Goal: Task Accomplishment & Management: Manage account settings

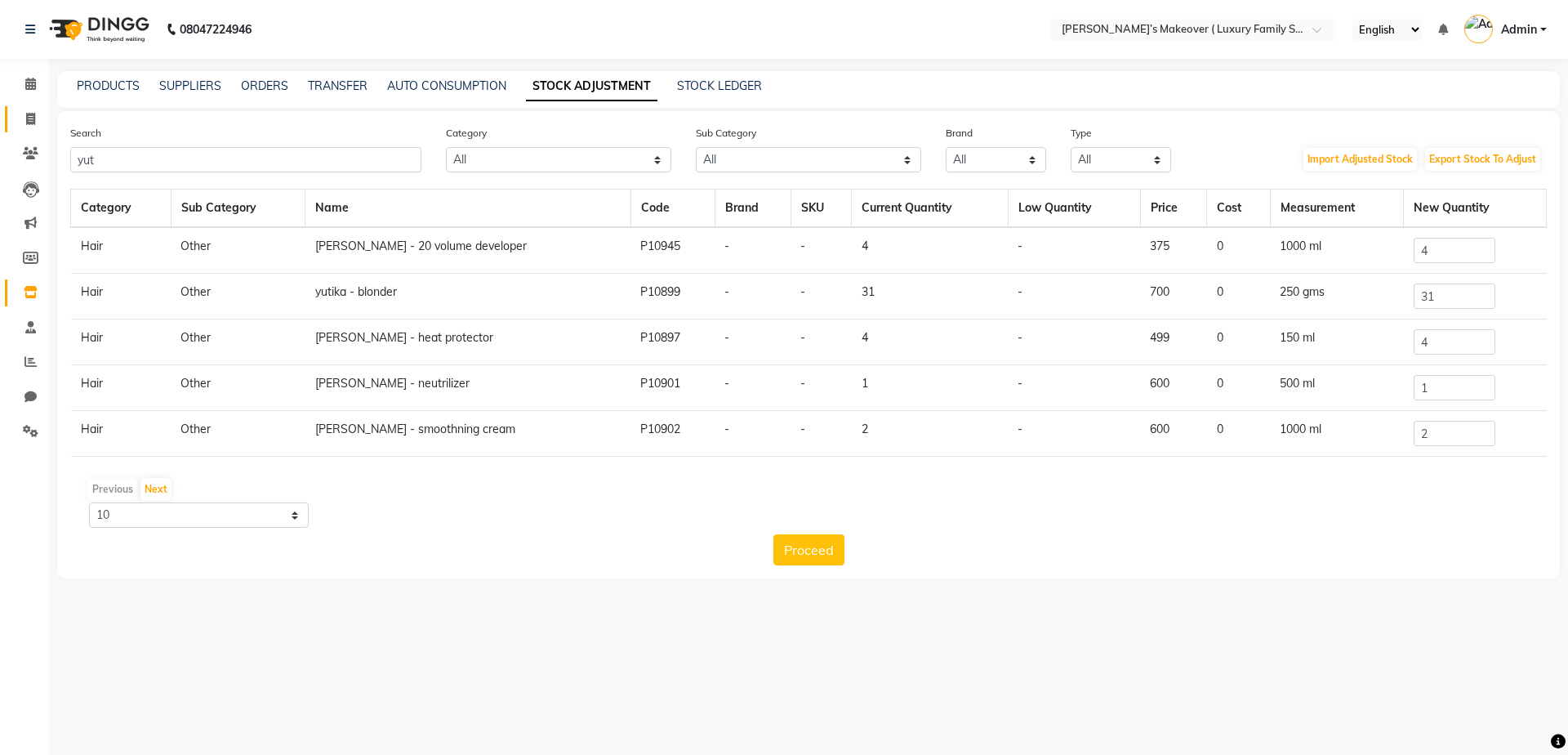
click at [34, 115] on icon at bounding box center [30, 118] width 9 height 13
select select "service"
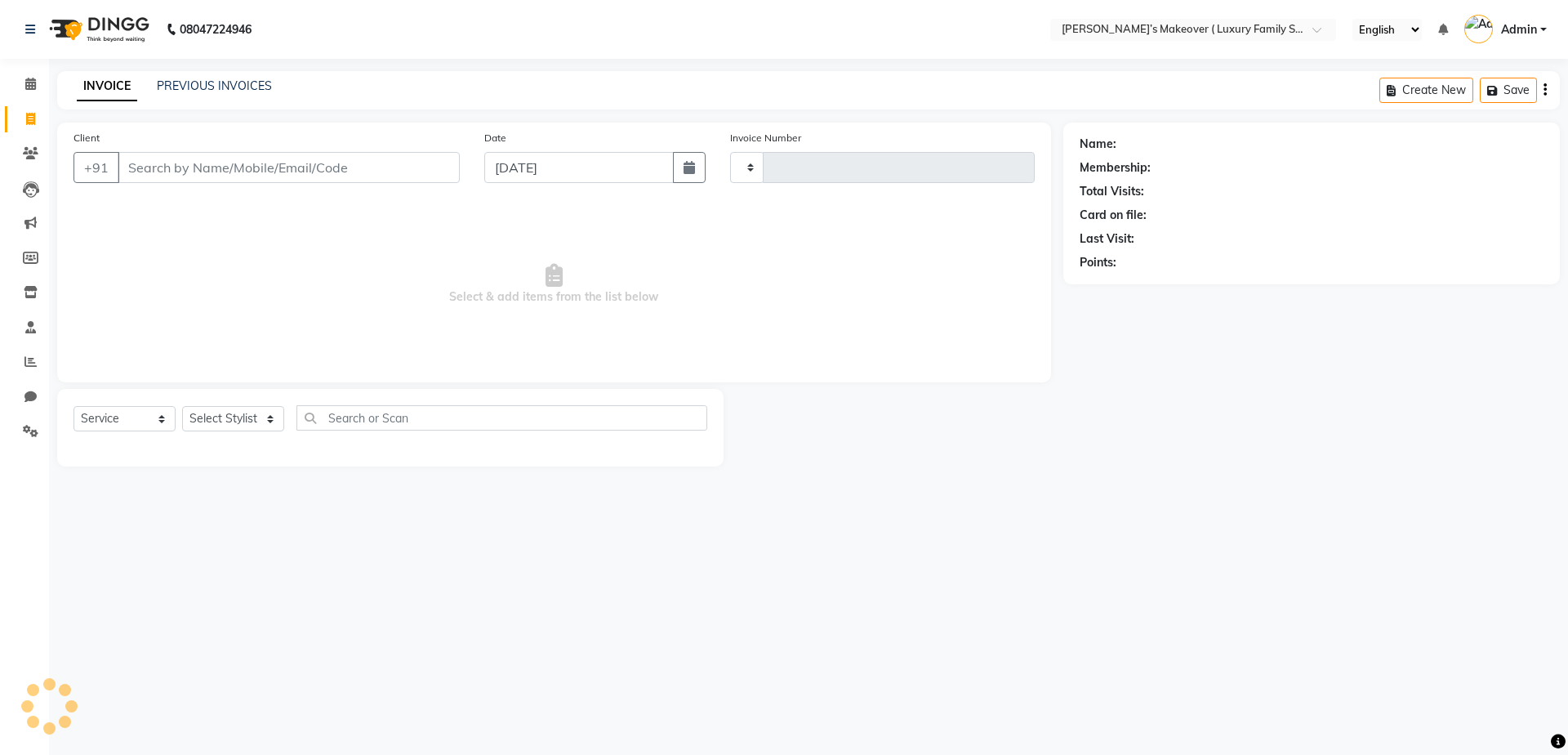
type input "4076"
select select "7777"
click at [173, 167] on input "Client" at bounding box center [288, 167] width 342 height 31
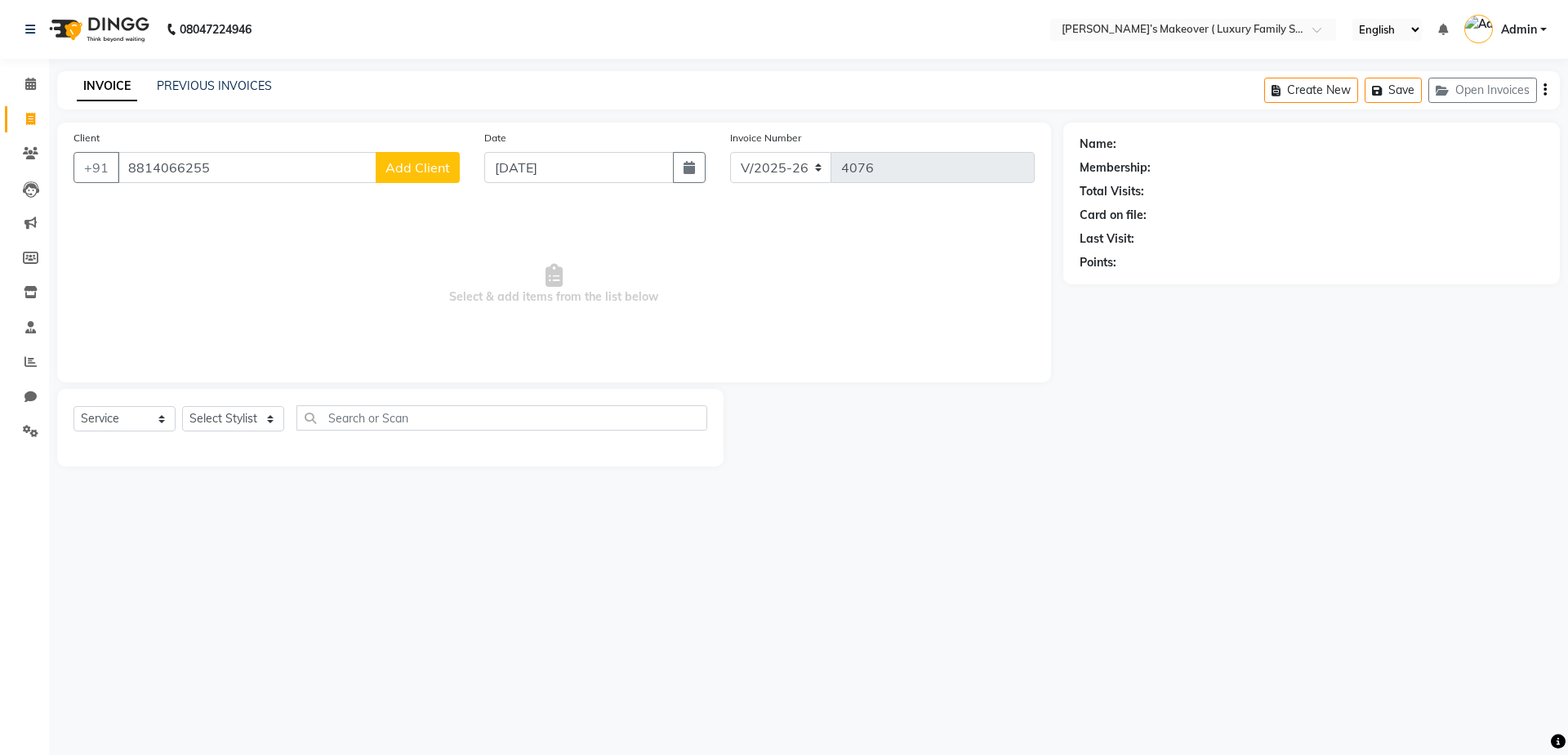
type input "8814066255"
click at [399, 165] on span "Add Client" at bounding box center [417, 167] width 64 height 16
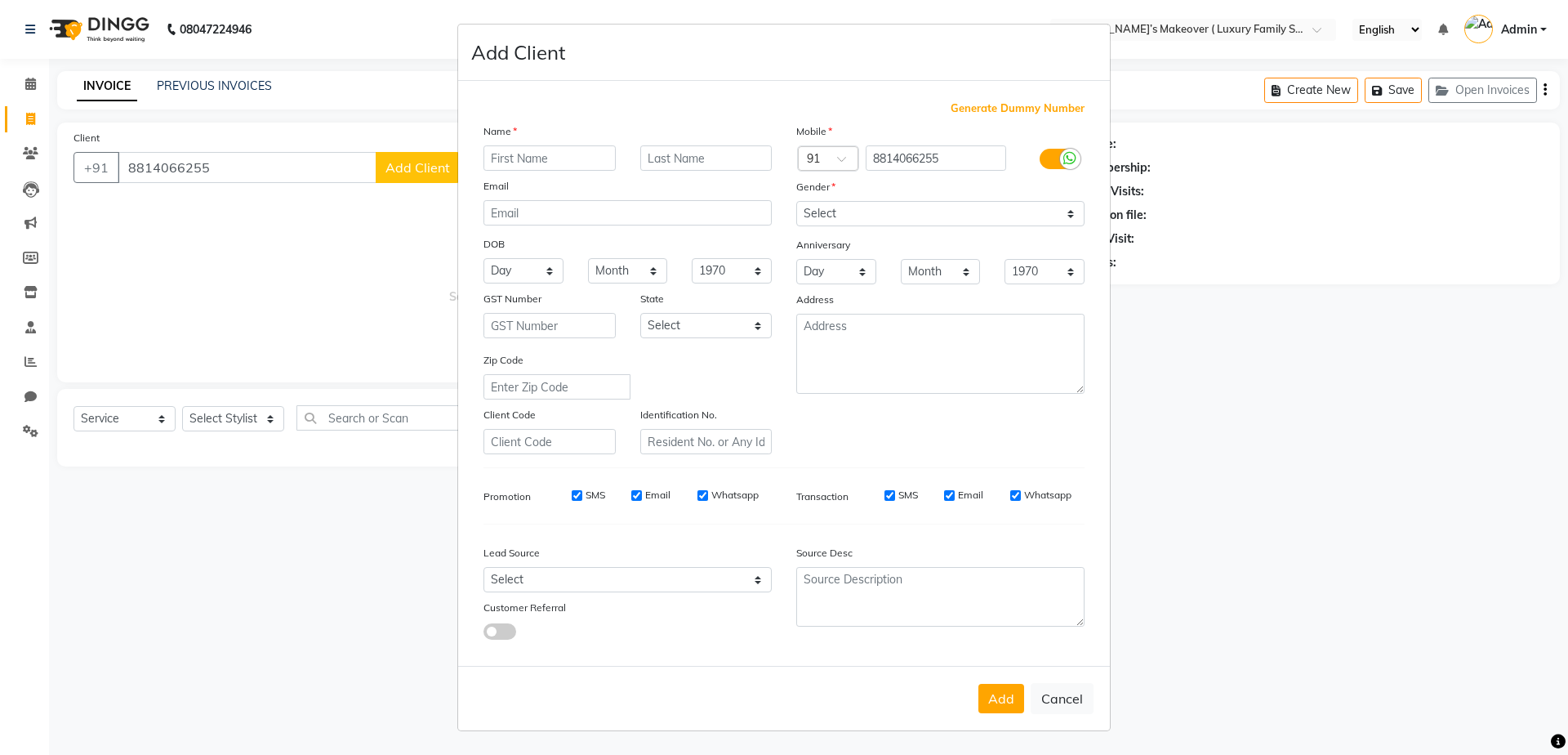
click at [544, 152] on input "text" at bounding box center [550, 158] width 133 height 25
click at [540, 155] on input "text" at bounding box center [550, 158] width 133 height 25
type input "shilpa"
click at [835, 218] on select "Select [DEMOGRAPHIC_DATA] [DEMOGRAPHIC_DATA] Other Prefer Not To Say" at bounding box center [940, 214] width 288 height 25
select select "[DEMOGRAPHIC_DATA]"
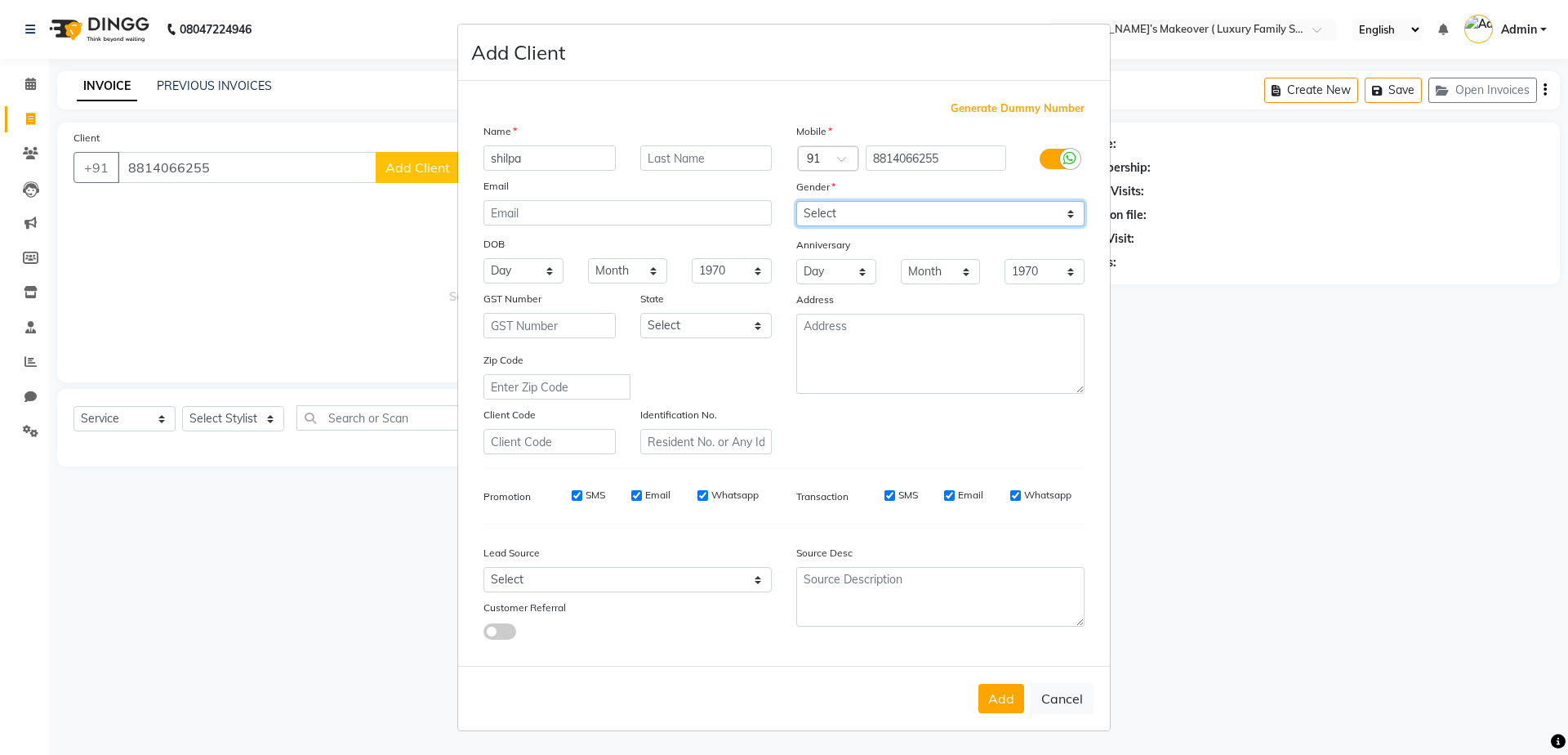
click at [796, 201] on select "Select [DEMOGRAPHIC_DATA] [DEMOGRAPHIC_DATA] Other Prefer Not To Say" at bounding box center [940, 214] width 288 height 25
click at [1016, 687] on button "Add" at bounding box center [1002, 698] width 46 height 30
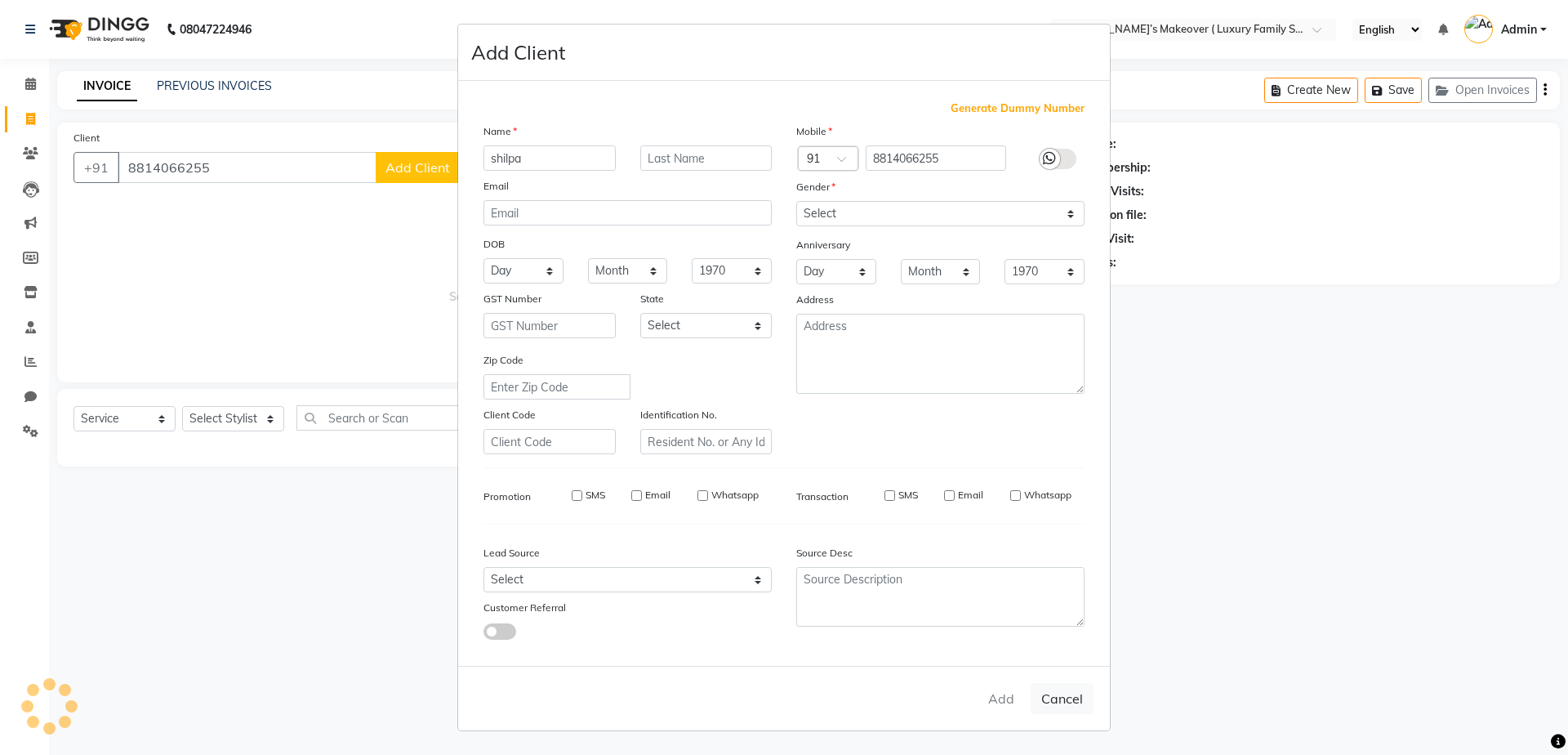
select select
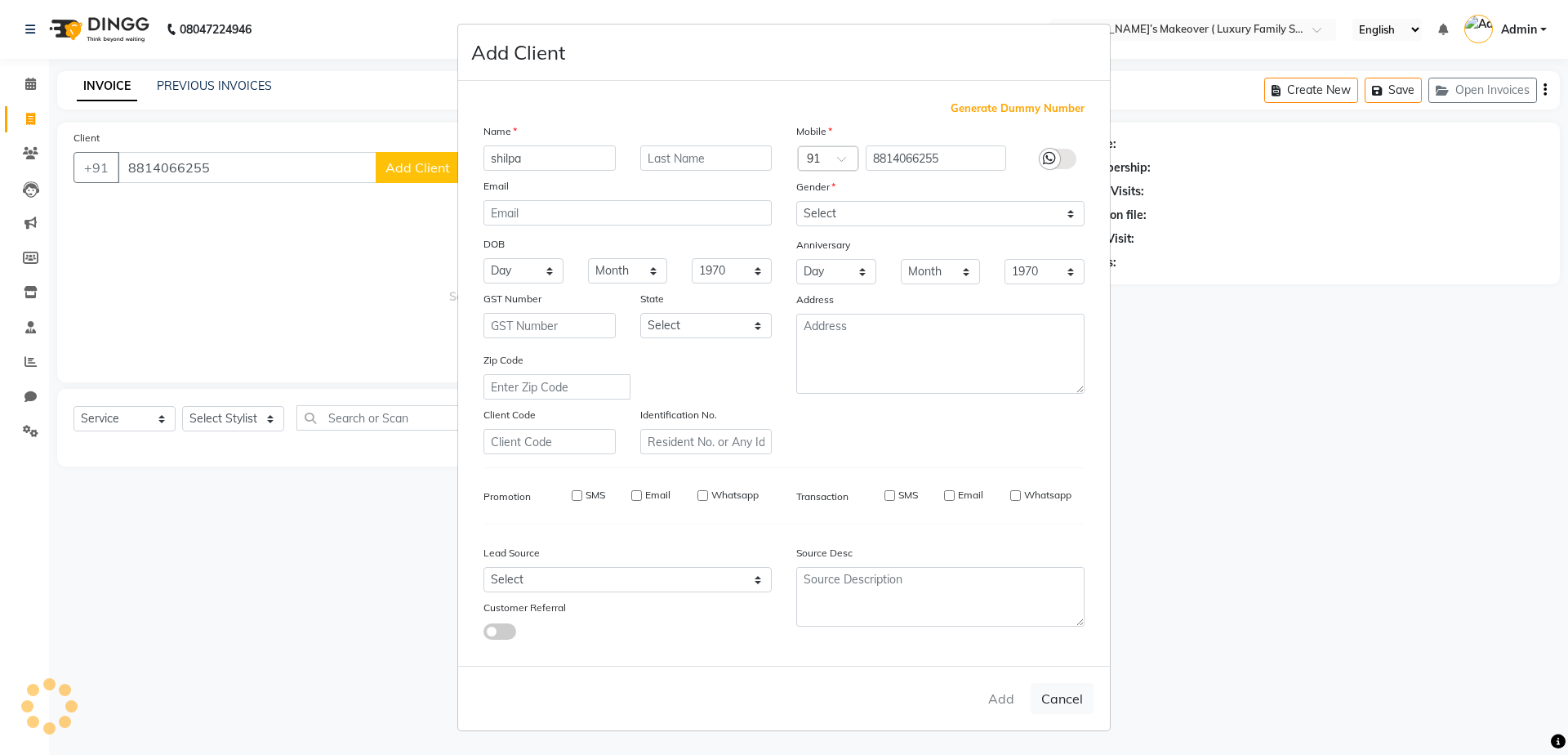
select select
checkbox input "false"
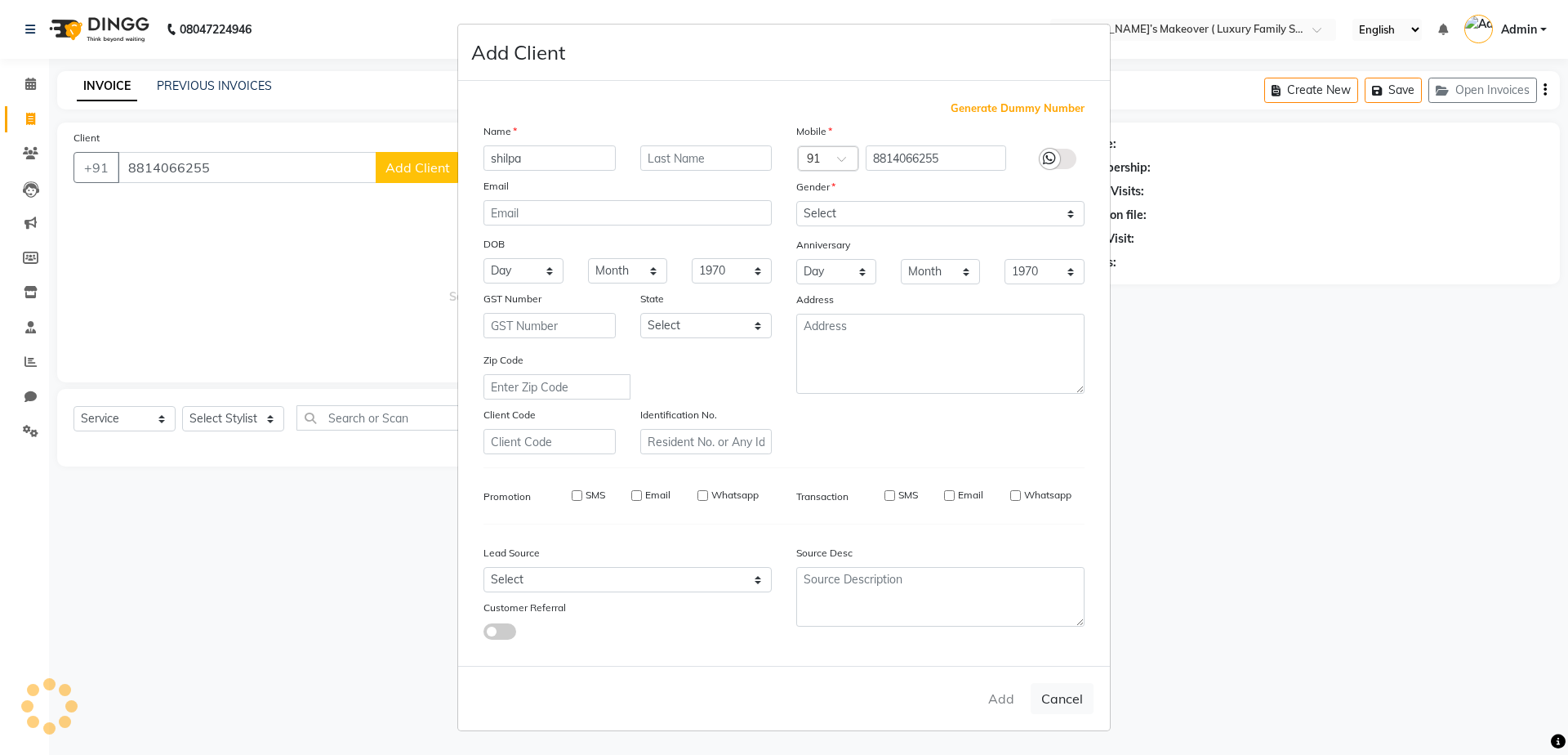
checkbox input "false"
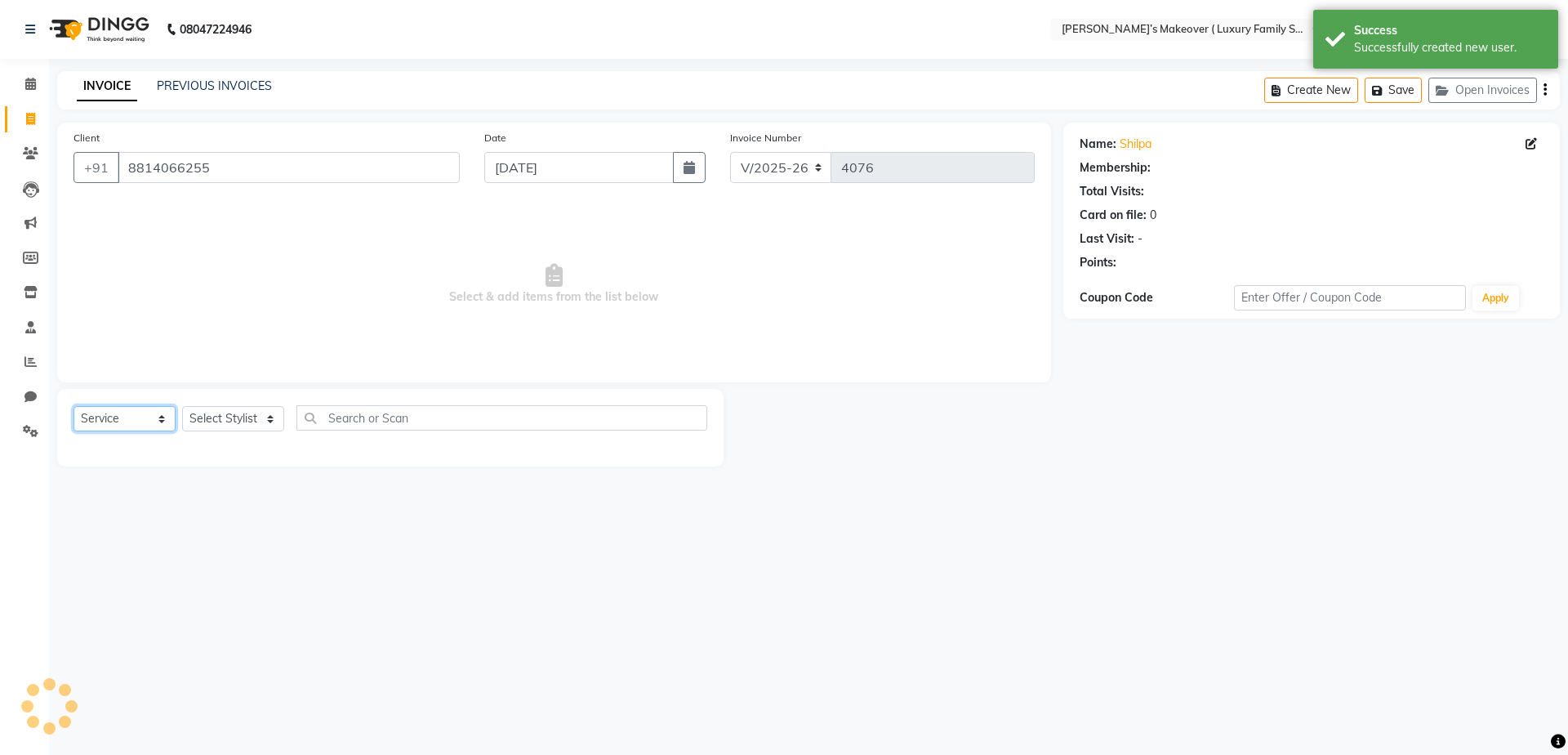
click at [121, 420] on select "Select Service Product Membership Package Voucher Prepaid Gift Card" at bounding box center [124, 418] width 102 height 25
click at [73, 406] on select "Select Service Product Membership Package Voucher Prepaid Gift Card" at bounding box center [124, 418] width 102 height 25
click at [209, 423] on select "Select Stylist [PERSON_NAME] [PERSON_NAME] [PERSON_NAME] [PERSON_NAME] [PERSON_…" at bounding box center [233, 418] width 102 height 25
select select "69520"
click at [182, 406] on select "Select Stylist [PERSON_NAME] [PERSON_NAME] [PERSON_NAME] [PERSON_NAME] [PERSON_…" at bounding box center [233, 418] width 102 height 25
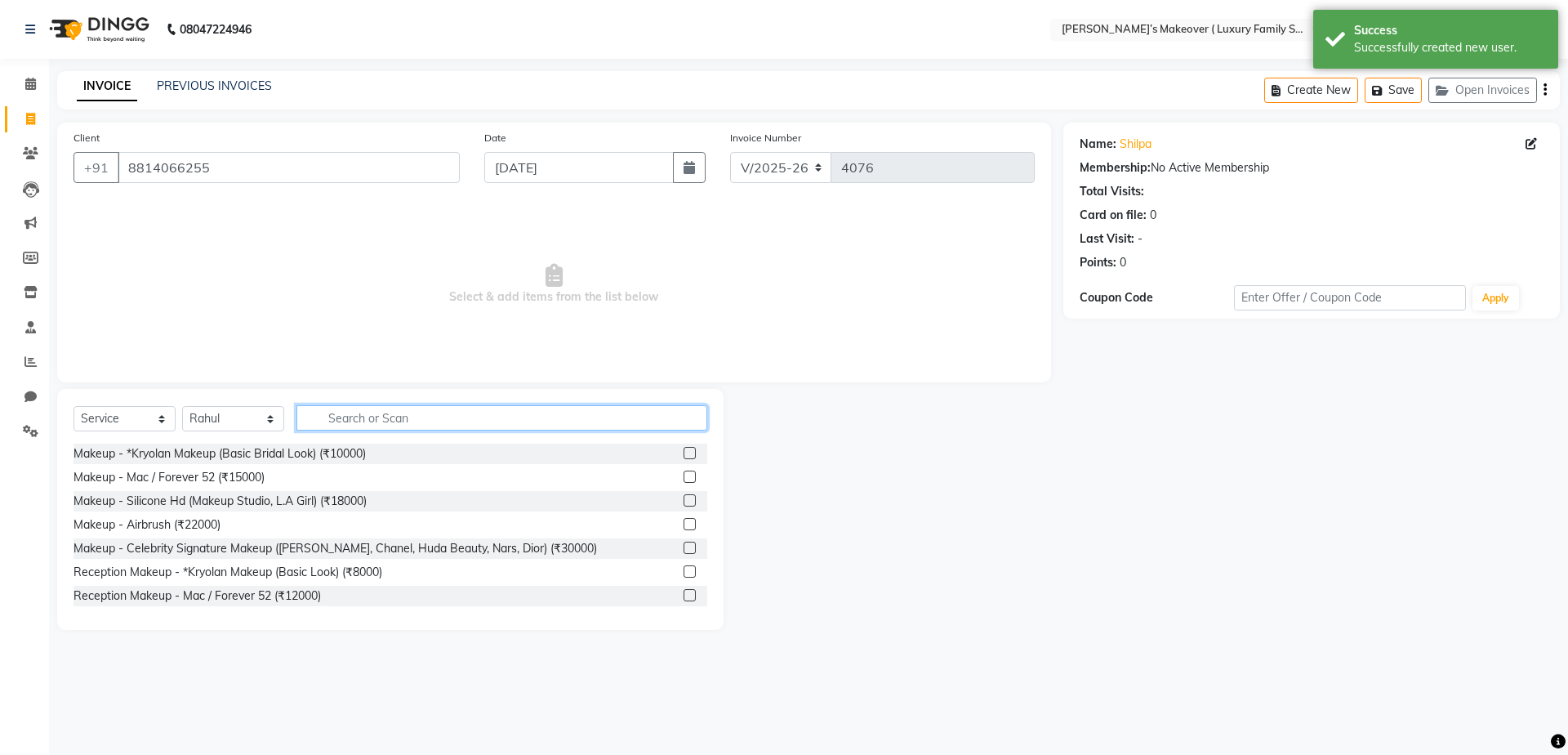
click at [364, 419] on input "text" at bounding box center [501, 417] width 411 height 25
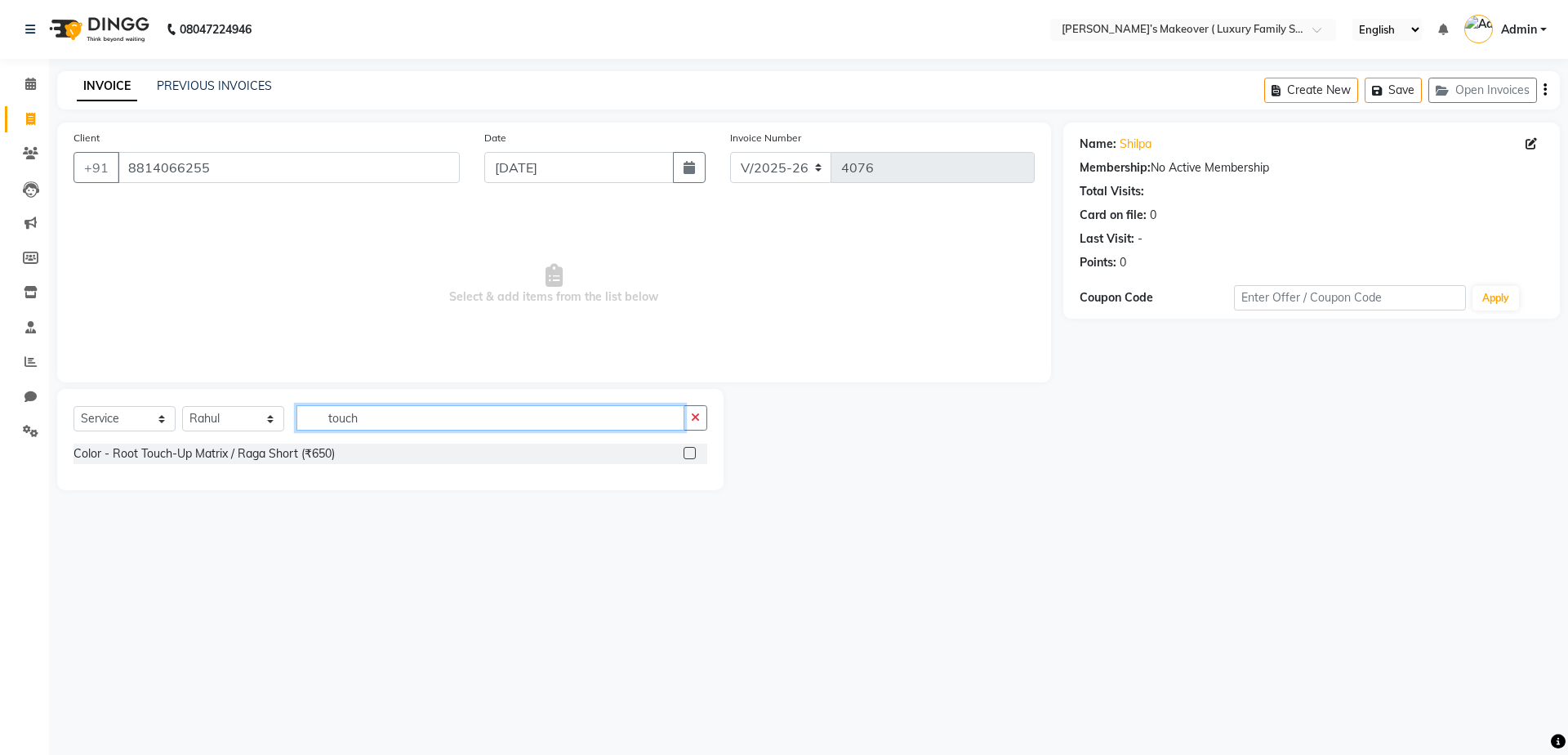
type input "touch"
click at [695, 448] on label at bounding box center [689, 453] width 12 height 13
click at [694, 448] on input "checkbox" at bounding box center [688, 453] width 11 height 11
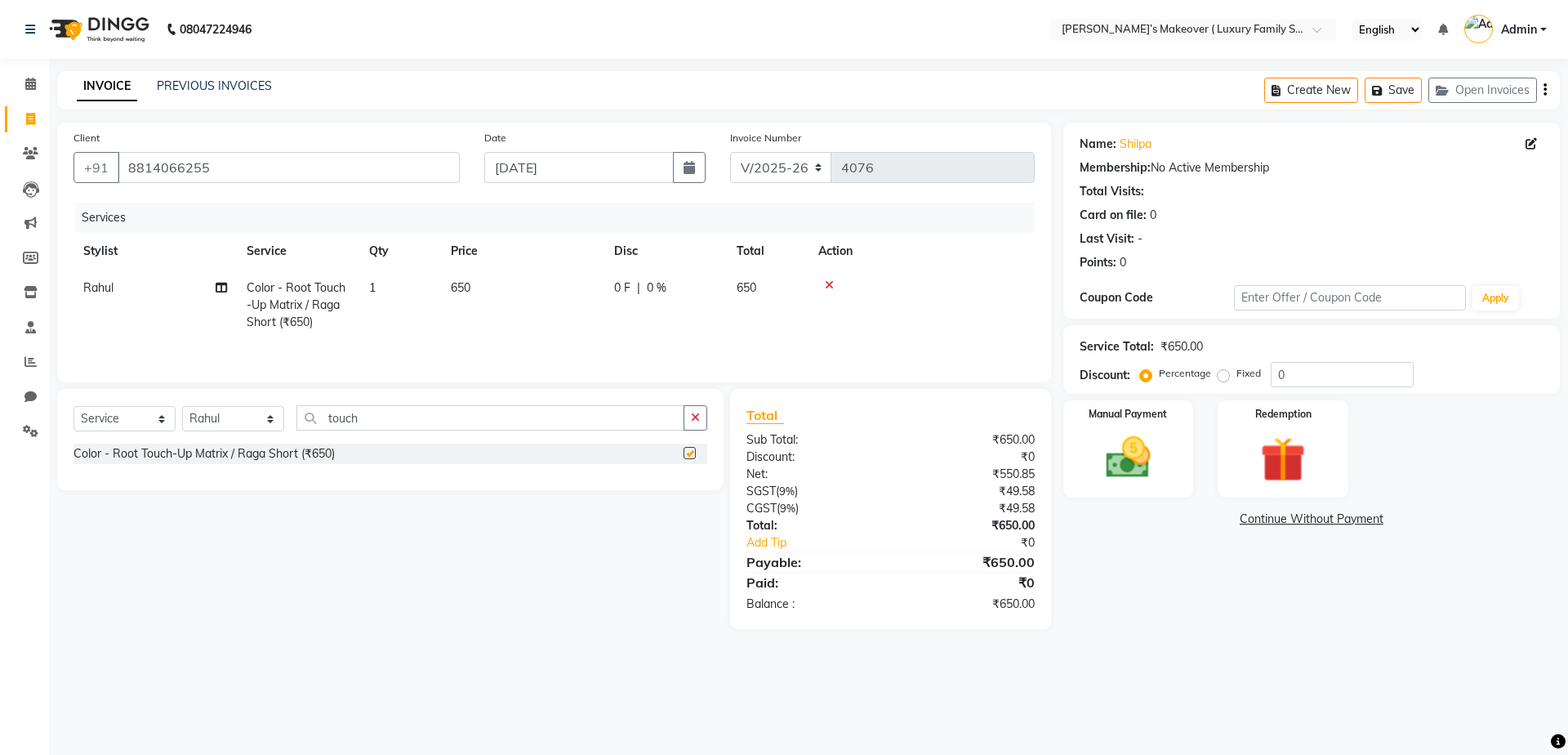
checkbox input "false"
drag, startPoint x: 655, startPoint y: 408, endPoint x: 605, endPoint y: 316, distance: 104.7
click at [639, 410] on input "touch" at bounding box center [489, 417] width 387 height 25
type input "t"
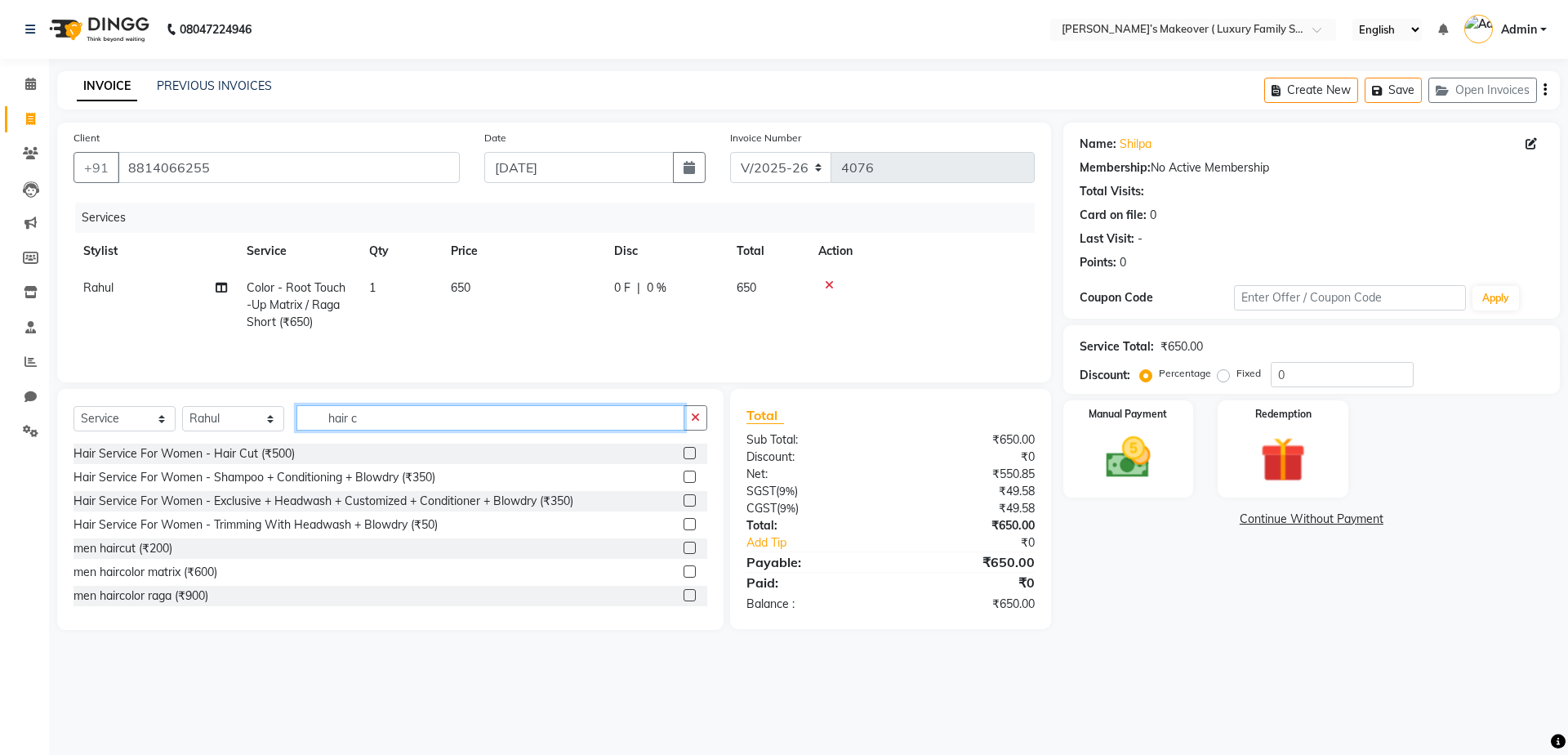
type input "hair c"
click at [684, 458] on label at bounding box center [689, 453] width 12 height 13
click at [684, 458] on input "checkbox" at bounding box center [688, 453] width 11 height 11
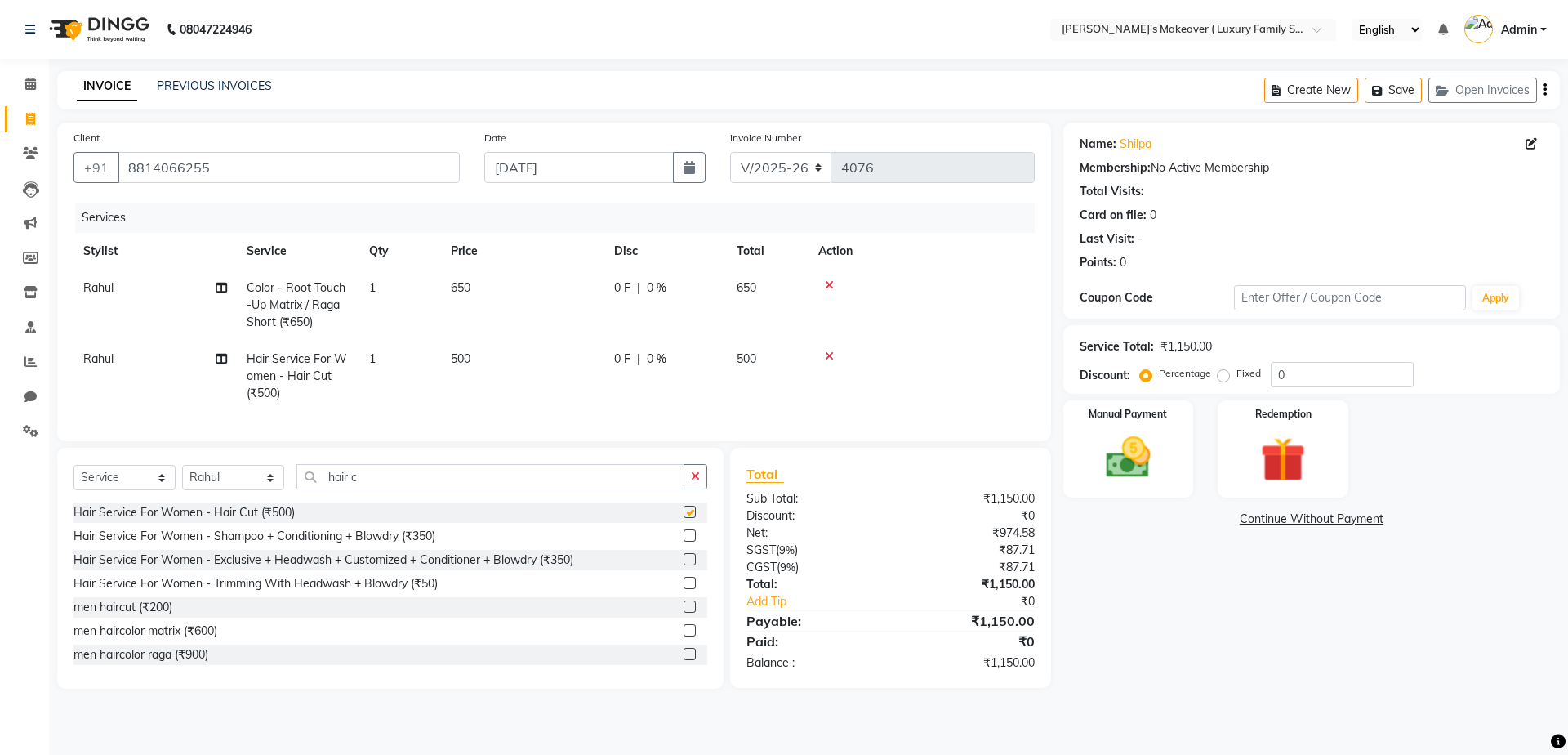
checkbox input "false"
click at [403, 388] on td "1" at bounding box center [400, 376] width 82 height 71
select select "69520"
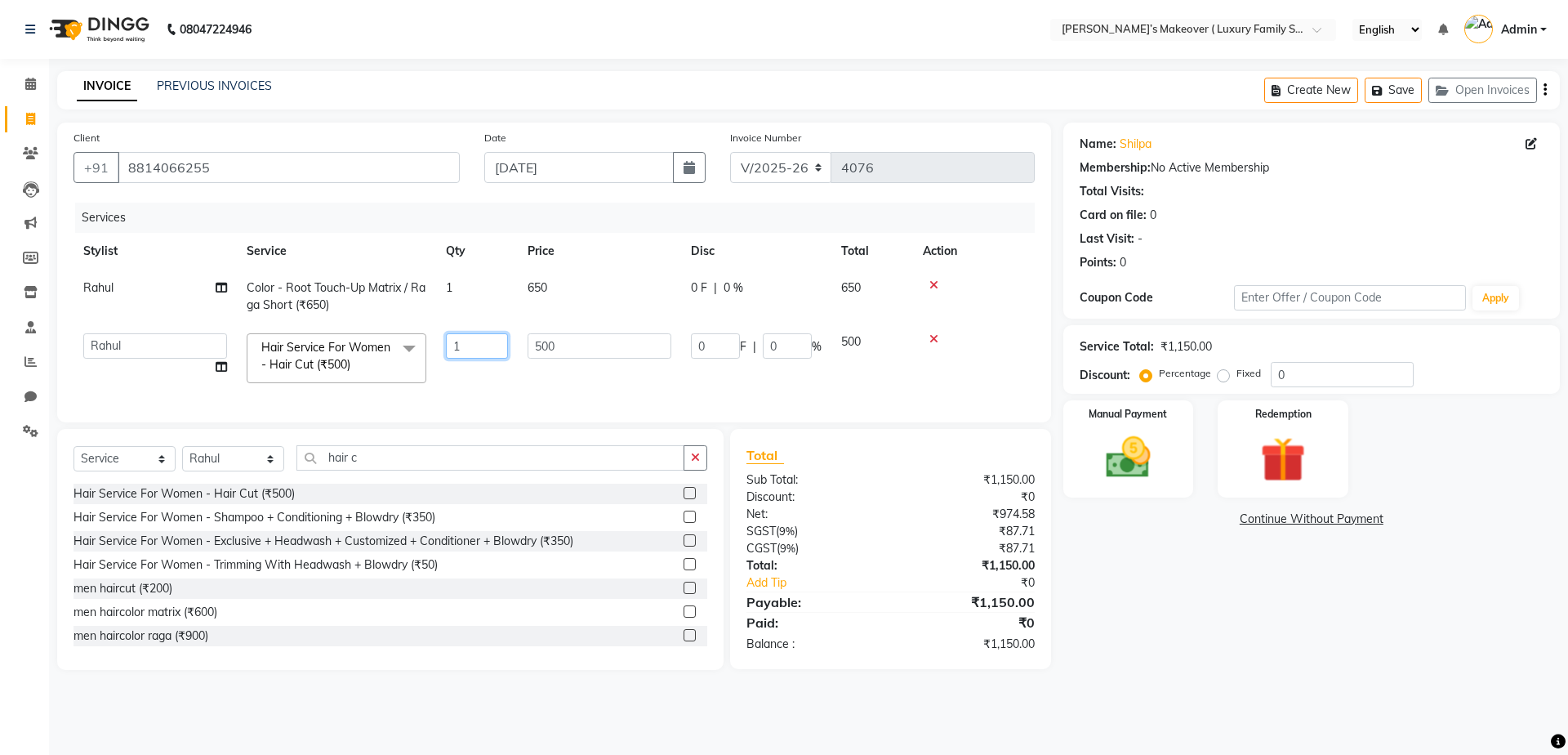
click at [474, 354] on input "1" at bounding box center [477, 346] width 62 height 25
type input "2"
click at [981, 578] on div "Total Sub Total: ₹1,150.00 Discount: ₹0 Net: ₹974.58 SGST ( 9% ) ₹87.71 CGST ( …" at bounding box center [890, 549] width 288 height 208
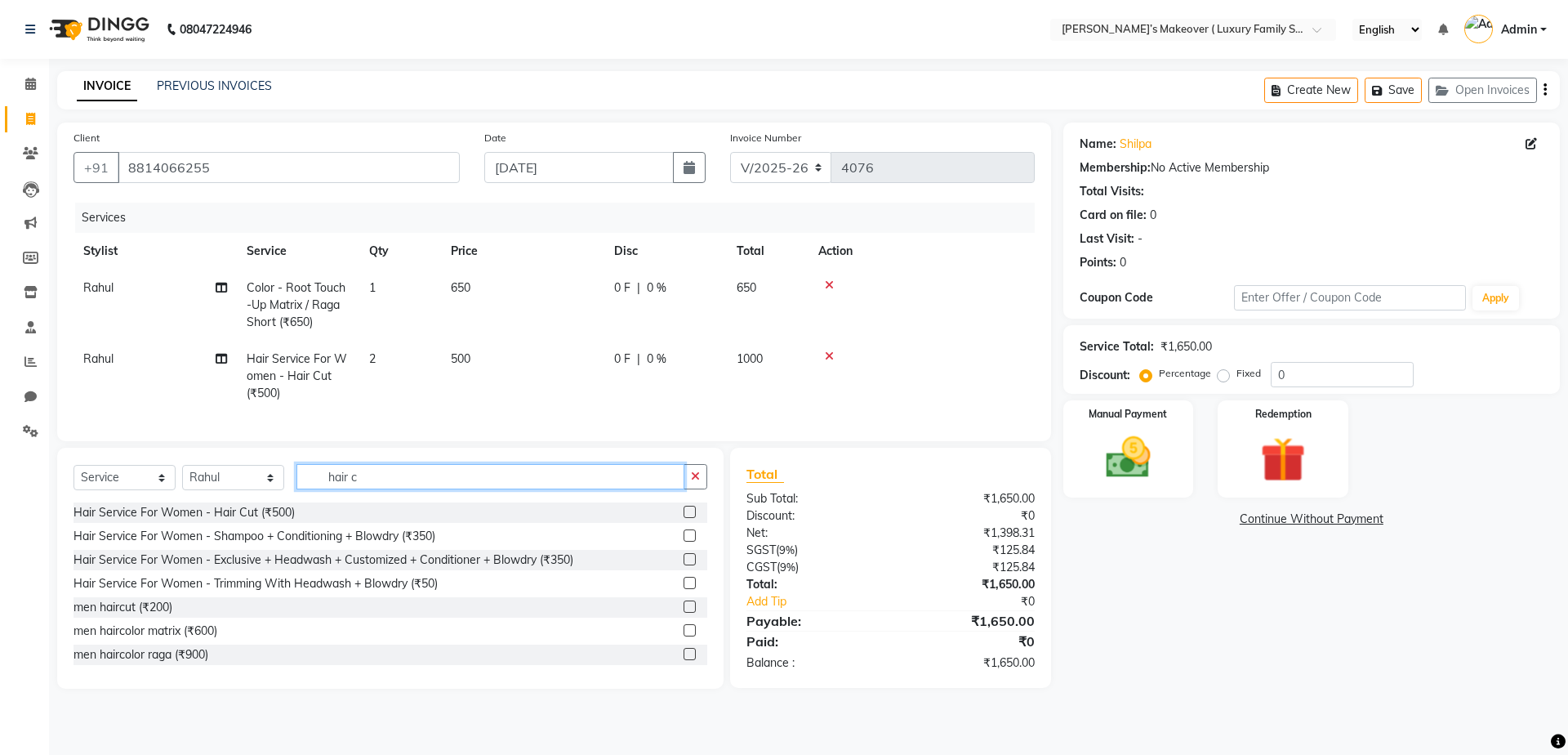
click at [397, 490] on input "hair c" at bounding box center [489, 476] width 387 height 25
click at [510, 311] on td "650" at bounding box center [523, 305] width 163 height 71
select select "69520"
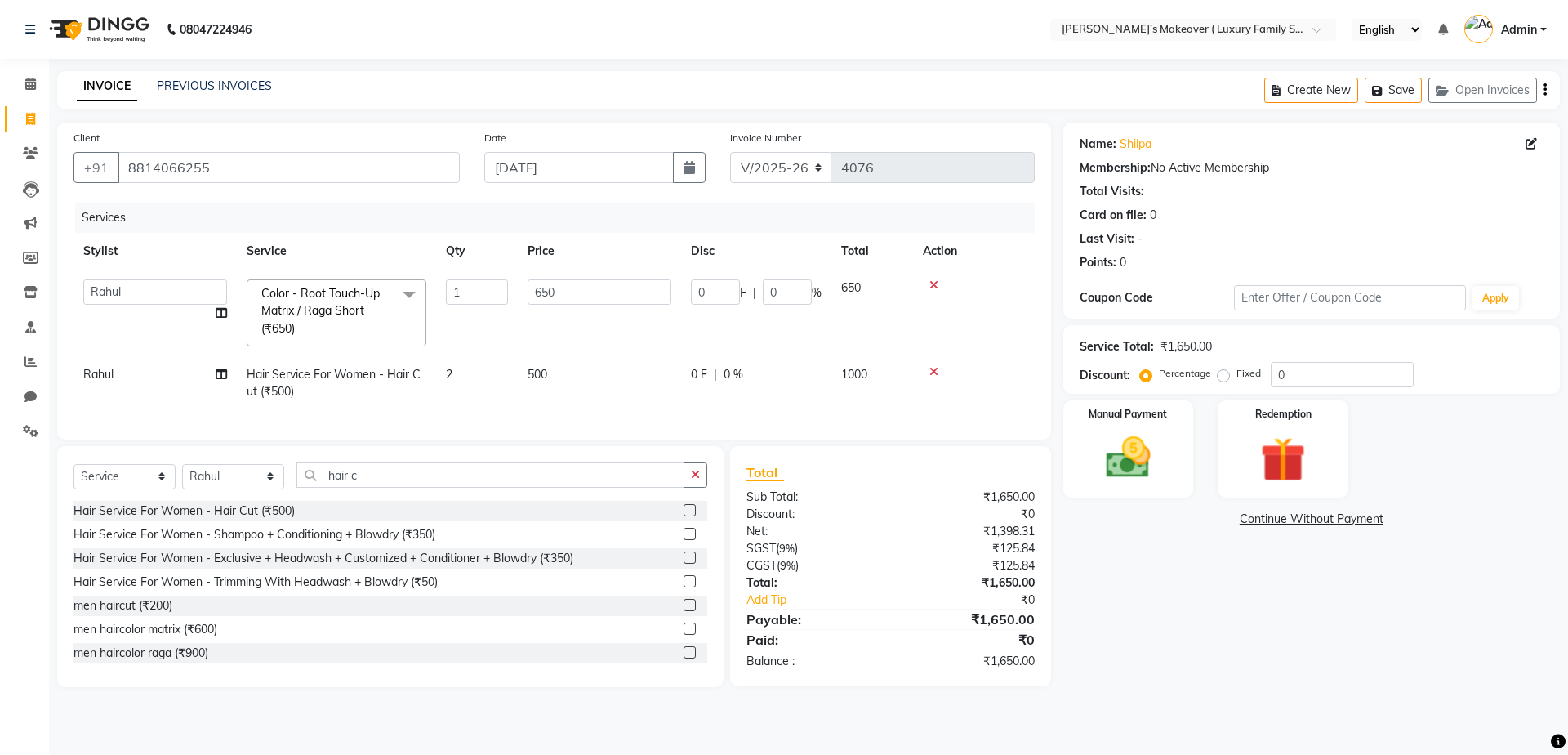
click at [595, 278] on td "650" at bounding box center [600, 313] width 163 height 87
click at [593, 293] on input "650" at bounding box center [599, 291] width 143 height 25
type input "6"
type input "1200"
click at [967, 649] on div "₹0" at bounding box center [968, 640] width 156 height 19
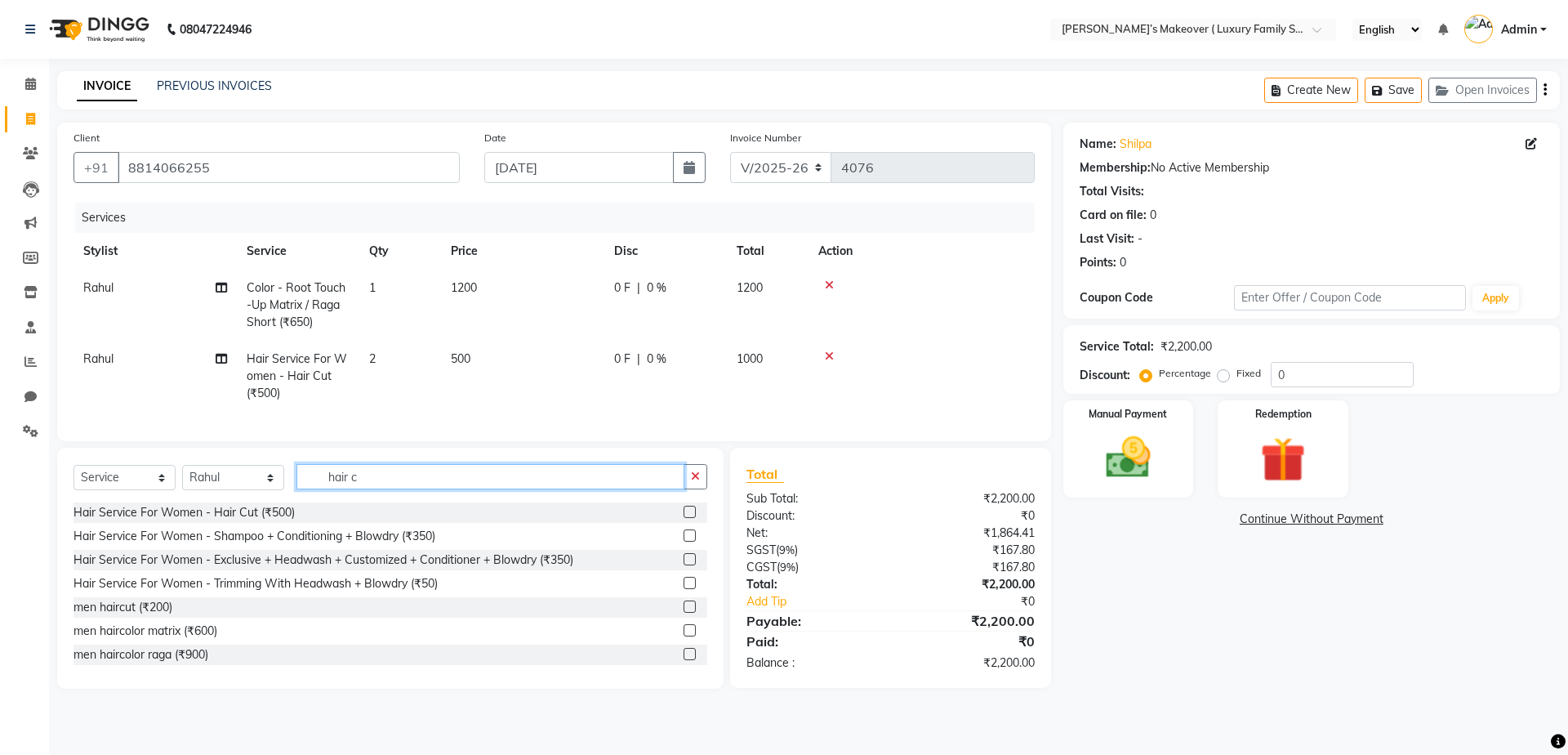
click at [495, 490] on input "hair c" at bounding box center [489, 476] width 387 height 25
click at [432, 490] on input "hair c" at bounding box center [489, 476] width 387 height 25
type input "h"
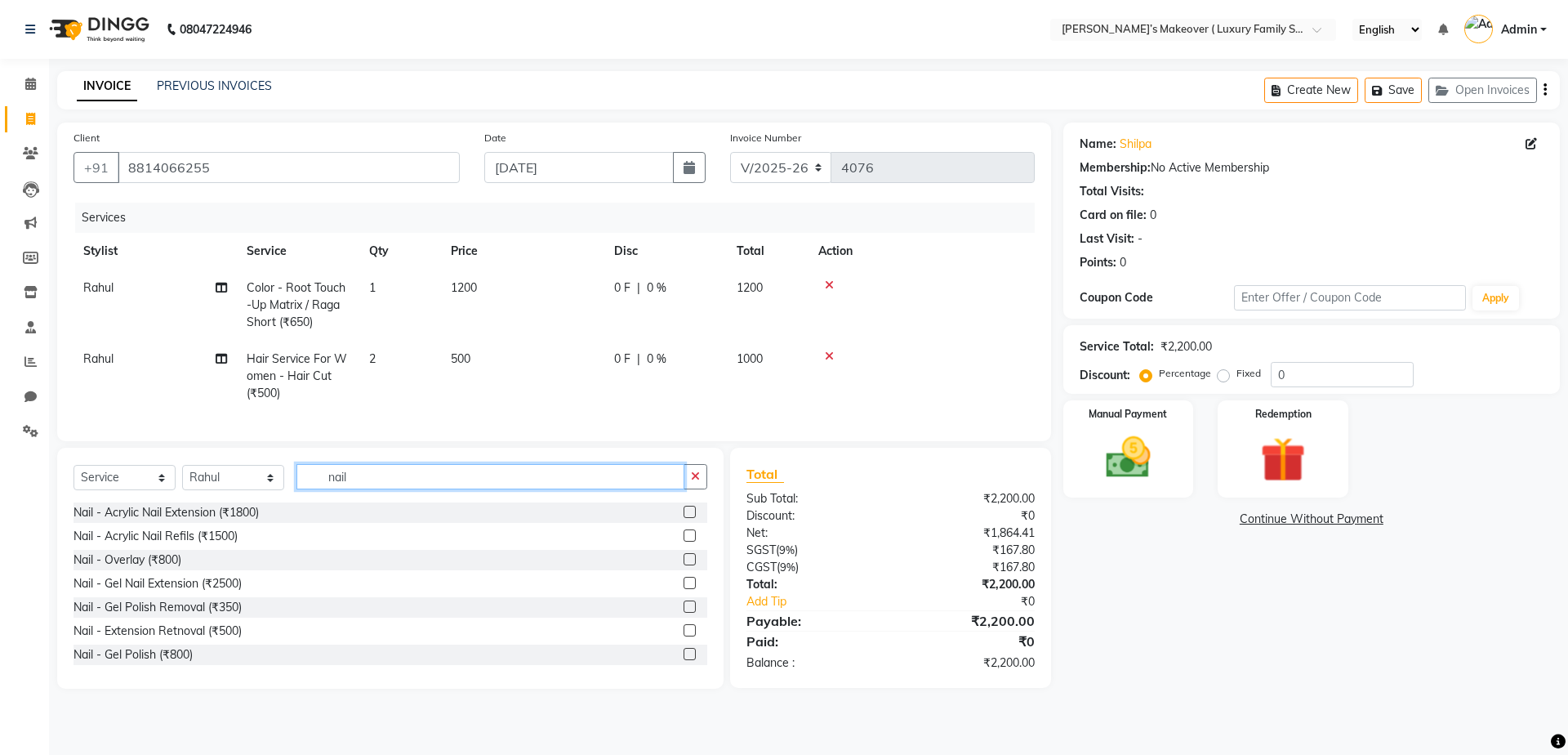
type input "nail"
click at [669, 520] on div "Nail - Acrylic Nail Extension (₹1800)" at bounding box center [389, 512] width 634 height 20
click at [684, 518] on label at bounding box center [689, 512] width 12 height 13
click at [684, 518] on input "checkbox" at bounding box center [688, 512] width 11 height 11
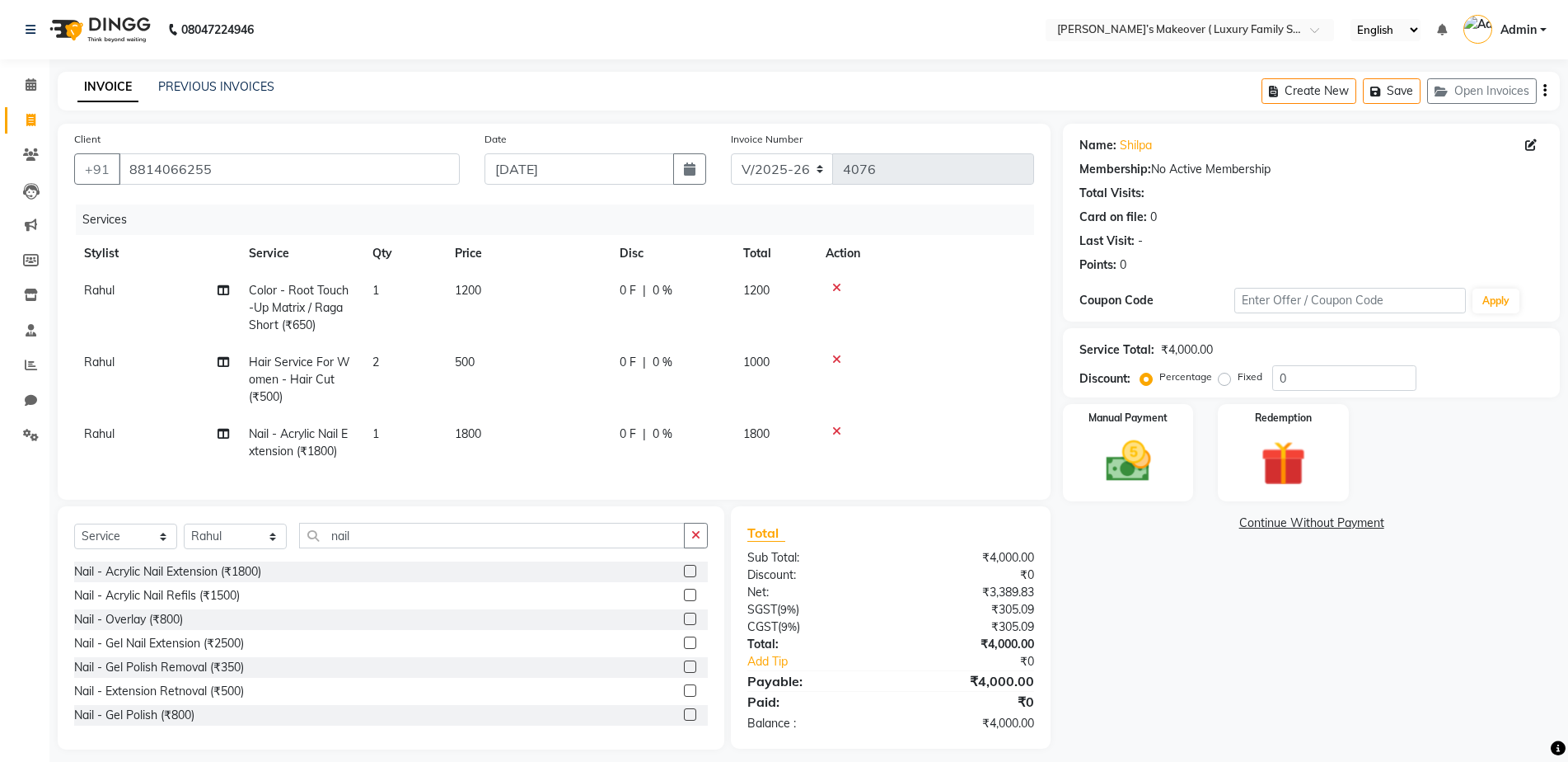
checkbox input "false"
click at [539, 436] on td "1800" at bounding box center [528, 443] width 165 height 54
select select "69520"
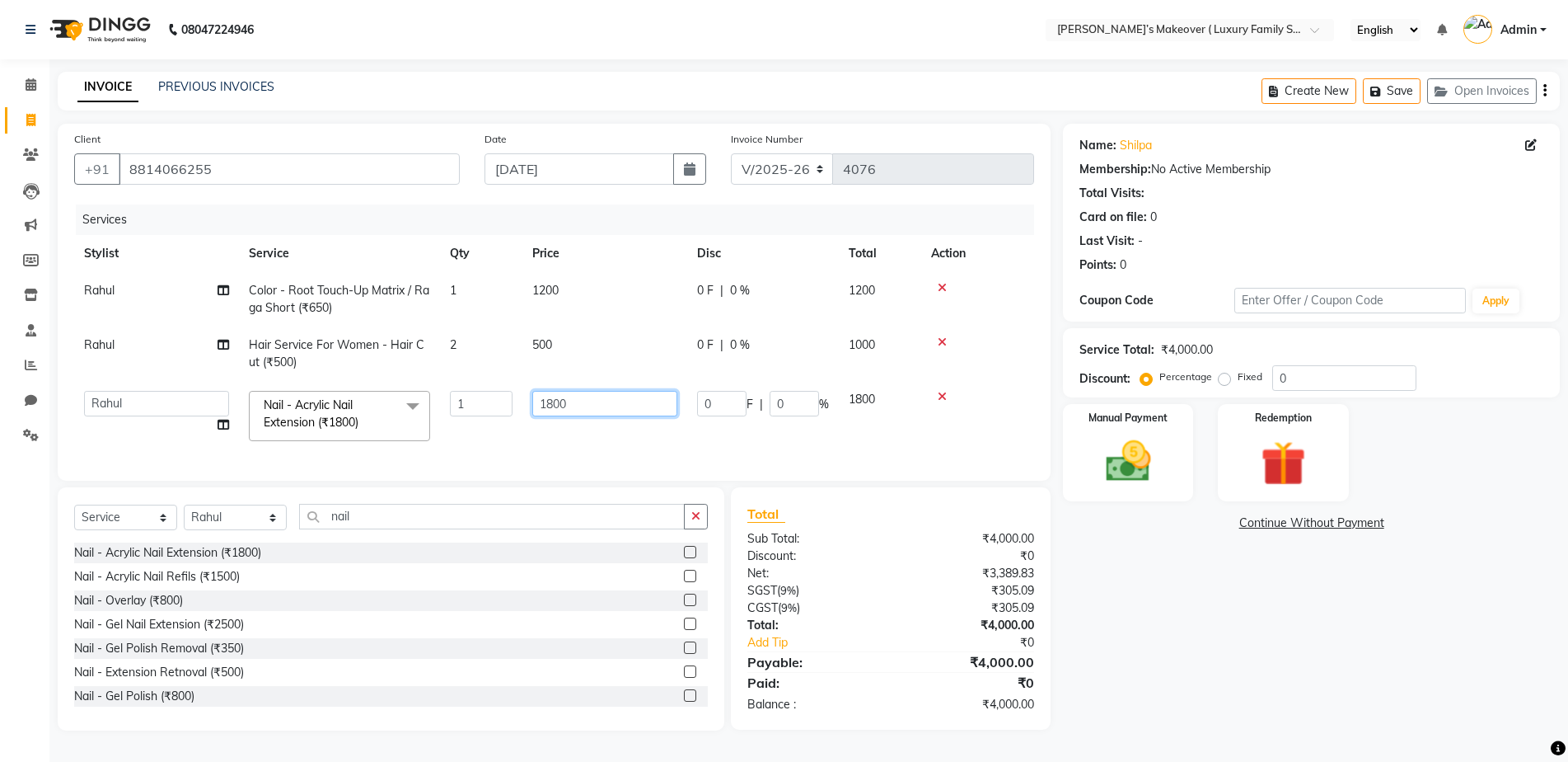
click at [554, 405] on input "1800" at bounding box center [604, 404] width 145 height 25
type input "1100"
click at [925, 651] on div "Total Sub Total: ₹4,000.00 Discount: ₹0 Net: ₹3,389.83 SGST ( 9% ) ₹305.09 CGST…" at bounding box center [891, 609] width 287 height 210
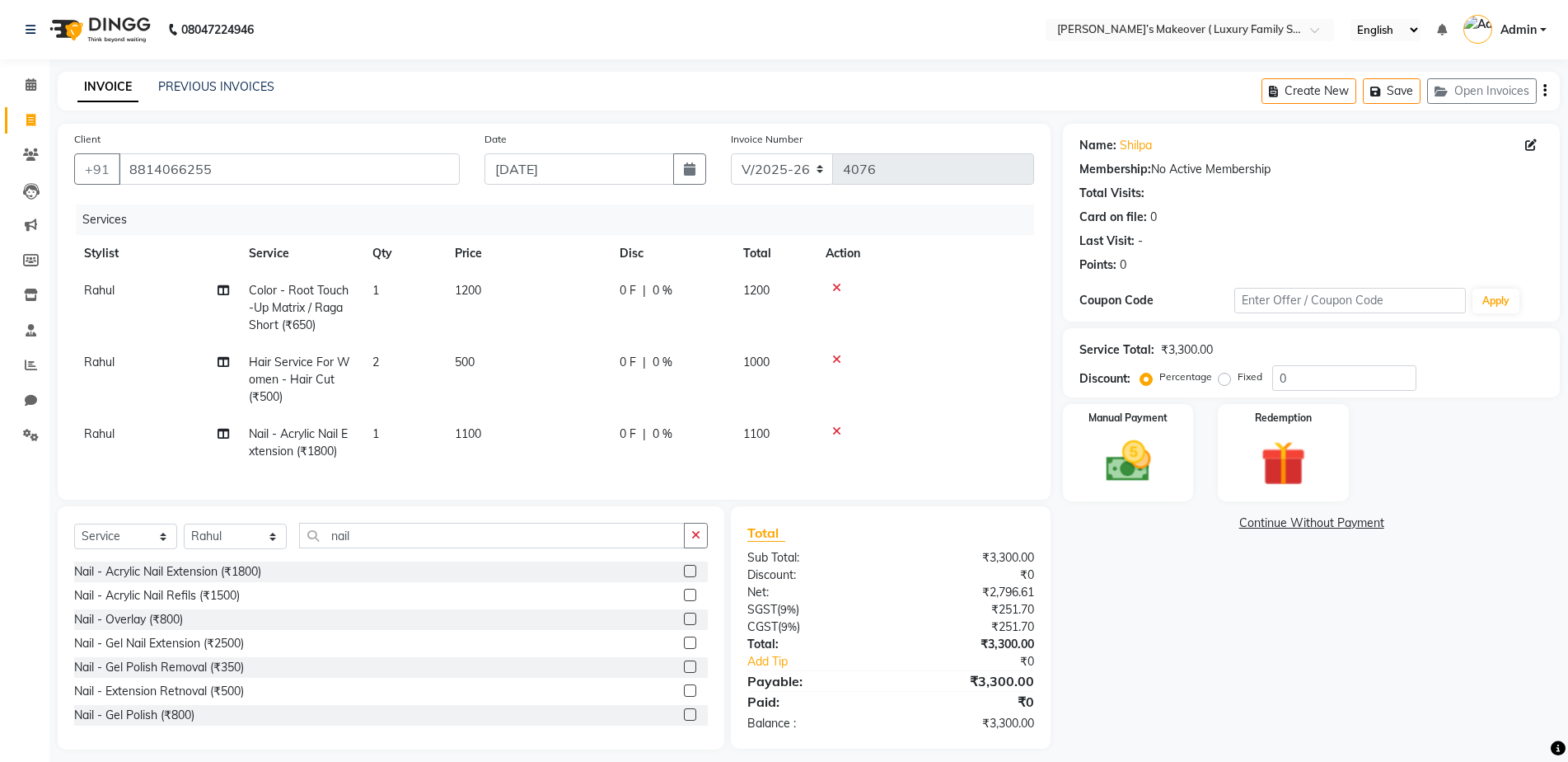
drag, startPoint x: 1225, startPoint y: 381, endPoint x: 1293, endPoint y: 381, distance: 68.0
click at [1238, 381] on label "Fixed" at bounding box center [1250, 377] width 24 height 15
click at [1225, 381] on input "Fixed" at bounding box center [1228, 377] width 12 height 12
radio input "true"
click at [1310, 381] on input "0" at bounding box center [1344, 378] width 145 height 25
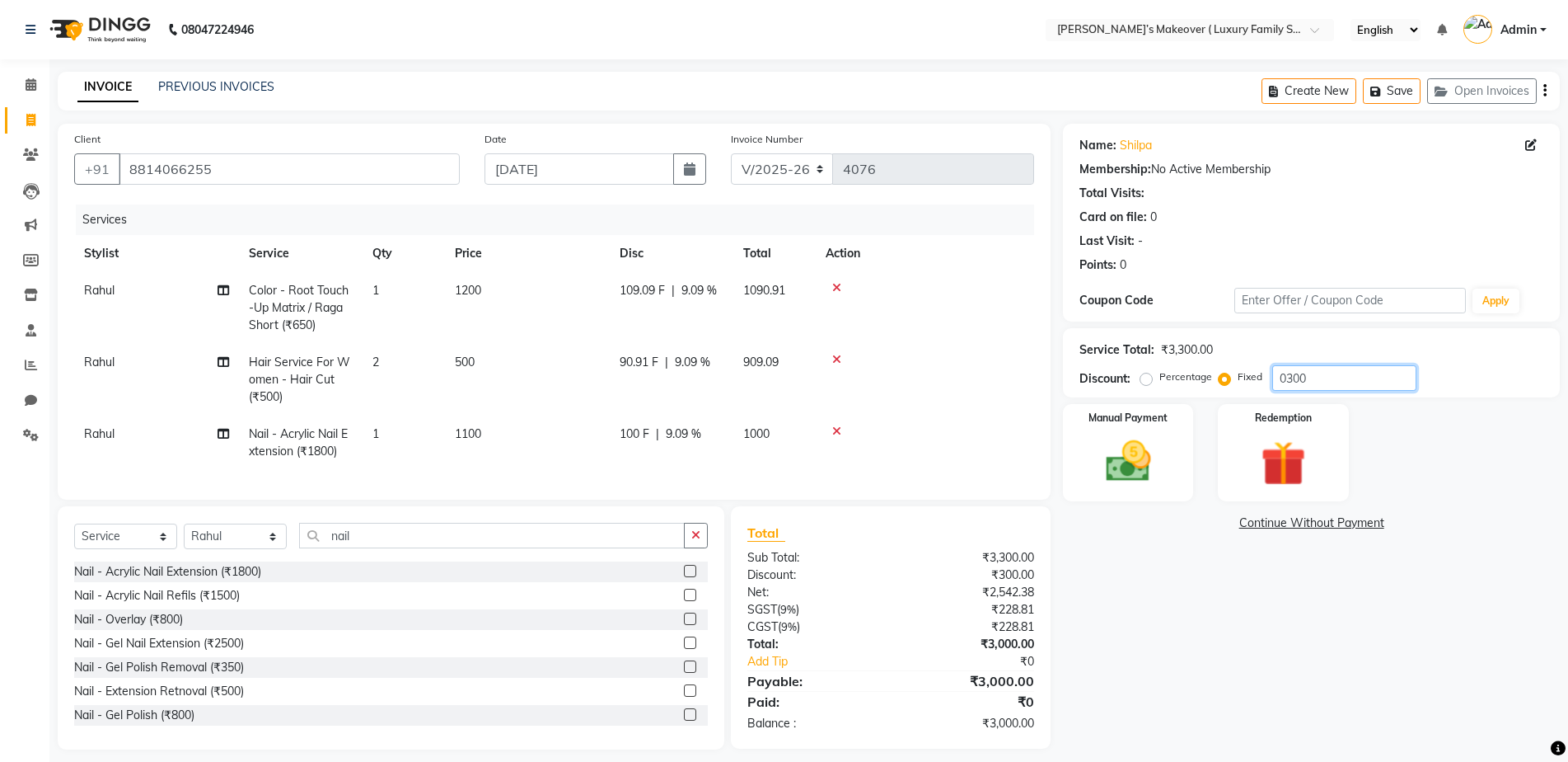
type input "0300"
click at [1544, 88] on button "button" at bounding box center [1545, 91] width 3 height 39
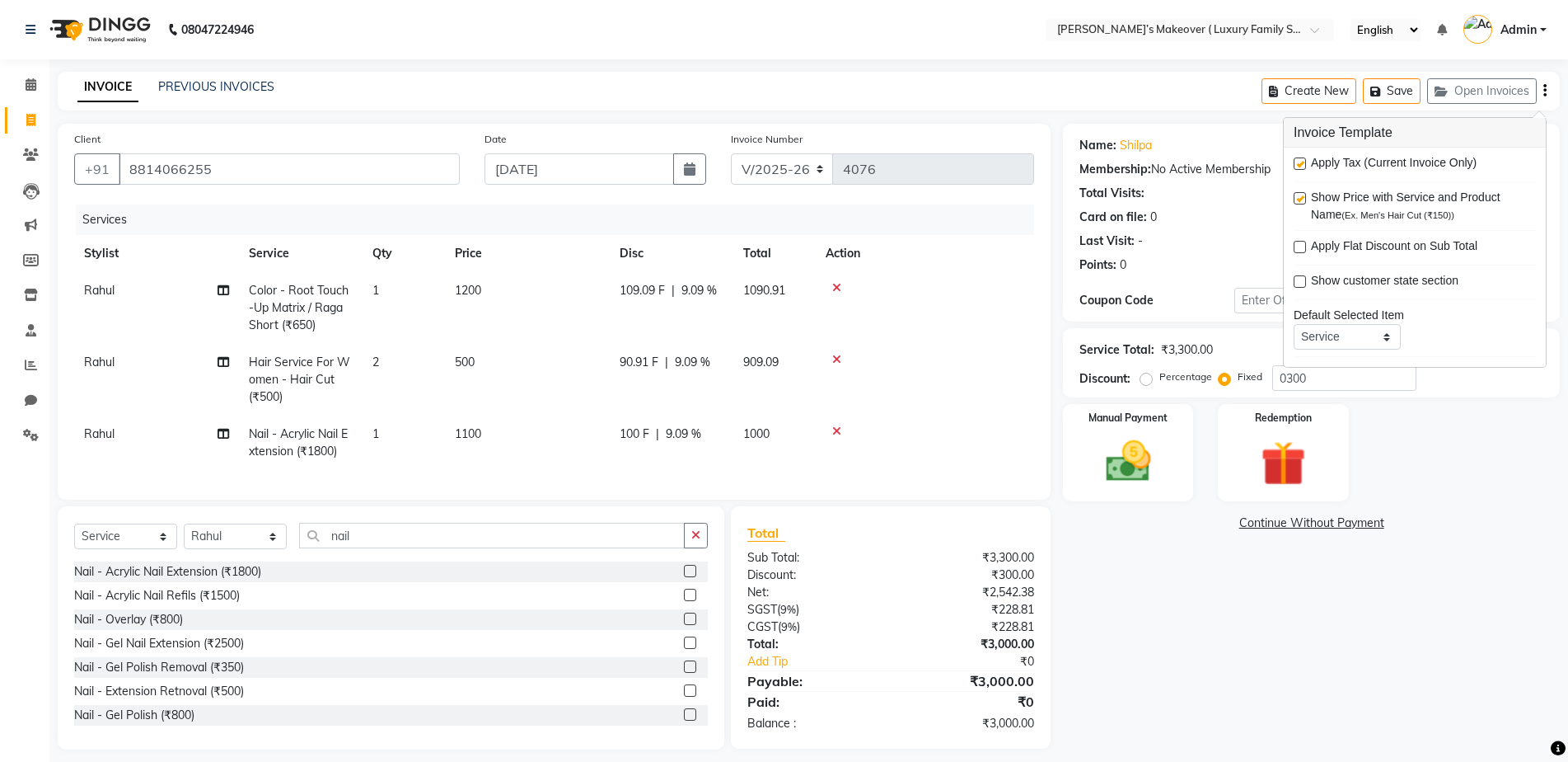
click at [1300, 162] on label at bounding box center [1300, 163] width 13 height 13
click at [1300, 162] on input "checkbox" at bounding box center [1299, 164] width 11 height 11
checkbox input "false"
click at [1171, 466] on div "Manual Payment" at bounding box center [1127, 452] width 135 height 101
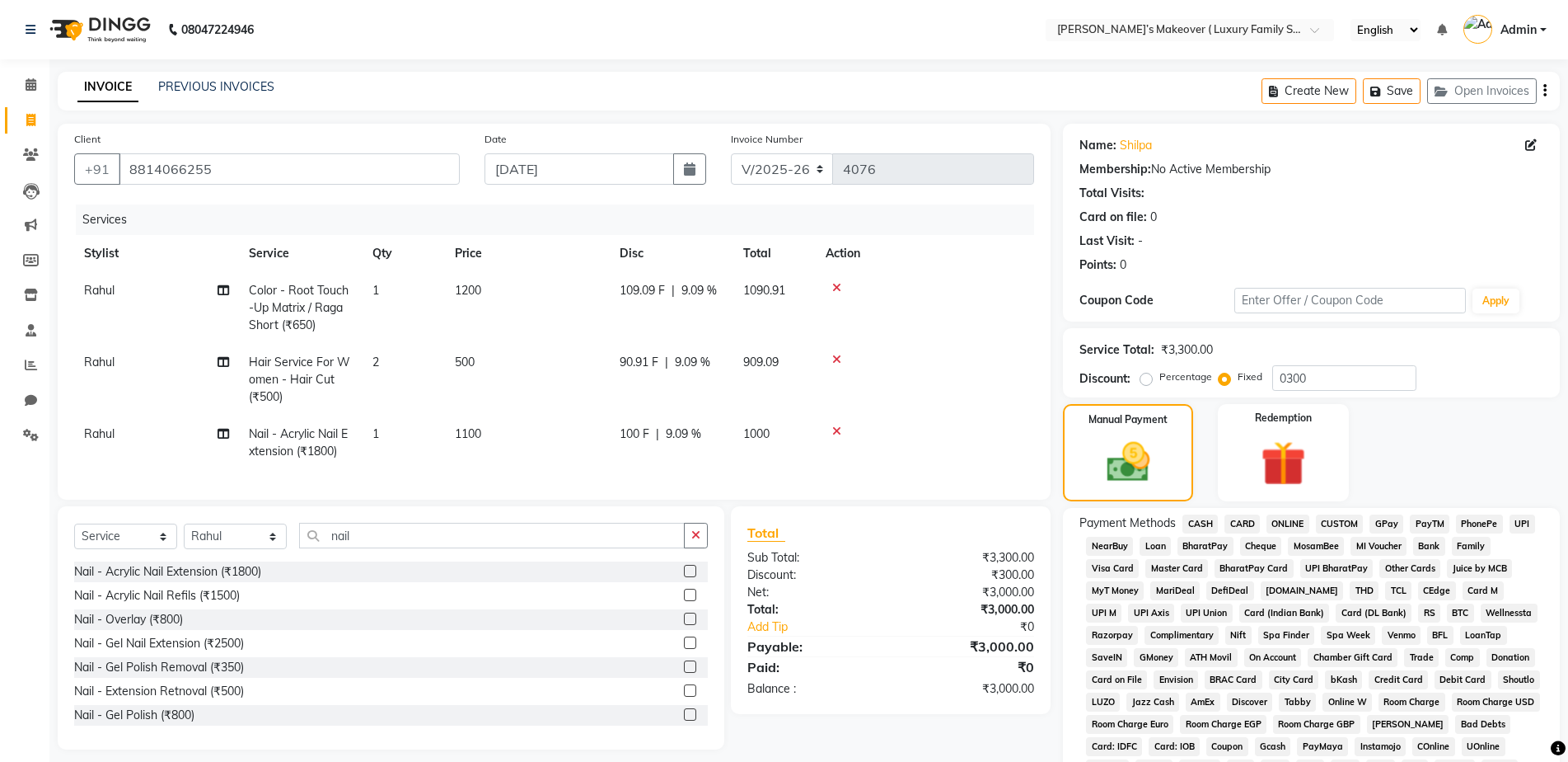
click at [1298, 518] on span "ONLINE" at bounding box center [1288, 524] width 43 height 19
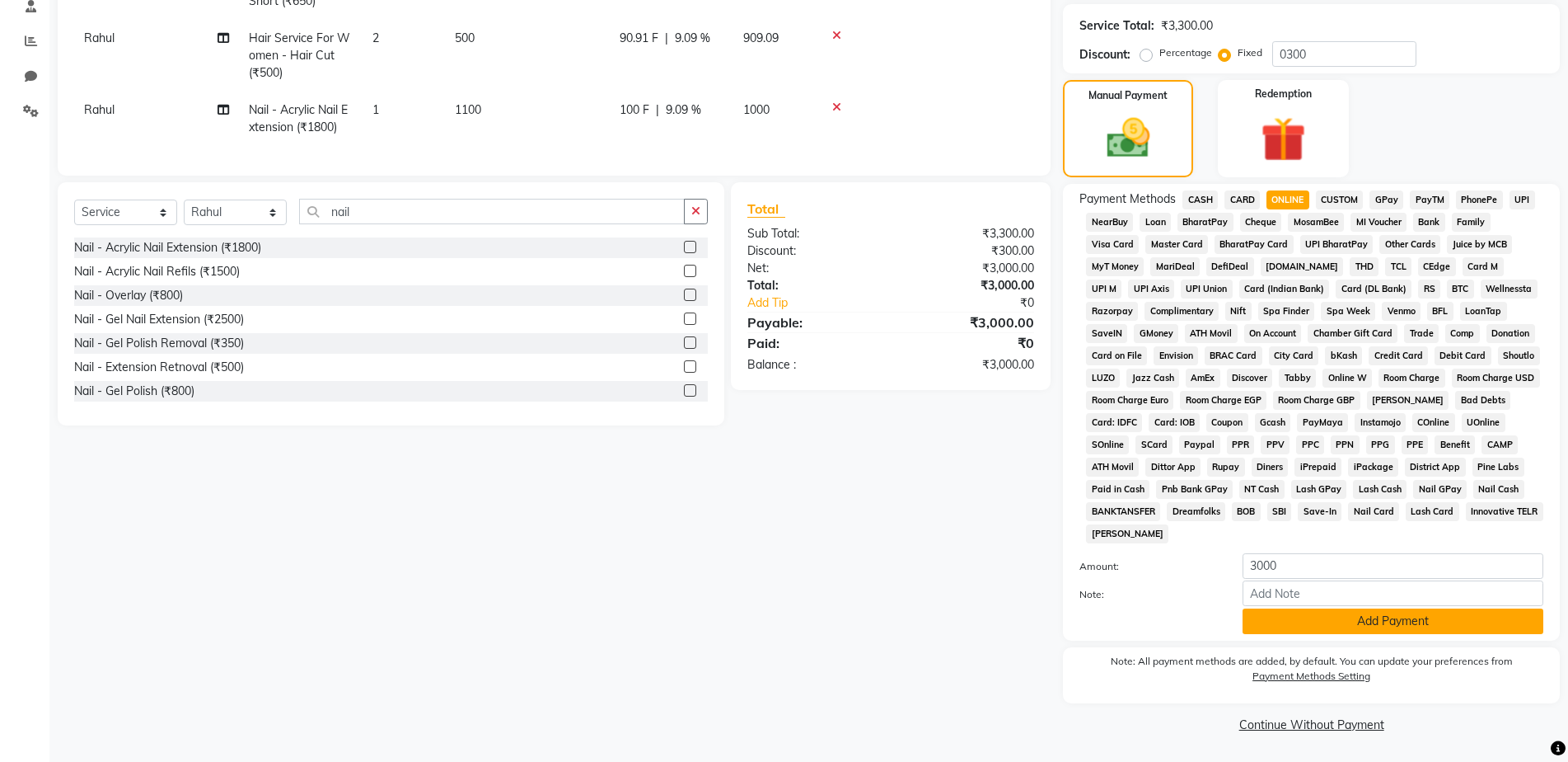
click at [1355, 621] on button "Add Payment" at bounding box center [1393, 621] width 301 height 25
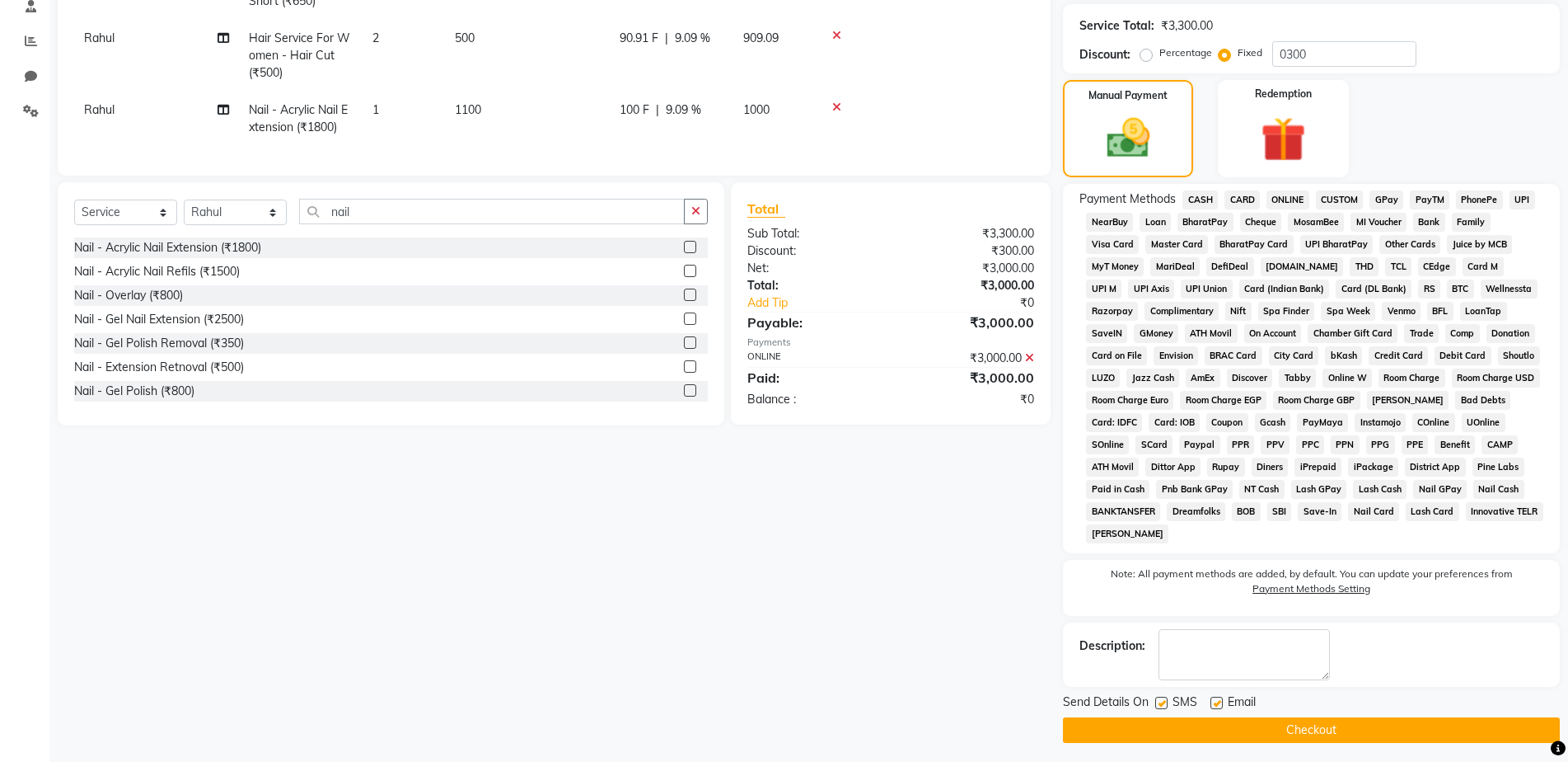
click at [1355, 733] on button "Checkout" at bounding box center [1312, 730] width 497 height 25
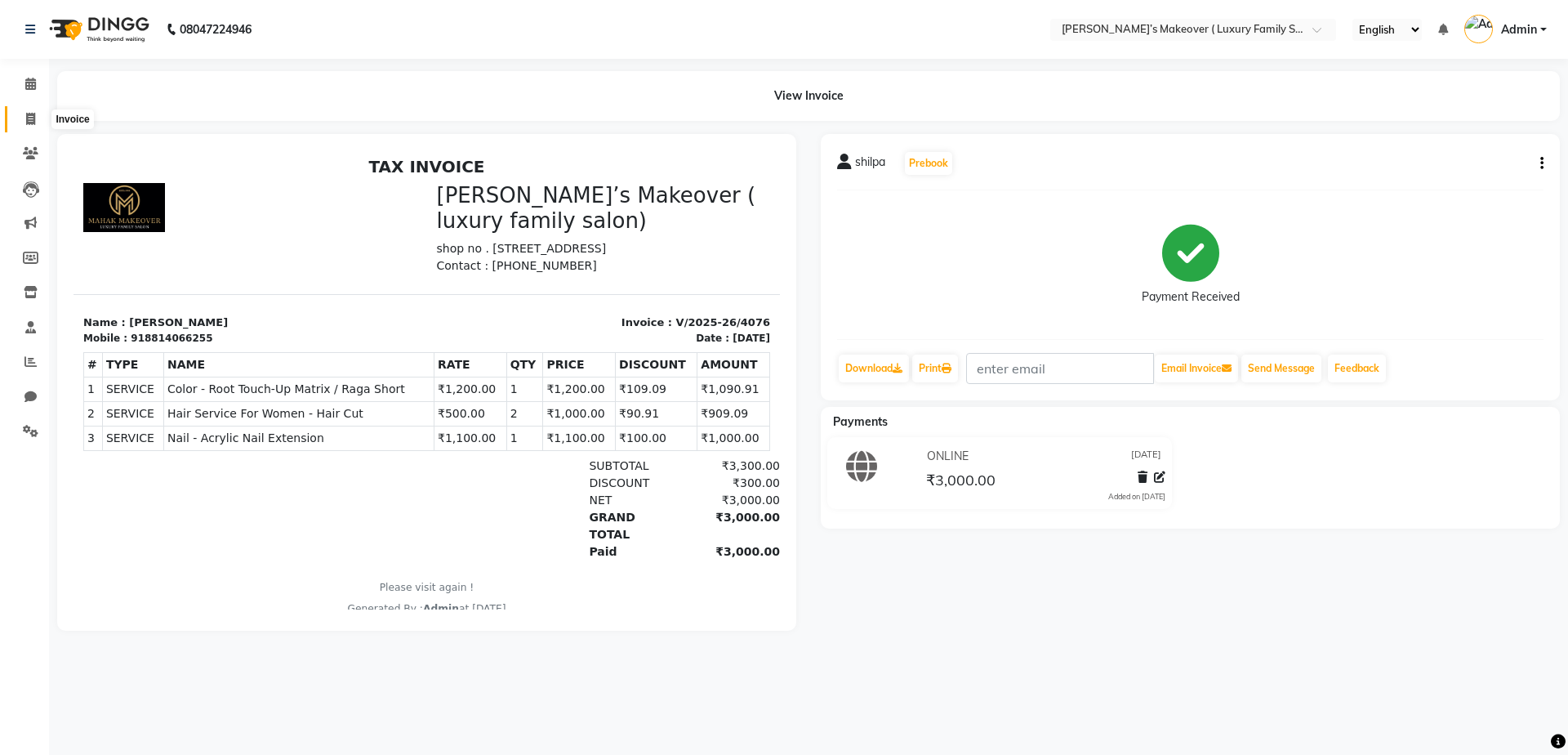
click at [39, 123] on span at bounding box center [31, 120] width 29 height 19
select select "service"
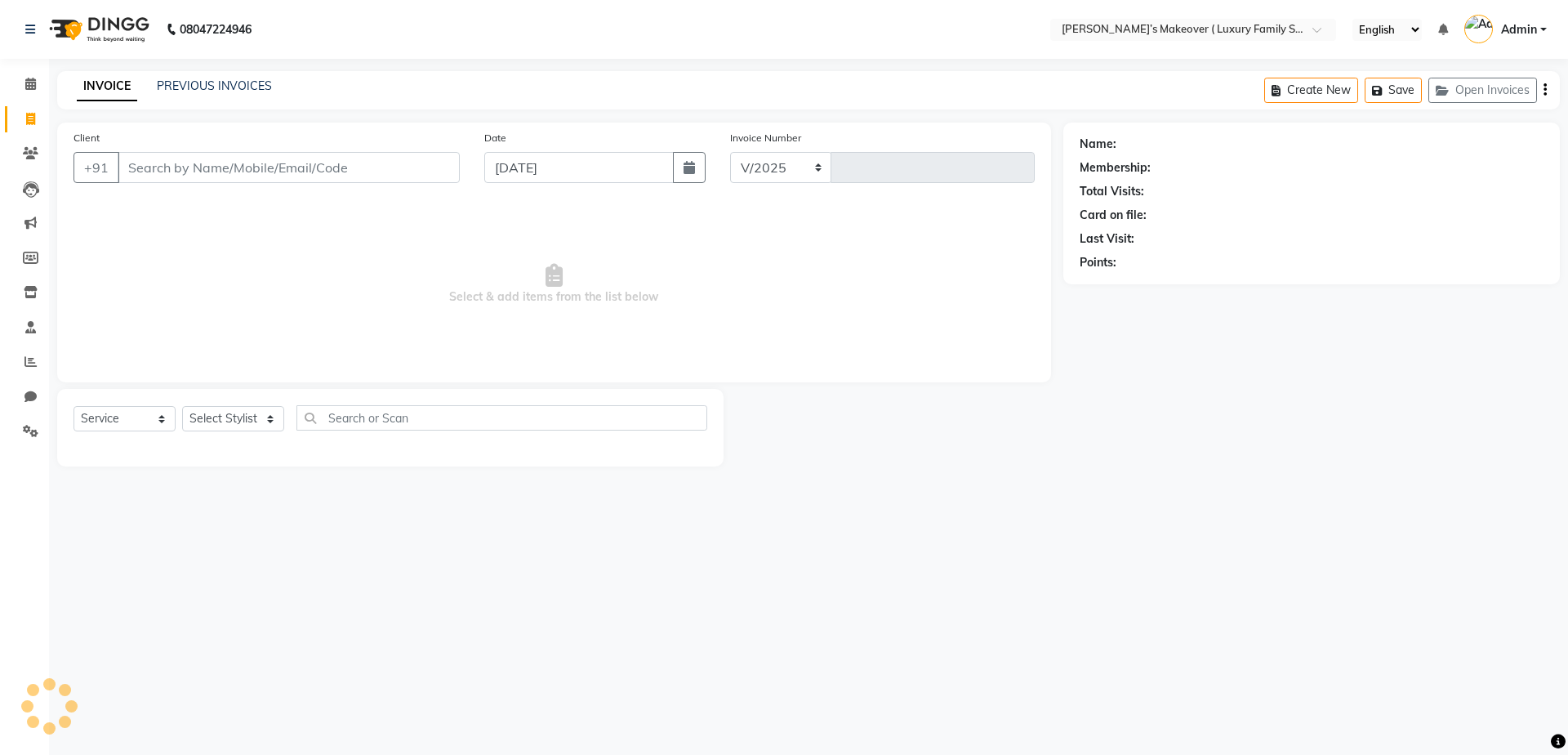
click at [261, 165] on input "Client" at bounding box center [288, 167] width 342 height 31
select select "7777"
type input "4077"
click at [185, 156] on input "Client" at bounding box center [288, 167] width 342 height 31
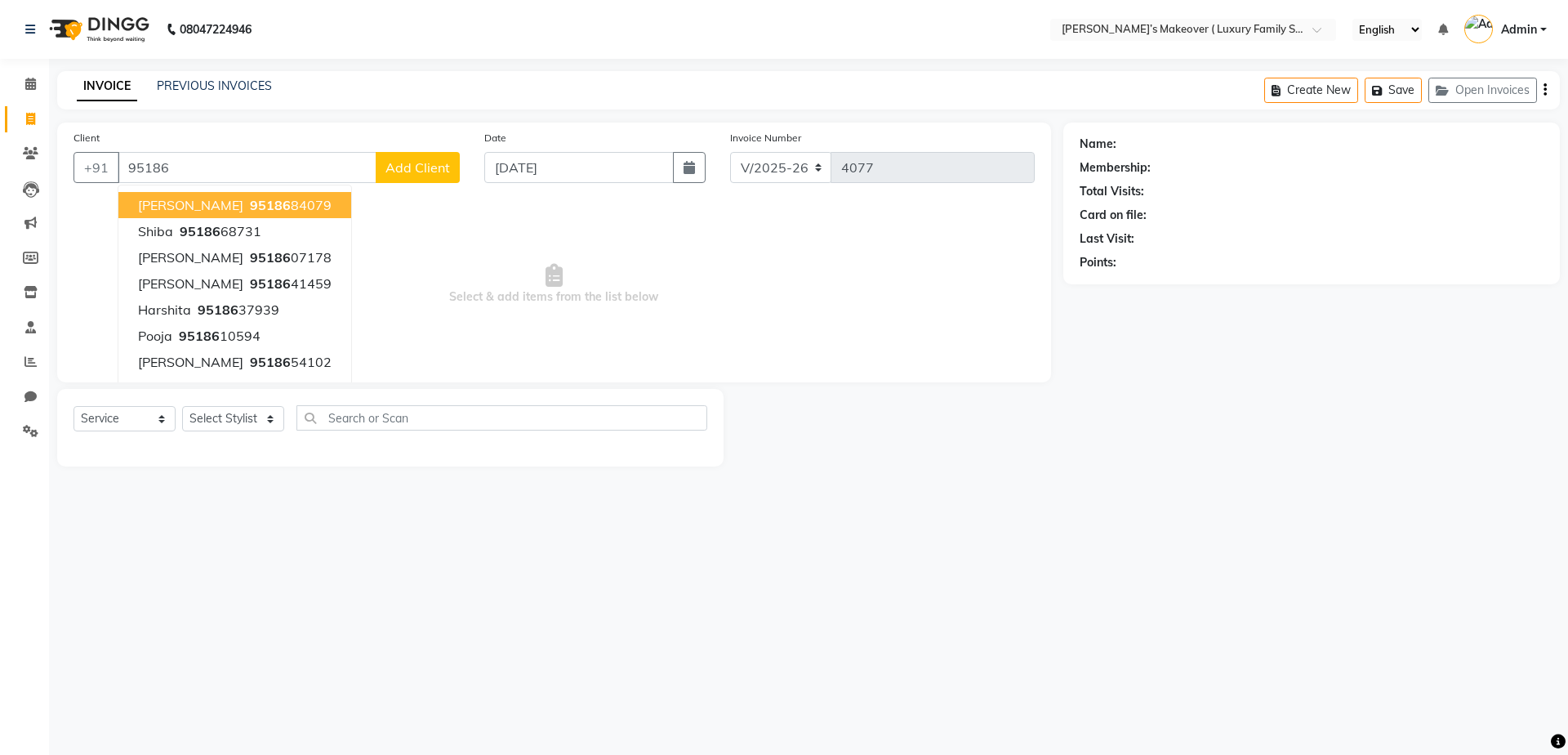
click at [236, 161] on input "95186" at bounding box center [246, 167] width 259 height 31
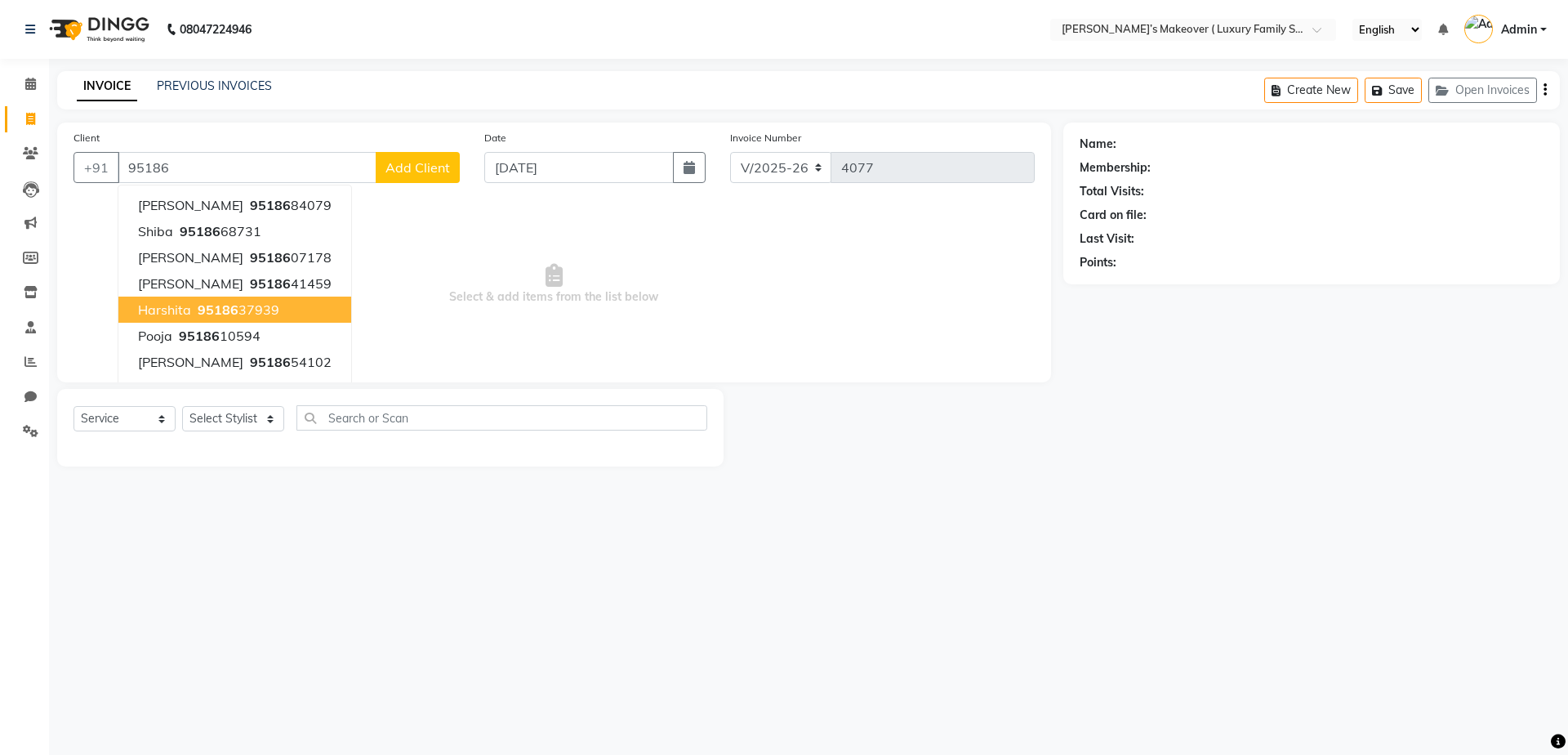
click at [255, 304] on ngb-highlight "95186 37939" at bounding box center [236, 309] width 85 height 16
type input "9518637939"
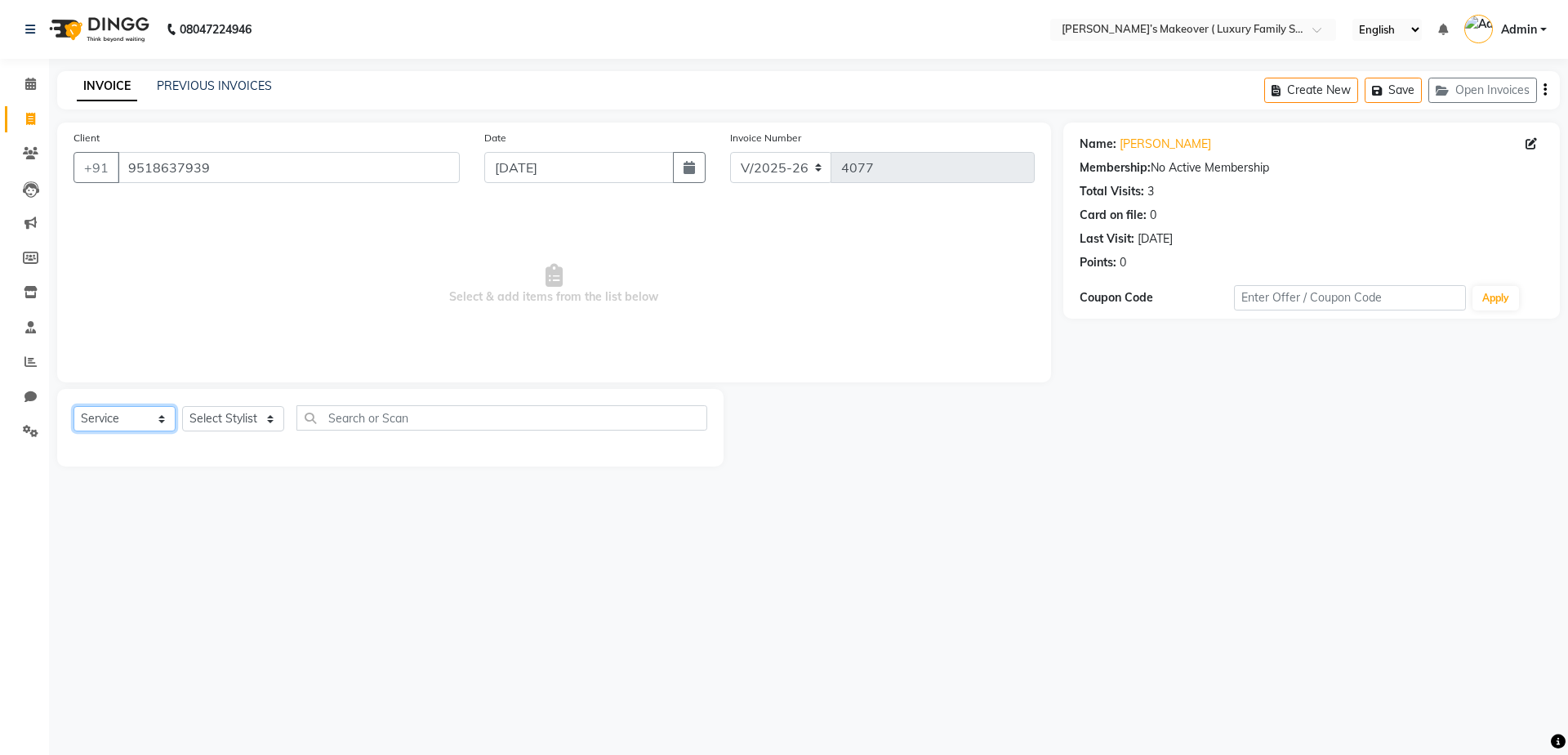
drag, startPoint x: 112, startPoint y: 413, endPoint x: 116, endPoint y: 431, distance: 18.4
click at [113, 415] on select "Select Service Product Membership Package Voucher Prepaid Gift Card" at bounding box center [124, 418] width 102 height 25
click at [73, 406] on select "Select Service Product Membership Package Voucher Prepaid Gift Card" at bounding box center [124, 418] width 102 height 25
click at [186, 426] on select "Select Stylist [PERSON_NAME] [PERSON_NAME] [PERSON_NAME] [PERSON_NAME] [PERSON_…" at bounding box center [233, 418] width 102 height 25
select select "85936"
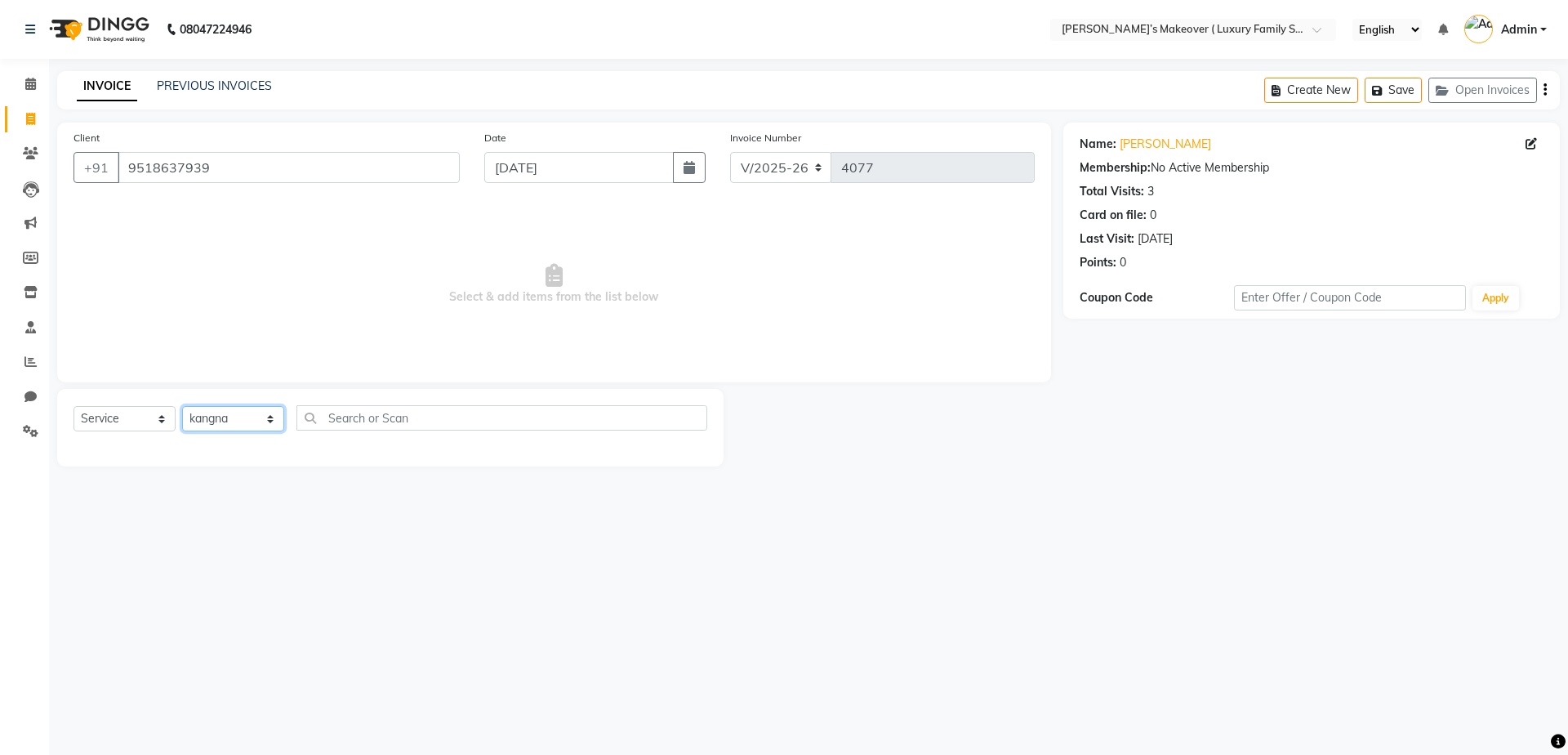
click at [182, 406] on select "Select Stylist [PERSON_NAME] [PERSON_NAME] [PERSON_NAME] [PERSON_NAME] [PERSON_…" at bounding box center [233, 418] width 102 height 25
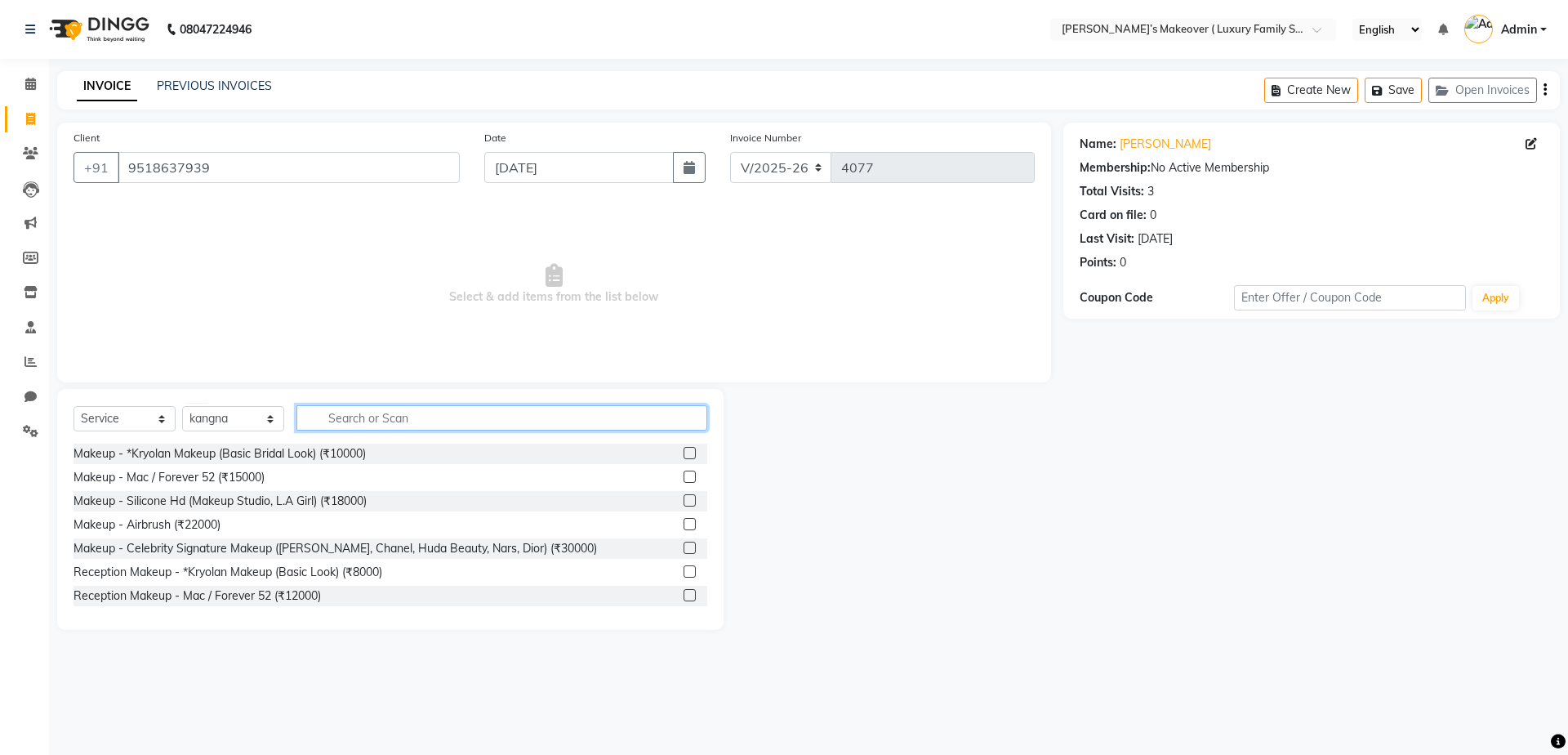
click at [358, 415] on input "text" at bounding box center [501, 417] width 411 height 25
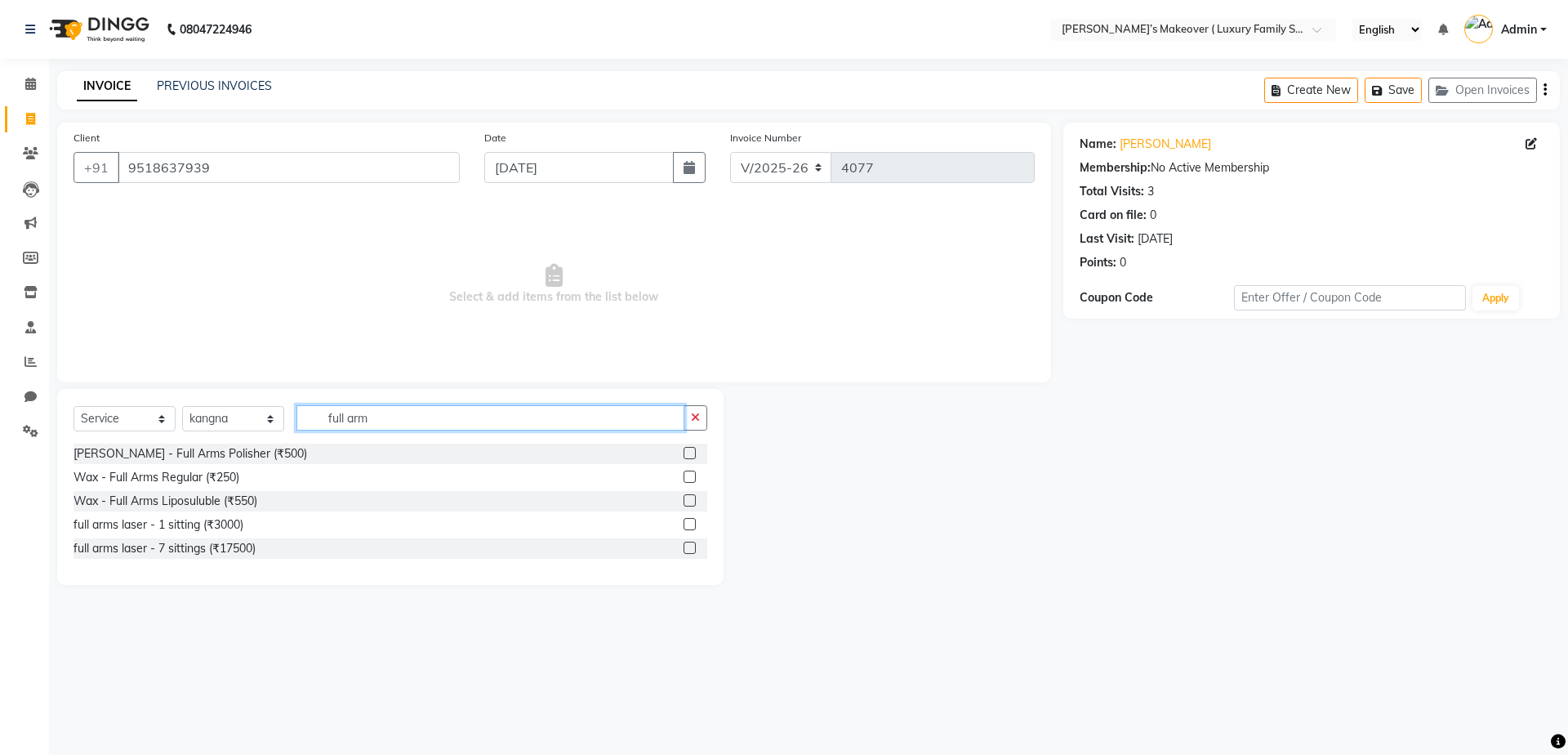
type input "full arm"
click at [690, 478] on label at bounding box center [689, 476] width 12 height 13
click at [690, 478] on input "checkbox" at bounding box center [688, 477] width 11 height 11
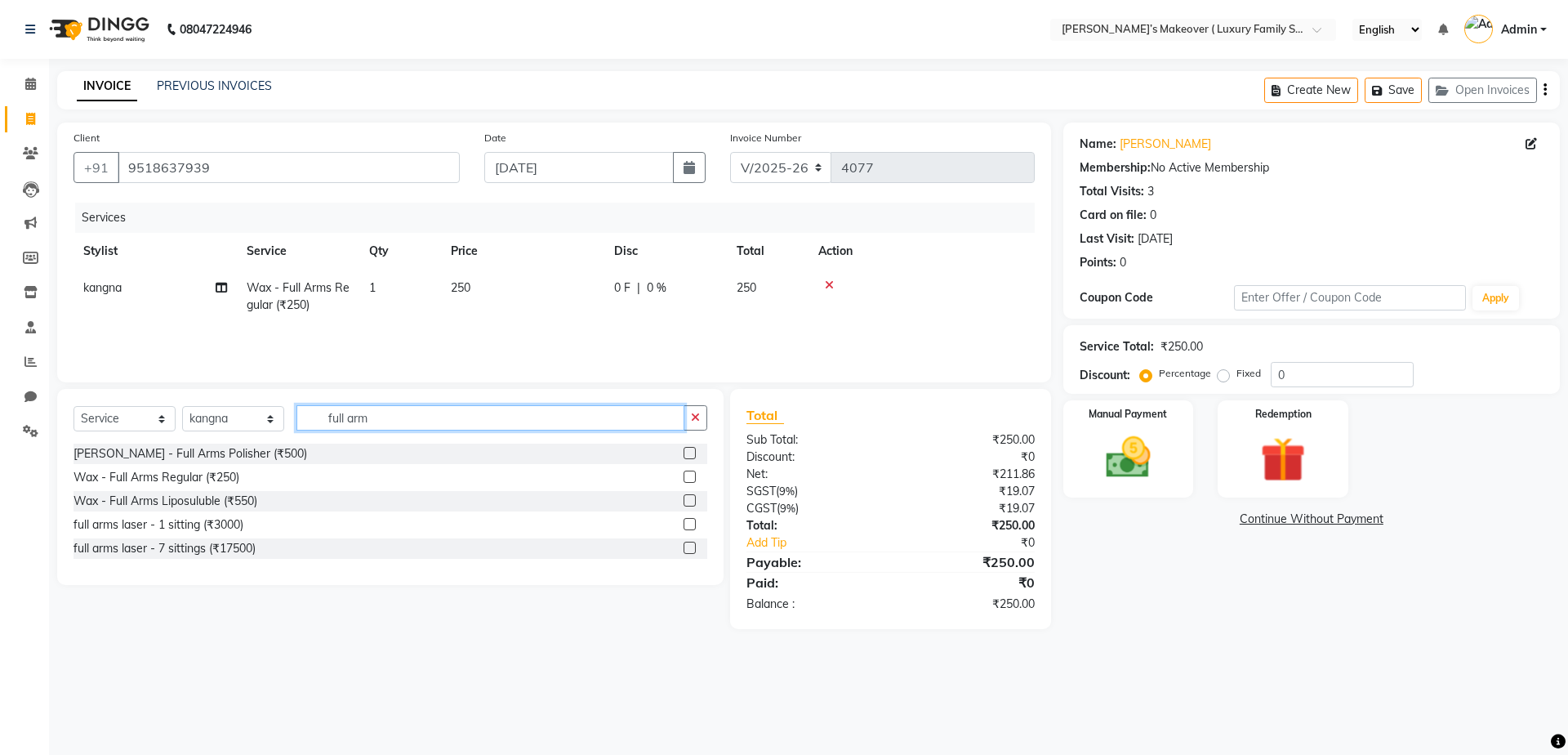
checkbox input "false"
click at [635, 406] on input "full arm" at bounding box center [489, 417] width 387 height 25
type input "f"
type input "under"
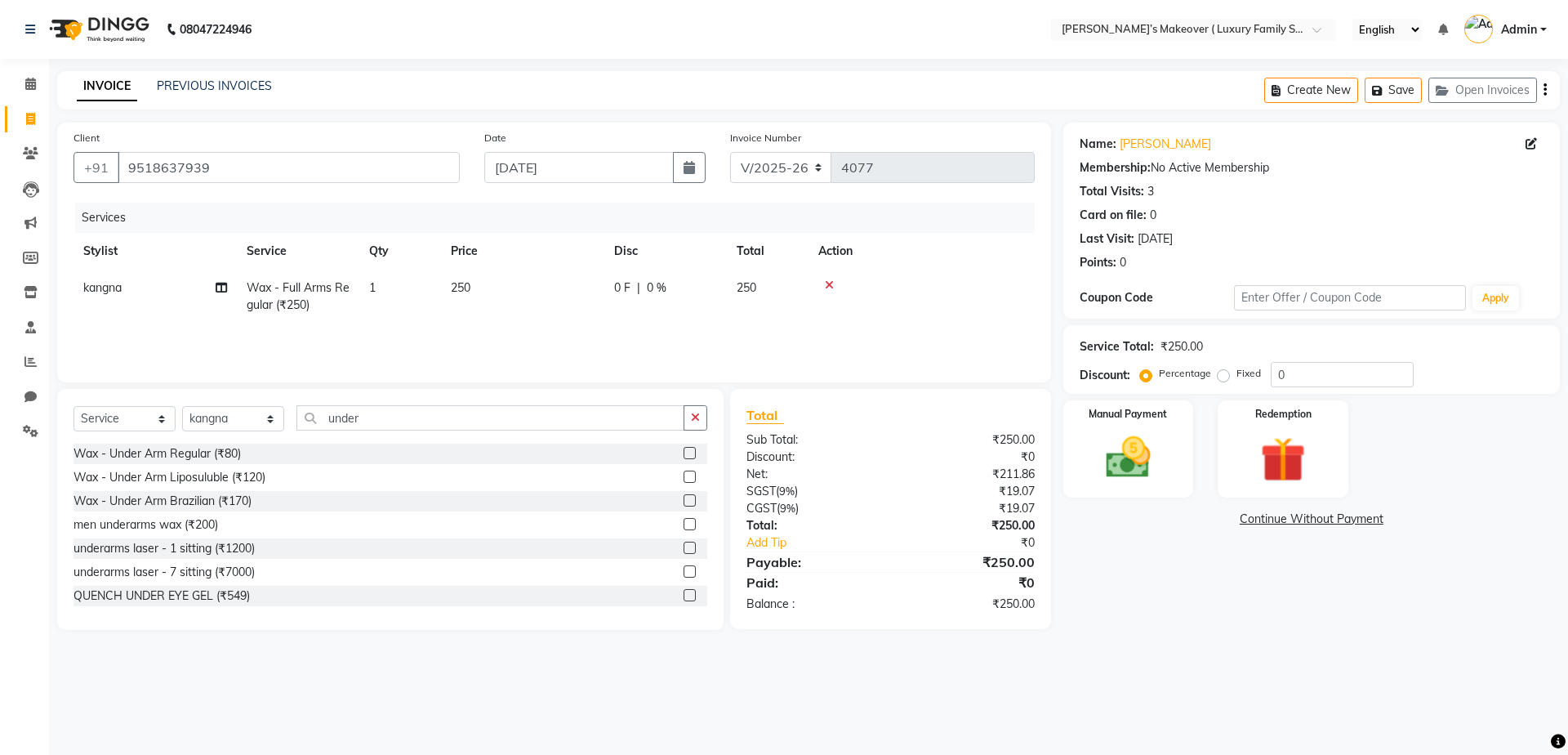
click at [684, 447] on label at bounding box center [689, 453] width 12 height 13
click at [684, 448] on input "checkbox" at bounding box center [688, 453] width 11 height 11
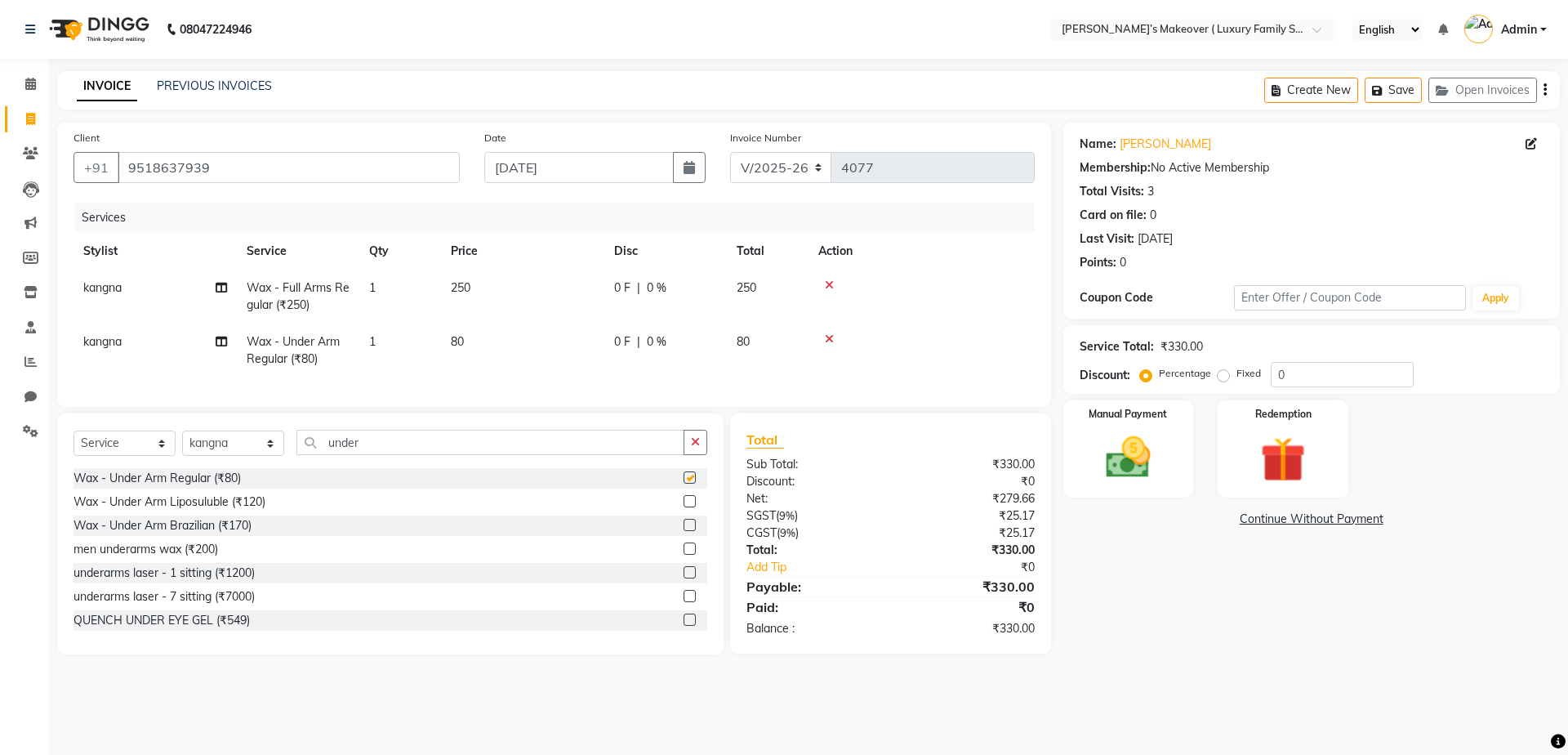
click at [656, 426] on div "Client [PHONE_NUMBER] Date [DATE] Invoice Number V/2025 V/[PHONE_NUMBER] Servic…" at bounding box center [554, 388] width 1018 height 532
checkbox input "false"
click at [659, 442] on div "Select Service Product Membership Package Voucher Prepaid Gift Card Select Styl…" at bounding box center [389, 534] width 666 height 241
click at [659, 454] on input "under" at bounding box center [489, 442] width 387 height 25
type input "u"
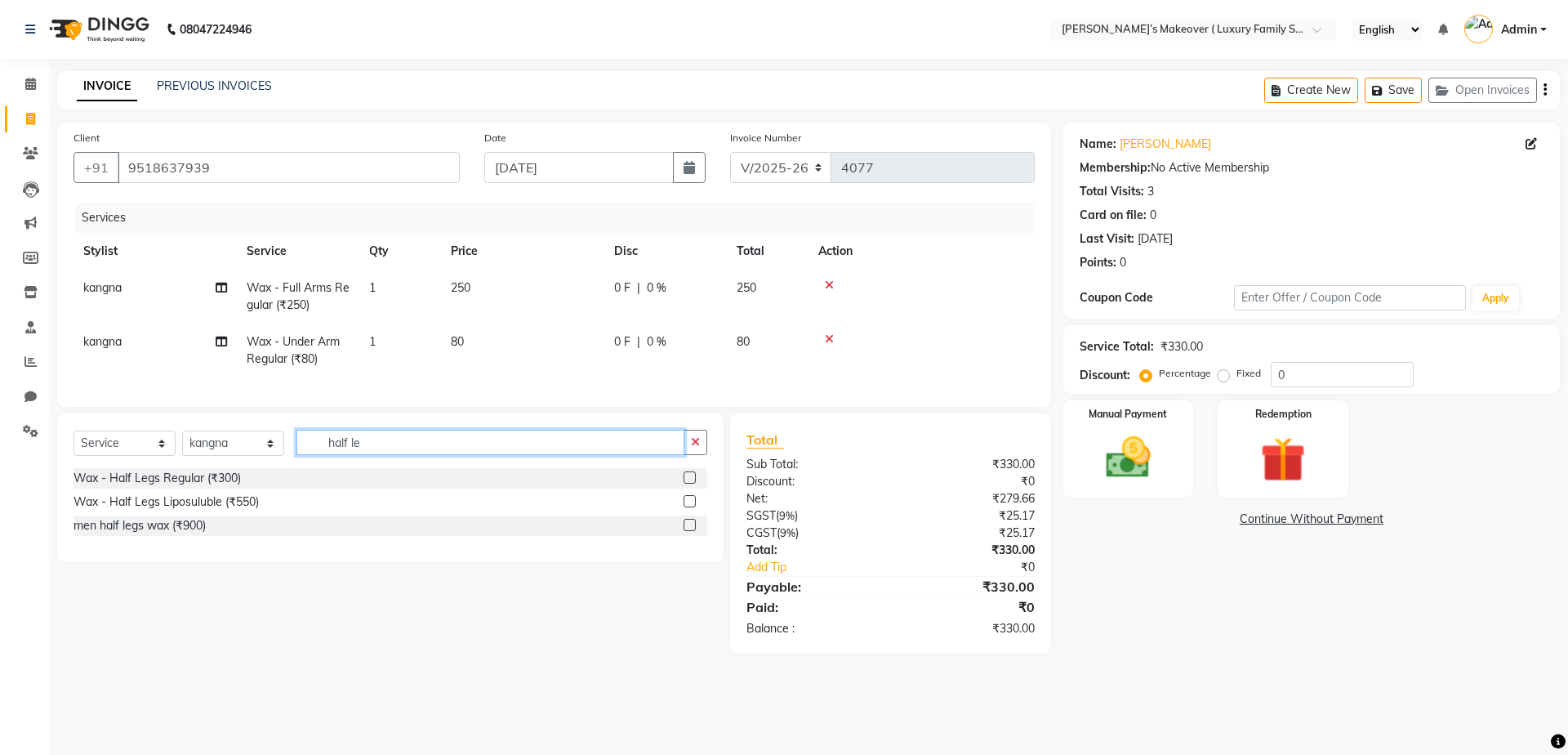
type input "half le"
click at [689, 484] on label at bounding box center [689, 477] width 12 height 13
click at [689, 484] on input "checkbox" at bounding box center [688, 478] width 11 height 11
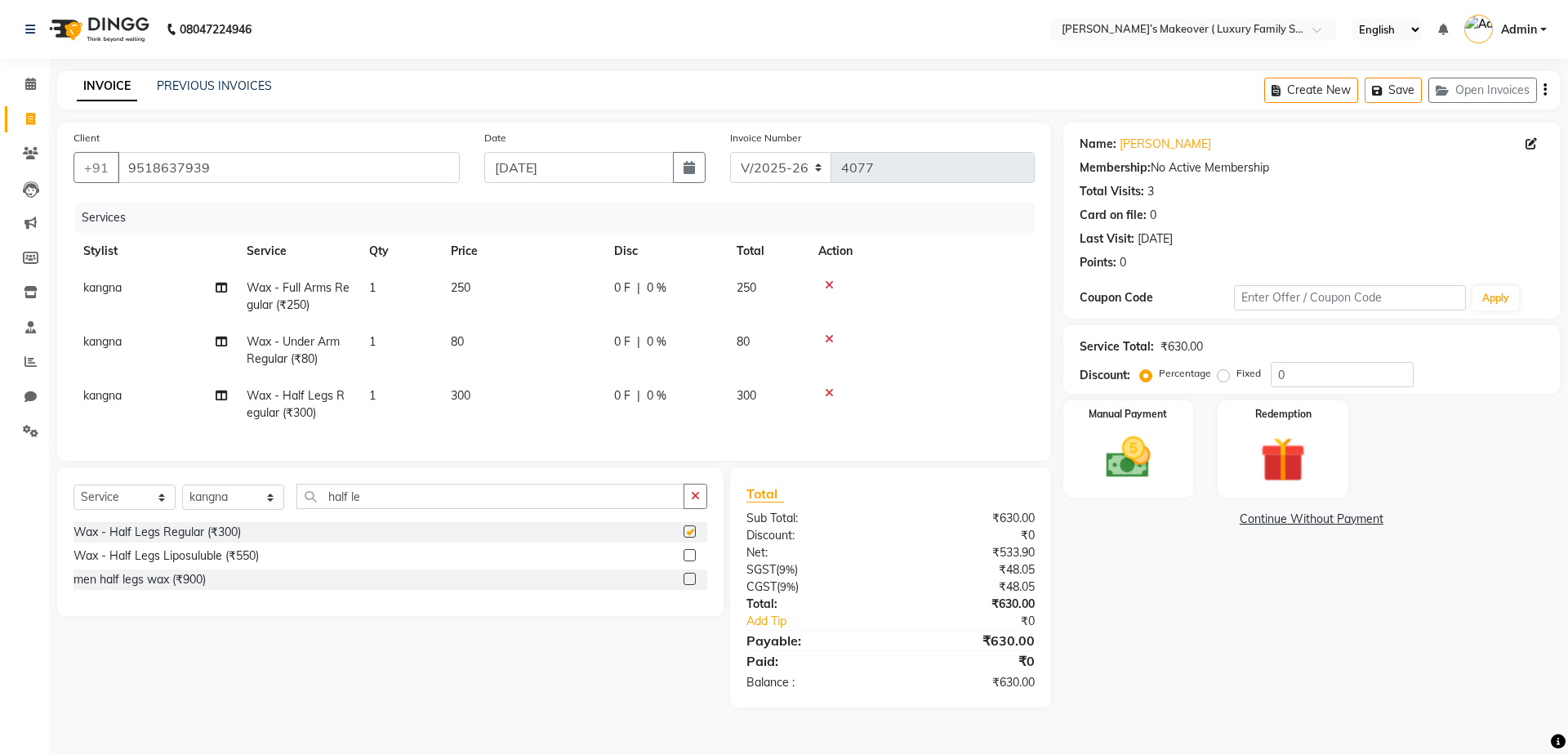
checkbox input "false"
drag, startPoint x: 574, startPoint y: 511, endPoint x: 604, endPoint y: 498, distance: 32.7
click at [574, 509] on input "half le" at bounding box center [489, 496] width 387 height 25
type input "h"
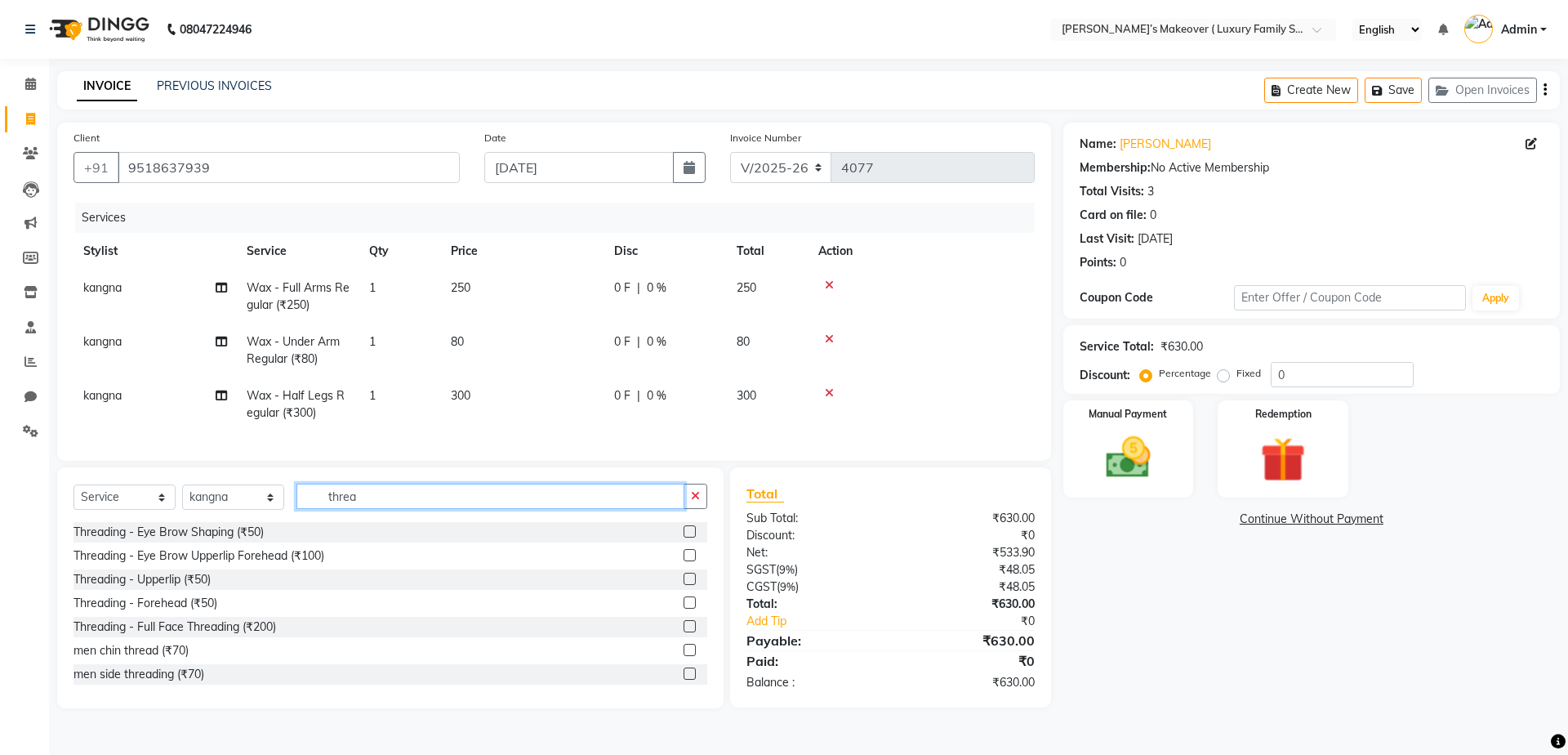
type input "threa"
click at [684, 562] on label at bounding box center [689, 555] width 12 height 13
click at [684, 562] on input "checkbox" at bounding box center [688, 555] width 11 height 11
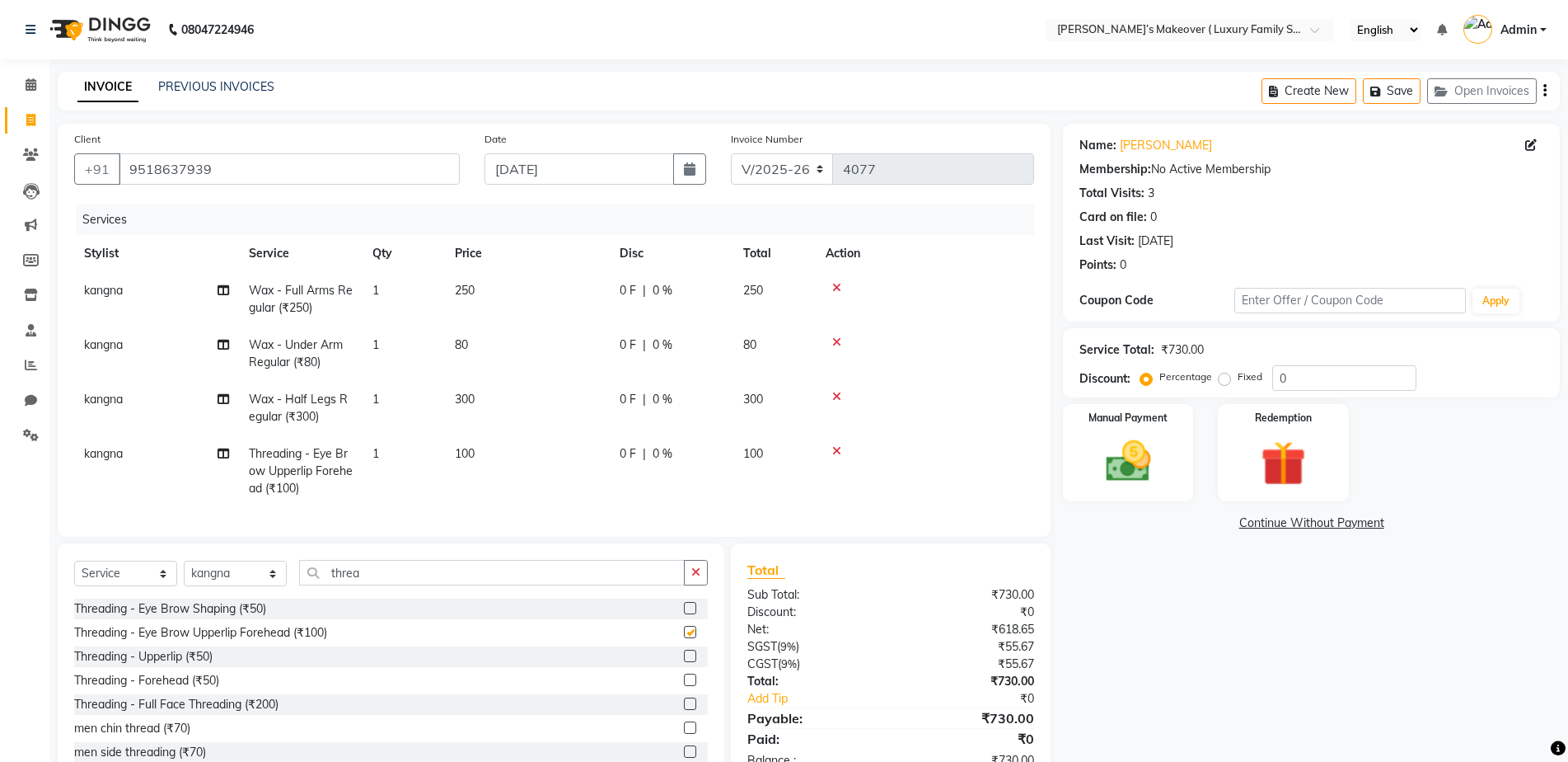
checkbox input "false"
click at [623, 574] on input "threa" at bounding box center [492, 573] width 386 height 25
type input "t"
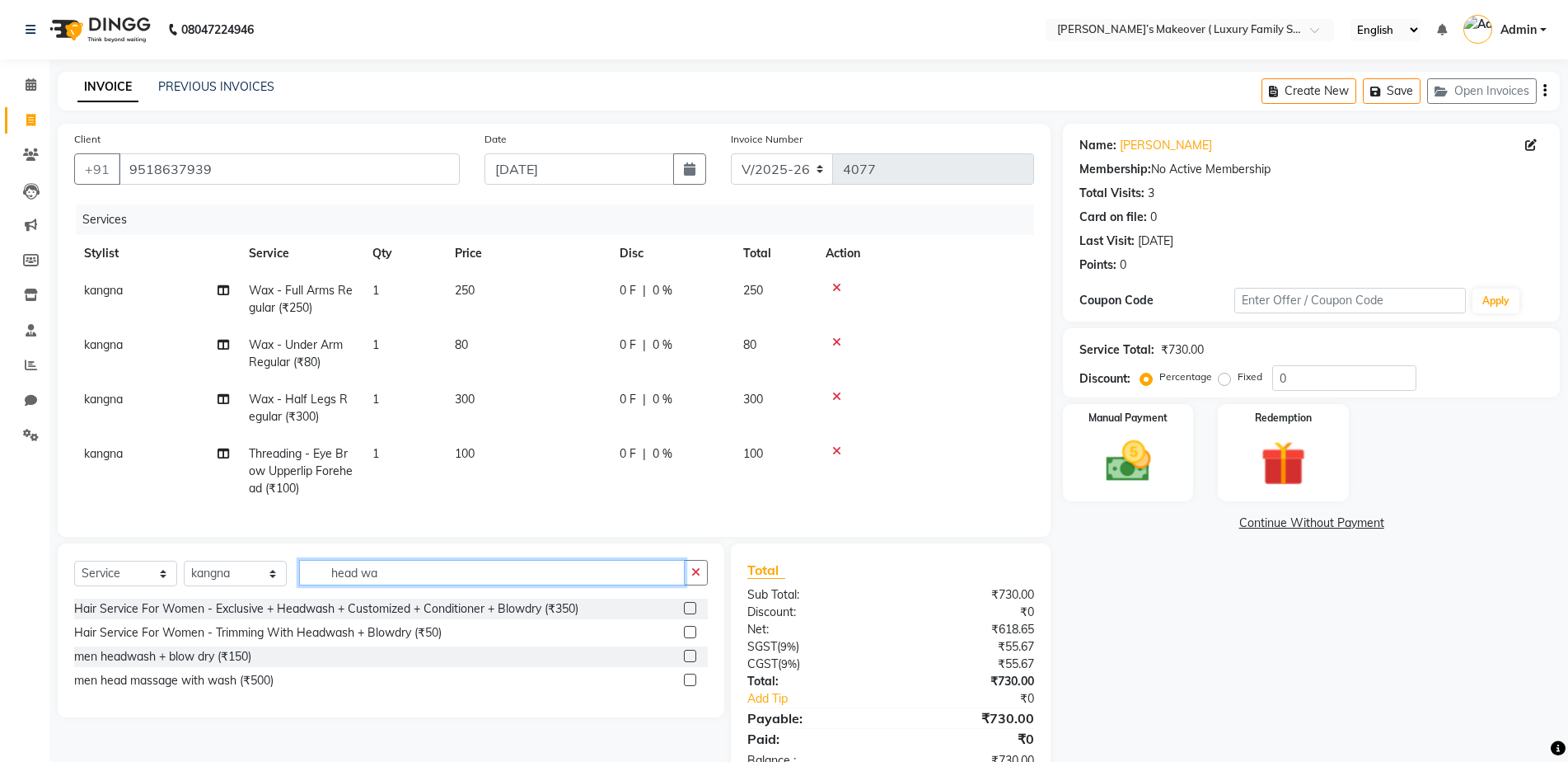
type input "head wa"
click at [691, 614] on label at bounding box center [690, 608] width 13 height 13
click at [691, 614] on input "checkbox" at bounding box center [689, 609] width 11 height 11
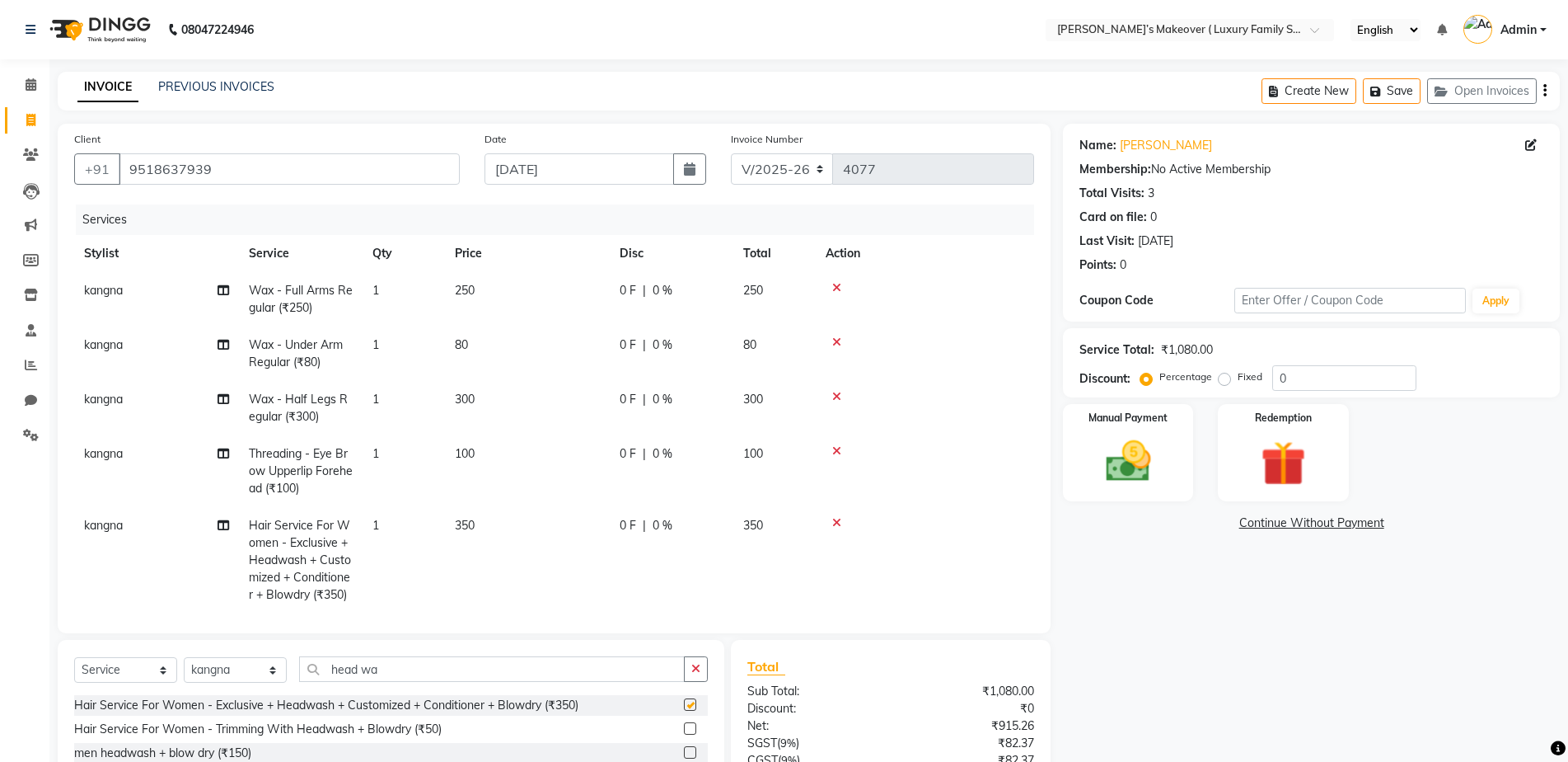
checkbox input "false"
click at [1238, 379] on label "Fixed" at bounding box center [1250, 377] width 24 height 15
click at [1223, 379] on input "Fixed" at bounding box center [1228, 377] width 12 height 12
radio input "true"
click at [1289, 377] on input "0" at bounding box center [1344, 378] width 145 height 25
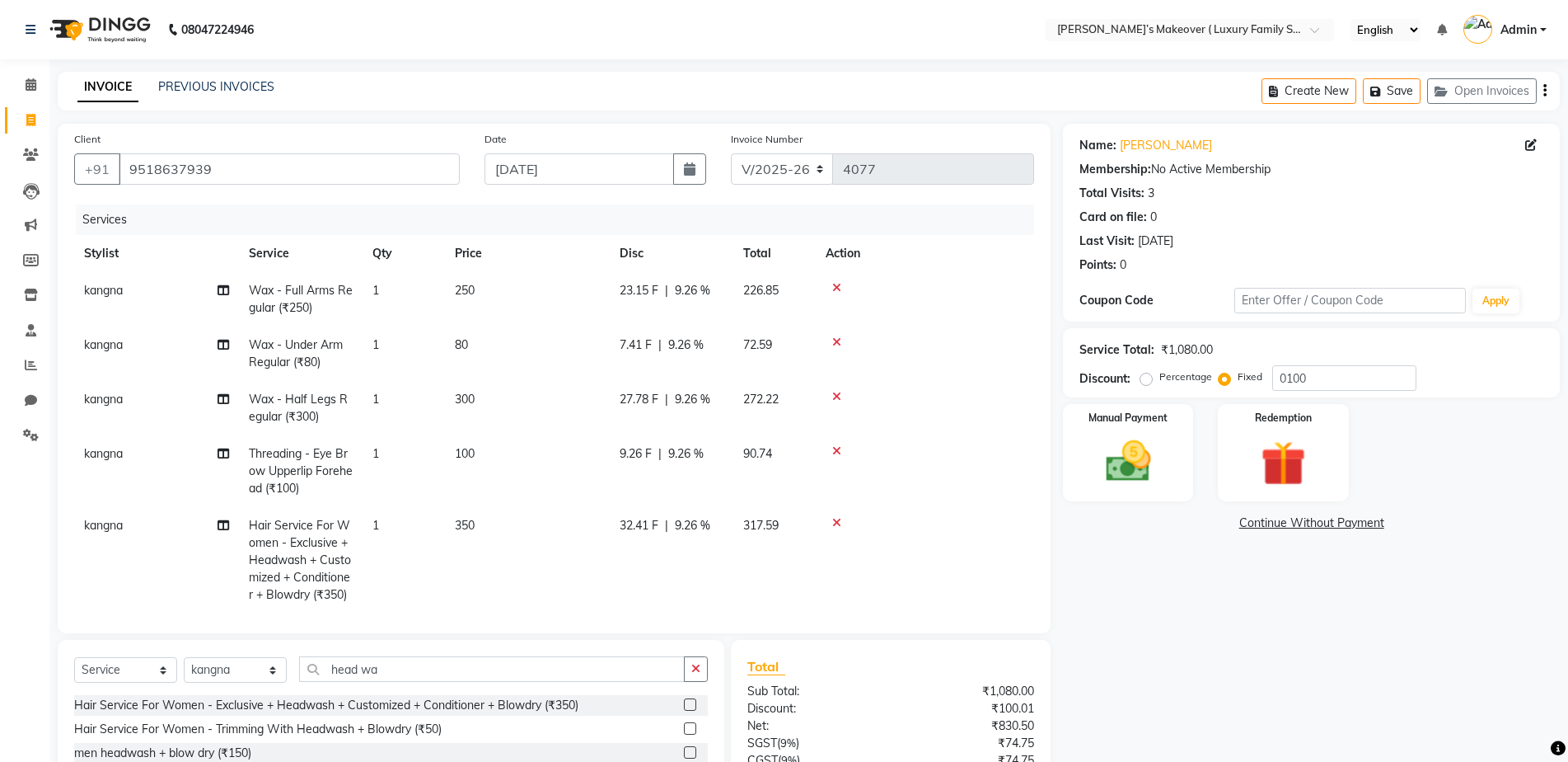
click at [1545, 90] on icon "button" at bounding box center [1545, 90] width 3 height 1
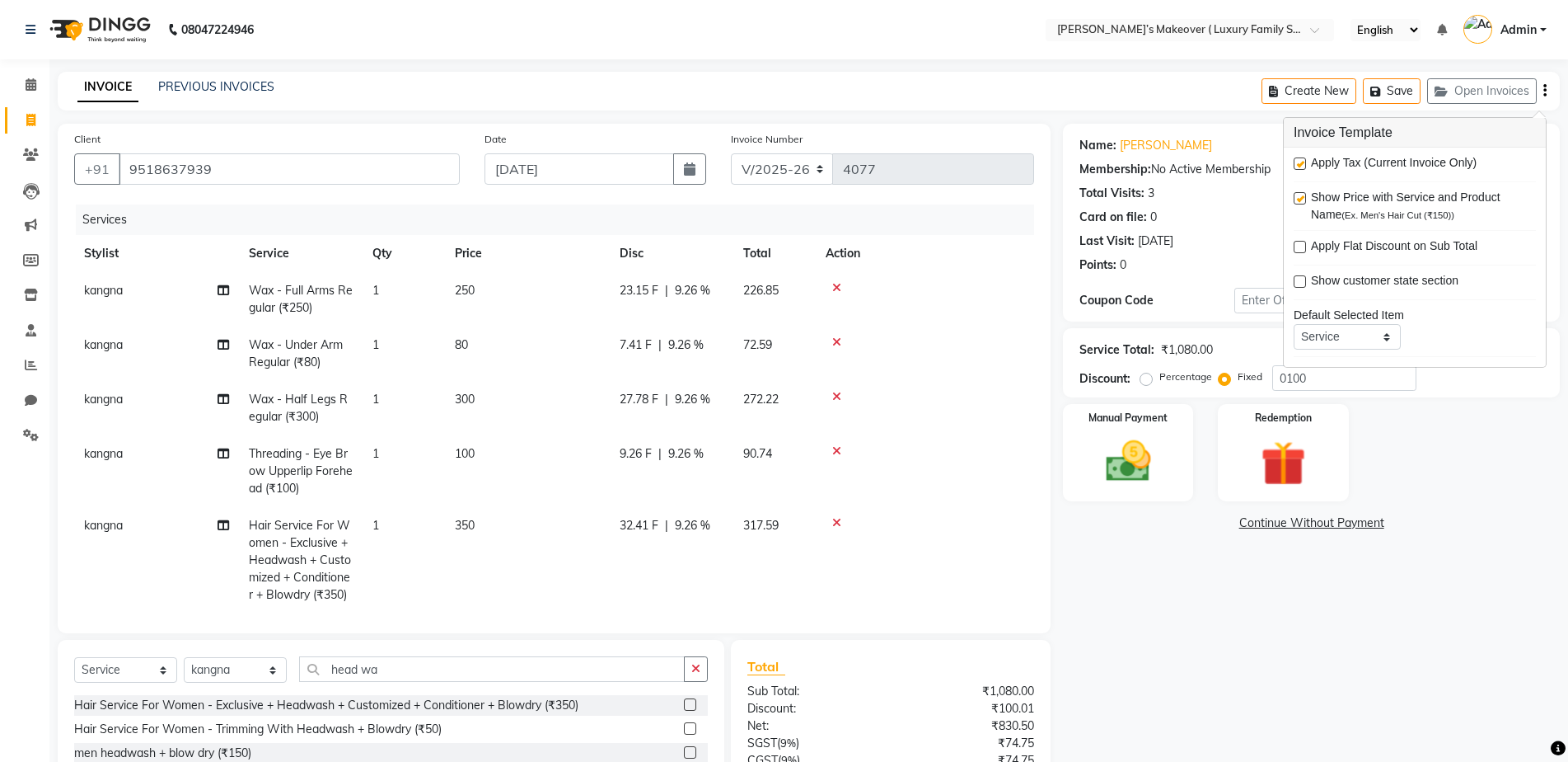
drag, startPoint x: 1224, startPoint y: 553, endPoint x: 1320, endPoint y: 430, distance: 156.0
click at [1226, 545] on div "Name: [PERSON_NAME] Membership: No Active Membership Total Visits: 3 Card on fi…" at bounding box center [1318, 502] width 509 height 758
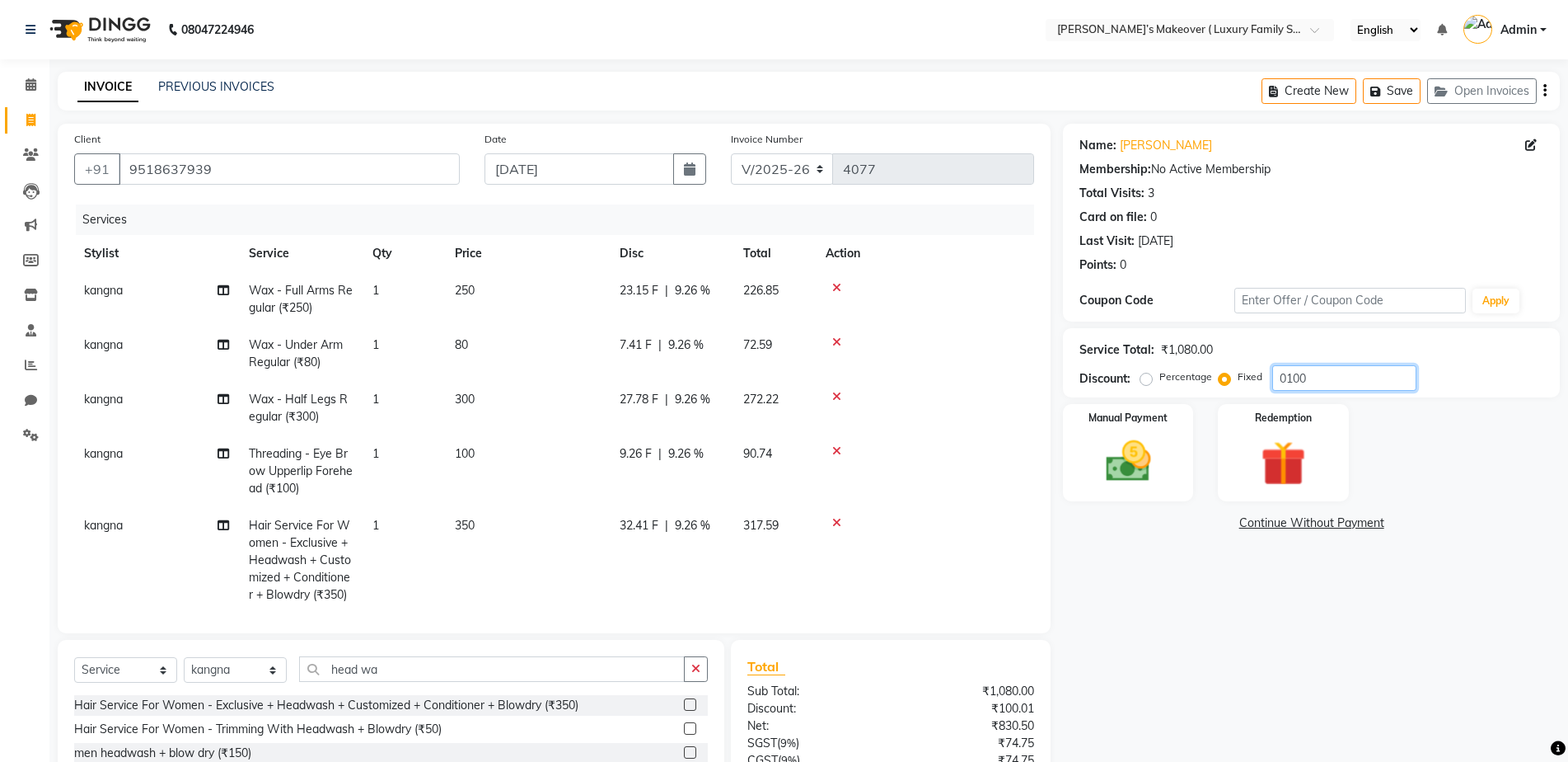
click at [1342, 372] on input "0100" at bounding box center [1344, 378] width 145 height 25
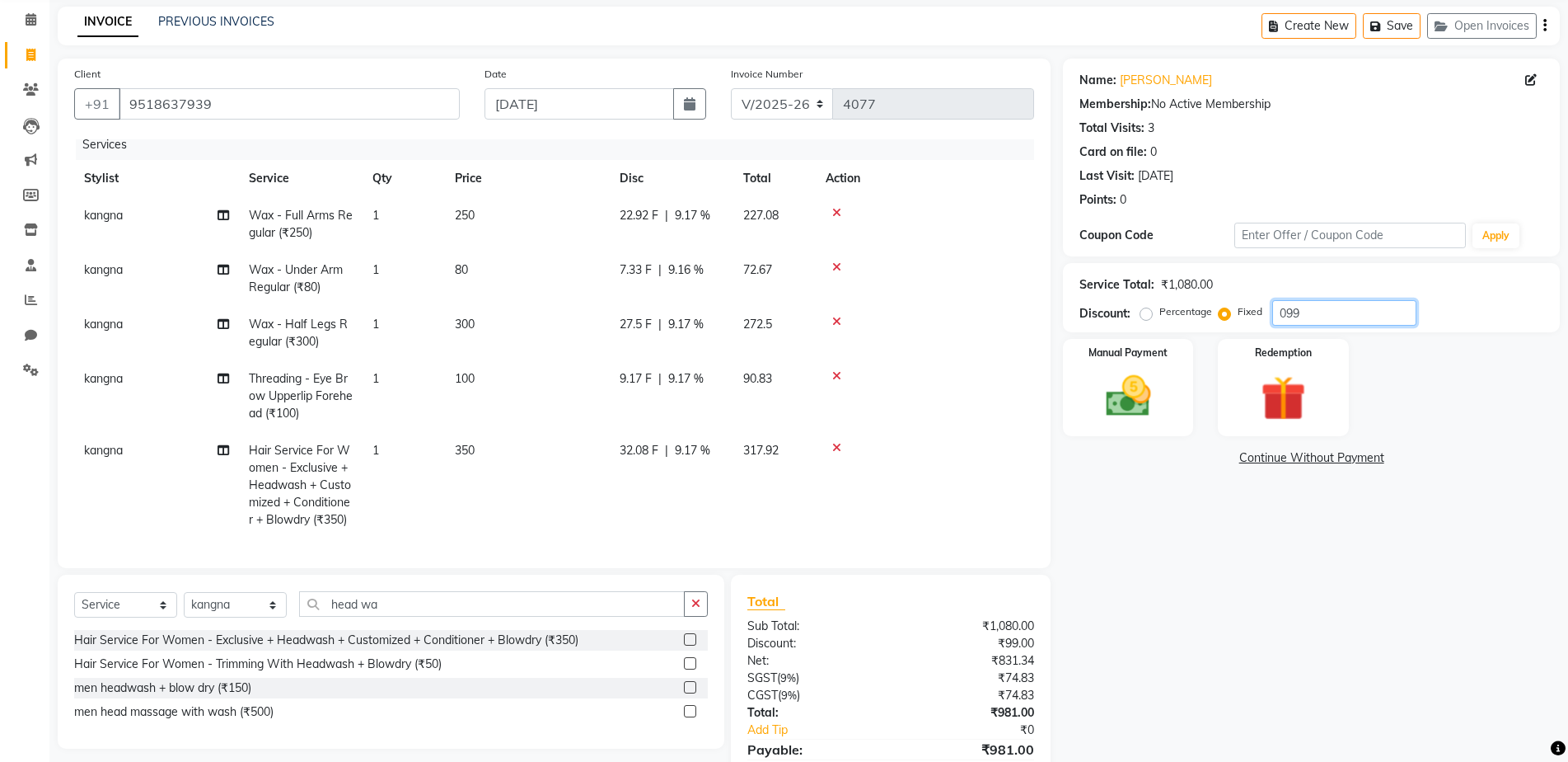
scroll to position [145, 0]
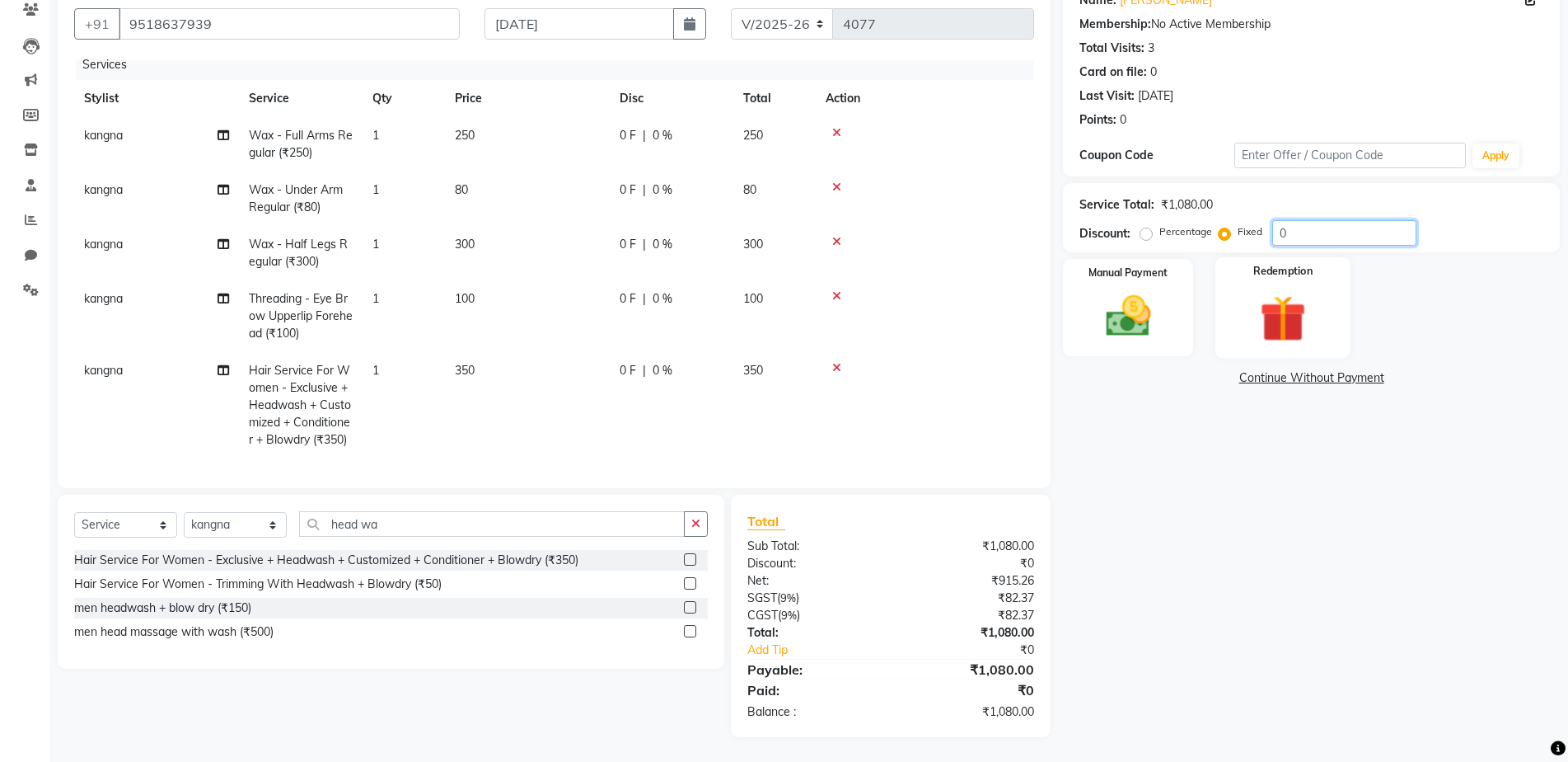
type input "01"
type input "0100"
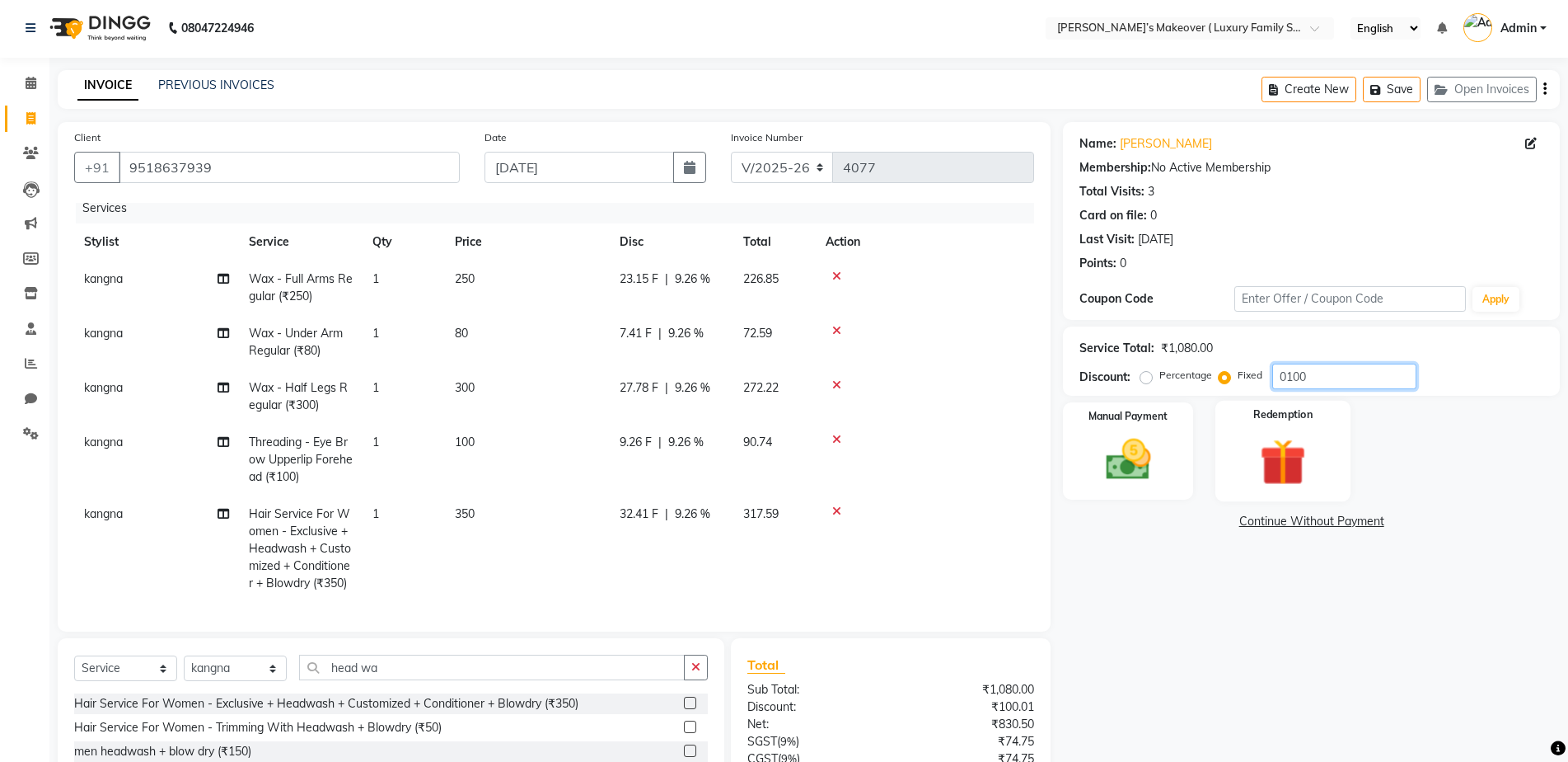
scroll to position [0, 0]
click at [1545, 91] on icon "button" at bounding box center [1545, 90] width 3 height 1
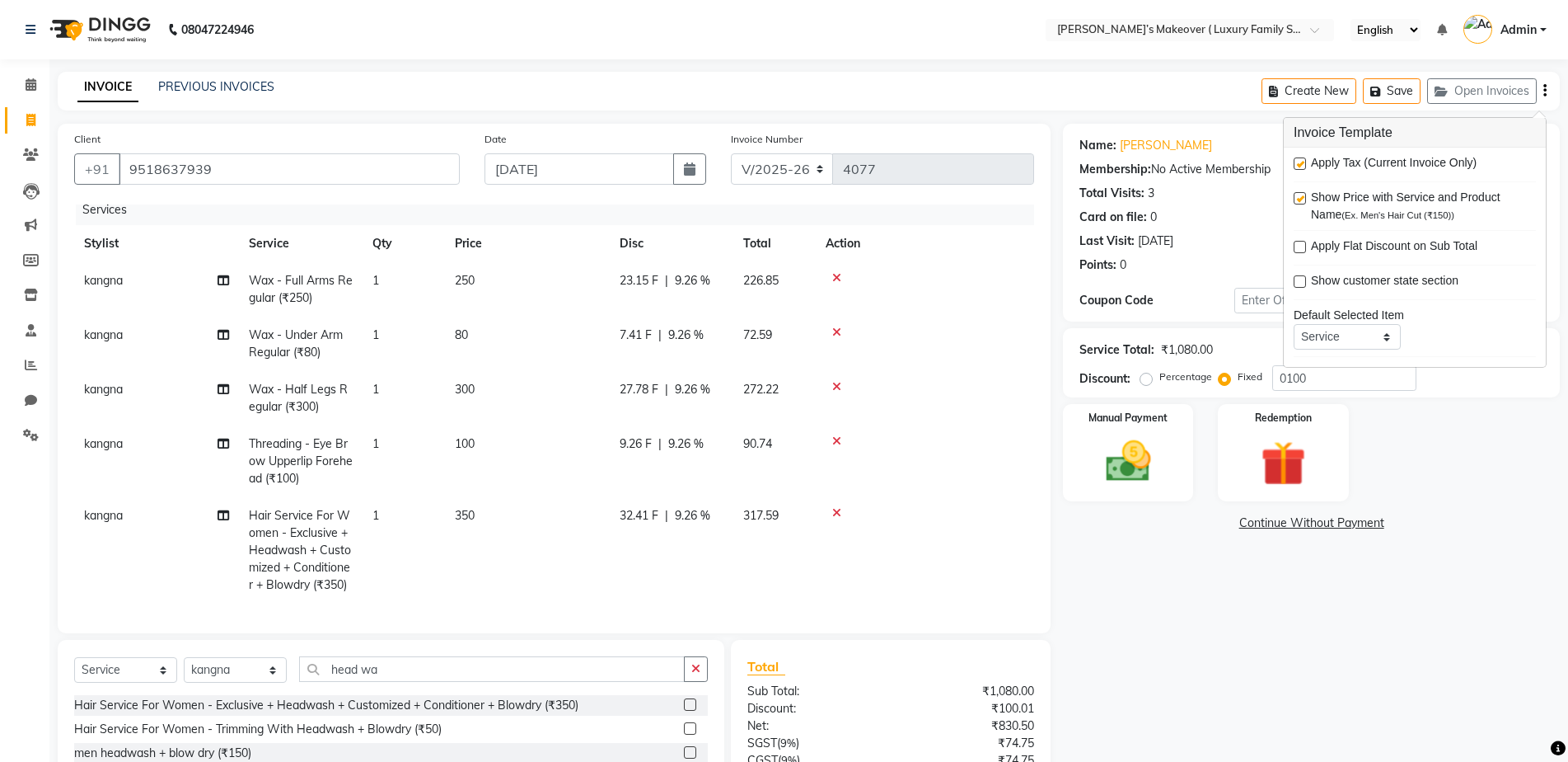
click at [1295, 161] on label at bounding box center [1300, 163] width 13 height 13
click at [1295, 161] on input "checkbox" at bounding box center [1299, 164] width 11 height 11
checkbox input "false"
click at [1109, 486] on img at bounding box center [1128, 461] width 76 height 53
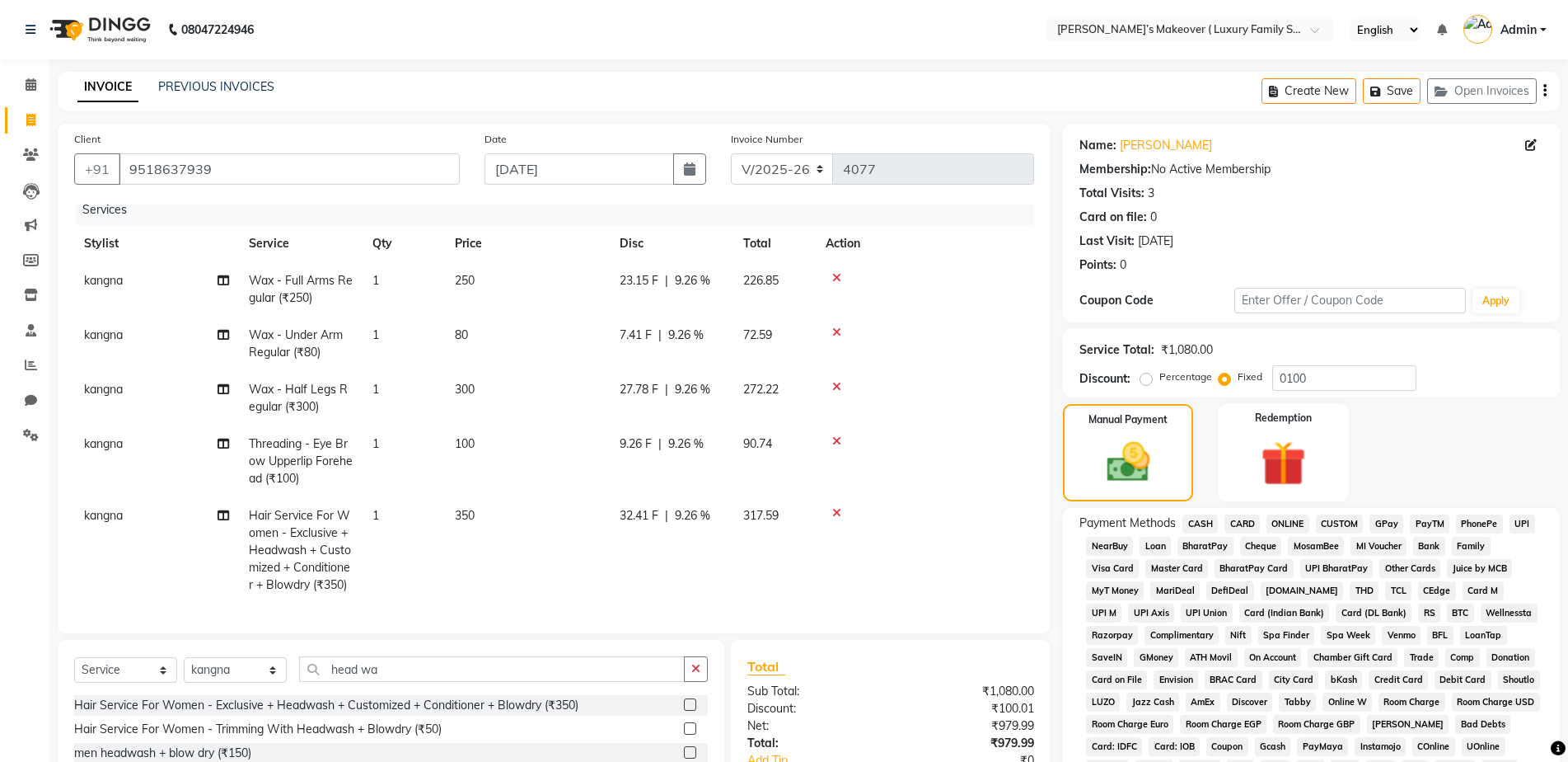
click at [1198, 521] on span "CASH" at bounding box center [1200, 524] width 36 height 19
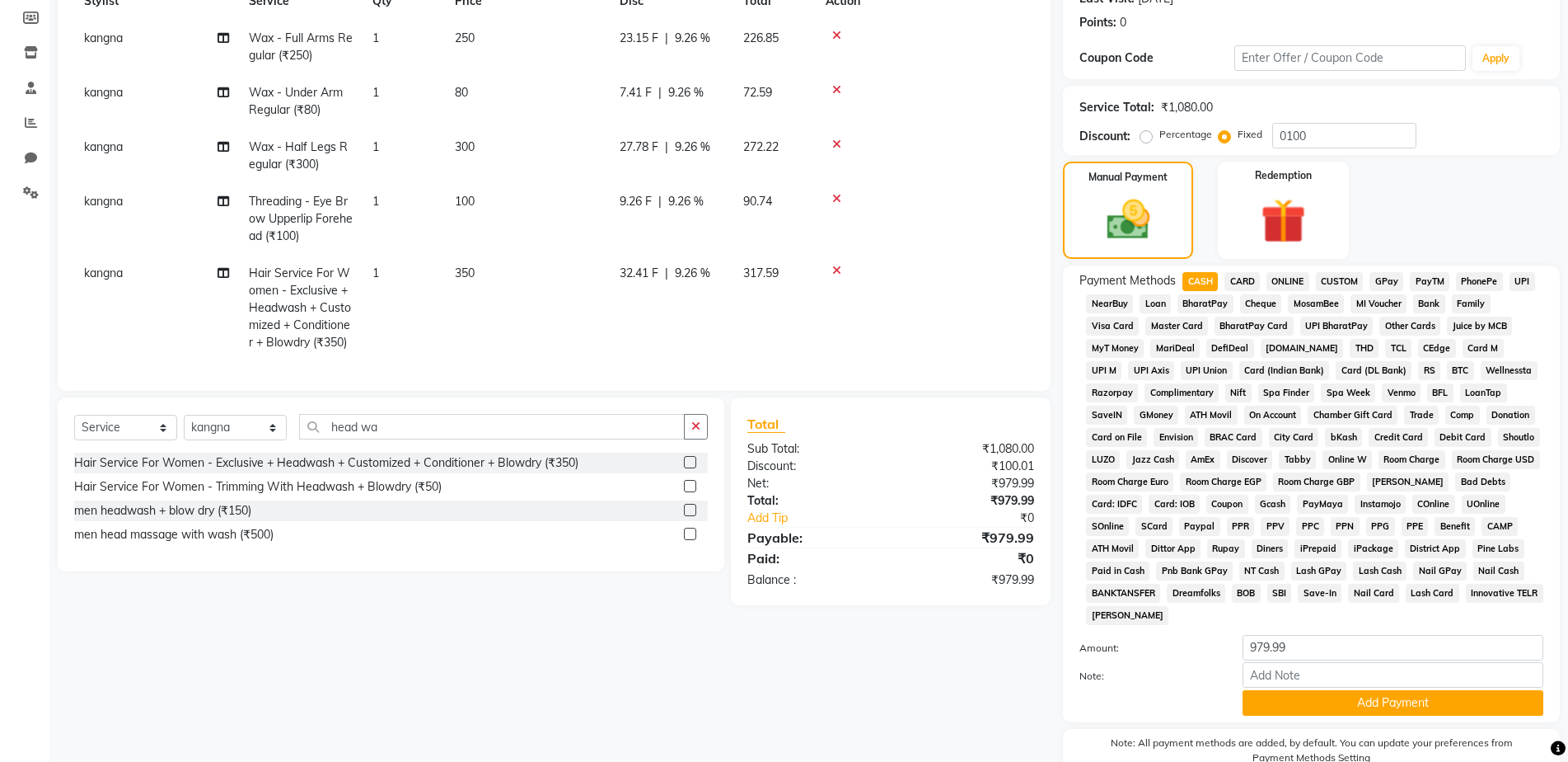
scroll to position [248, 0]
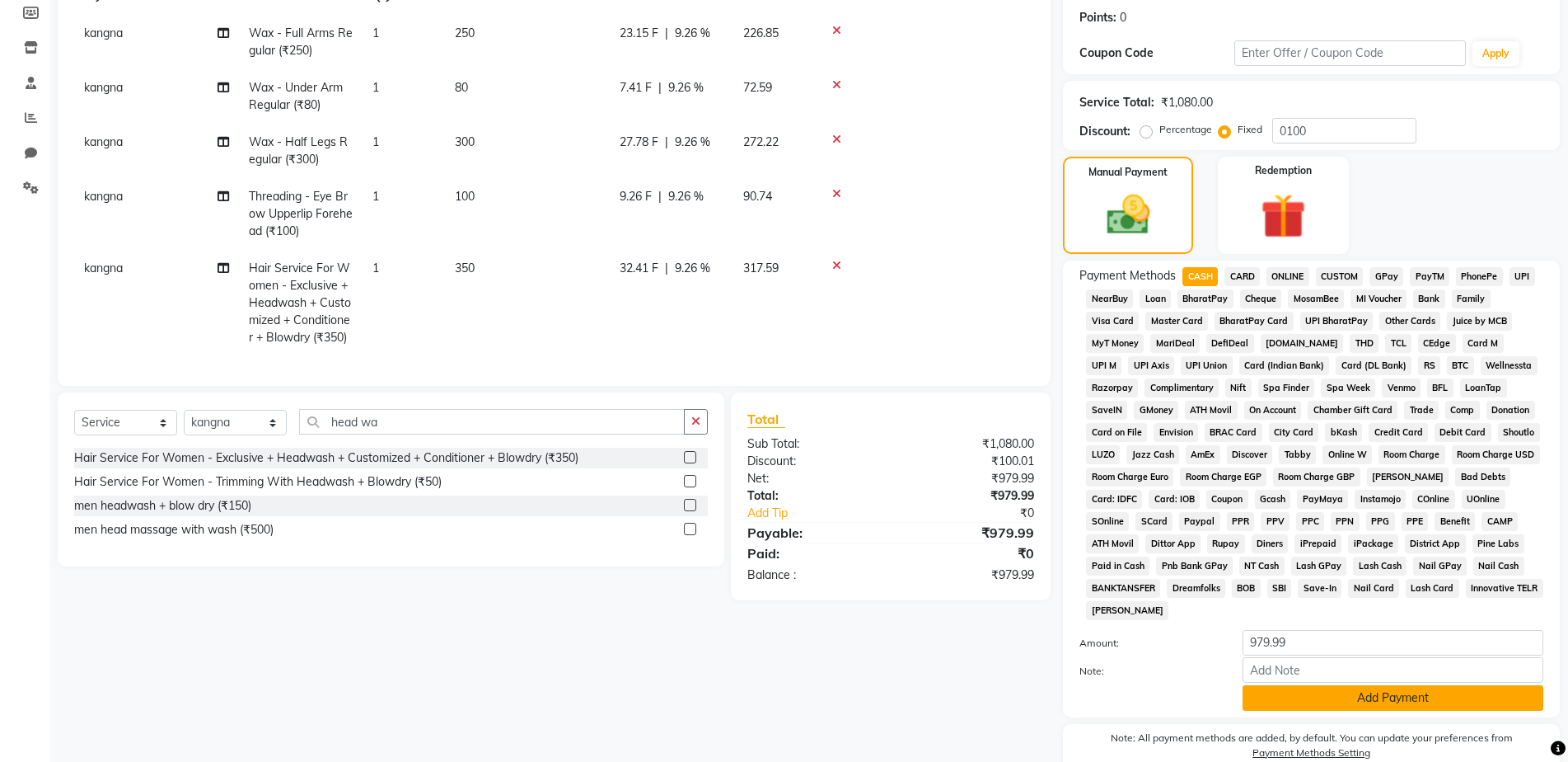
click at [1370, 689] on button "Add Payment" at bounding box center [1393, 698] width 301 height 25
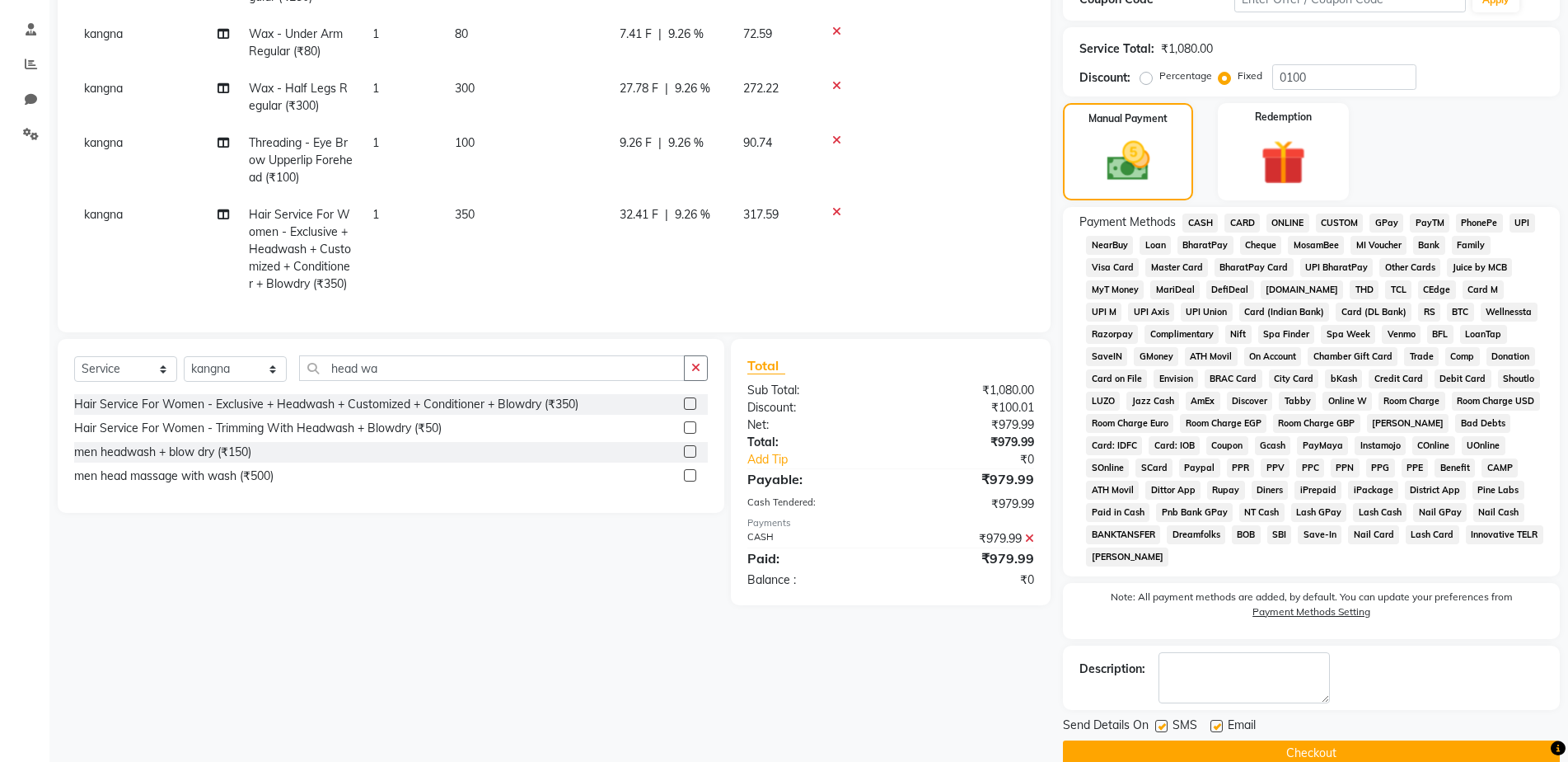
scroll to position [330, 0]
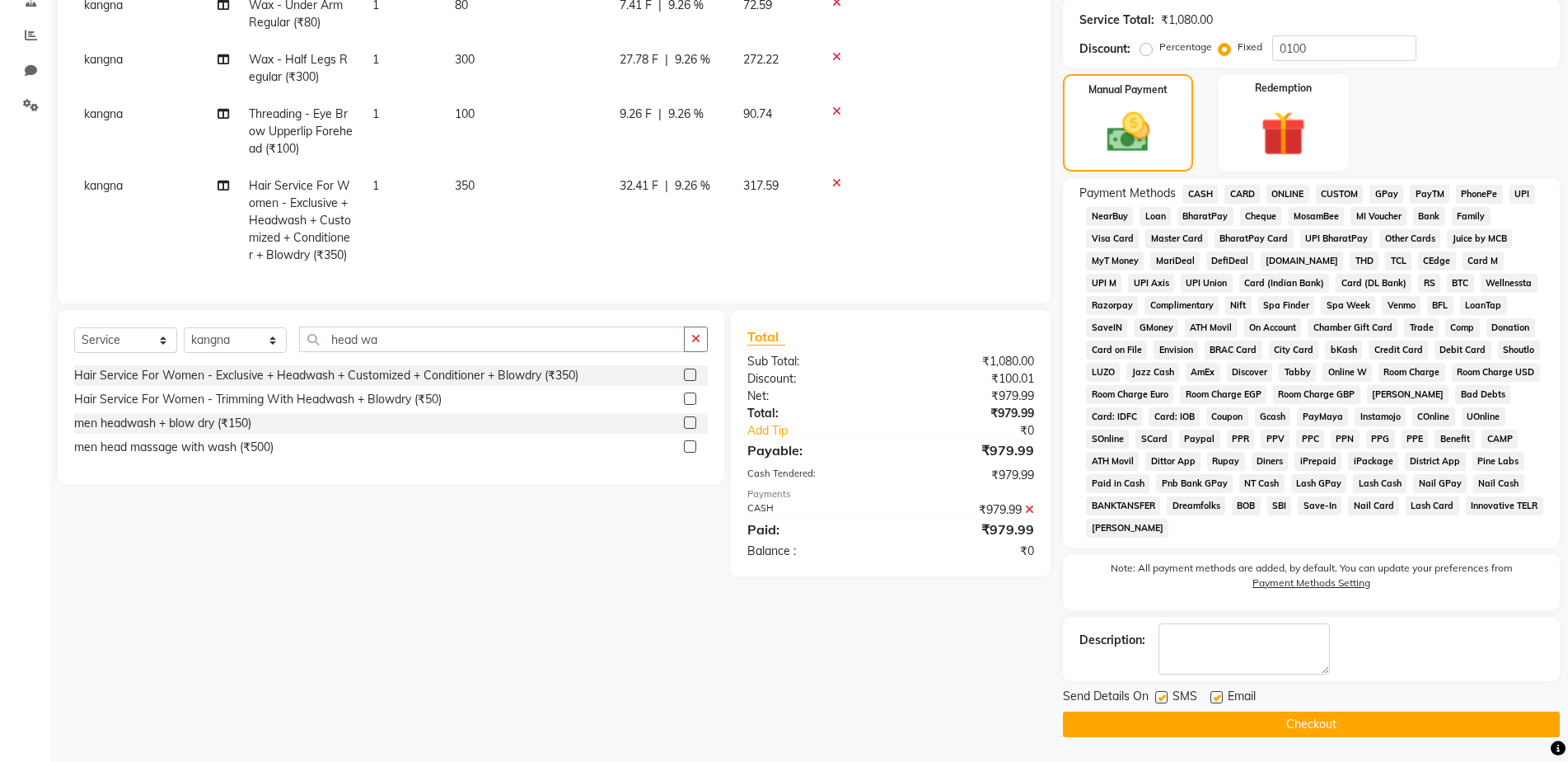
click at [1387, 732] on button "Checkout" at bounding box center [1312, 724] width 497 height 25
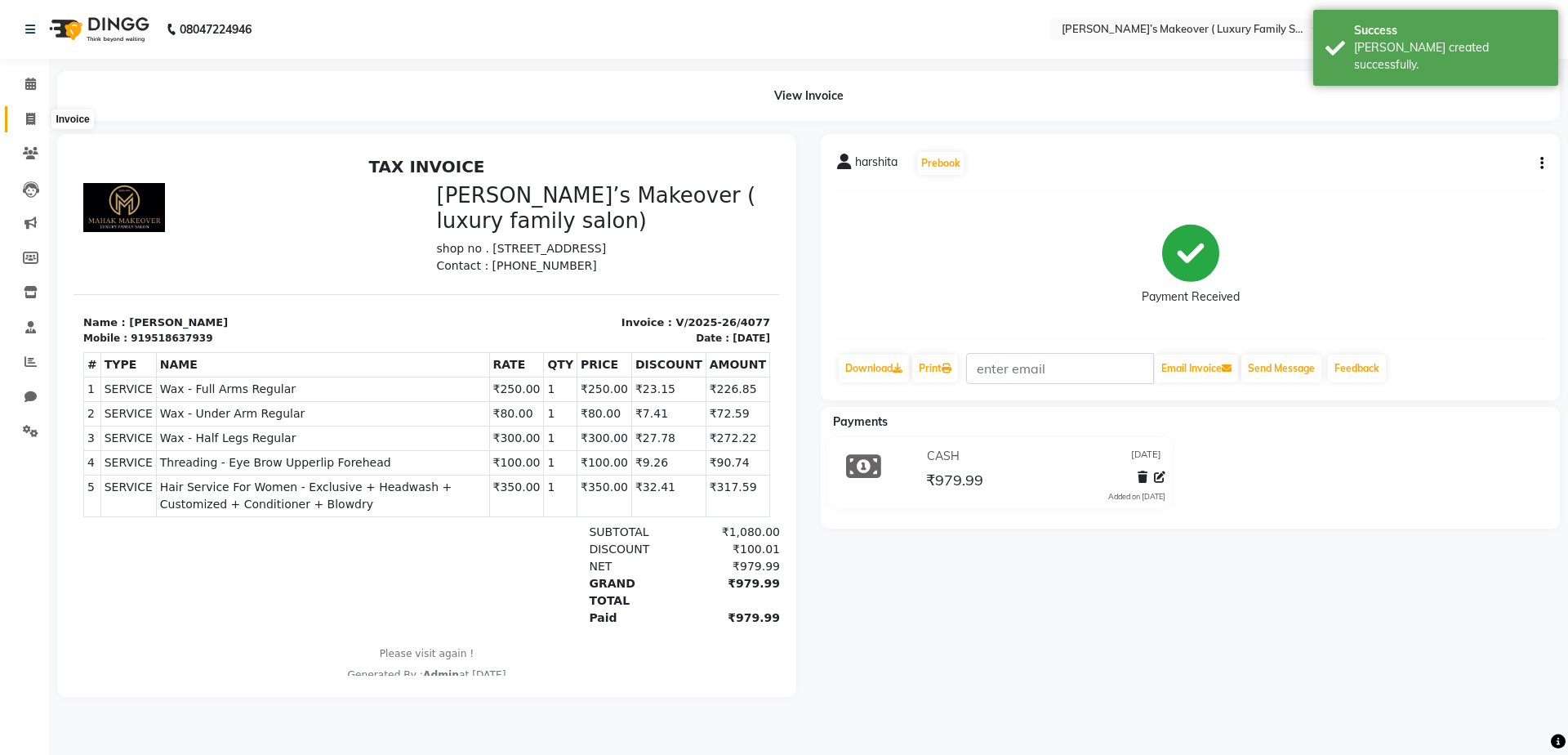
click at [36, 123] on icon at bounding box center [30, 118] width 9 height 13
select select "service"
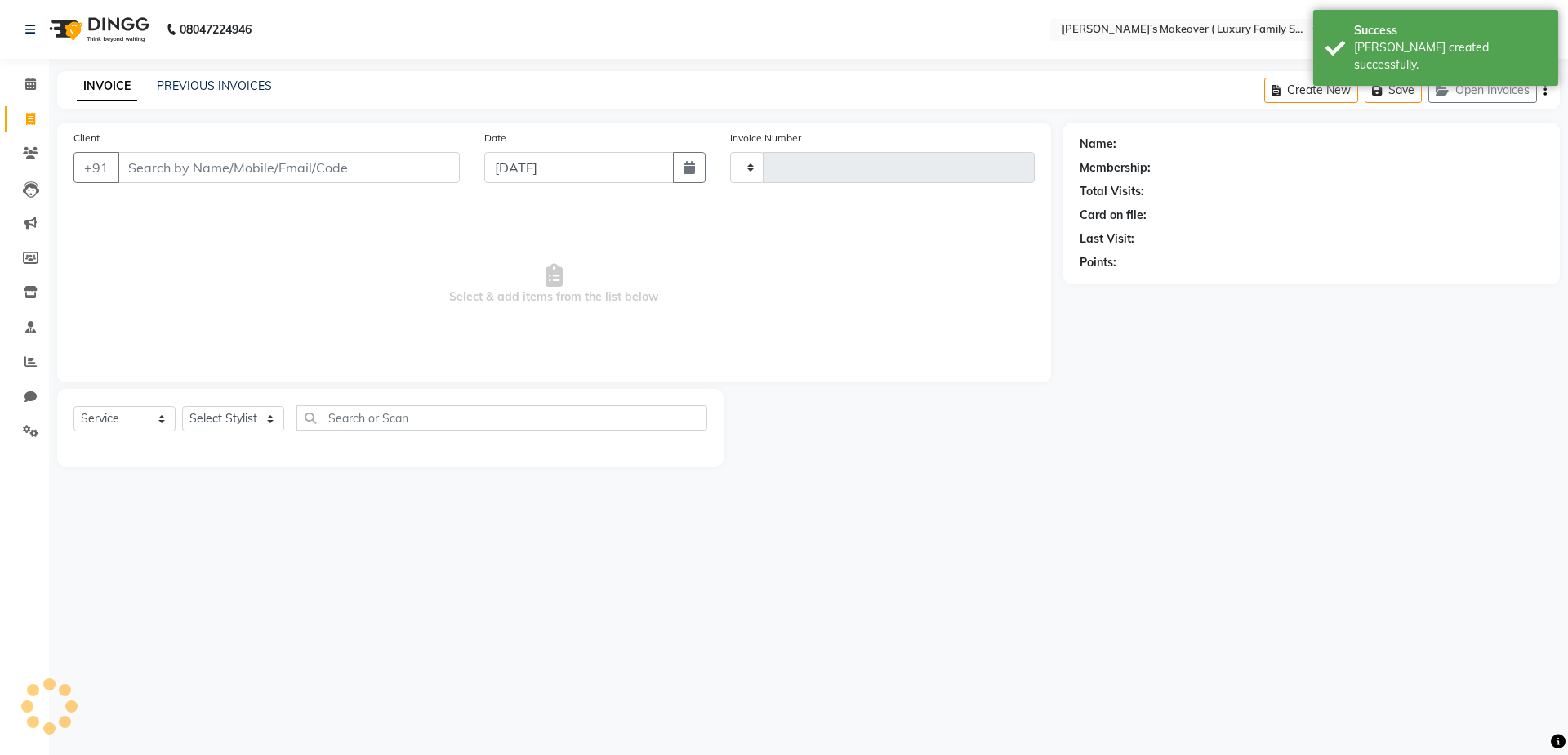
click at [366, 178] on input "Client" at bounding box center [288, 167] width 342 height 31
type input "98883"
type input "4078"
select select "7777"
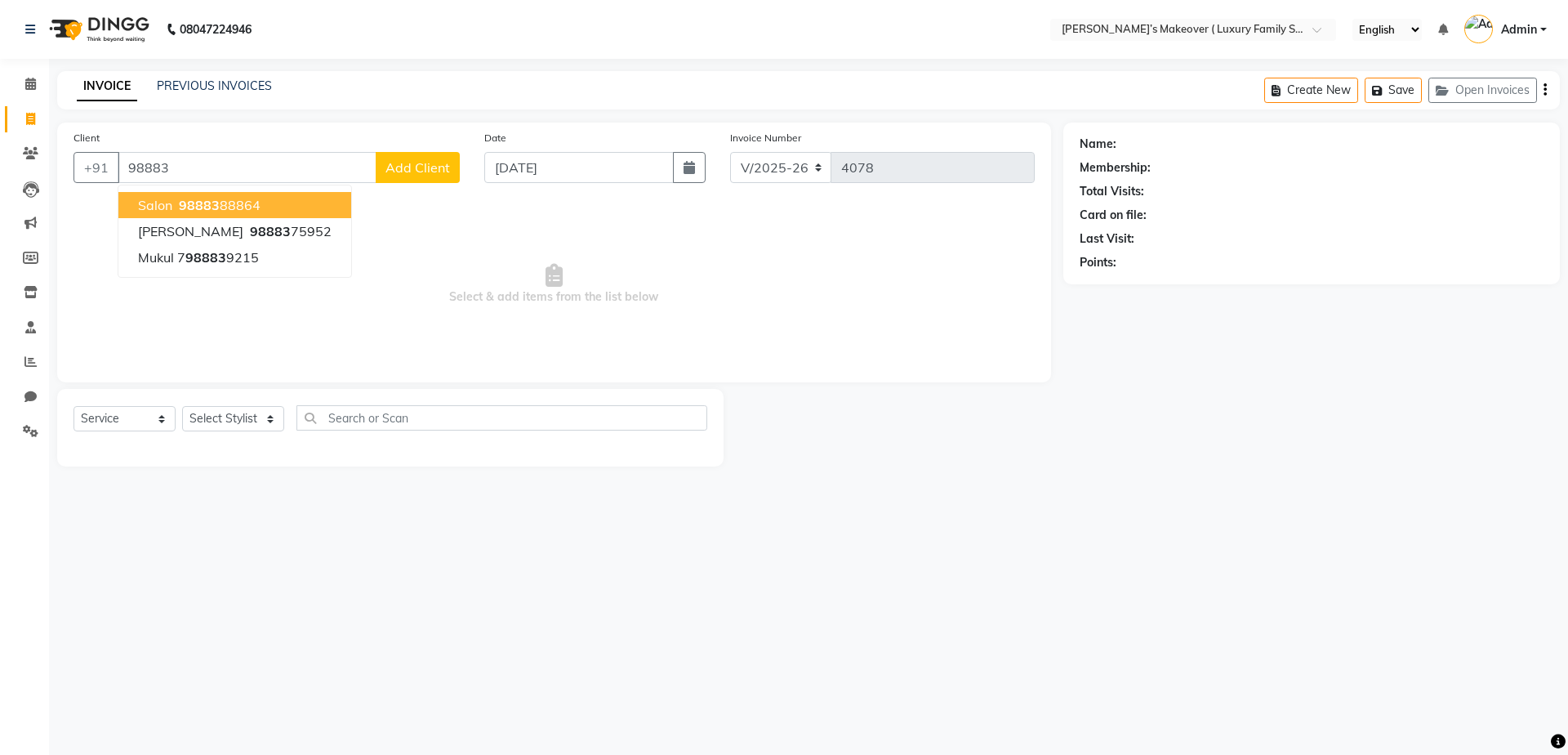
click at [268, 210] on button "salon 98883 88864" at bounding box center [235, 205] width 233 height 26
type input "9888388864"
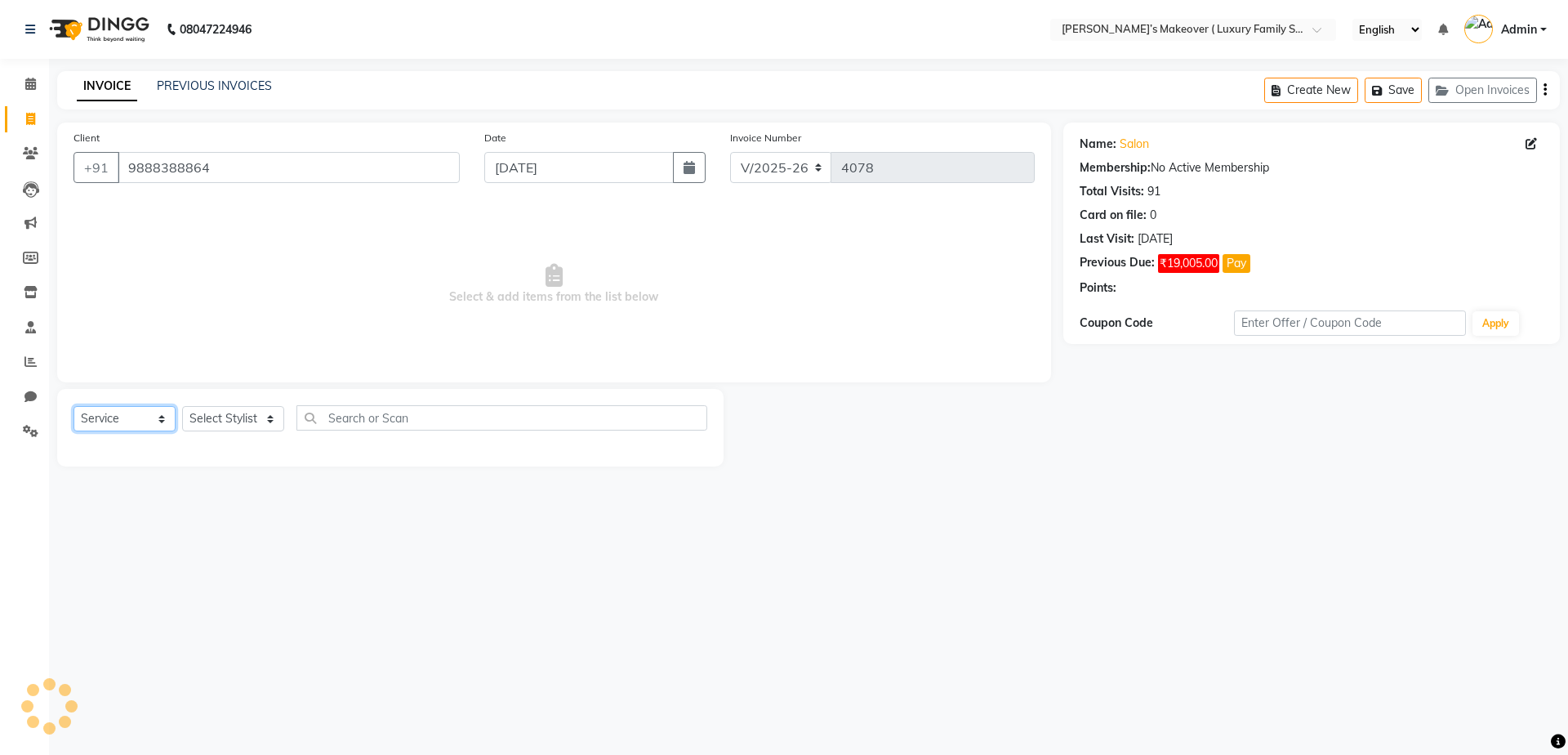
click at [125, 421] on select "Select Service Product Membership Package Voucher Prepaid Gift Card" at bounding box center [124, 418] width 102 height 25
click at [73, 406] on select "Select Service Product Membership Package Voucher Prepaid Gift Card" at bounding box center [124, 418] width 102 height 25
drag, startPoint x: 248, startPoint y: 408, endPoint x: 246, endPoint y: 418, distance: 10.2
click at [247, 410] on select "Select Stylist [PERSON_NAME] [PERSON_NAME] [PERSON_NAME] [PERSON_NAME] [PERSON_…" at bounding box center [233, 418] width 102 height 25
select select "69520"
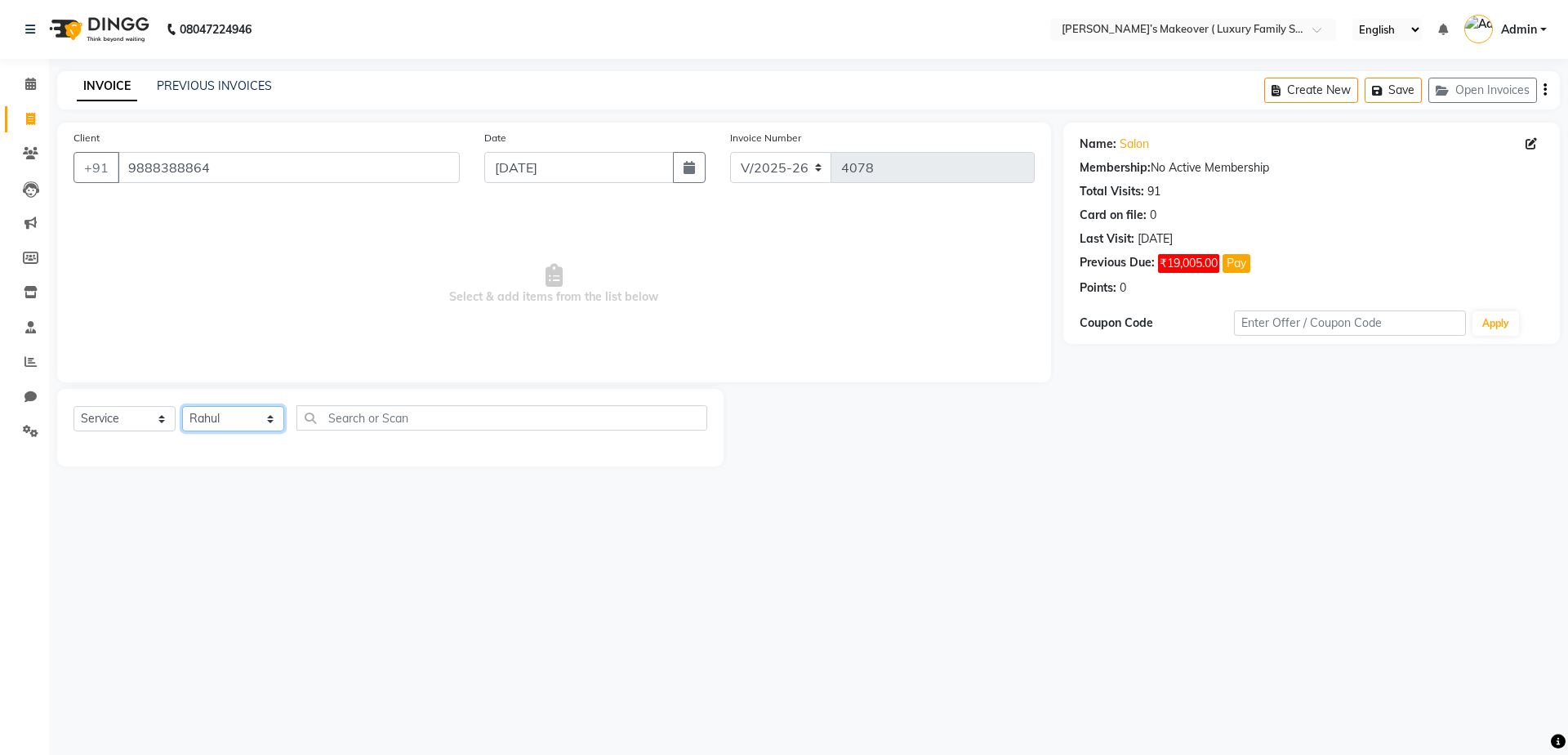
click at [182, 406] on select "Select Stylist [PERSON_NAME] [PERSON_NAME] [PERSON_NAME] [PERSON_NAME] [PERSON_…" at bounding box center [233, 418] width 102 height 25
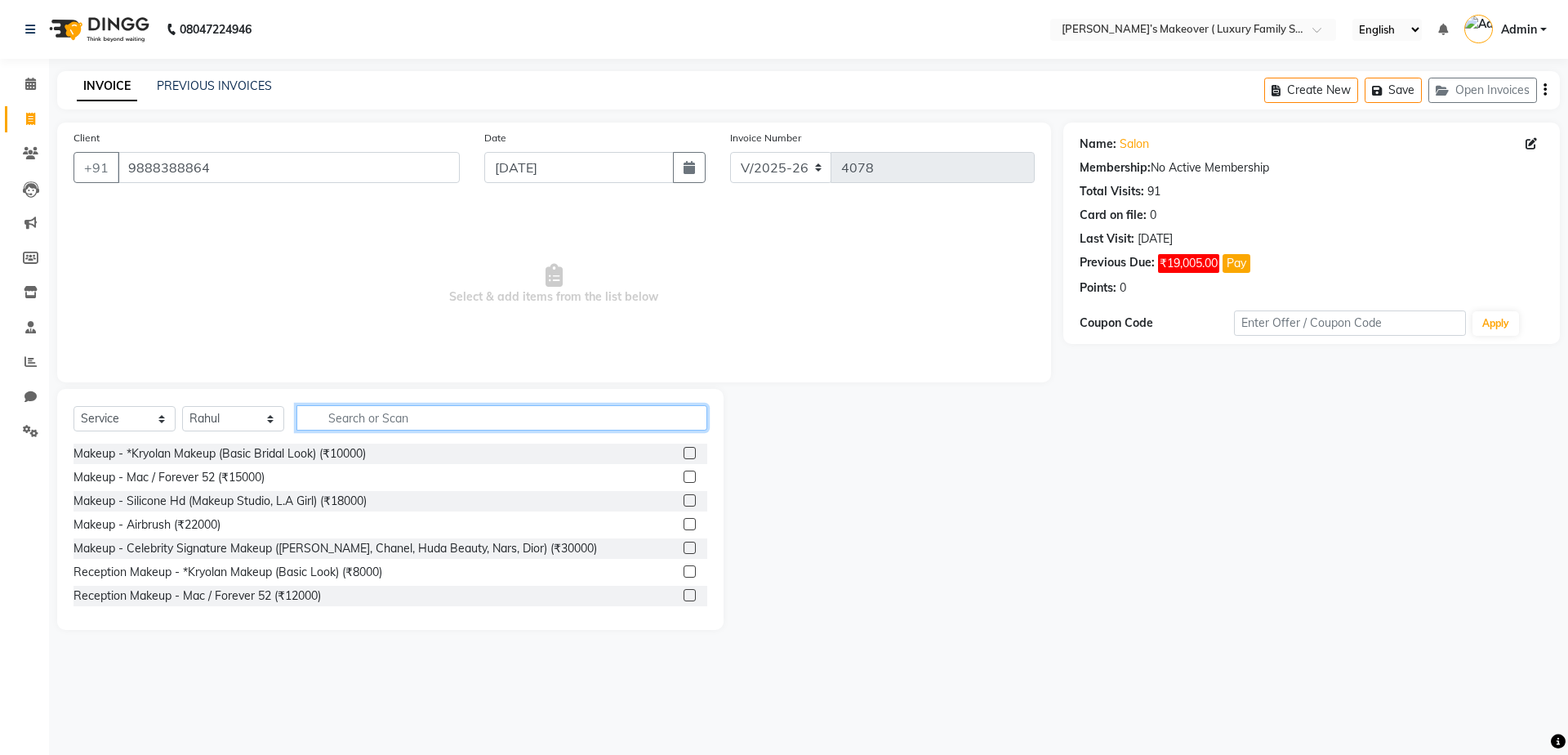
click at [345, 415] on input "text" at bounding box center [501, 417] width 411 height 25
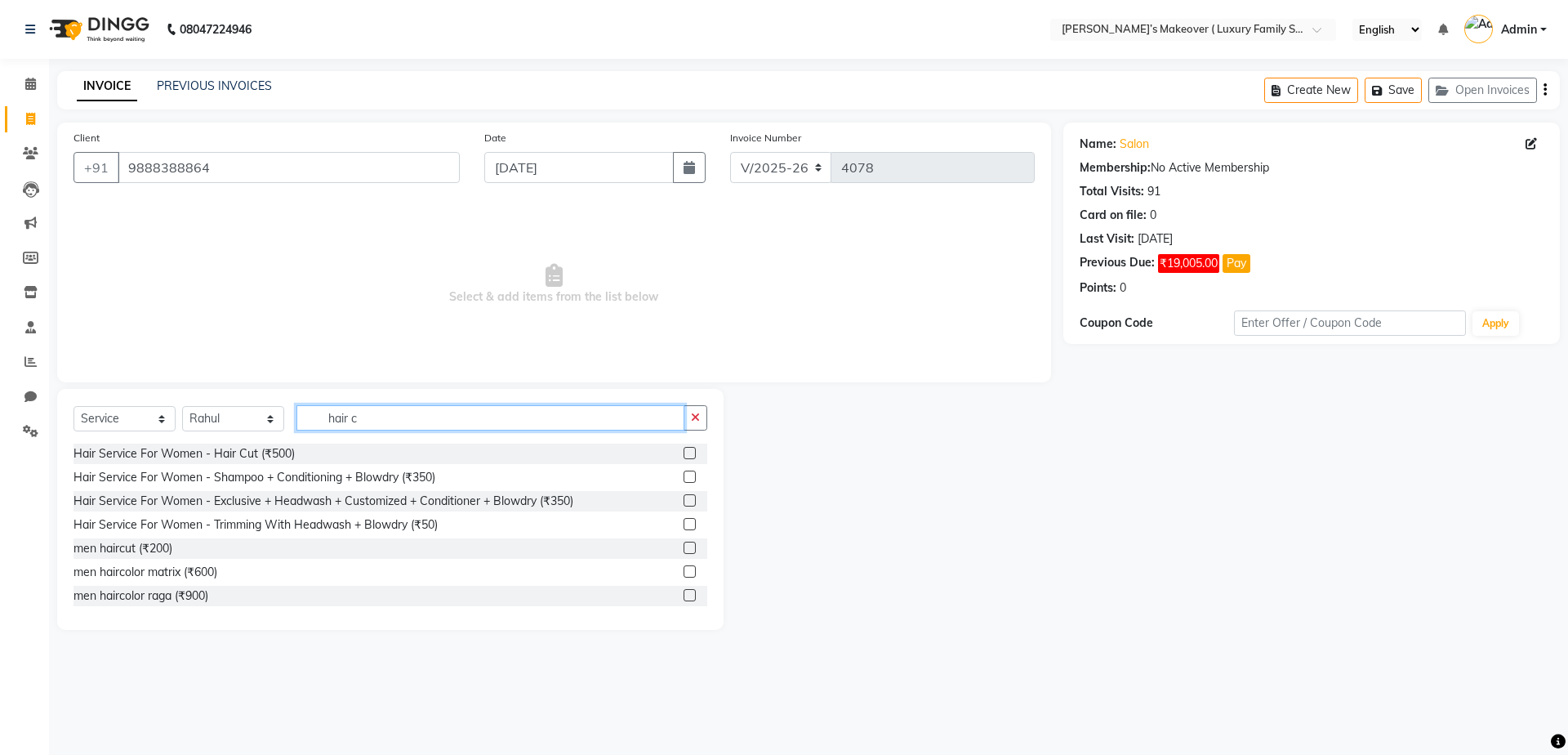
type input "hair c"
click at [684, 457] on label at bounding box center [689, 453] width 12 height 13
click at [684, 457] on input "checkbox" at bounding box center [688, 453] width 11 height 11
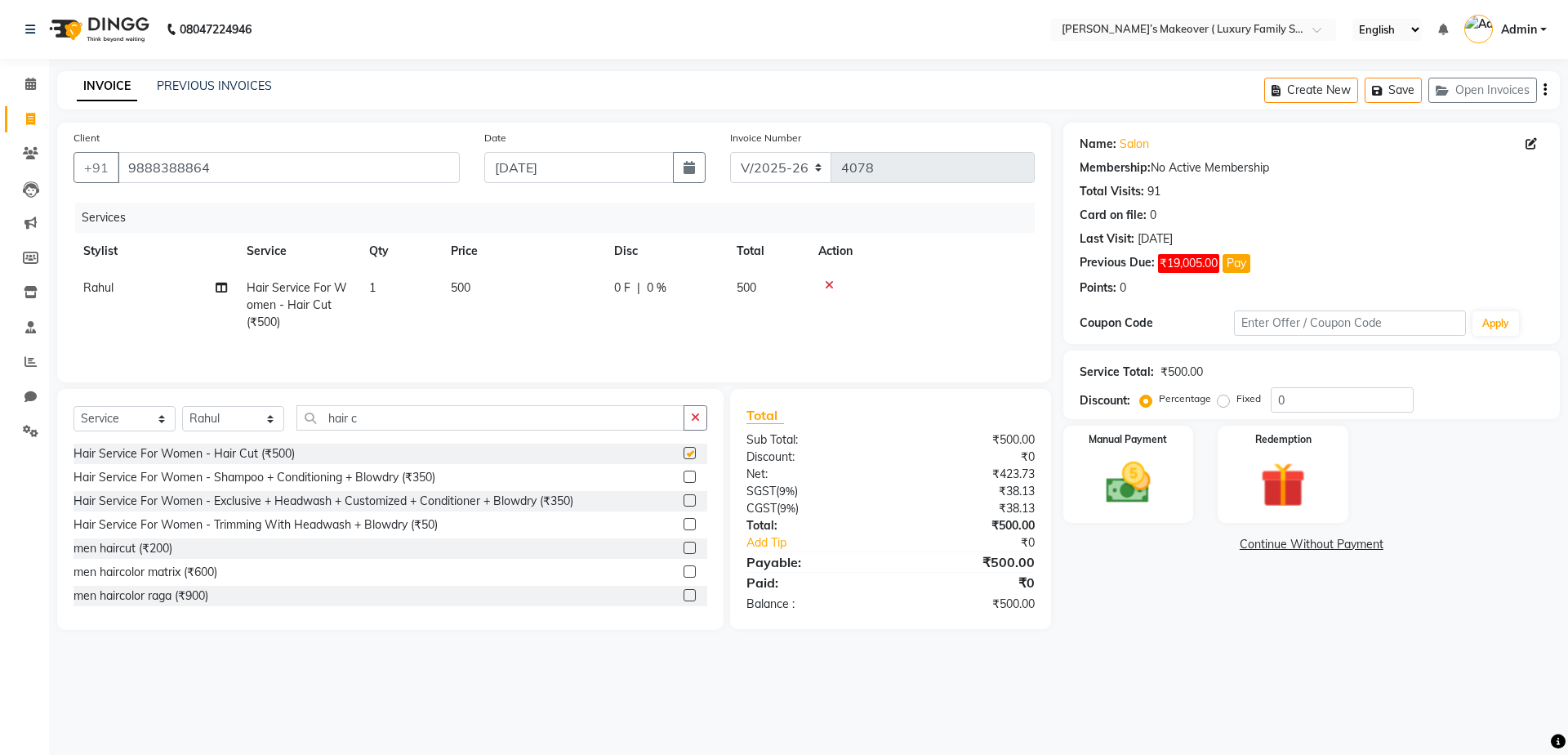
checkbox input "false"
click at [398, 313] on td "1" at bounding box center [400, 305] width 82 height 71
select select "69520"
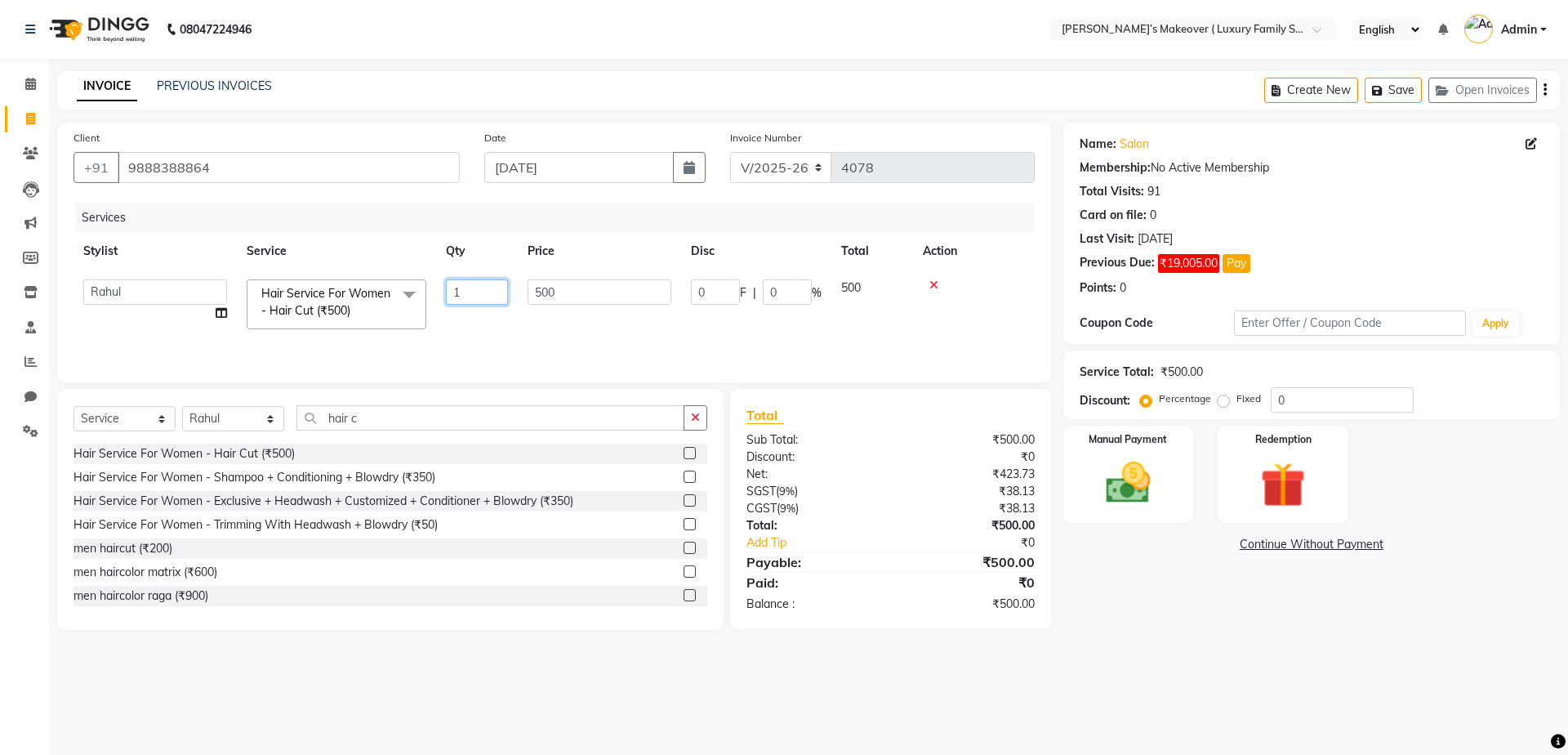
click at [477, 290] on input "1" at bounding box center [477, 291] width 62 height 25
type input "2"
click at [905, 522] on div "₹500.00" at bounding box center [968, 526] width 156 height 17
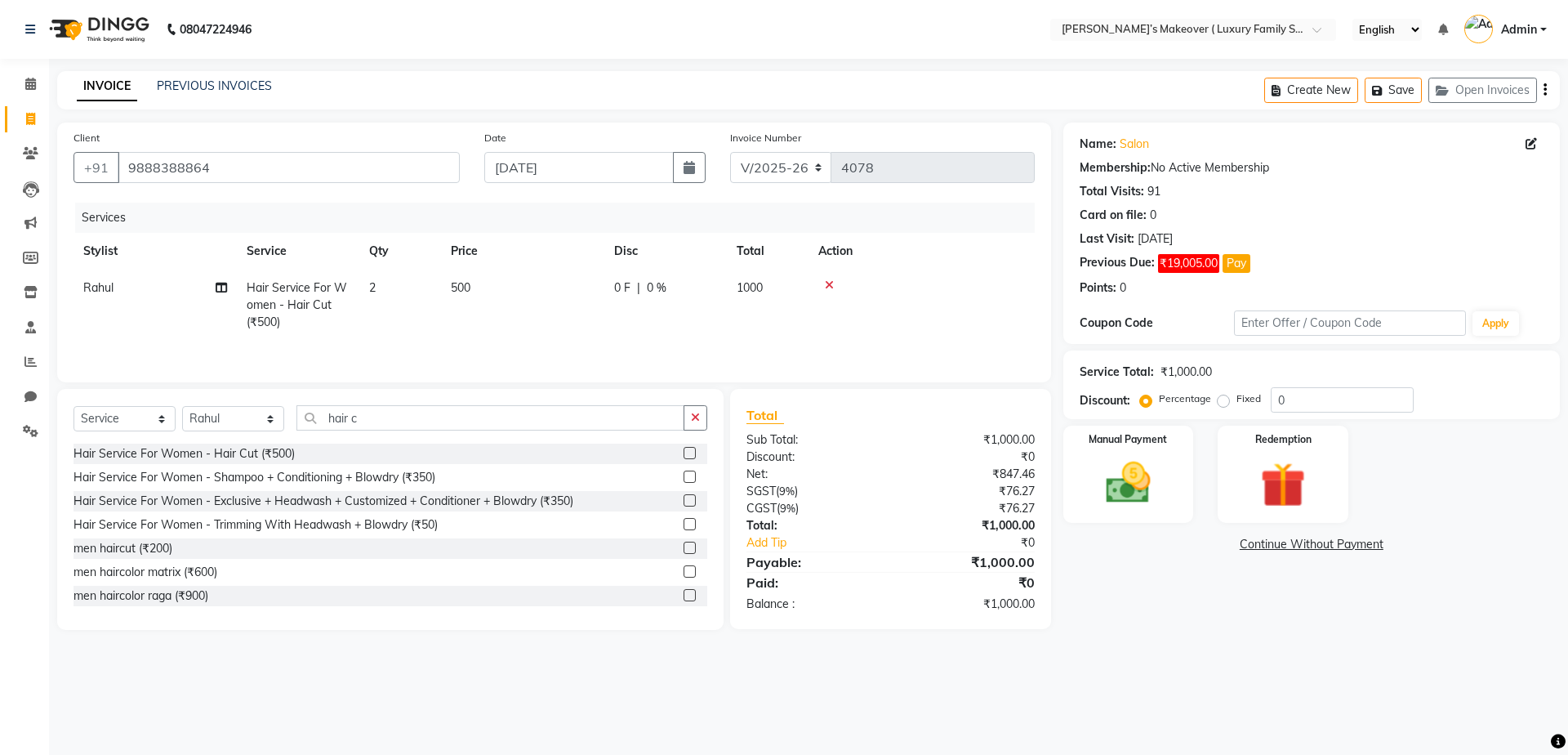
click at [1544, 89] on icon "button" at bounding box center [1544, 89] width 3 height 1
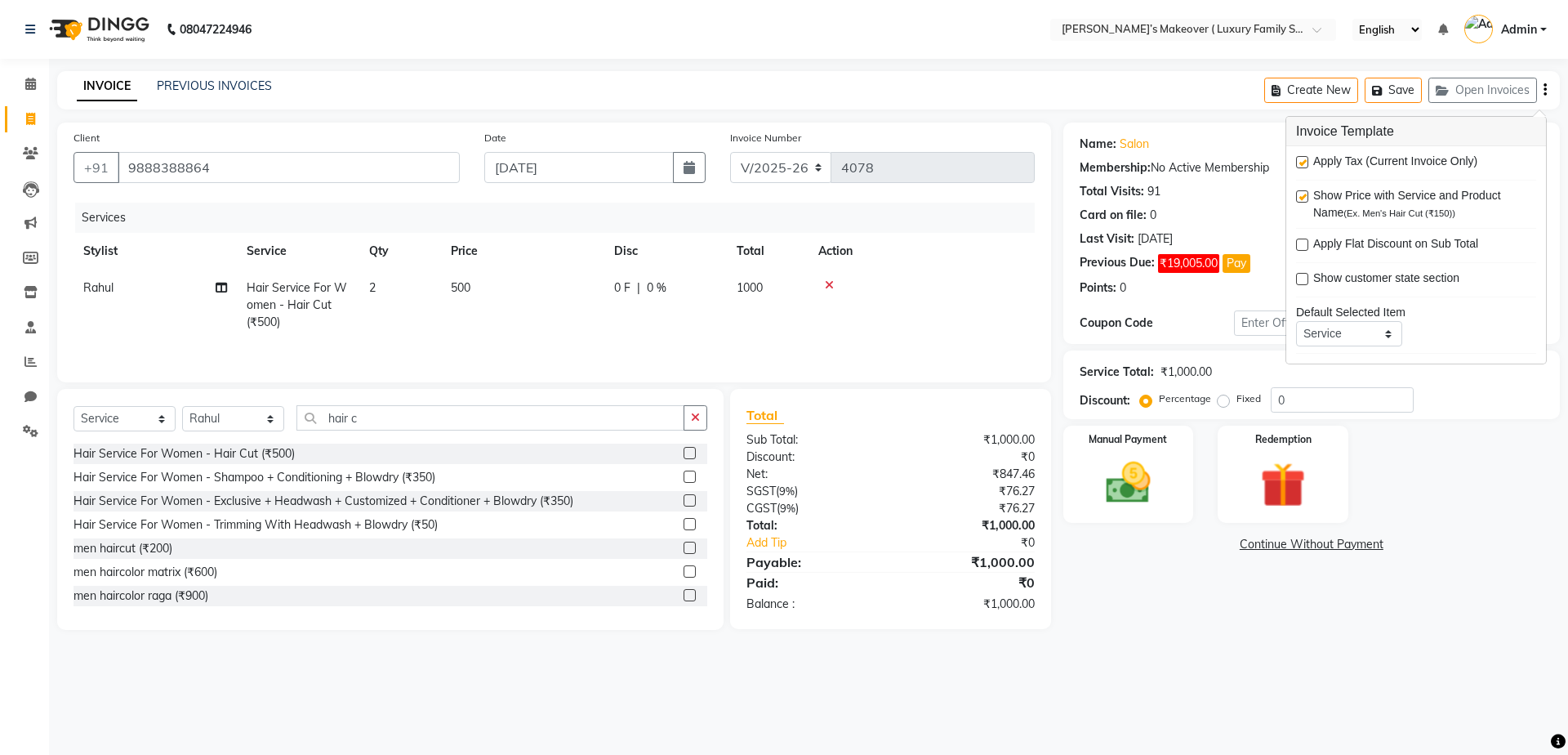
click at [1306, 164] on label at bounding box center [1302, 162] width 12 height 13
click at [1306, 164] on input "checkbox" at bounding box center [1301, 163] width 11 height 11
checkbox input "false"
click at [1160, 464] on img at bounding box center [1128, 483] width 76 height 54
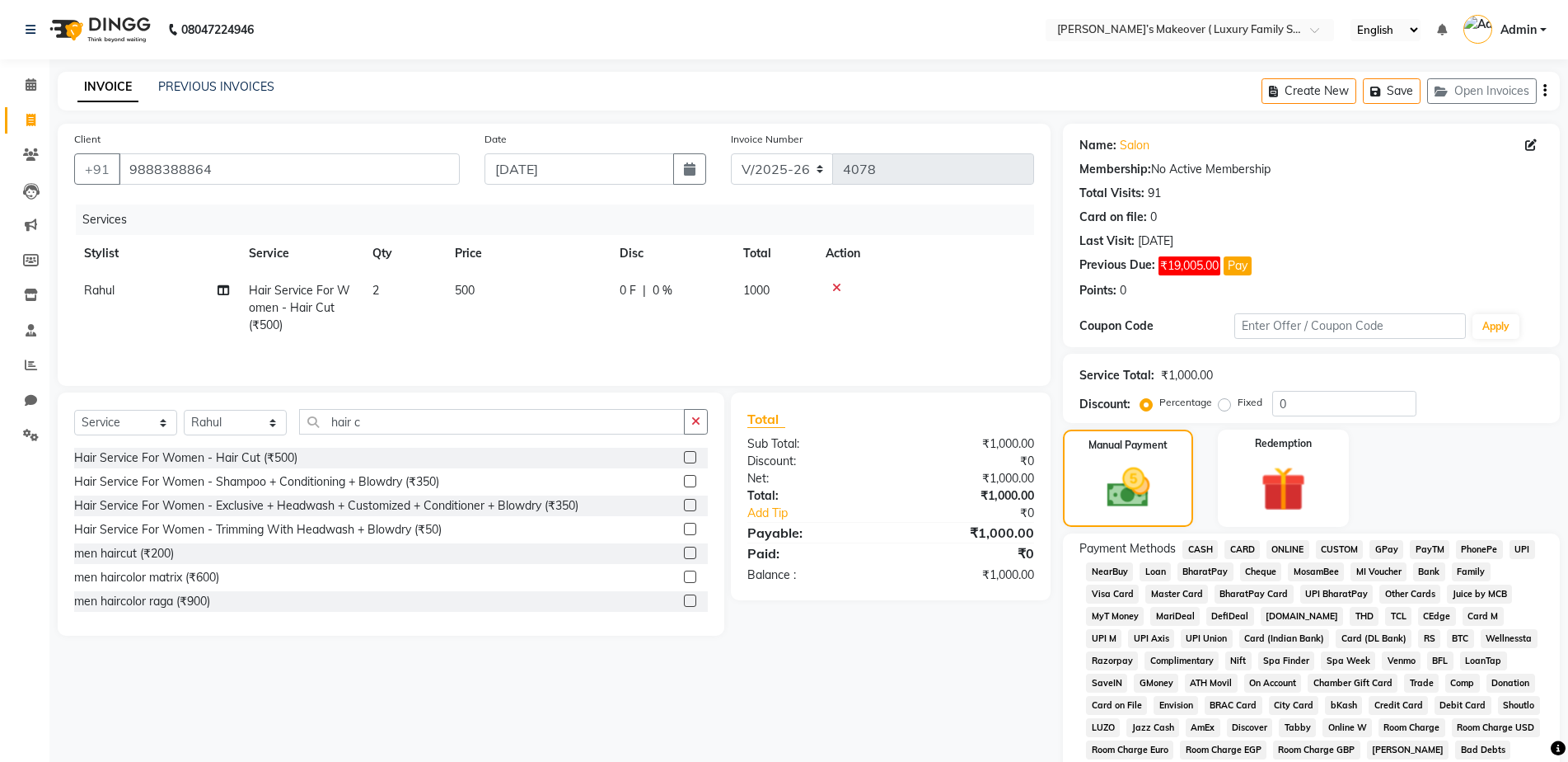
click at [1208, 554] on span "CASH" at bounding box center [1200, 549] width 36 height 19
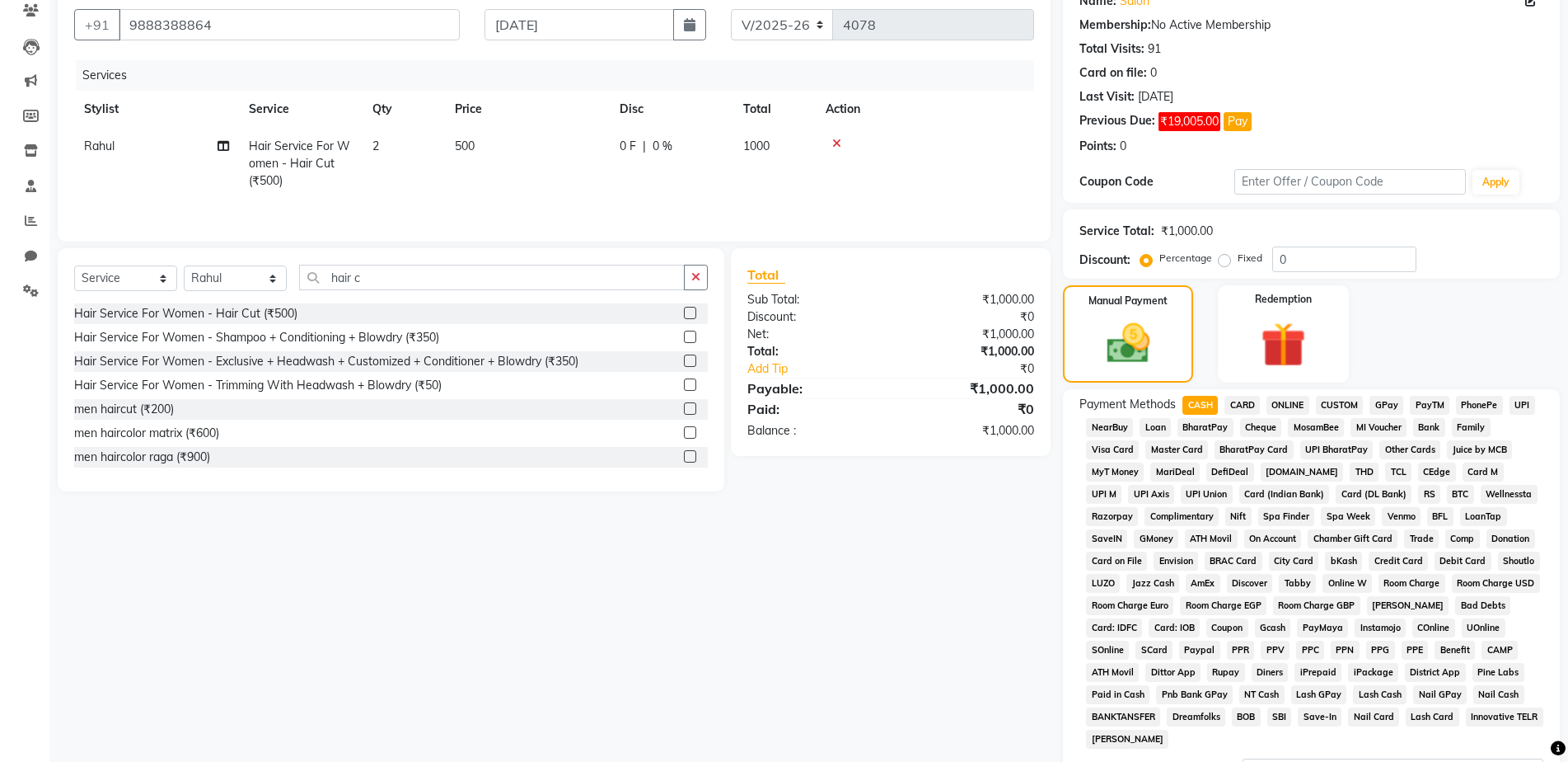
scroll to position [330, 0]
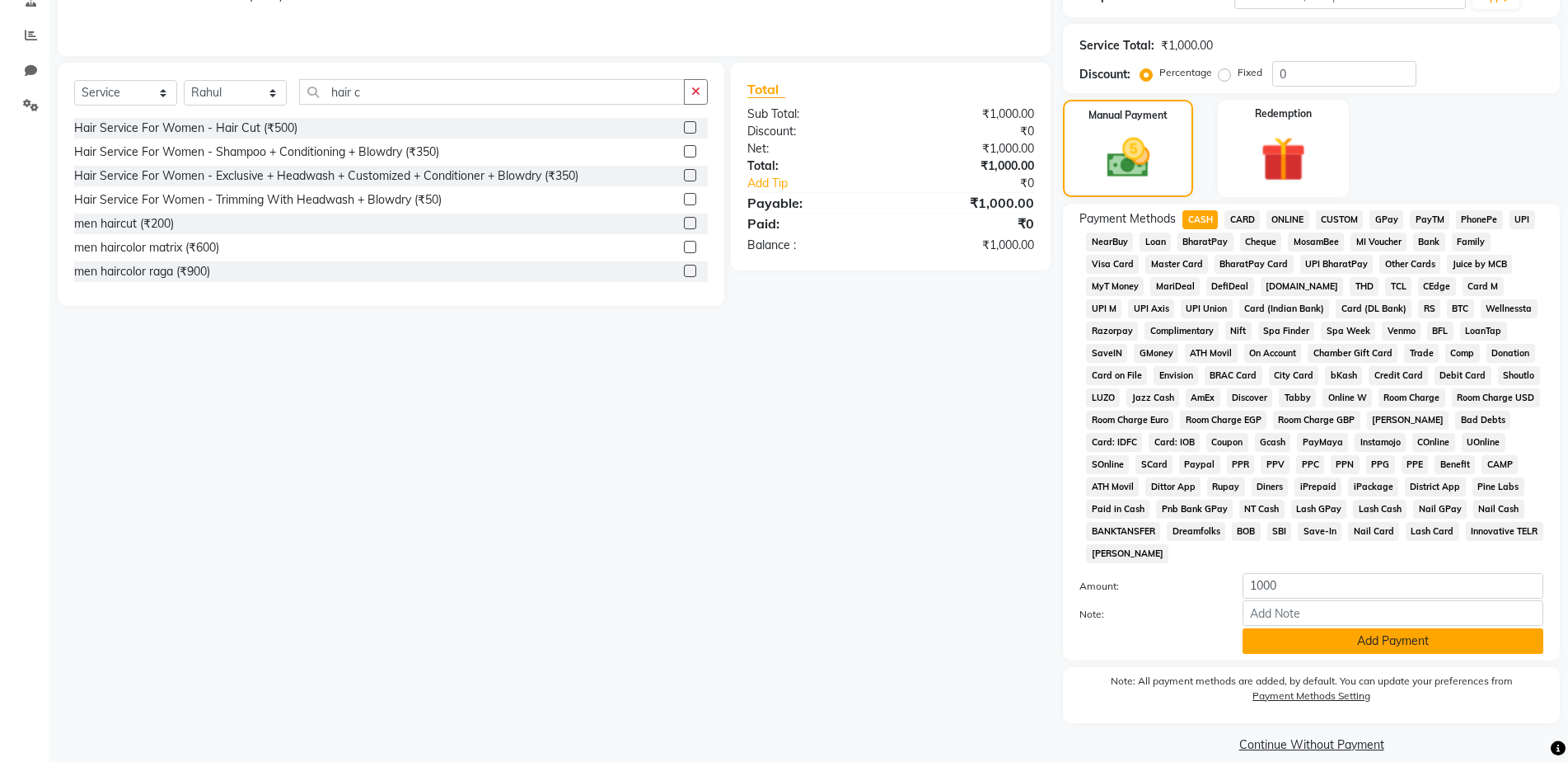
click at [1316, 647] on button "Add Payment" at bounding box center [1393, 641] width 301 height 25
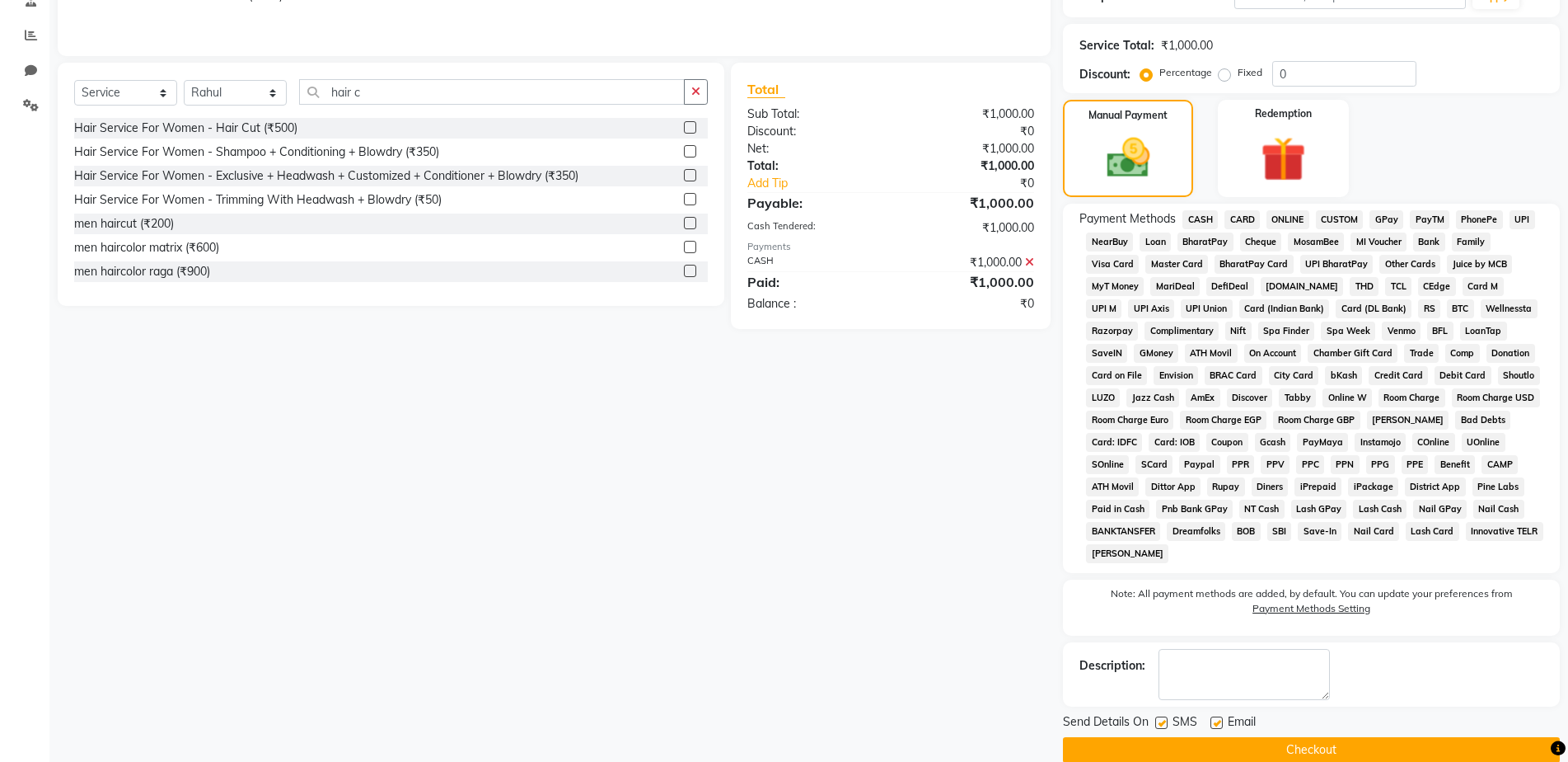
drag, startPoint x: 1381, startPoint y: 748, endPoint x: 1371, endPoint y: 701, distance: 48.1
click at [1388, 748] on button "Checkout" at bounding box center [1312, 749] width 497 height 25
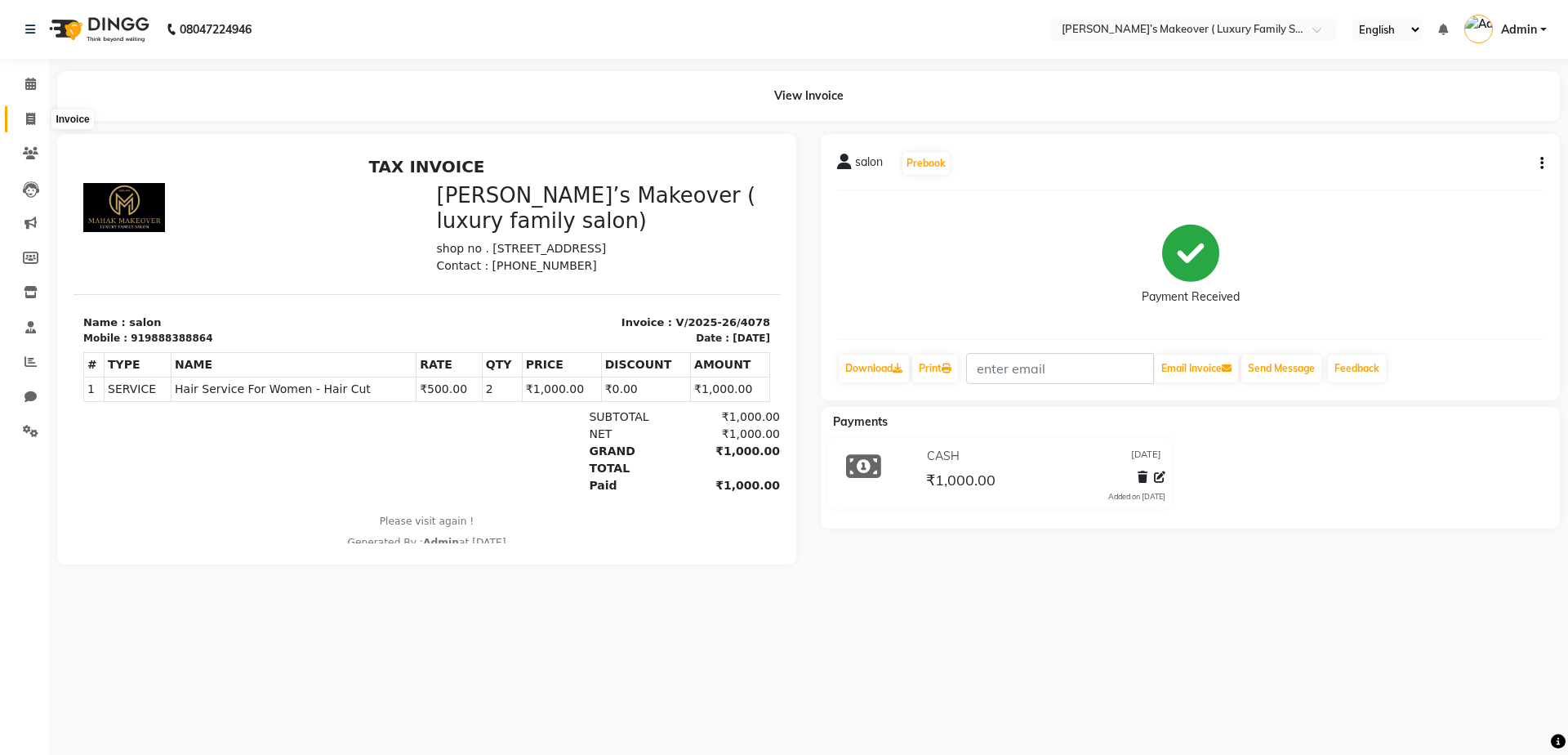
click at [36, 120] on icon at bounding box center [30, 118] width 9 height 13
select select "service"
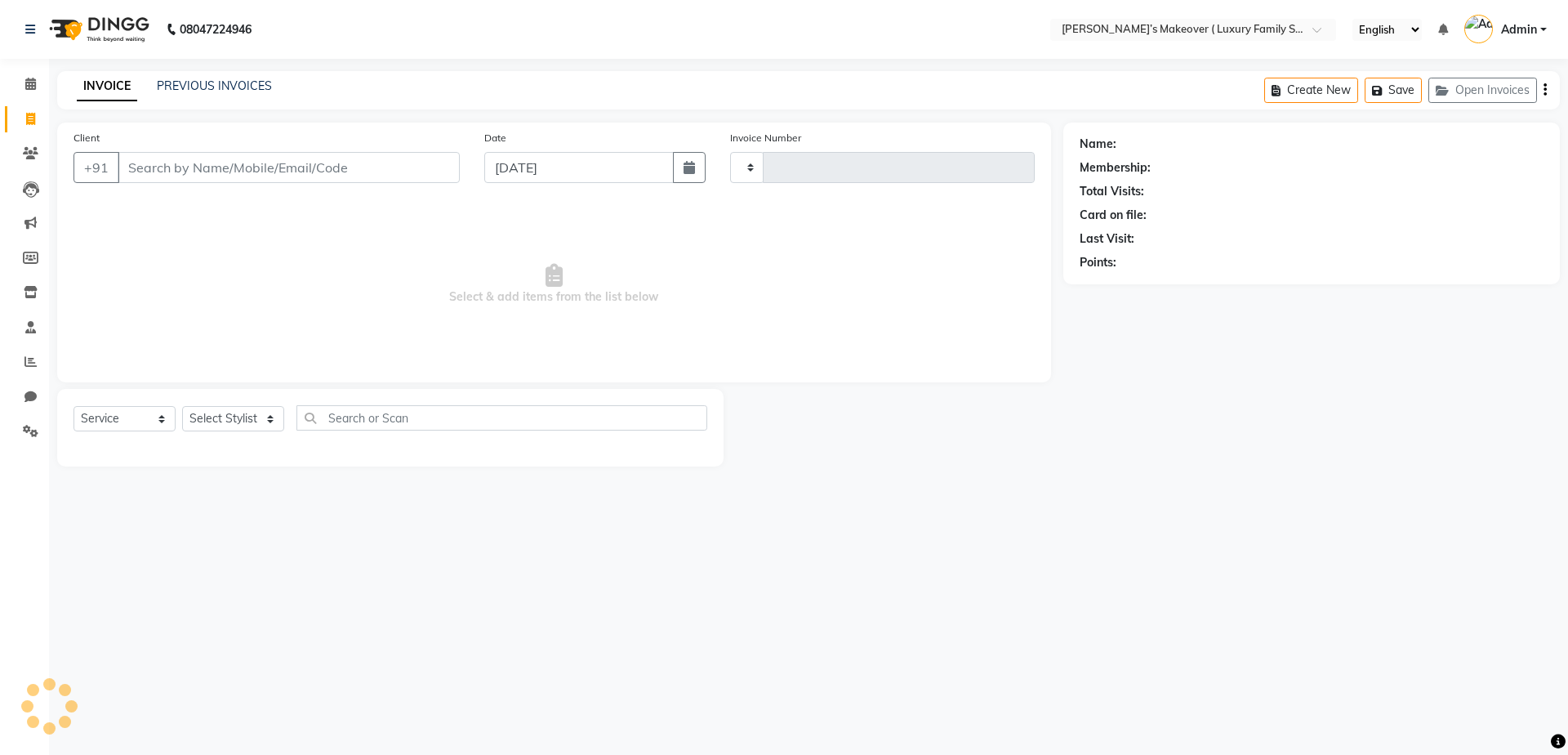
type input "4079"
select select "7777"
click at [266, 170] on input "Client" at bounding box center [288, 167] width 342 height 31
type input "8950163737"
click at [436, 169] on span "Add Client" at bounding box center [417, 167] width 64 height 16
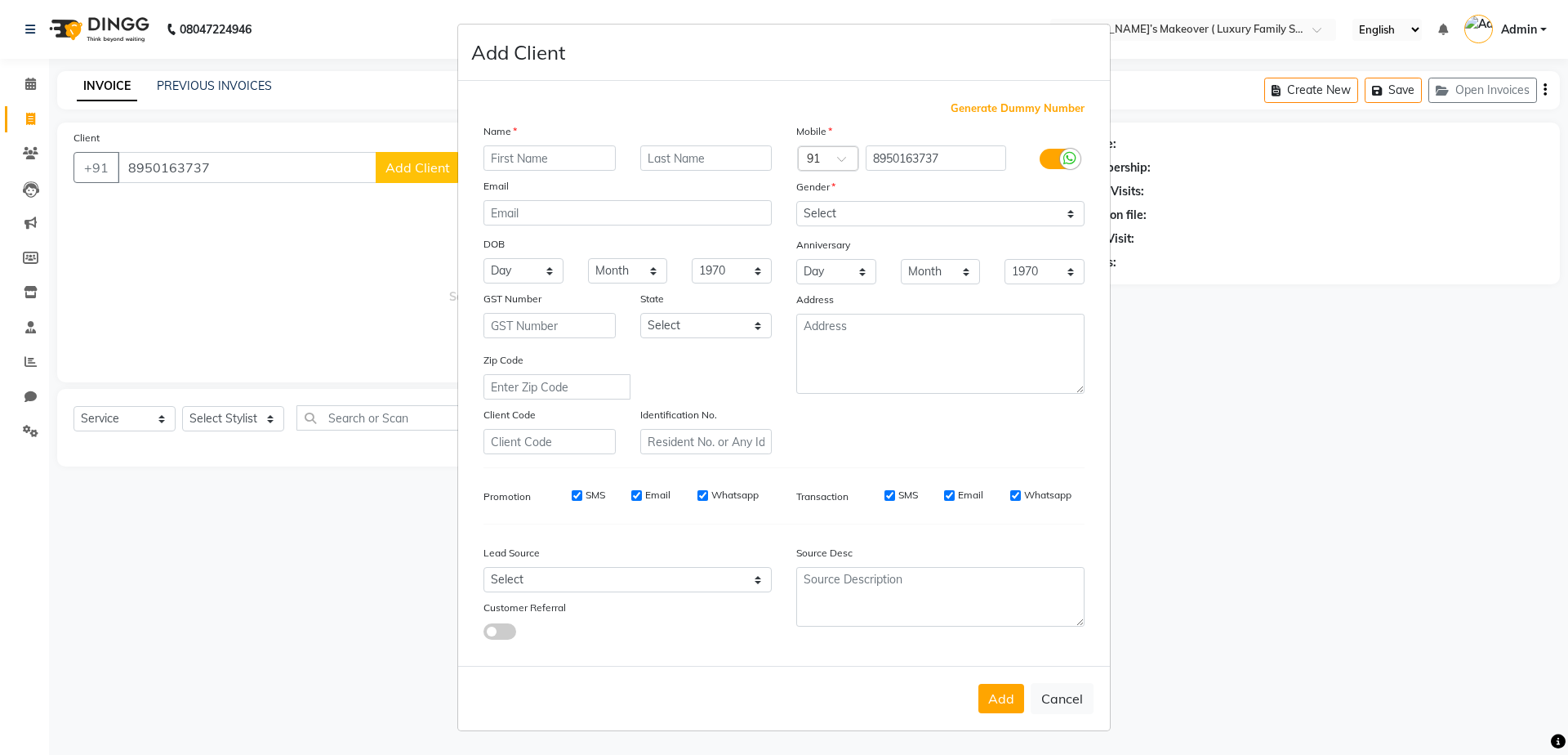
click at [588, 155] on input "text" at bounding box center [550, 158] width 133 height 25
type input "rhythm"
click at [883, 217] on select "Select [DEMOGRAPHIC_DATA] [DEMOGRAPHIC_DATA] Other Prefer Not To Say" at bounding box center [940, 214] width 288 height 25
select select "[DEMOGRAPHIC_DATA]"
click at [796, 201] on select "Select [DEMOGRAPHIC_DATA] [DEMOGRAPHIC_DATA] Other Prefer Not To Say" at bounding box center [940, 214] width 288 height 25
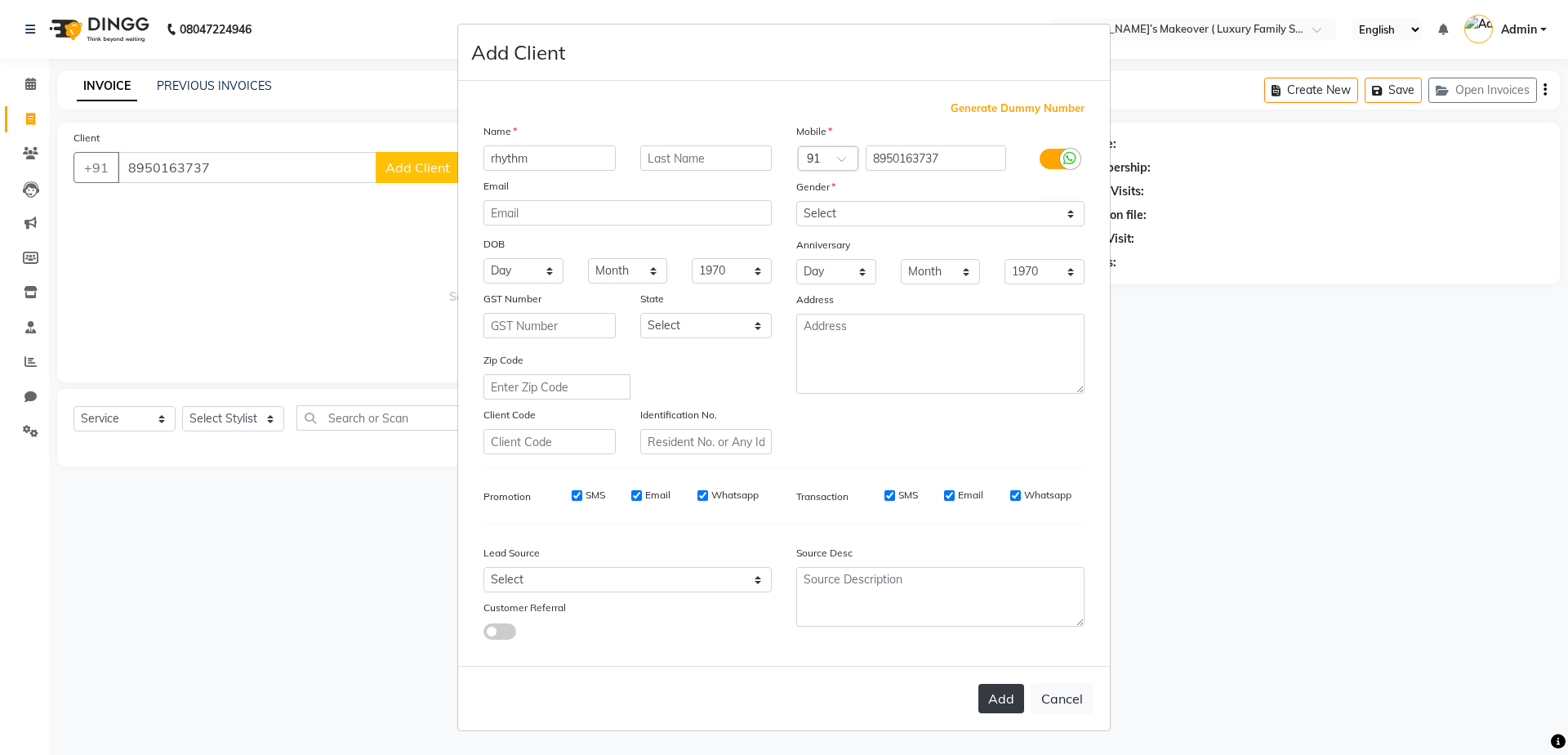
click at [995, 701] on button "Add" at bounding box center [1002, 698] width 46 height 30
select select
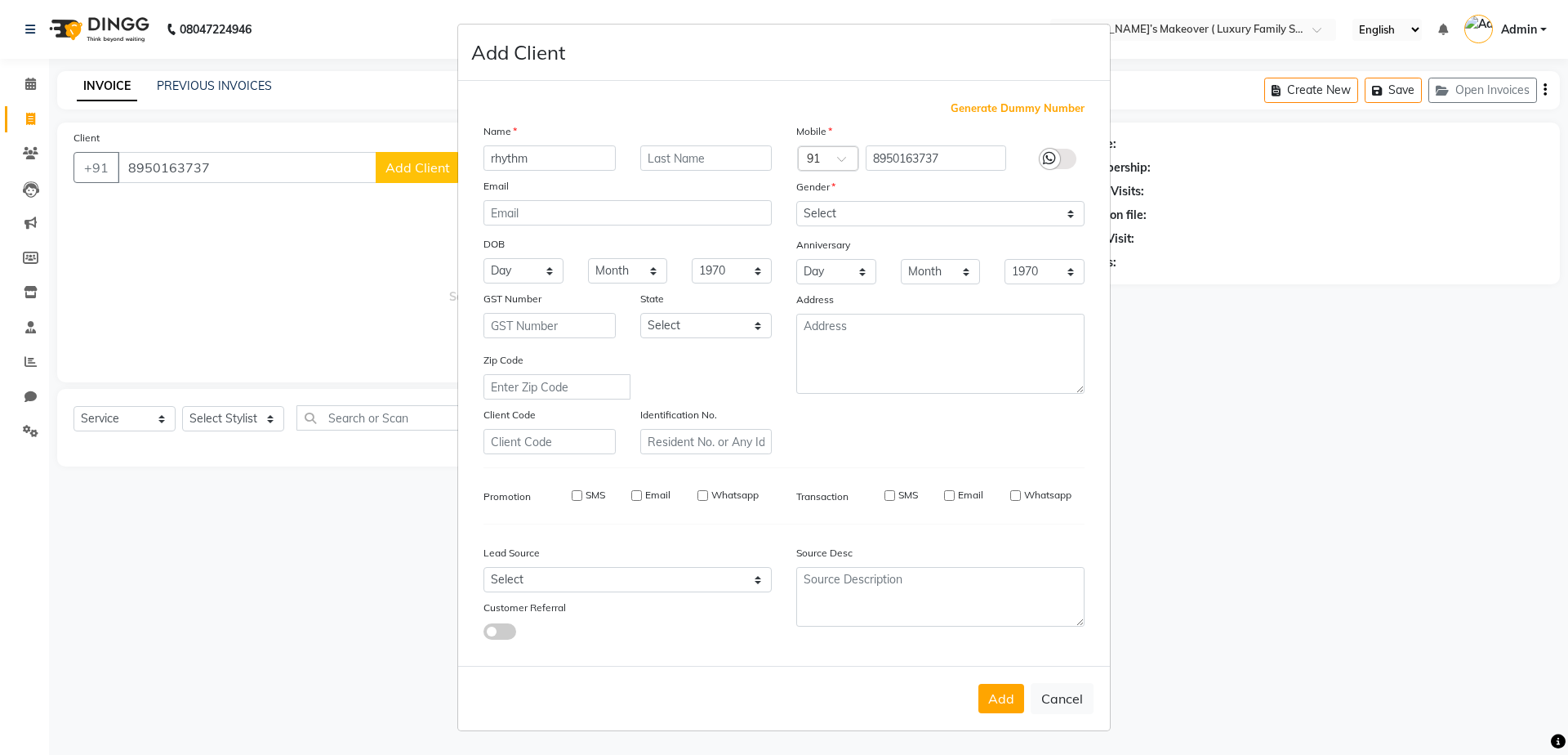
select select
checkbox input "false"
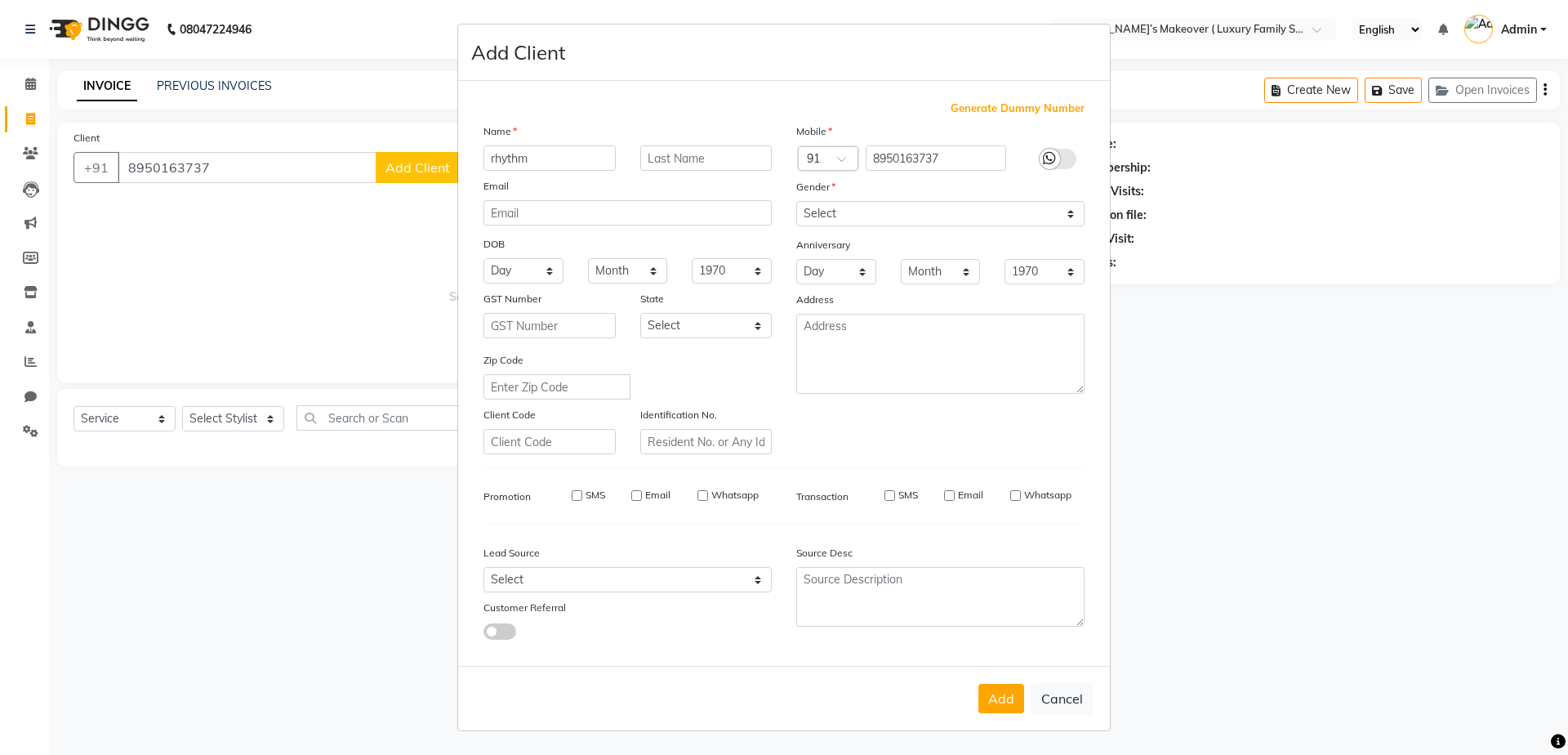
checkbox input "false"
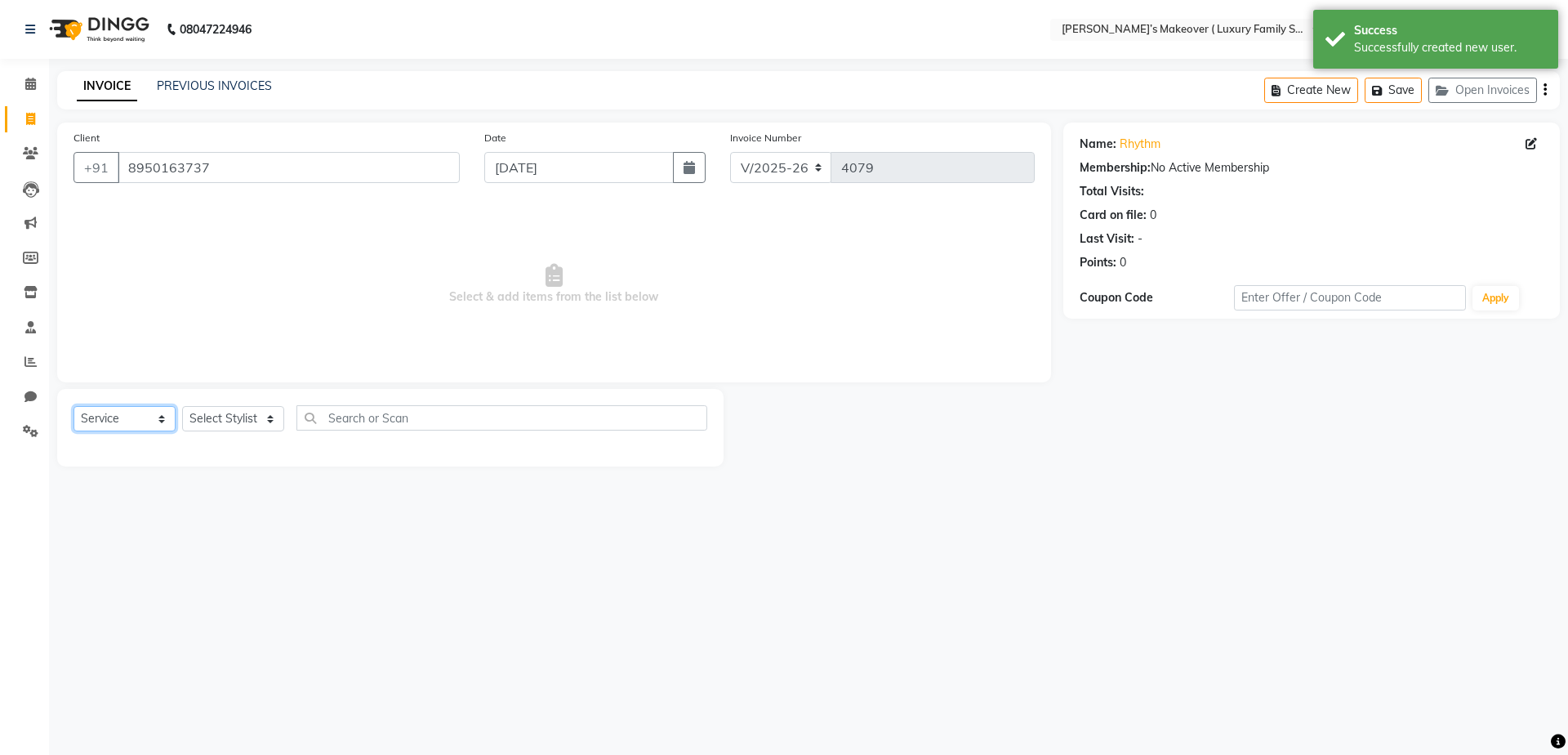
drag, startPoint x: 102, startPoint y: 411, endPoint x: 109, endPoint y: 421, distance: 12.2
click at [102, 411] on select "Select Service Product Membership Package Voucher Prepaid Gift Card" at bounding box center [124, 418] width 102 height 25
click at [73, 406] on select "Select Service Product Membership Package Voucher Prepaid Gift Card" at bounding box center [124, 418] width 102 height 25
click at [215, 415] on select "Select Stylist [PERSON_NAME] [PERSON_NAME] [PERSON_NAME] [PERSON_NAME] [PERSON_…" at bounding box center [233, 418] width 102 height 25
select select "69506"
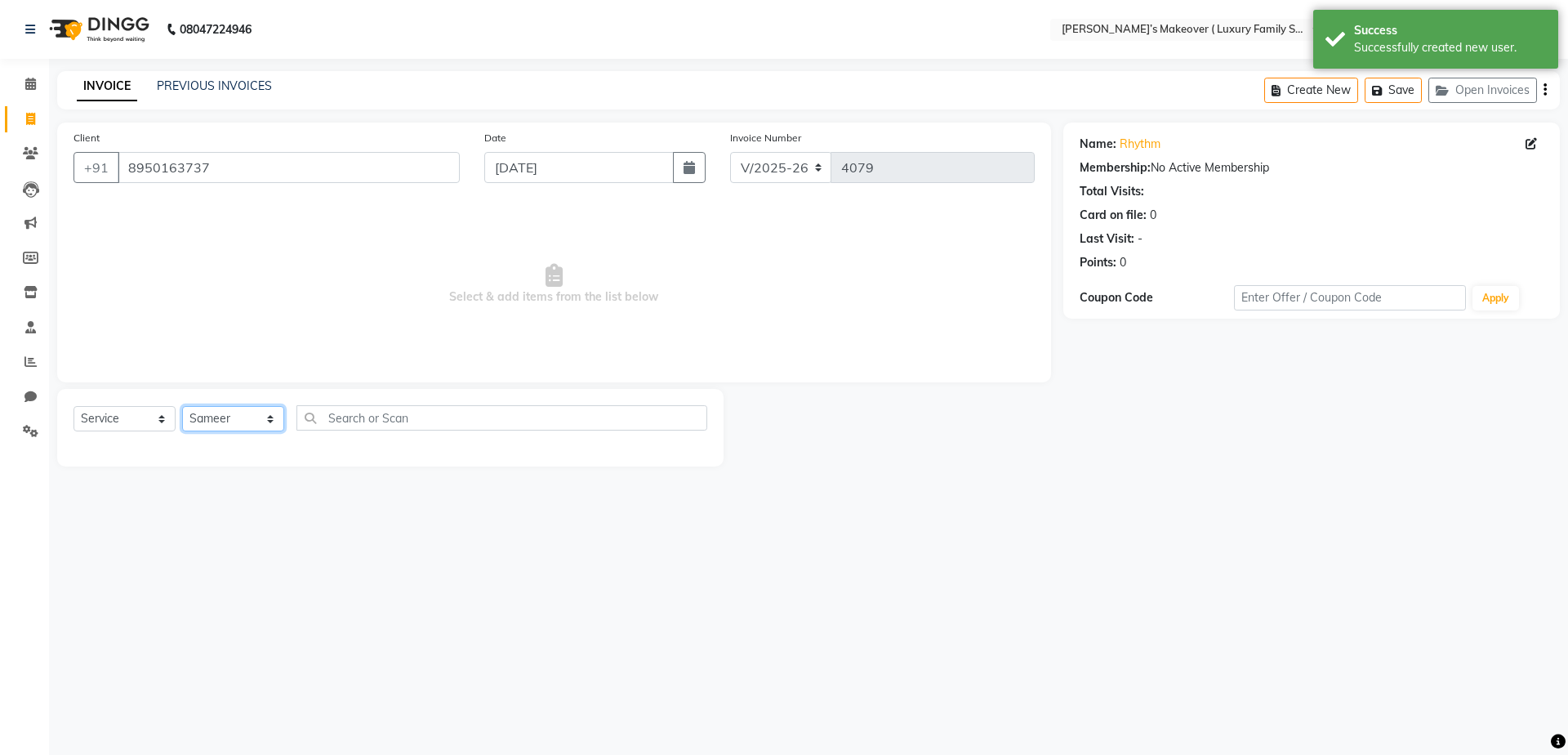
click at [182, 406] on select "Select Stylist [PERSON_NAME] [PERSON_NAME] [PERSON_NAME] [PERSON_NAME] [PERSON_…" at bounding box center [233, 418] width 102 height 25
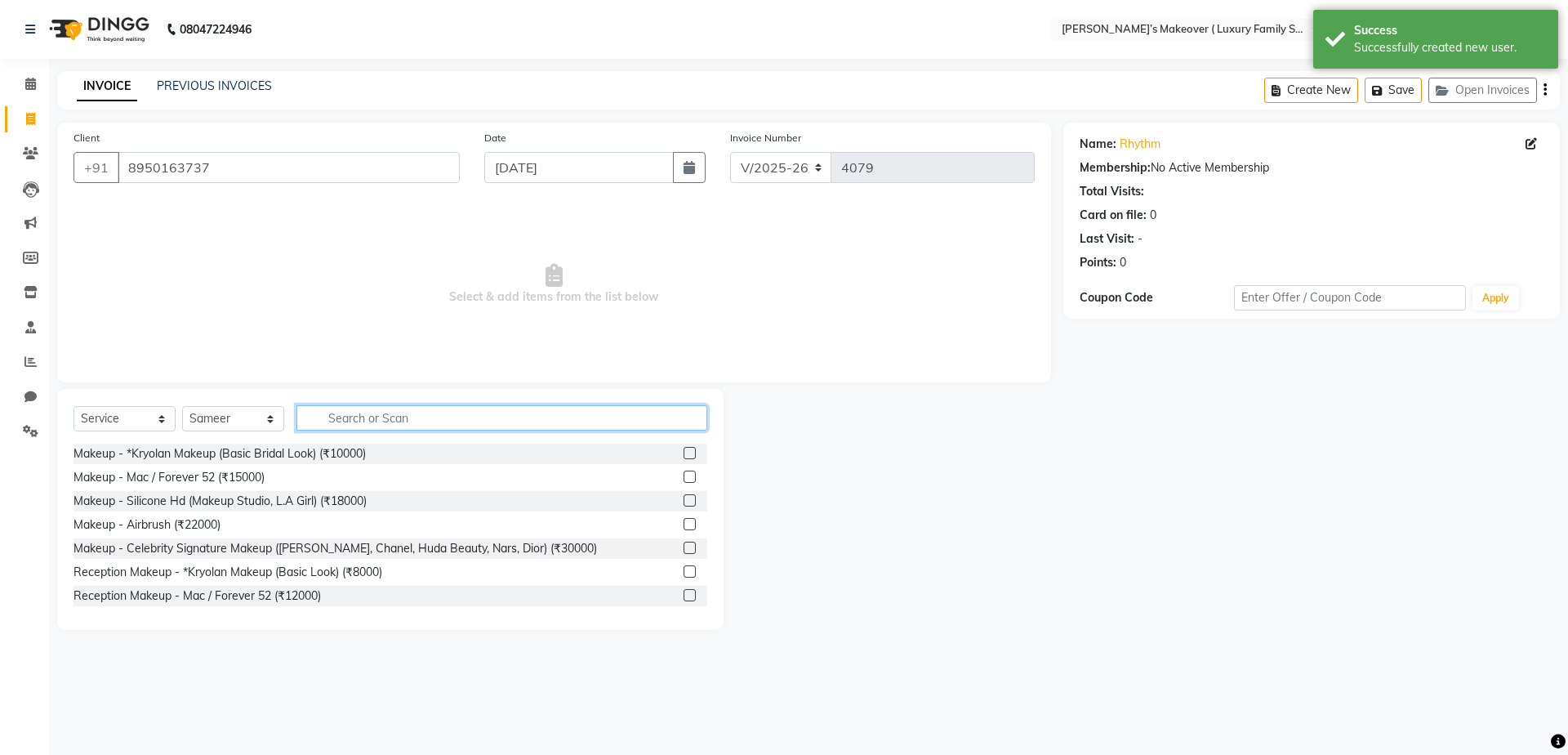
click at [386, 416] on input "text" at bounding box center [501, 417] width 411 height 25
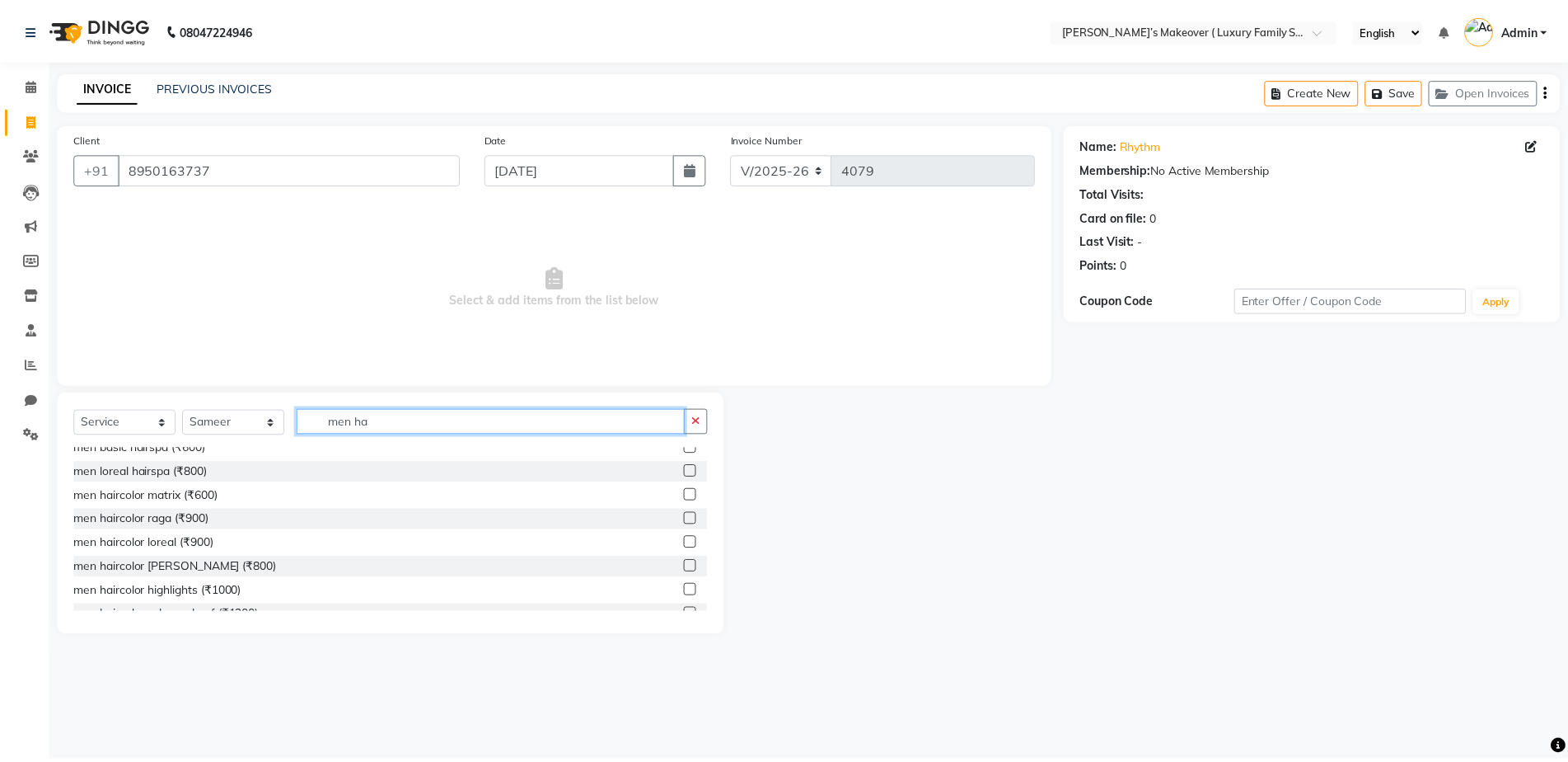
scroll to position [289, 0]
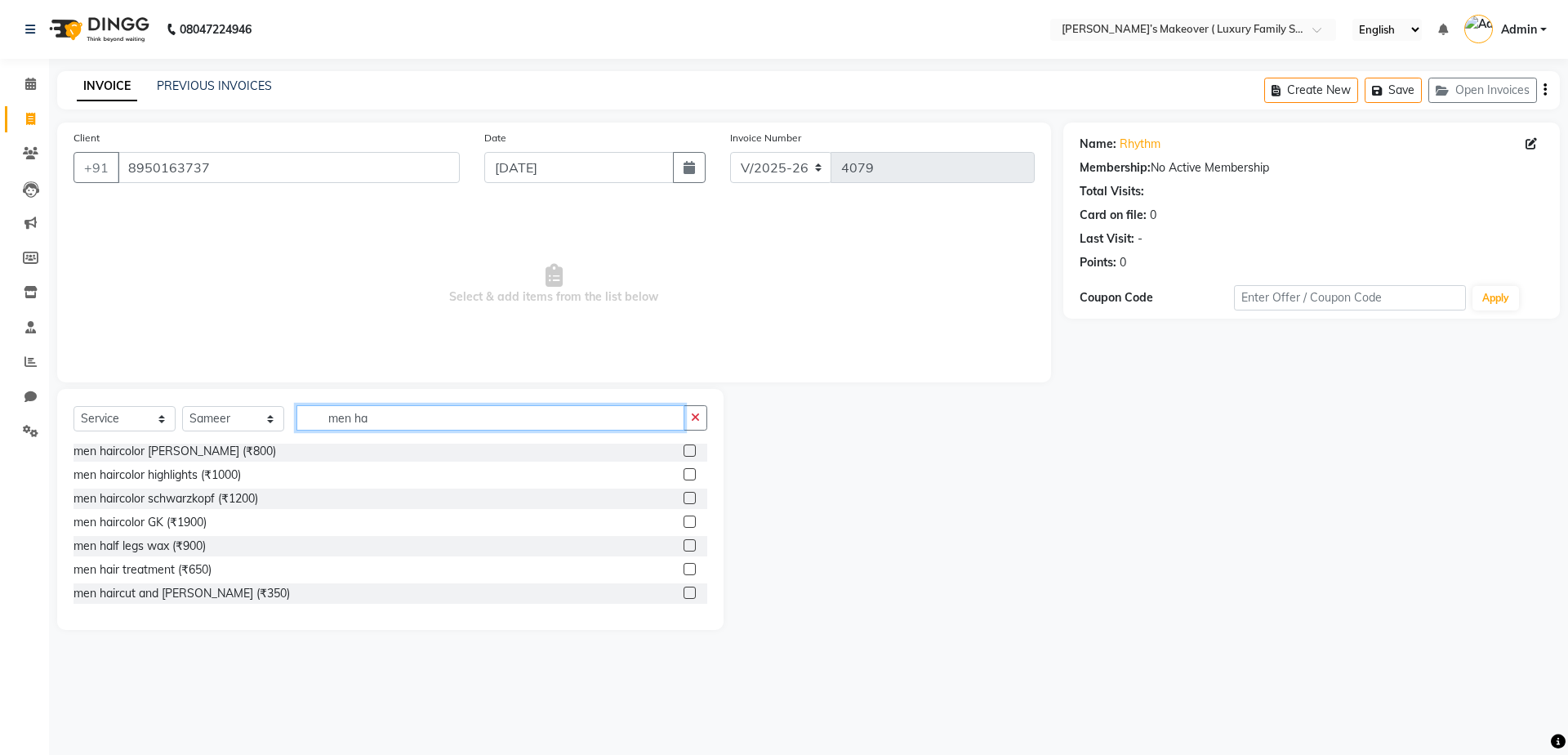
type input "men ha"
click at [684, 592] on label at bounding box center [689, 592] width 12 height 13
click at [684, 592] on input "checkbox" at bounding box center [688, 593] width 11 height 11
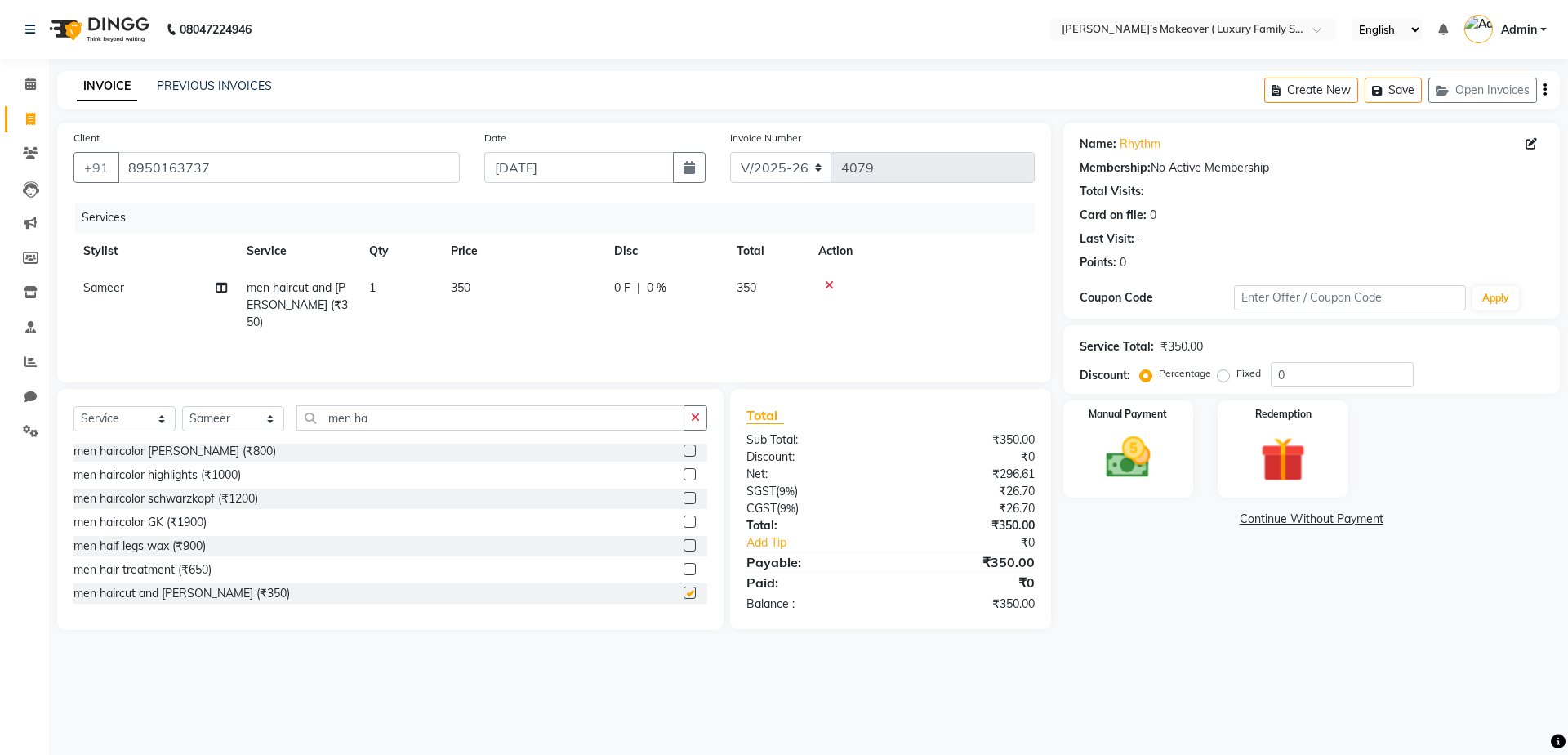
checkbox input "false"
click at [1545, 89] on icon "button" at bounding box center [1544, 89] width 3 height 1
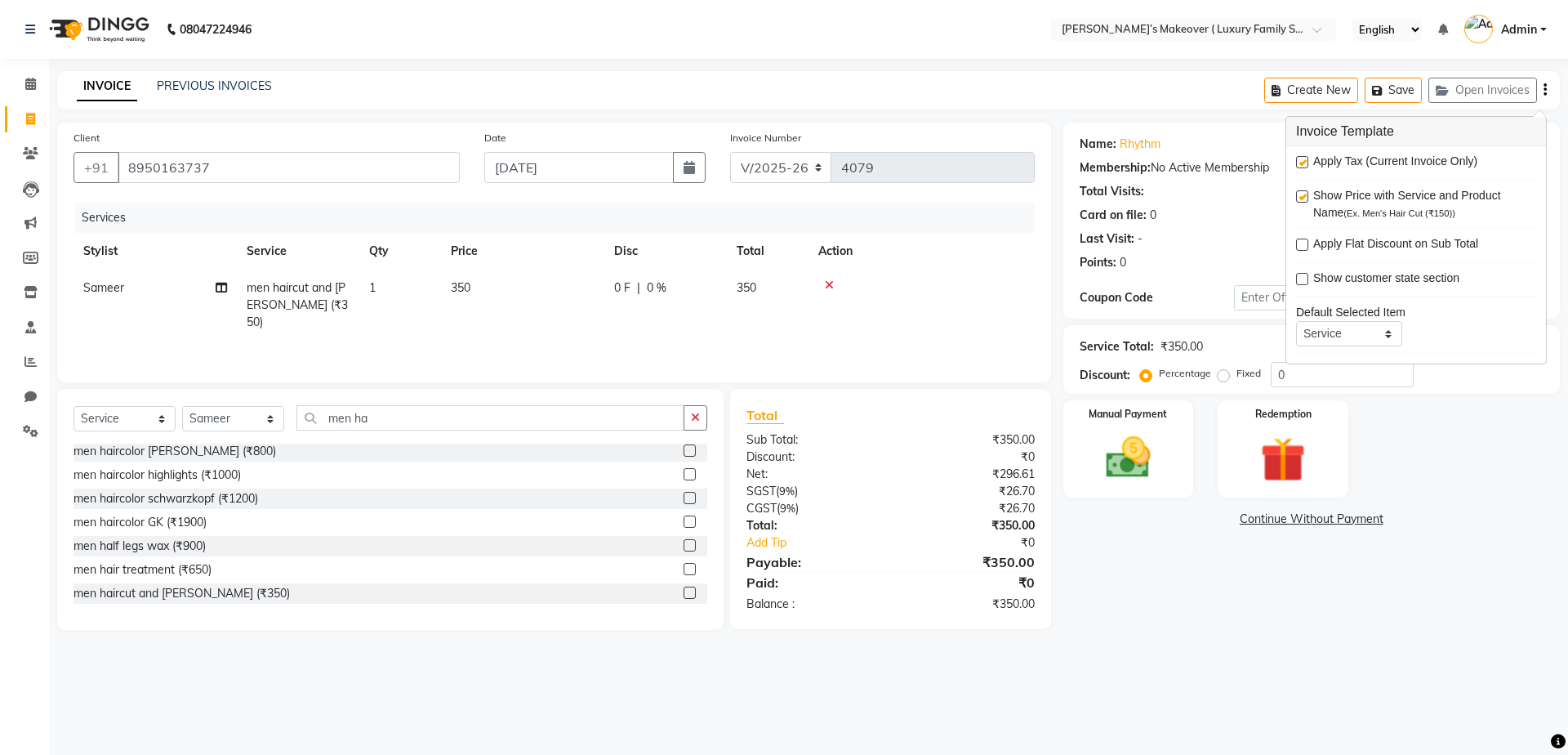
click at [1302, 160] on label at bounding box center [1302, 162] width 12 height 13
click at [1302, 160] on input "checkbox" at bounding box center [1301, 163] width 11 height 11
checkbox input "false"
drag, startPoint x: 1116, startPoint y: 580, endPoint x: 1122, endPoint y: 572, distance: 10.0
click at [1116, 579] on div "Name: Rhythm Membership: No Active Membership Total Visits: Card on file: 0 Las…" at bounding box center [1317, 375] width 509 height 507
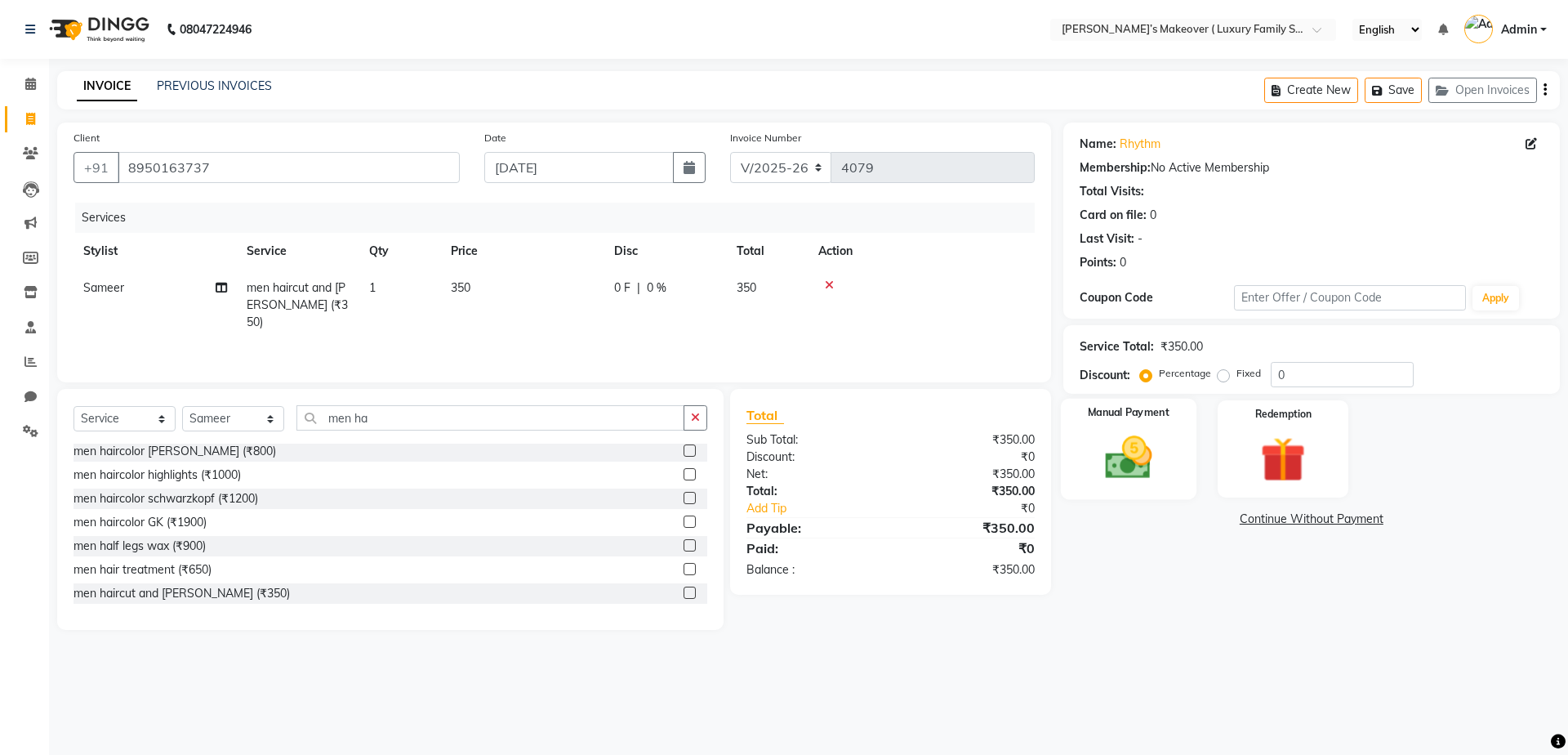
click at [1154, 467] on img at bounding box center [1128, 458] width 76 height 54
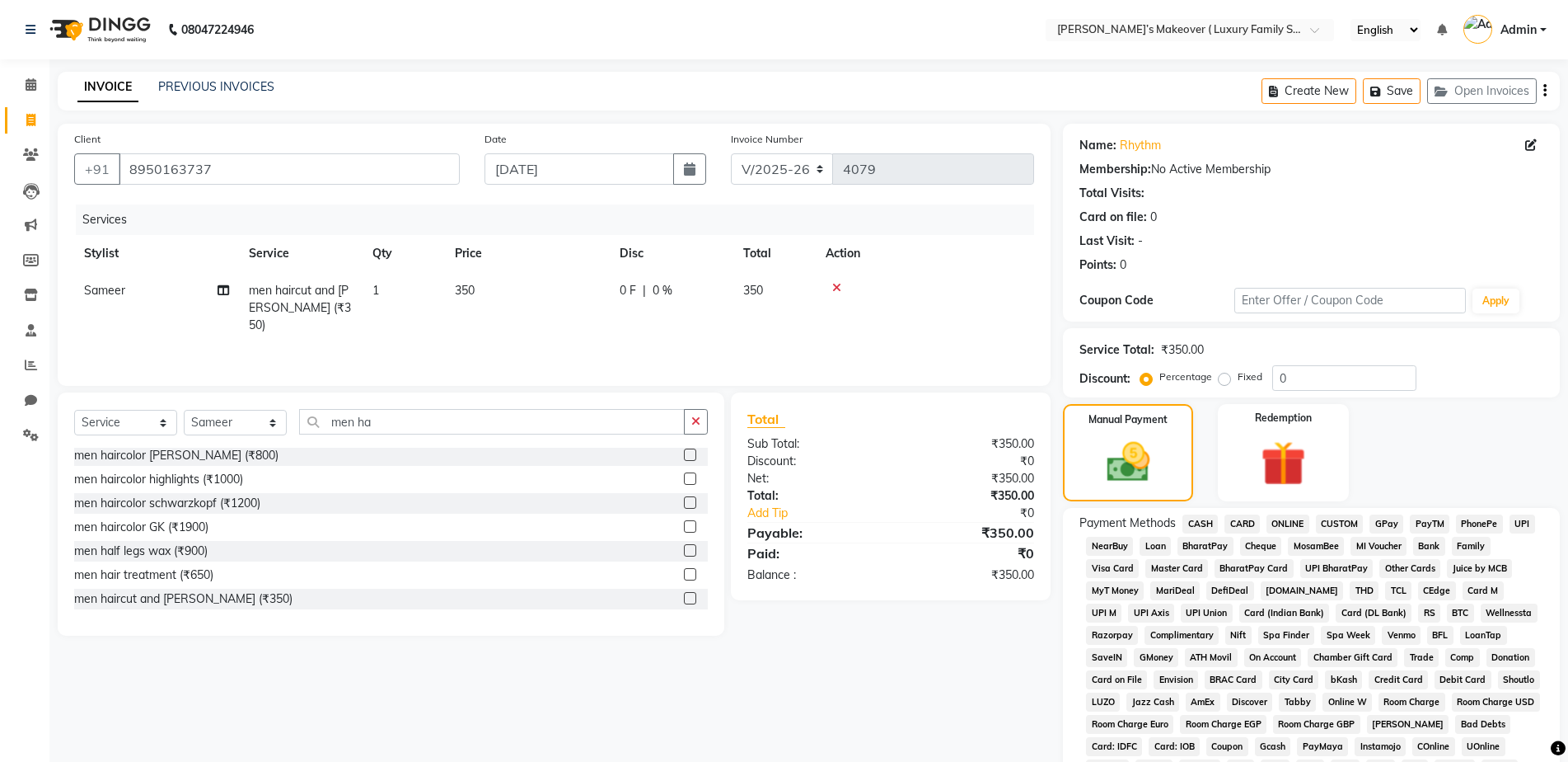
click at [1275, 518] on span "ONLINE" at bounding box center [1288, 524] width 43 height 19
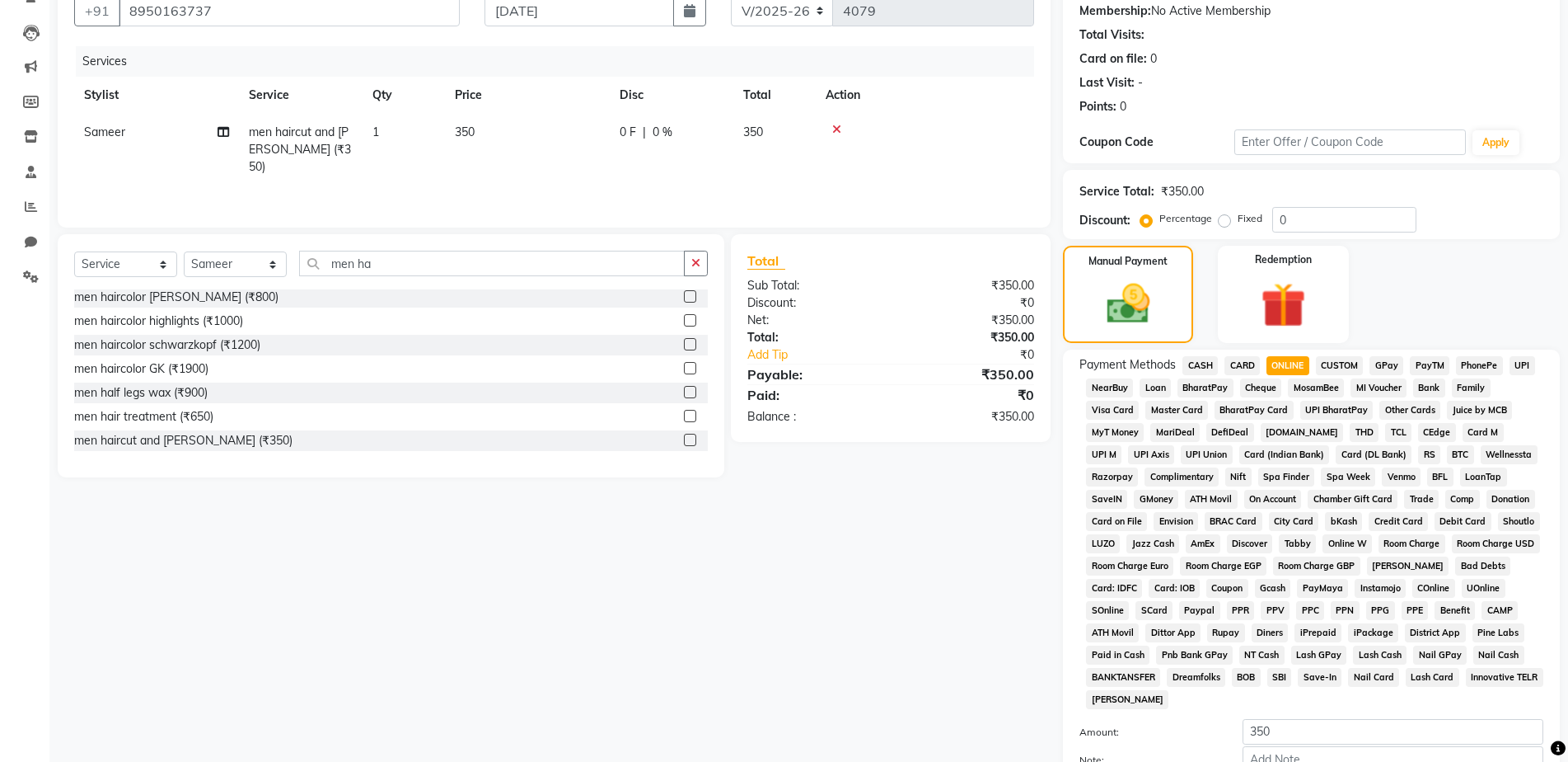
scroll to position [324, 0]
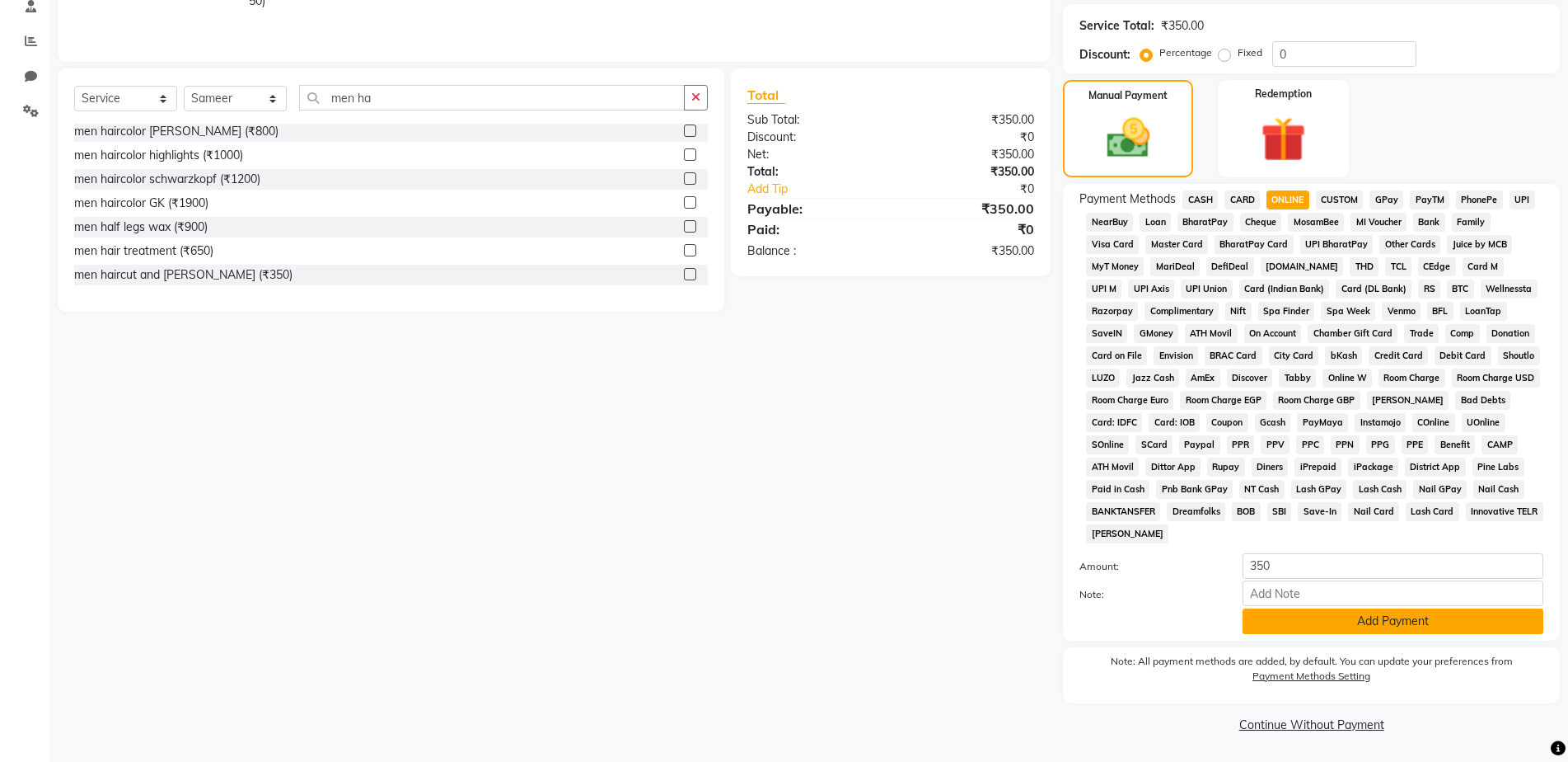
click at [1317, 617] on button "Add Payment" at bounding box center [1393, 621] width 301 height 25
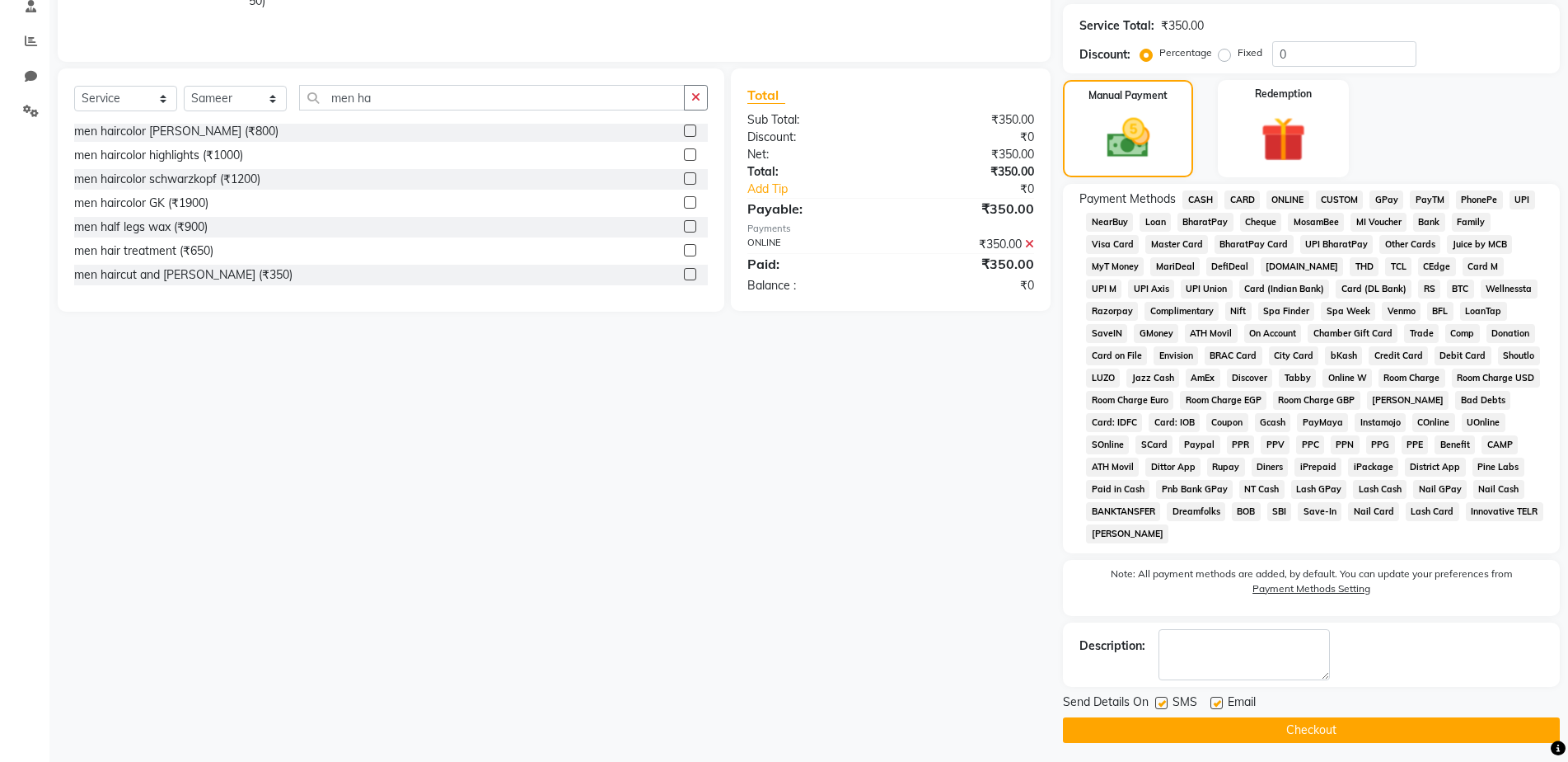
click at [1318, 736] on button "Checkout" at bounding box center [1312, 730] width 497 height 25
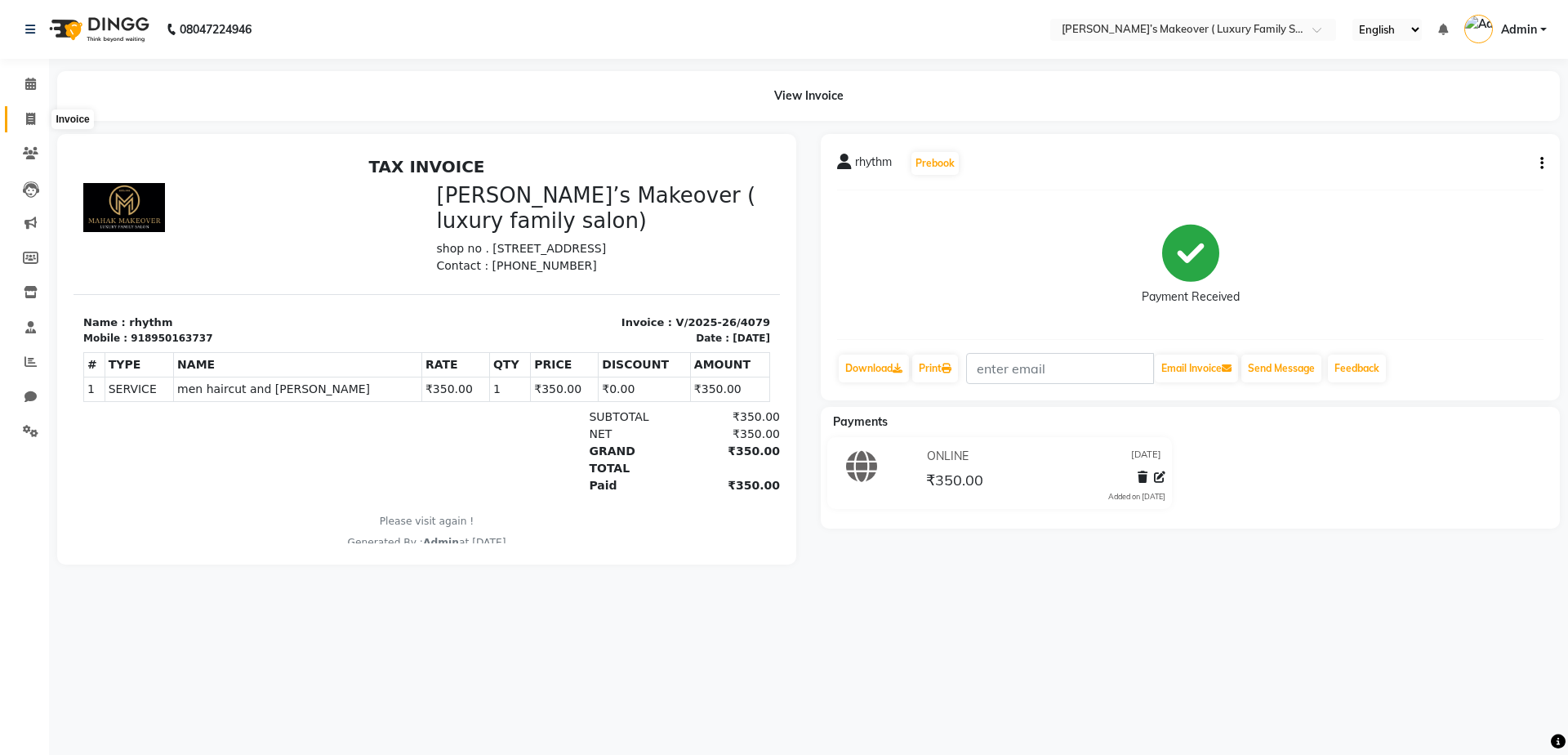
click at [16, 114] on span at bounding box center [31, 120] width 29 height 19
select select "service"
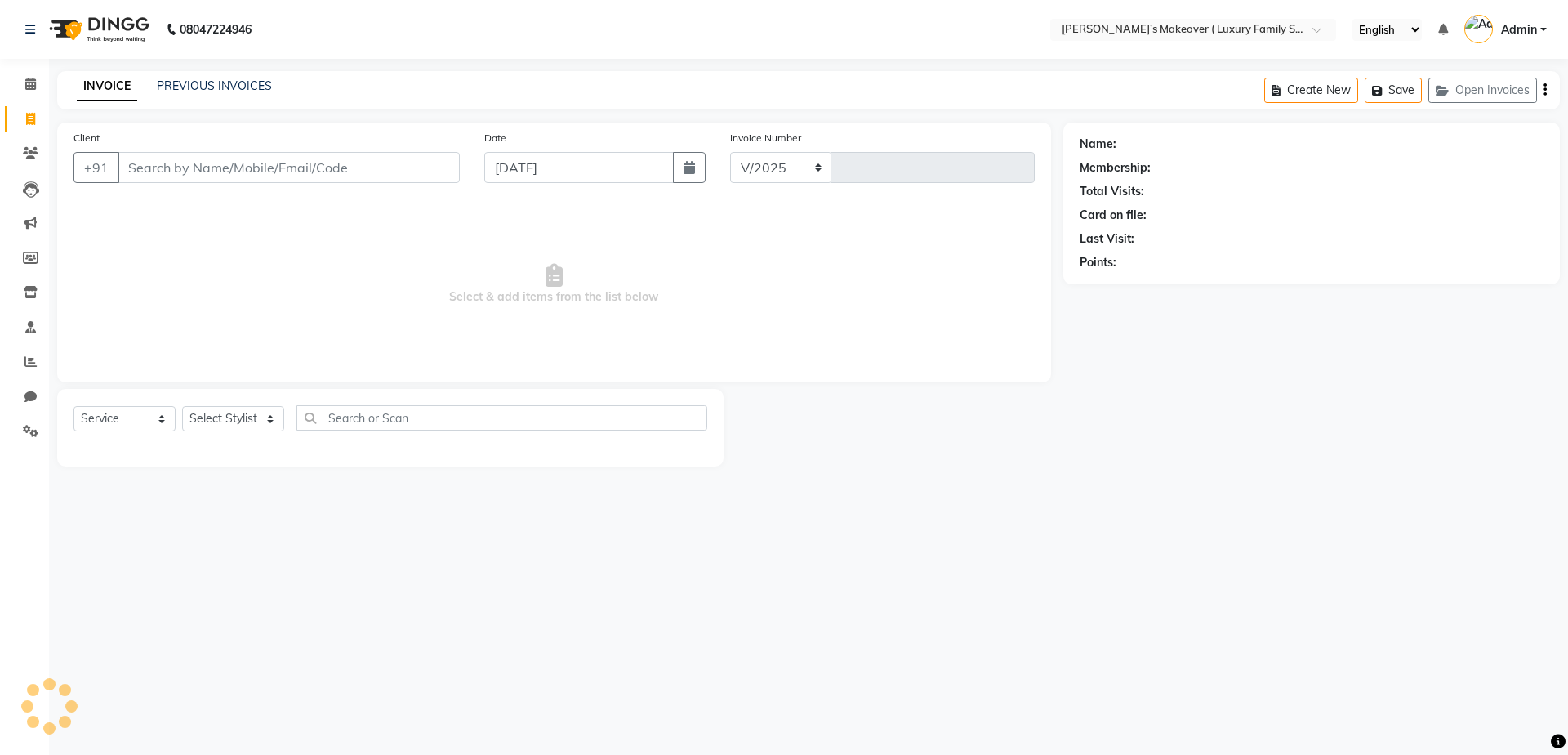
select select "7777"
type input "4080"
click at [315, 157] on input "Client" at bounding box center [288, 167] width 342 height 31
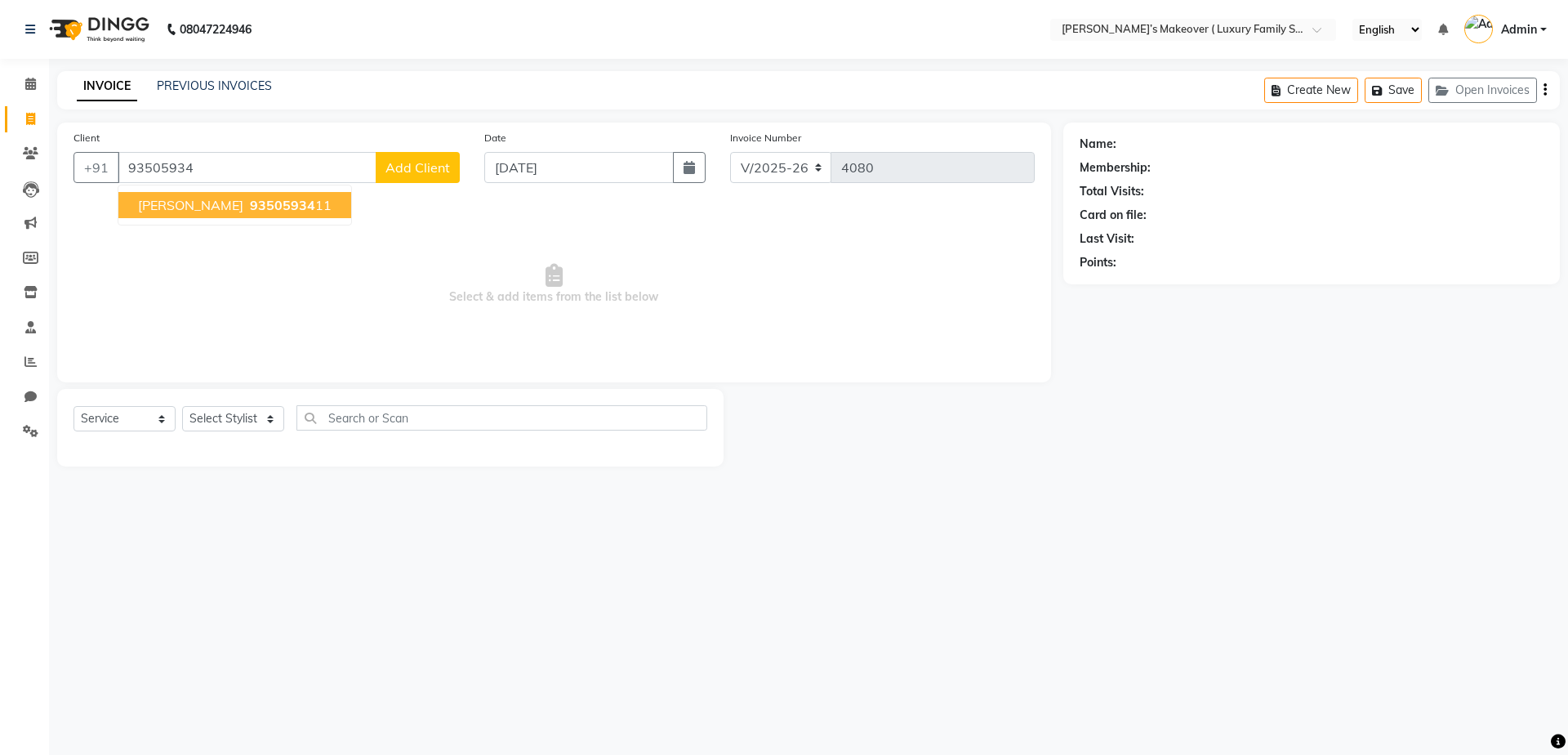
click at [261, 214] on button "[PERSON_NAME] 93505934 11" at bounding box center [235, 205] width 233 height 26
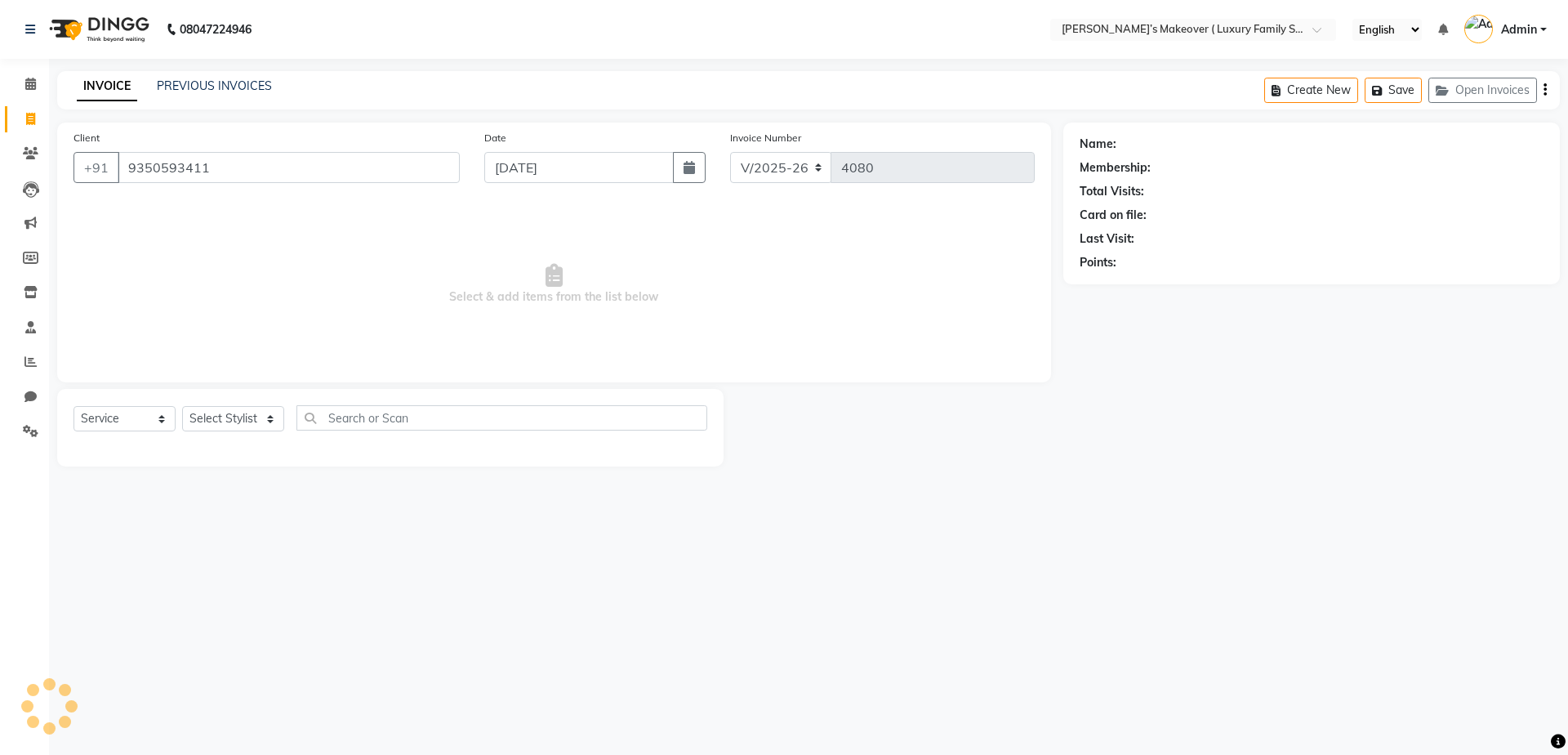
type input "9350593411"
click at [113, 416] on select "Select Service Product Membership Package Voucher Prepaid Gift Card" at bounding box center [124, 418] width 102 height 25
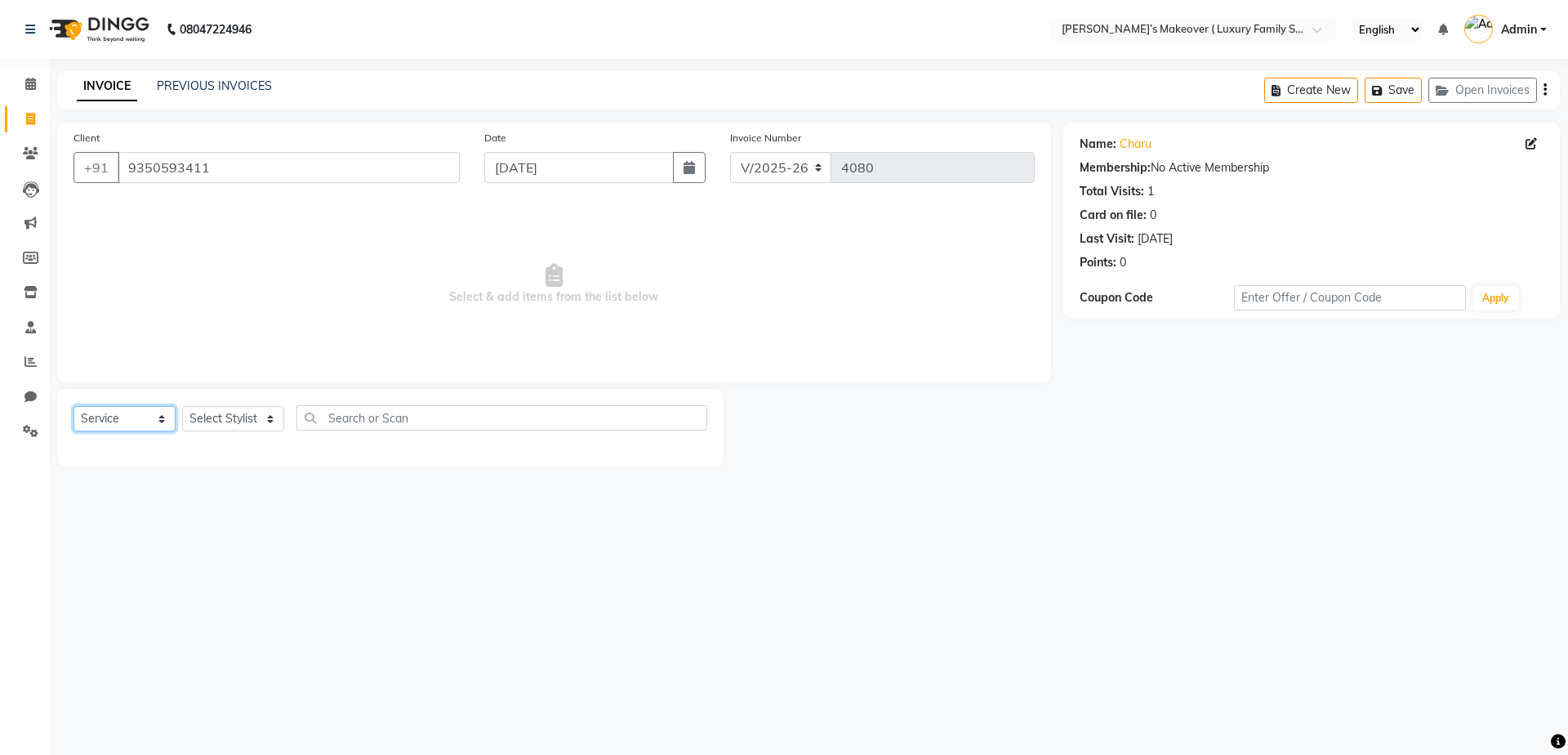
click at [73, 406] on select "Select Service Product Membership Package Voucher Prepaid Gift Card" at bounding box center [124, 418] width 102 height 25
drag, startPoint x: 213, startPoint y: 406, endPoint x: 216, endPoint y: 427, distance: 21.2
click at [213, 406] on select "Select Stylist [PERSON_NAME] [PERSON_NAME] [PERSON_NAME] [PERSON_NAME] [PERSON_…" at bounding box center [233, 418] width 102 height 25
select select "69523"
click at [182, 406] on select "Select Stylist [PERSON_NAME] [PERSON_NAME] [PERSON_NAME] [PERSON_NAME] [PERSON_…" at bounding box center [233, 418] width 102 height 25
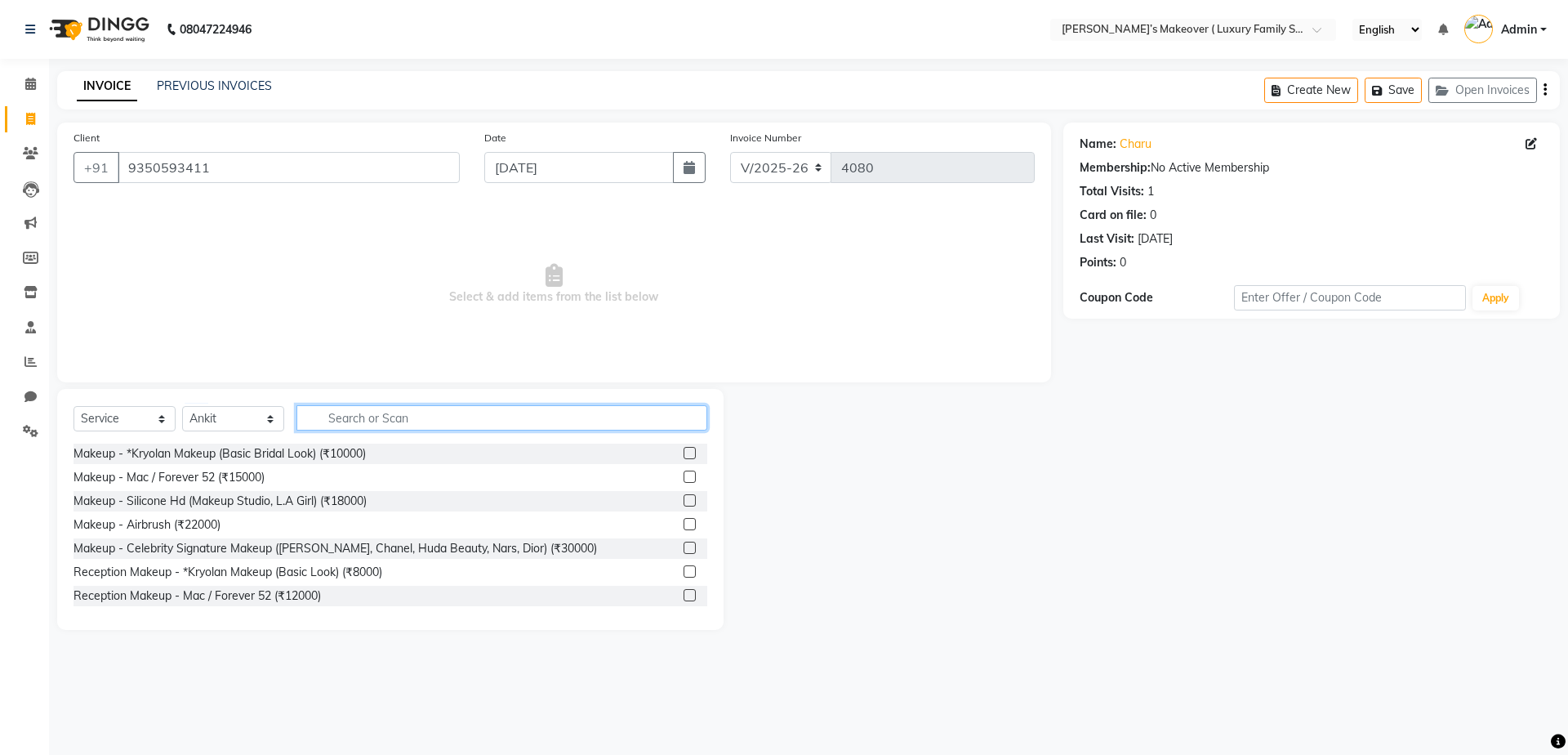
click at [377, 419] on input "text" at bounding box center [501, 417] width 411 height 25
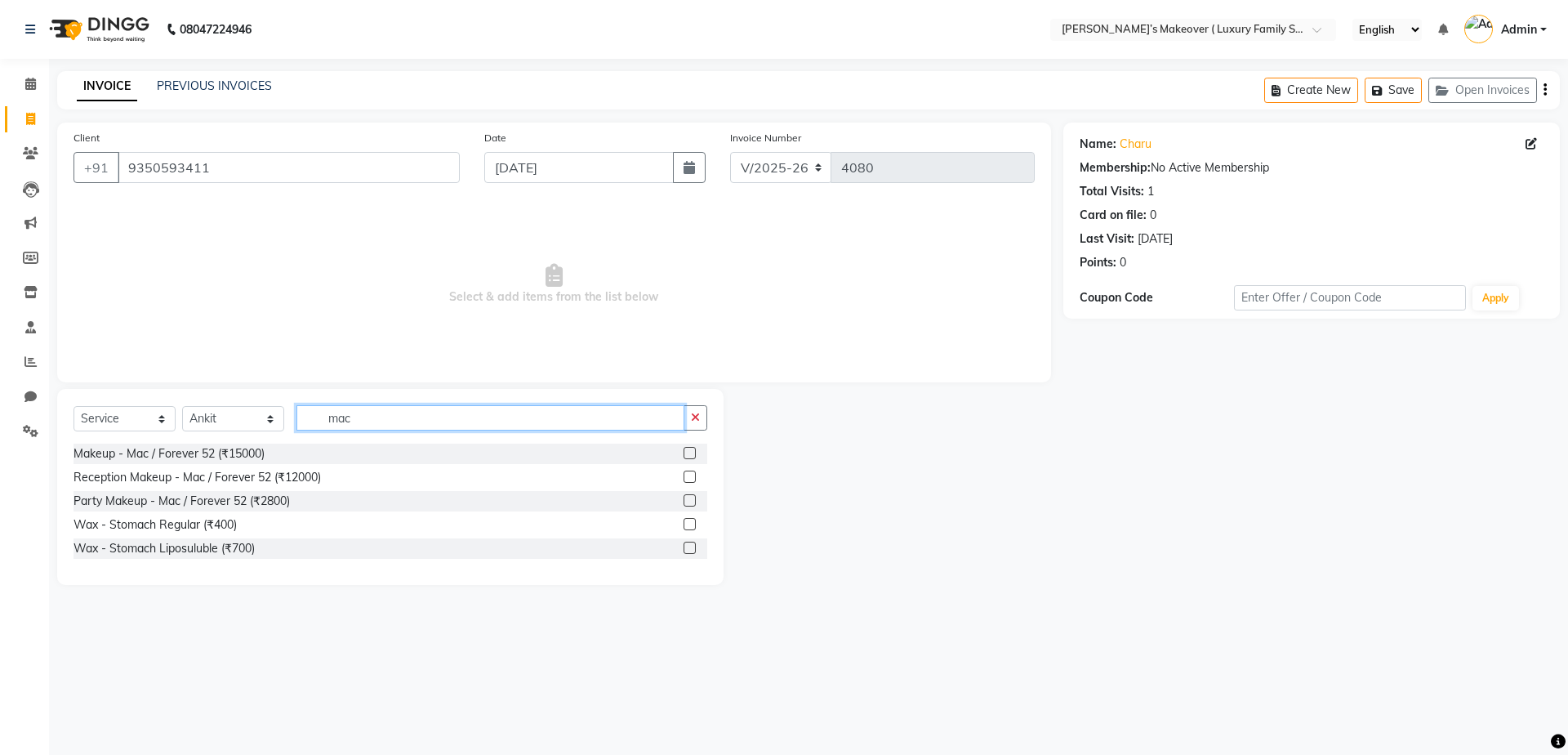
type input "mac"
click at [691, 499] on label at bounding box center [689, 500] width 12 height 13
click at [691, 499] on input "checkbox" at bounding box center [688, 501] width 11 height 11
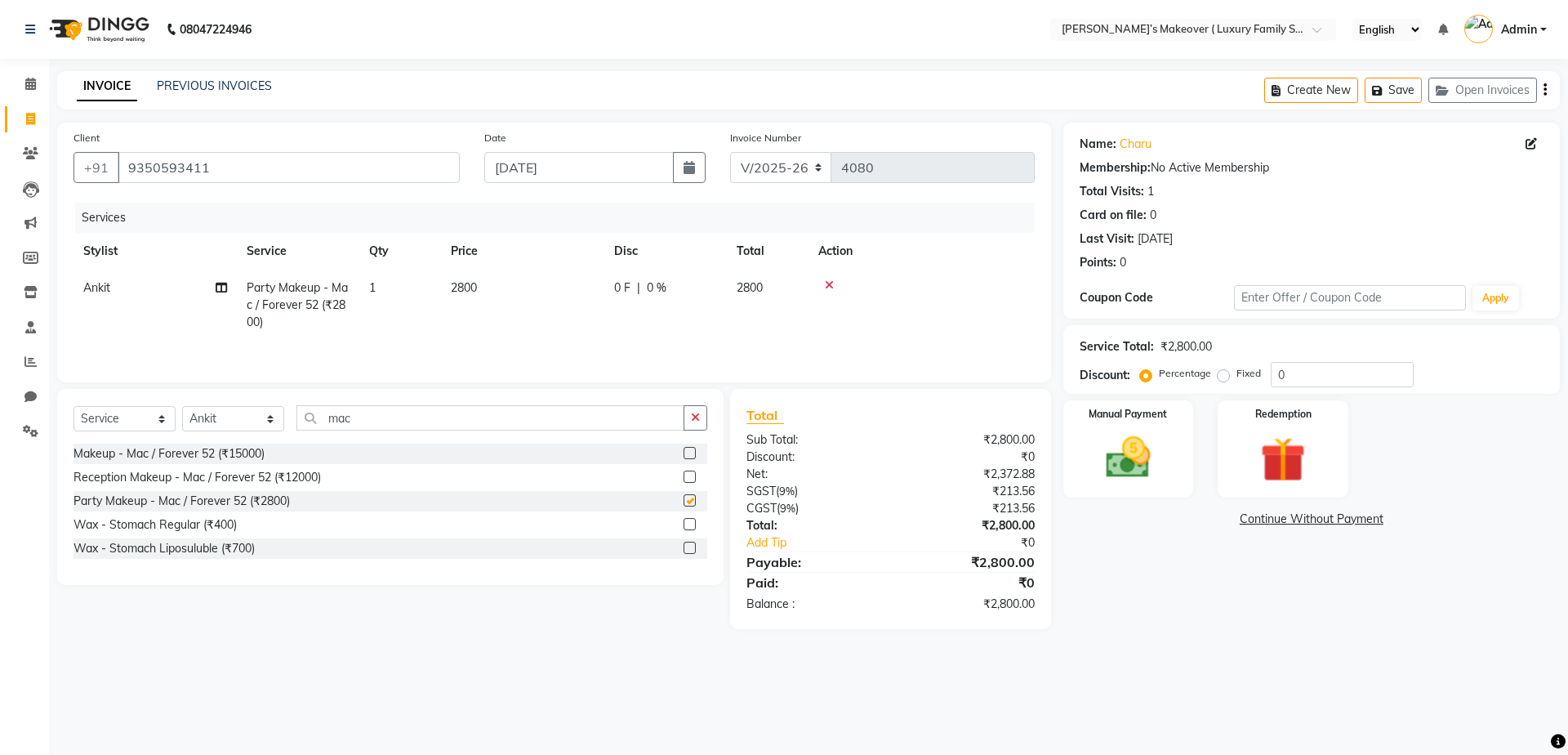
checkbox input "false"
click at [1544, 89] on icon "button" at bounding box center [1544, 89] width 3 height 1
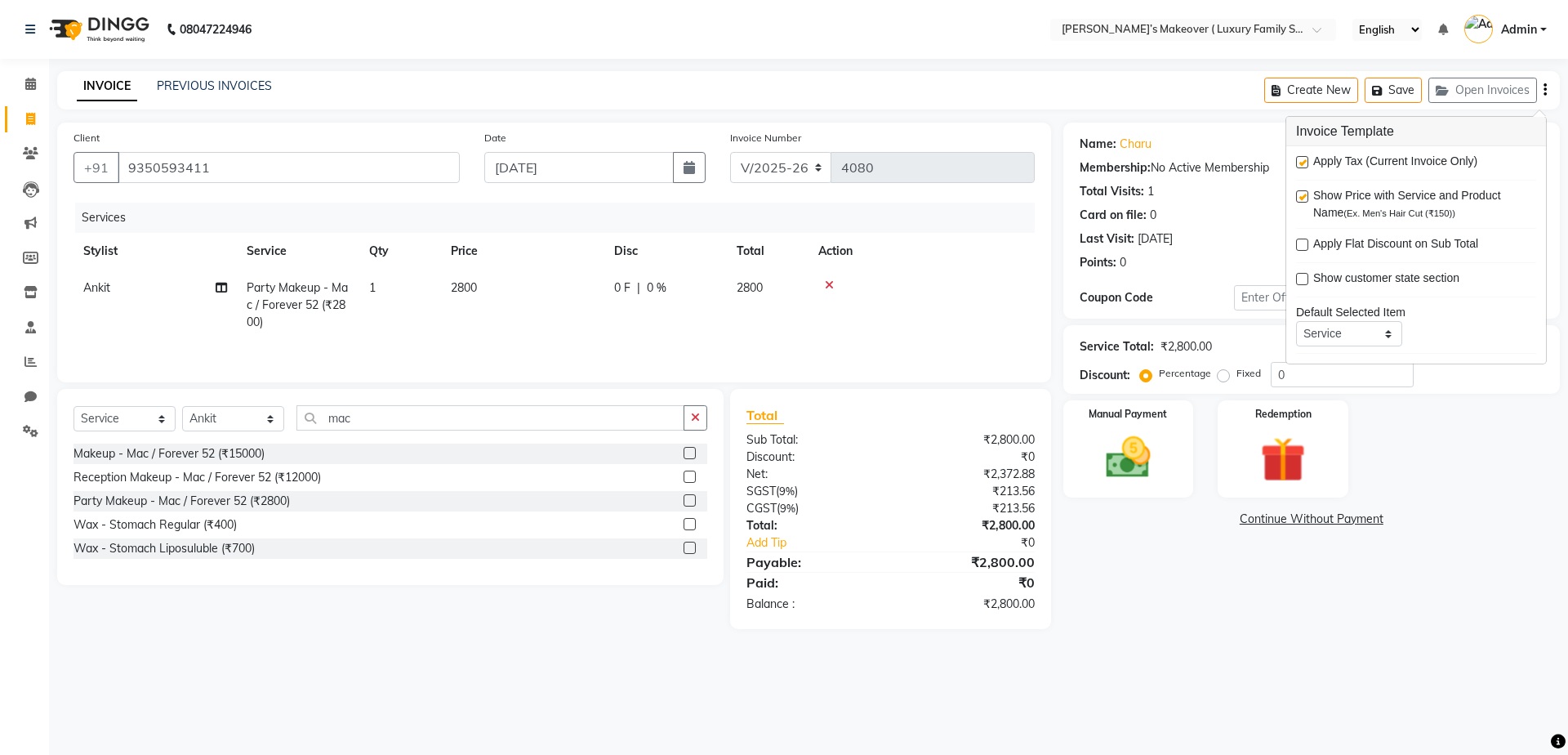
click at [1301, 160] on label at bounding box center [1302, 162] width 12 height 13
click at [1301, 160] on input "checkbox" at bounding box center [1301, 163] width 11 height 11
checkbox input "false"
click at [1117, 448] on img at bounding box center [1128, 458] width 76 height 54
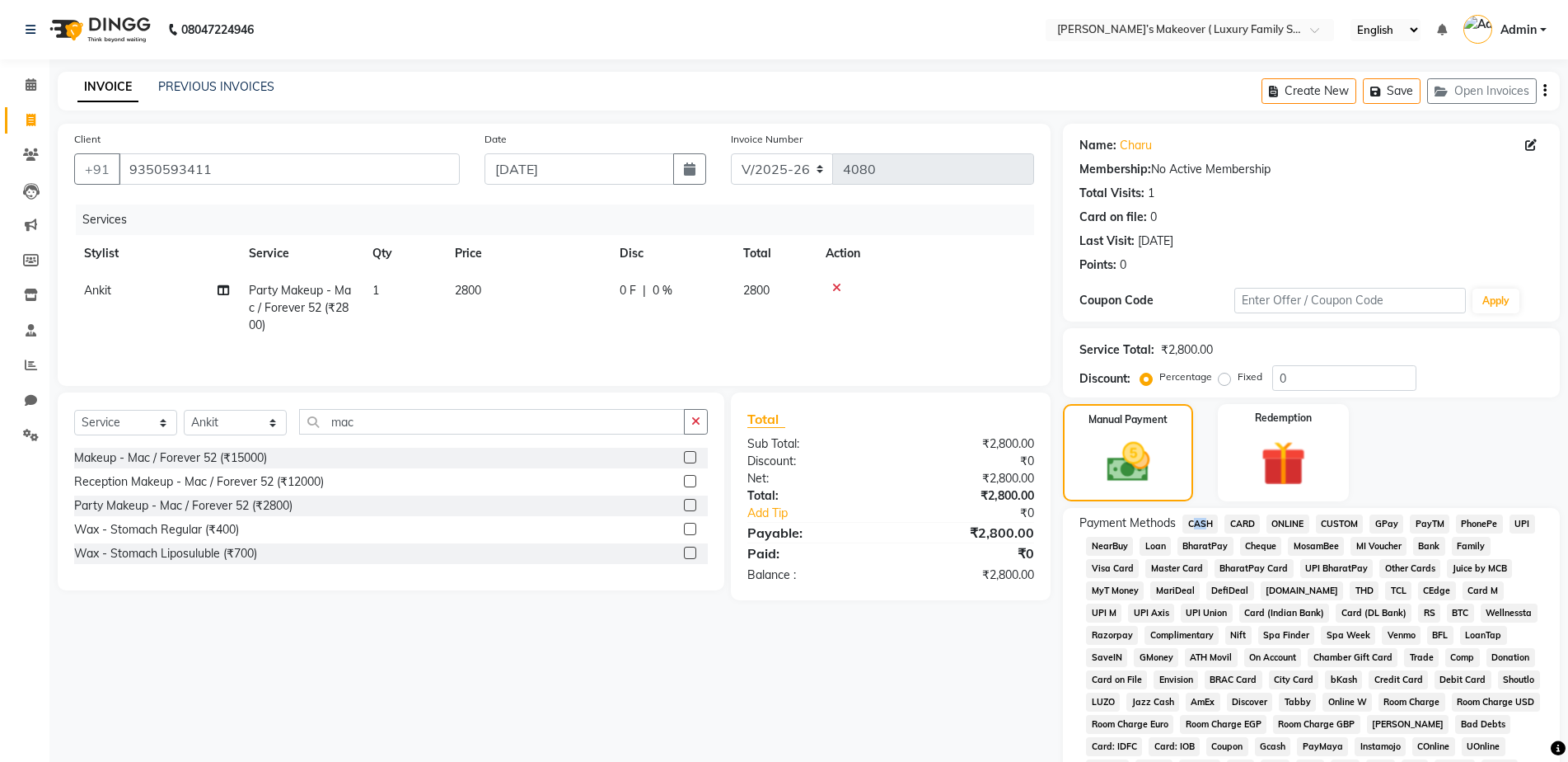
click at [1200, 518] on div "Payment Methods CASH CARD ONLINE CUSTOM GPay PayTM PhonePe UPI NearBuy Loan Bha…" at bounding box center [1312, 692] width 497 height 370
click at [1200, 519] on span "CASH" at bounding box center [1200, 524] width 36 height 19
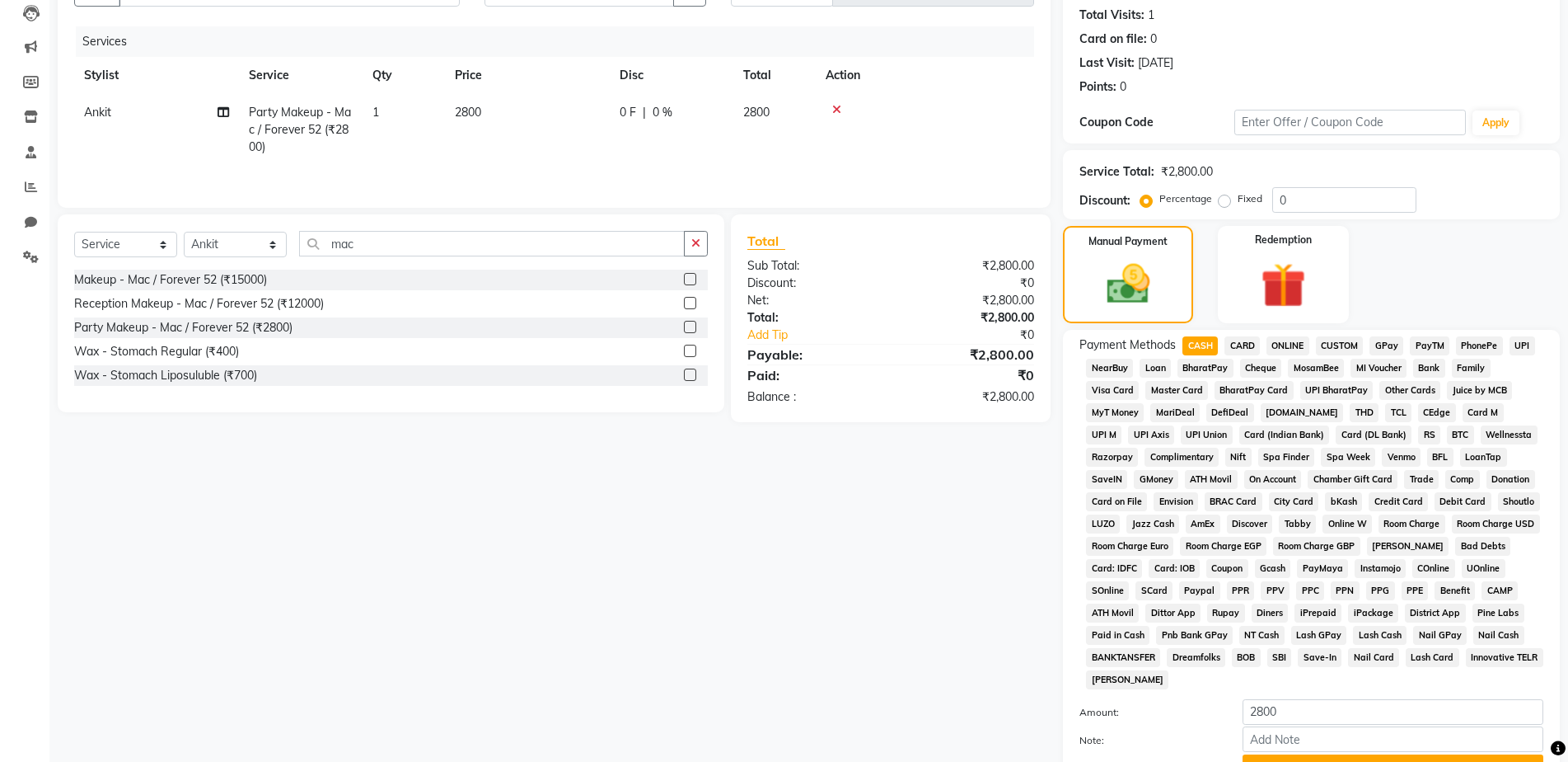
scroll to position [324, 0]
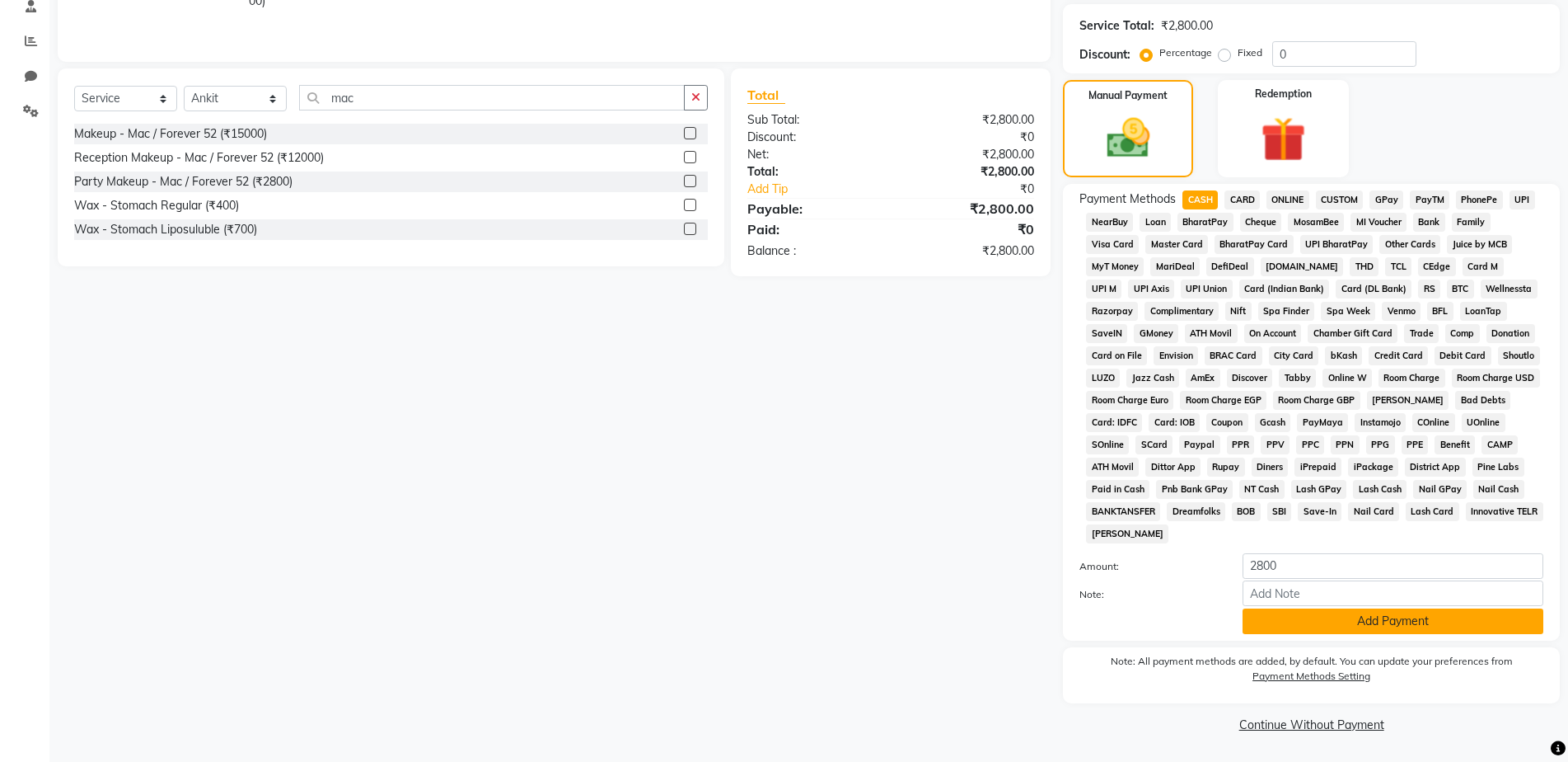
click at [1336, 619] on button "Add Payment" at bounding box center [1393, 621] width 301 height 25
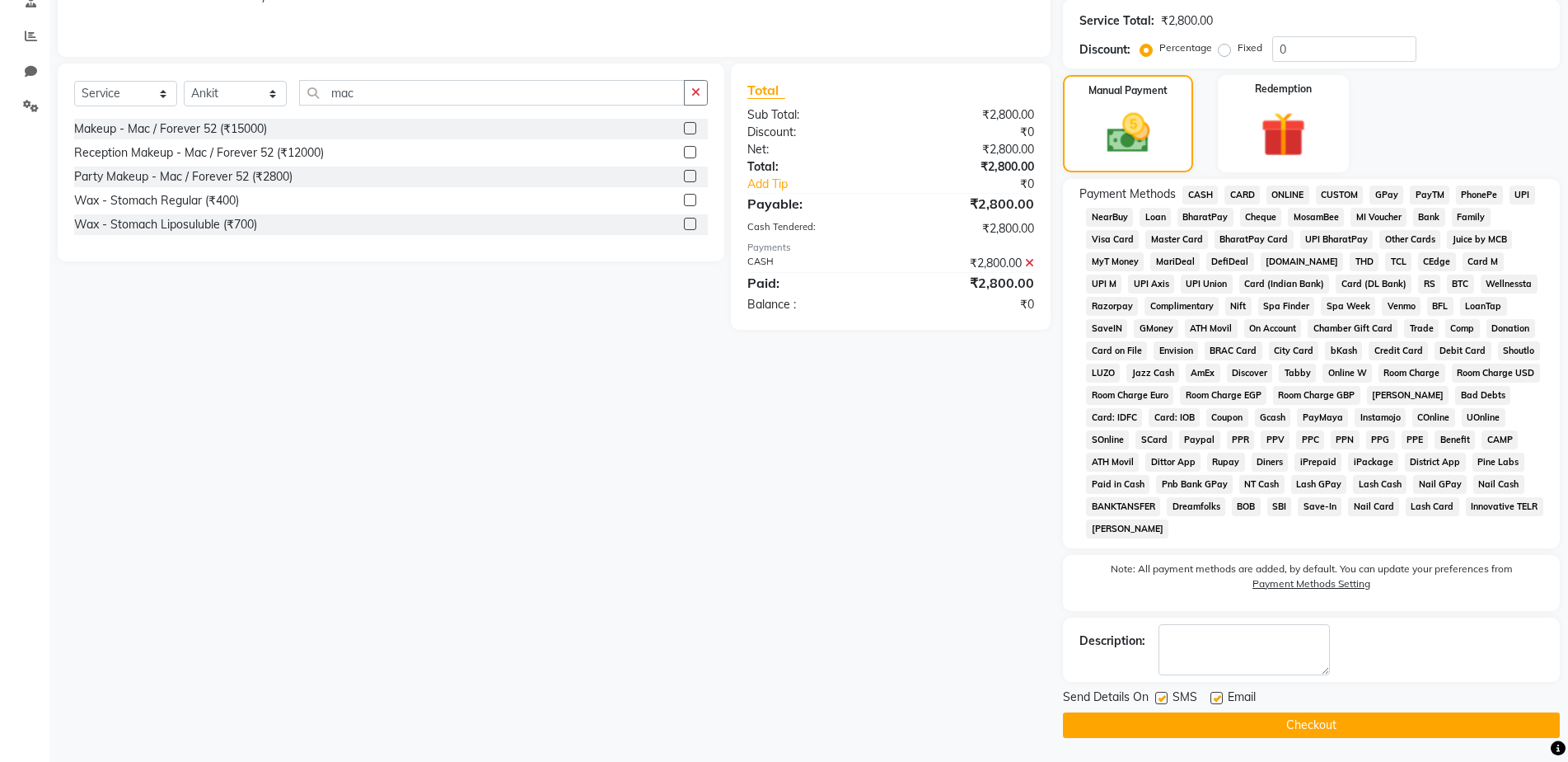
scroll to position [330, 0]
click at [1332, 719] on button "Checkout" at bounding box center [1312, 724] width 497 height 25
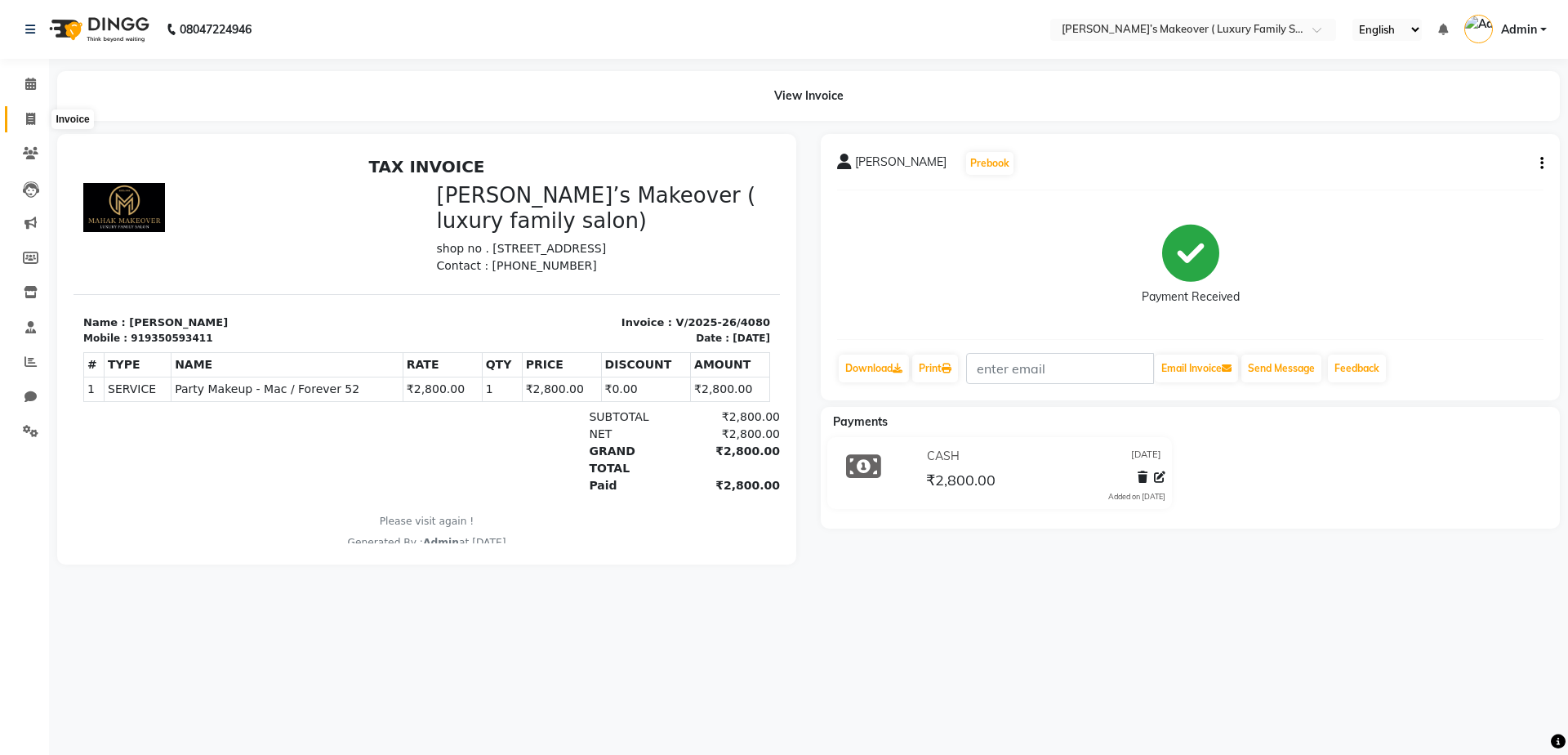
click at [37, 114] on span at bounding box center [31, 120] width 29 height 19
select select "service"
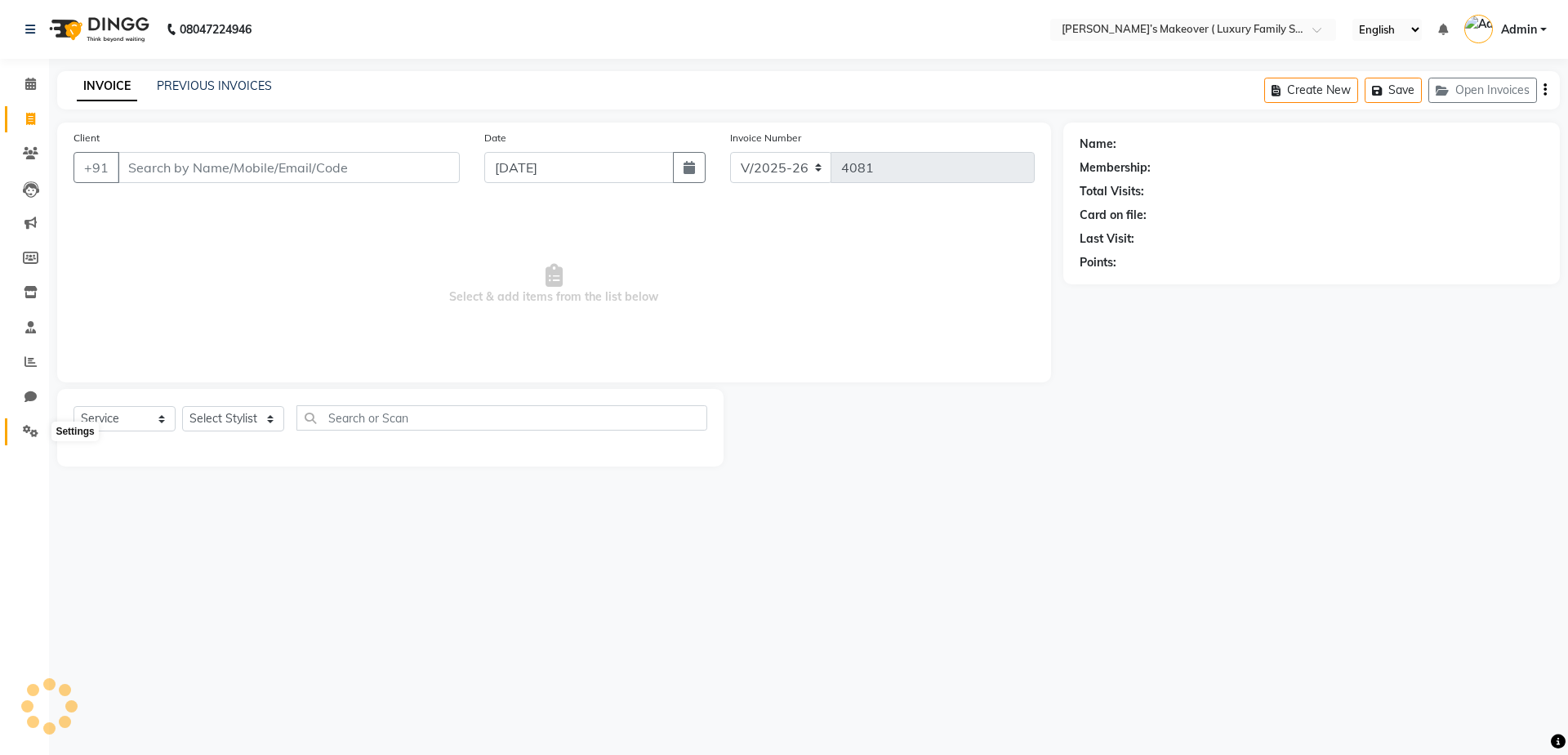
click at [19, 431] on span at bounding box center [31, 432] width 29 height 19
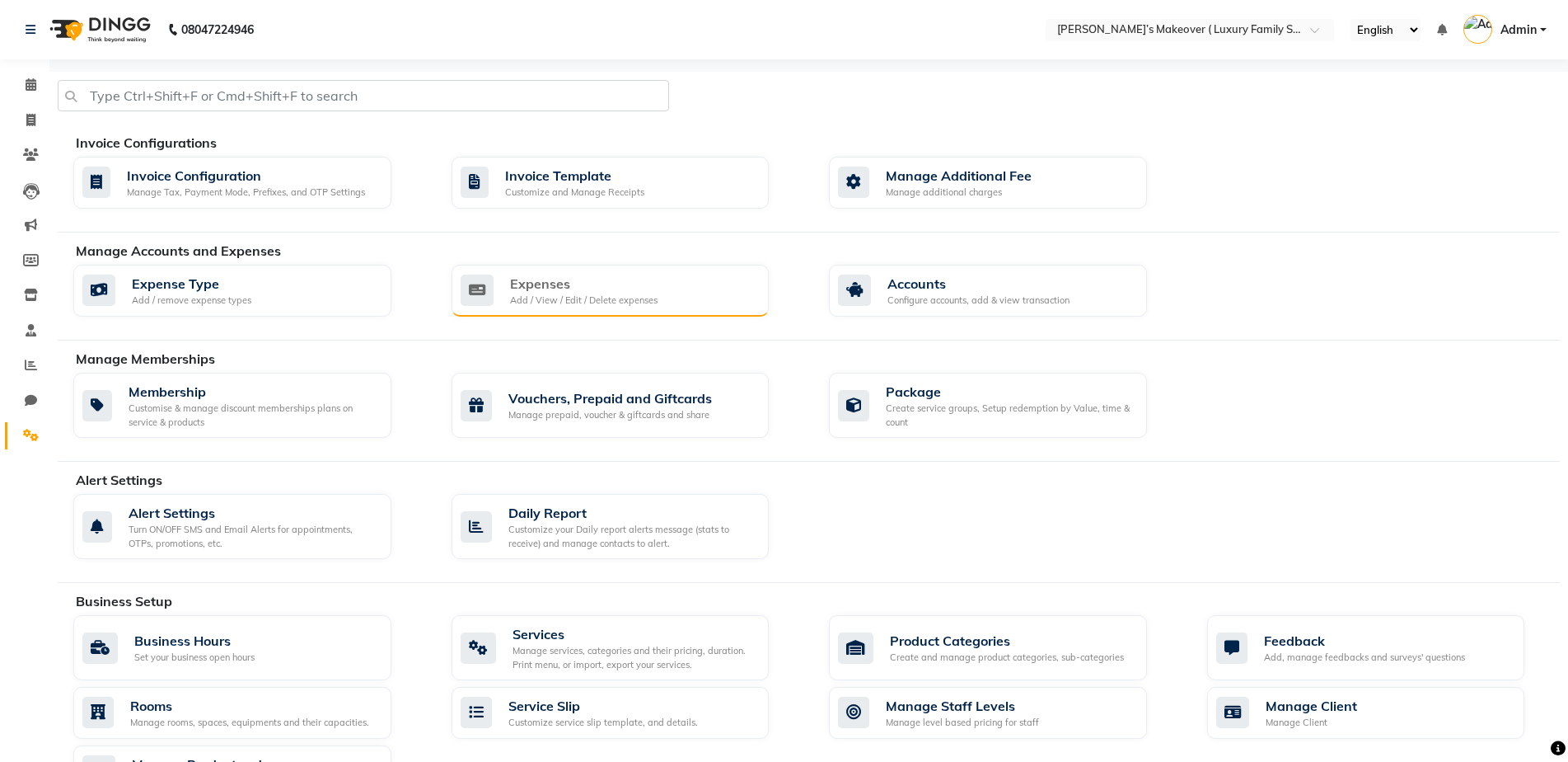
click at [637, 297] on div "Add / View / Edit / Delete expenses" at bounding box center [584, 300] width 147 height 14
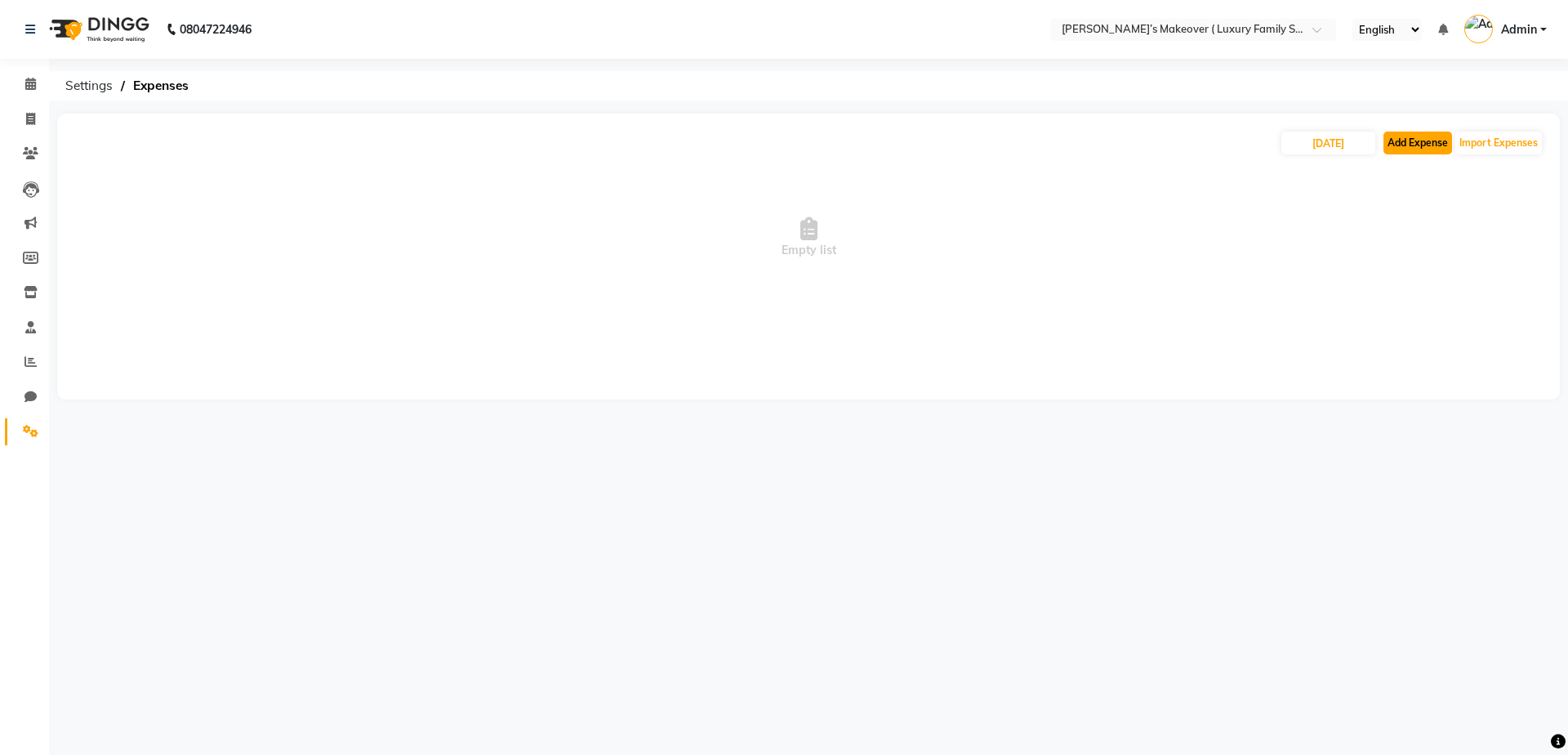
click at [1409, 141] on button "Add Expense" at bounding box center [1417, 143] width 68 height 23
select select "1"
select select "6920"
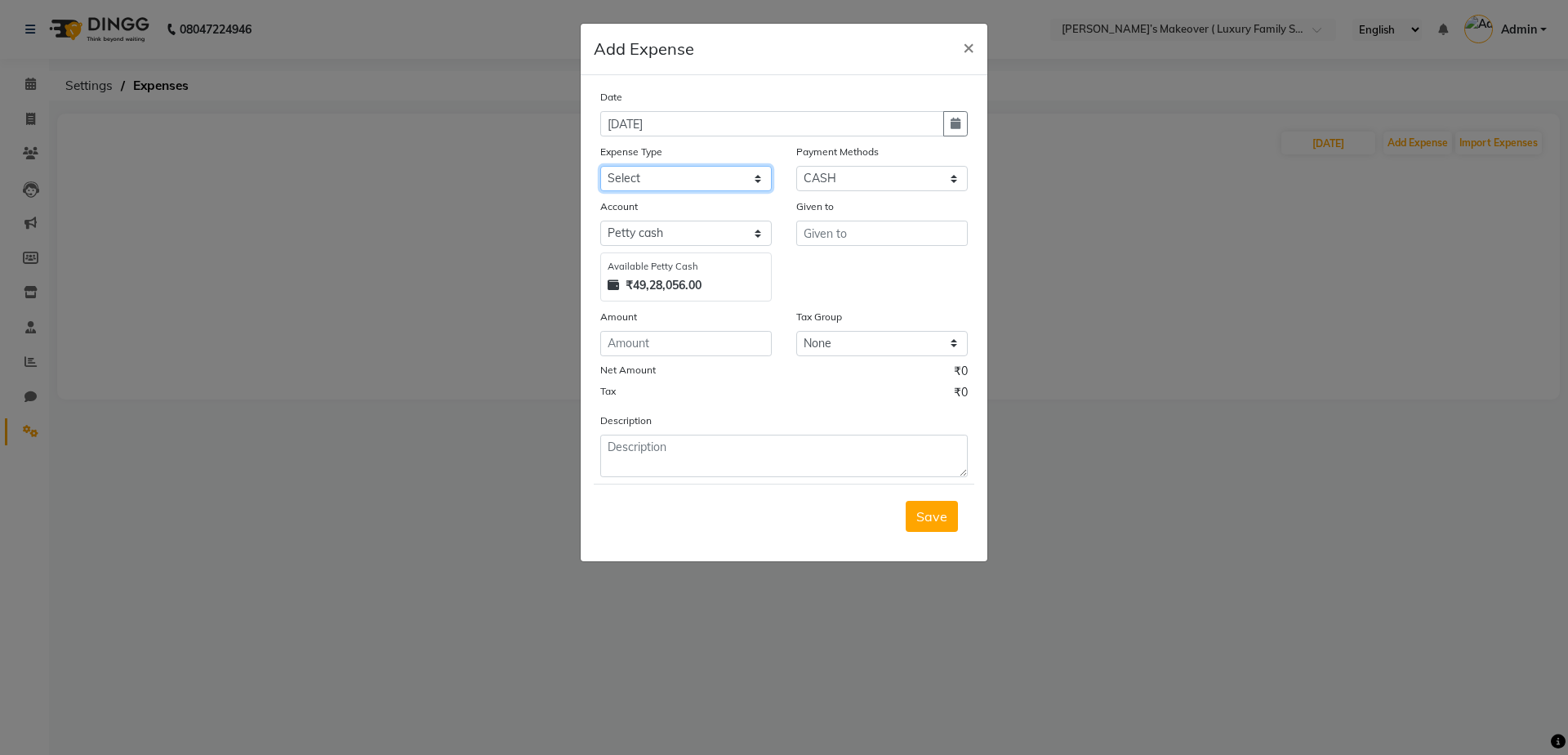
click at [728, 187] on select "Select Advance Salary Bank charges Car maintenance Cash transfer to bank Cash t…" at bounding box center [685, 178] width 171 height 25
select select "10"
click at [600, 165] on select "Select Advance Salary Bank charges Car maintenance Cash transfer to bank Cash t…" at bounding box center [685, 178] width 171 height 25
click at [910, 232] on input "text" at bounding box center [882, 233] width 171 height 25
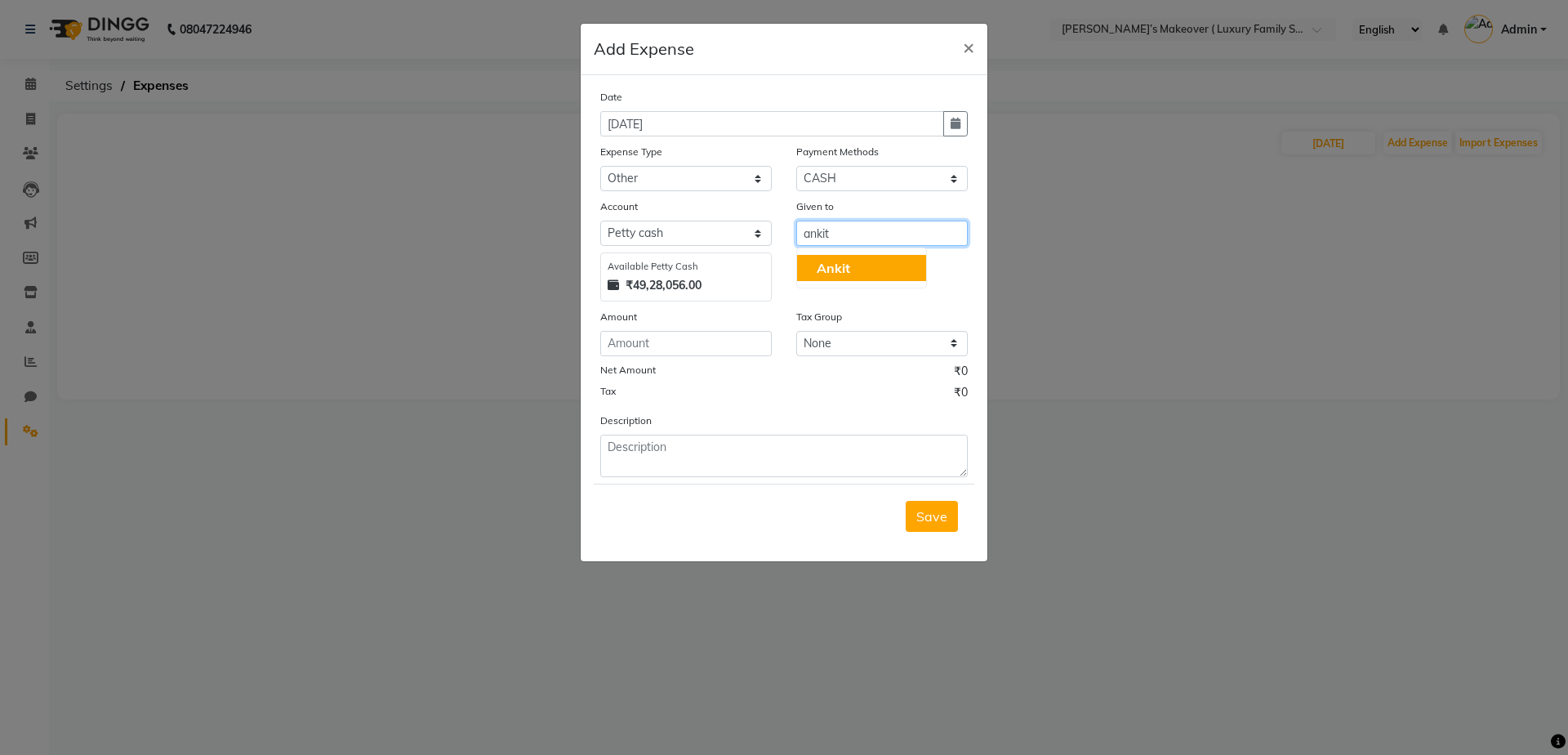
type input "ankit"
click at [743, 343] on input "number" at bounding box center [685, 343] width 171 height 25
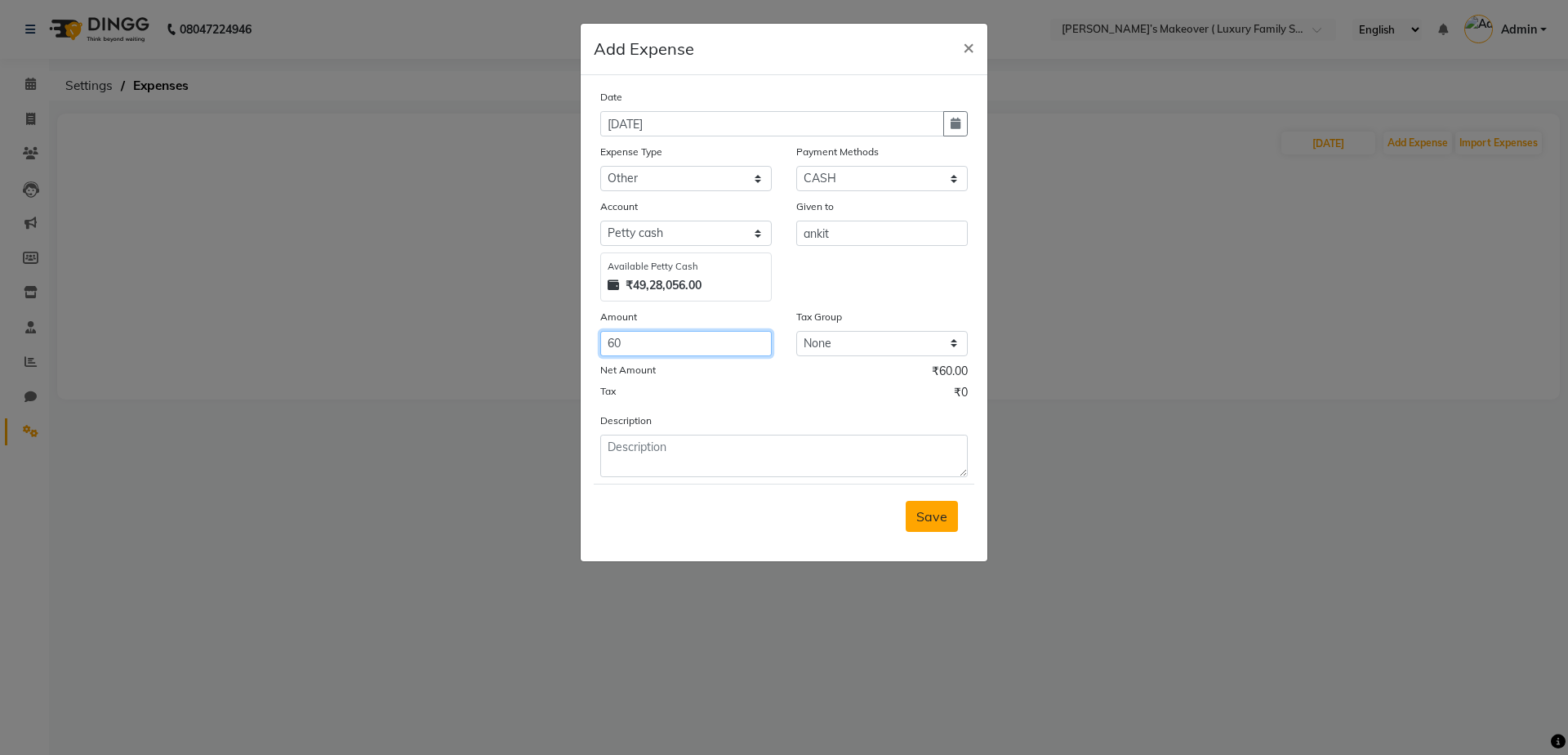
type input "60"
click at [939, 519] on span "Save" at bounding box center [932, 516] width 31 height 16
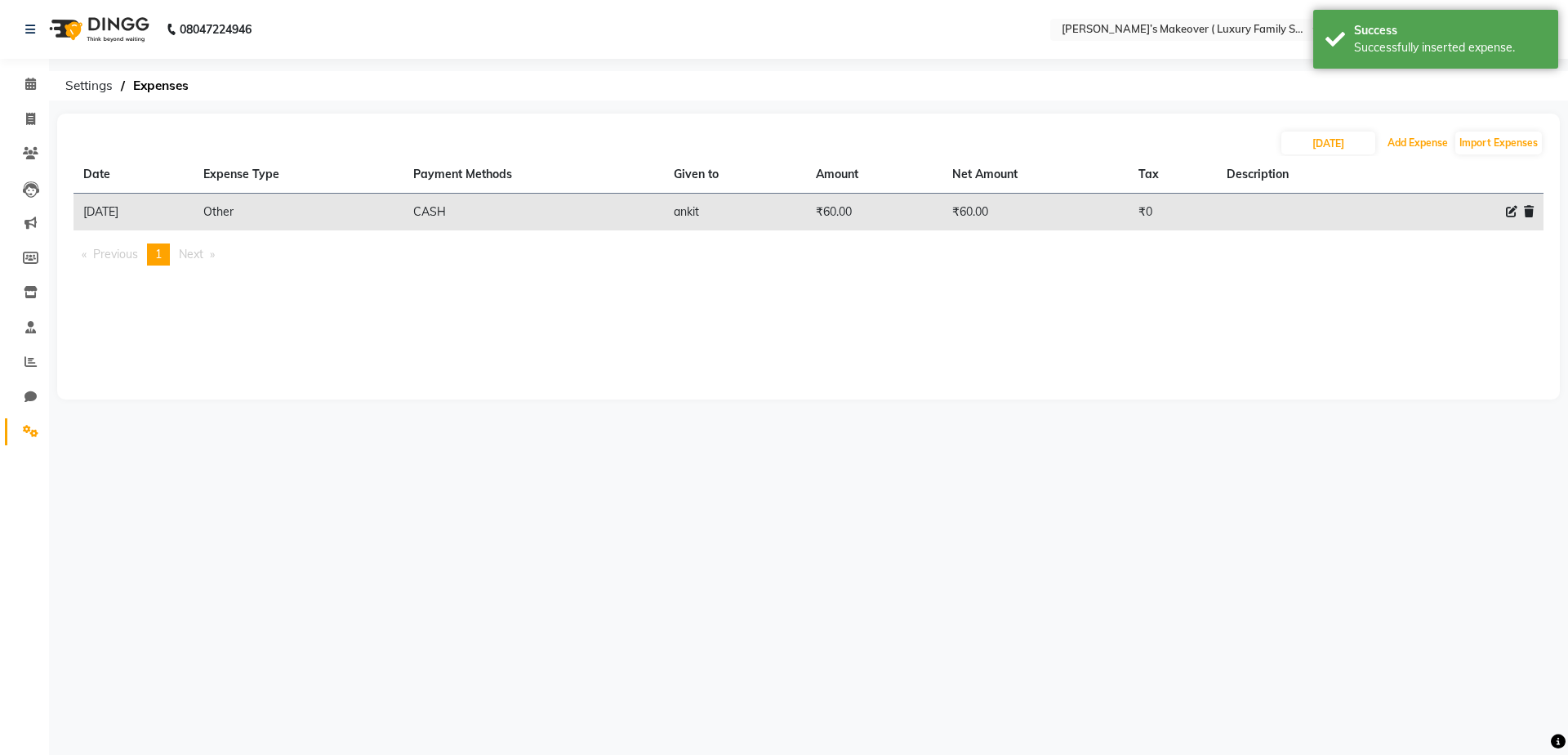
click at [1422, 137] on button "Add Expense" at bounding box center [1417, 143] width 68 height 23
select select "1"
select select "6920"
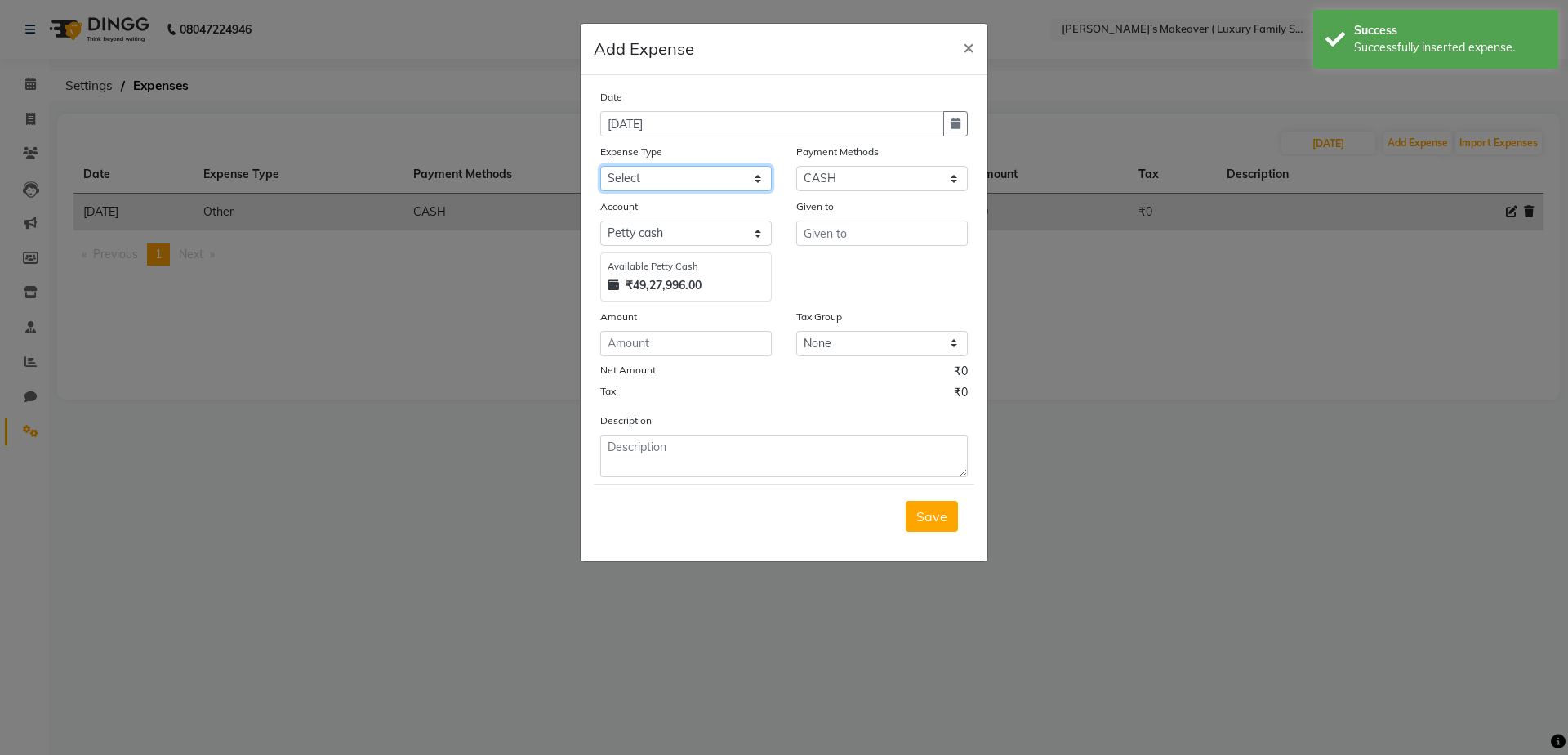
click at [703, 181] on select "Select Advance Salary Bank charges Car maintenance Cash transfer to bank Cash t…" at bounding box center [685, 178] width 171 height 25
select select "10"
click at [600, 165] on select "Select Advance Salary Bank charges Car maintenance Cash transfer to bank Cash t…" at bounding box center [685, 178] width 171 height 25
click at [893, 231] on input "text" at bounding box center [882, 233] width 171 height 25
type input "2"
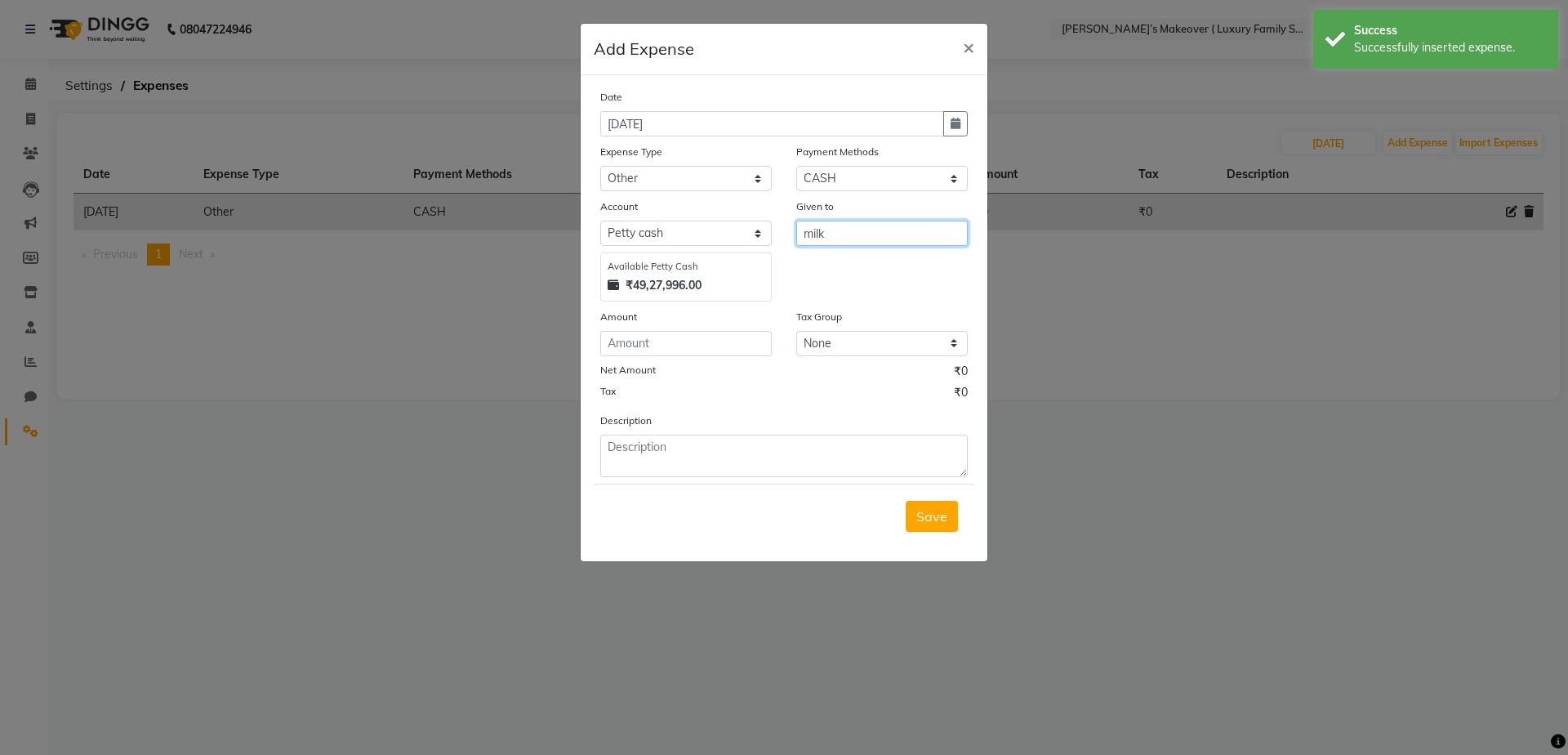
type input "milk"
click at [757, 341] on input "number" at bounding box center [685, 343] width 171 height 25
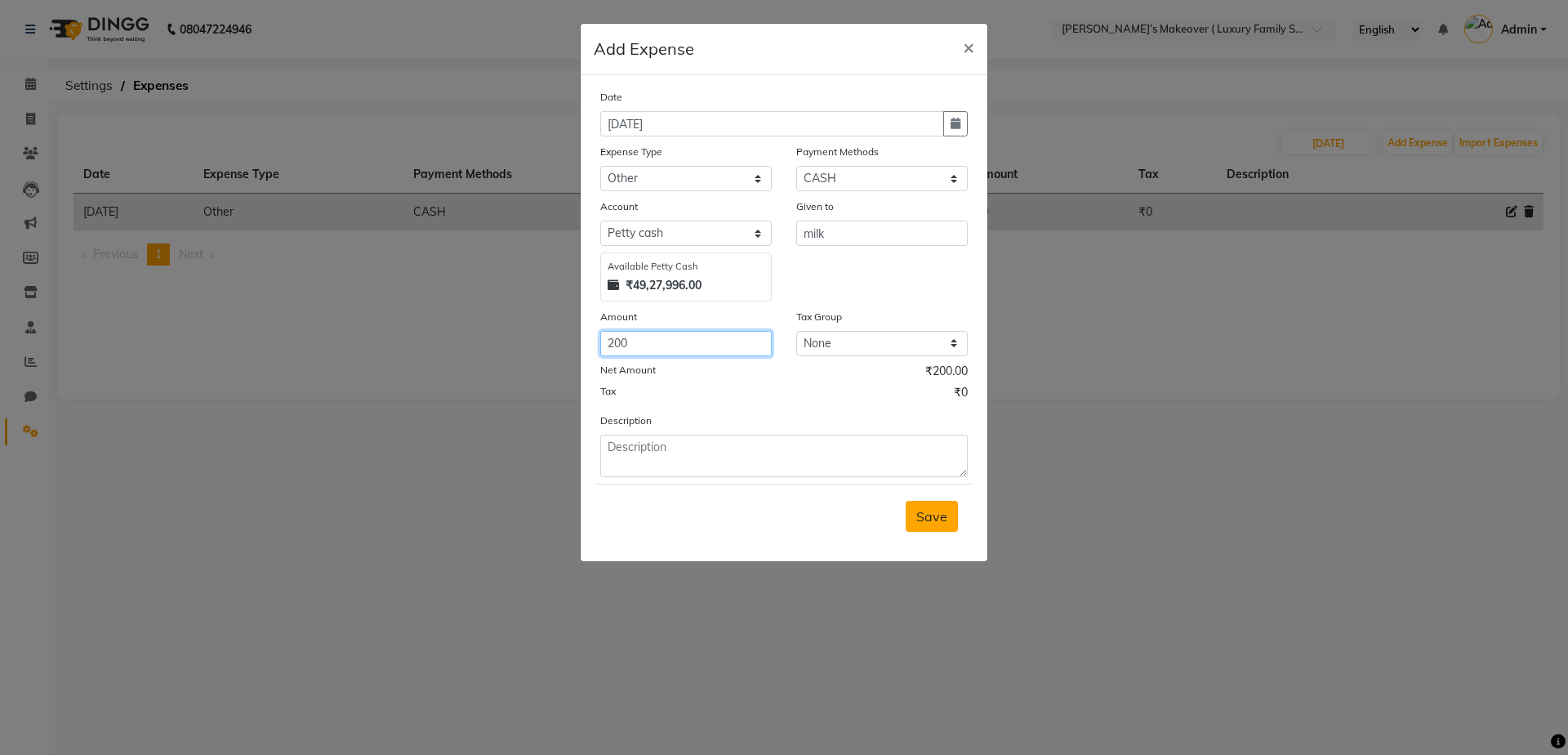
type input "200"
click at [937, 518] on span "Save" at bounding box center [932, 516] width 31 height 16
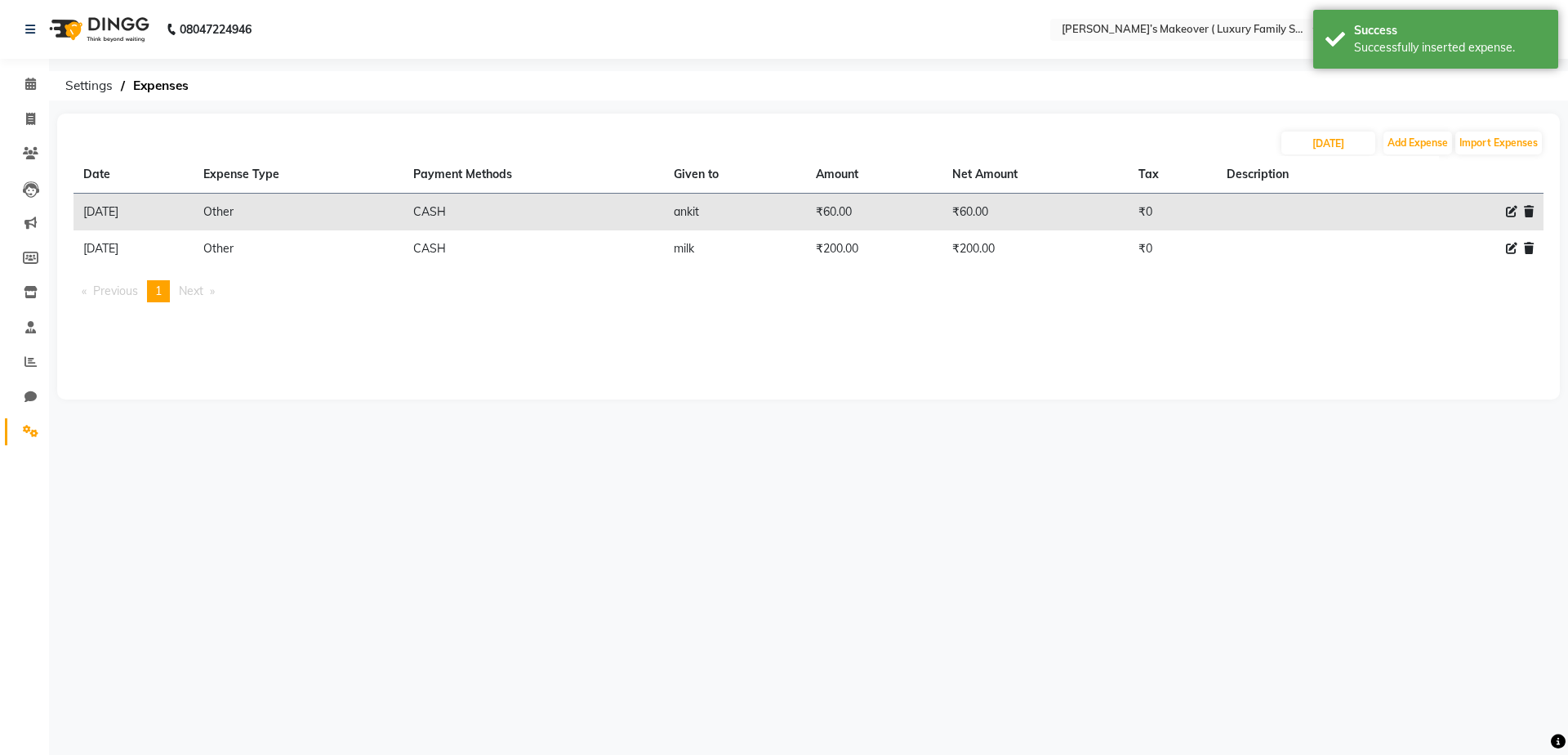
click at [1419, 131] on div "[DATE] Add Expense Import Expenses" at bounding box center [808, 142] width 1470 height 26
click at [1424, 150] on button "Add Expense" at bounding box center [1417, 143] width 68 height 23
select select "1"
select select "6920"
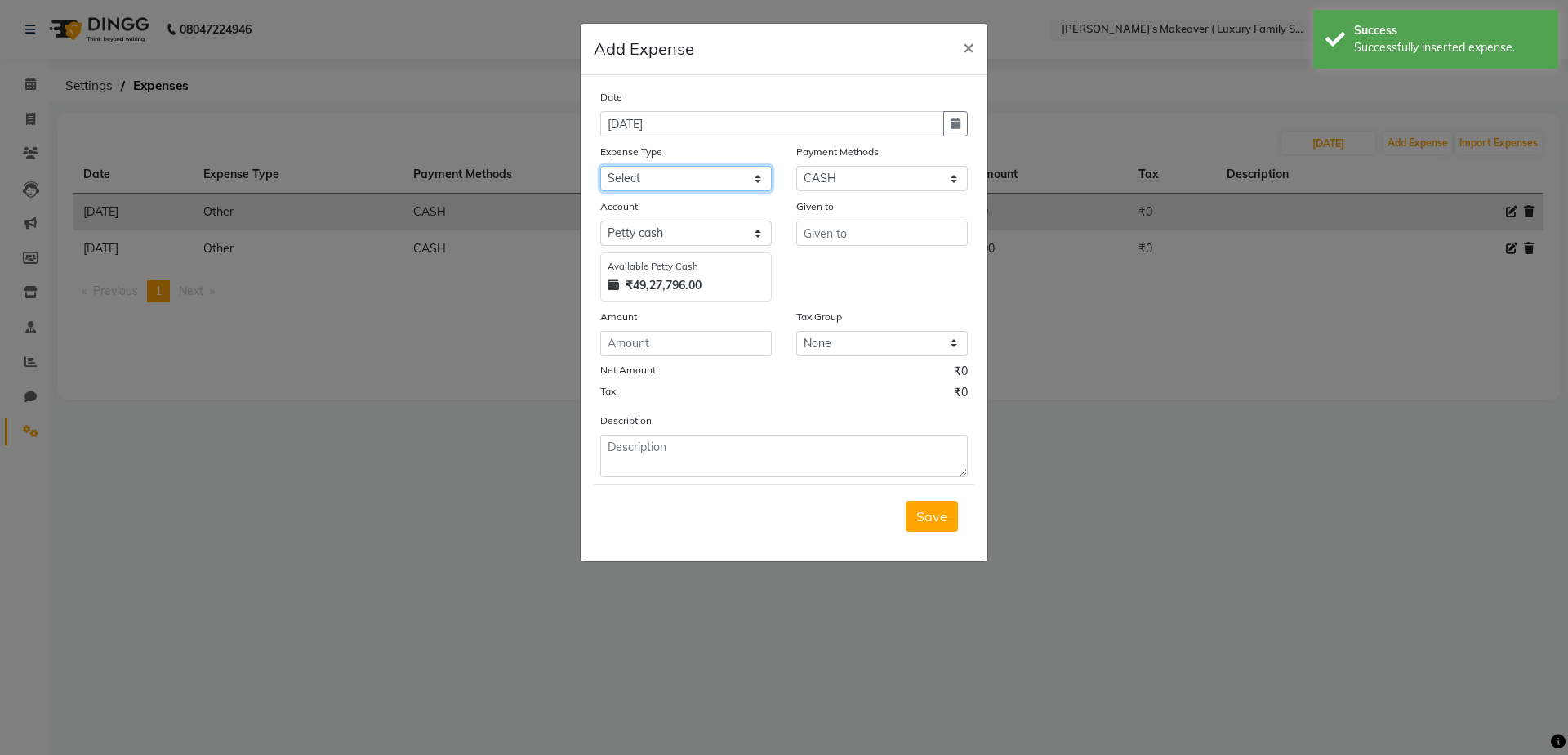
drag, startPoint x: 724, startPoint y: 176, endPoint x: 723, endPoint y: 188, distance: 12.0
click at [724, 176] on select "Select Advance Salary Bank charges Car maintenance Cash transfer to bank Cash t…" at bounding box center [685, 178] width 171 height 25
select select "10"
click at [600, 165] on select "Select Advance Salary Bank charges Car maintenance Cash transfer to bank Cash t…" at bounding box center [685, 178] width 171 height 25
click at [850, 243] on input "text" at bounding box center [882, 233] width 171 height 25
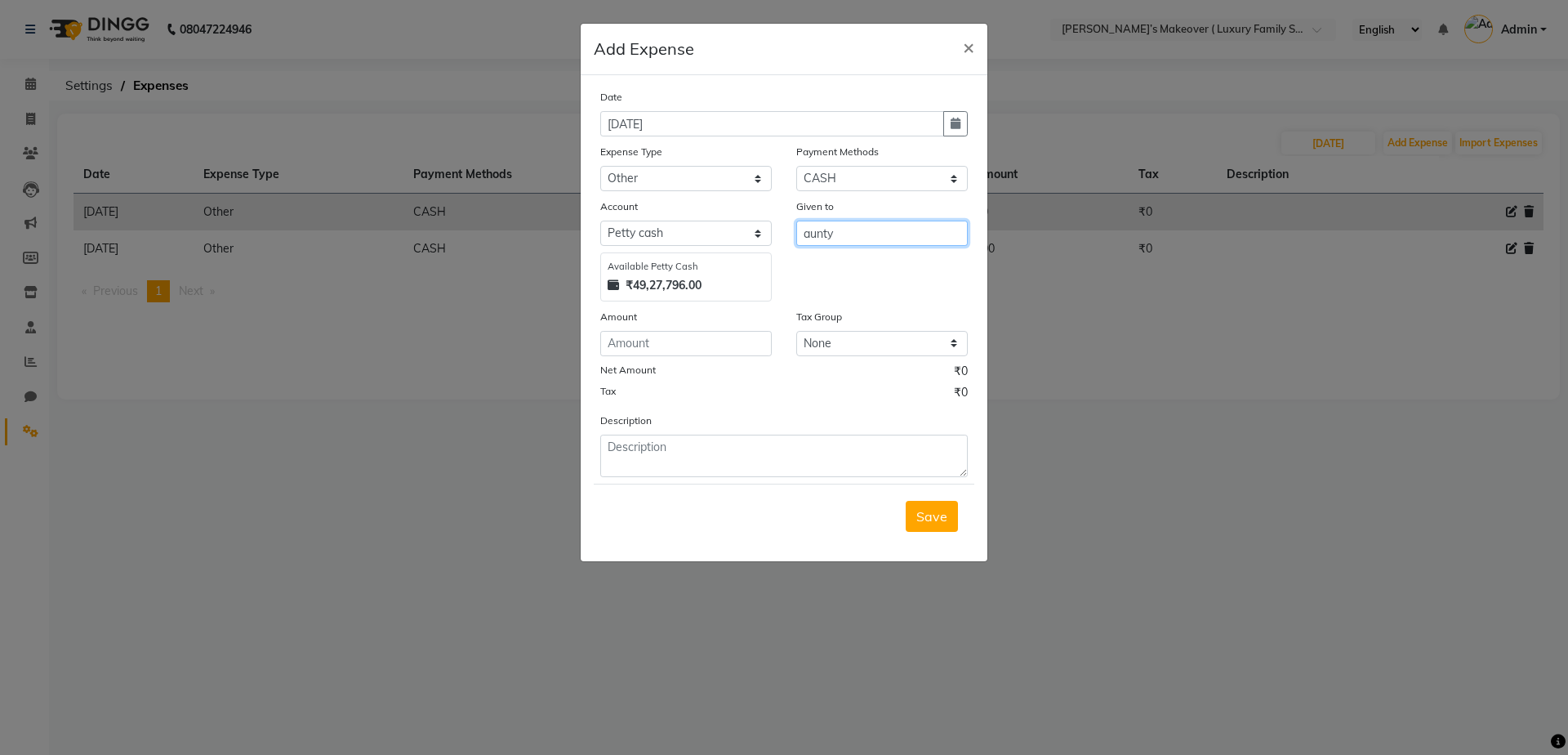
type input "aunty"
click at [640, 331] on input "number" at bounding box center [685, 343] width 171 height 25
type input "200"
click at [933, 518] on span "Save" at bounding box center [932, 516] width 31 height 16
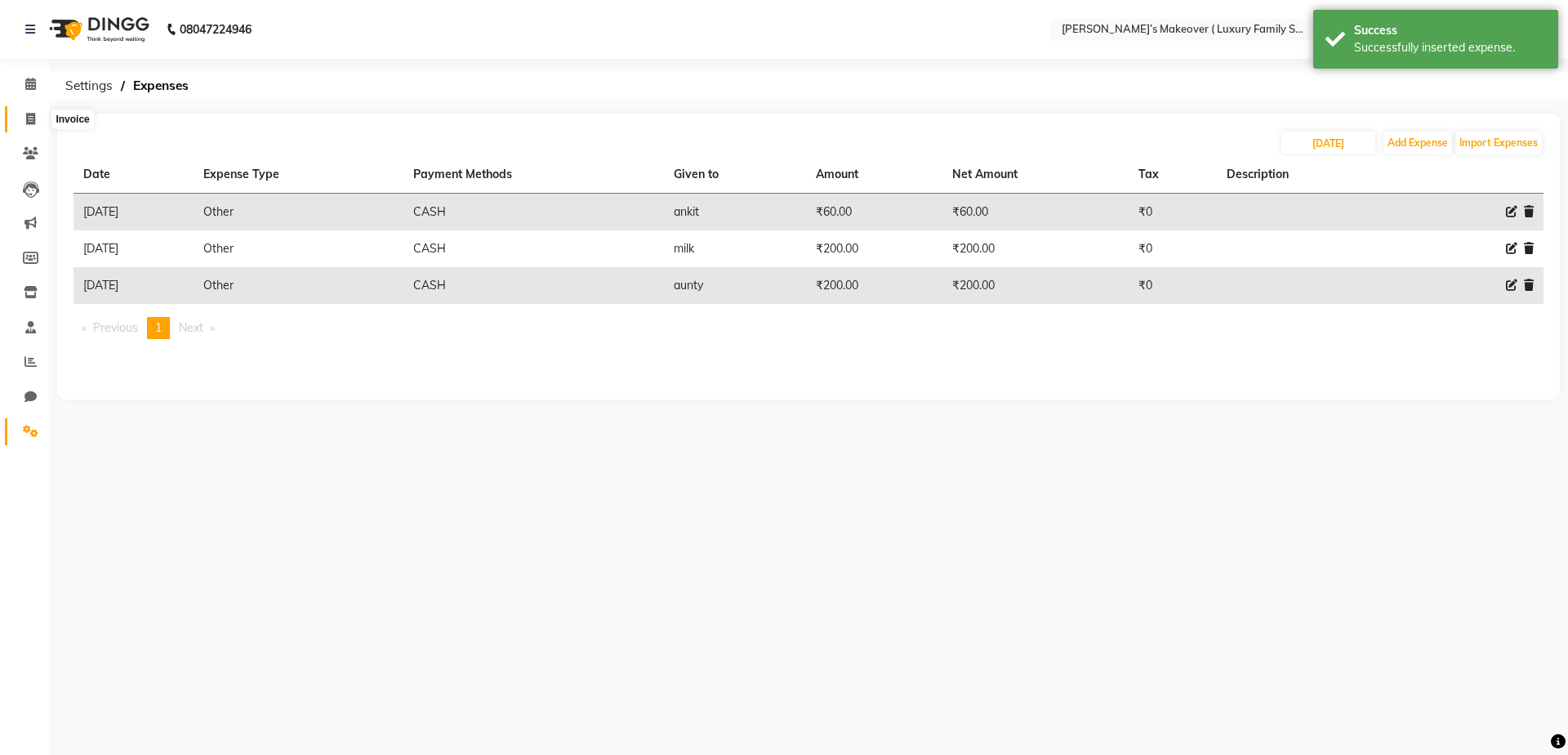
click at [27, 120] on icon at bounding box center [30, 118] width 9 height 13
select select "service"
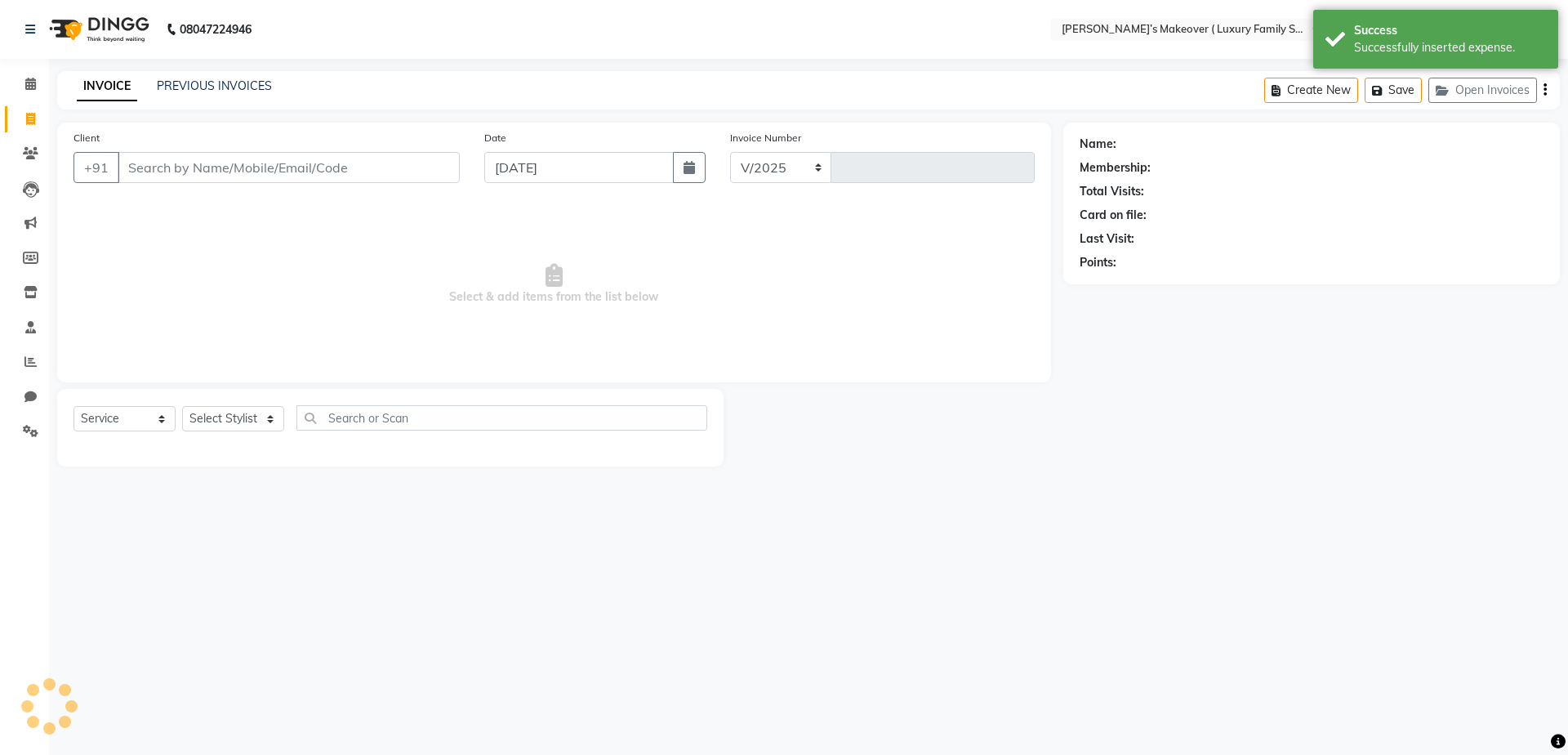
select select "7777"
type input "4081"
click at [209, 88] on link "PREVIOUS INVOICES" at bounding box center [214, 86] width 115 height 14
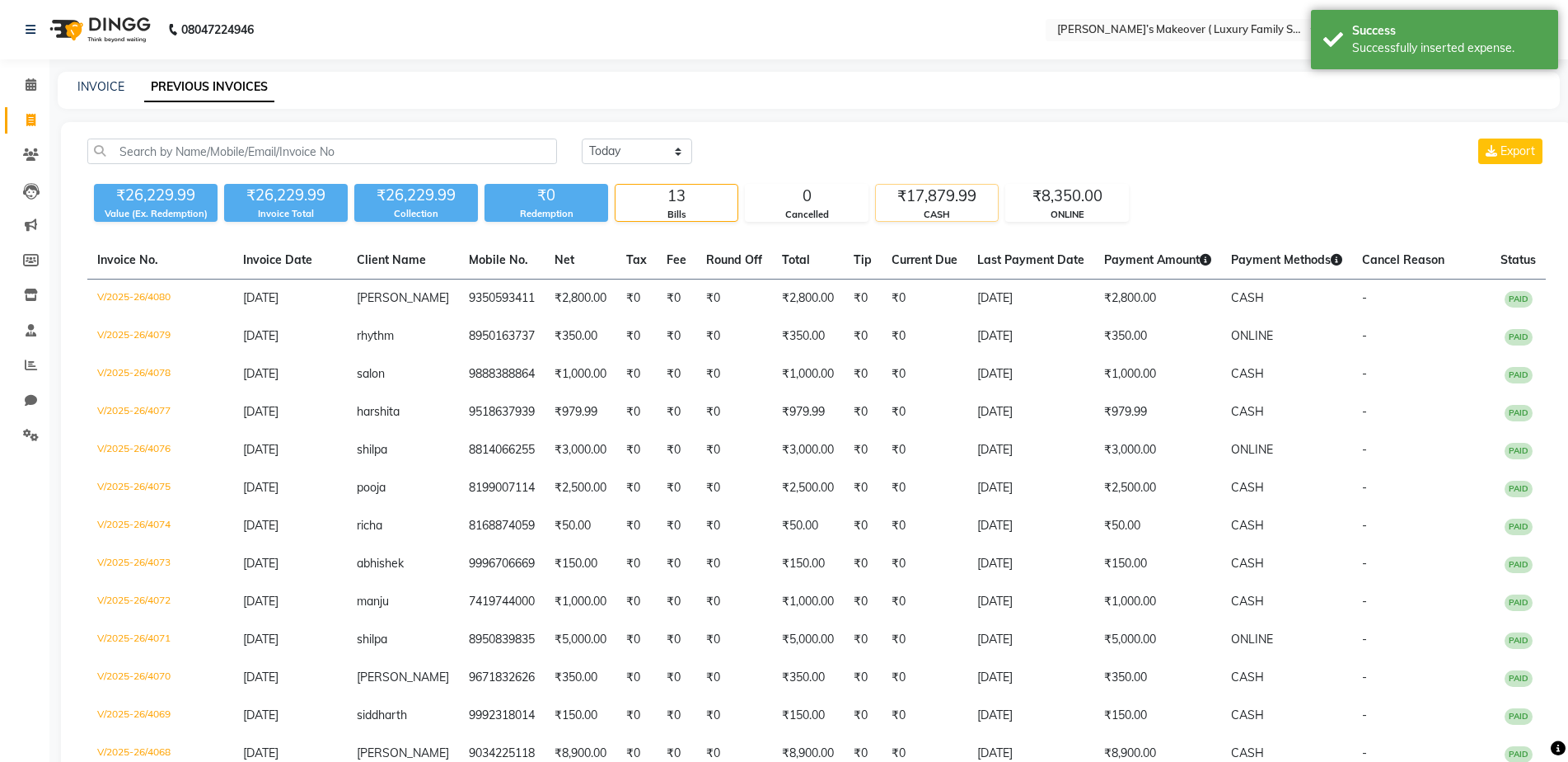
click at [925, 206] on div "₹17,879.99" at bounding box center [937, 196] width 122 height 23
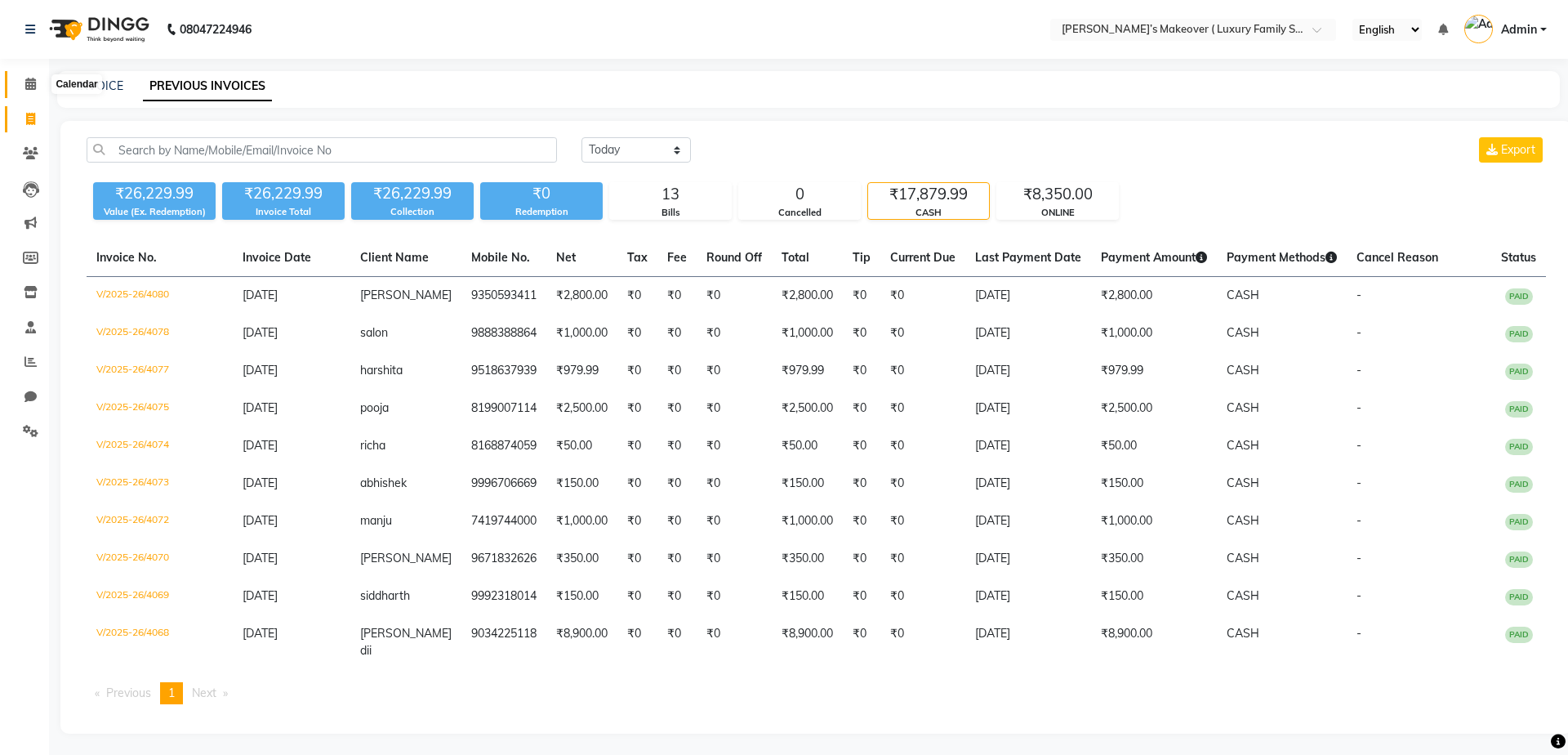
click at [29, 90] on span at bounding box center [31, 85] width 29 height 19
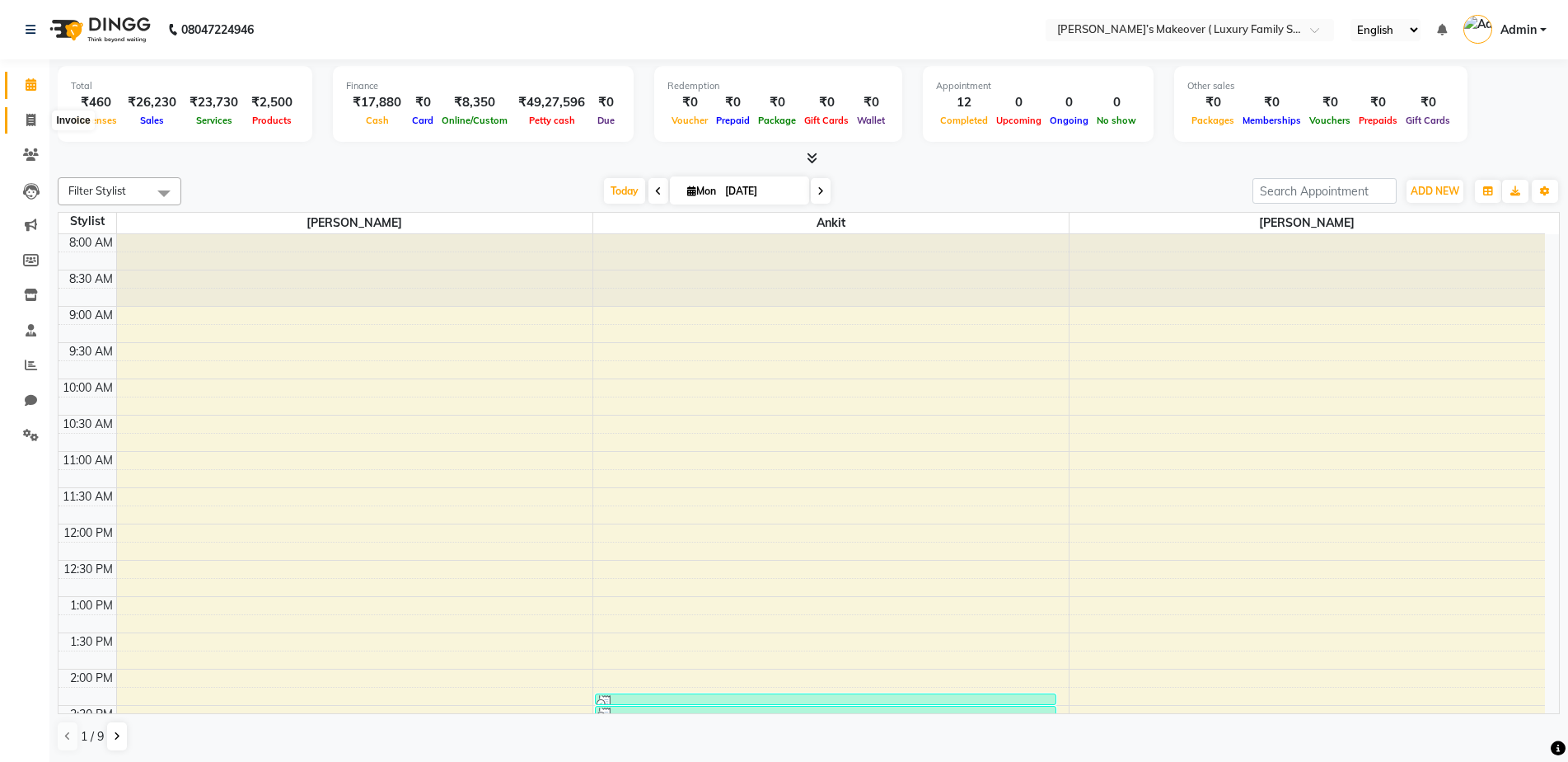
click at [31, 127] on span at bounding box center [31, 121] width 29 height 19
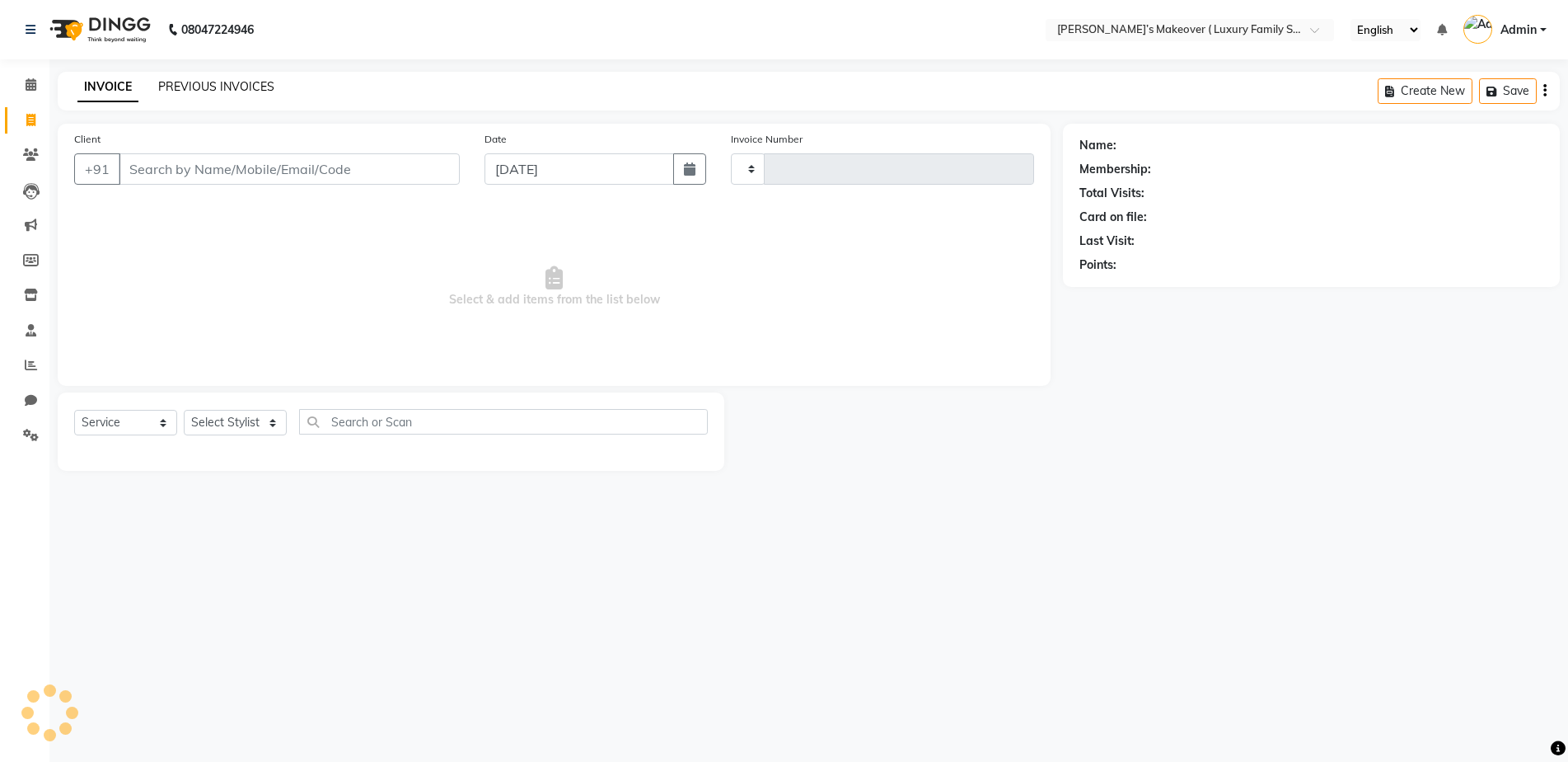
click at [225, 89] on link "PREVIOUS INVOICES" at bounding box center [216, 86] width 116 height 15
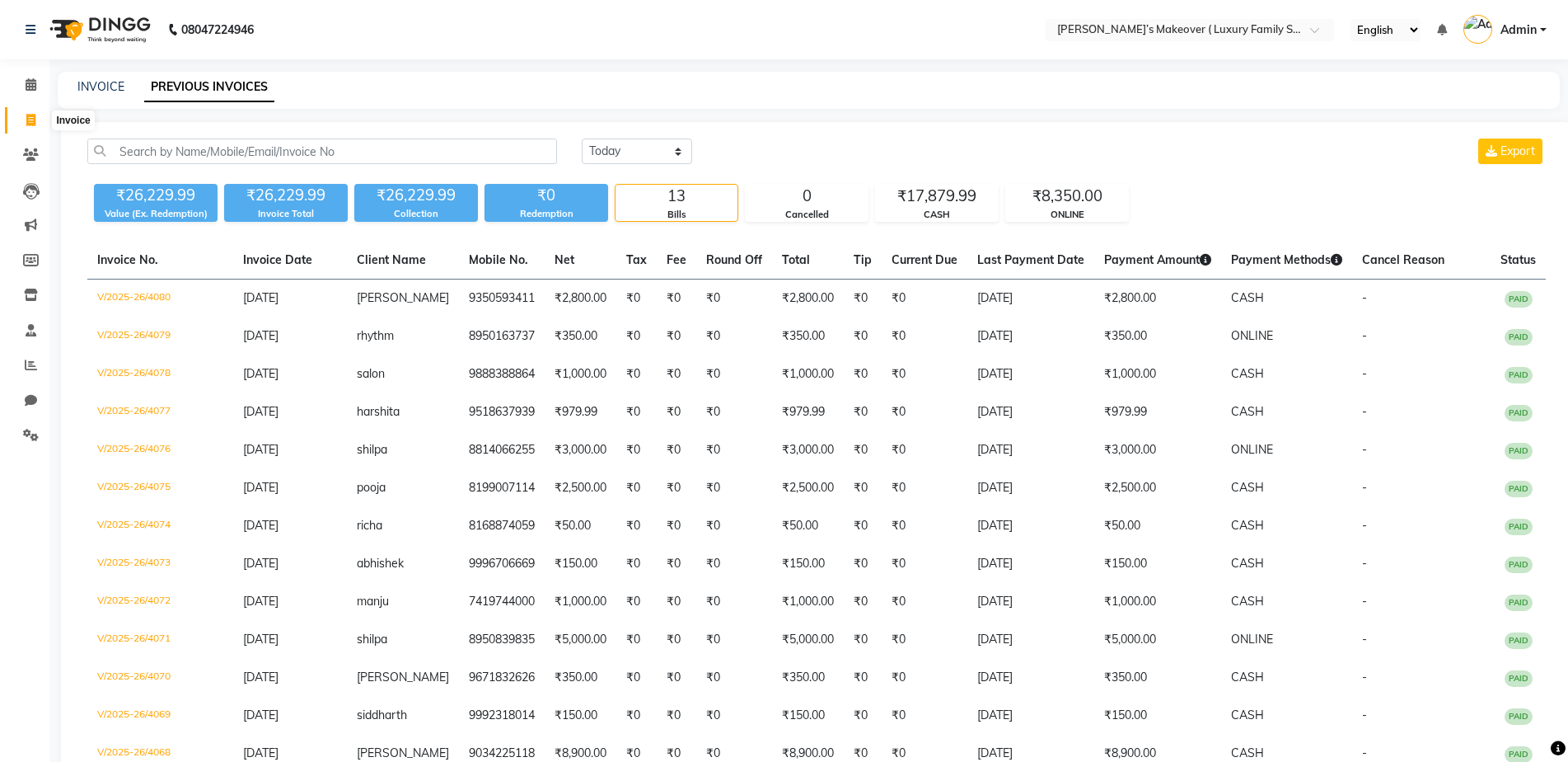
click at [34, 120] on icon at bounding box center [30, 119] width 9 height 13
select select "service"
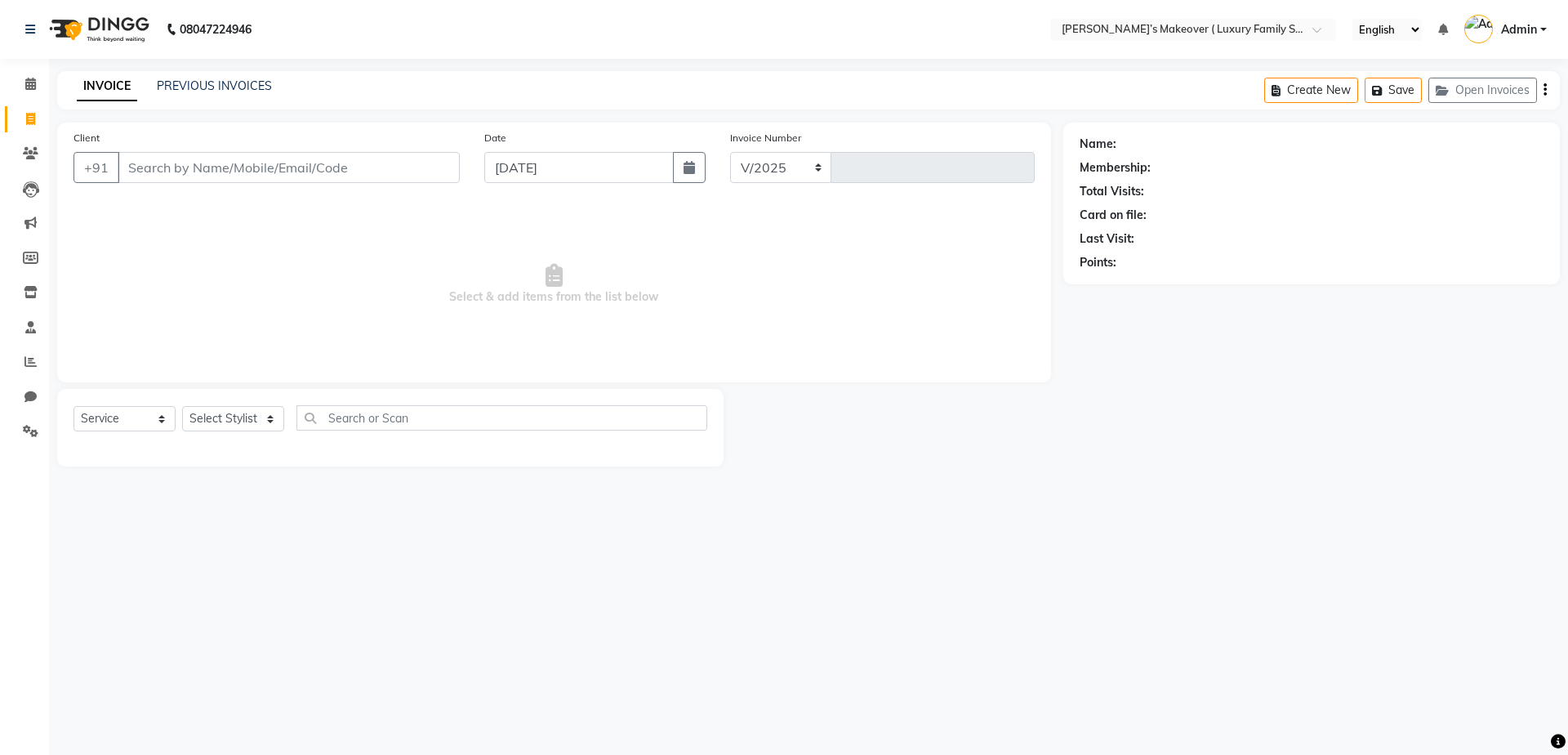
select select "7777"
type input "4081"
click at [24, 150] on icon at bounding box center [31, 153] width 15 height 13
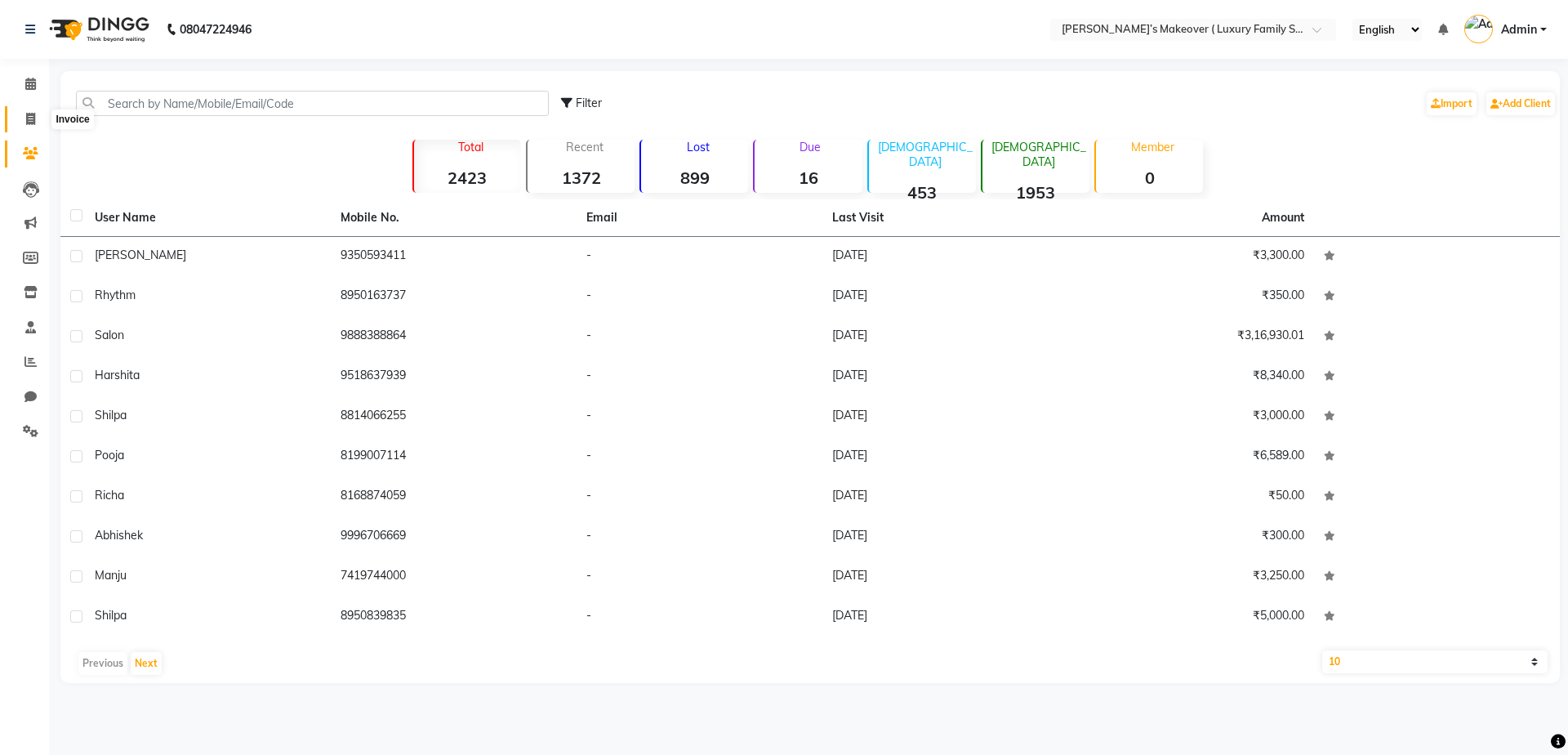
click at [35, 116] on icon at bounding box center [30, 118] width 9 height 13
select select "service"
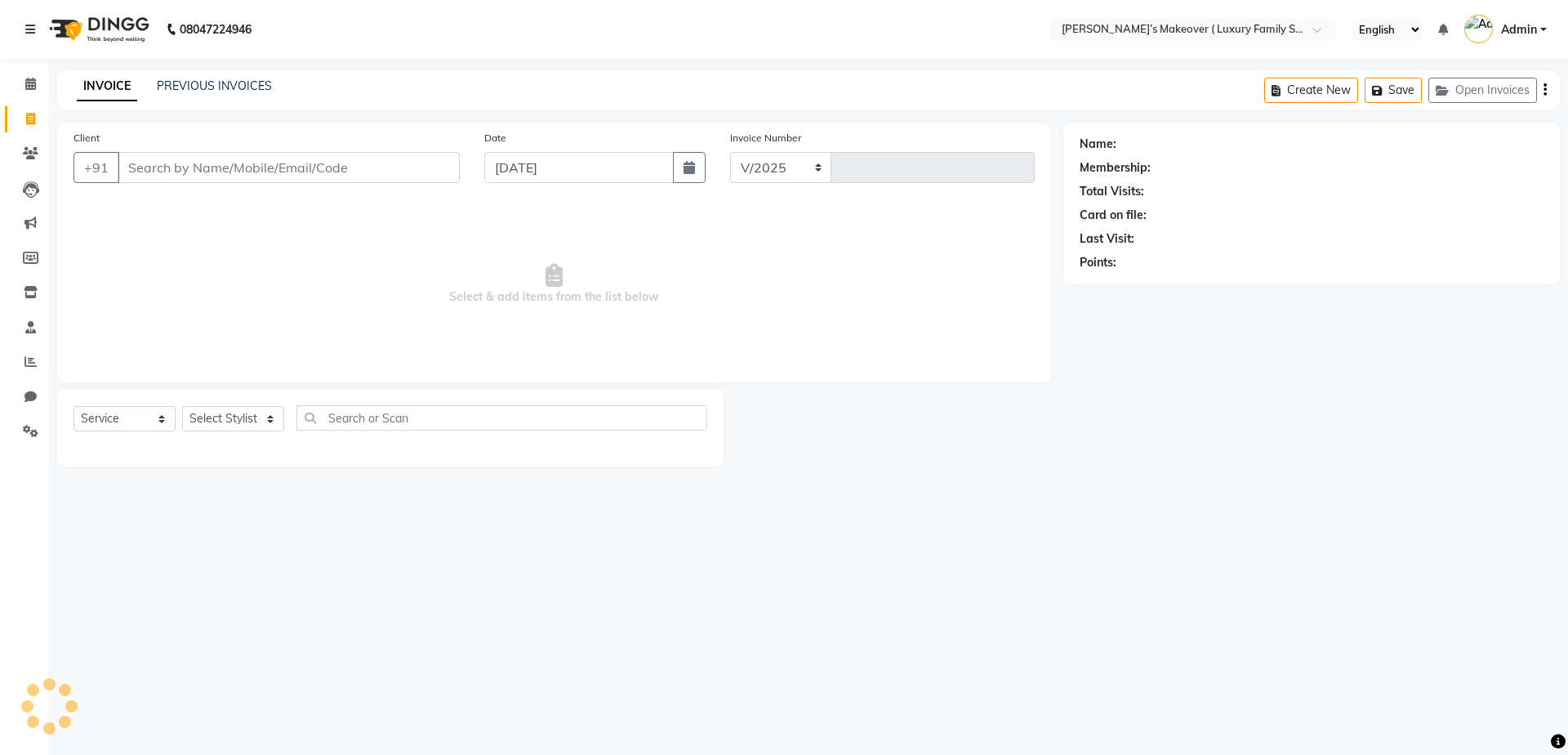
select select "7777"
type input "4081"
click at [215, 84] on link "PREVIOUS INVOICES" at bounding box center [214, 86] width 115 height 14
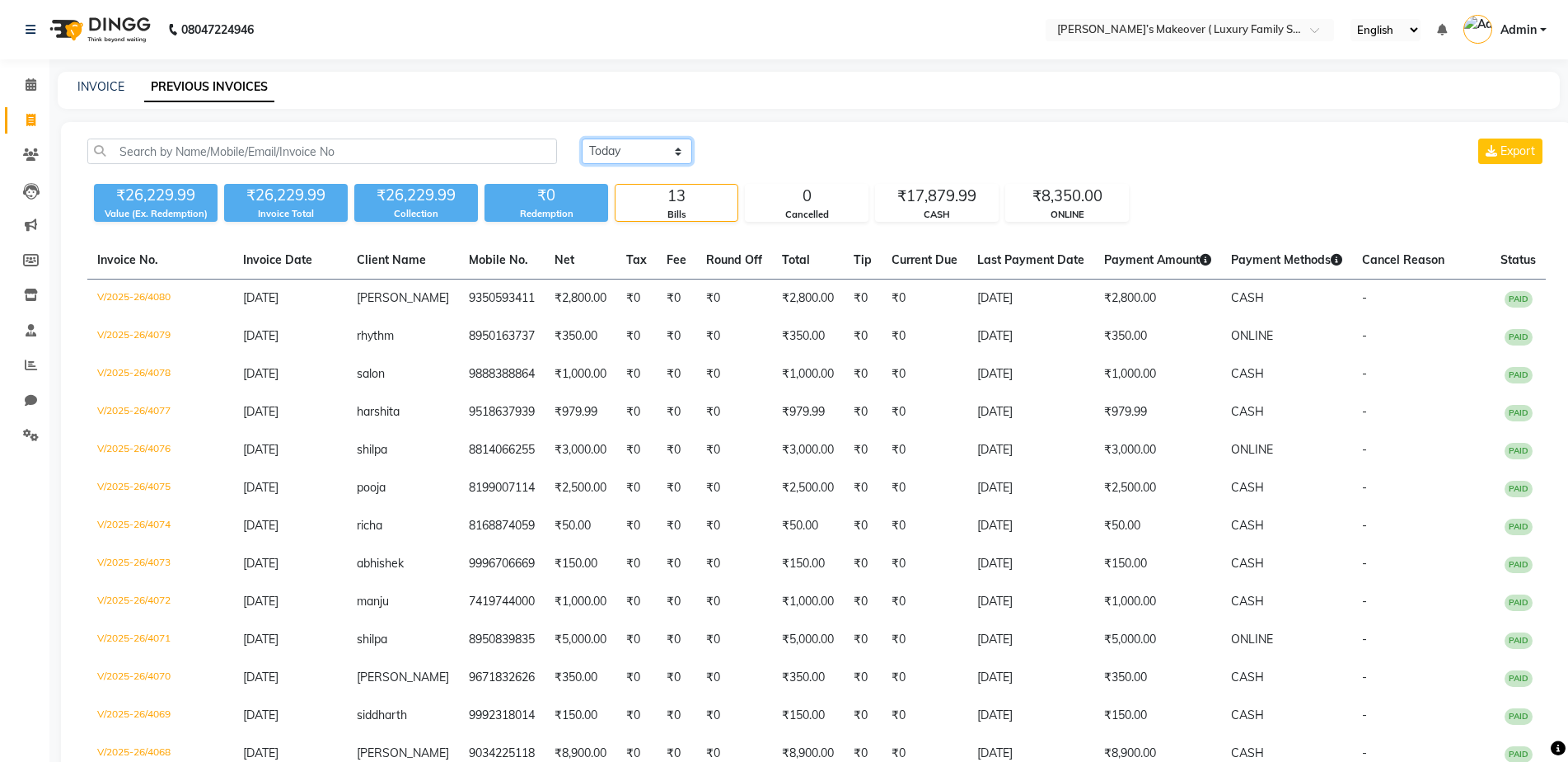
click at [671, 156] on select "[DATE] [DATE] Custom Range" at bounding box center [637, 151] width 111 height 25
select select "[DATE]"
click at [582, 139] on select "[DATE] [DATE] Custom Range" at bounding box center [637, 151] width 111 height 25
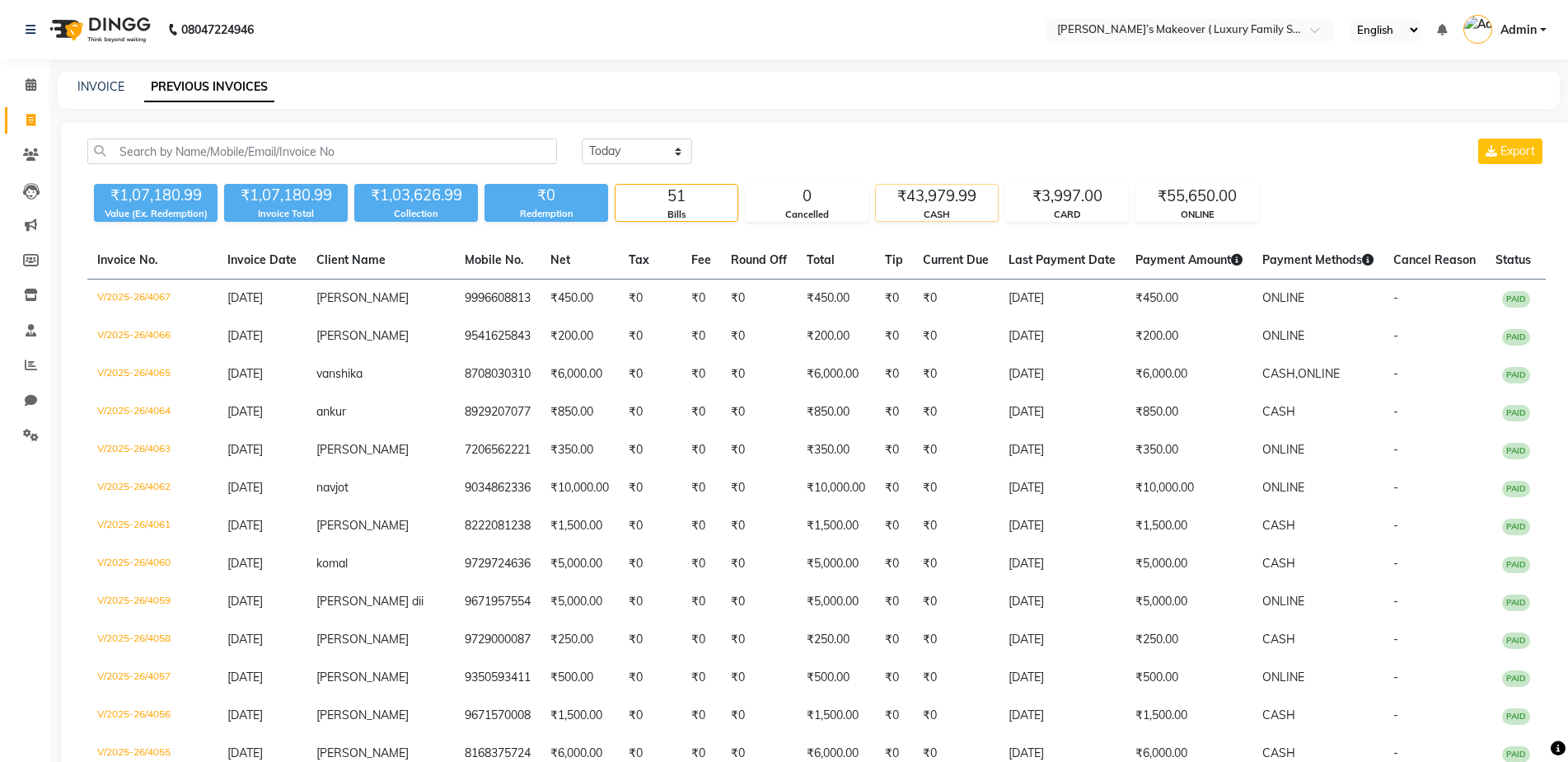
click at [960, 210] on div "CASH" at bounding box center [937, 215] width 122 height 14
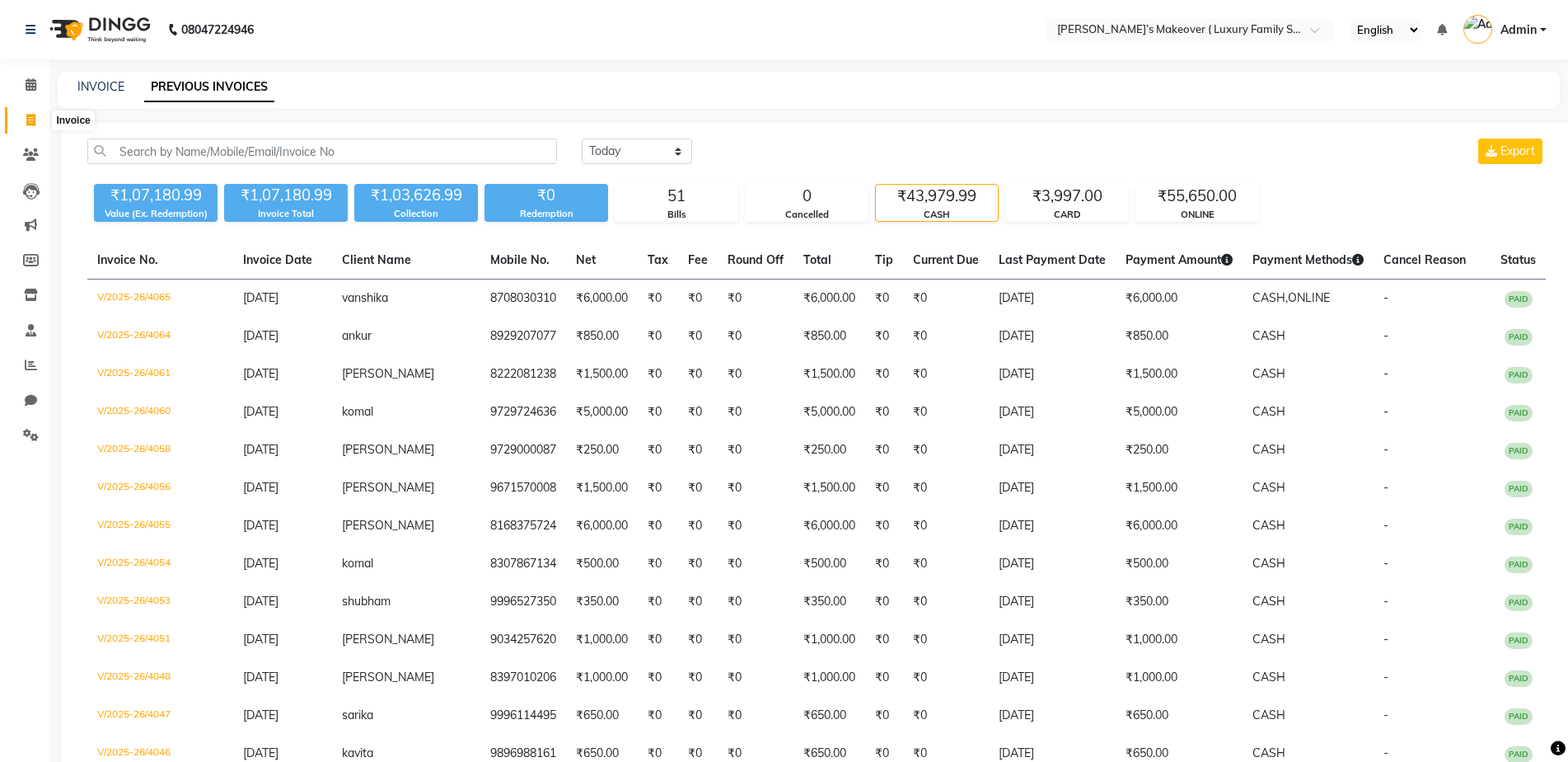
click at [22, 122] on span at bounding box center [31, 121] width 29 height 19
select select "service"
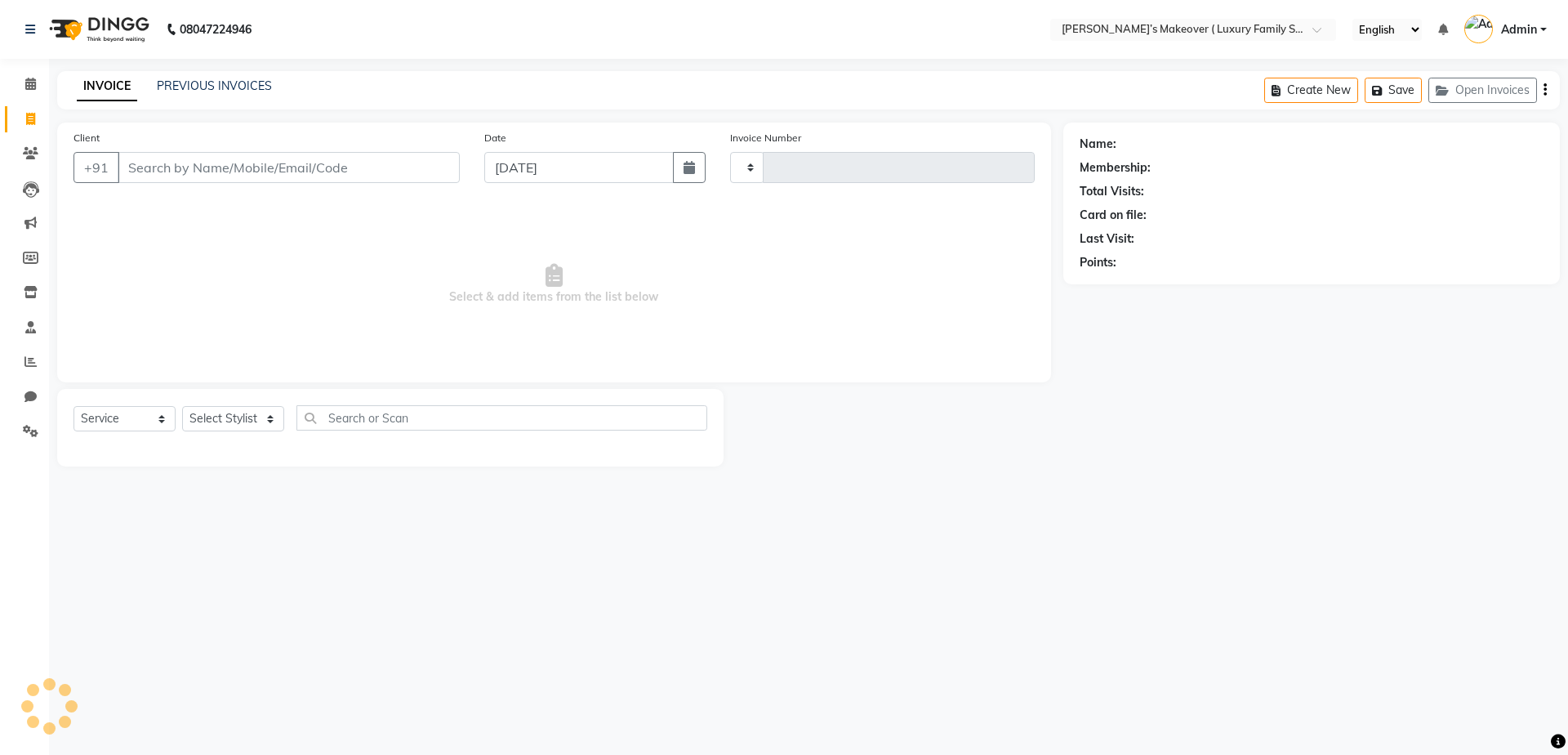
type input "4081"
select select "7777"
click at [256, 168] on input "Client" at bounding box center [288, 167] width 342 height 31
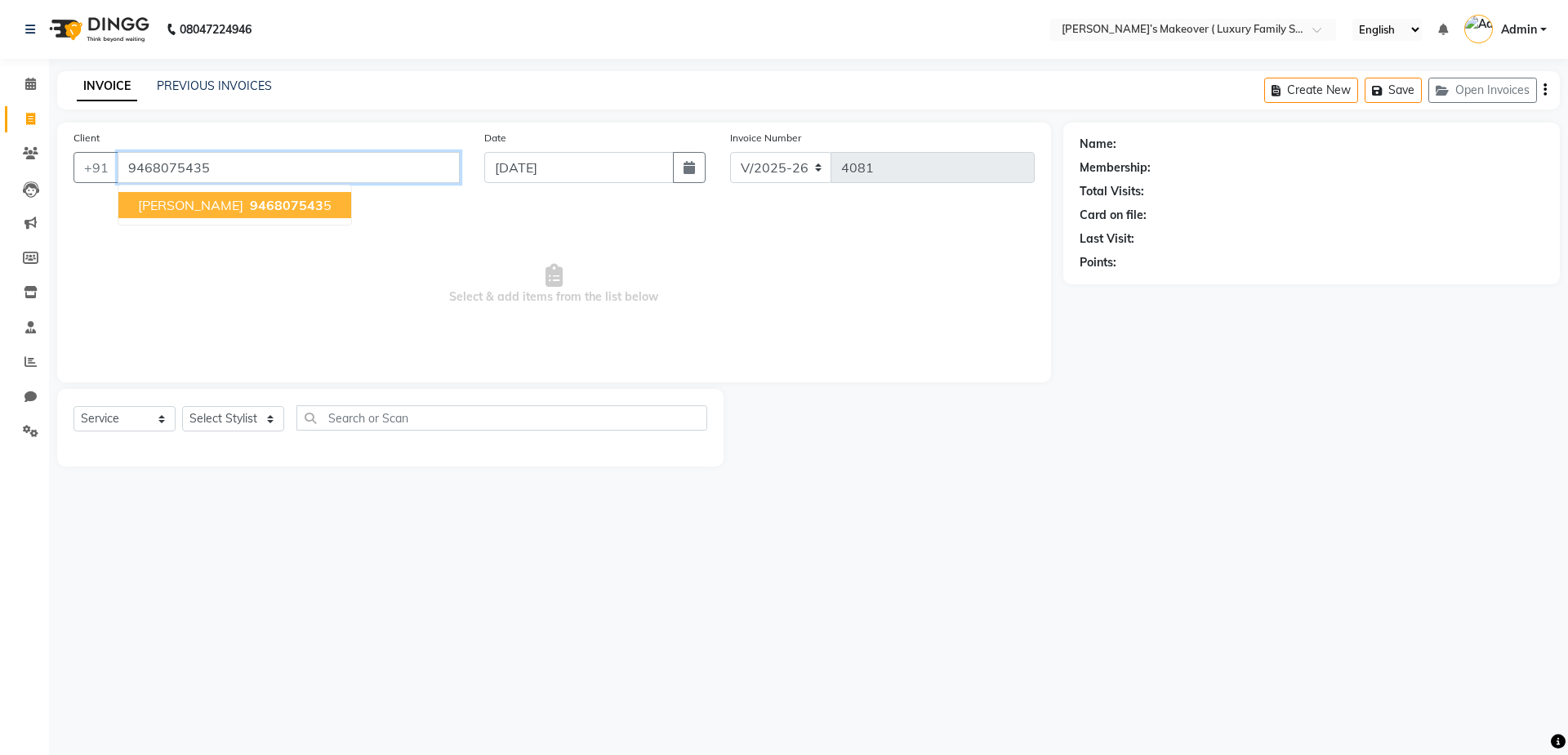
type input "9468075435"
click at [255, 200] on span "946807543" at bounding box center [286, 205] width 73 height 16
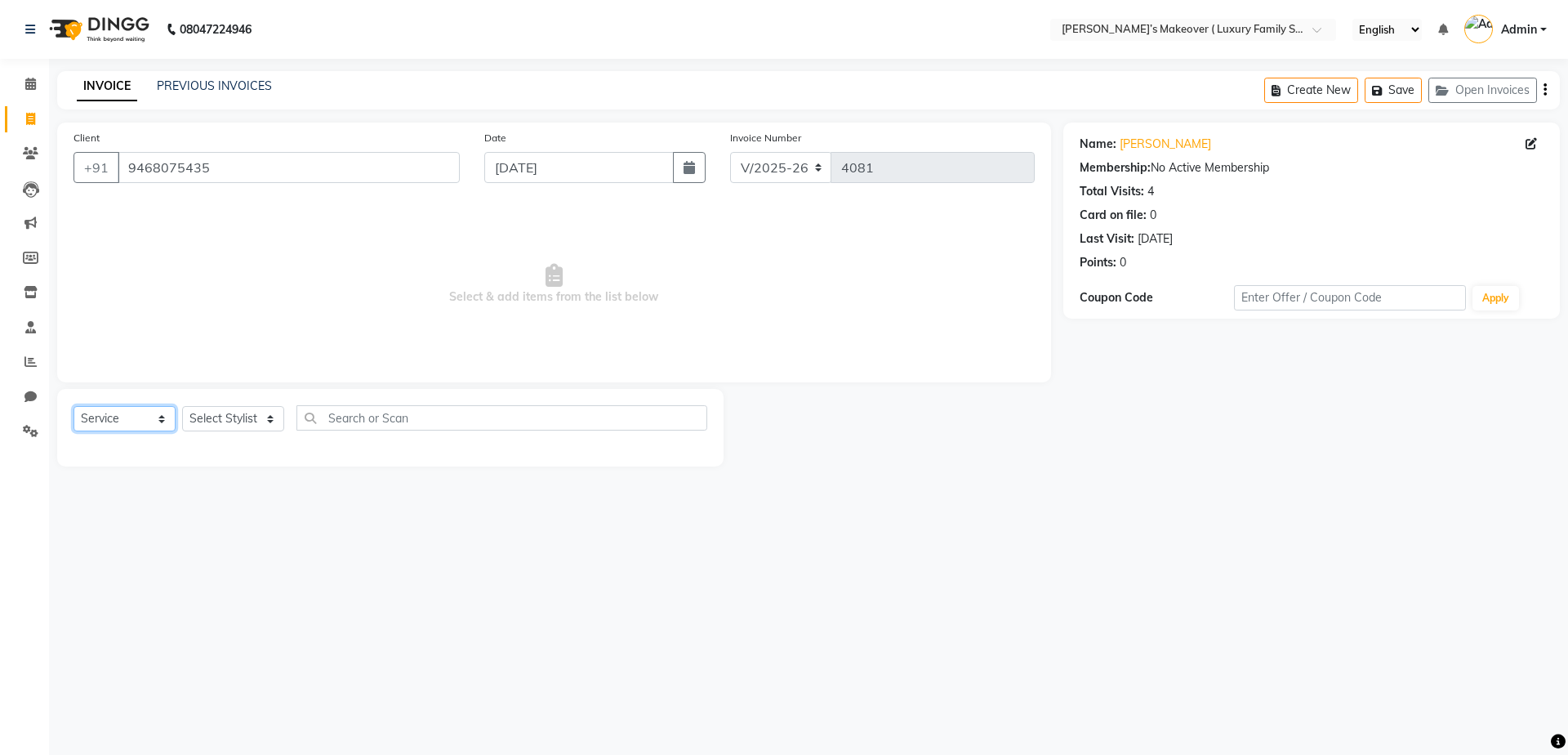
click at [138, 415] on select "Select Service Product Membership Package Voucher Prepaid Gift Card" at bounding box center [124, 418] width 102 height 25
click at [73, 406] on select "Select Service Product Membership Package Voucher Prepaid Gift Card" at bounding box center [124, 418] width 102 height 25
click at [218, 415] on select "Select Stylist [PERSON_NAME] [PERSON_NAME] [PERSON_NAME] [PERSON_NAME] [PERSON_…" at bounding box center [233, 418] width 102 height 25
select select "69510"
click at [182, 406] on select "Select Stylist [PERSON_NAME] [PERSON_NAME] [PERSON_NAME] [PERSON_NAME] [PERSON_…" at bounding box center [233, 418] width 102 height 25
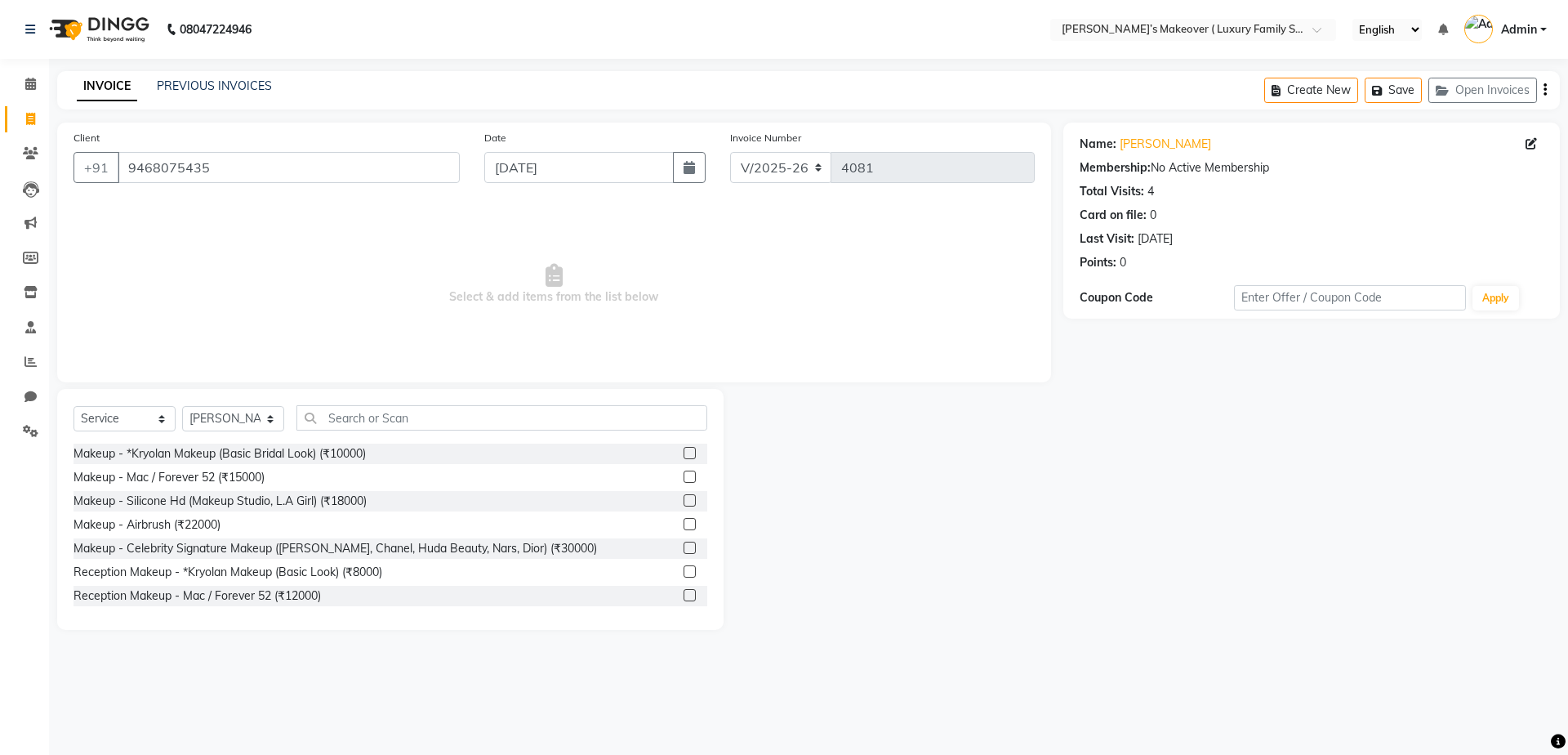
click at [373, 404] on div "Select Service Product Membership Package Voucher Prepaid Gift Card Select Styl…" at bounding box center [389, 509] width 666 height 241
click at [378, 416] on input "text" at bounding box center [501, 417] width 411 height 25
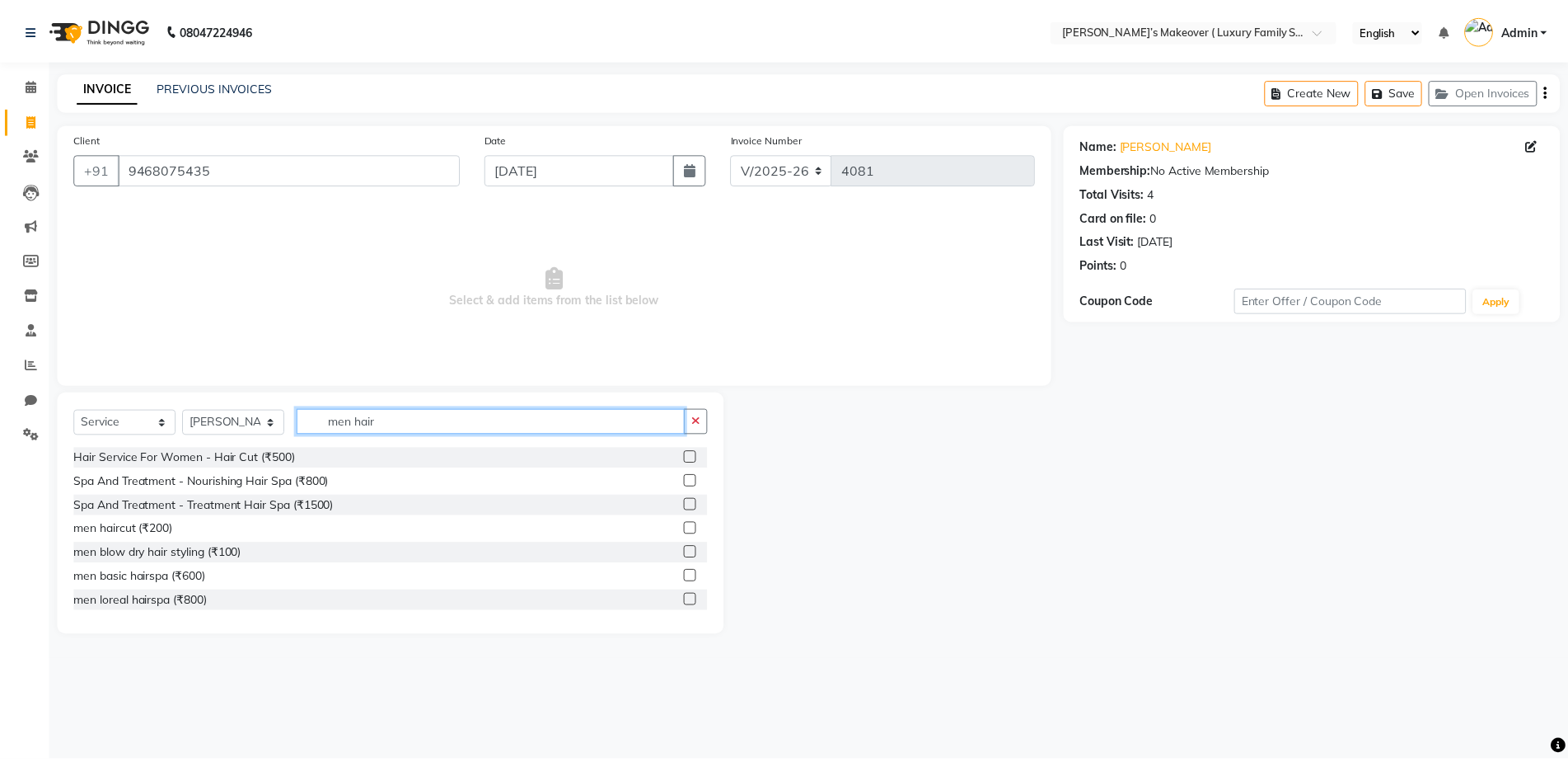
scroll to position [217, 0]
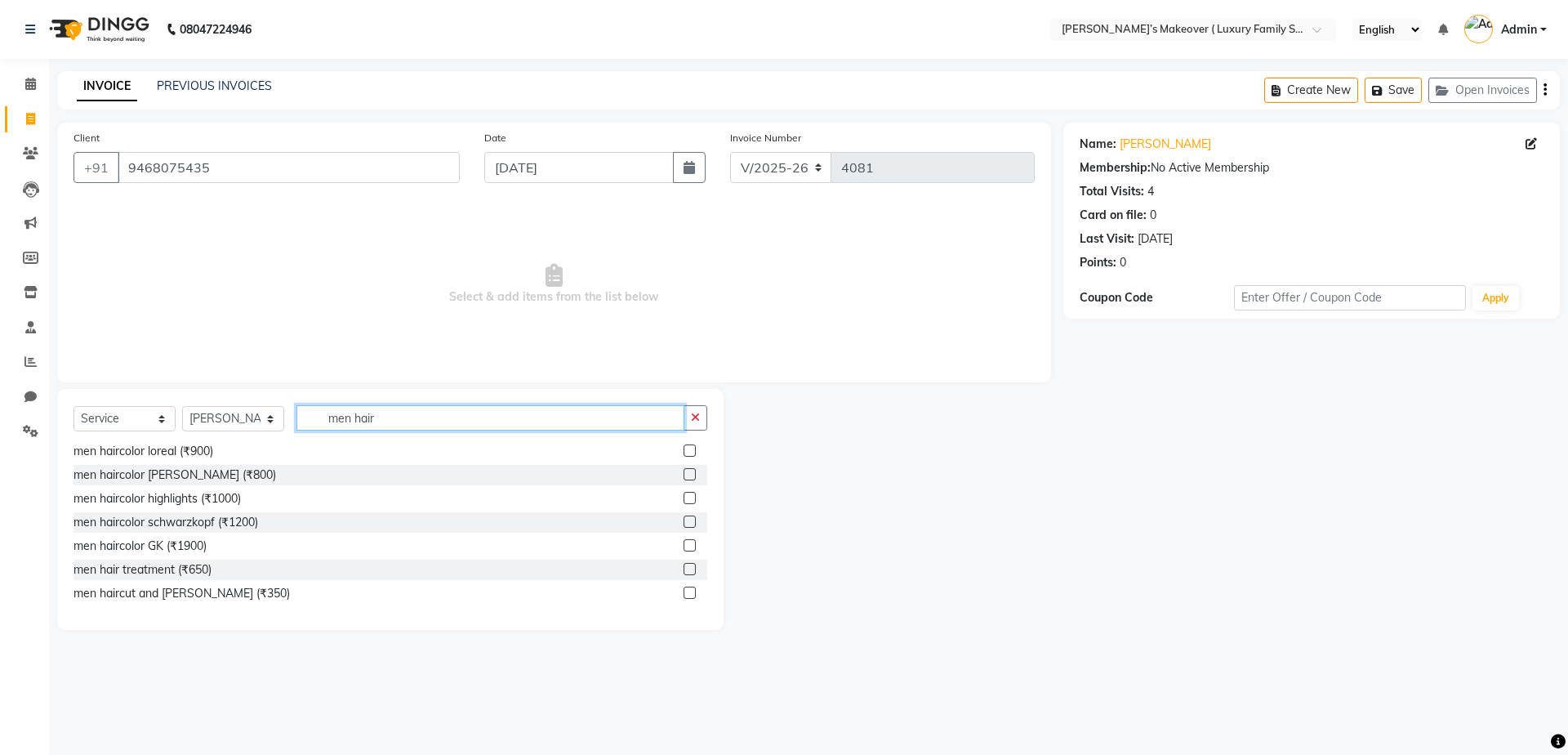
type input "men hair"
click at [684, 595] on label at bounding box center [689, 592] width 12 height 13
click at [684, 595] on input "checkbox" at bounding box center [688, 593] width 11 height 11
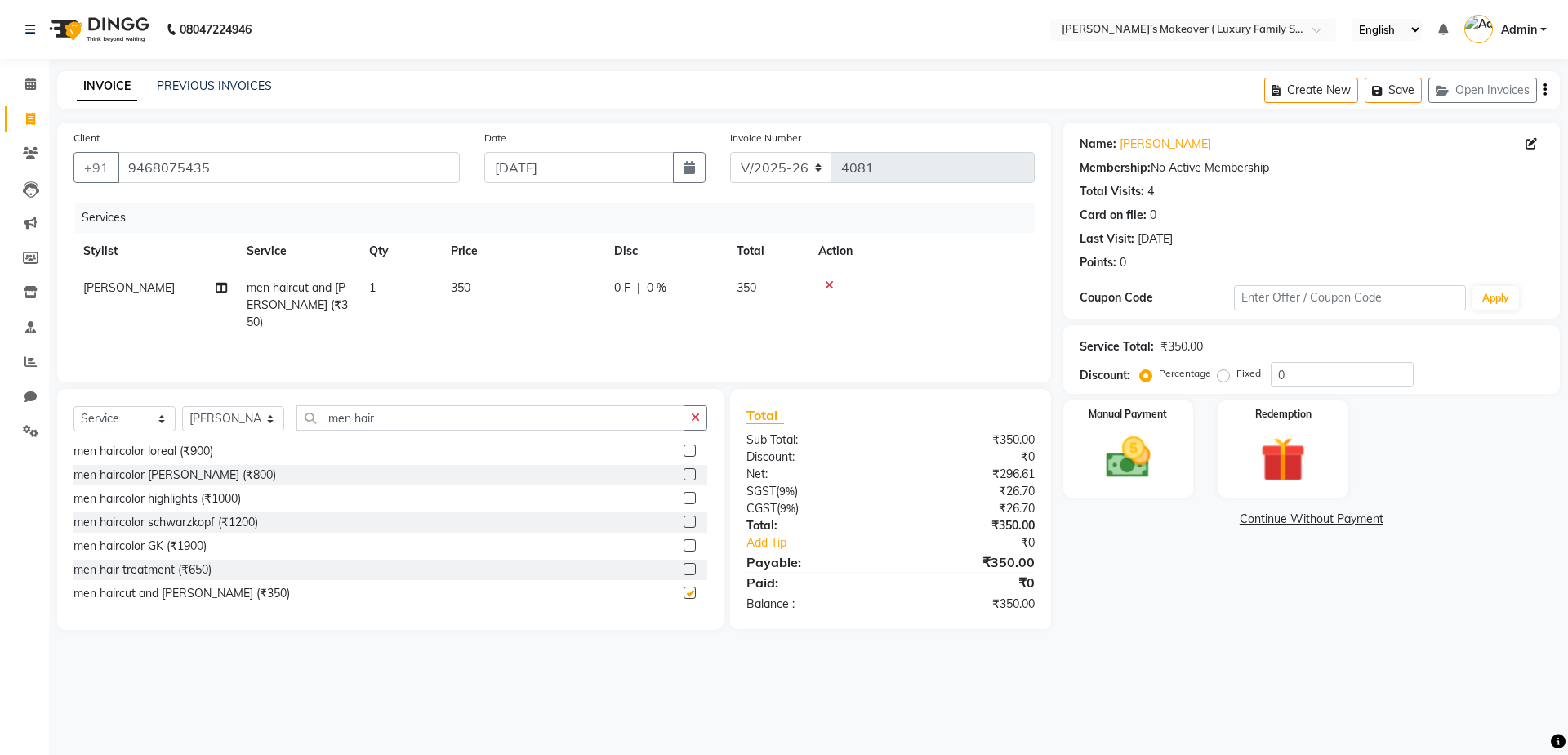
checkbox input "false"
click at [1543, 89] on icon "button" at bounding box center [1544, 89] width 3 height 1
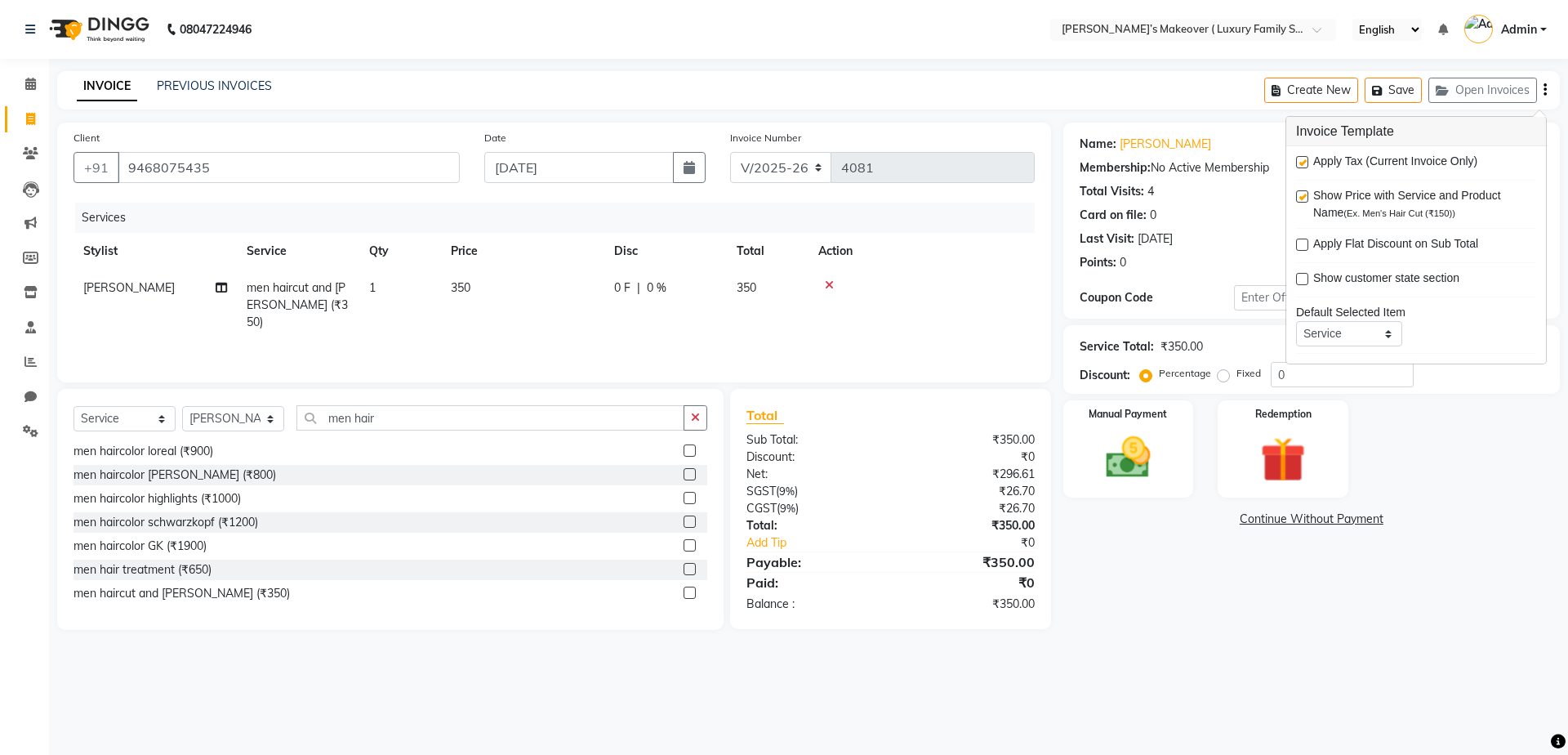
click at [1298, 160] on label at bounding box center [1302, 162] width 12 height 13
click at [1298, 160] on input "checkbox" at bounding box center [1301, 163] width 11 height 11
checkbox input "false"
click at [1131, 445] on img at bounding box center [1128, 458] width 76 height 54
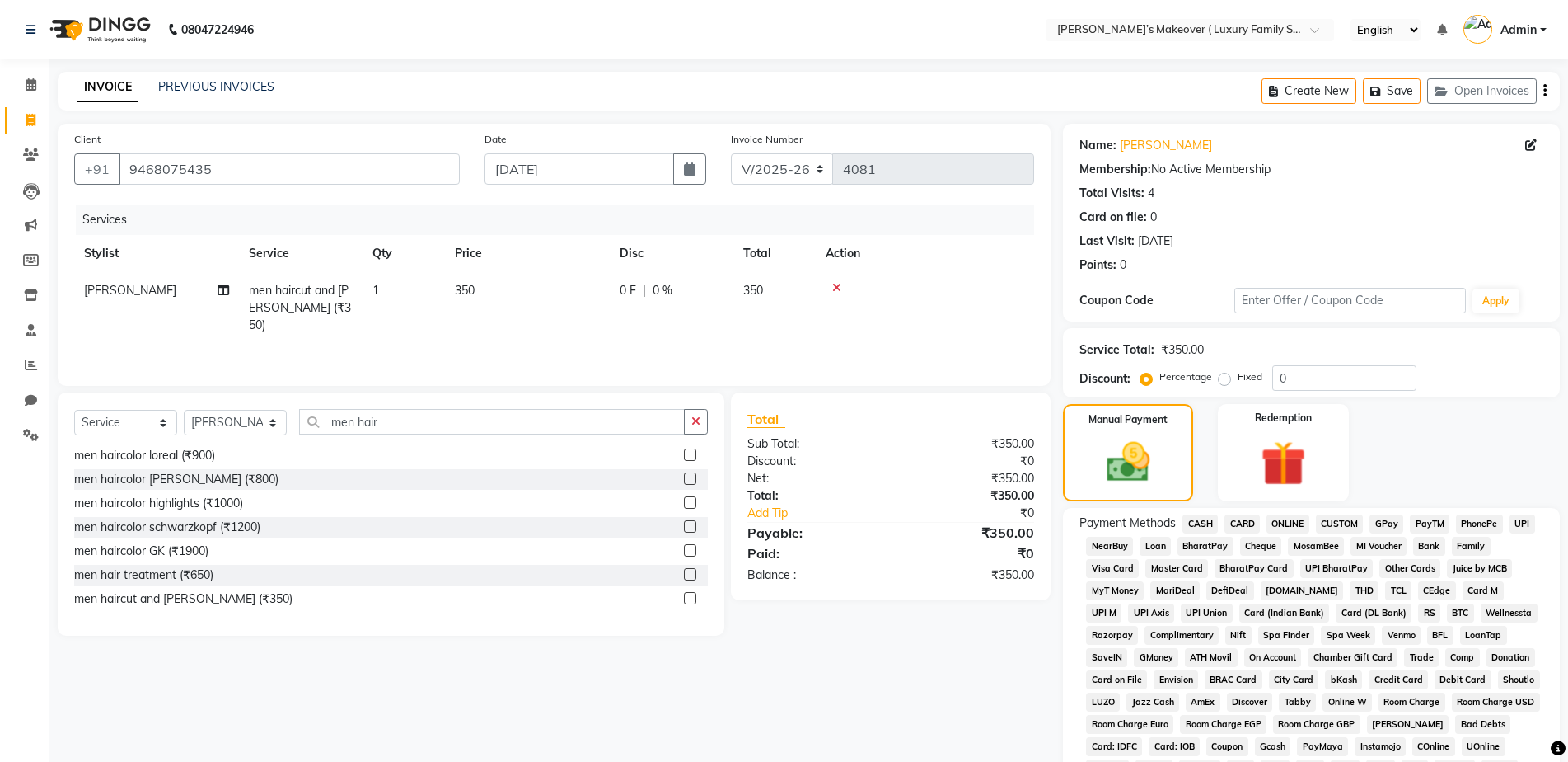
click at [1211, 523] on span "CASH" at bounding box center [1200, 524] width 36 height 19
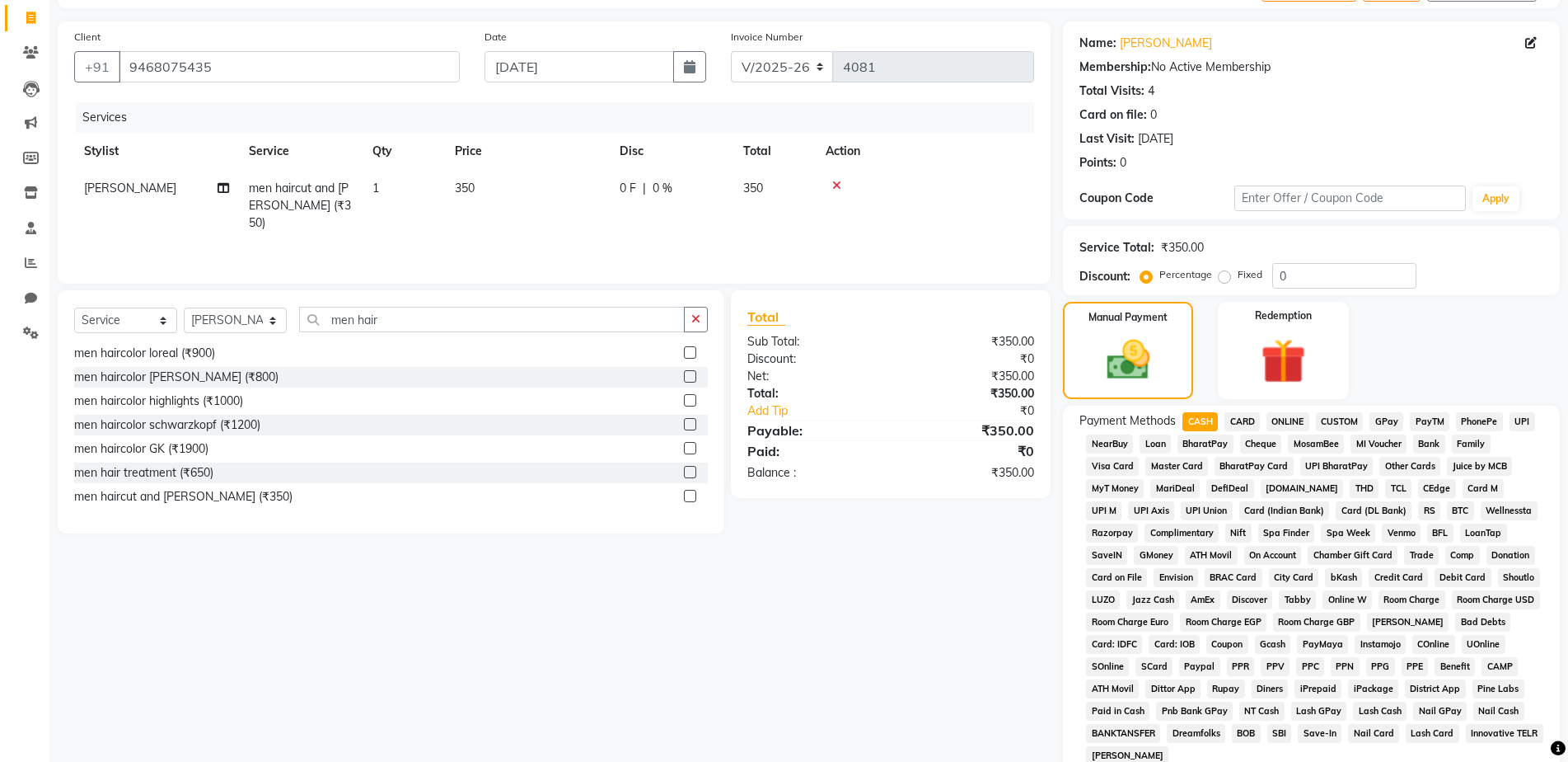
scroll to position [324, 0]
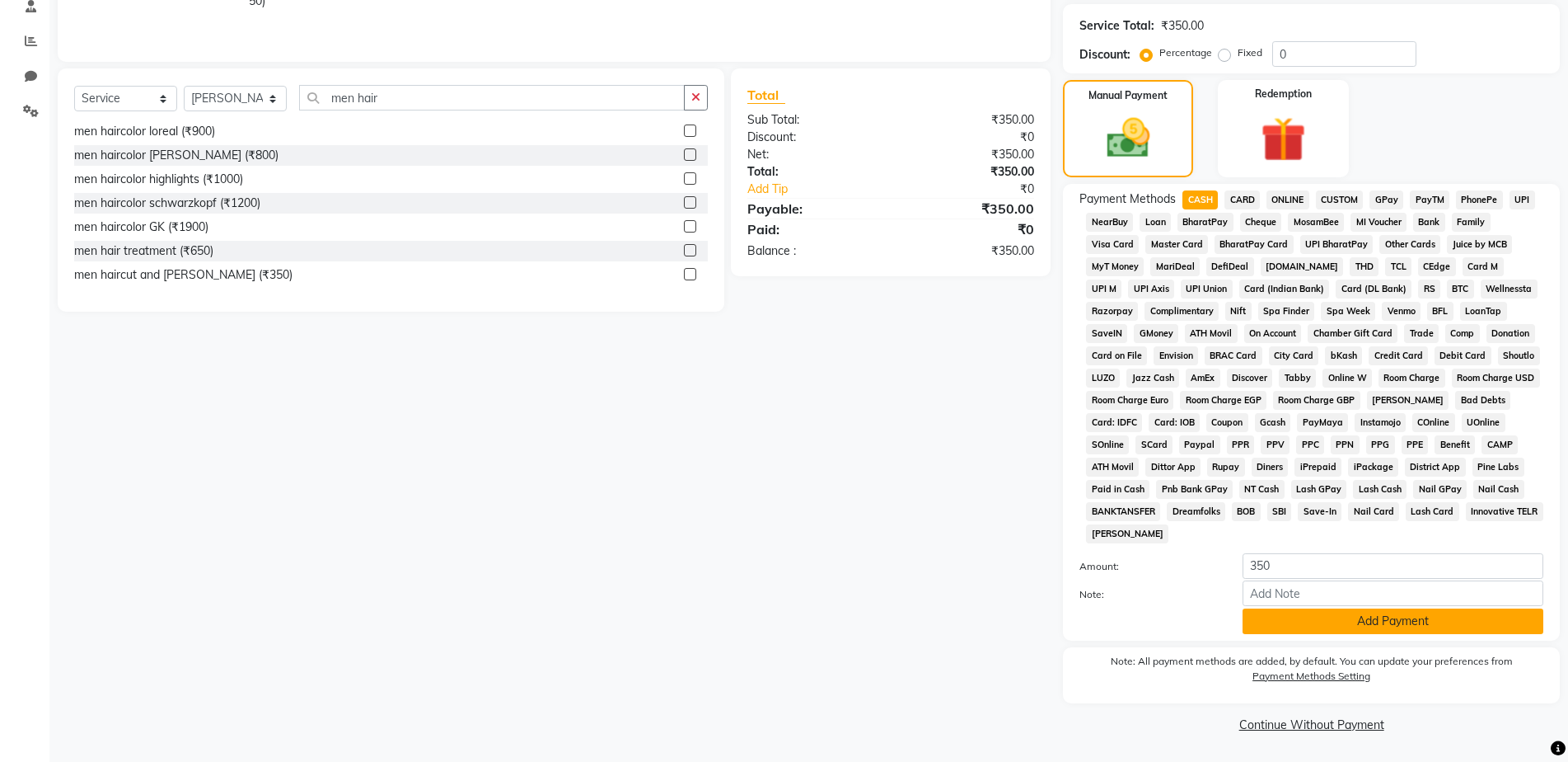
click at [1272, 626] on button "Add Payment" at bounding box center [1393, 621] width 301 height 25
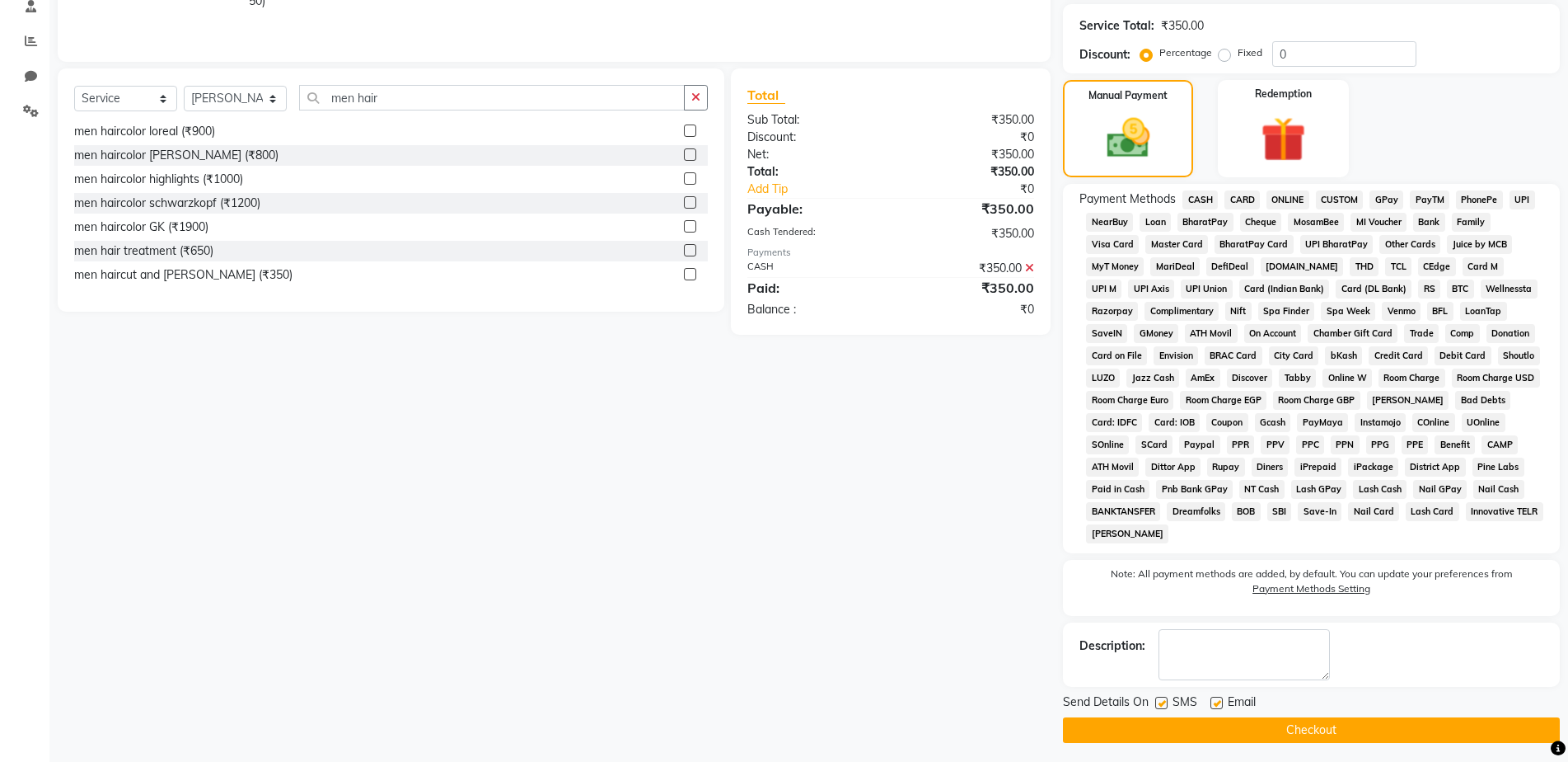
click at [1282, 720] on button "Checkout" at bounding box center [1312, 730] width 497 height 25
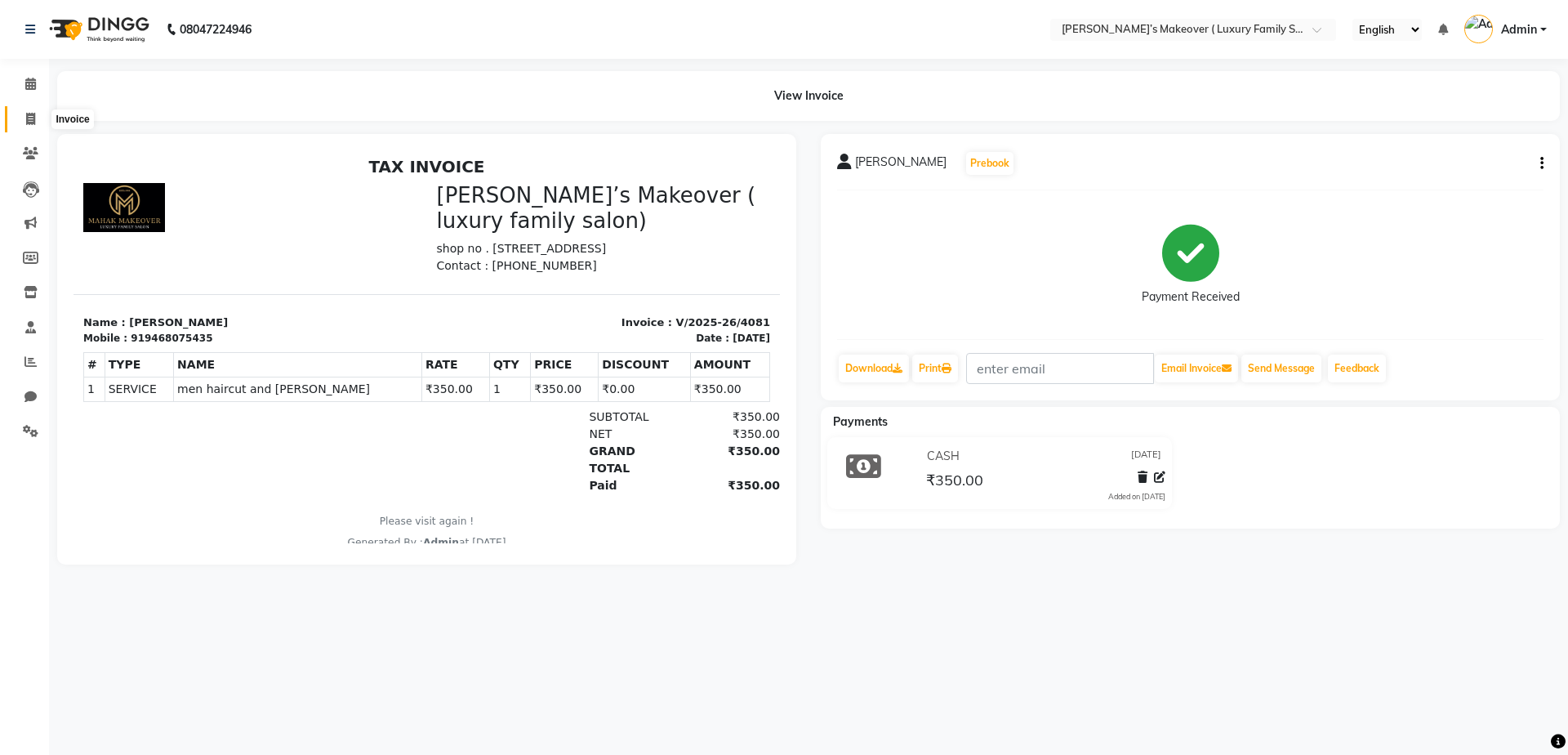
click at [37, 121] on span at bounding box center [31, 120] width 29 height 19
select select "service"
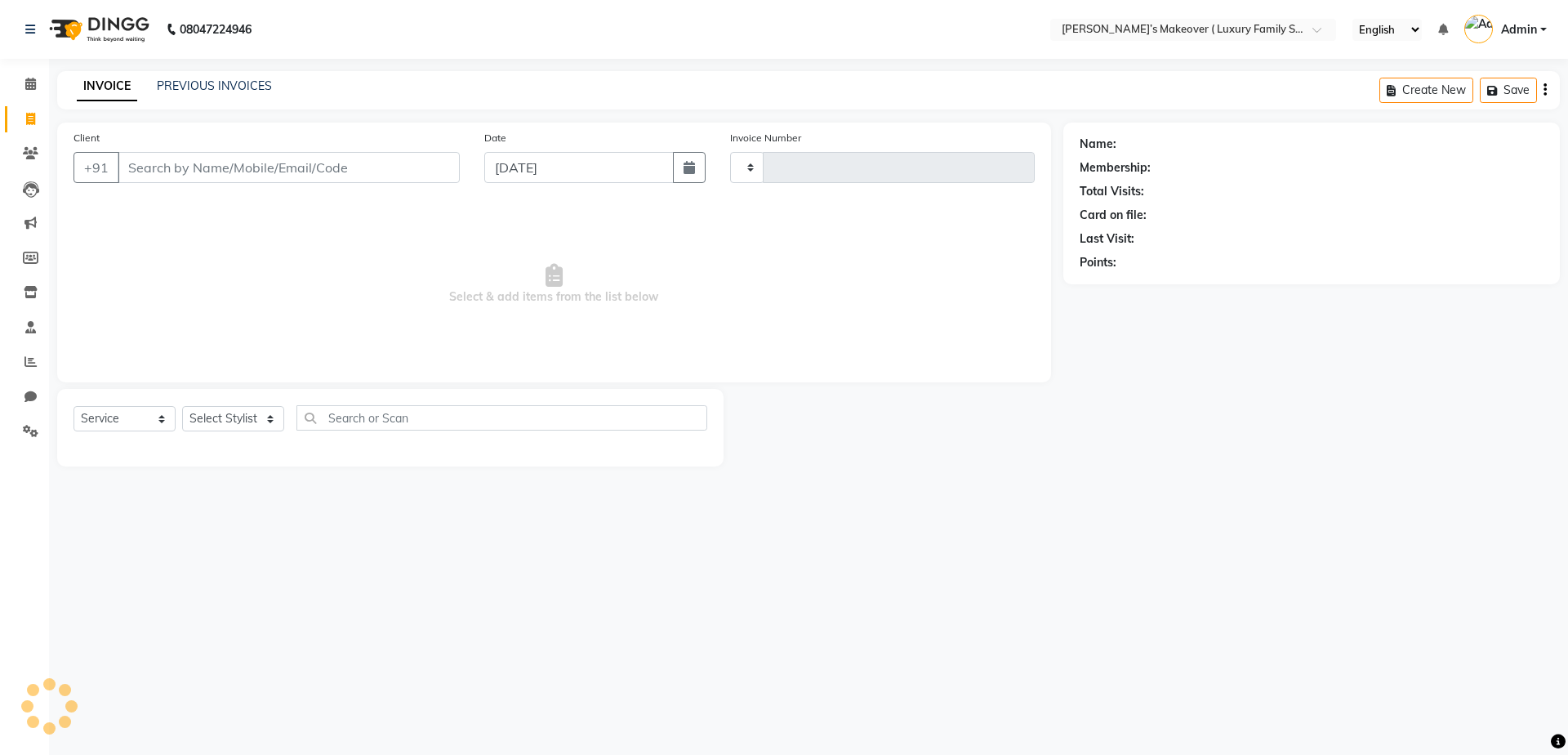
type input "4082"
select select "7777"
click at [282, 164] on input "Client" at bounding box center [288, 167] width 342 height 31
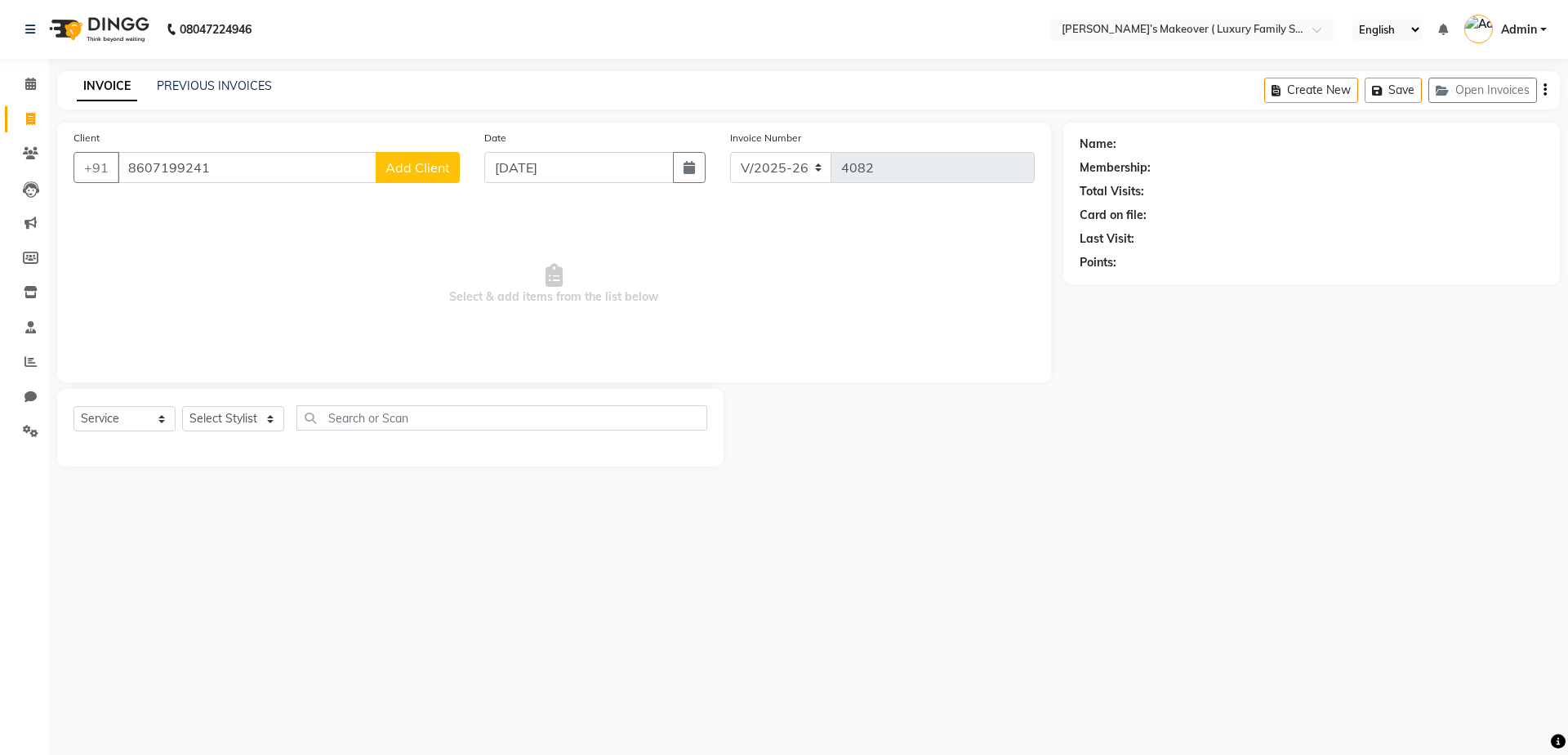
type input "8607199241"
click at [442, 169] on span "Add Client" at bounding box center [417, 167] width 64 height 16
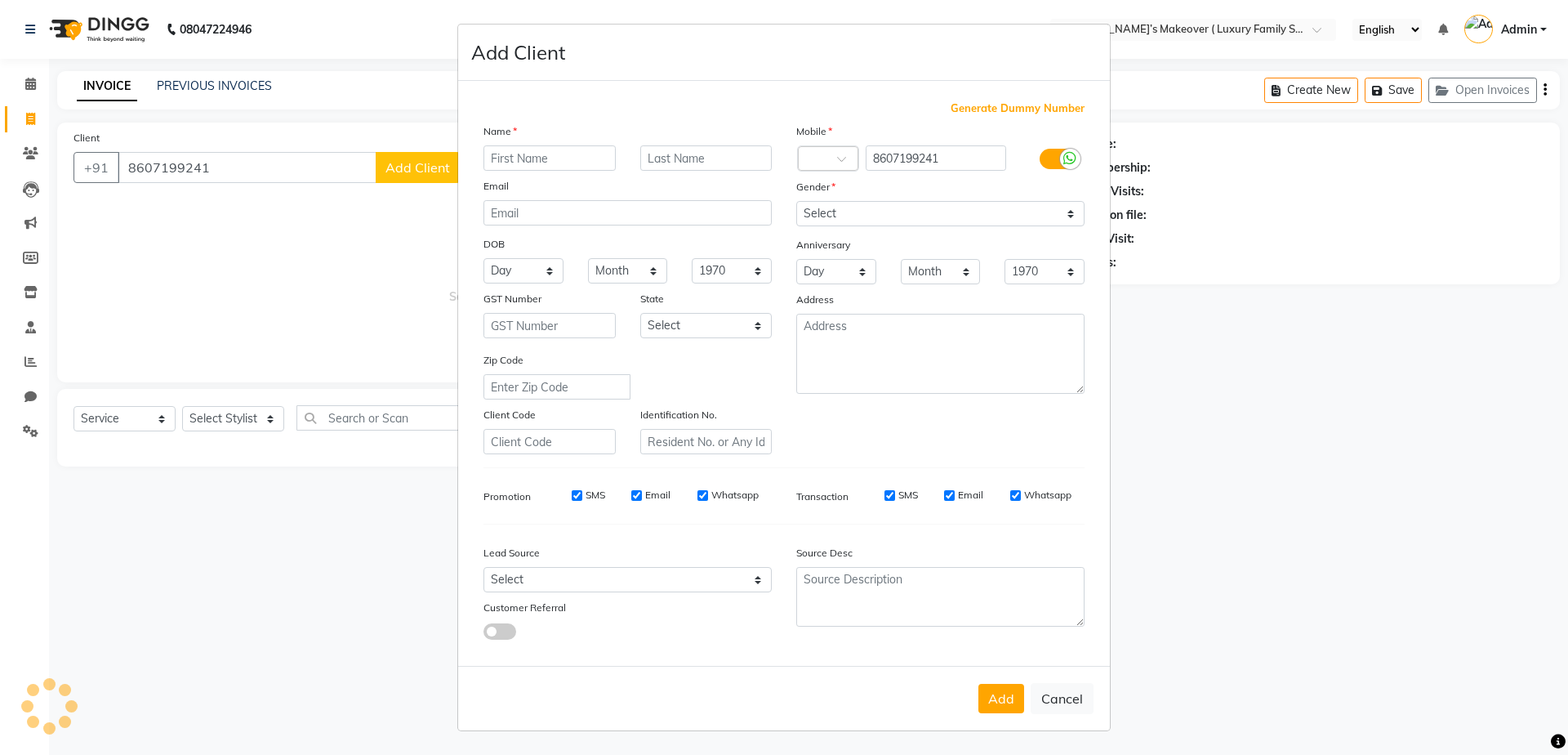
click at [564, 164] on input "text" at bounding box center [550, 158] width 133 height 25
type input "jyoti"
click at [856, 217] on select "Select [DEMOGRAPHIC_DATA] [DEMOGRAPHIC_DATA] Other Prefer Not To Say" at bounding box center [940, 214] width 288 height 25
select select "[DEMOGRAPHIC_DATA]"
click at [796, 201] on select "Select [DEMOGRAPHIC_DATA] [DEMOGRAPHIC_DATA] Other Prefer Not To Say" at bounding box center [940, 214] width 288 height 25
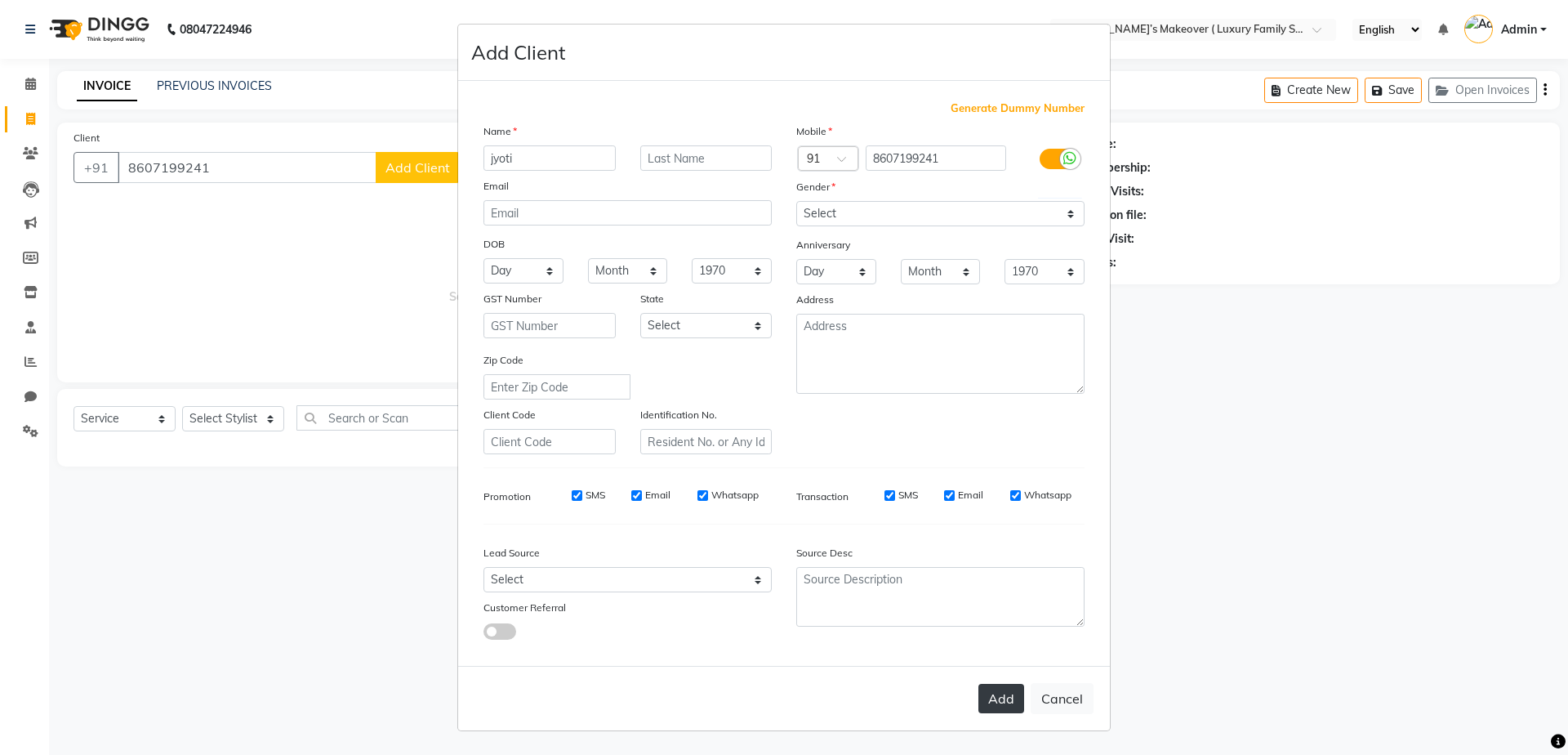
click at [989, 699] on button "Add" at bounding box center [1002, 698] width 46 height 30
select select
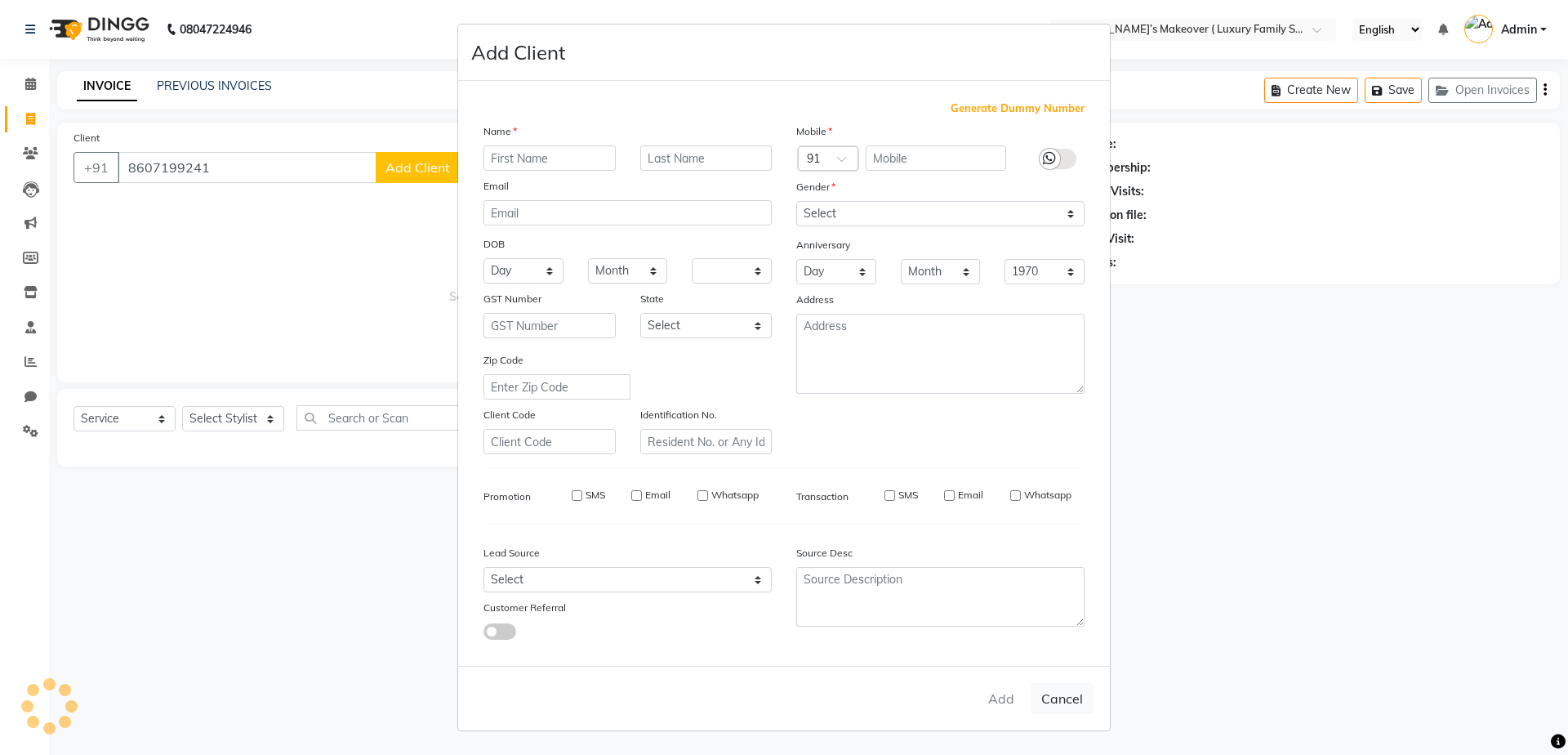
select select
checkbox input "false"
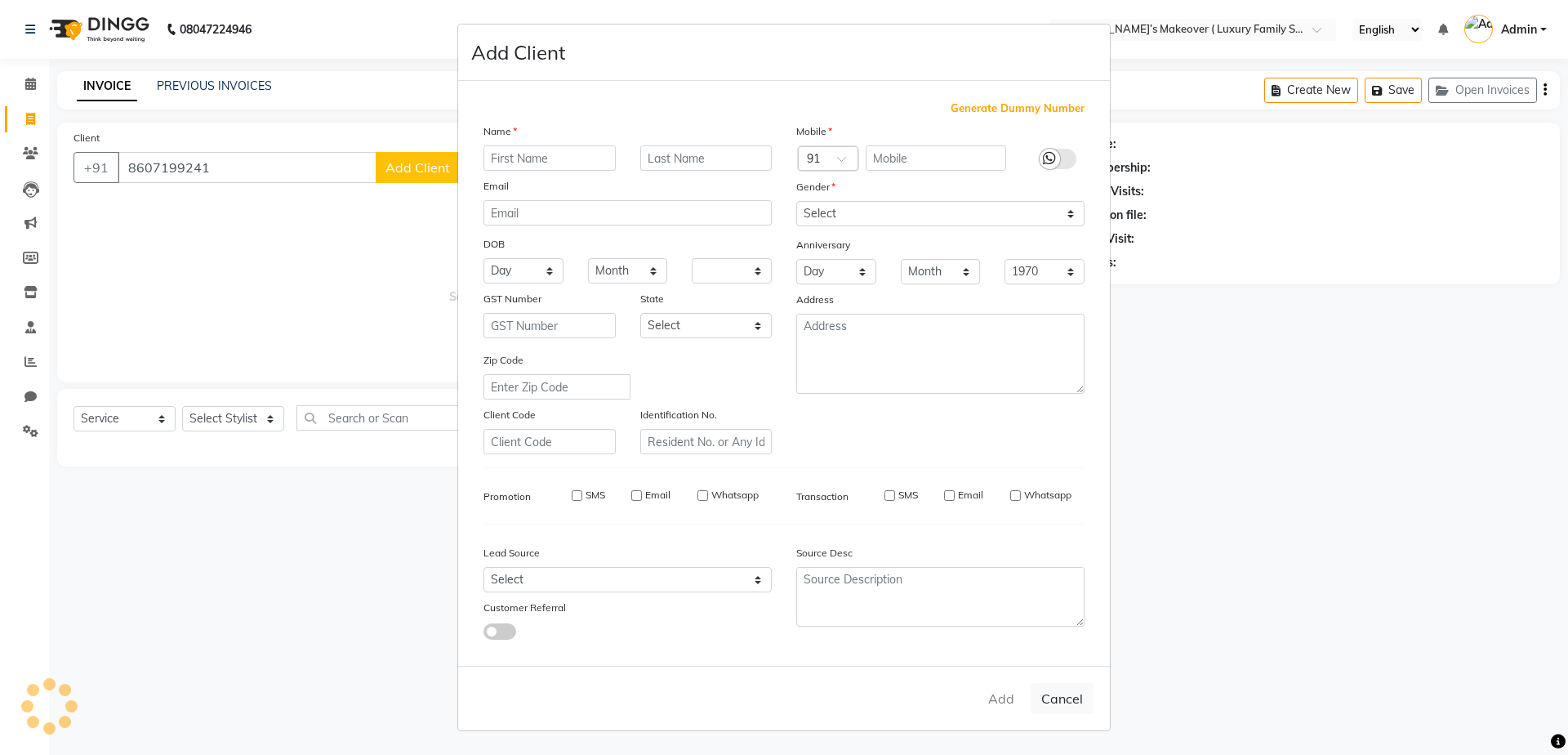
checkbox input "false"
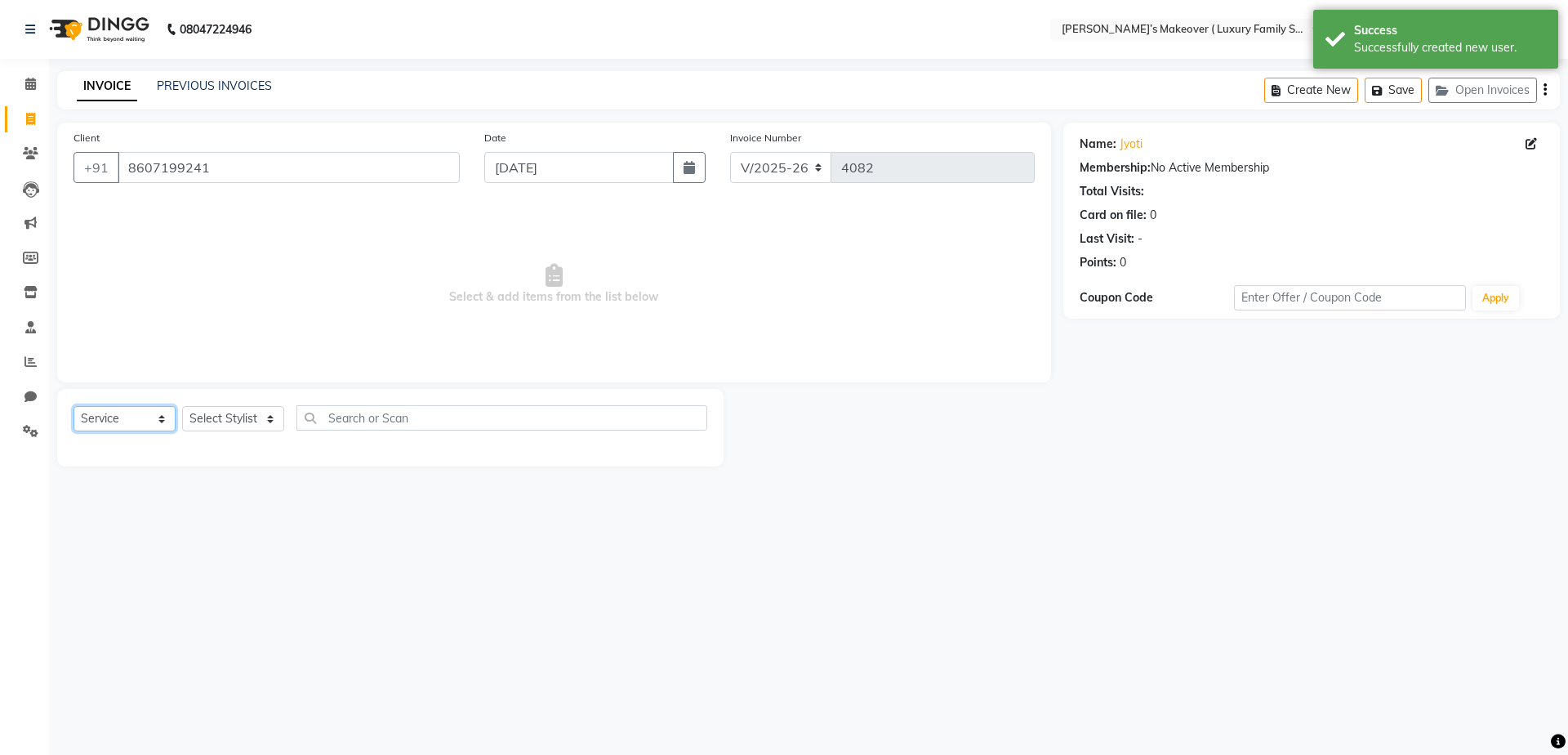
click at [154, 425] on select "Select Service Product Membership Package Voucher Prepaid Gift Card" at bounding box center [124, 418] width 102 height 25
click at [73, 406] on select "Select Service Product Membership Package Voucher Prepaid Gift Card" at bounding box center [124, 418] width 102 height 25
click at [219, 415] on select "Select Stylist [PERSON_NAME] [PERSON_NAME] [PERSON_NAME] [PERSON_NAME] [PERSON_…" at bounding box center [233, 418] width 102 height 25
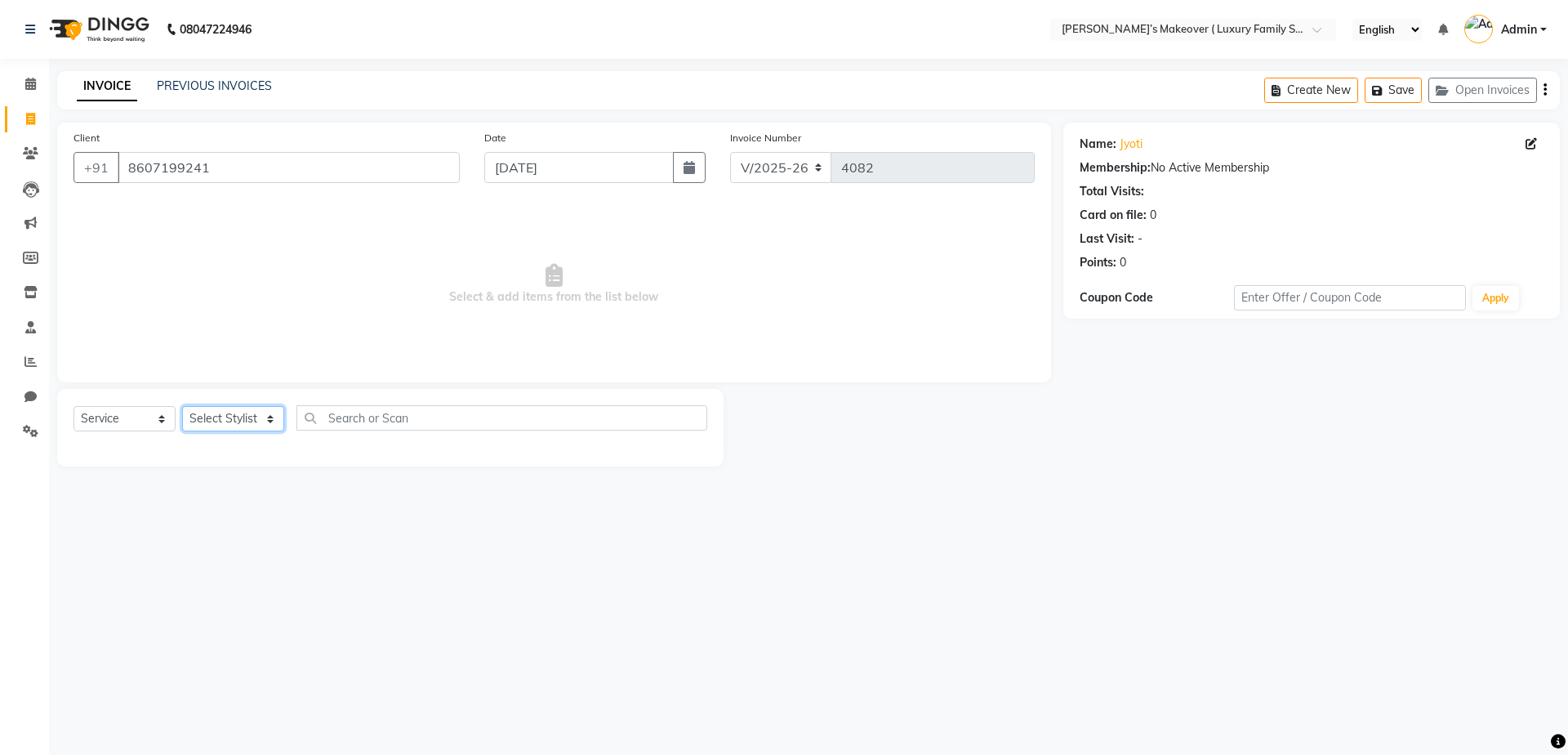
select select "69523"
click at [182, 406] on select "Select Stylist [PERSON_NAME] [PERSON_NAME] [PERSON_NAME] [PERSON_NAME] [PERSON_…" at bounding box center [233, 418] width 102 height 25
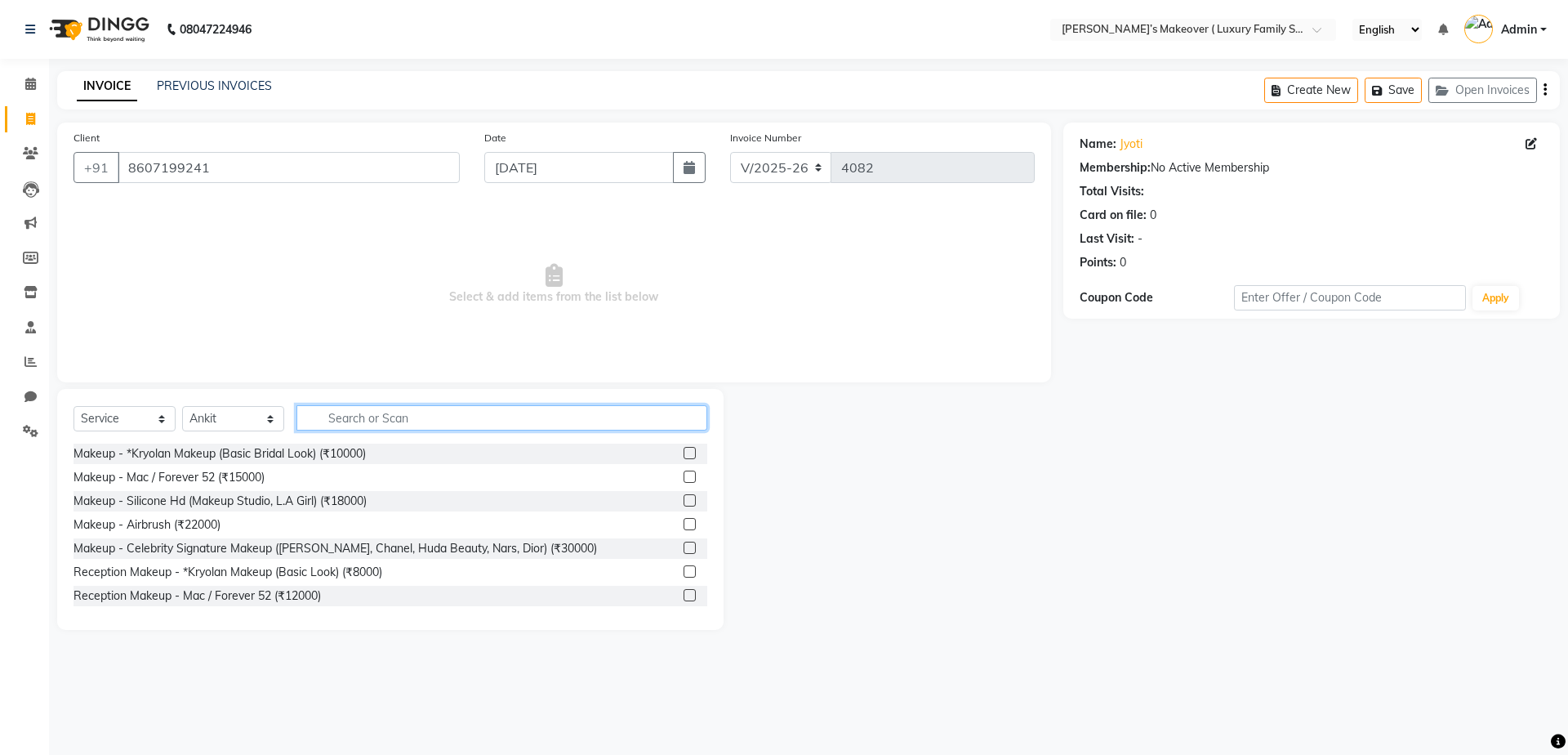
click at [469, 423] on input "text" at bounding box center [501, 417] width 411 height 25
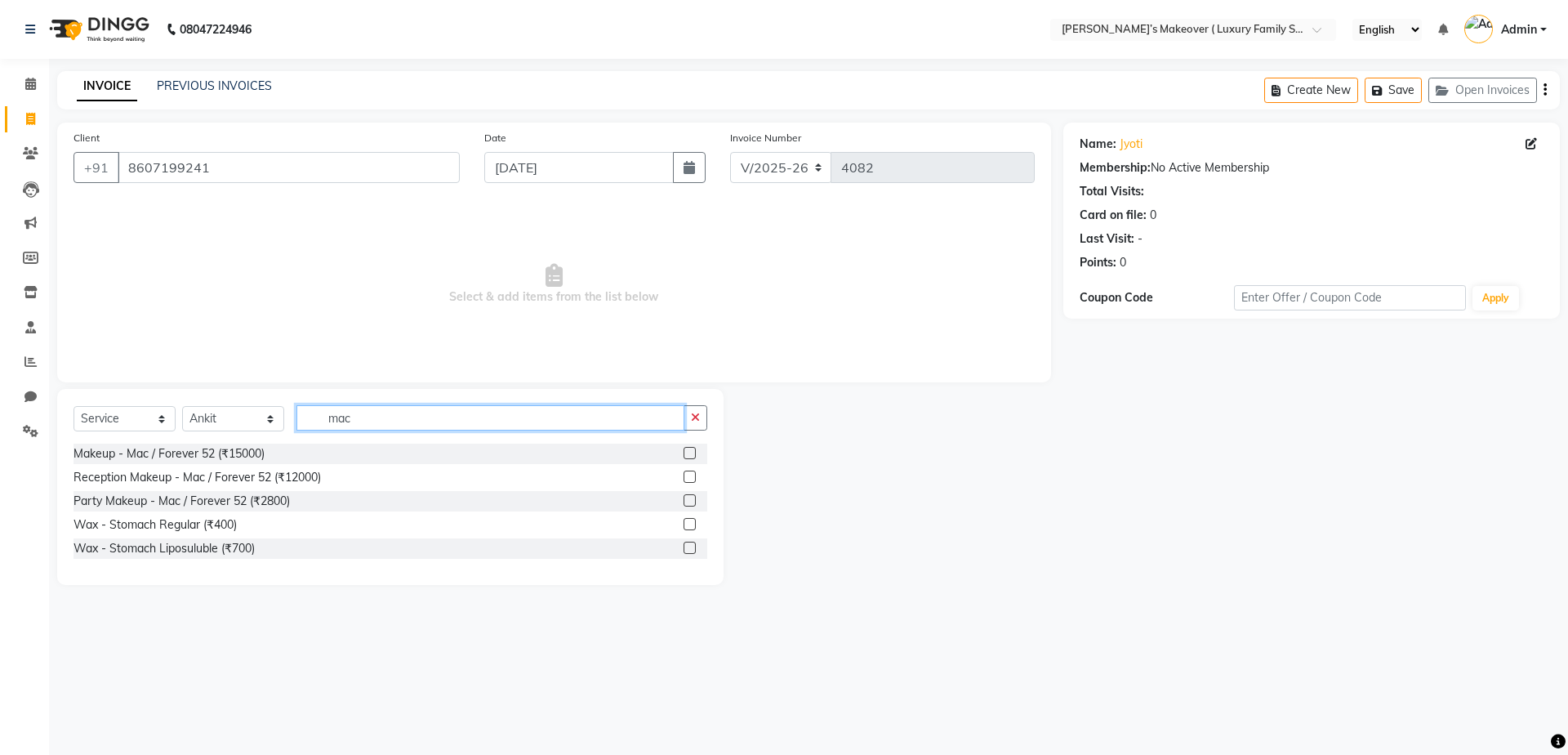
type input "mac"
click at [690, 475] on label at bounding box center [689, 476] width 12 height 13
click at [690, 475] on input "checkbox" at bounding box center [688, 477] width 11 height 11
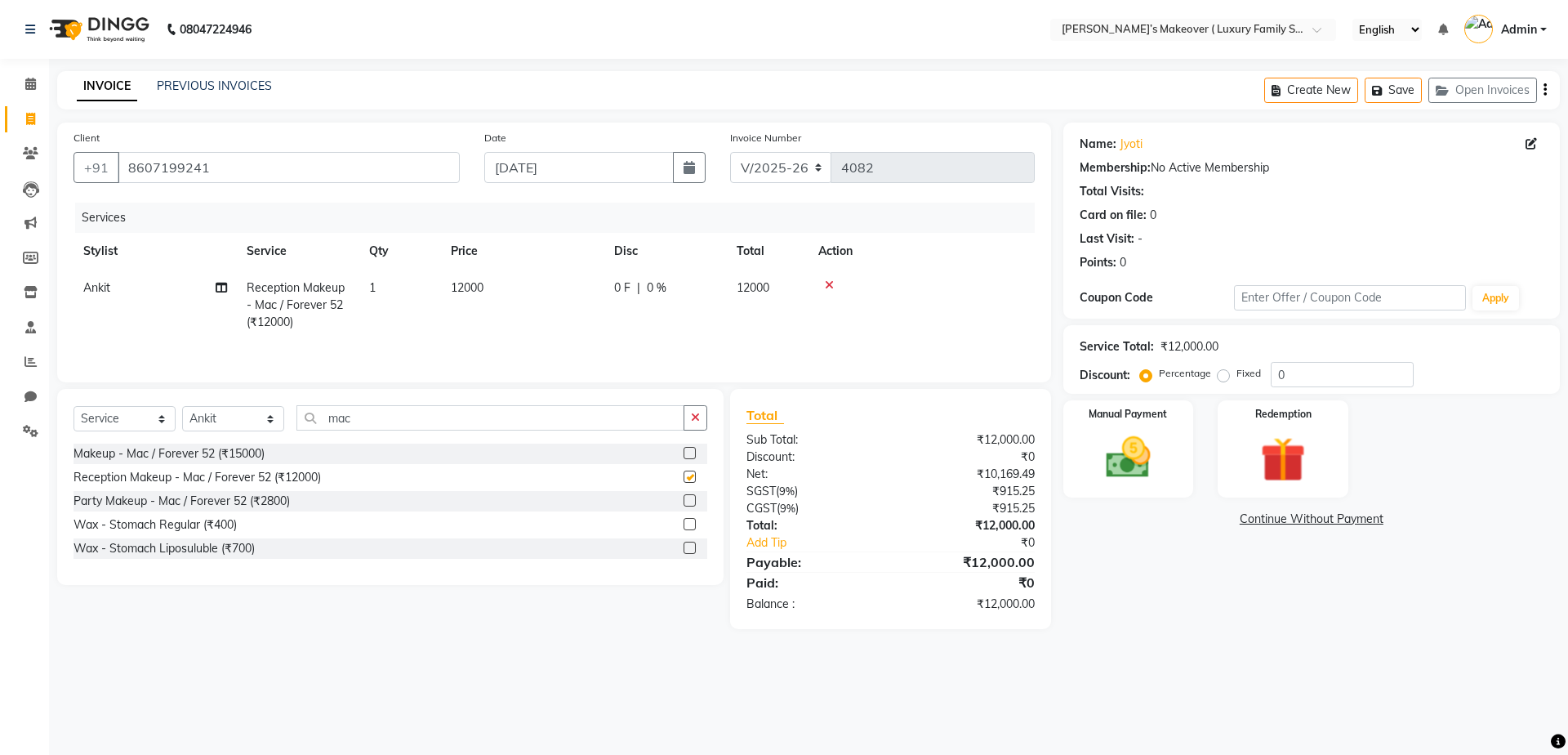
checkbox input "false"
click at [502, 304] on td "12000" at bounding box center [523, 305] width 163 height 71
select select "69523"
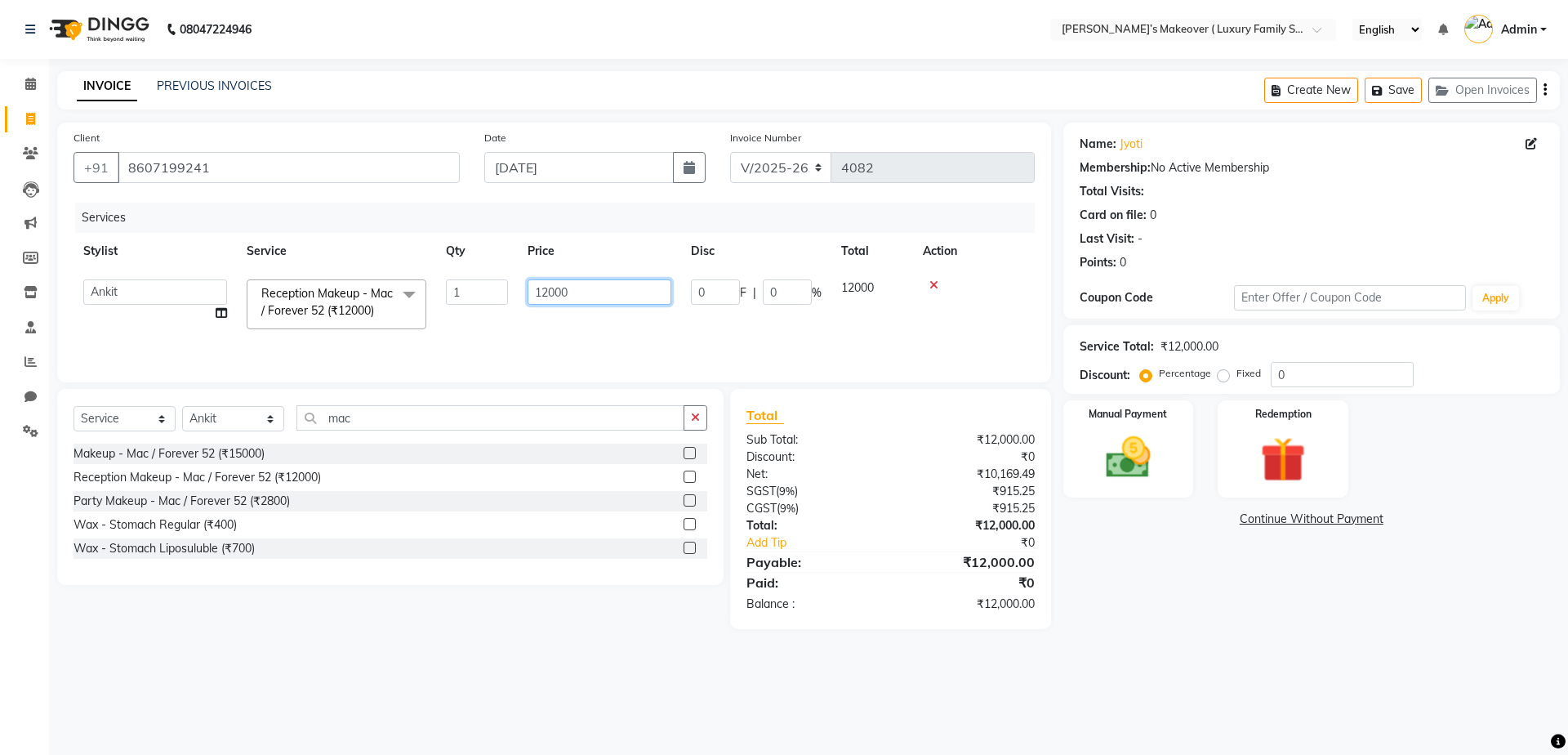
click at [559, 288] on input "12000" at bounding box center [599, 291] width 143 height 25
type input "12500"
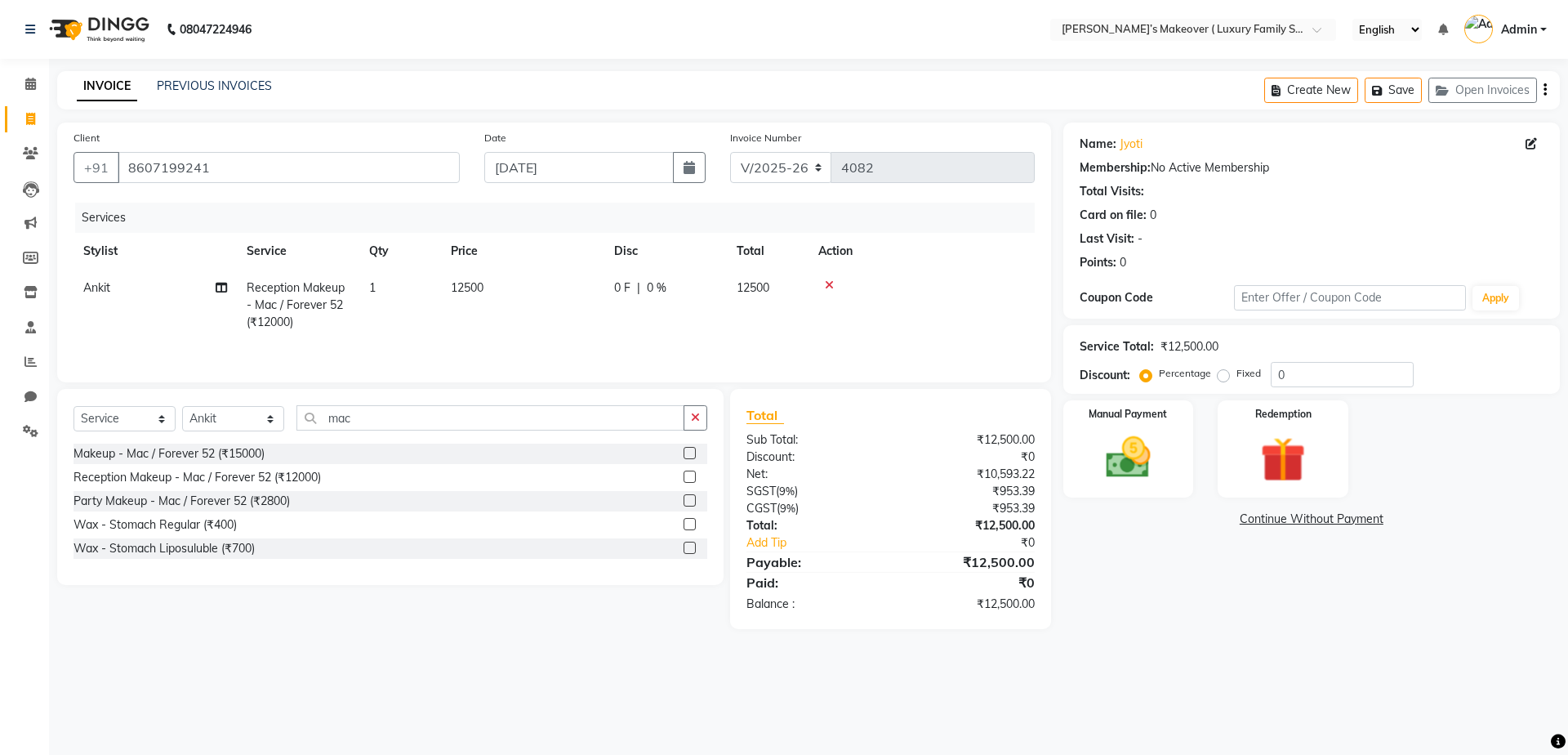
click at [1546, 89] on icon "button" at bounding box center [1544, 89] width 3 height 1
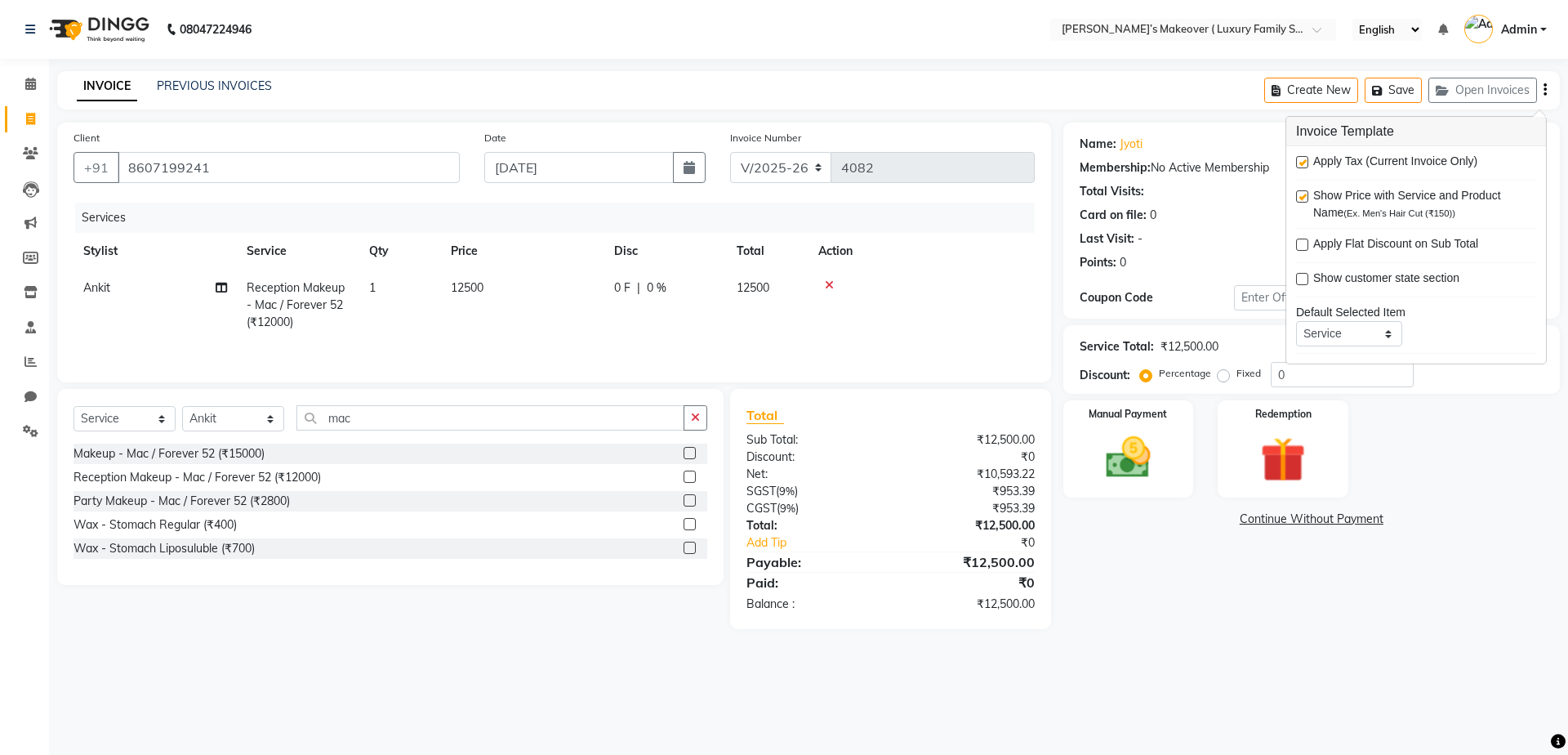
click at [1303, 157] on label at bounding box center [1302, 162] width 12 height 13
click at [1303, 158] on input "checkbox" at bounding box center [1301, 163] width 11 height 11
checkbox input "false"
click at [1147, 475] on img at bounding box center [1128, 458] width 76 height 54
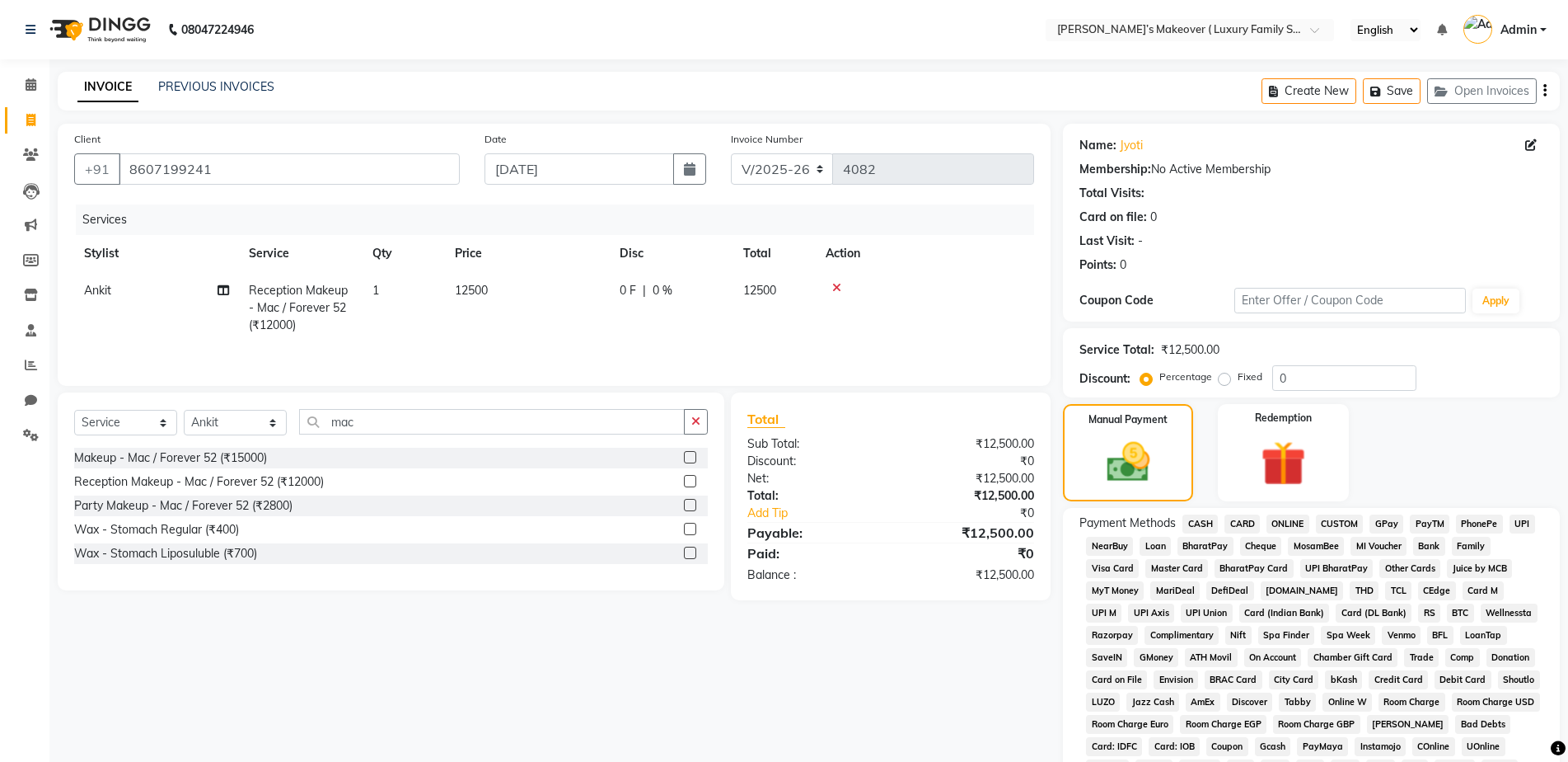
click at [1195, 523] on span "CASH" at bounding box center [1200, 524] width 36 height 19
click at [528, 293] on td "12500" at bounding box center [528, 308] width 165 height 72
select select "69523"
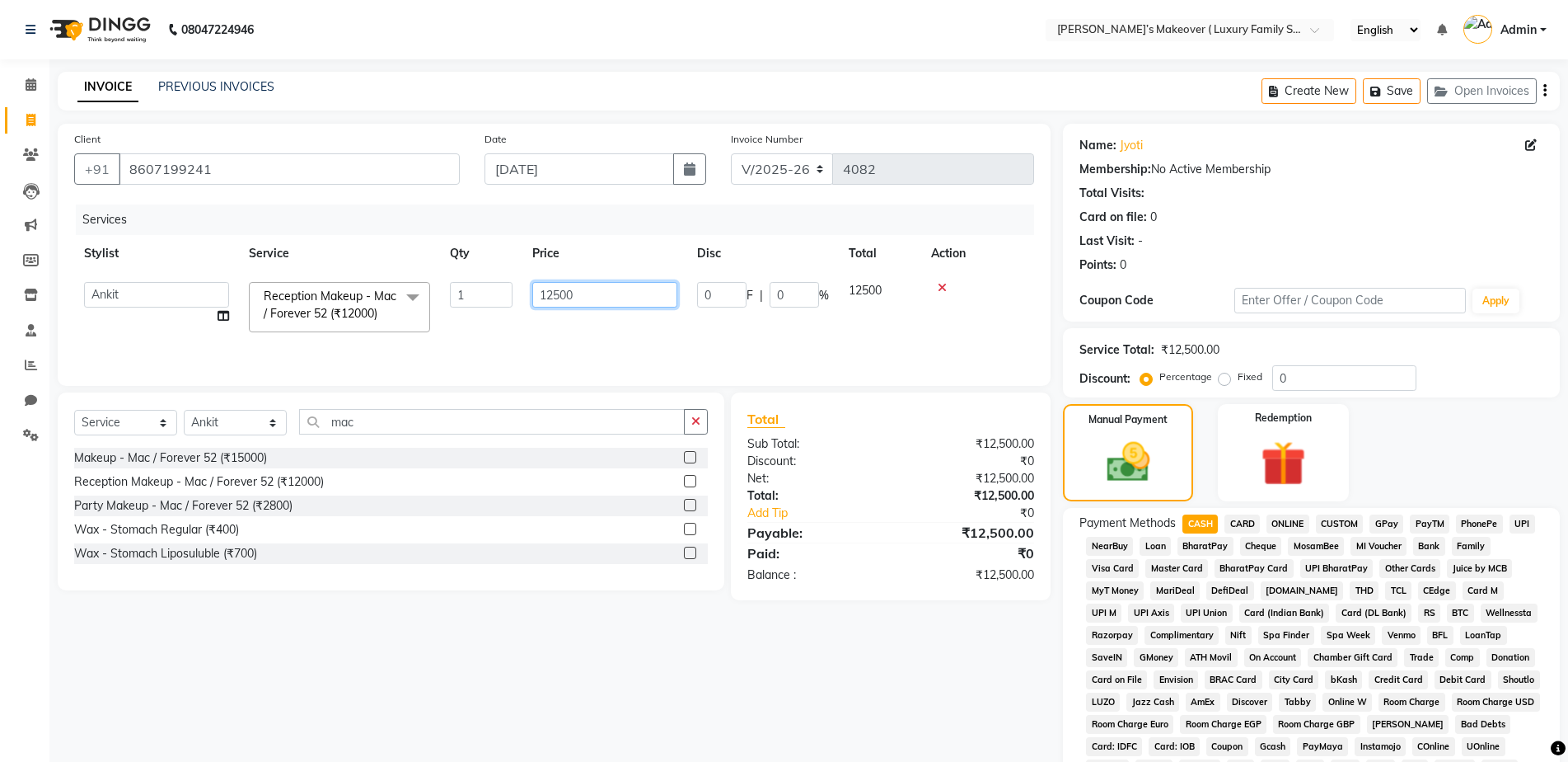
click at [603, 301] on input "12500" at bounding box center [604, 294] width 145 height 25
type input "13200"
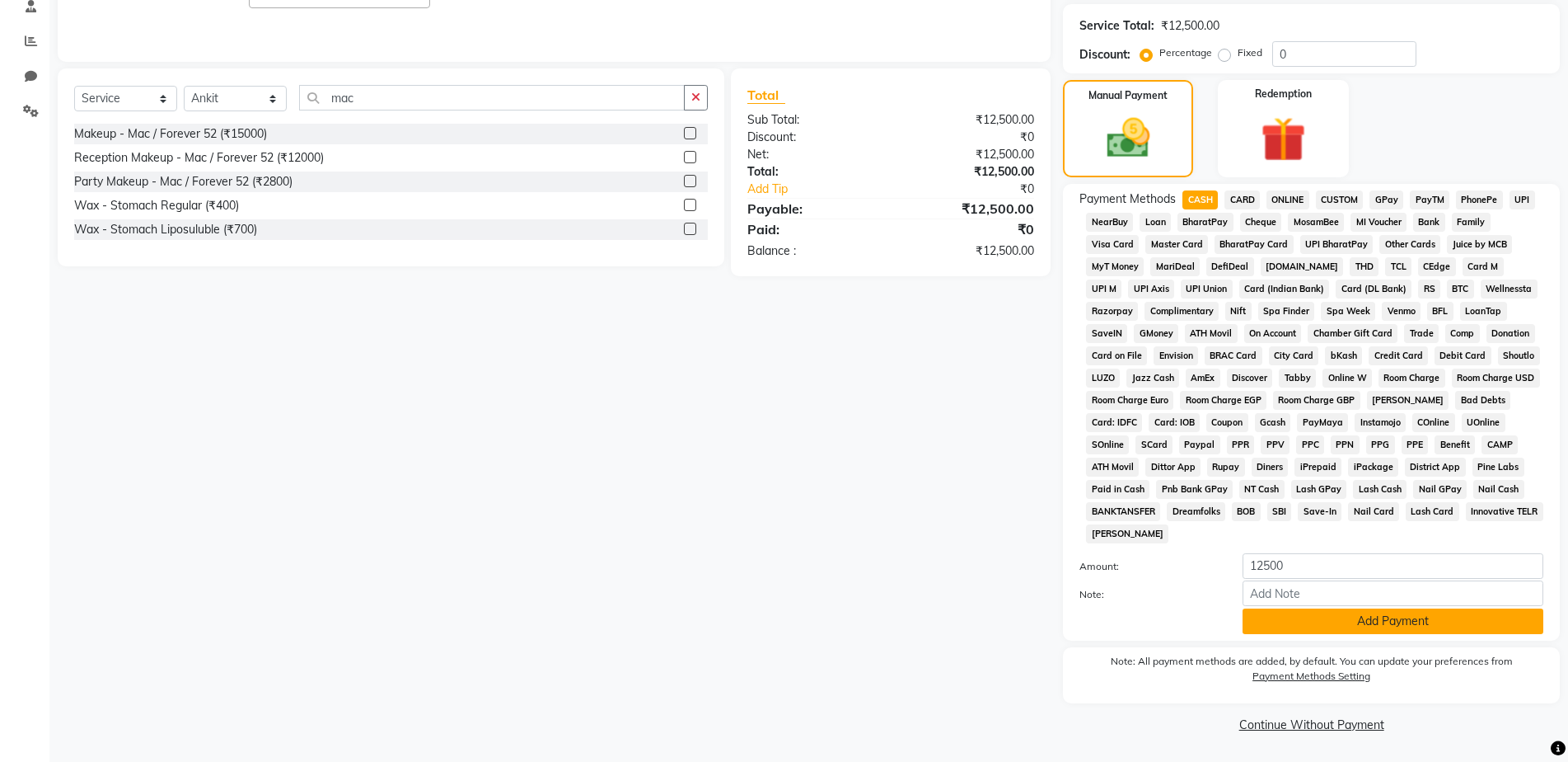
click at [1311, 620] on button "Add Payment" at bounding box center [1393, 621] width 301 height 25
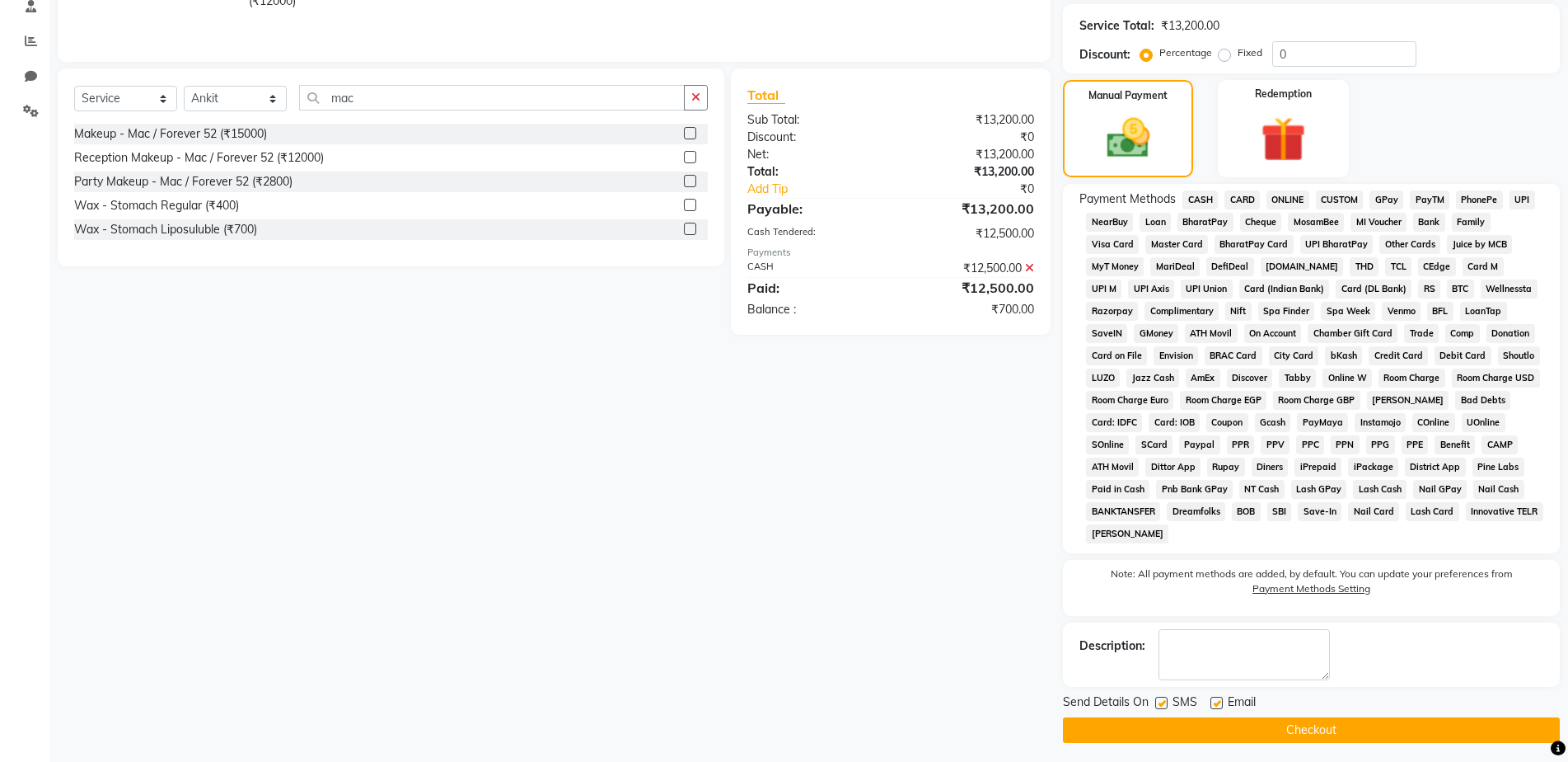
click at [1281, 199] on span "ONLINE" at bounding box center [1288, 200] width 43 height 19
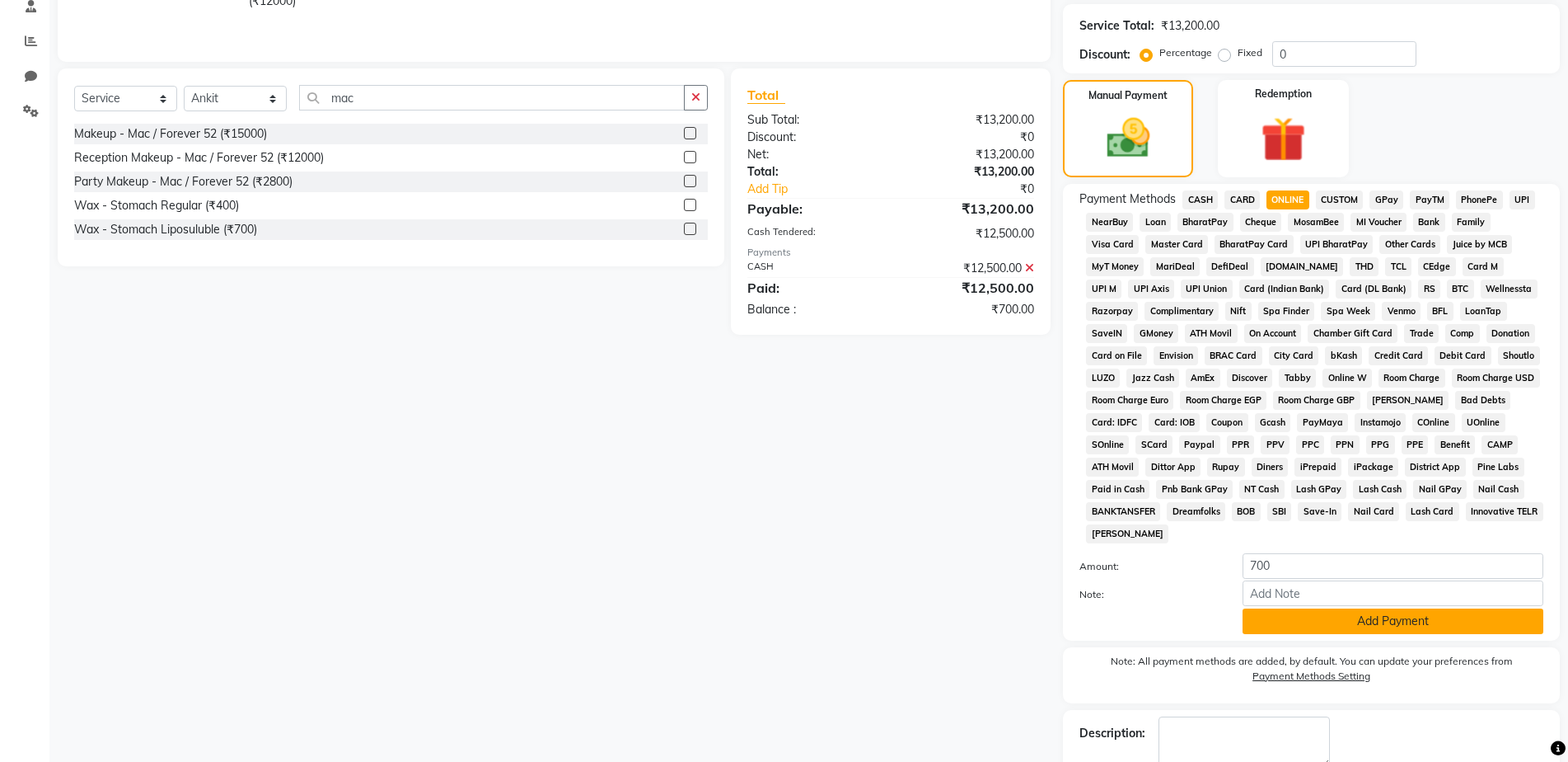
click at [1393, 625] on button "Add Payment" at bounding box center [1393, 621] width 301 height 25
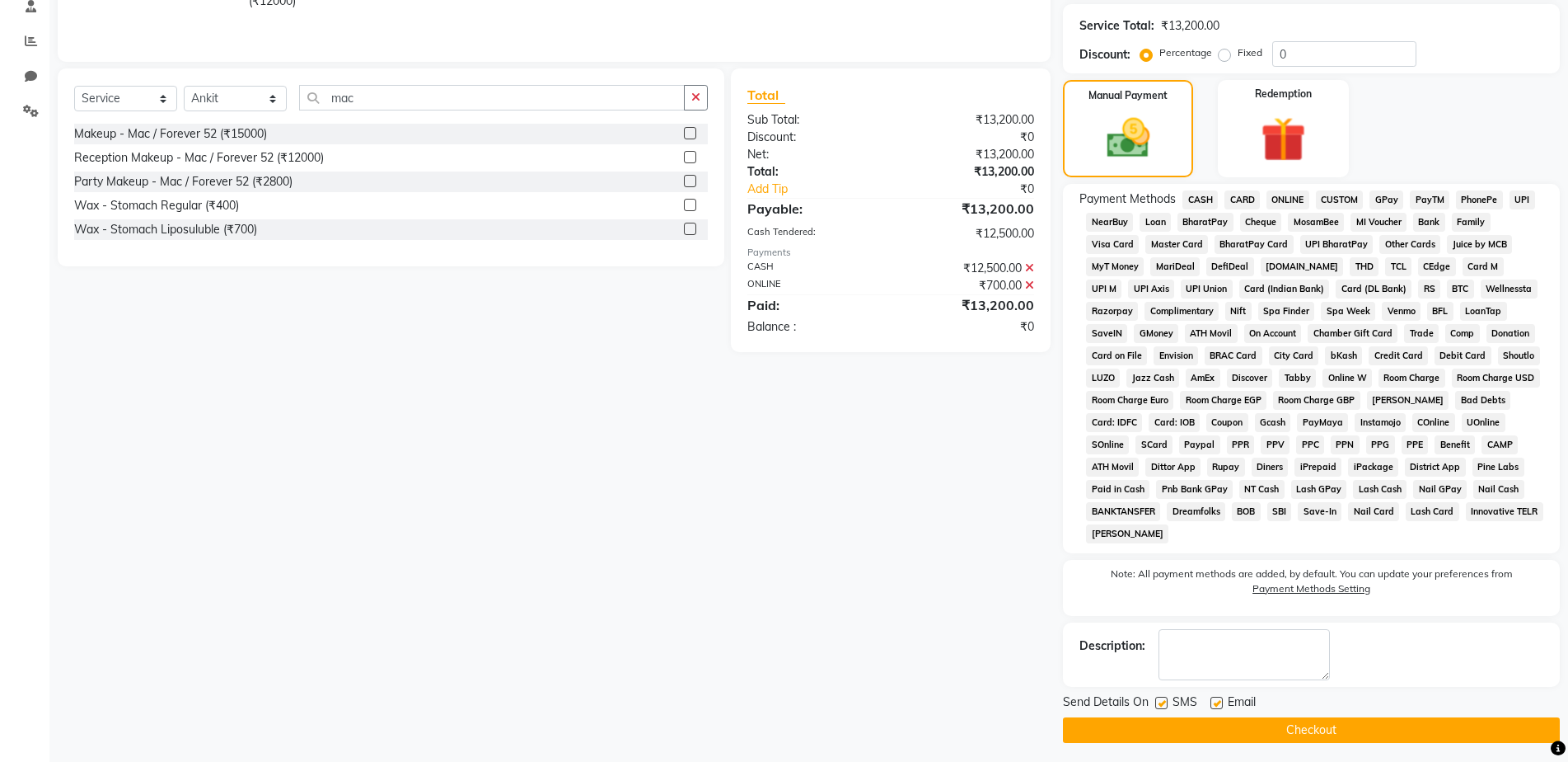
click at [1381, 717] on button "Checkout" at bounding box center [1312, 730] width 497 height 25
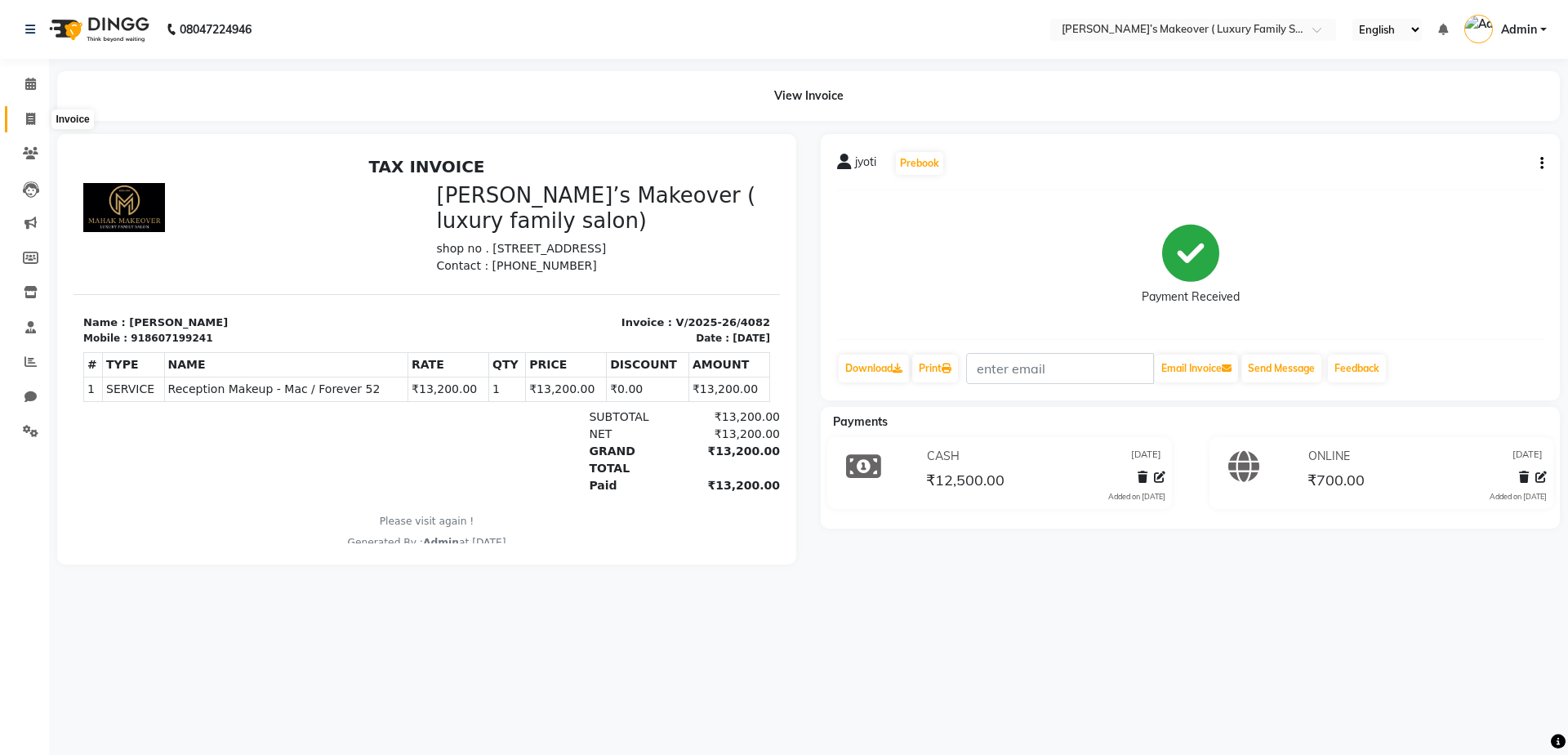
click at [26, 122] on icon at bounding box center [30, 118] width 9 height 13
select select "service"
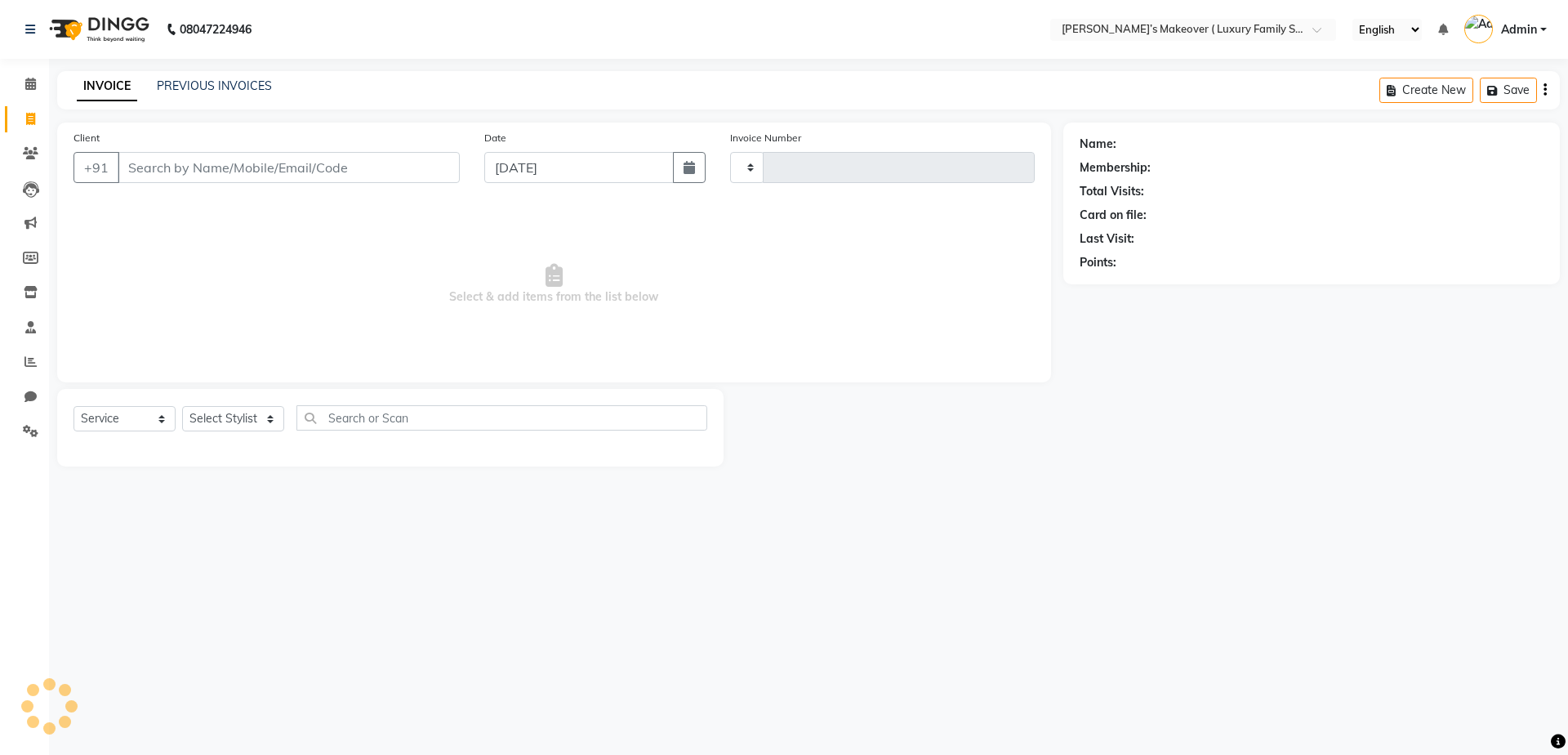
click at [288, 164] on input "Client" at bounding box center [288, 167] width 342 height 31
select select "7777"
type input "4083"
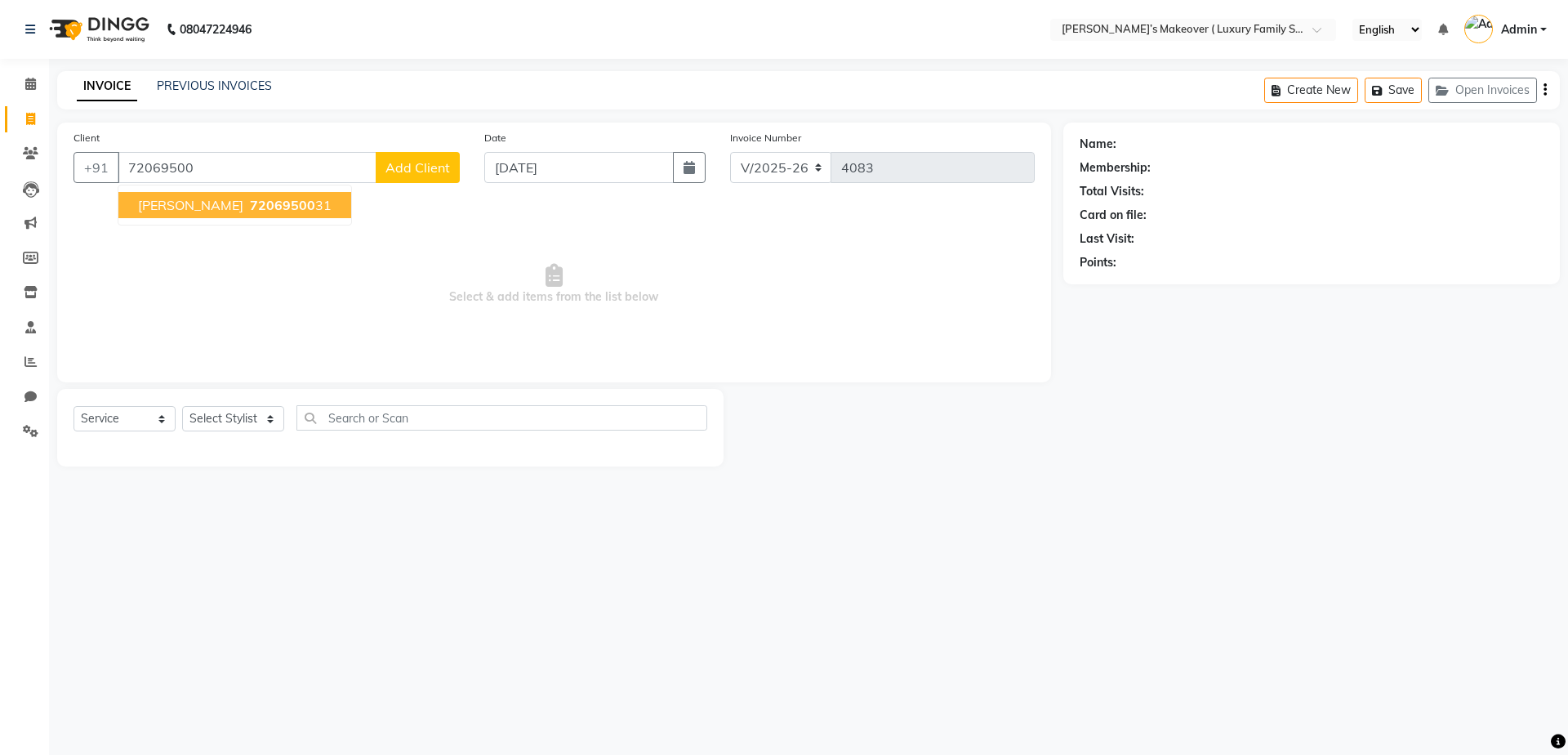
click at [261, 209] on ngb-highlight "72069500 31" at bounding box center [289, 205] width 85 height 16
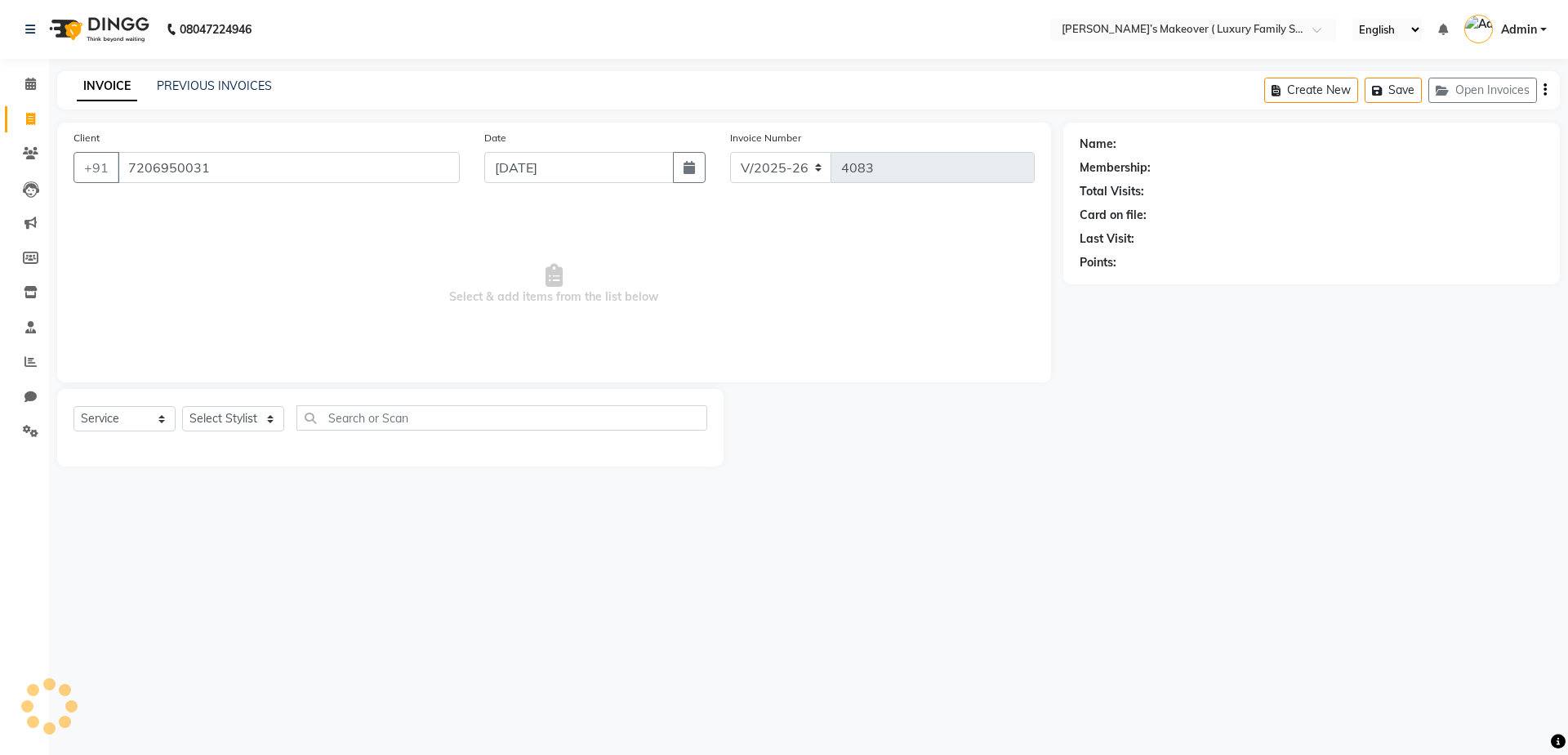
type input "7206950031"
click at [123, 428] on select "Select Service Product Membership Package Voucher Prepaid Gift Card" at bounding box center [124, 418] width 102 height 25
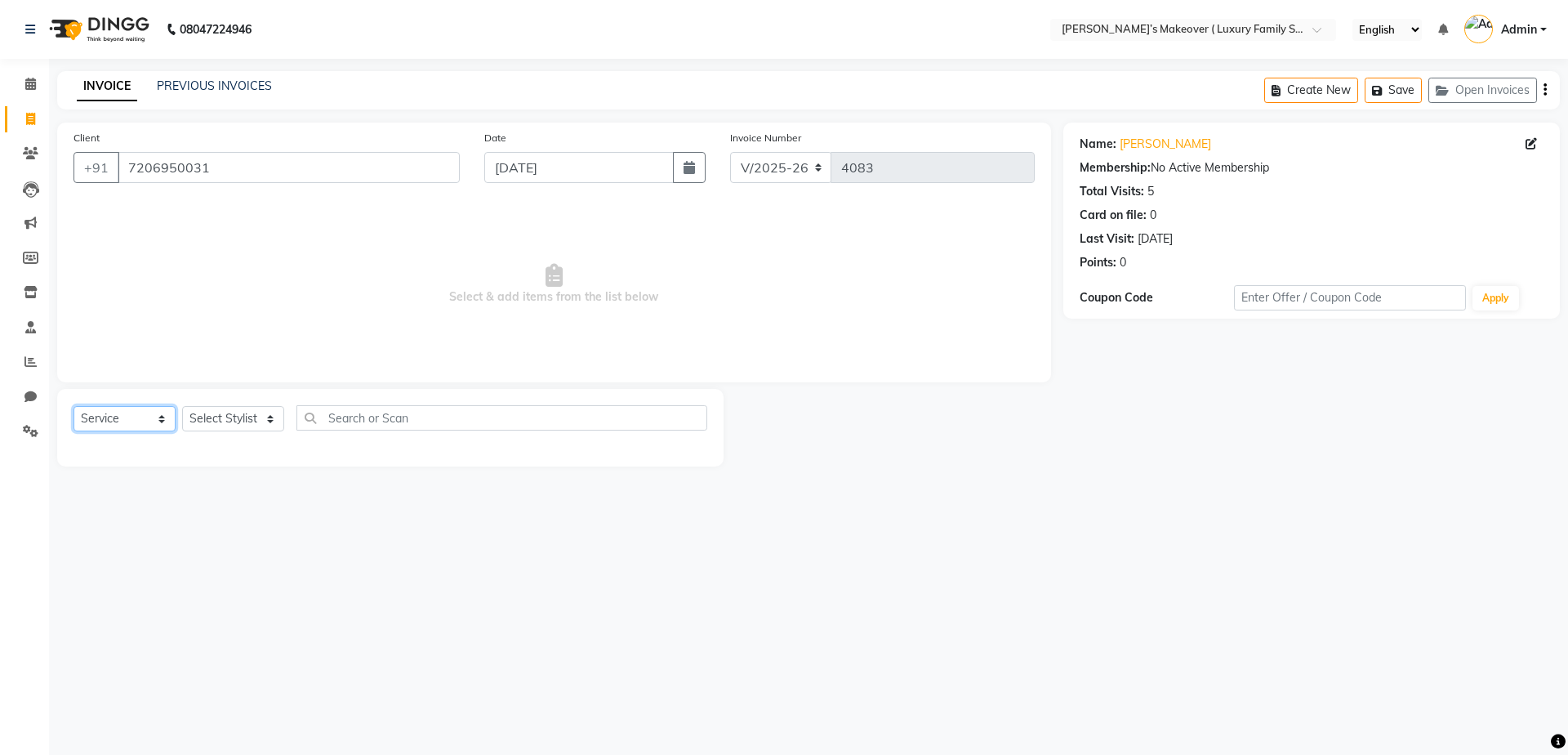
click at [73, 406] on select "Select Service Product Membership Package Voucher Prepaid Gift Card" at bounding box center [124, 418] width 102 height 25
click at [221, 418] on select "Select Stylist [PERSON_NAME] [PERSON_NAME] [PERSON_NAME] [PERSON_NAME] [PERSON_…" at bounding box center [233, 418] width 102 height 25
select select "69510"
click at [182, 406] on select "Select Stylist [PERSON_NAME] [PERSON_NAME] [PERSON_NAME] [PERSON_NAME] [PERSON_…" at bounding box center [233, 418] width 102 height 25
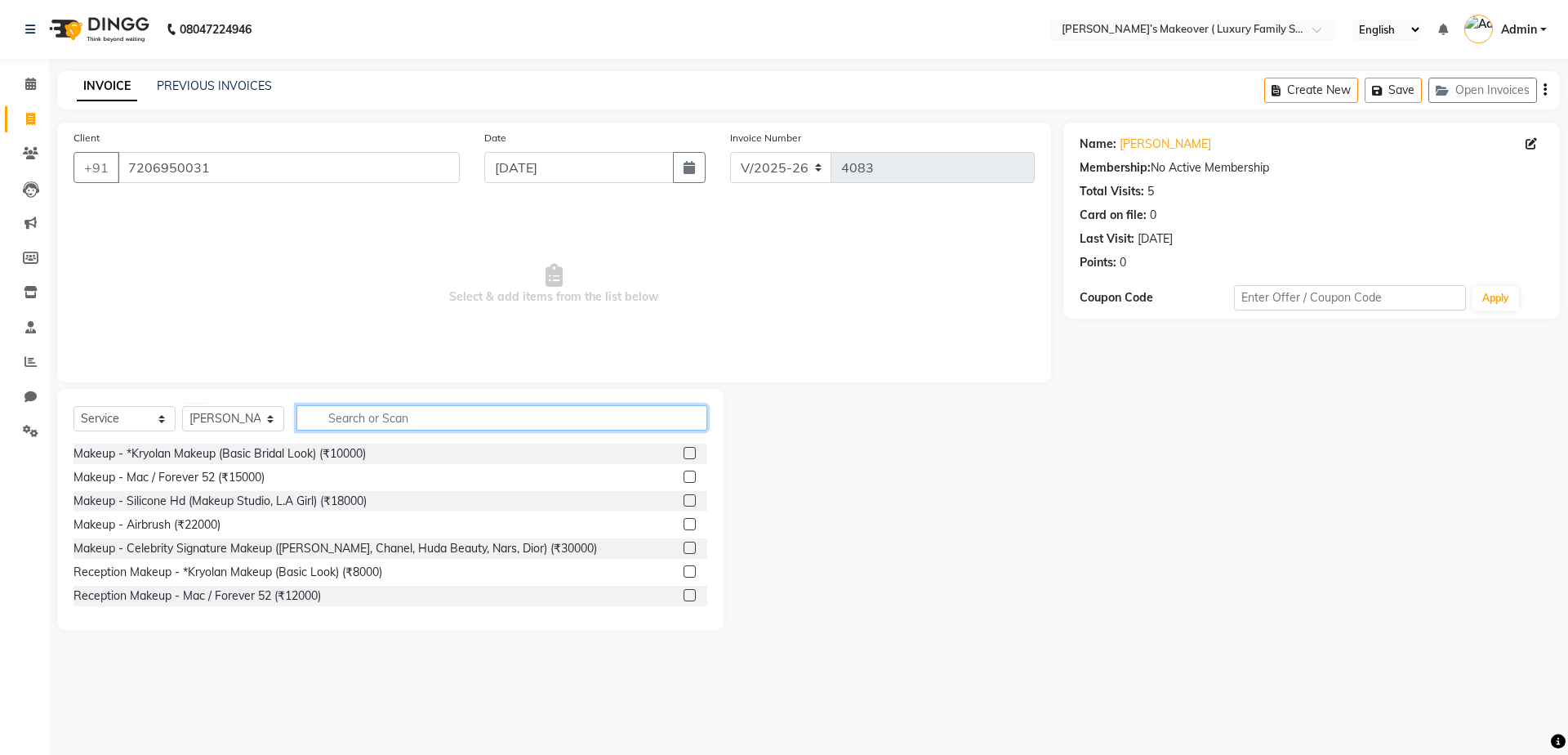
click at [346, 417] on input "text" at bounding box center [501, 417] width 411 height 25
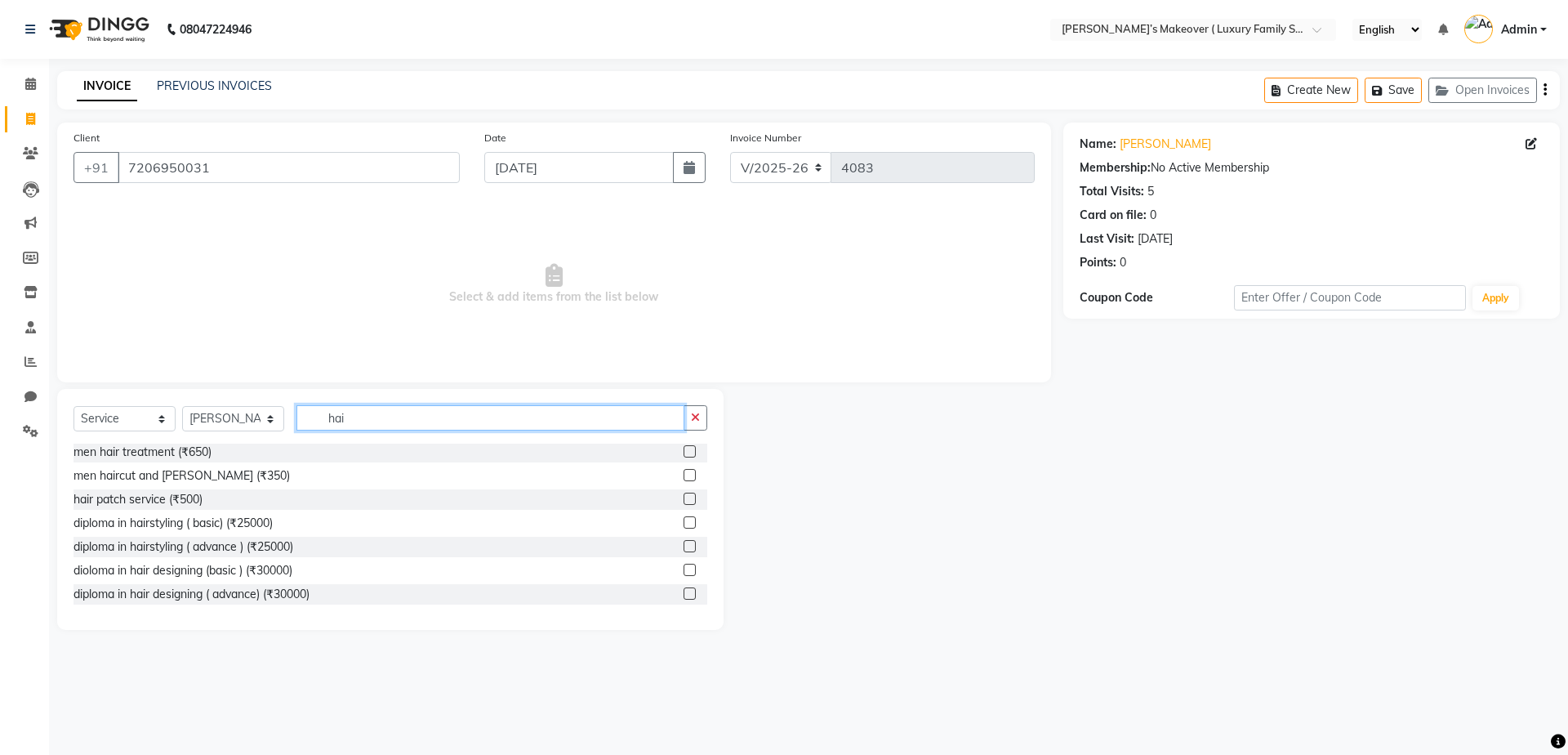
scroll to position [476, 0]
type input "h"
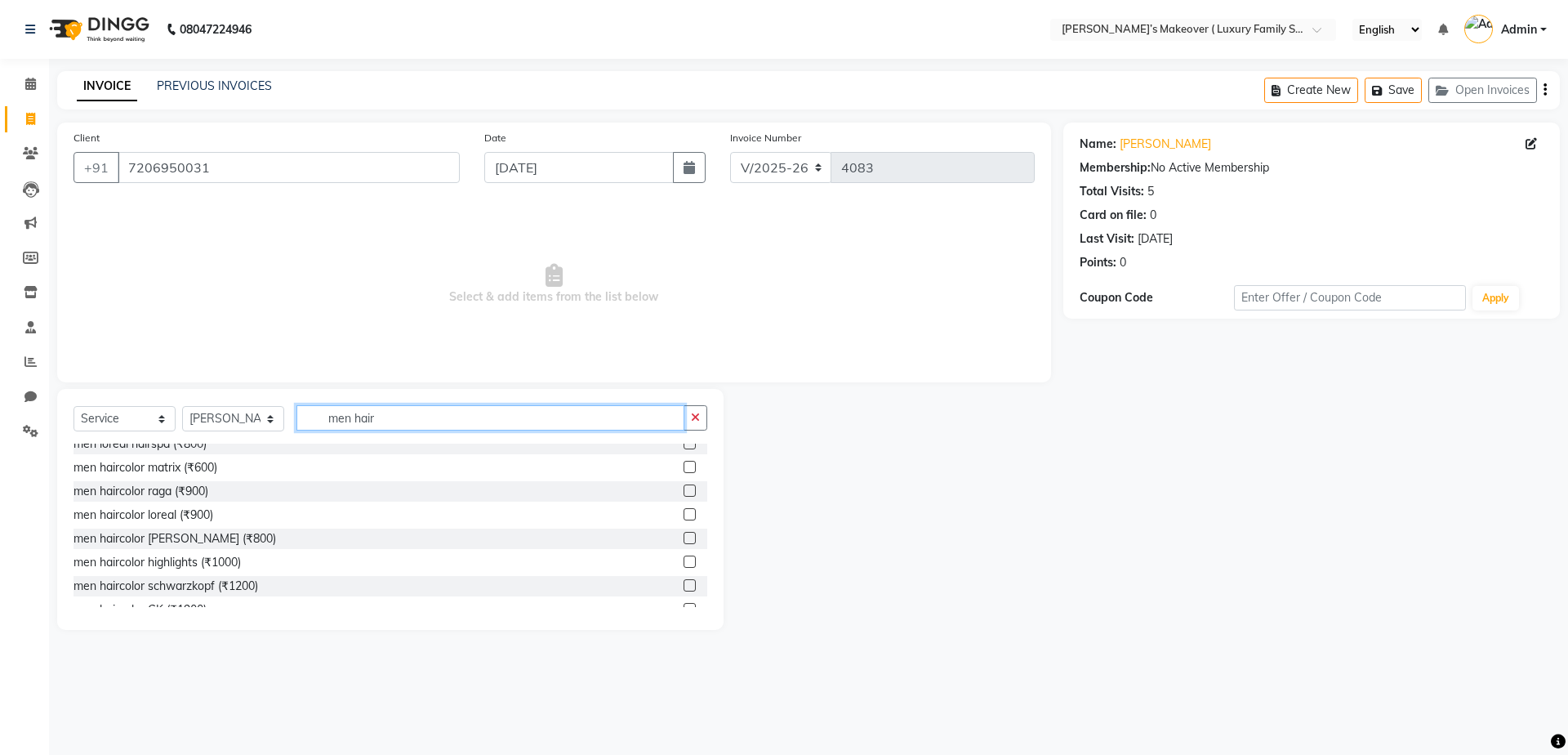
scroll to position [215, 0]
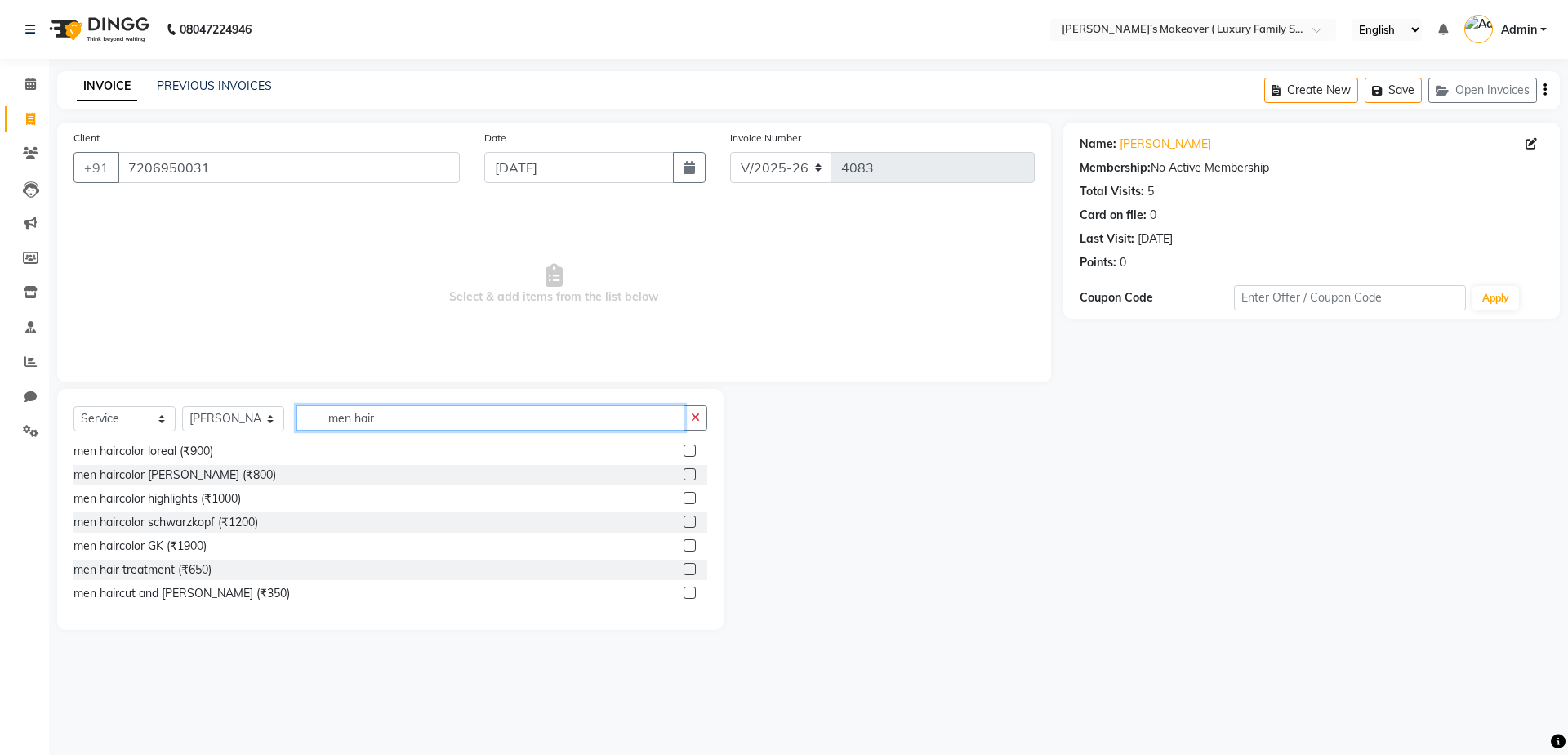
type input "men hair"
click at [684, 590] on label at bounding box center [689, 592] width 12 height 13
click at [684, 590] on input "checkbox" at bounding box center [688, 593] width 11 height 11
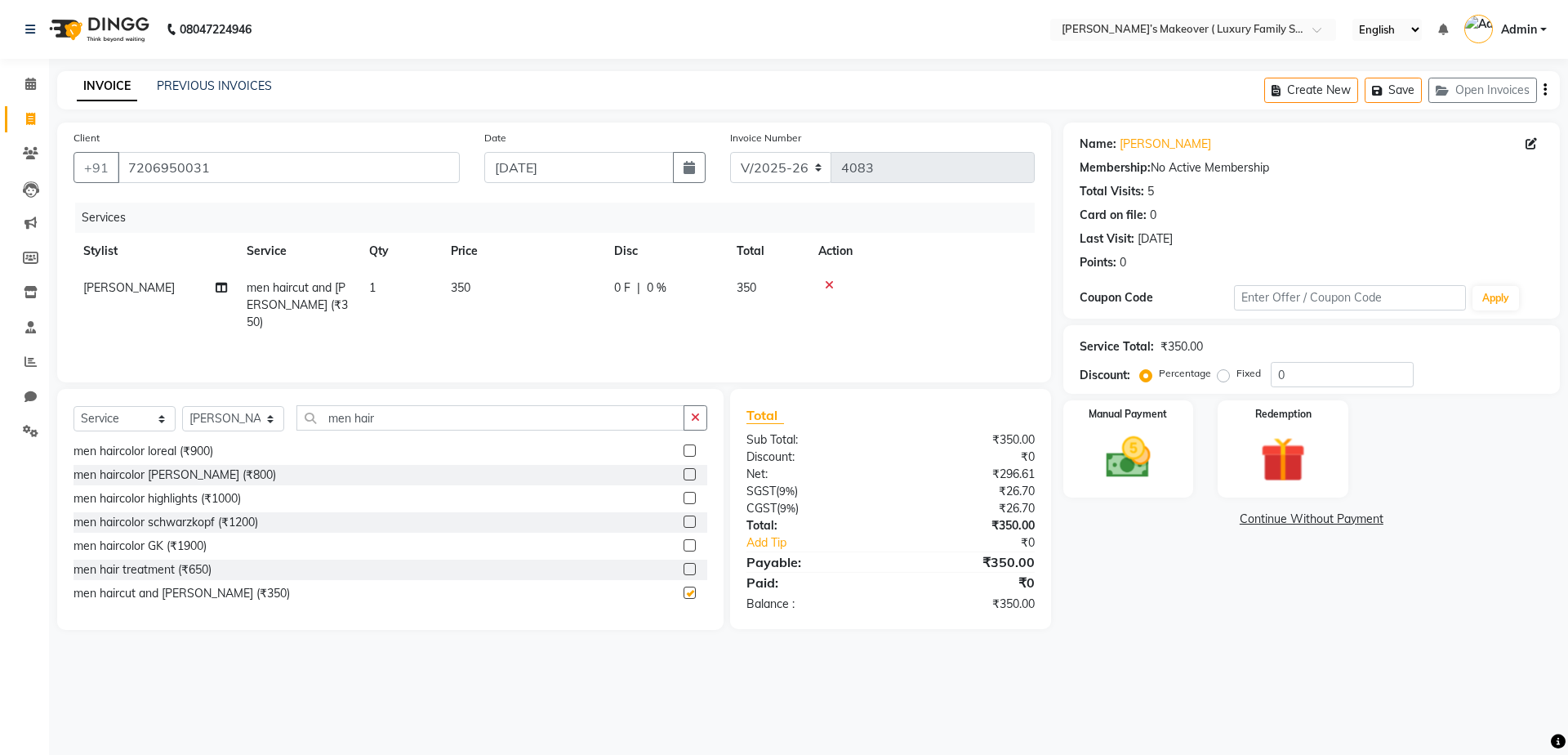
checkbox input "false"
click at [513, 404] on div "Select Service Product Membership Package Voucher Prepaid Gift Card Select Styl…" at bounding box center [389, 509] width 666 height 241
click at [512, 419] on input "men hair" at bounding box center [489, 417] width 387 height 25
type input "m"
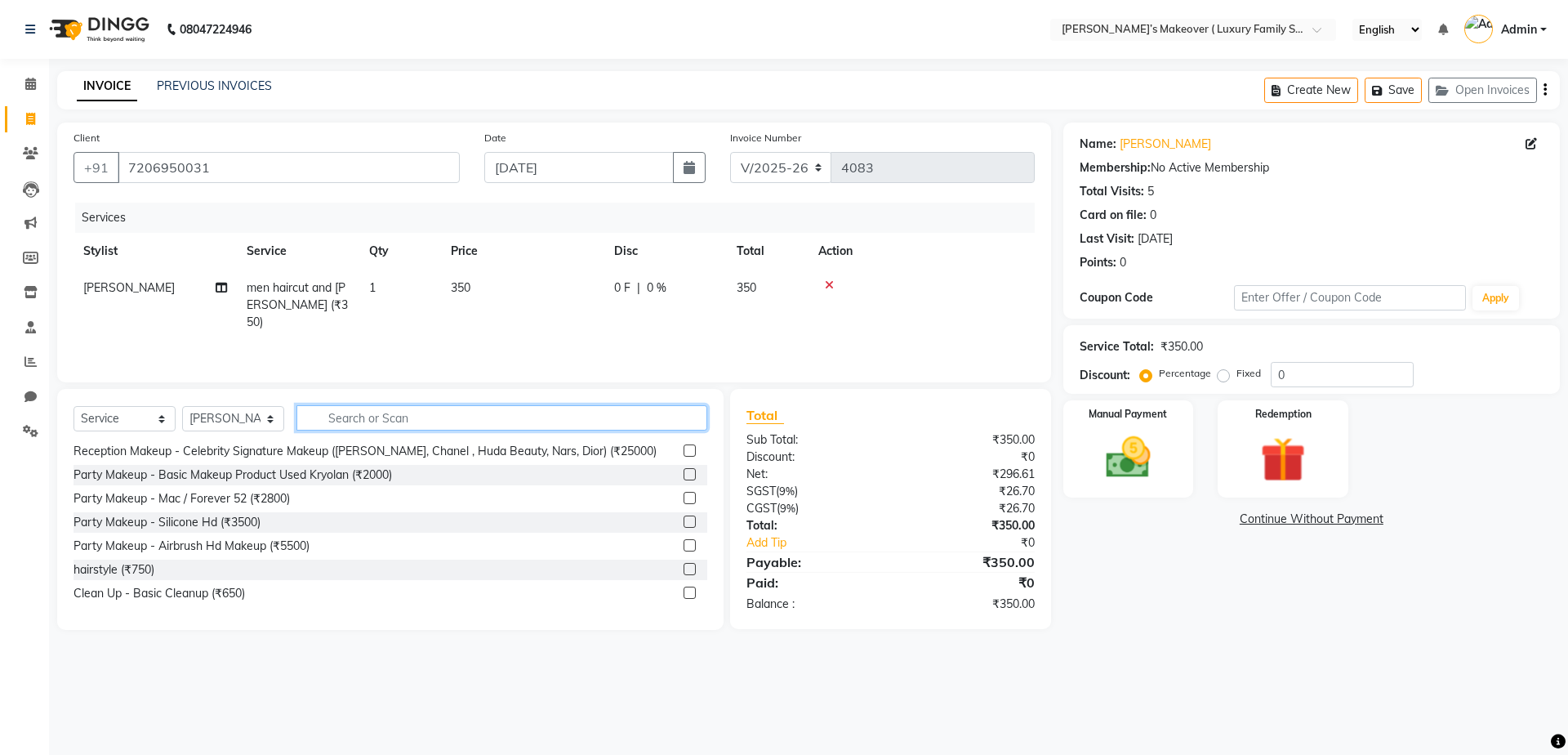
type input "h"
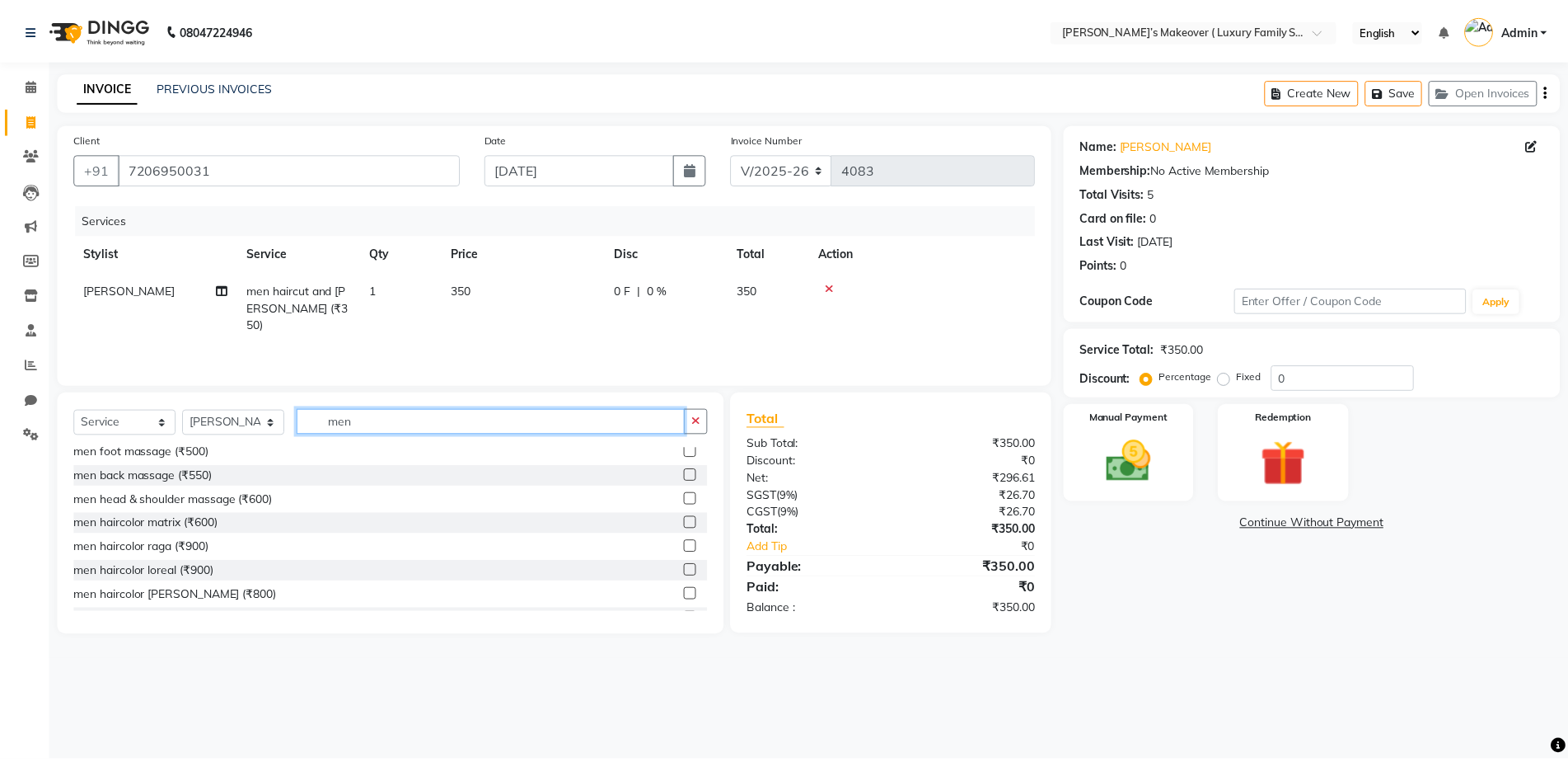
scroll to position [878, 0]
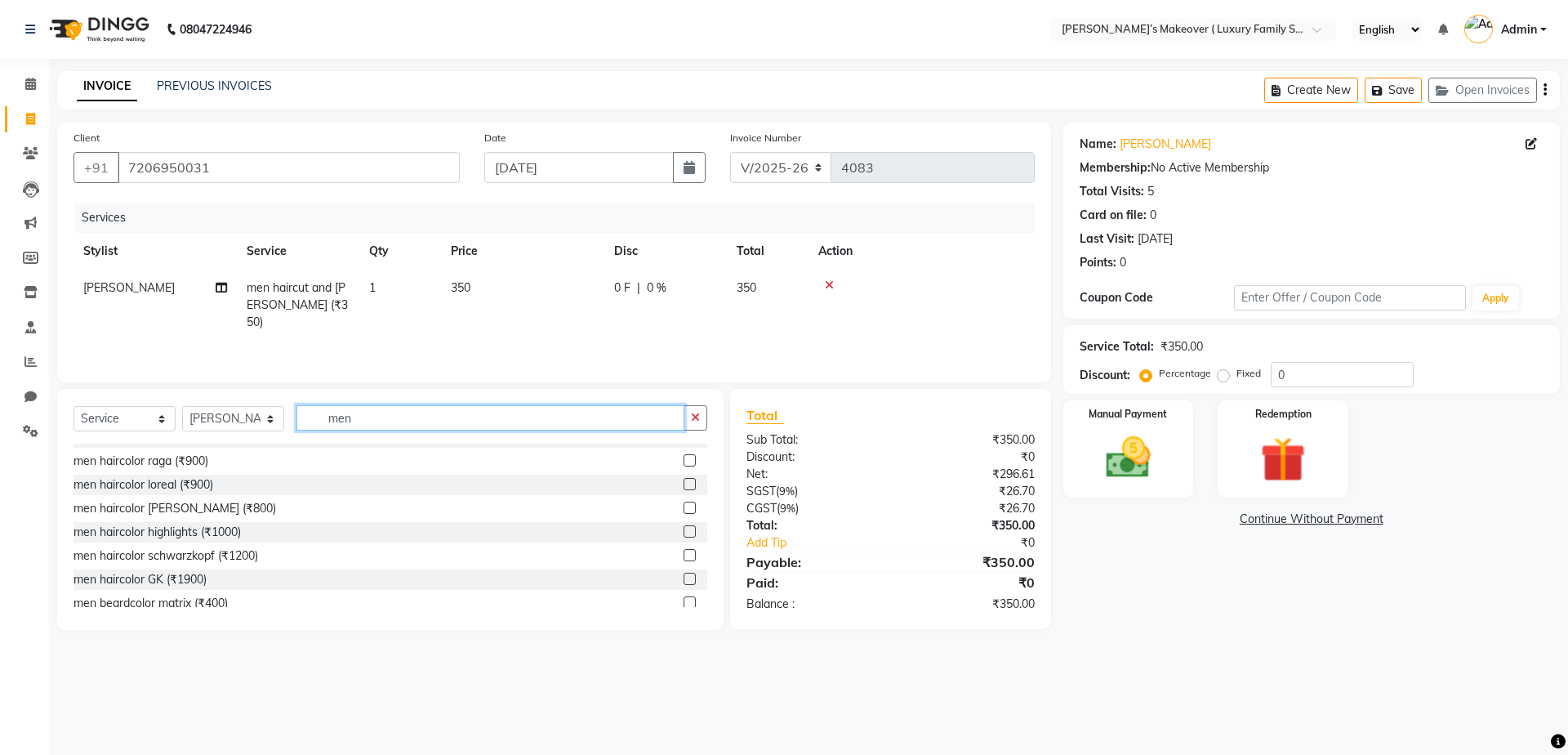
type input "men"
click at [684, 463] on label at bounding box center [689, 460] width 12 height 13
click at [684, 463] on input "checkbox" at bounding box center [688, 461] width 11 height 11
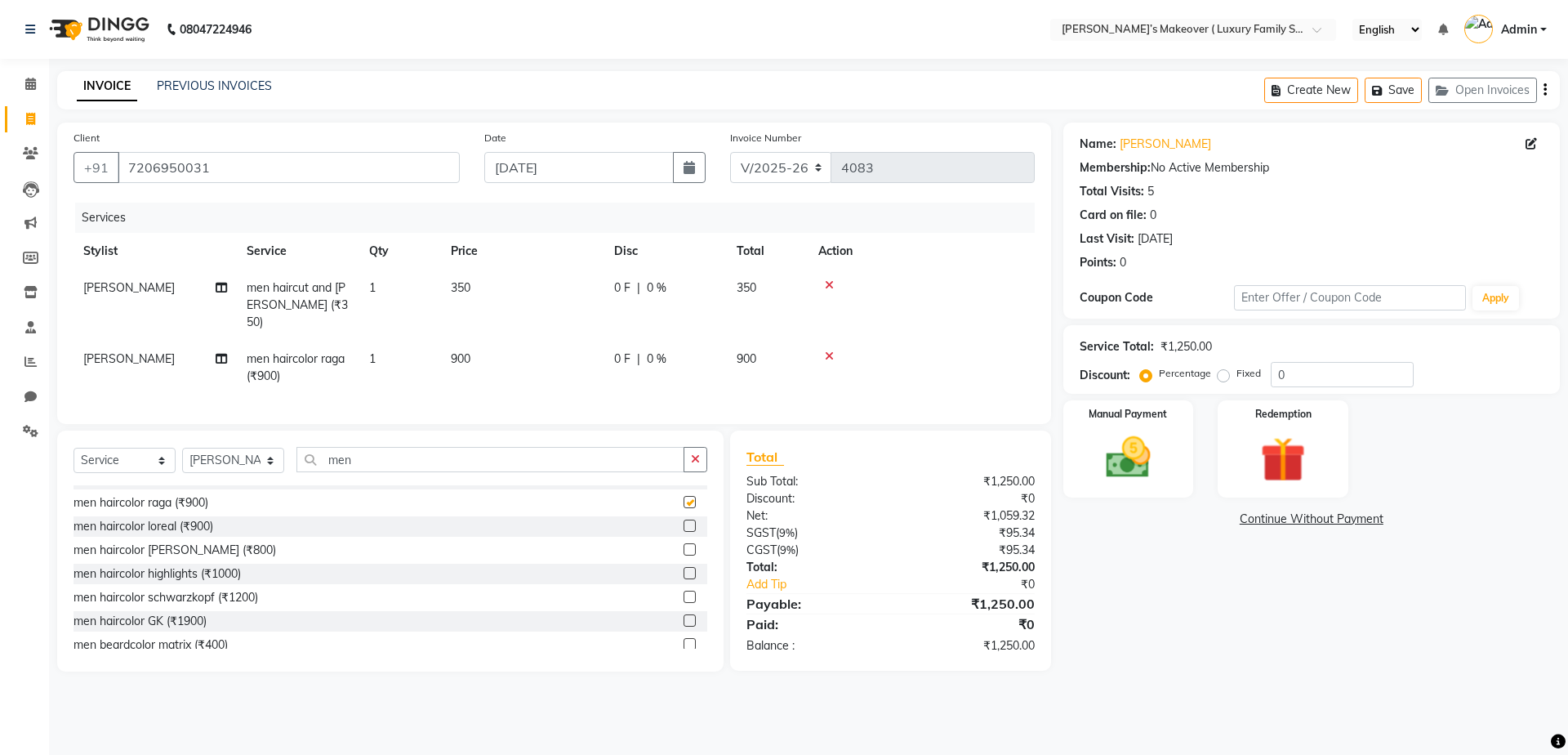
checkbox input "false"
click at [528, 361] on td "900" at bounding box center [523, 367] width 163 height 54
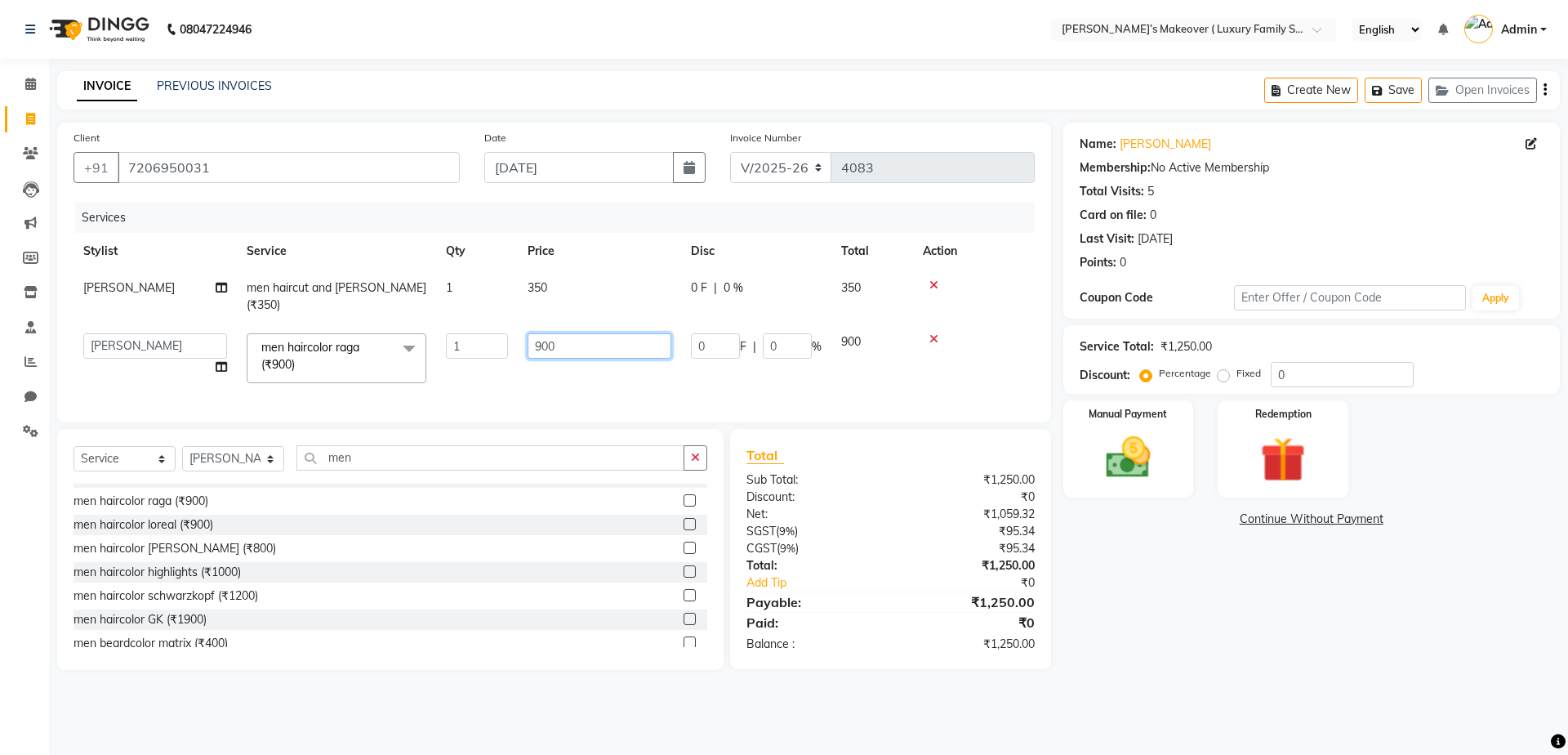
click at [585, 334] on input "900" at bounding box center [599, 346] width 143 height 25
type input "9"
type input "1050"
click at [943, 577] on div "₹0" at bounding box center [981, 583] width 130 height 17
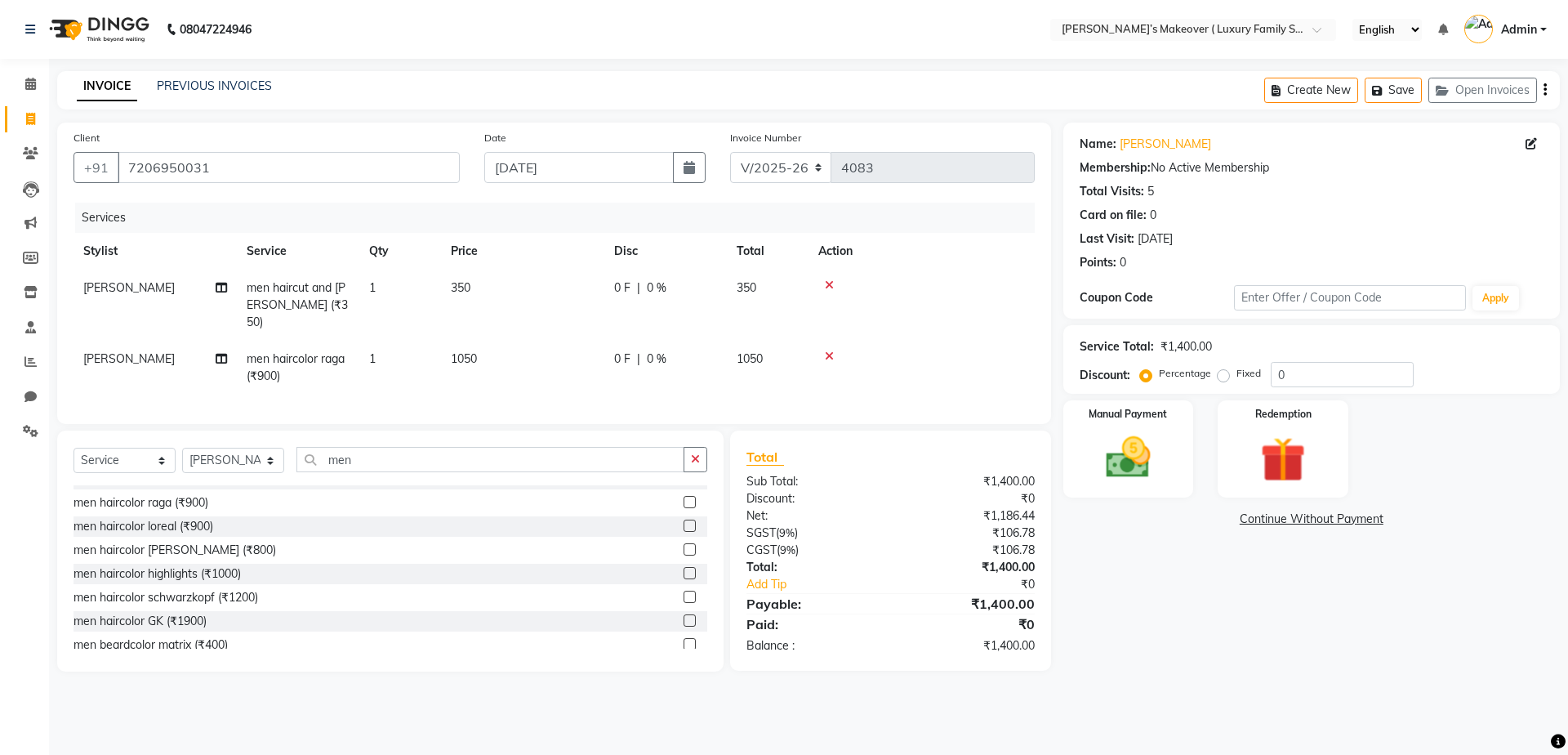
click at [1545, 89] on icon "button" at bounding box center [1544, 89] width 3 height 1
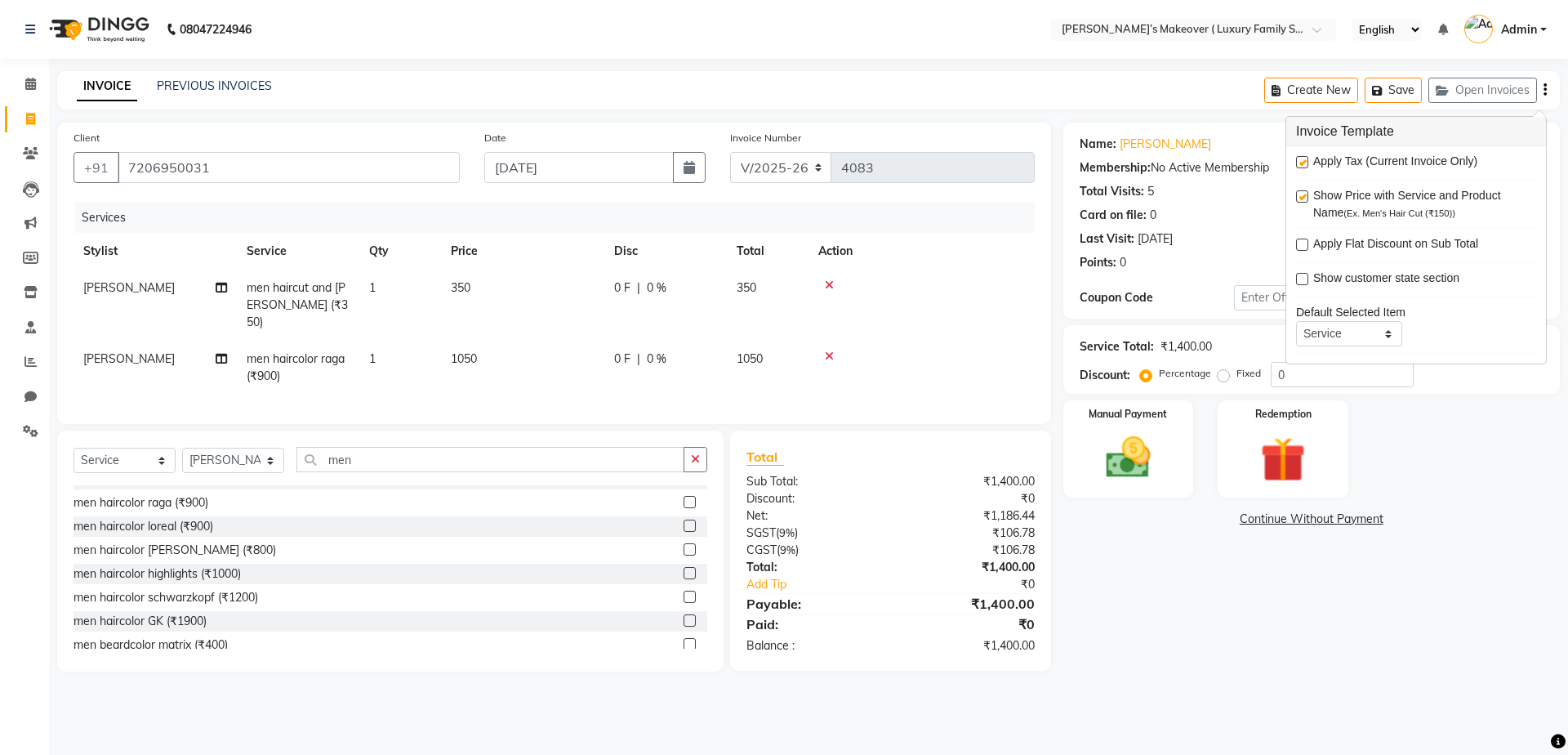
click at [1299, 164] on label at bounding box center [1302, 162] width 12 height 13
click at [1299, 164] on input "checkbox" at bounding box center [1301, 163] width 11 height 11
checkbox input "false"
click at [1174, 439] on div "Manual Payment" at bounding box center [1127, 448] width 136 height 100
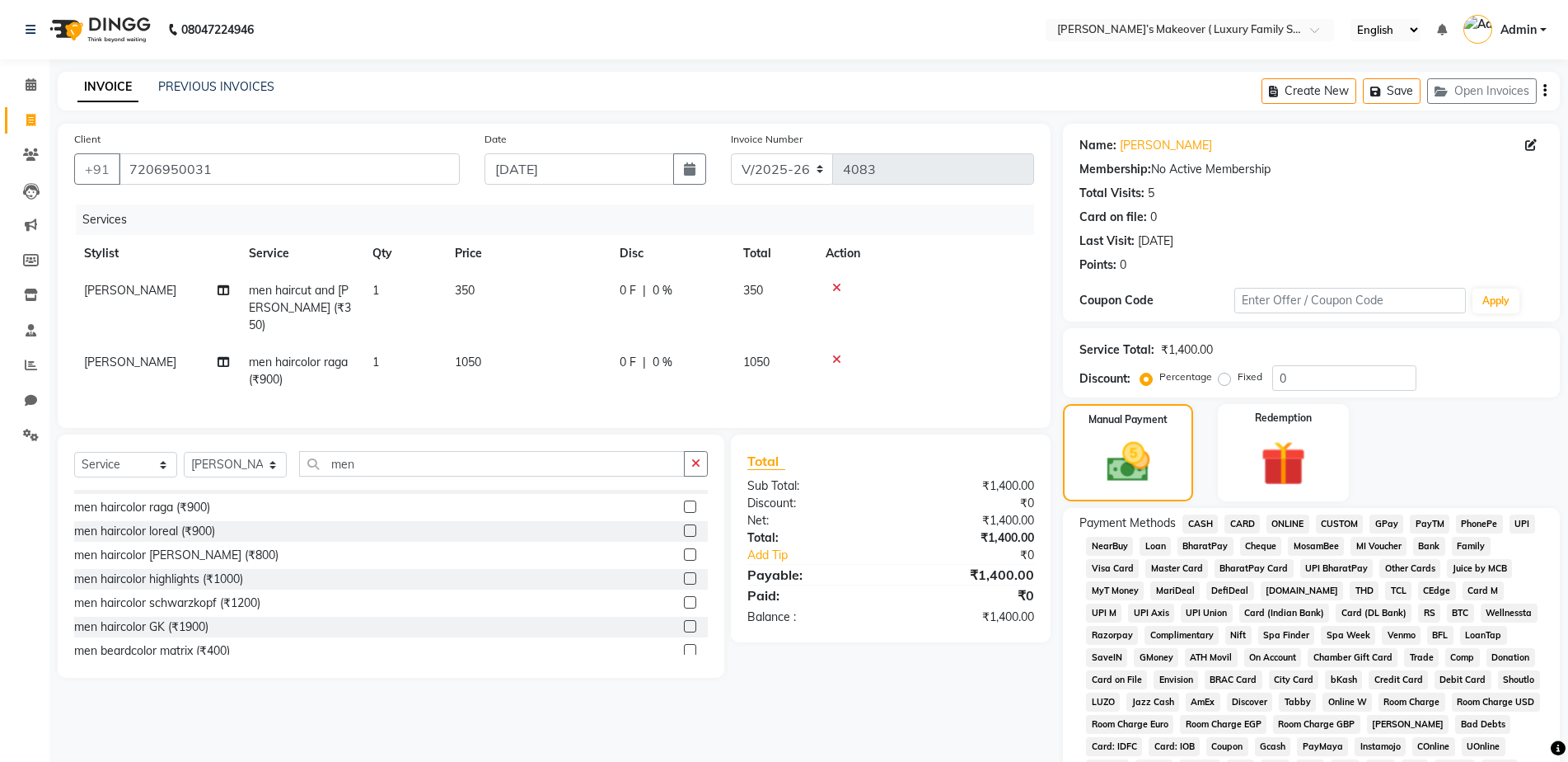
click at [1283, 517] on span "ONLINE" at bounding box center [1288, 524] width 43 height 19
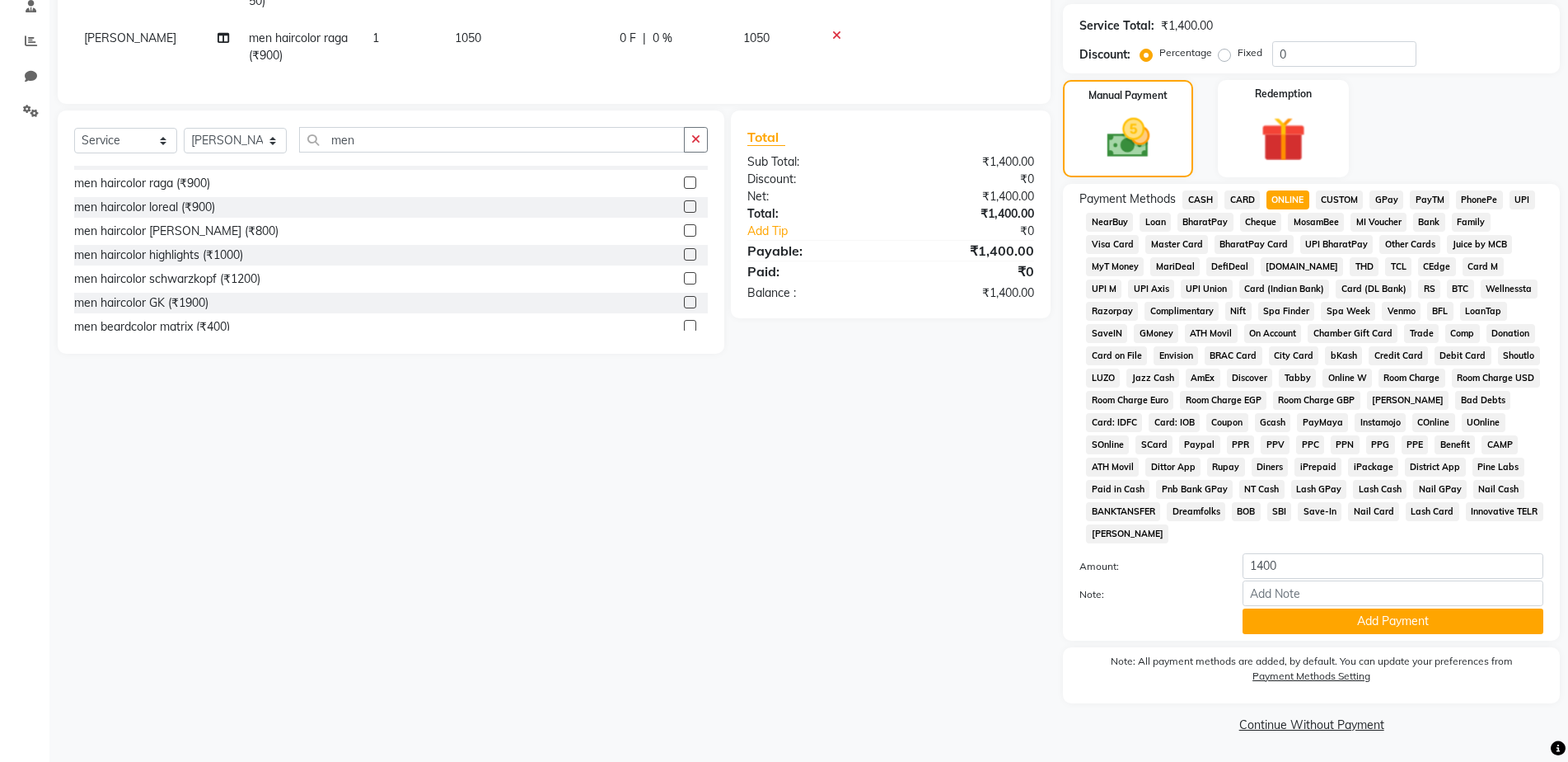
drag, startPoint x: 1289, startPoint y: 625, endPoint x: 1246, endPoint y: 755, distance: 136.9
click at [1286, 624] on button "Add Payment" at bounding box center [1393, 621] width 301 height 25
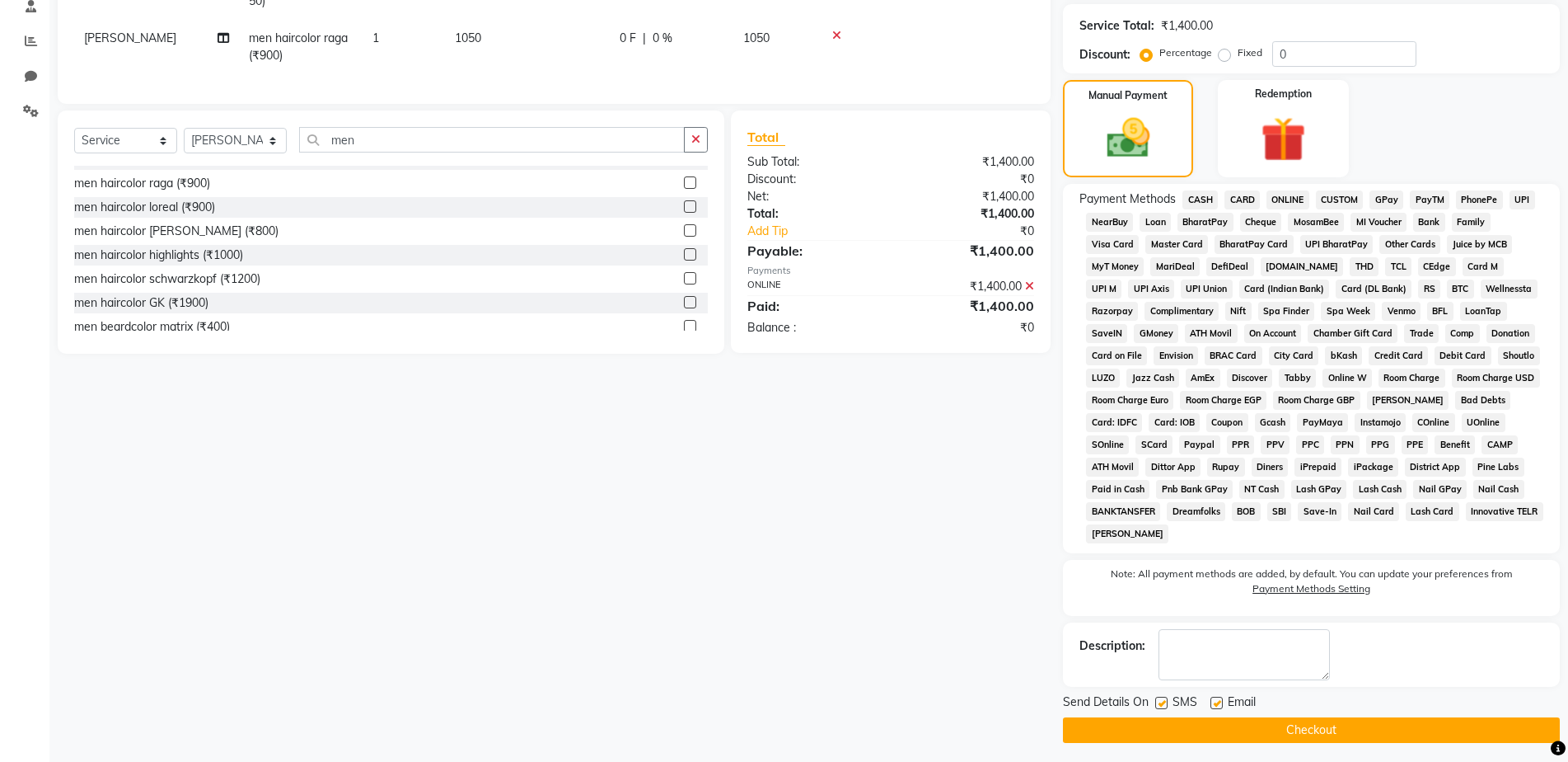
click at [1242, 736] on button "Checkout" at bounding box center [1312, 730] width 497 height 25
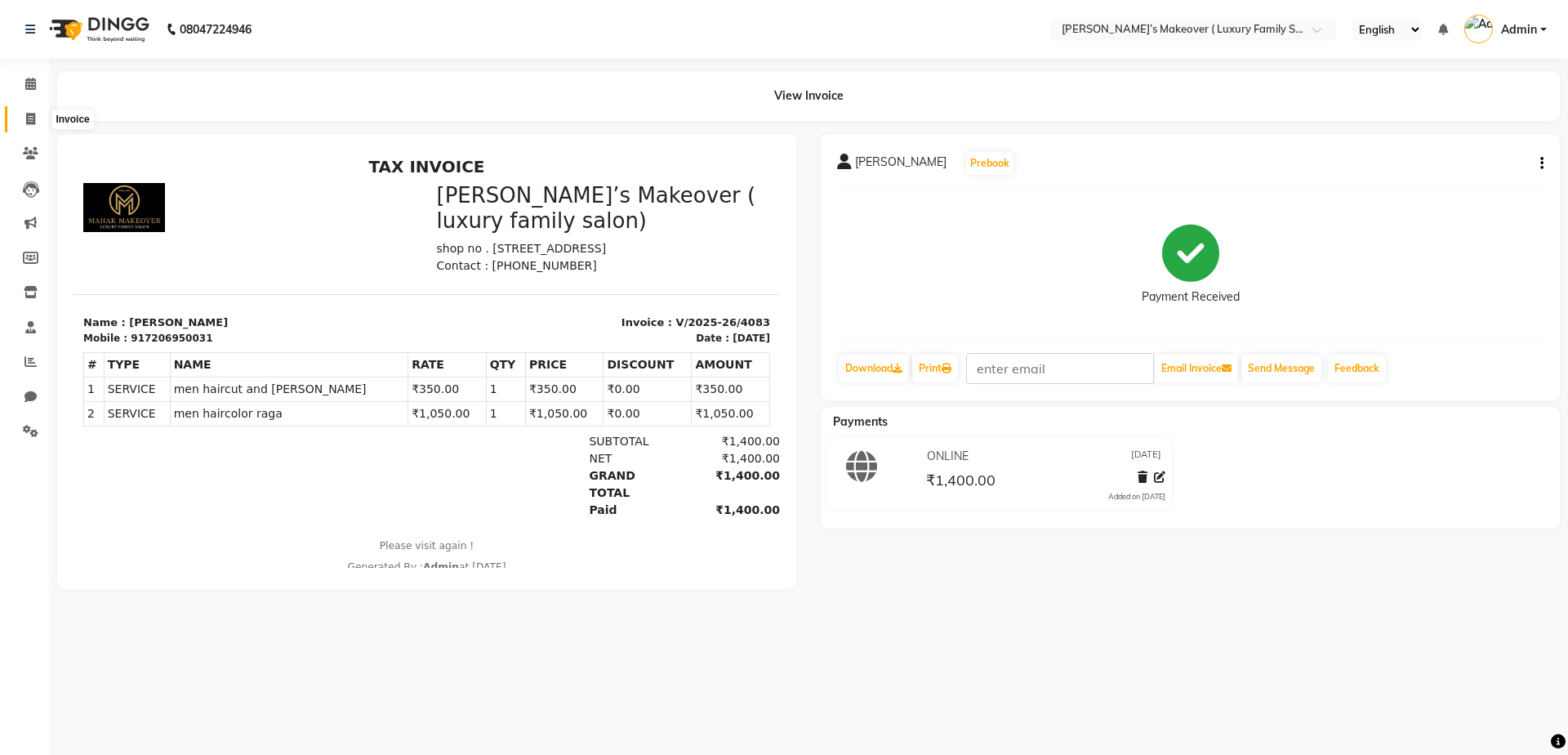
click at [36, 126] on span at bounding box center [31, 120] width 29 height 19
select select "service"
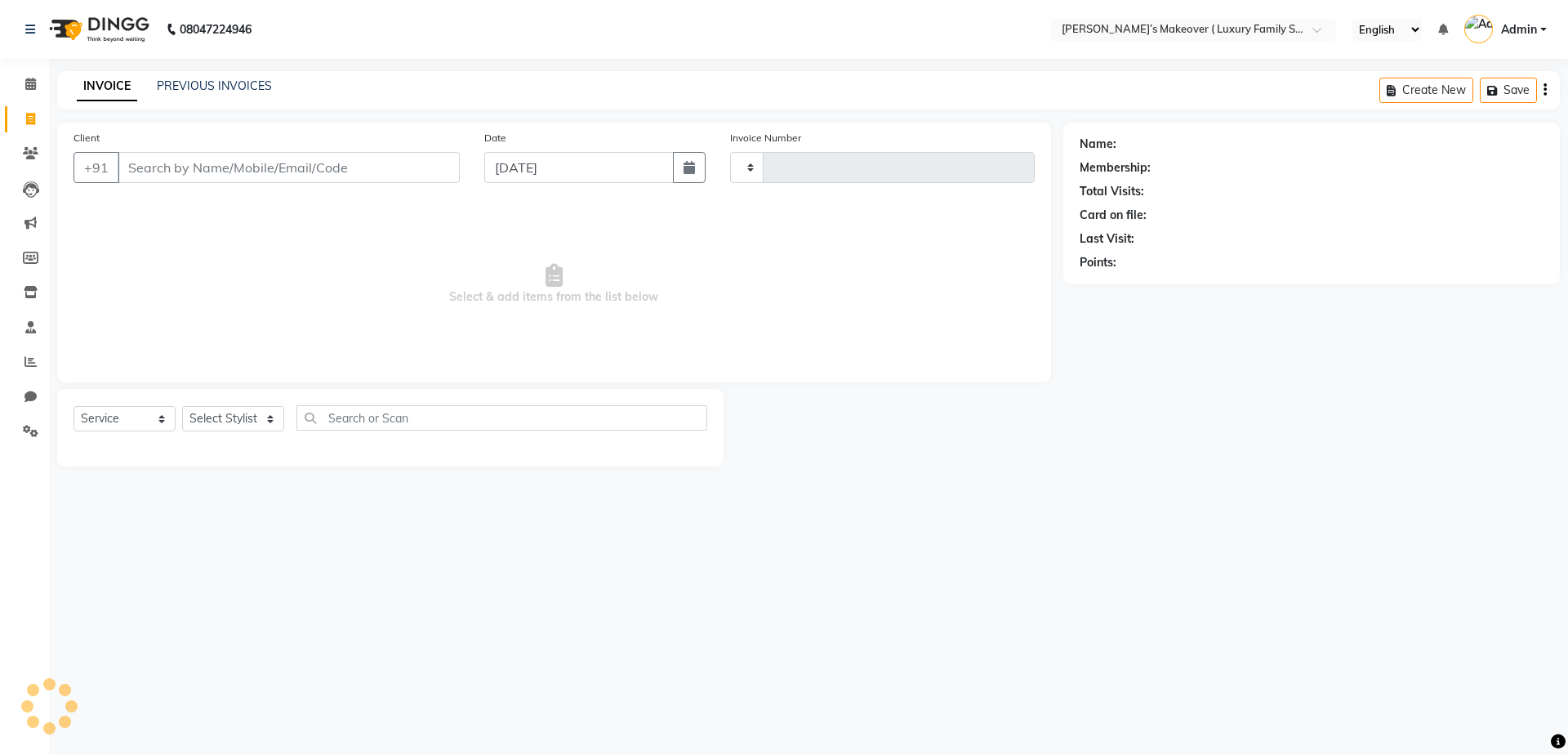
type input "4084"
select select "7777"
click at [231, 171] on input "Client" at bounding box center [288, 167] width 342 height 31
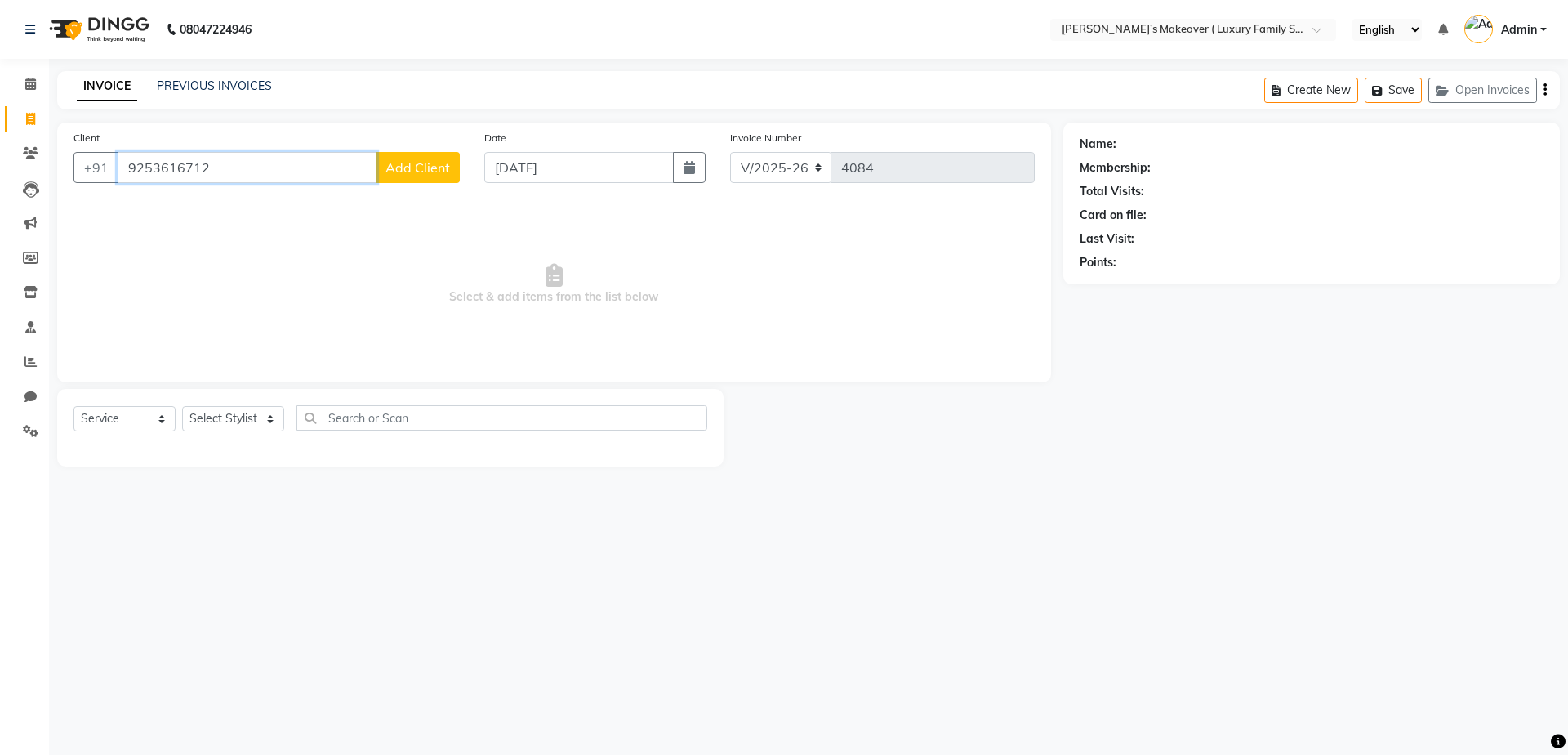
type input "9253616712"
click at [434, 180] on button "Add Client" at bounding box center [417, 167] width 84 height 31
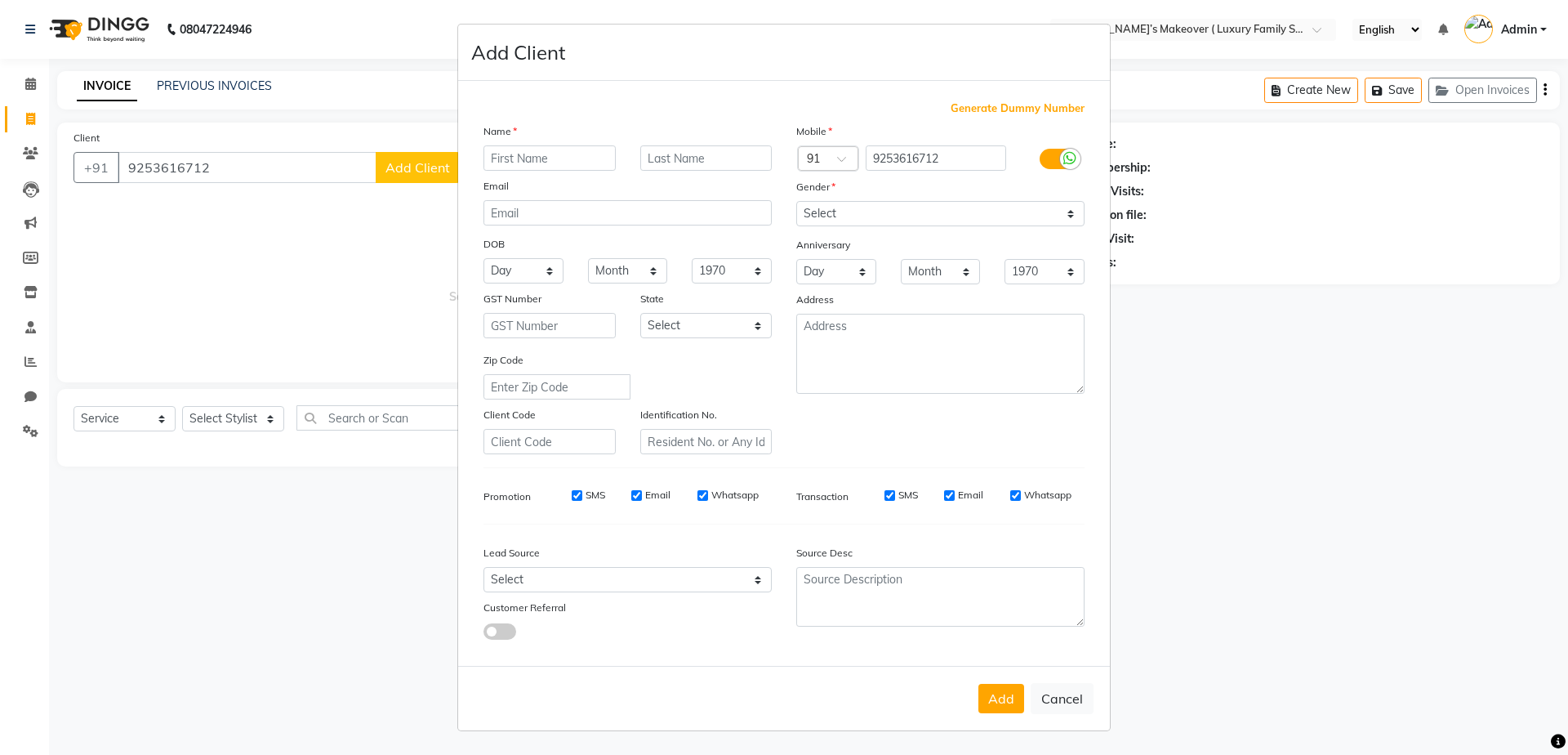
click at [546, 161] on input "text" at bounding box center [550, 158] width 133 height 25
type input "[PERSON_NAME]"
click at [701, 156] on input "text" at bounding box center [707, 158] width 133 height 25
type input "kaur"
drag, startPoint x: 941, startPoint y: 214, endPoint x: 933, endPoint y: 223, distance: 12.0
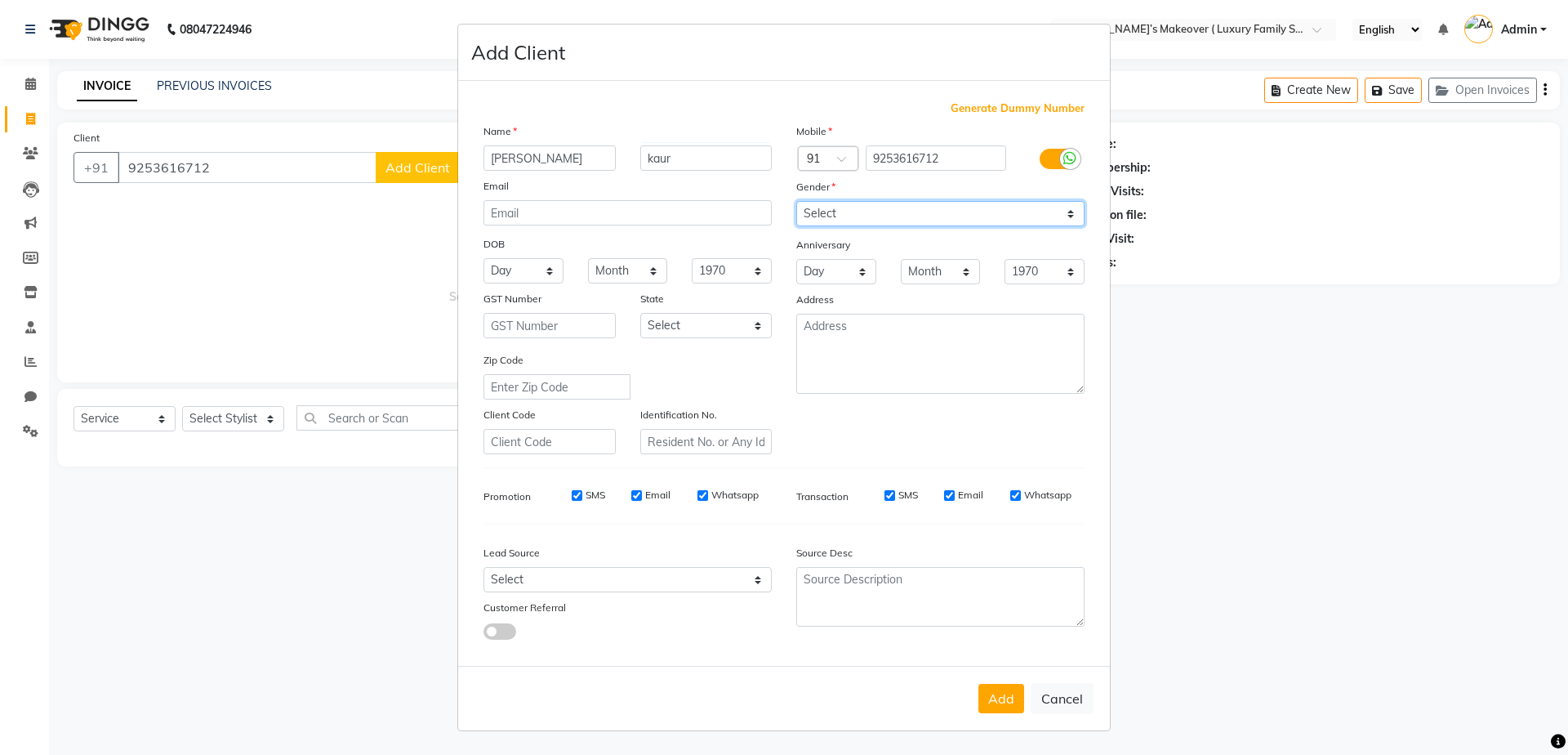
click at [941, 214] on select "Select [DEMOGRAPHIC_DATA] [DEMOGRAPHIC_DATA] Other Prefer Not To Say" at bounding box center [940, 214] width 288 height 25
select select "[DEMOGRAPHIC_DATA]"
click at [796, 201] on select "Select [DEMOGRAPHIC_DATA] [DEMOGRAPHIC_DATA] Other Prefer Not To Say" at bounding box center [940, 214] width 288 height 25
click at [1010, 714] on button "Add" at bounding box center [1002, 698] width 46 height 30
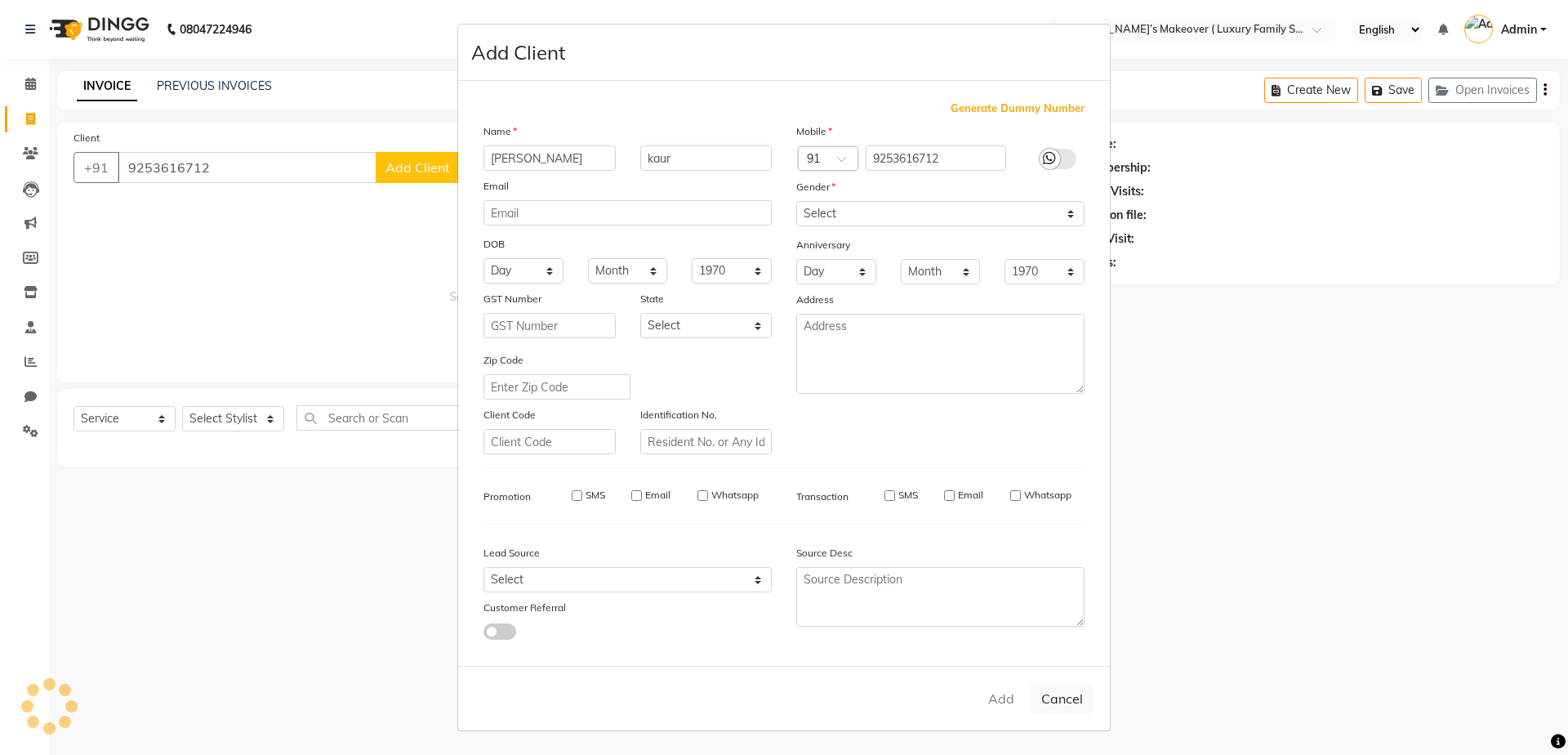
select select
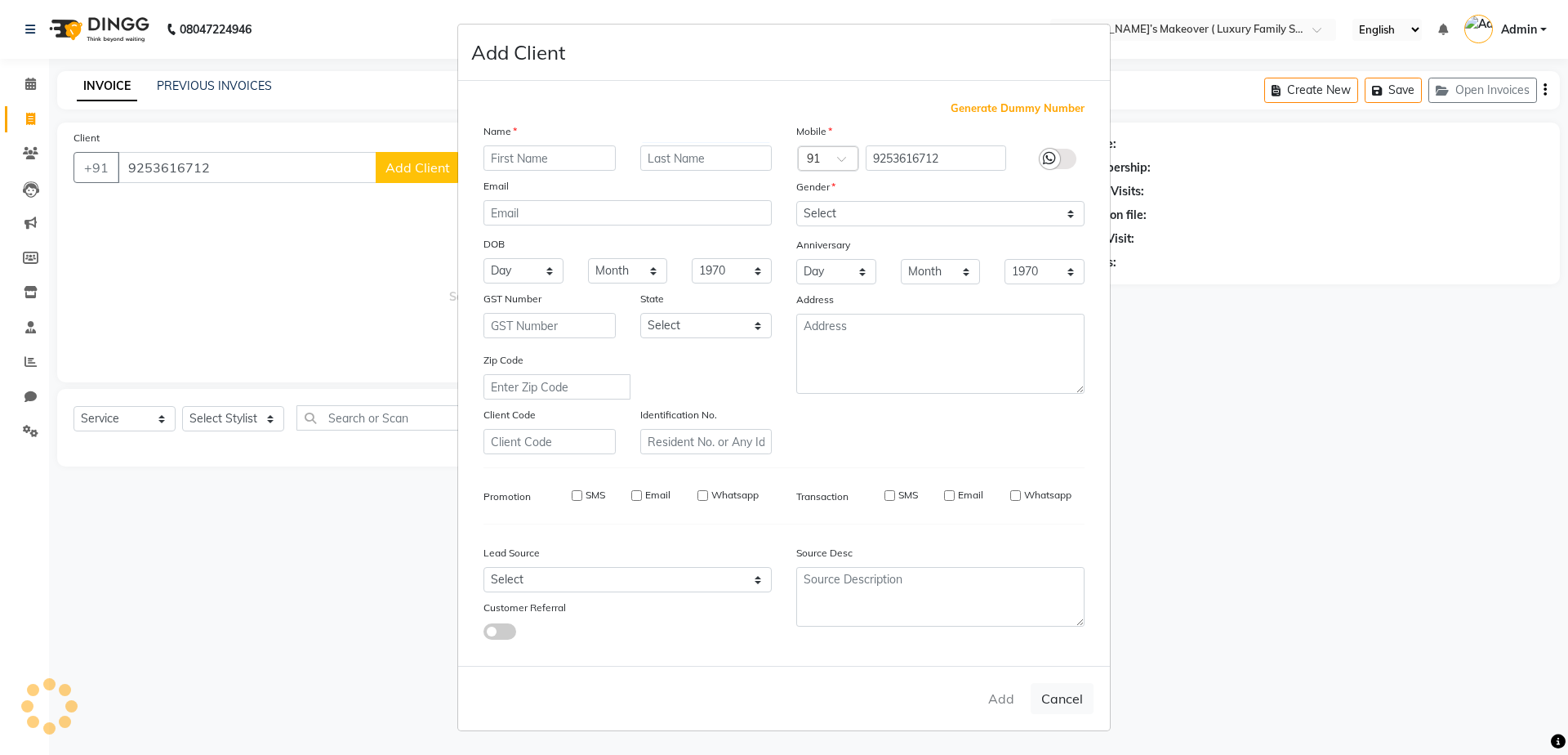
select select
checkbox input "false"
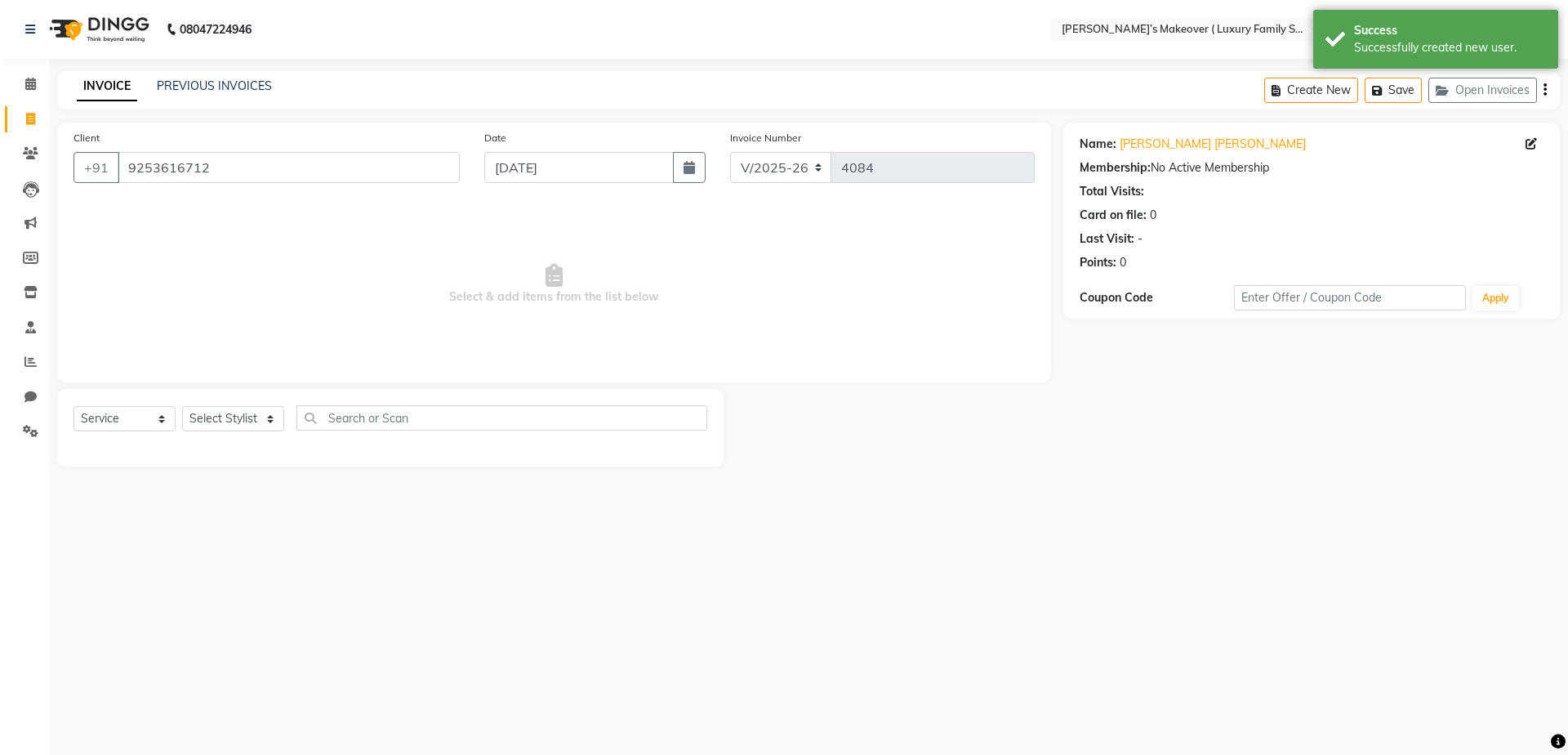
click at [126, 393] on div "Select Service Product Membership Package Voucher Prepaid Gift Card Select Styl…" at bounding box center [389, 427] width 666 height 78
click at [133, 420] on select "Select Service Product Membership Package Voucher Prepaid Gift Card" at bounding box center [124, 418] width 102 height 25
click at [73, 406] on select "Select Service Product Membership Package Voucher Prepaid Gift Card" at bounding box center [124, 418] width 102 height 25
click at [237, 421] on select "Select Stylist [PERSON_NAME] [PERSON_NAME] [PERSON_NAME] [PERSON_NAME] [PERSON_…" at bounding box center [233, 418] width 102 height 25
click at [182, 406] on select "Select Stylist [PERSON_NAME] [PERSON_NAME] [PERSON_NAME] [PERSON_NAME] [PERSON_…" at bounding box center [233, 418] width 102 height 25
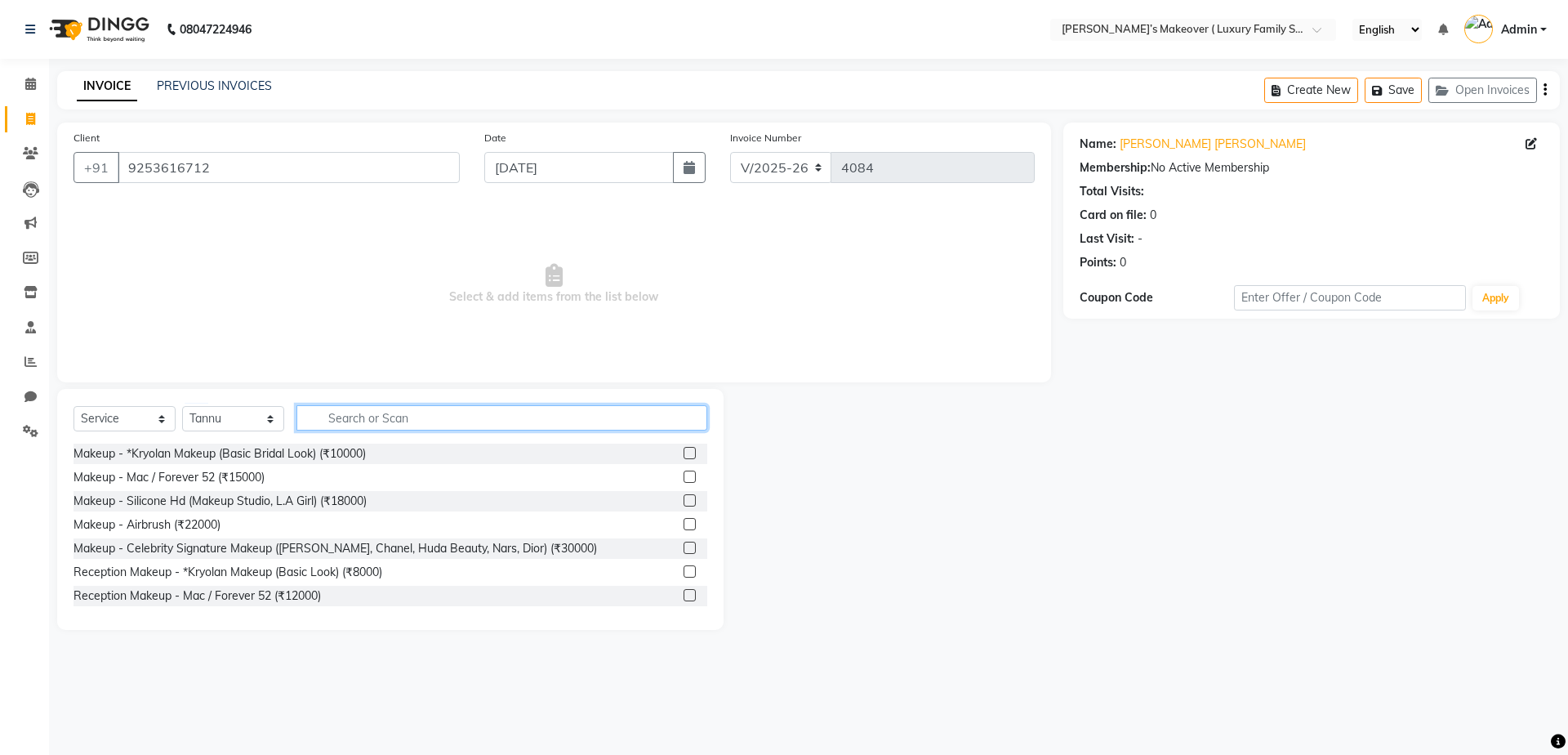
click at [383, 424] on input "text" at bounding box center [501, 417] width 411 height 25
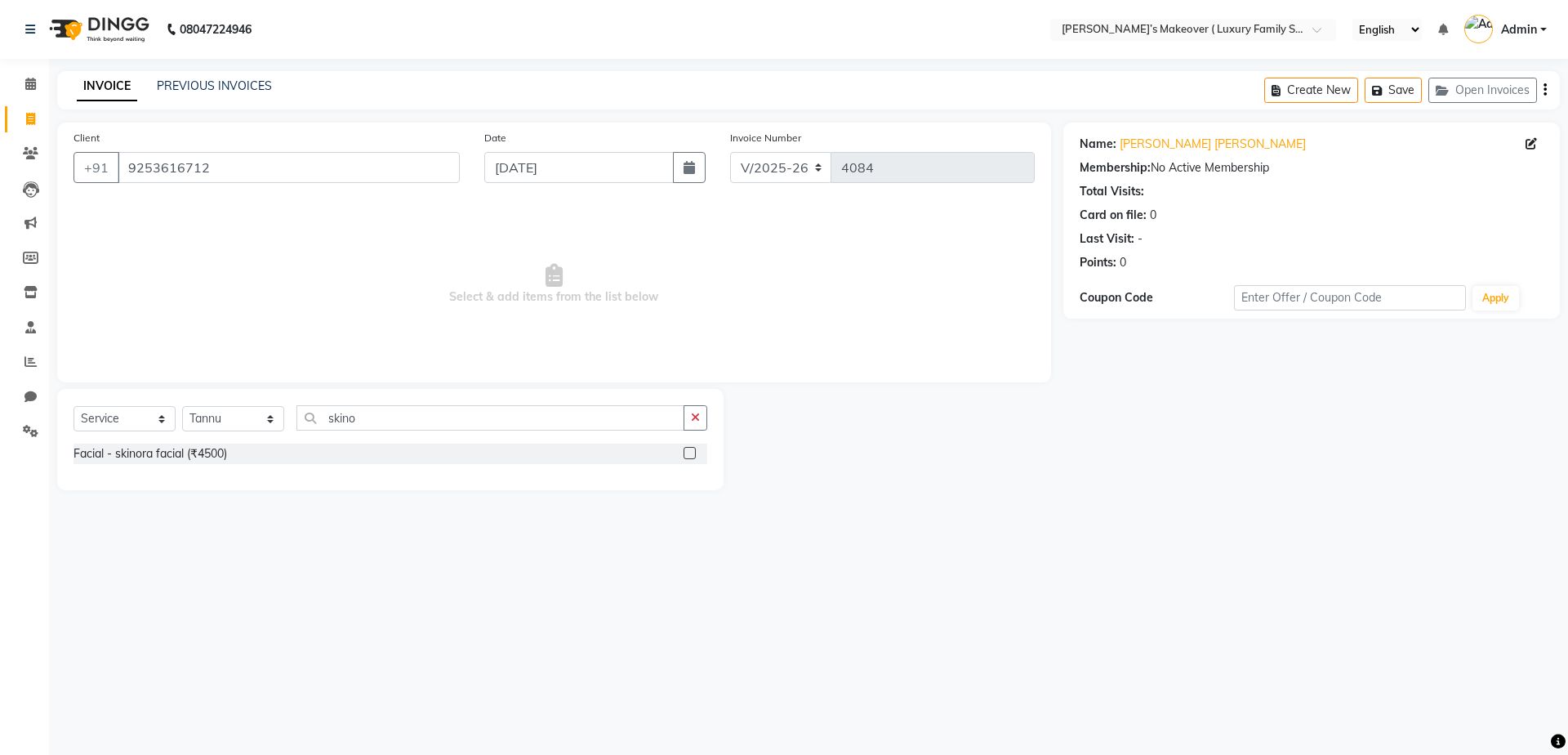
click at [692, 457] on label at bounding box center [689, 453] width 12 height 13
click at [692, 457] on input "checkbox" at bounding box center [688, 453] width 11 height 11
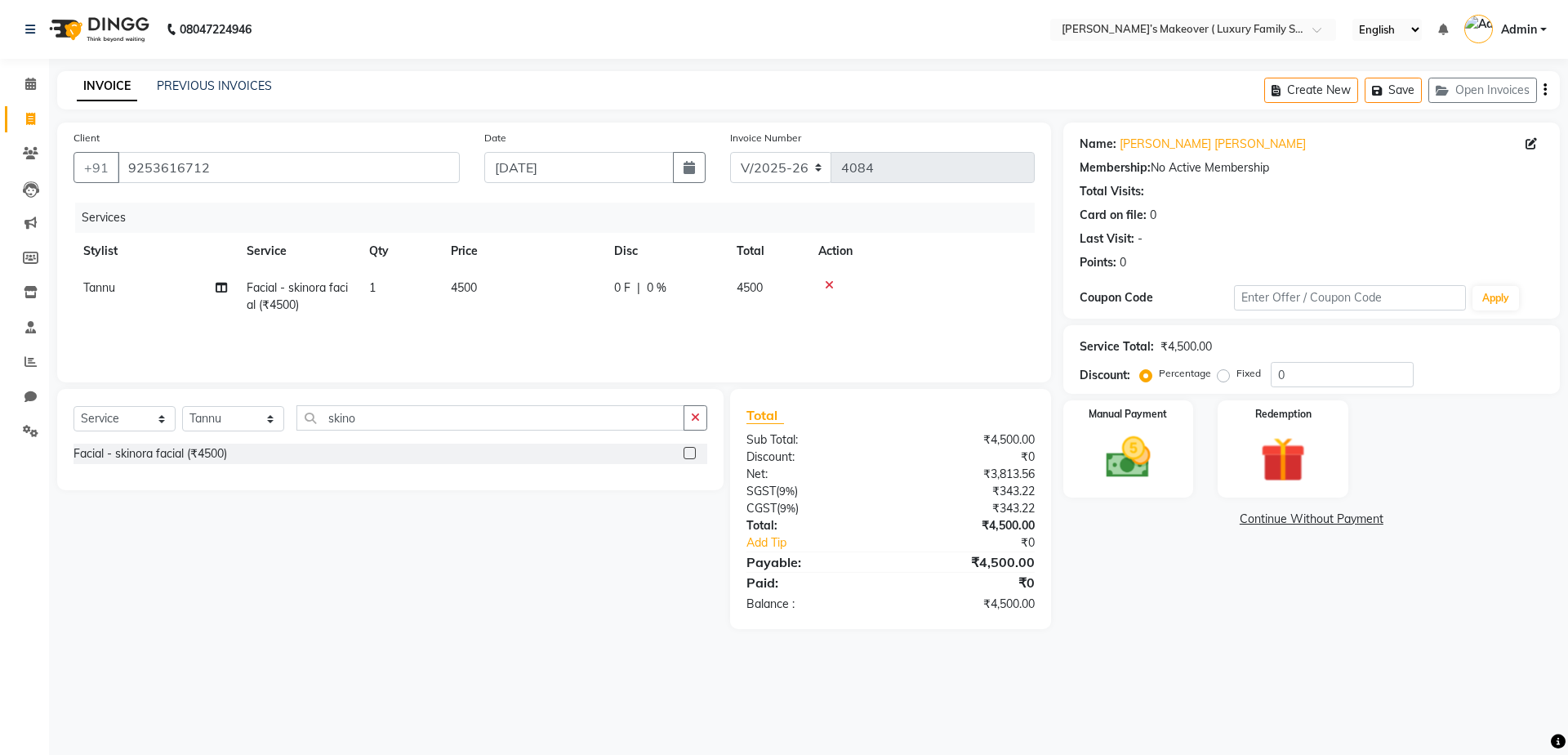
drag, startPoint x: 1217, startPoint y: 377, endPoint x: 1234, endPoint y: 375, distance: 17.1
click at [1236, 377] on label "Fixed" at bounding box center [1248, 373] width 24 height 14
click at [1221, 377] on input "Fixed" at bounding box center [1227, 373] width 12 height 12
click at [1316, 380] on input "0" at bounding box center [1342, 374] width 143 height 25
click at [1544, 89] on icon "button" at bounding box center [1544, 89] width 3 height 1
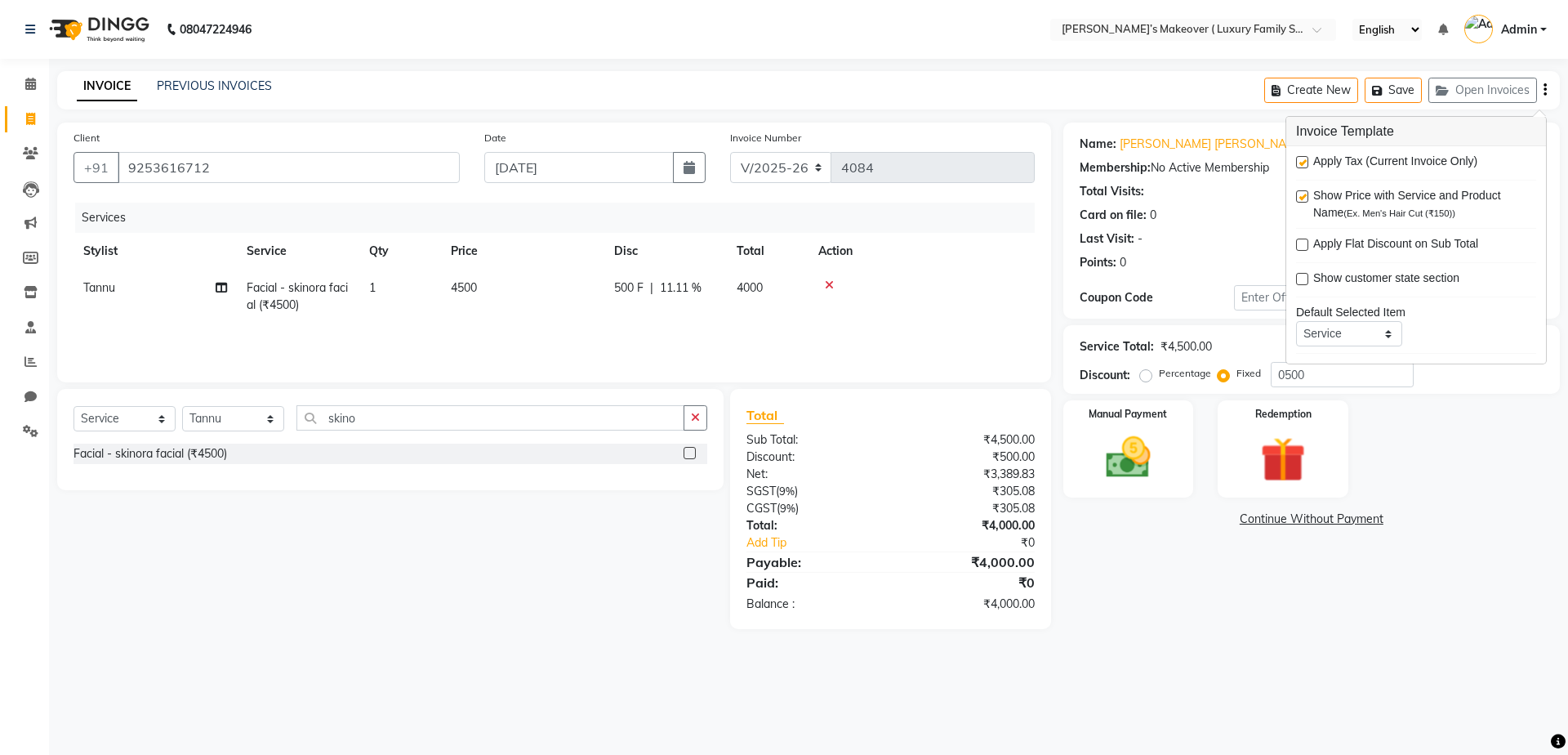
click at [1305, 160] on label at bounding box center [1302, 162] width 12 height 13
click at [1305, 160] on input "checkbox" at bounding box center [1301, 163] width 11 height 11
click at [1142, 430] on div "Manual Payment" at bounding box center [1127, 448] width 136 height 100
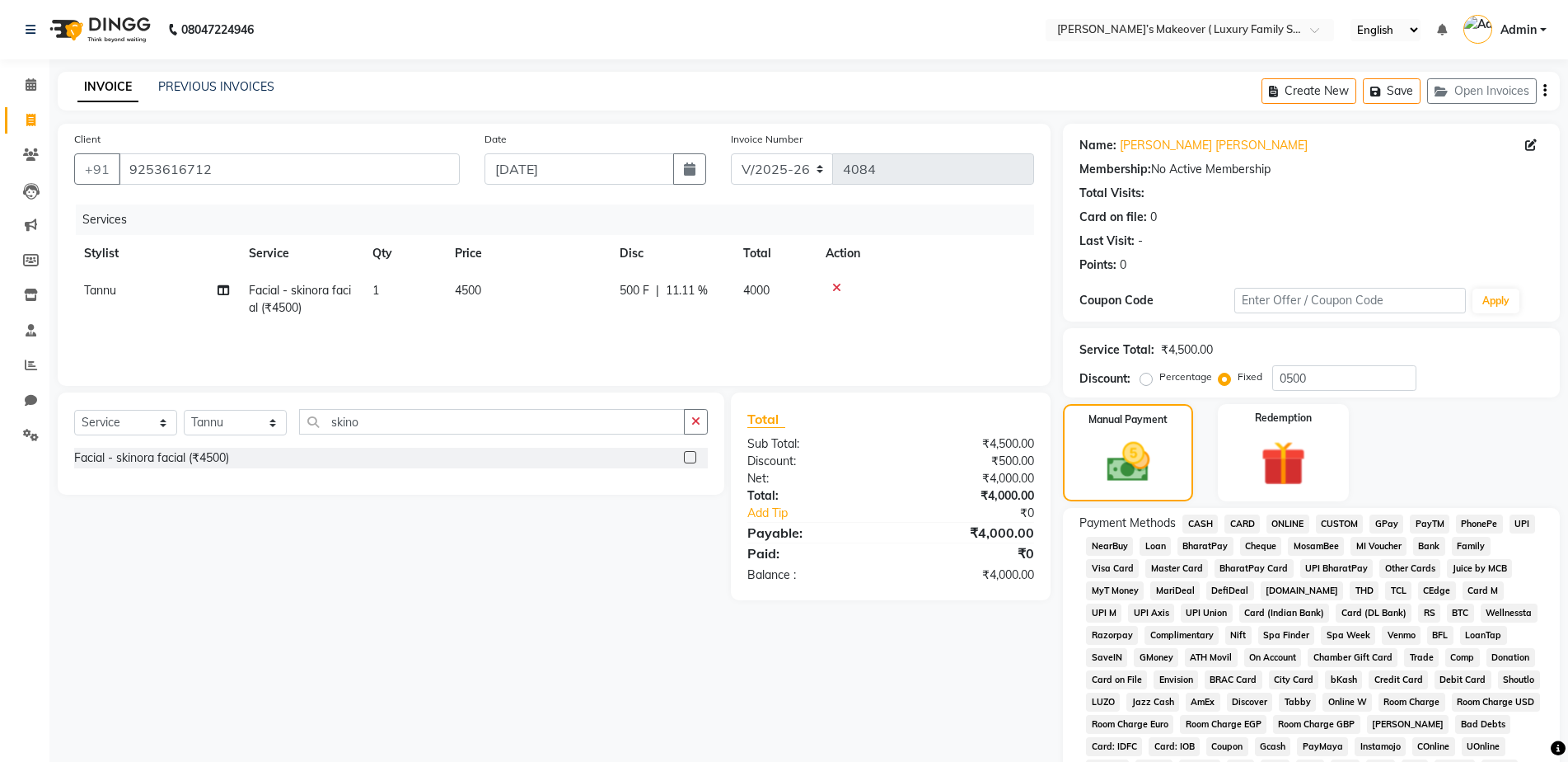
click at [1181, 521] on div "CASH" at bounding box center [1196, 525] width 42 height 22
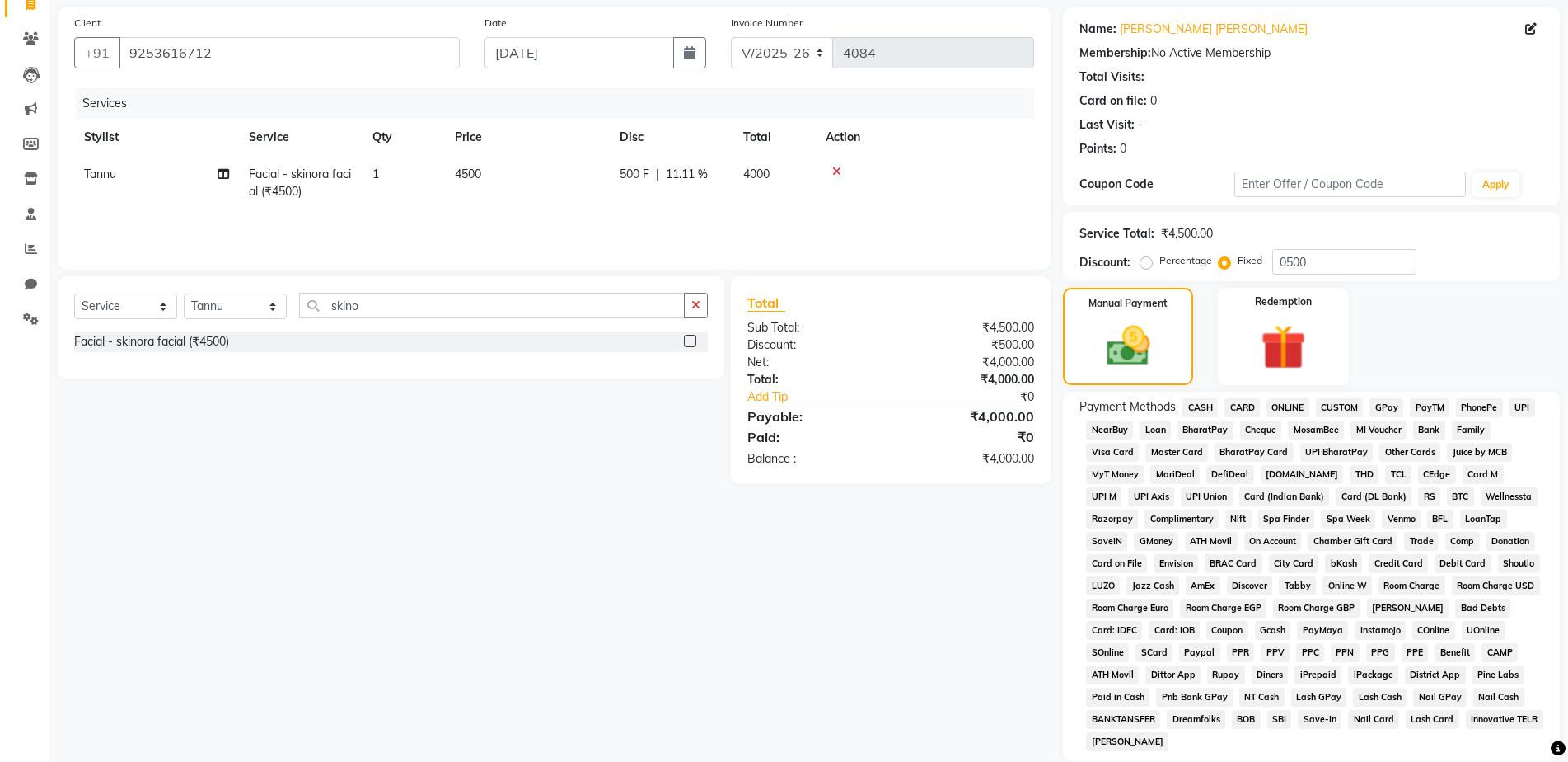
scroll to position [237, 0]
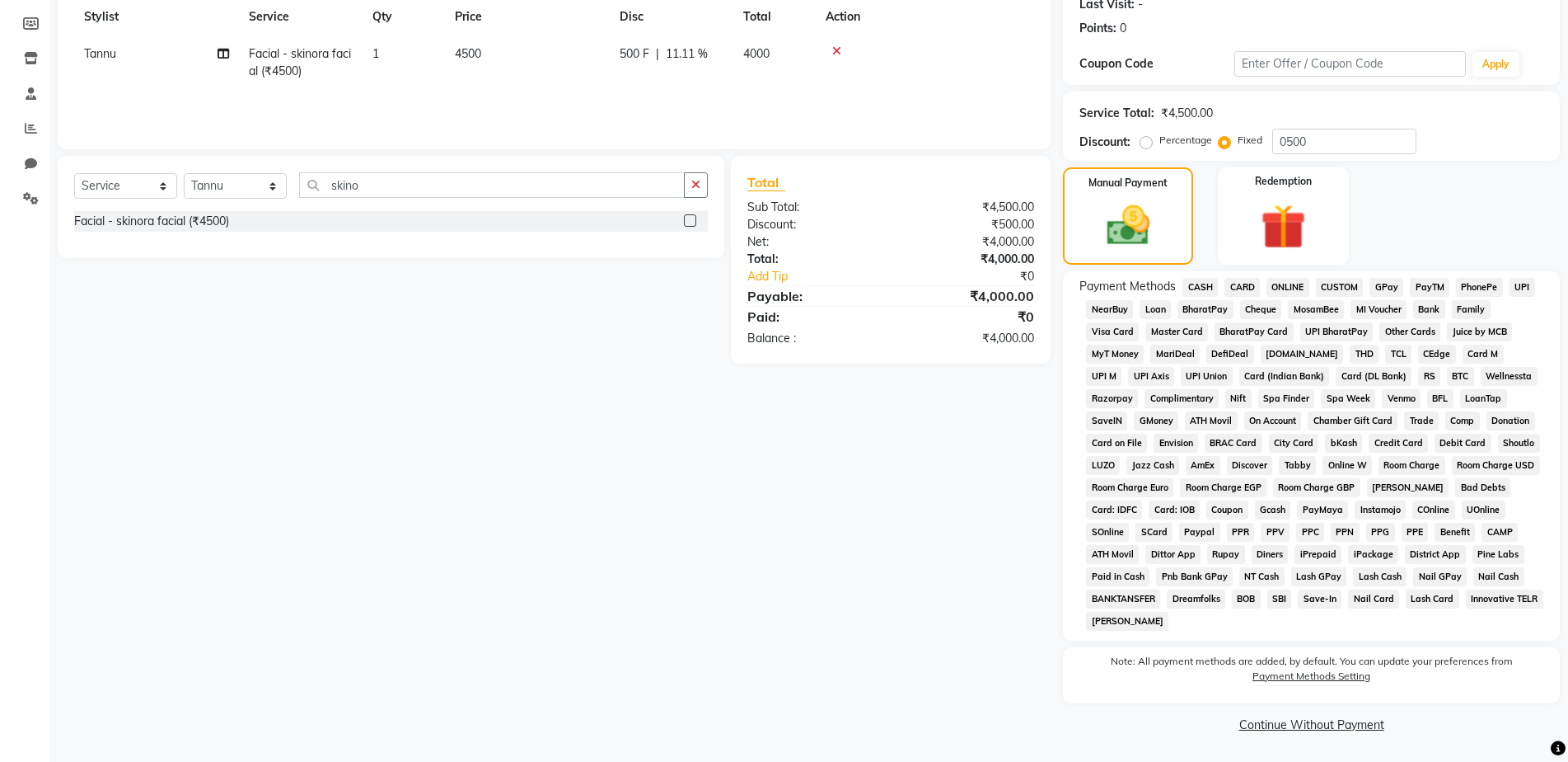
click at [1197, 289] on span "CASH" at bounding box center [1200, 287] width 36 height 19
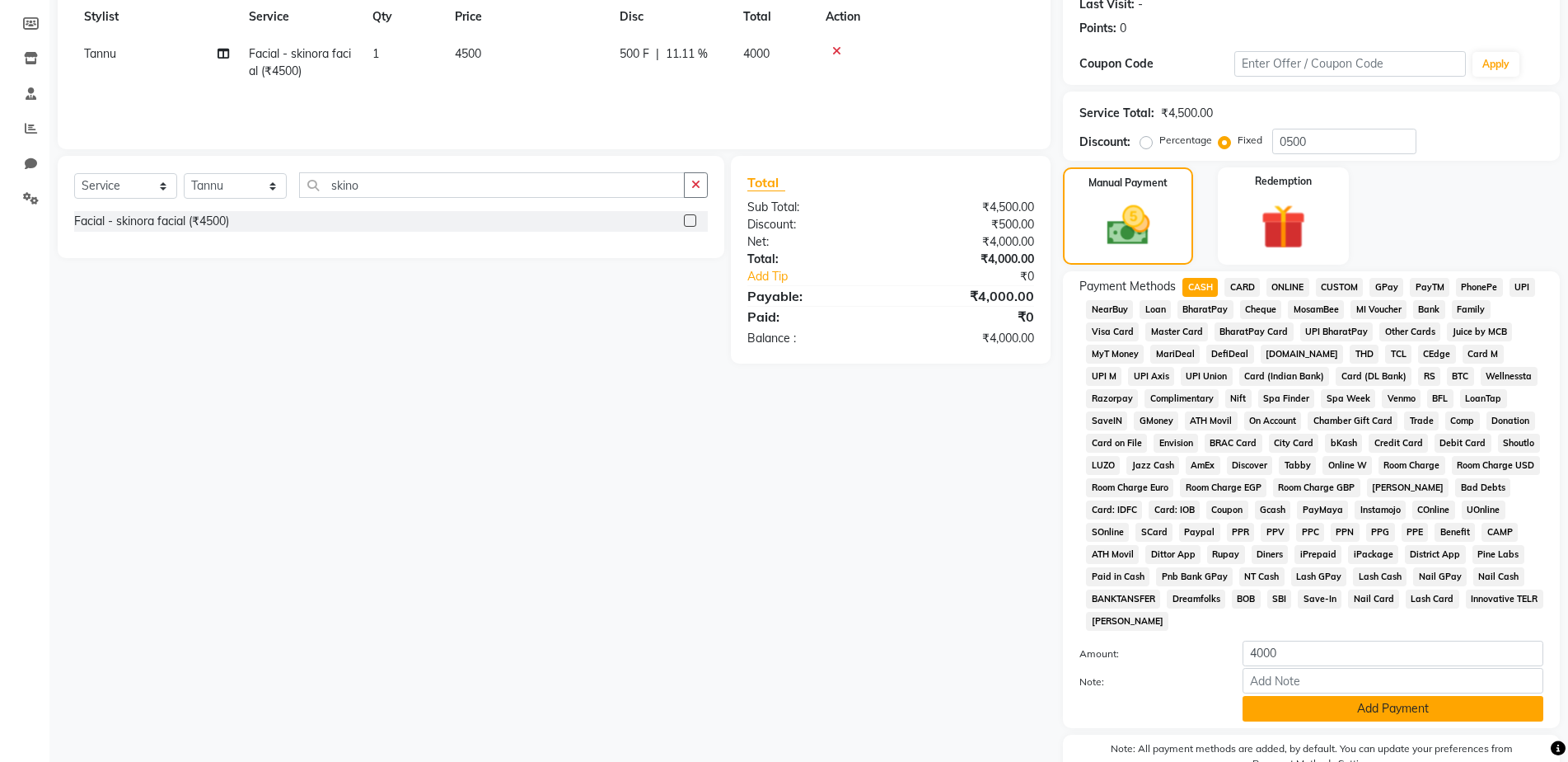
click at [1371, 713] on button "Add Payment" at bounding box center [1393, 709] width 301 height 25
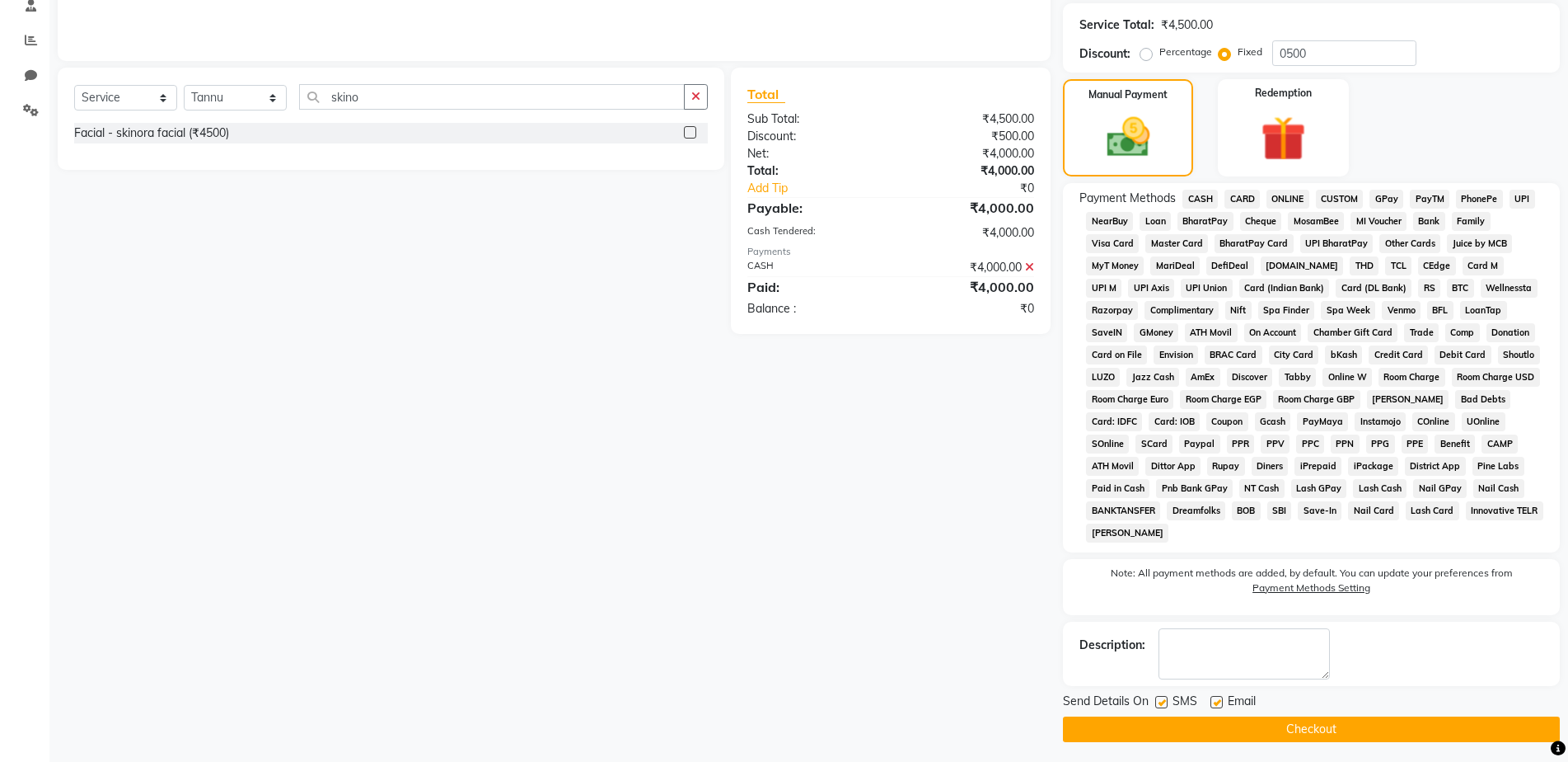
scroll to position [330, 0]
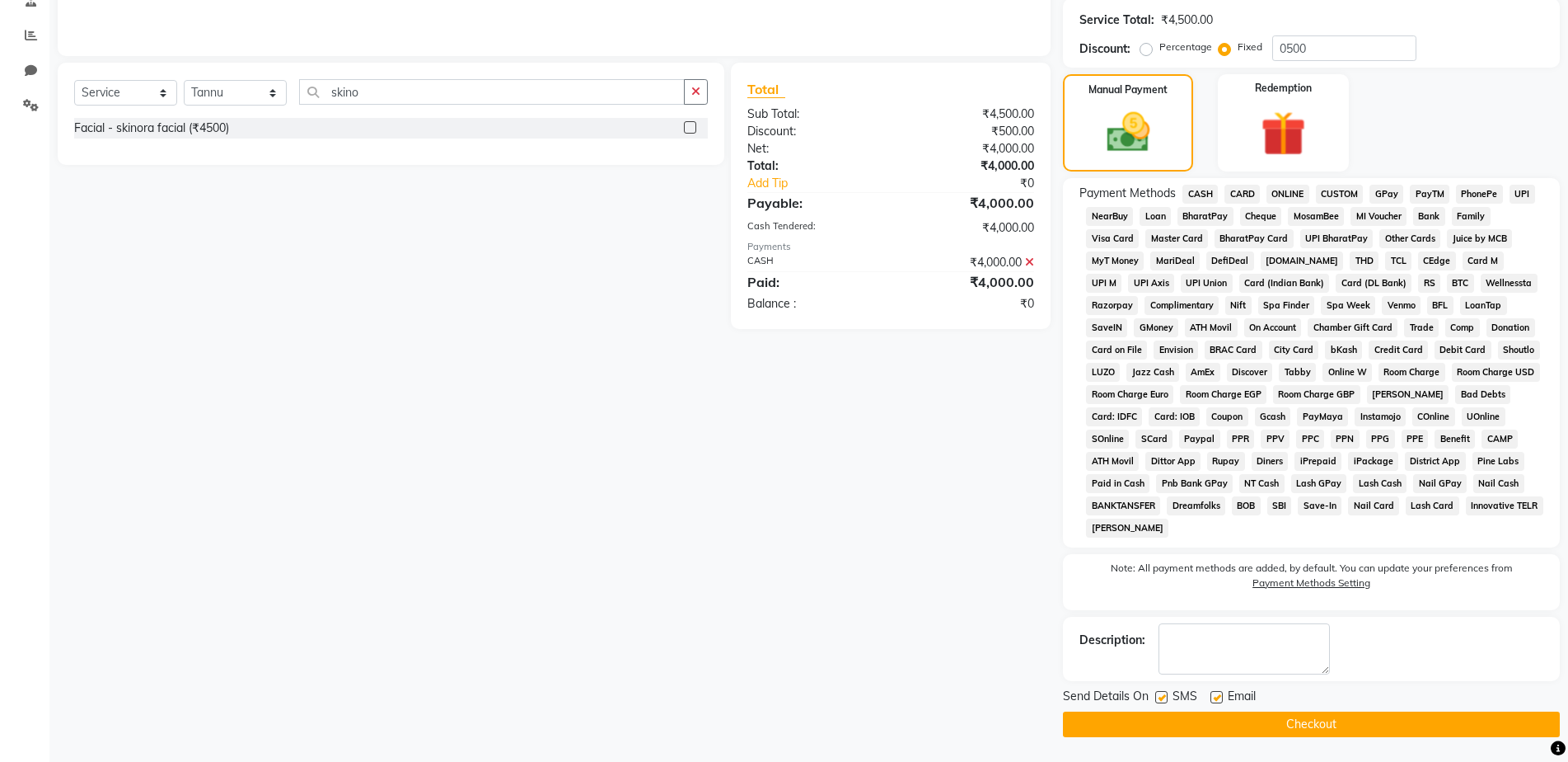
click at [1371, 730] on button "Checkout" at bounding box center [1312, 724] width 497 height 25
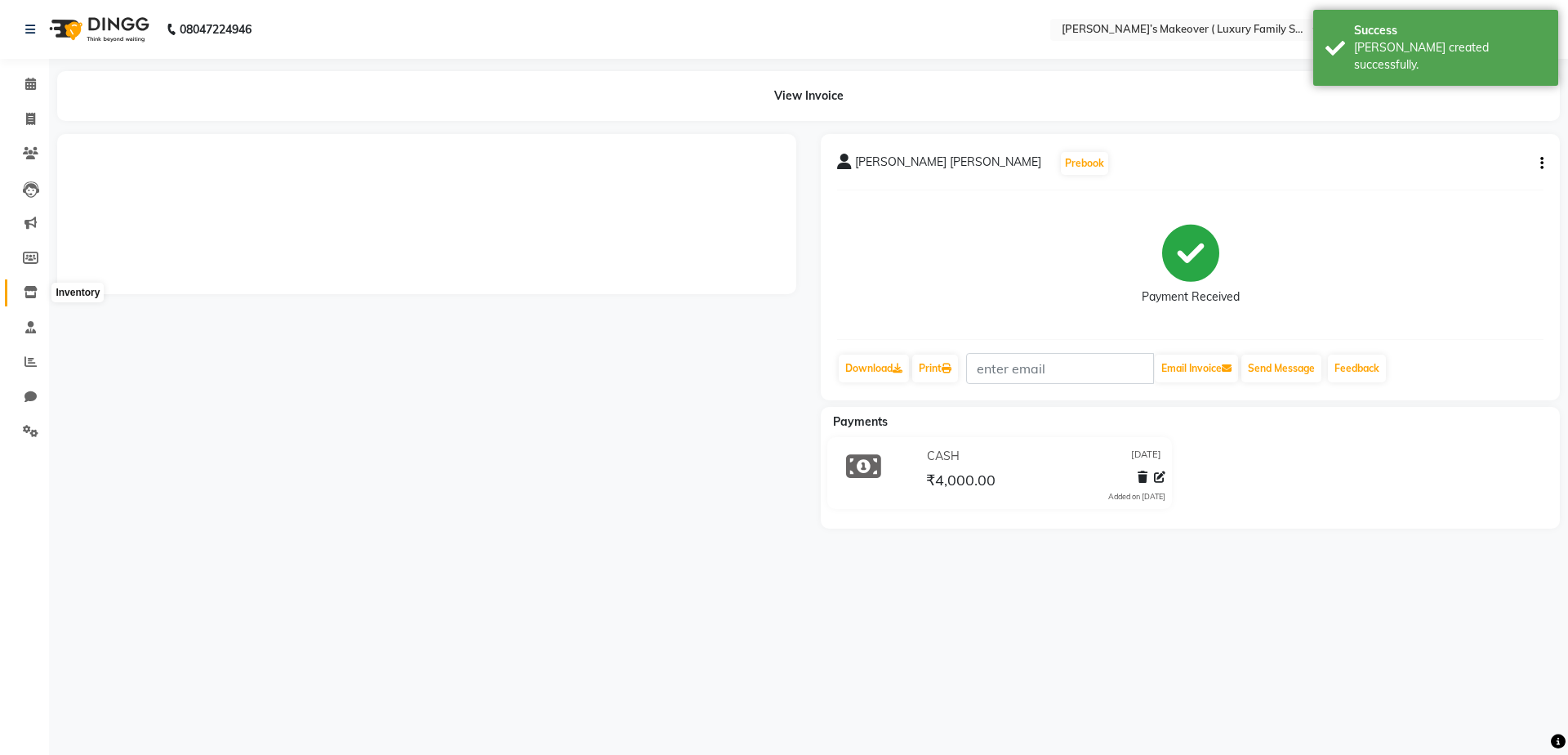
click at [34, 285] on span at bounding box center [31, 293] width 29 height 19
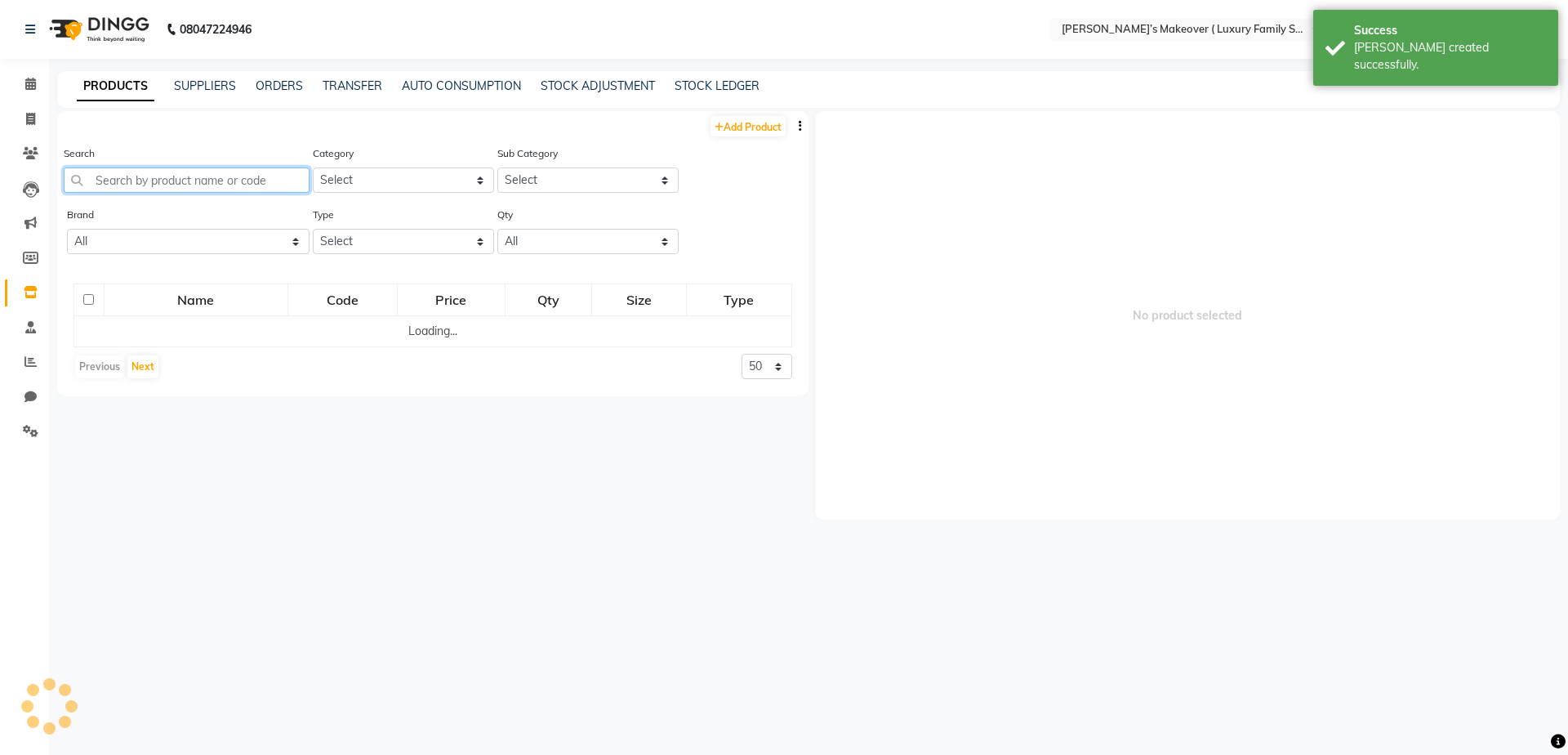
click at [193, 182] on input "text" at bounding box center [187, 180] width 246 height 25
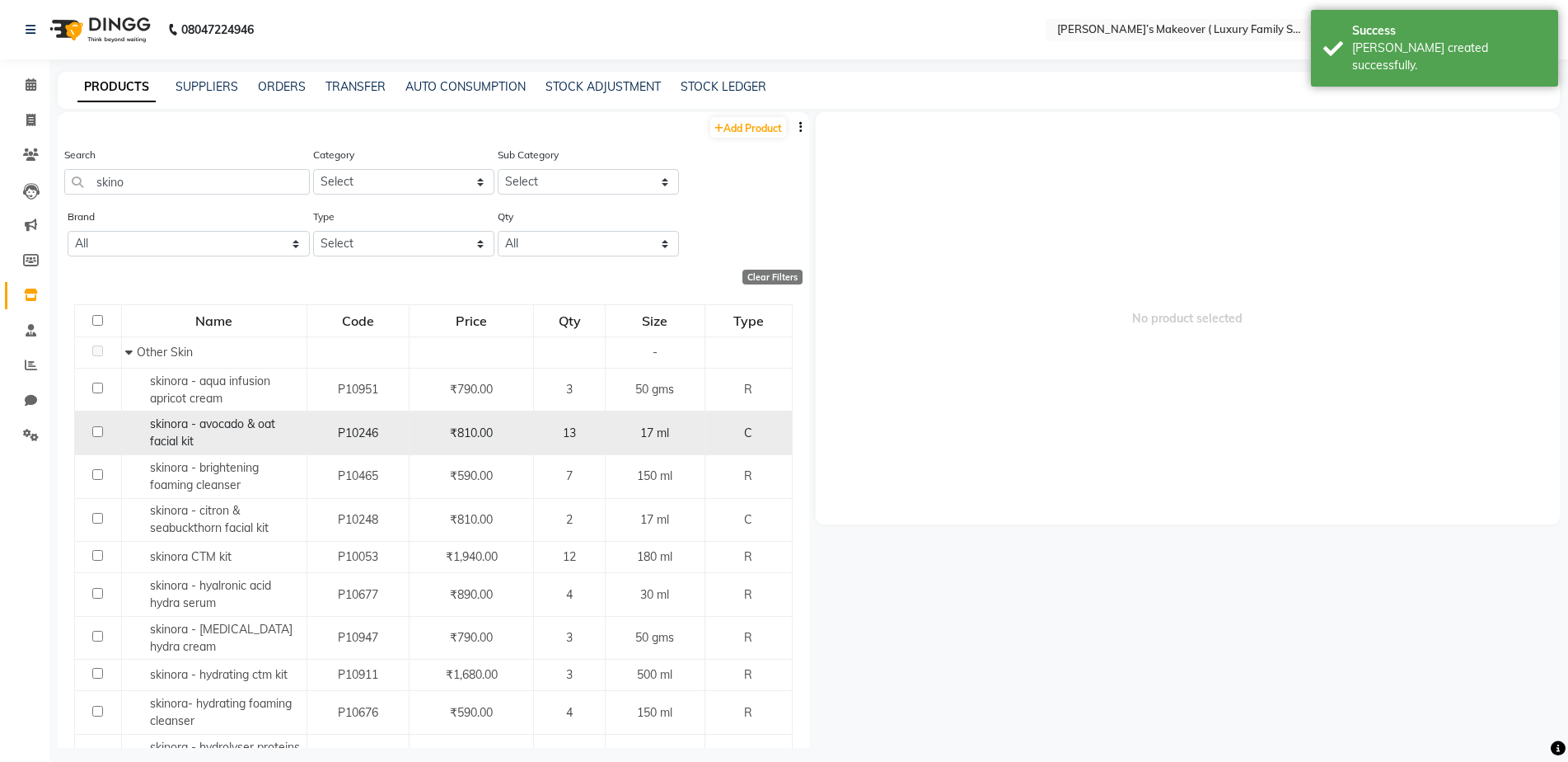
click at [96, 429] on input "checkbox" at bounding box center [97, 431] width 11 height 11
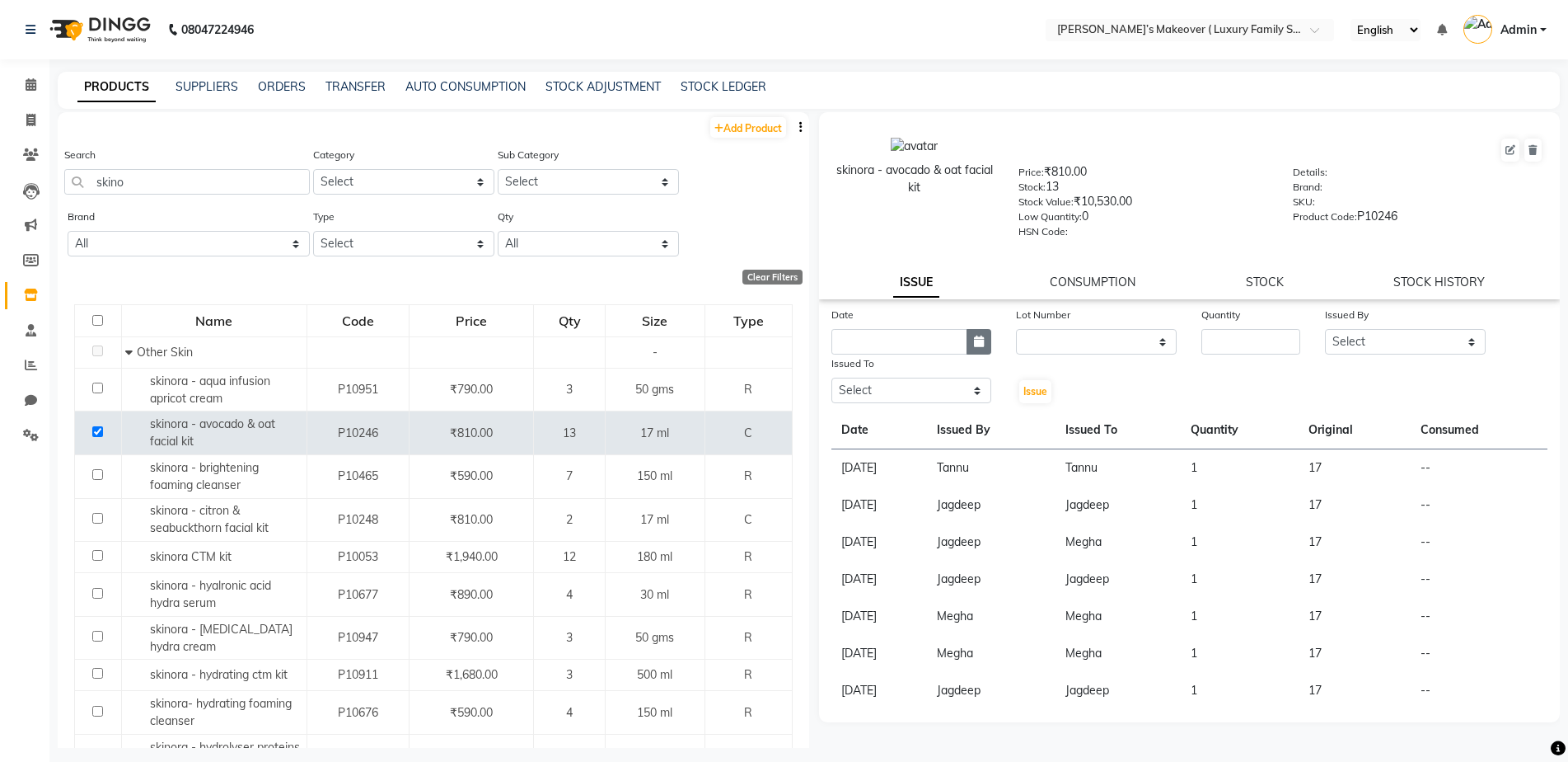
click at [967, 342] on button "button" at bounding box center [978, 342] width 24 height 25
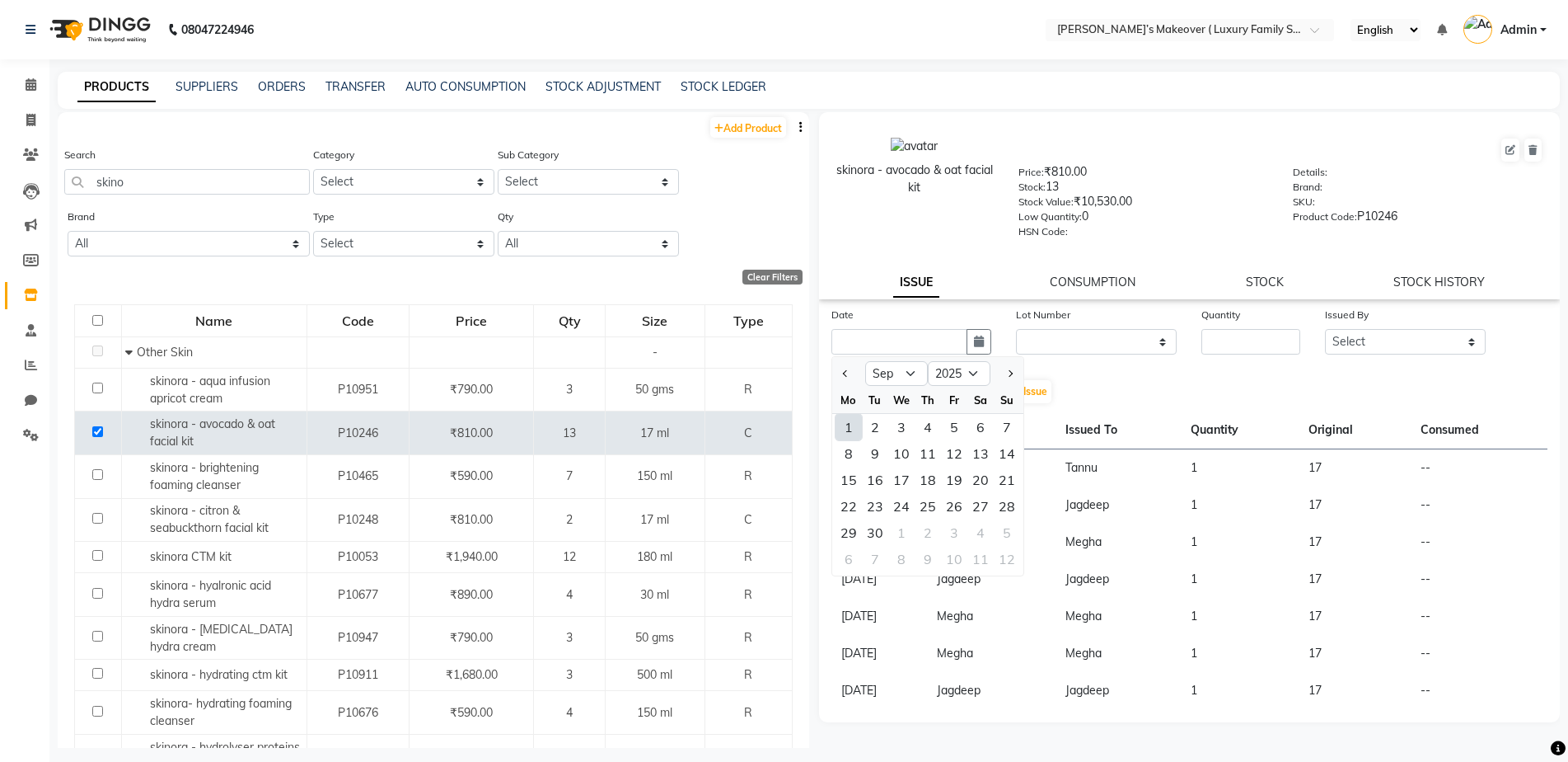
click at [844, 426] on div "1" at bounding box center [848, 426] width 26 height 26
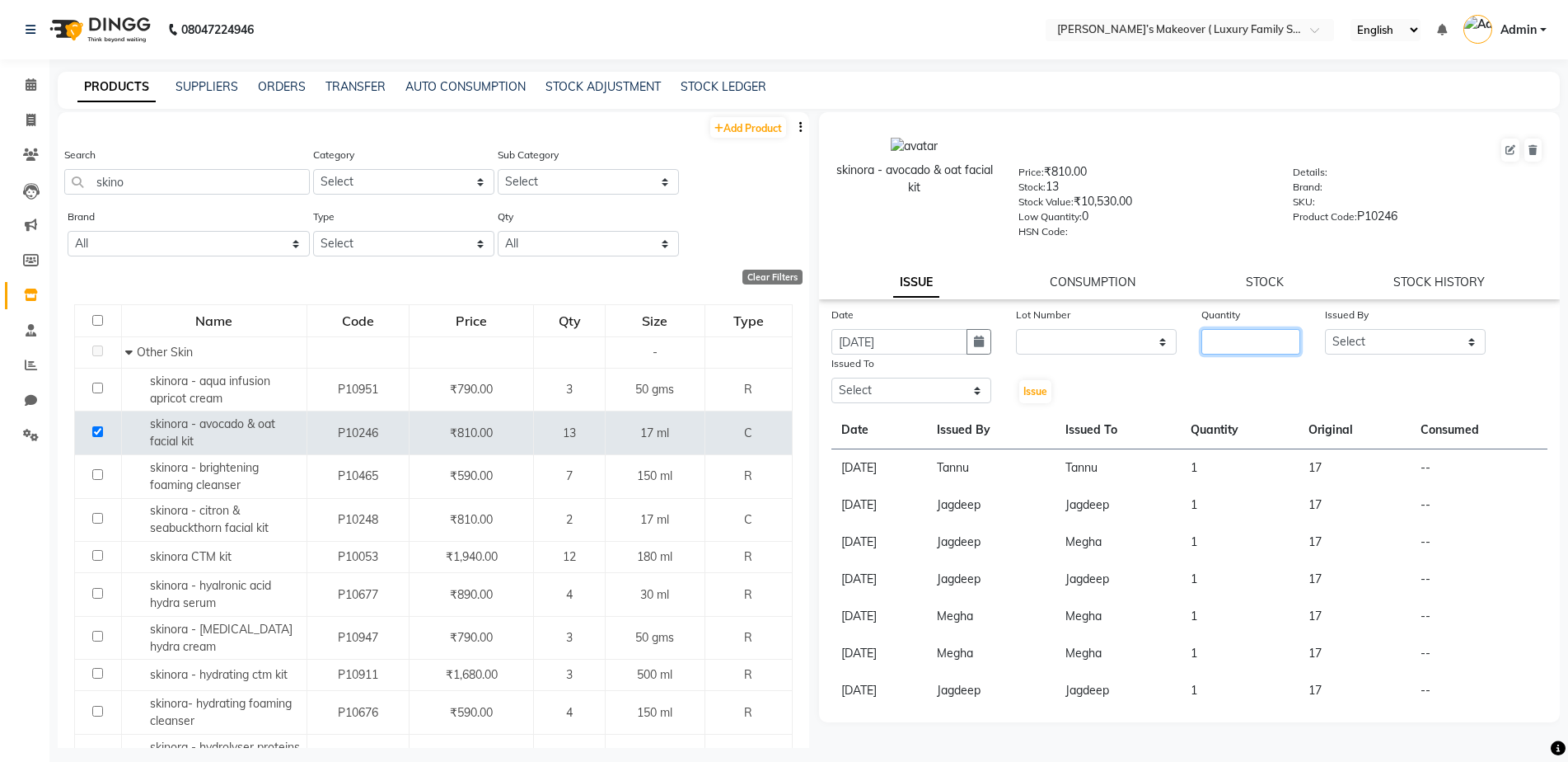
click at [1228, 338] on input "number" at bounding box center [1251, 342] width 99 height 25
click at [1392, 347] on select "Select [PERSON_NAME] [PERSON_NAME] [PERSON_NAME] [PERSON_NAME] [PERSON_NAME] [P…" at bounding box center [1406, 342] width 161 height 25
click at [1325, 329] on select "Select [PERSON_NAME] [PERSON_NAME] [PERSON_NAME] [PERSON_NAME] [PERSON_NAME] [P…" at bounding box center [1406, 342] width 161 height 25
click at [910, 390] on select "Select [PERSON_NAME] [PERSON_NAME] [PERSON_NAME] [PERSON_NAME] [PERSON_NAME] [P…" at bounding box center [912, 390] width 161 height 25
click at [832, 378] on select "Select [PERSON_NAME] [PERSON_NAME] [PERSON_NAME] [PERSON_NAME] [PERSON_NAME] [P…" at bounding box center [912, 390] width 161 height 25
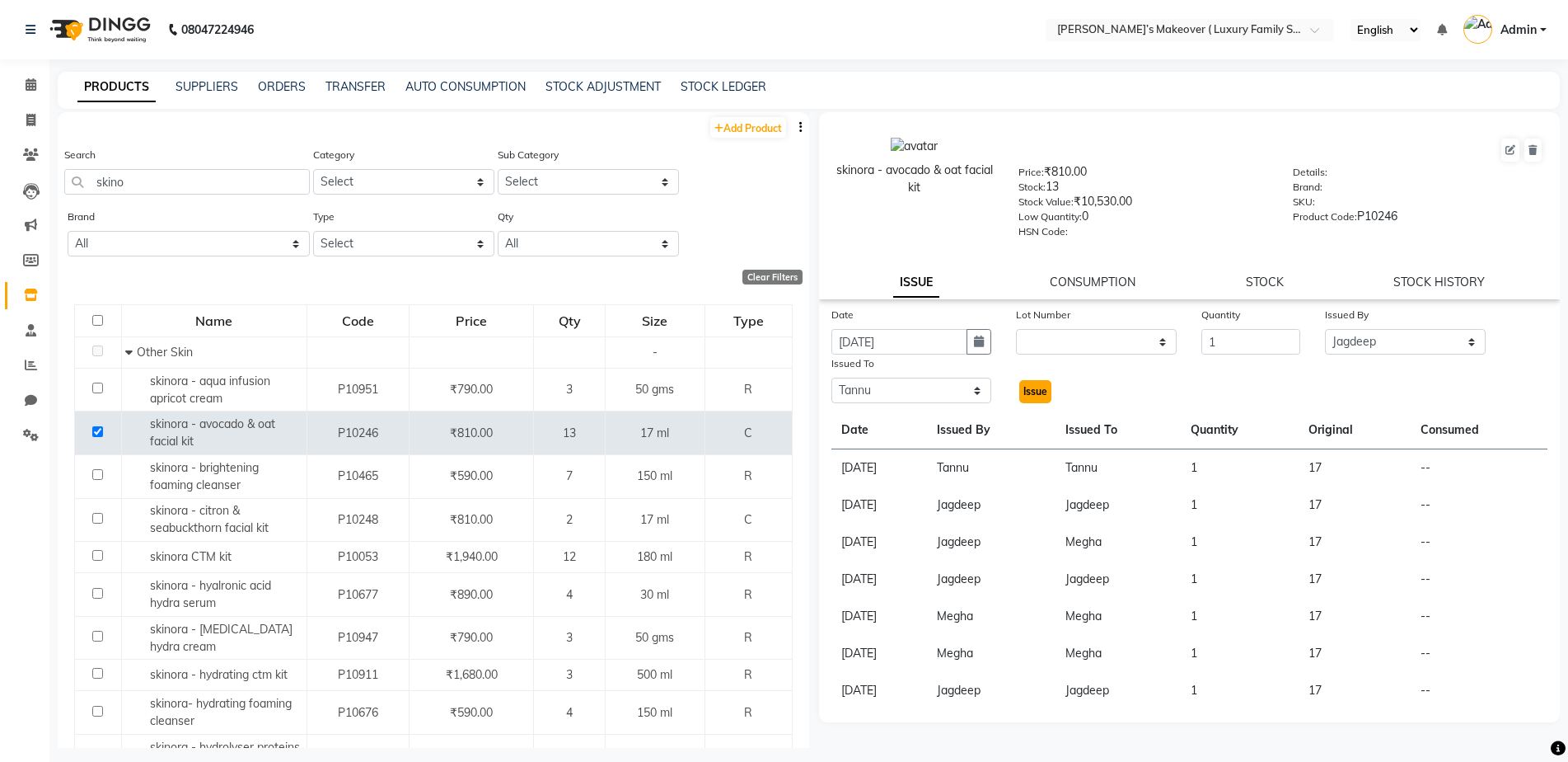
click at [1040, 392] on span "Issue" at bounding box center [1035, 391] width 24 height 13
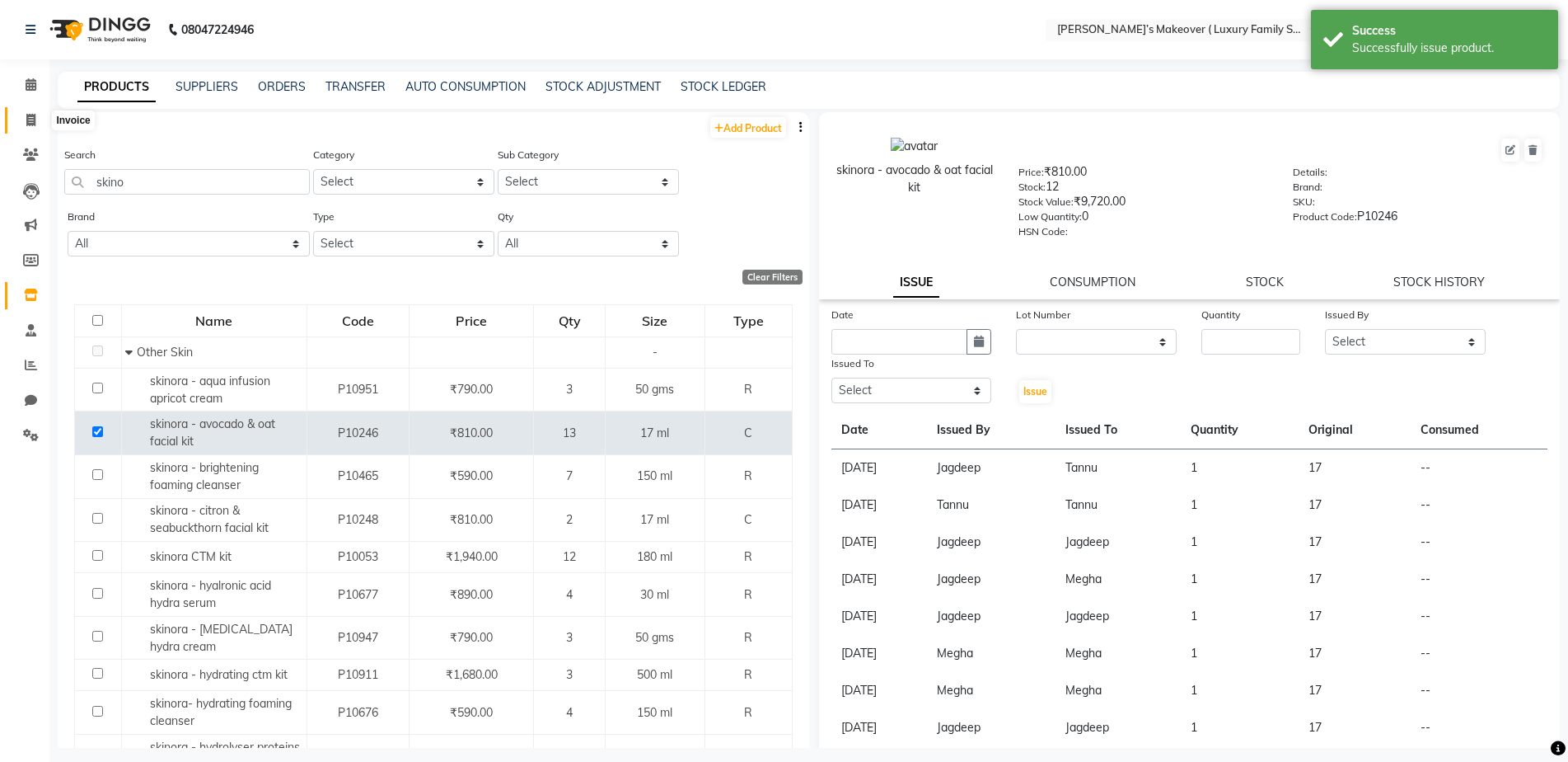
click at [29, 113] on span at bounding box center [31, 121] width 29 height 19
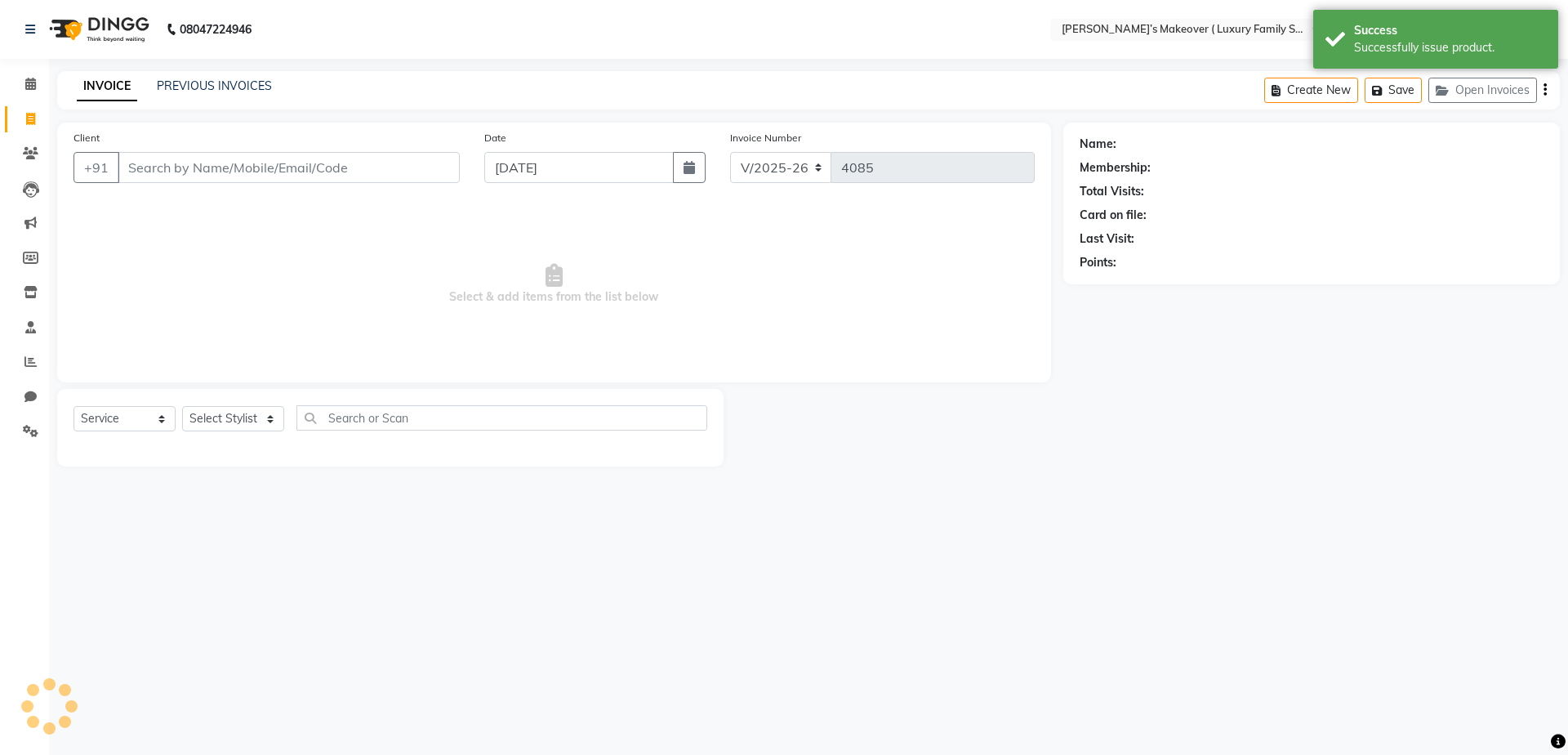
click at [236, 169] on input "Client" at bounding box center [288, 167] width 342 height 31
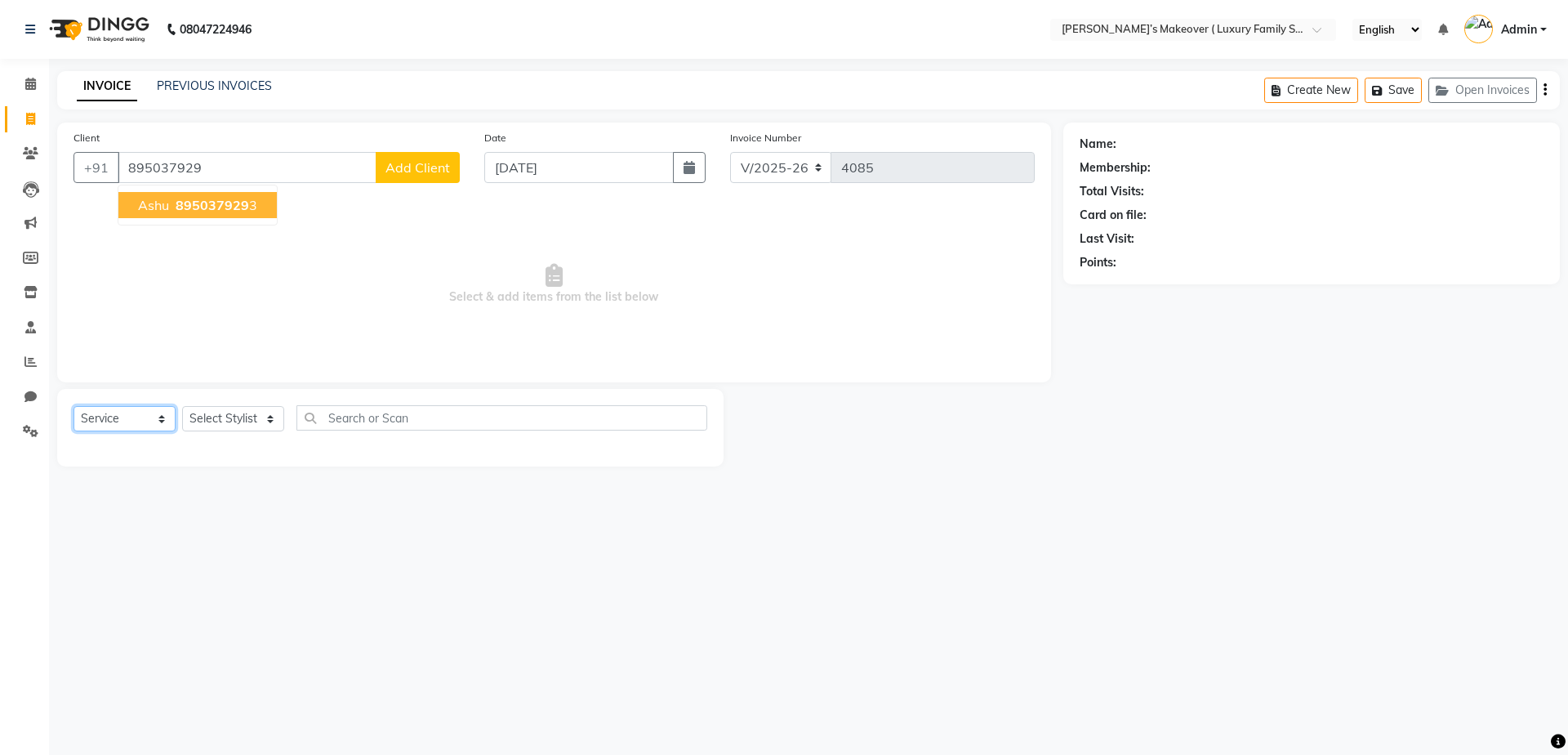
drag, startPoint x: 94, startPoint y: 420, endPoint x: 101, endPoint y: 428, distance: 10.6
click at [94, 420] on select "Select Service Product Membership Package Voucher Prepaid Gift Card" at bounding box center [124, 418] width 102 height 25
click at [73, 406] on select "Select Service Product Membership Package Voucher Prepaid Gift Card" at bounding box center [124, 418] width 102 height 25
click at [205, 419] on select "Select Stylist [PERSON_NAME] [PERSON_NAME] [PERSON_NAME] [PERSON_NAME] [PERSON_…" at bounding box center [233, 418] width 102 height 25
click at [182, 406] on select "Select Stylist [PERSON_NAME] [PERSON_NAME] [PERSON_NAME] [PERSON_NAME] [PERSON_…" at bounding box center [233, 418] width 102 height 25
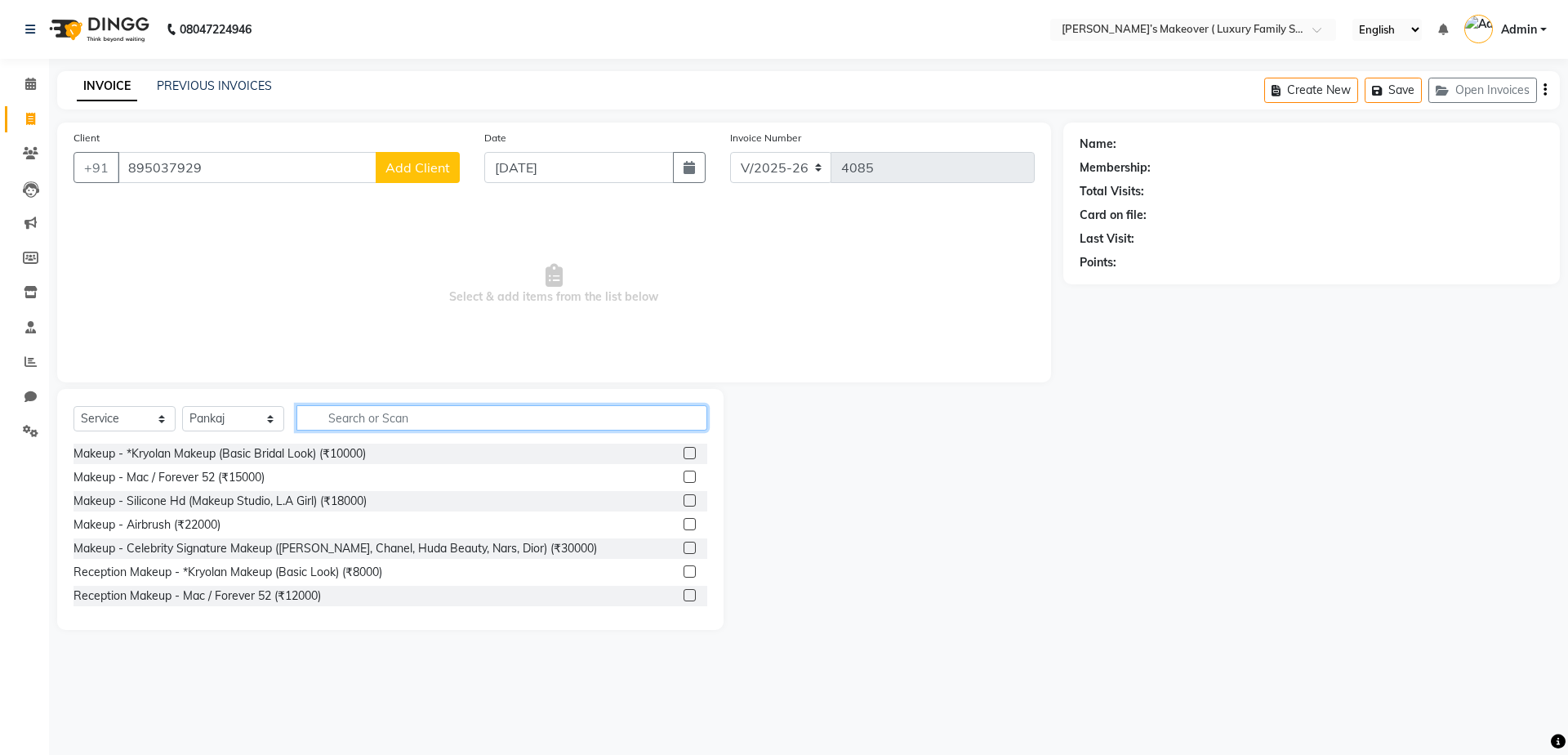
drag, startPoint x: 411, startPoint y: 421, endPoint x: 426, endPoint y: 415, distance: 16.2
click at [419, 418] on input "text" at bounding box center [501, 417] width 411 height 25
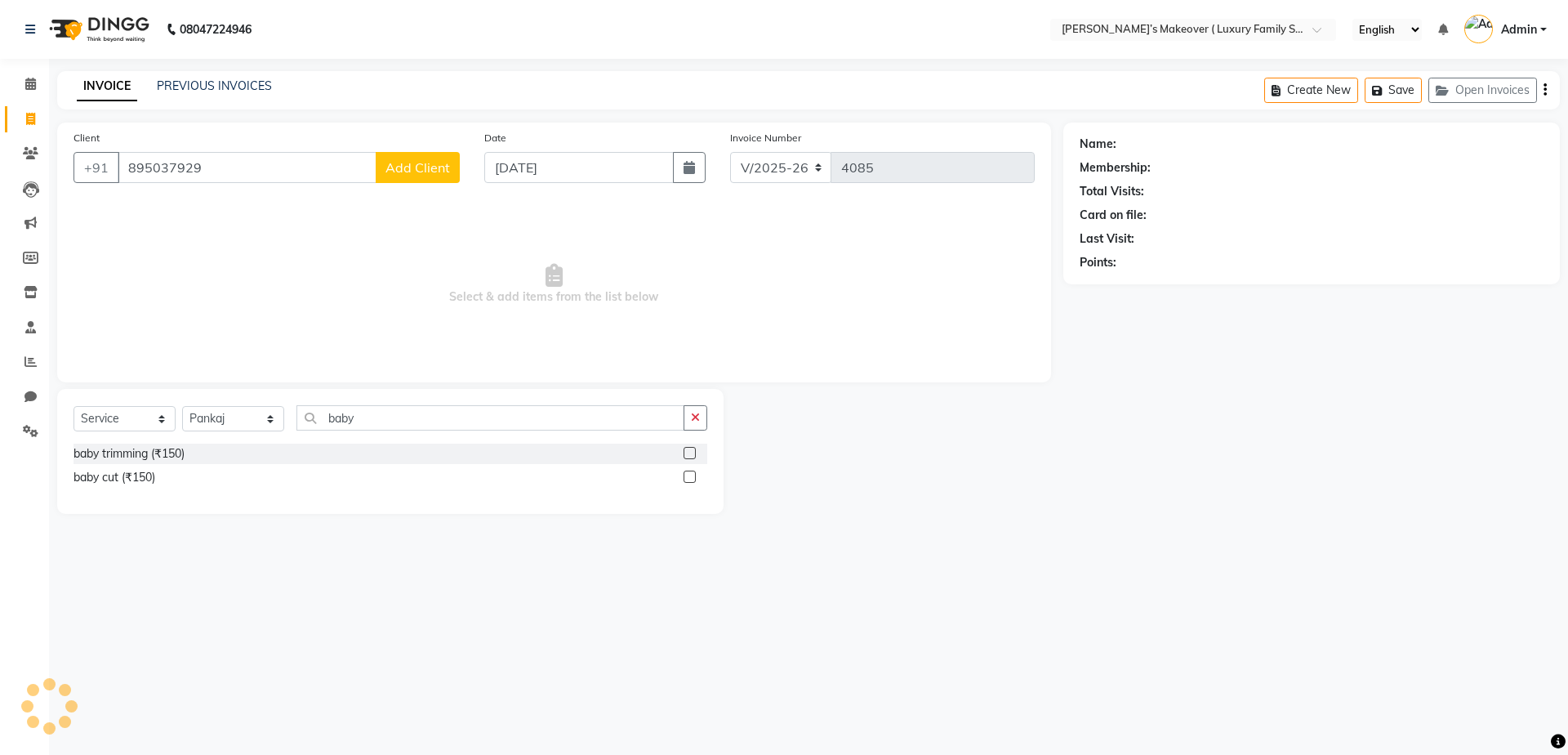
click at [687, 477] on label at bounding box center [689, 476] width 12 height 13
click at [687, 477] on input "checkbox" at bounding box center [688, 477] width 11 height 11
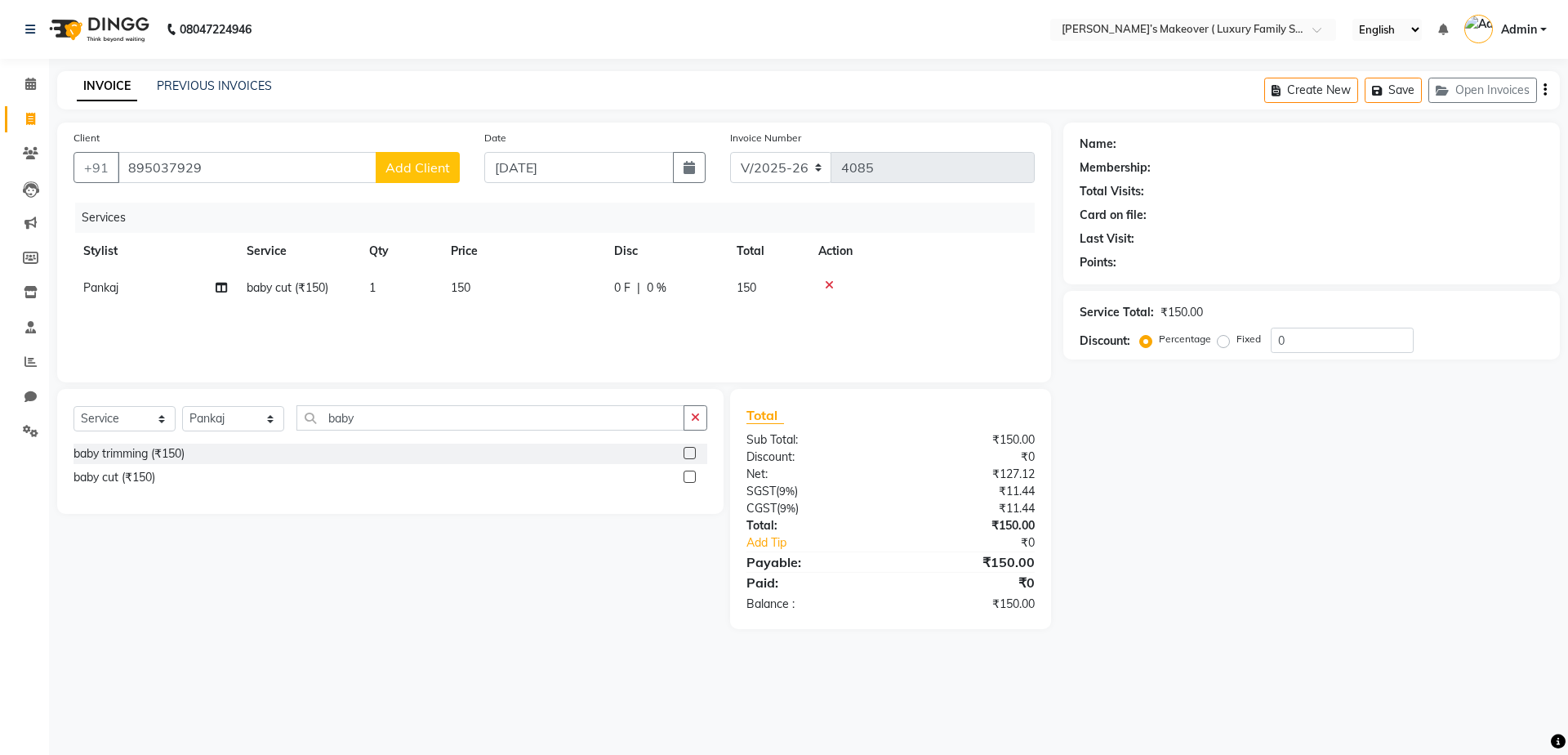
click at [512, 317] on div "Services Stylist Service Qty Price Disc Total Action Pankaj baby cut (₹150) 1 1…" at bounding box center [554, 285] width 961 height 164
click at [526, 299] on td "150" at bounding box center [523, 288] width 163 height 37
click at [560, 288] on input "150" at bounding box center [599, 291] width 143 height 25
click at [1542, 86] on div "Create New Save Open Invoices" at bounding box center [1411, 90] width 295 height 38
click at [1543, 90] on icon "button" at bounding box center [1544, 89] width 3 height 1
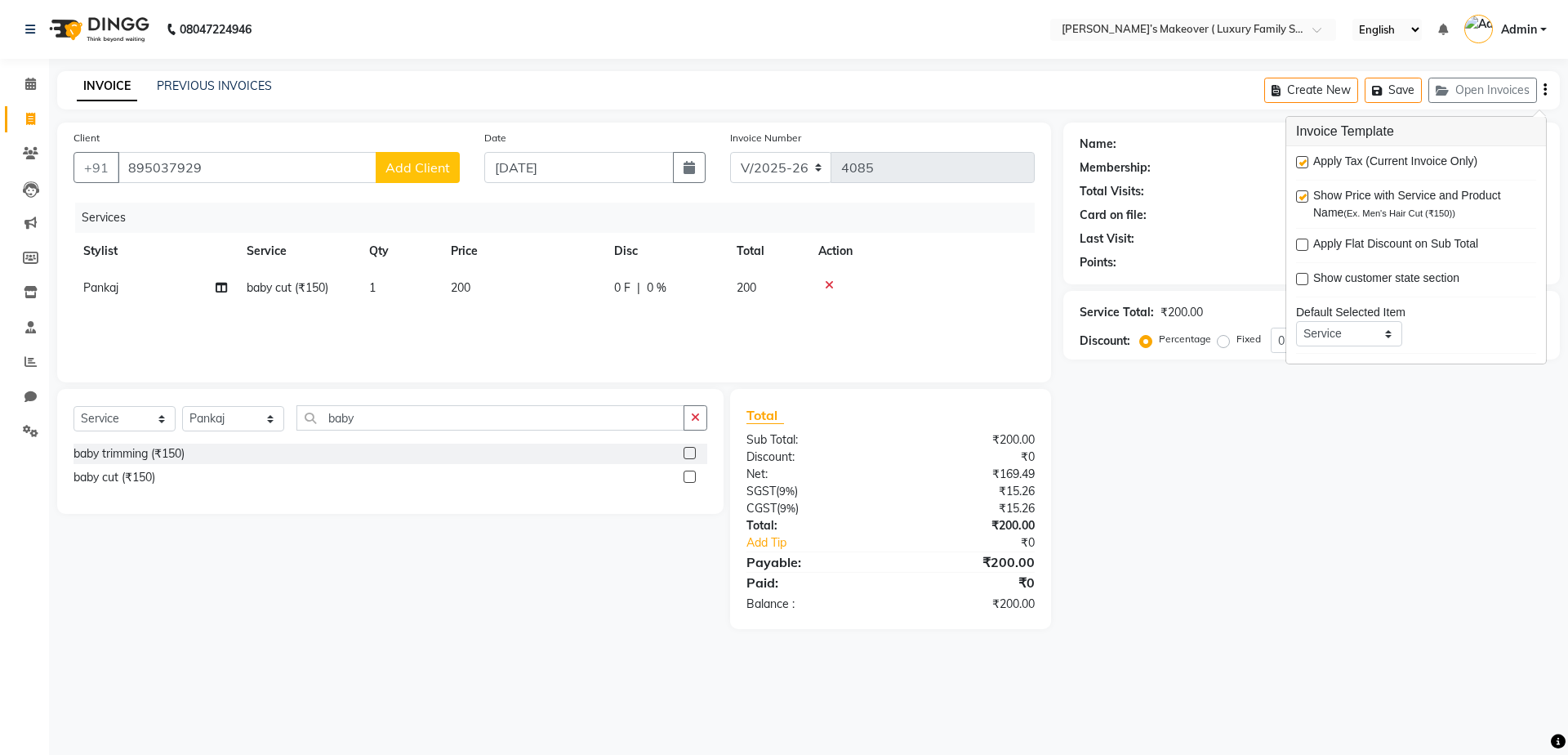
click at [1299, 153] on div "Apply Tax (Current Invoice Only)" at bounding box center [1416, 163] width 240 height 20
click at [1307, 164] on label at bounding box center [1302, 162] width 12 height 13
click at [1307, 164] on input "checkbox" at bounding box center [1301, 163] width 11 height 11
click at [306, 143] on div "Client [PHONE_NUMBER] Add Client" at bounding box center [266, 163] width 411 height 67
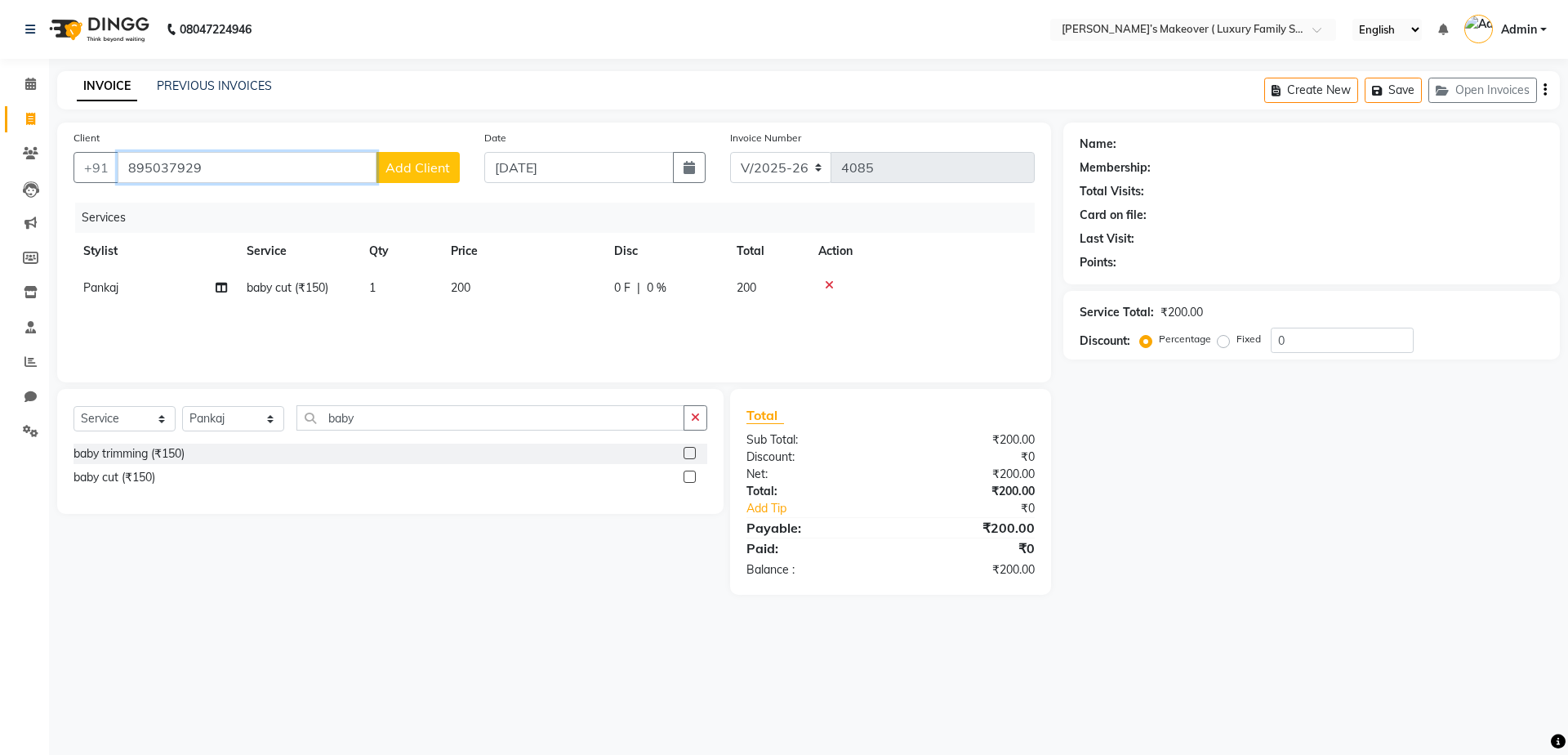
click at [317, 164] on input "895037929" at bounding box center [246, 167] width 259 height 31
click at [265, 198] on button "[PERSON_NAME] 89503792 93" at bounding box center [197, 205] width 159 height 26
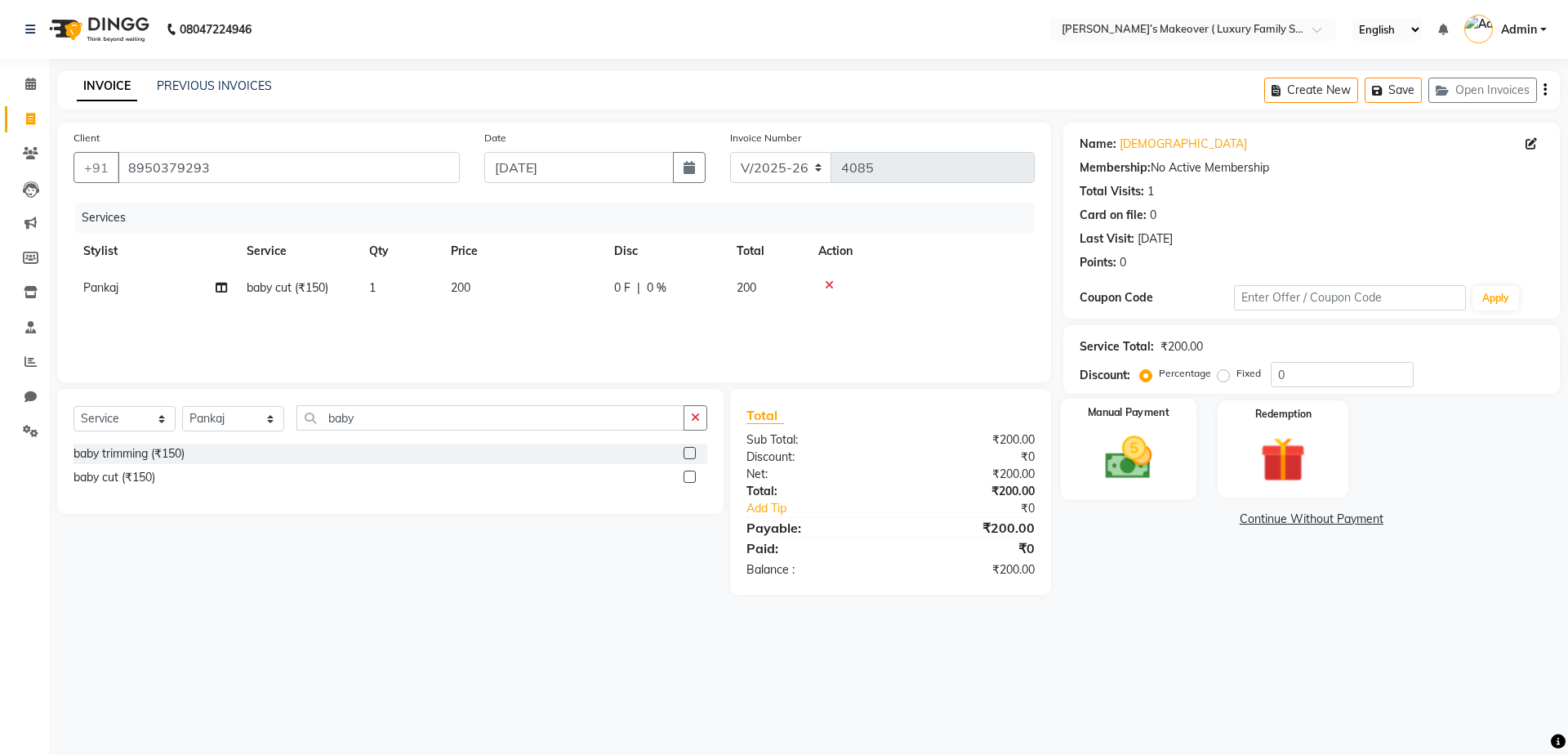
drag, startPoint x: 1147, startPoint y: 464, endPoint x: 1158, endPoint y: 487, distance: 25.5
click at [1147, 464] on img at bounding box center [1128, 458] width 76 height 54
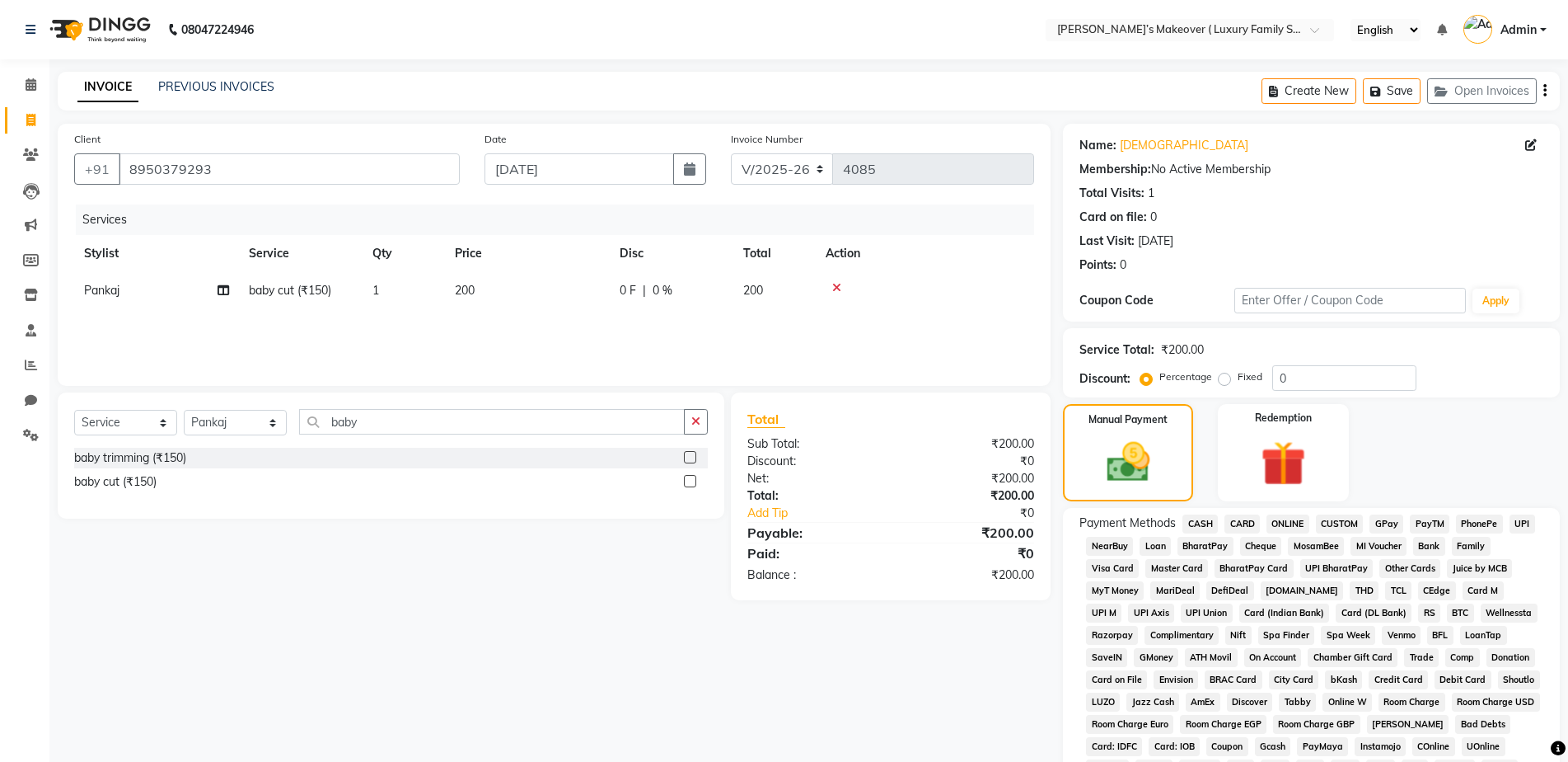
click at [1198, 520] on span "CASH" at bounding box center [1200, 524] width 36 height 19
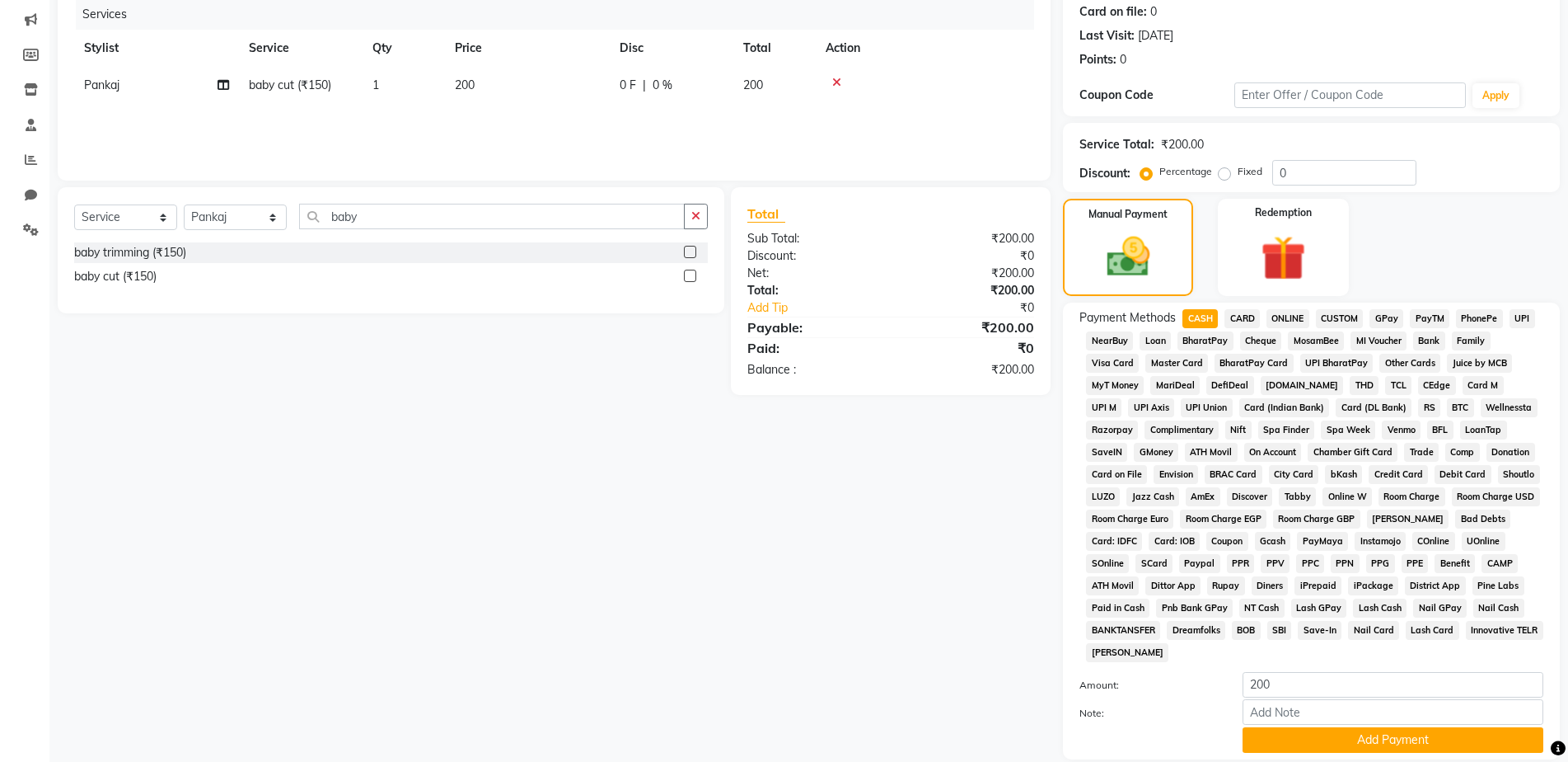
scroll to position [324, 0]
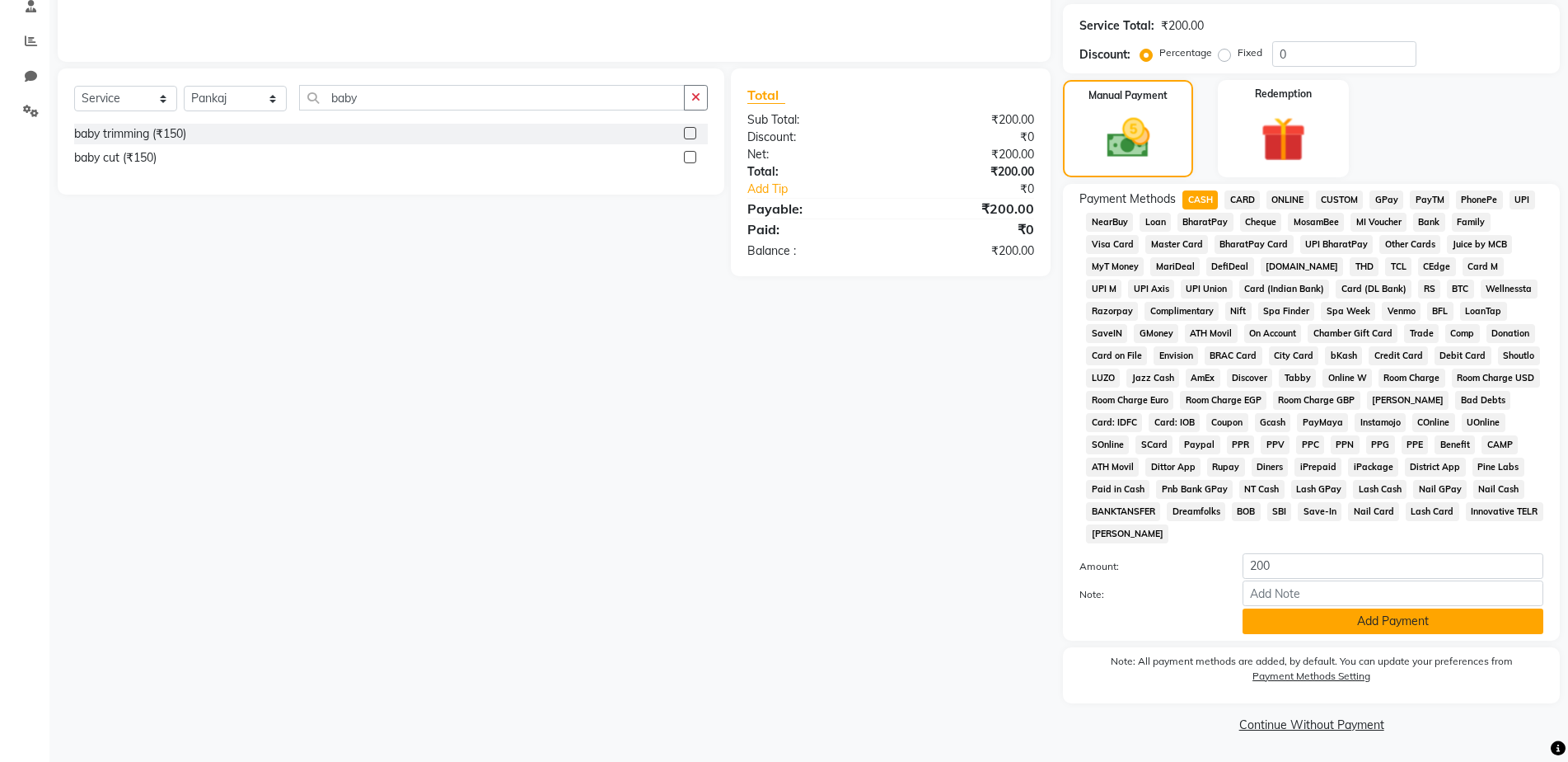
click at [1309, 616] on button "Add Payment" at bounding box center [1393, 621] width 301 height 25
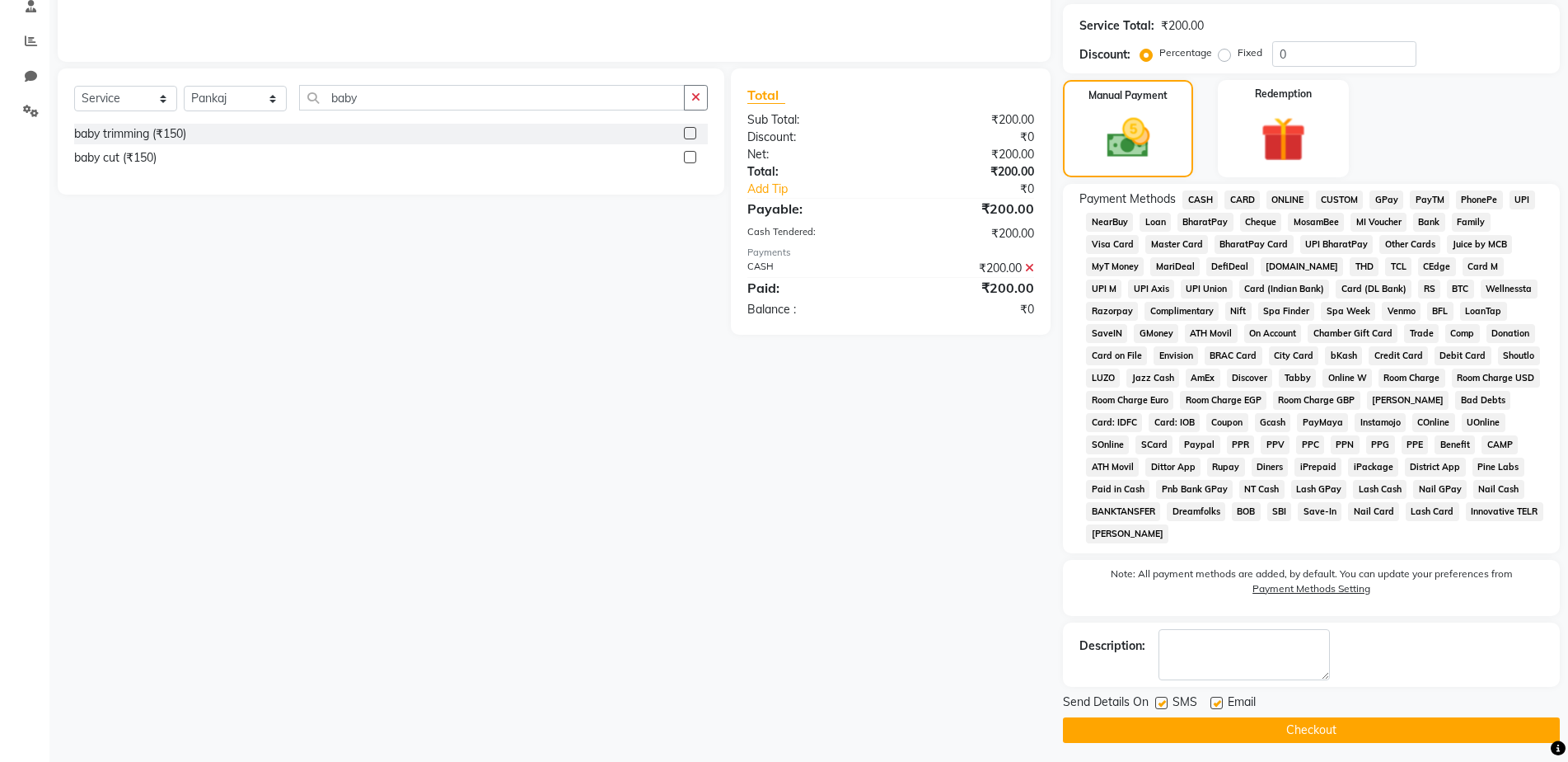
click at [1313, 723] on button "Checkout" at bounding box center [1312, 730] width 497 height 25
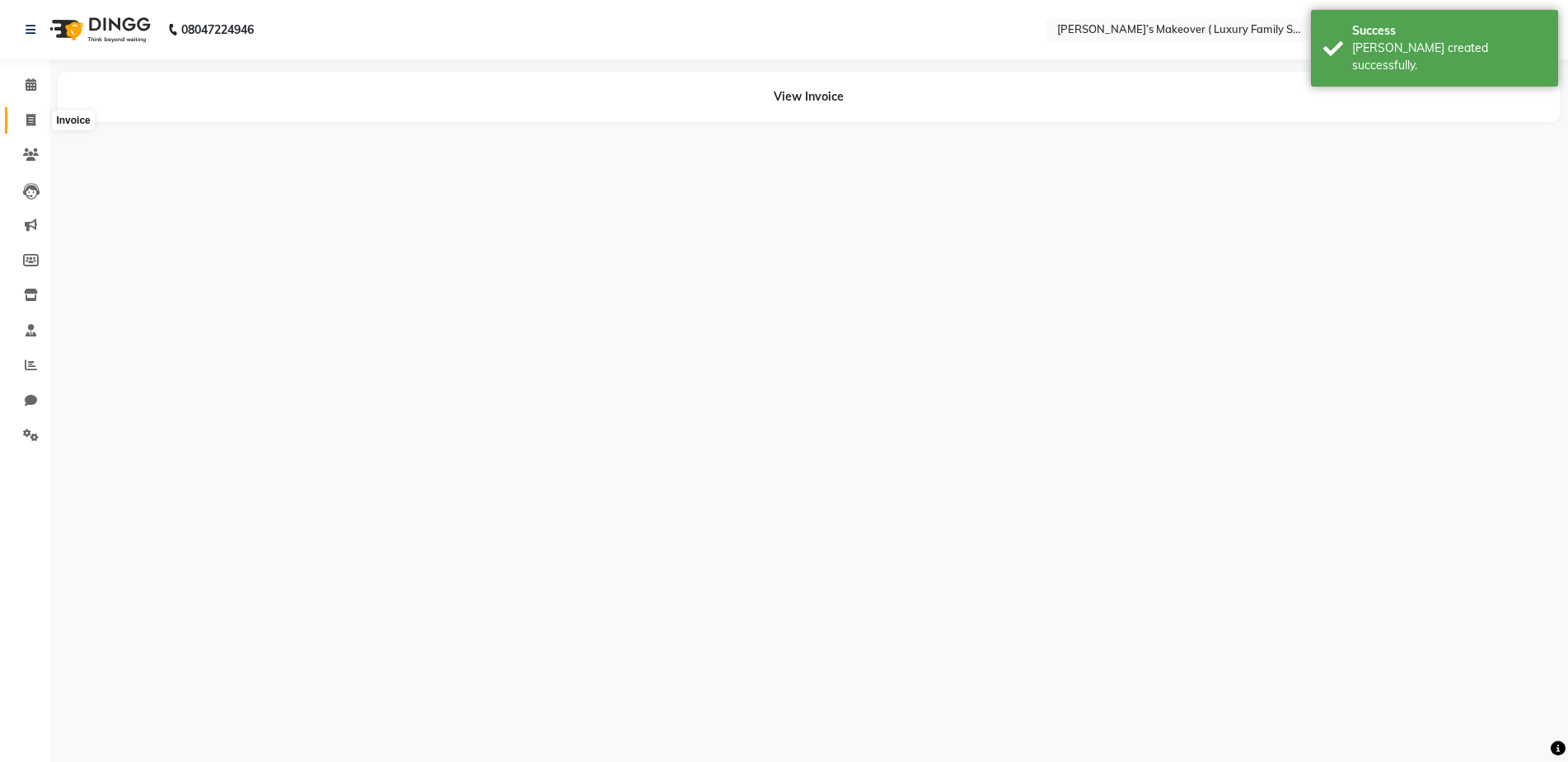
click at [27, 125] on icon at bounding box center [30, 119] width 9 height 13
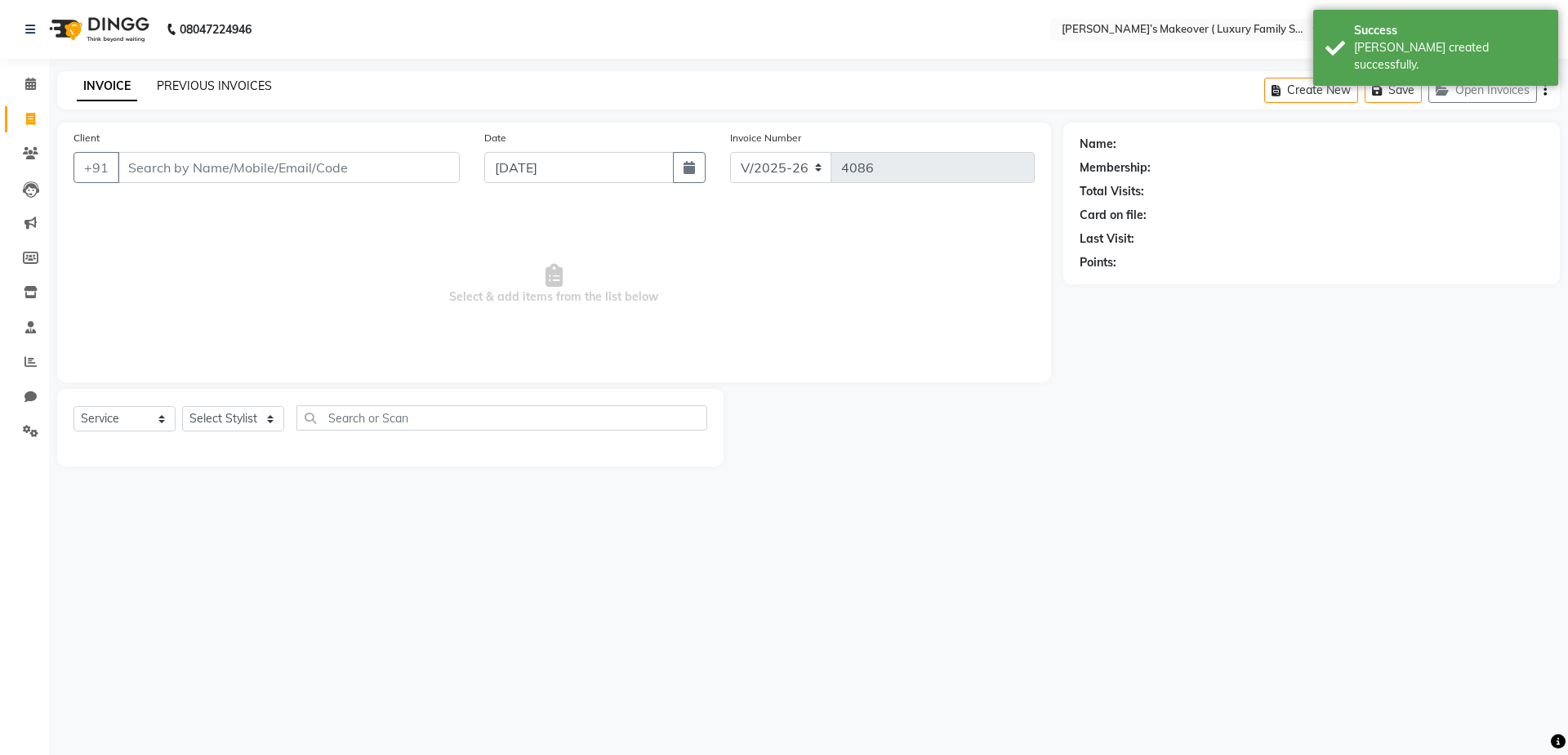
click at [184, 89] on link "PREVIOUS INVOICES" at bounding box center [214, 86] width 115 height 14
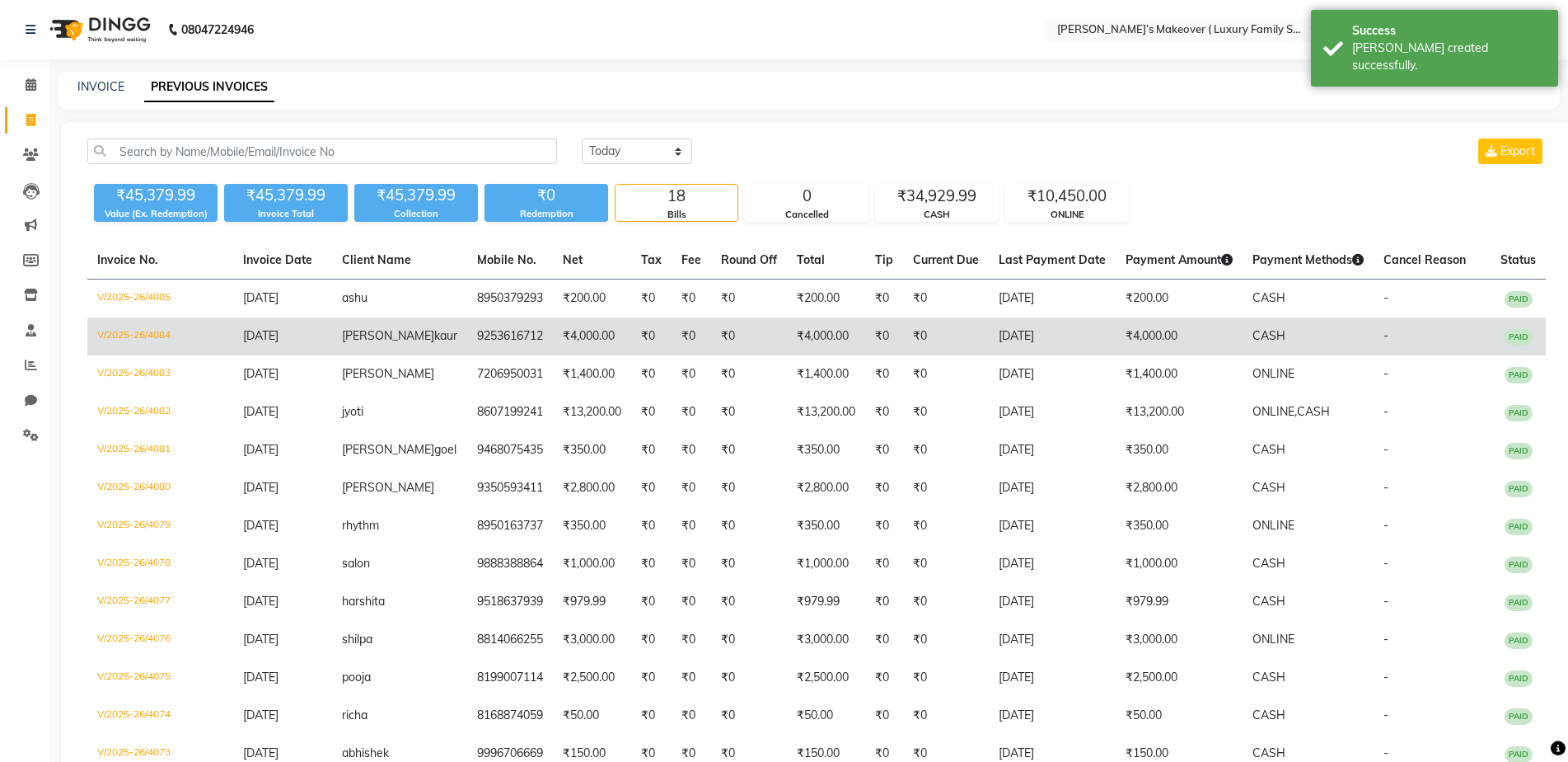
click at [156, 337] on td "V/2025-26/4084" at bounding box center [160, 336] width 146 height 38
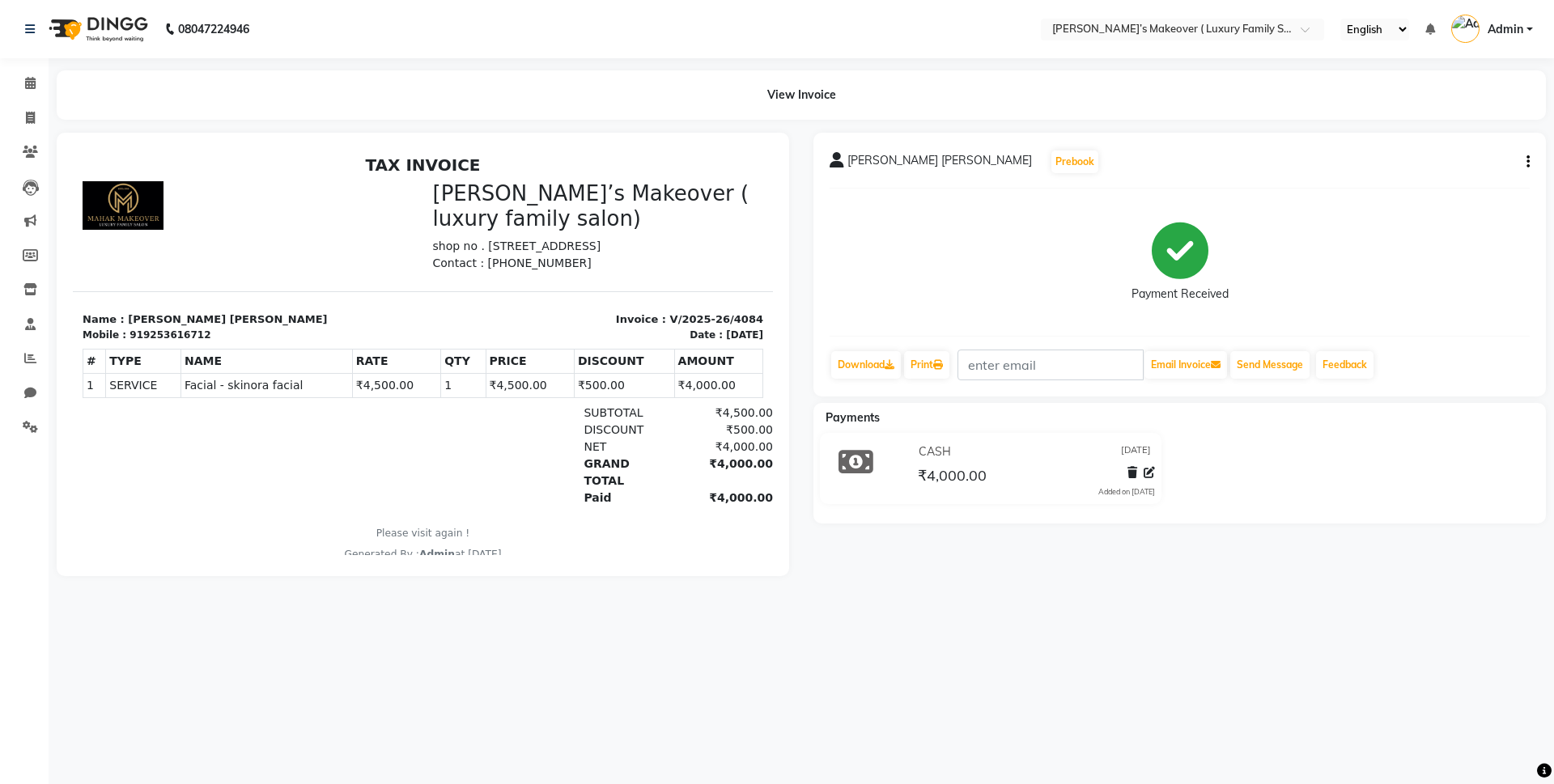
click at [1527, 163] on icon "button" at bounding box center [1527, 162] width 3 height 1
click at [1442, 183] on div "Edit Invoice" at bounding box center [1447, 182] width 111 height 20
select select "service"
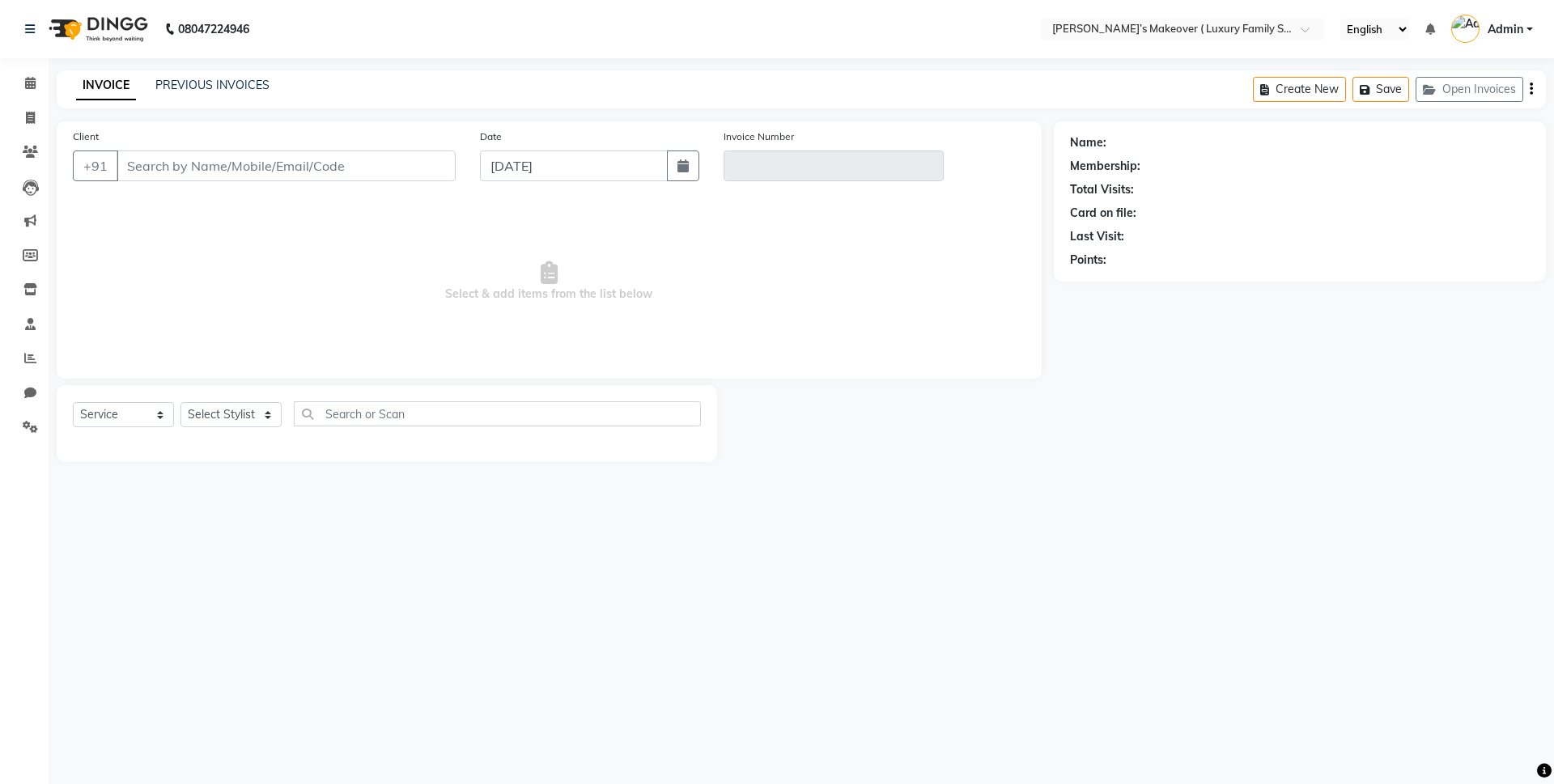
type input "9253616712"
type input "V/2025-26/4084"
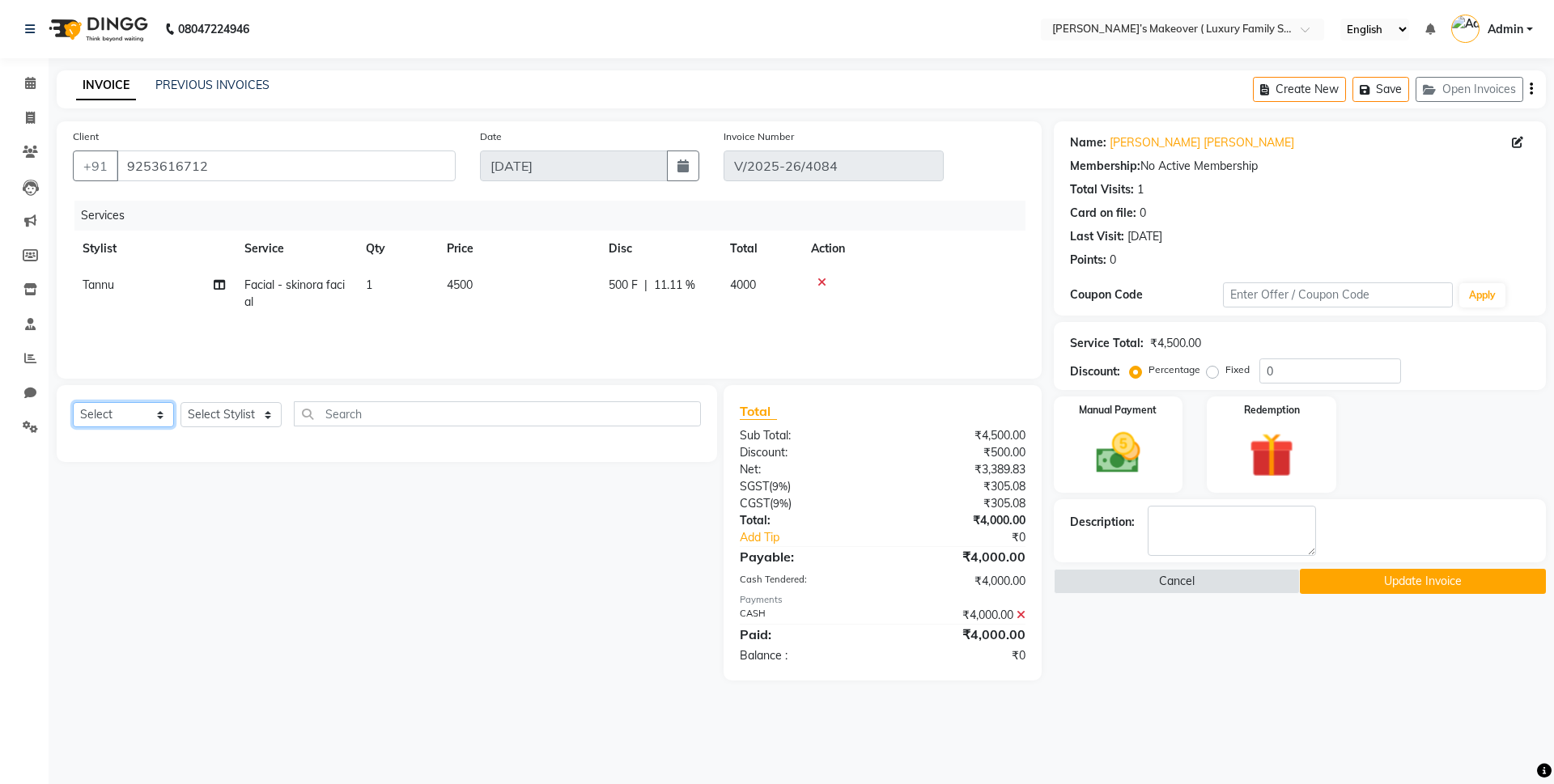
click at [124, 406] on select "Select Service Product Membership Package Voucher Prepaid Gift Card" at bounding box center [123, 414] width 101 height 25
select select "product"
click at [72, 402] on select "Select Service Product Membership Package Voucher Prepaid Gift Card" at bounding box center [123, 414] width 101 height 25
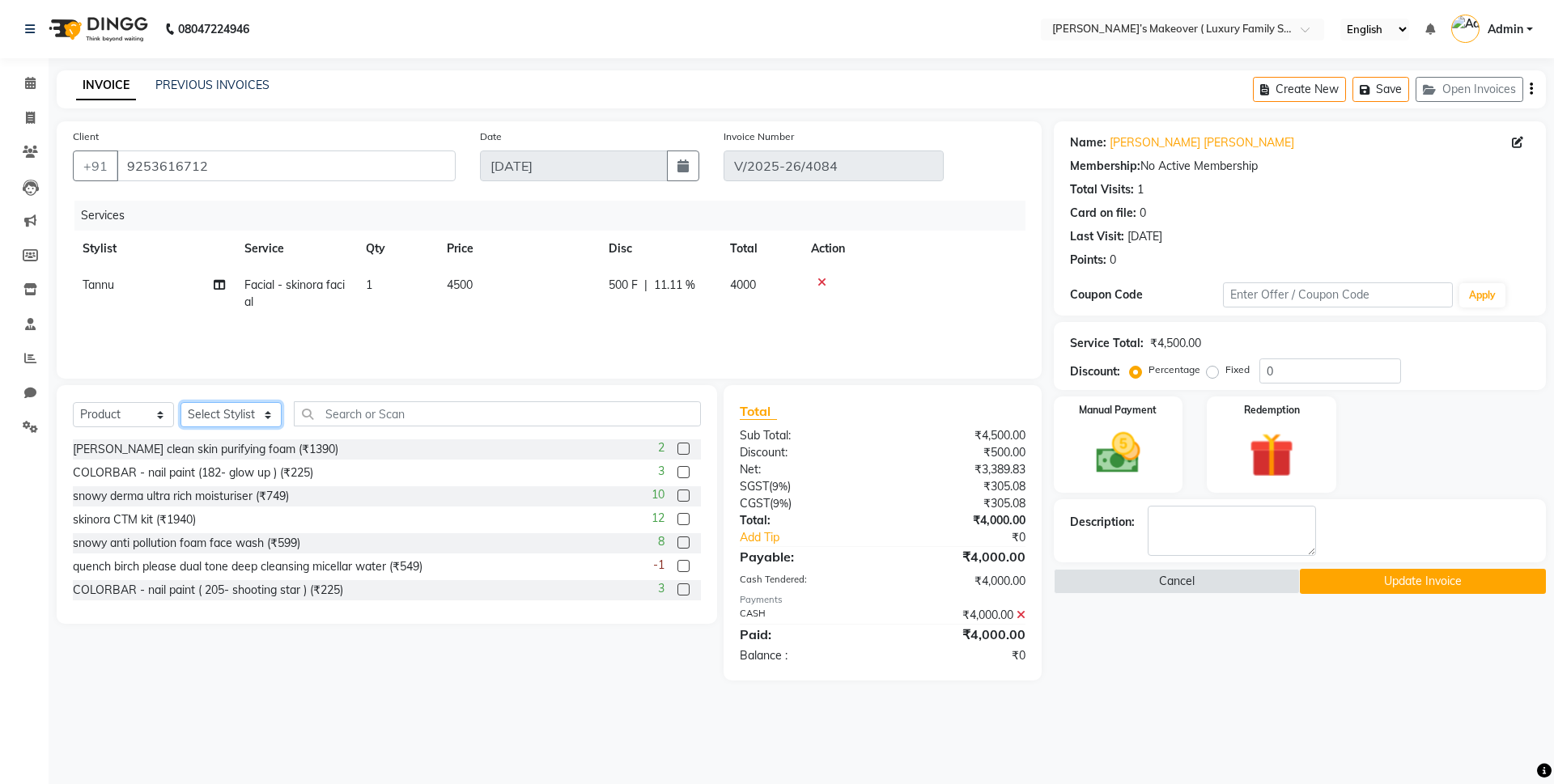
drag, startPoint x: 196, startPoint y: 404, endPoint x: 206, endPoint y: 423, distance: 21.5
click at [199, 405] on select "Select Stylist [PERSON_NAME] [PERSON_NAME] [PERSON_NAME] [PERSON_NAME] [PERSON_…" at bounding box center [231, 414] width 101 height 25
click at [381, 416] on input "text" at bounding box center [496, 413] width 407 height 25
click at [251, 414] on select "Select Stylist [PERSON_NAME] [PERSON_NAME] [PERSON_NAME] [PERSON_NAME] [PERSON_…" at bounding box center [231, 414] width 101 height 25
select select "69523"
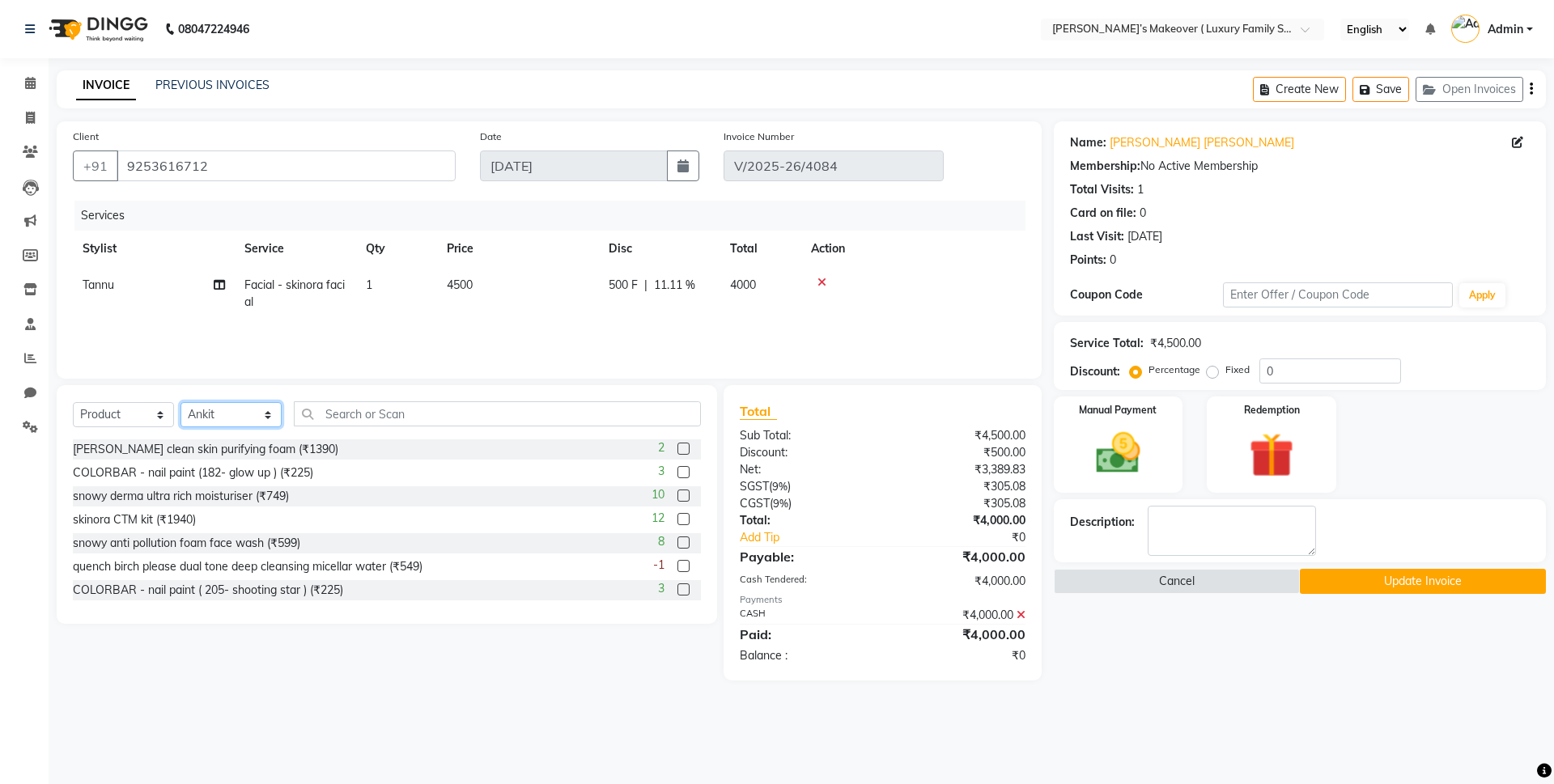
click at [180, 402] on select "Select Stylist [PERSON_NAME] [PERSON_NAME] [PERSON_NAME] [PERSON_NAME] [PERSON_…" at bounding box center [231, 414] width 101 height 25
click at [332, 418] on input "text" at bounding box center [496, 413] width 407 height 25
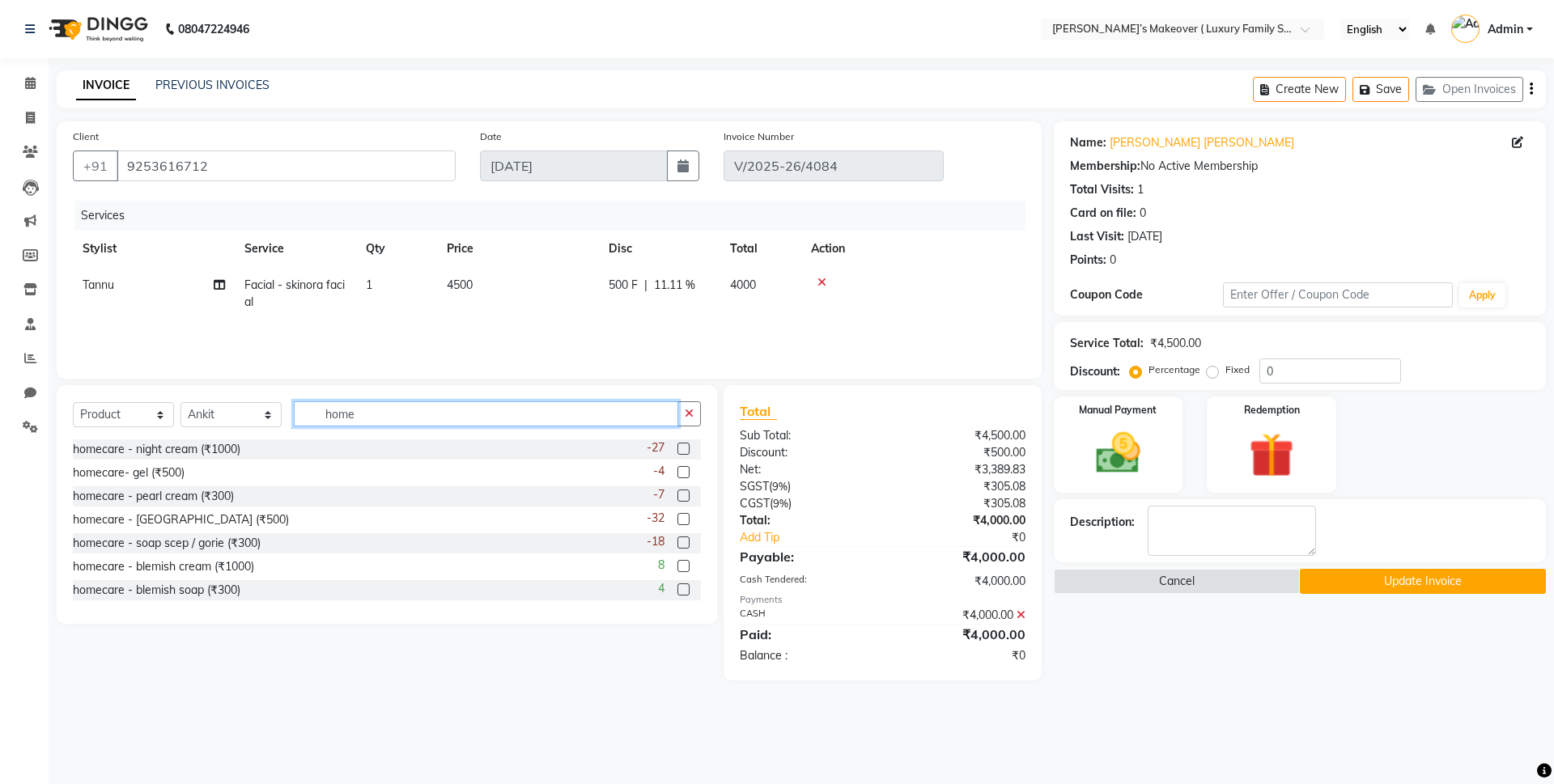
type input "home"
click at [677, 472] on label at bounding box center [683, 472] width 12 height 12
click at [677, 472] on input "checkbox" at bounding box center [682, 472] width 10 height 10
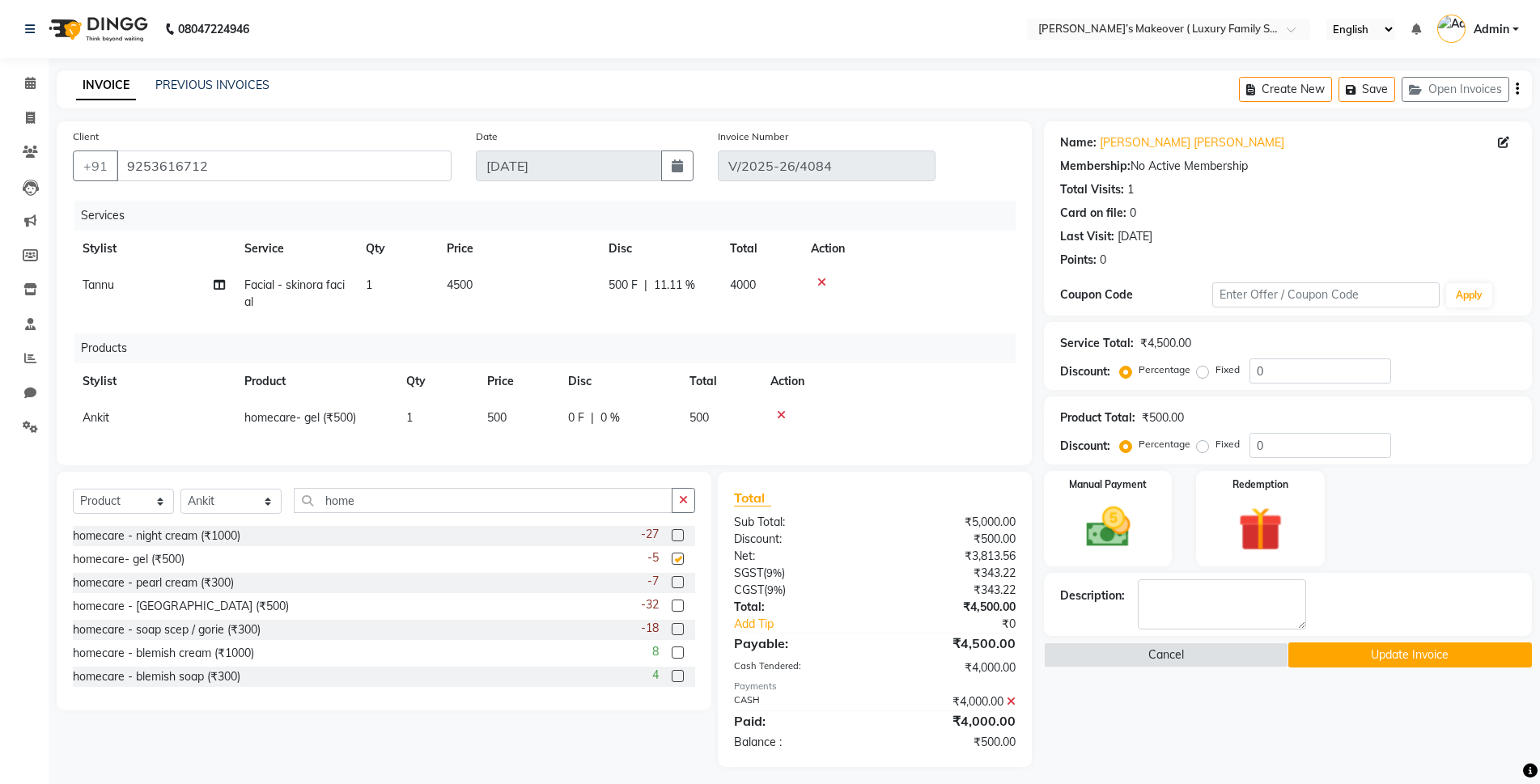
checkbox input "false"
click at [672, 635] on label at bounding box center [678, 629] width 12 height 12
click at [672, 635] on input "checkbox" at bounding box center [677, 630] width 10 height 10
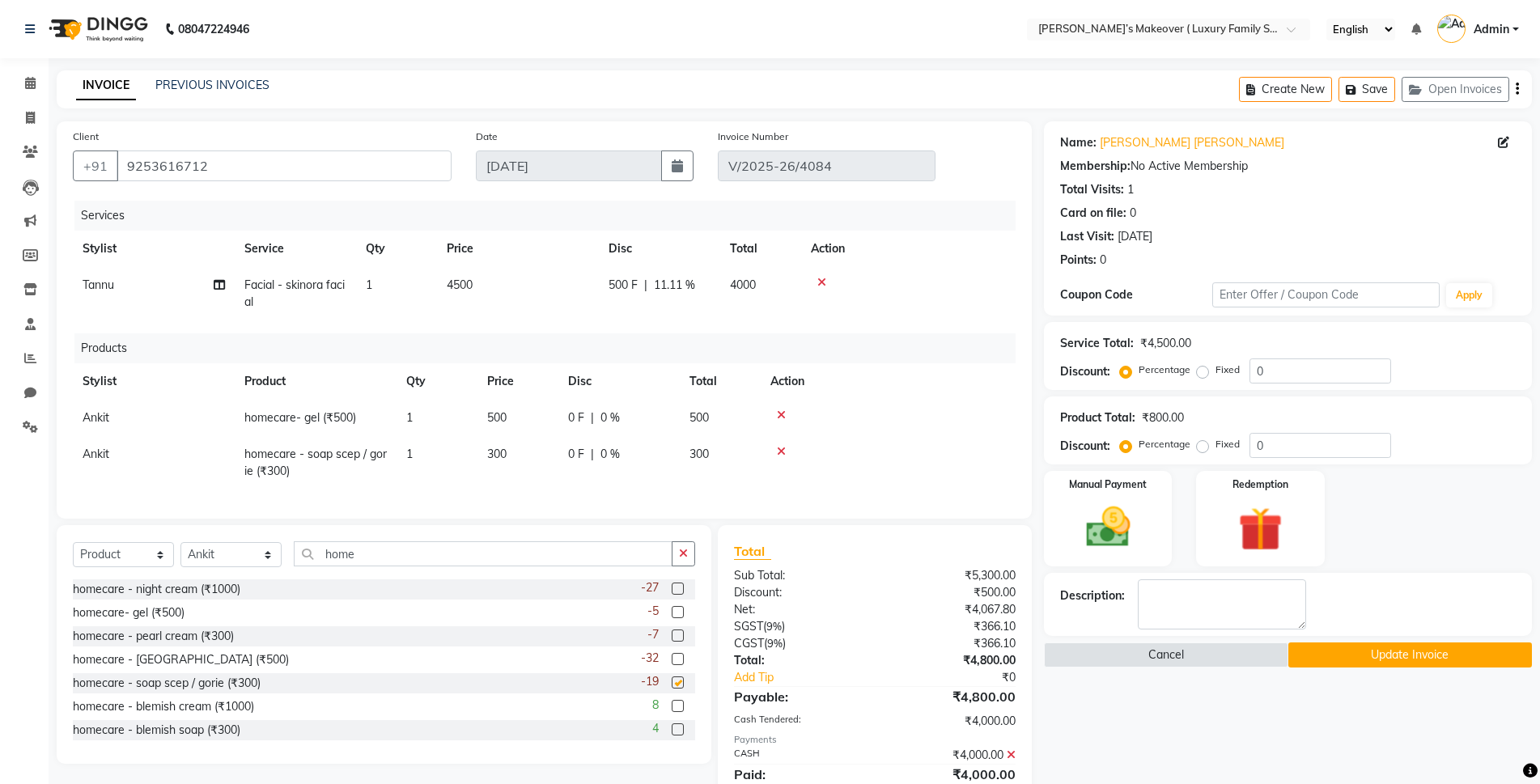
checkbox input "false"
click at [1098, 534] on img at bounding box center [1108, 527] width 74 height 52
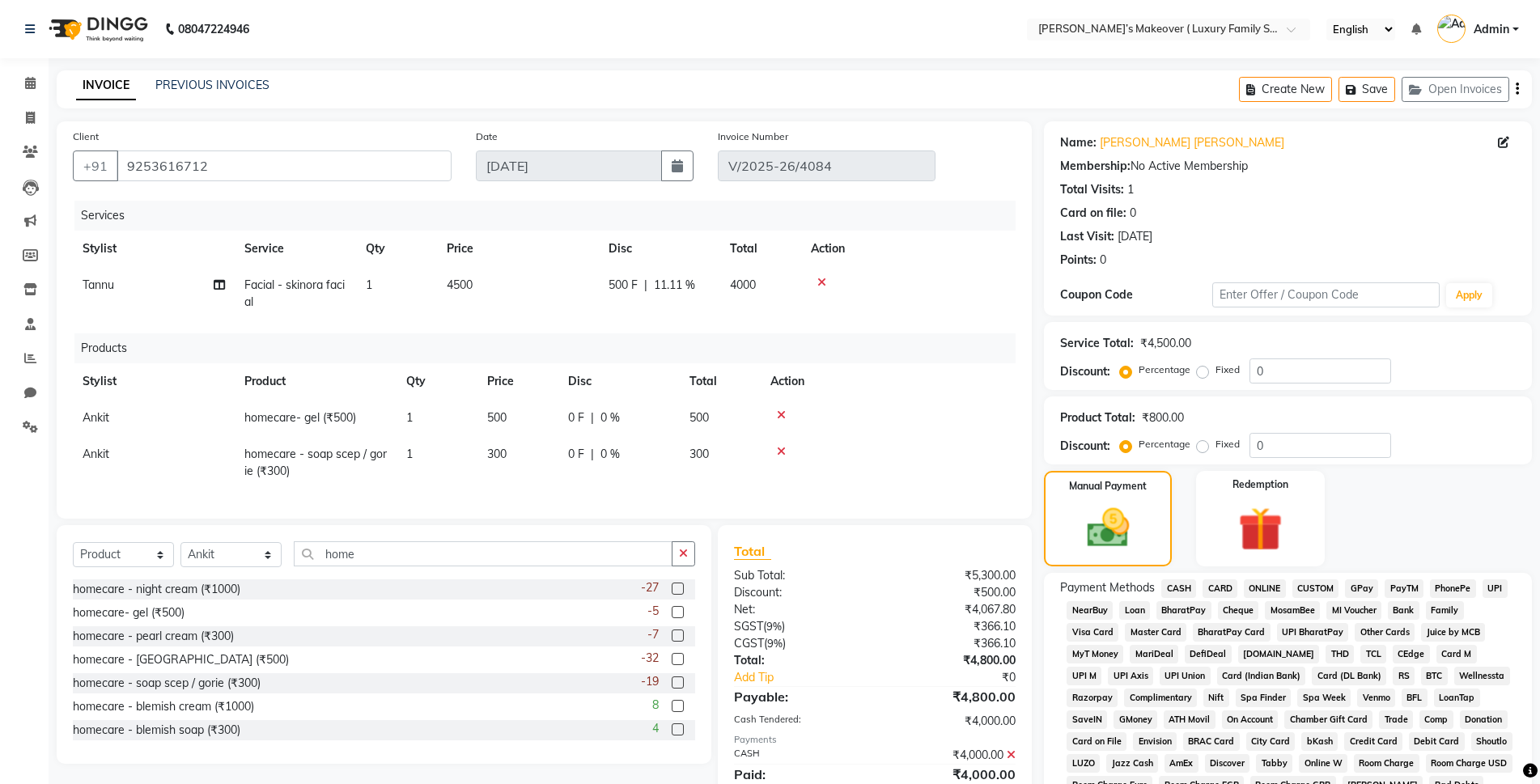
click at [1181, 588] on span "CASH" at bounding box center [1179, 589] width 35 height 19
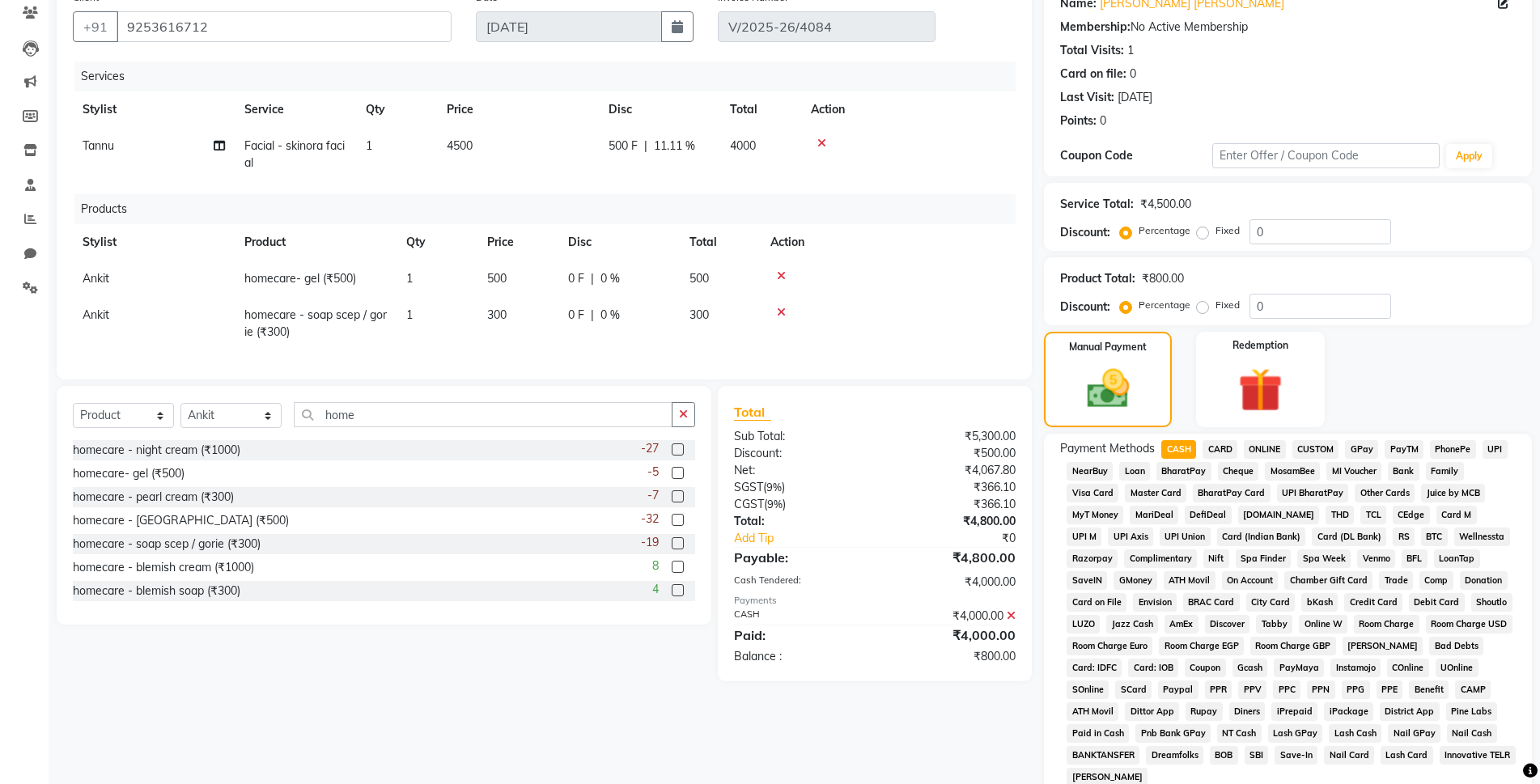
scroll to position [405, 0]
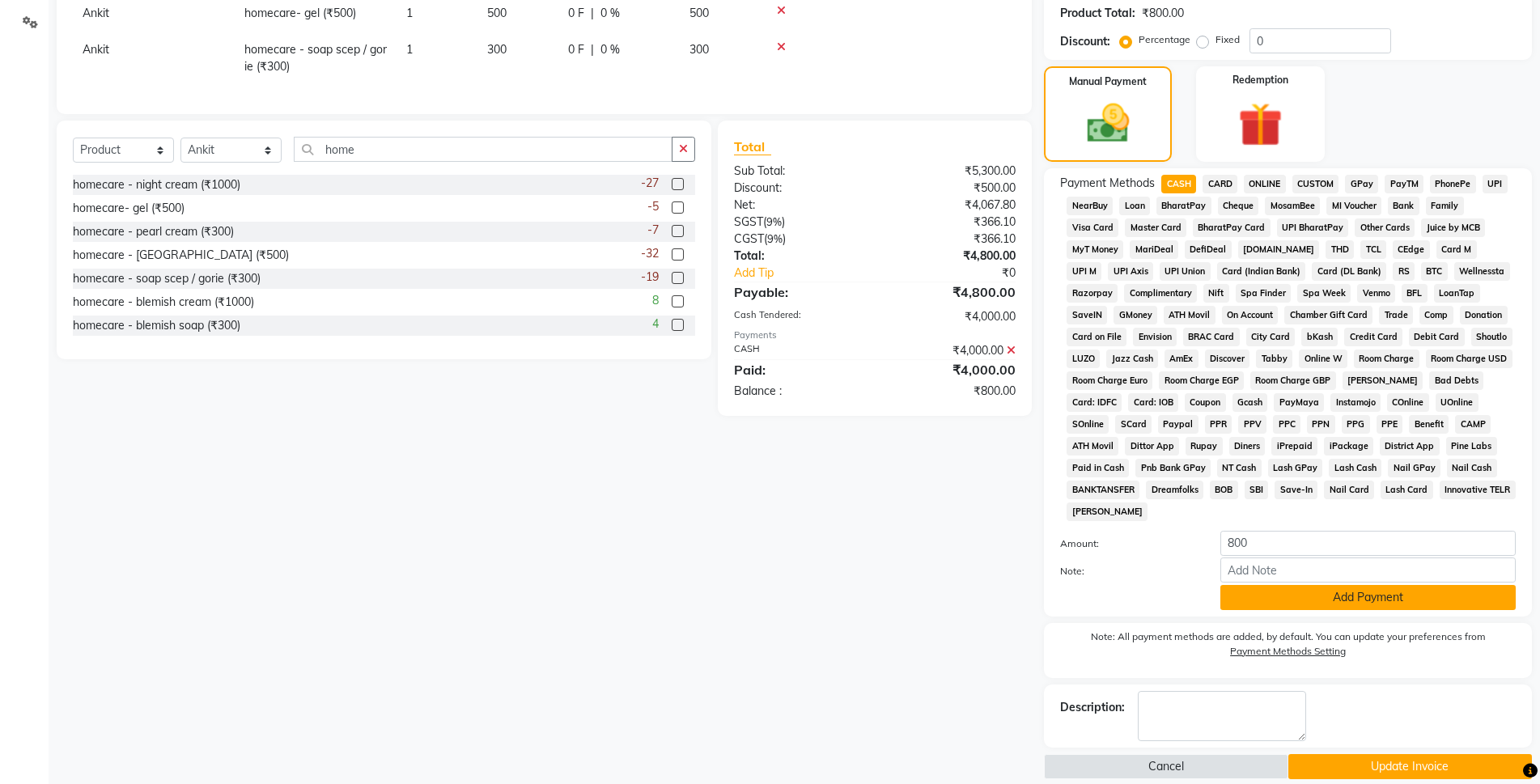
click at [1356, 606] on button "Add Payment" at bounding box center [1368, 597] width 295 height 25
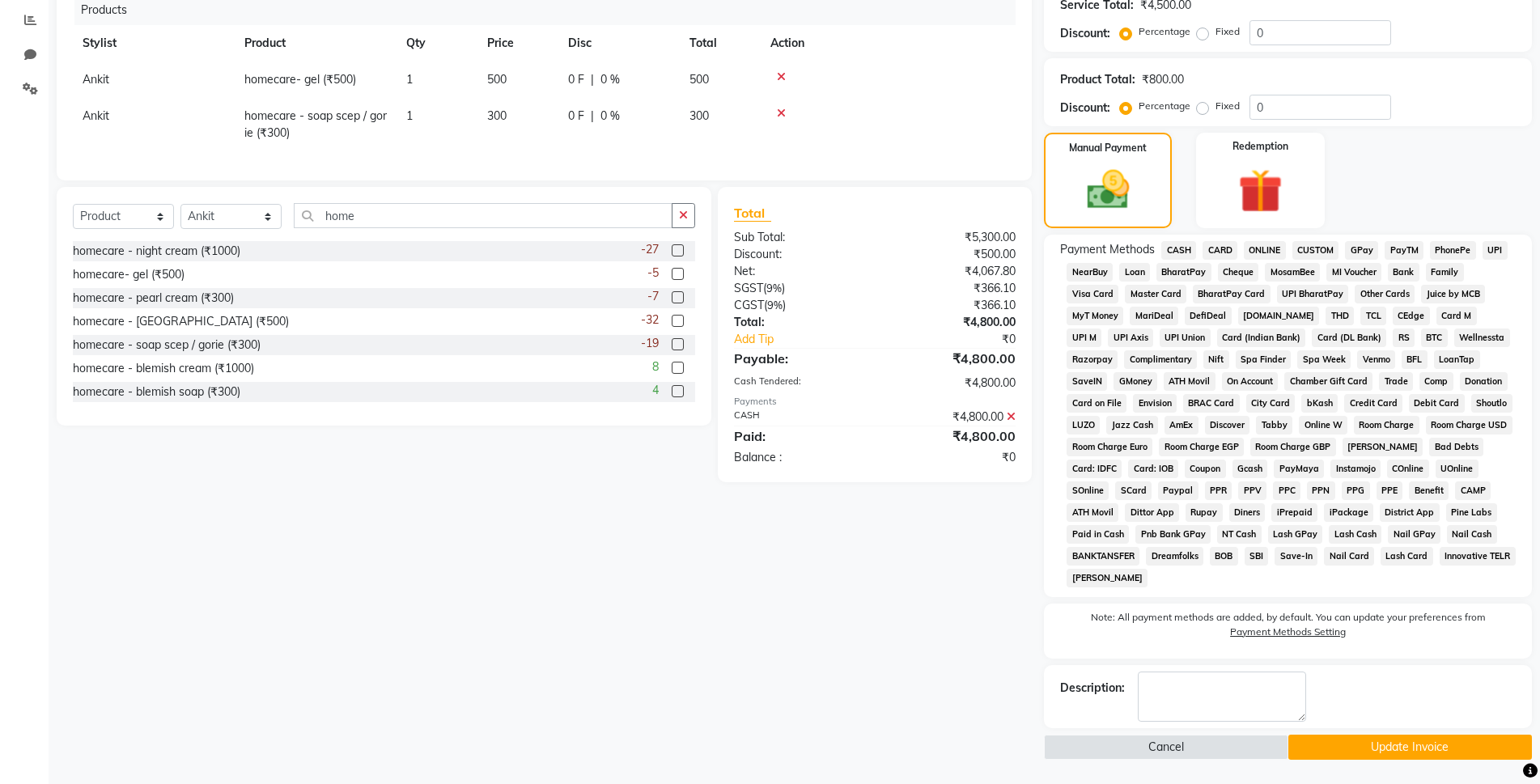
scroll to position [338, 0]
click at [1376, 754] on button "Update Invoice" at bounding box center [1410, 747] width 244 height 25
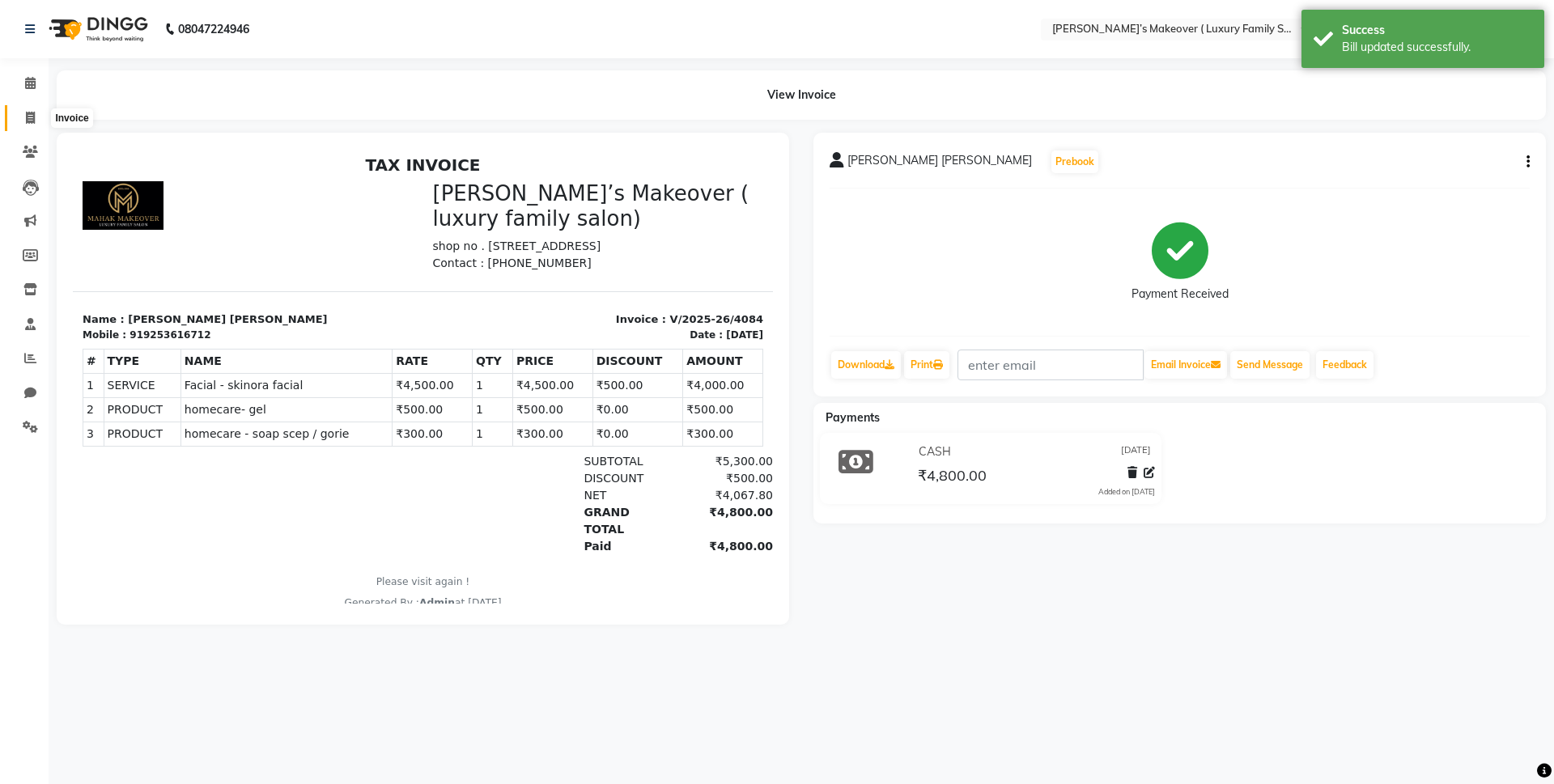
click at [38, 115] on span at bounding box center [30, 119] width 29 height 19
select select "service"
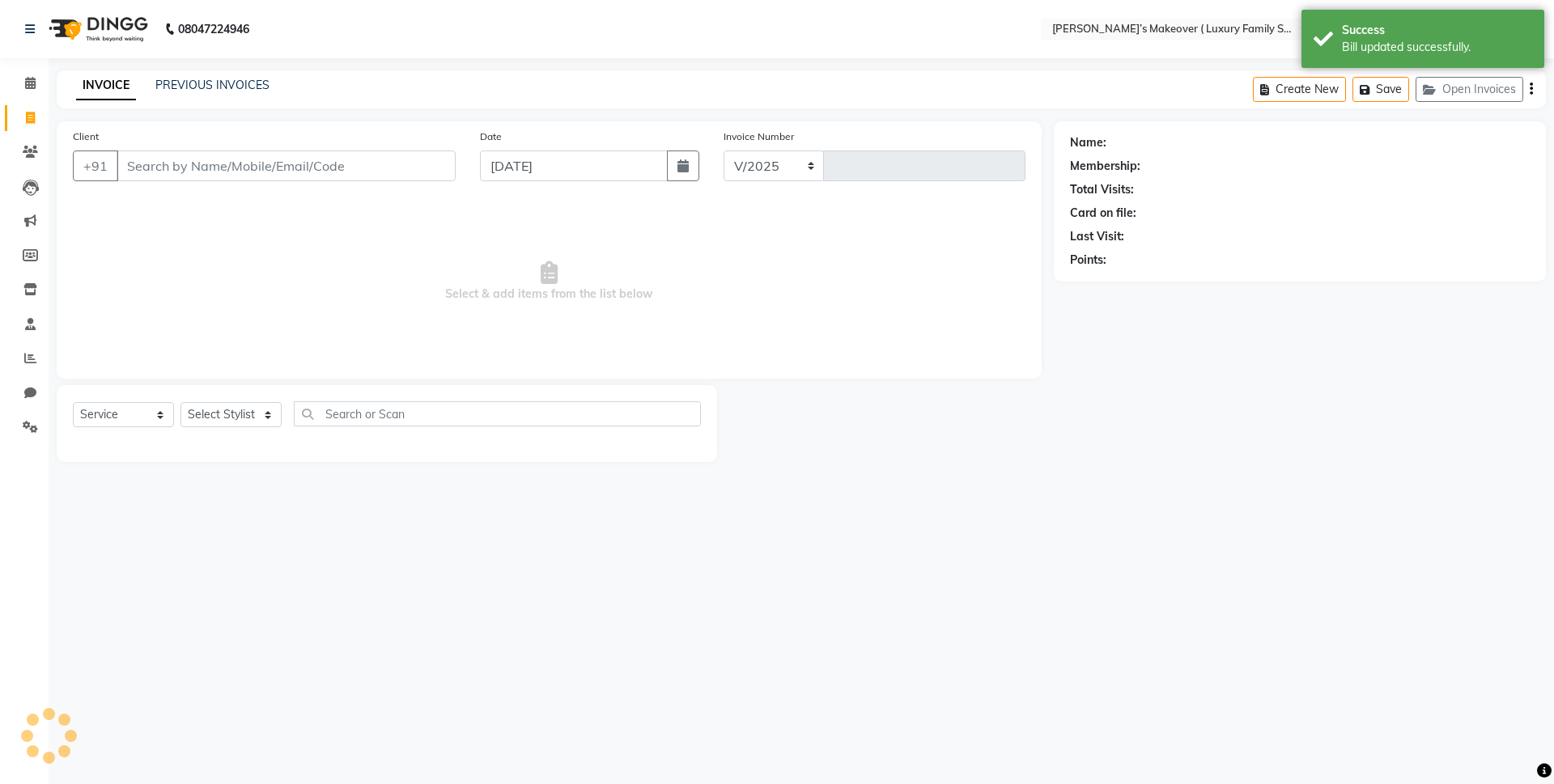
select select "7777"
type input "4086"
click at [349, 161] on input "Client" at bounding box center [286, 166] width 339 height 30
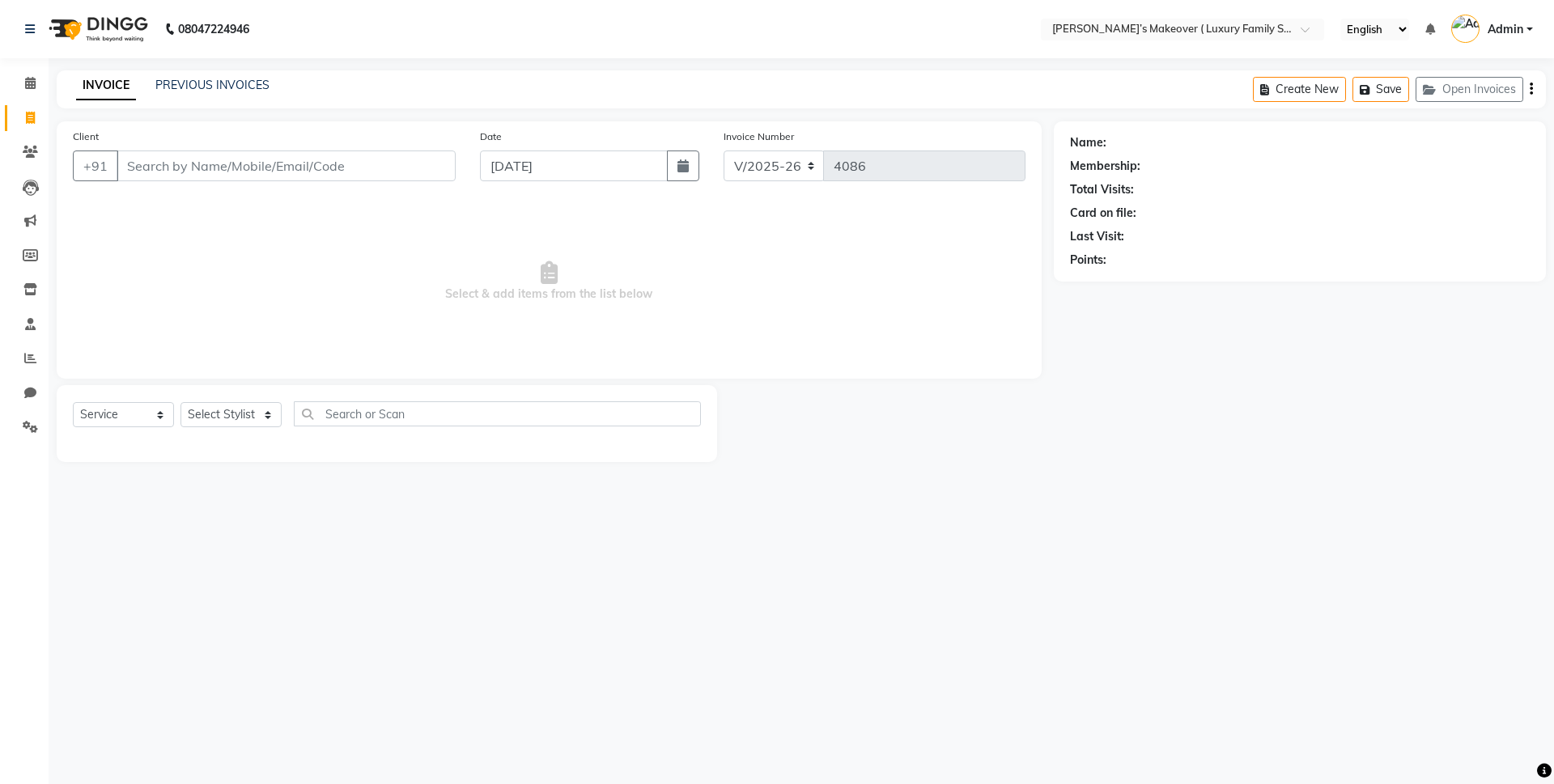
click at [349, 161] on input "Client" at bounding box center [286, 166] width 339 height 30
click at [356, 160] on input "Client" at bounding box center [286, 166] width 339 height 30
type input "7988066730"
click at [414, 159] on span "Add Client" at bounding box center [414, 166] width 64 height 16
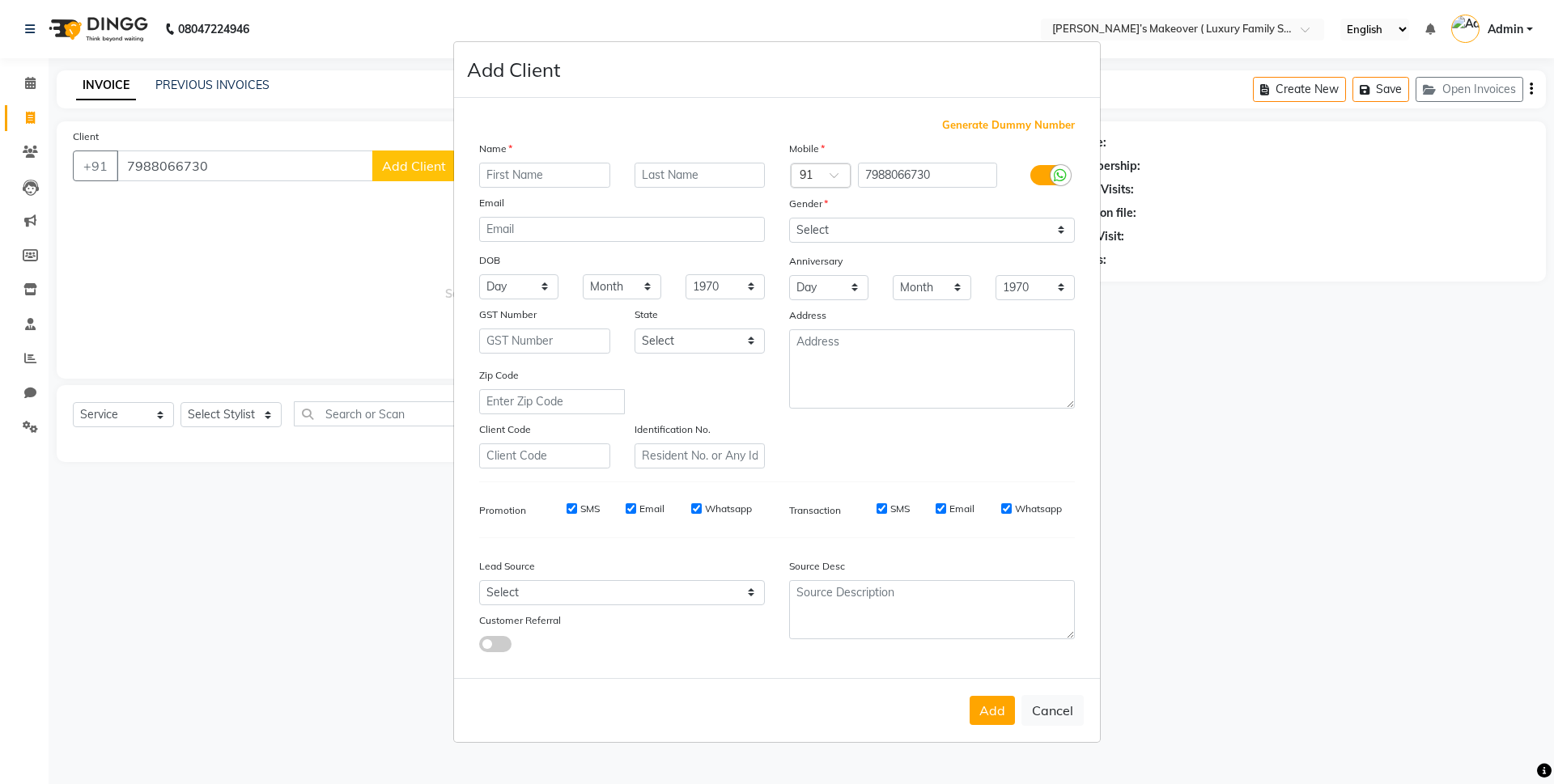
click at [538, 175] on input "text" at bounding box center [545, 175] width 131 height 25
type input "khushi"
click at [854, 227] on select "Select [DEMOGRAPHIC_DATA] [DEMOGRAPHIC_DATA] Other Prefer Not To Say" at bounding box center [932, 230] width 286 height 25
select select "[DEMOGRAPHIC_DATA]"
click at [789, 217] on select "Select [DEMOGRAPHIC_DATA] [DEMOGRAPHIC_DATA] Other Prefer Not To Say" at bounding box center [932, 230] width 286 height 25
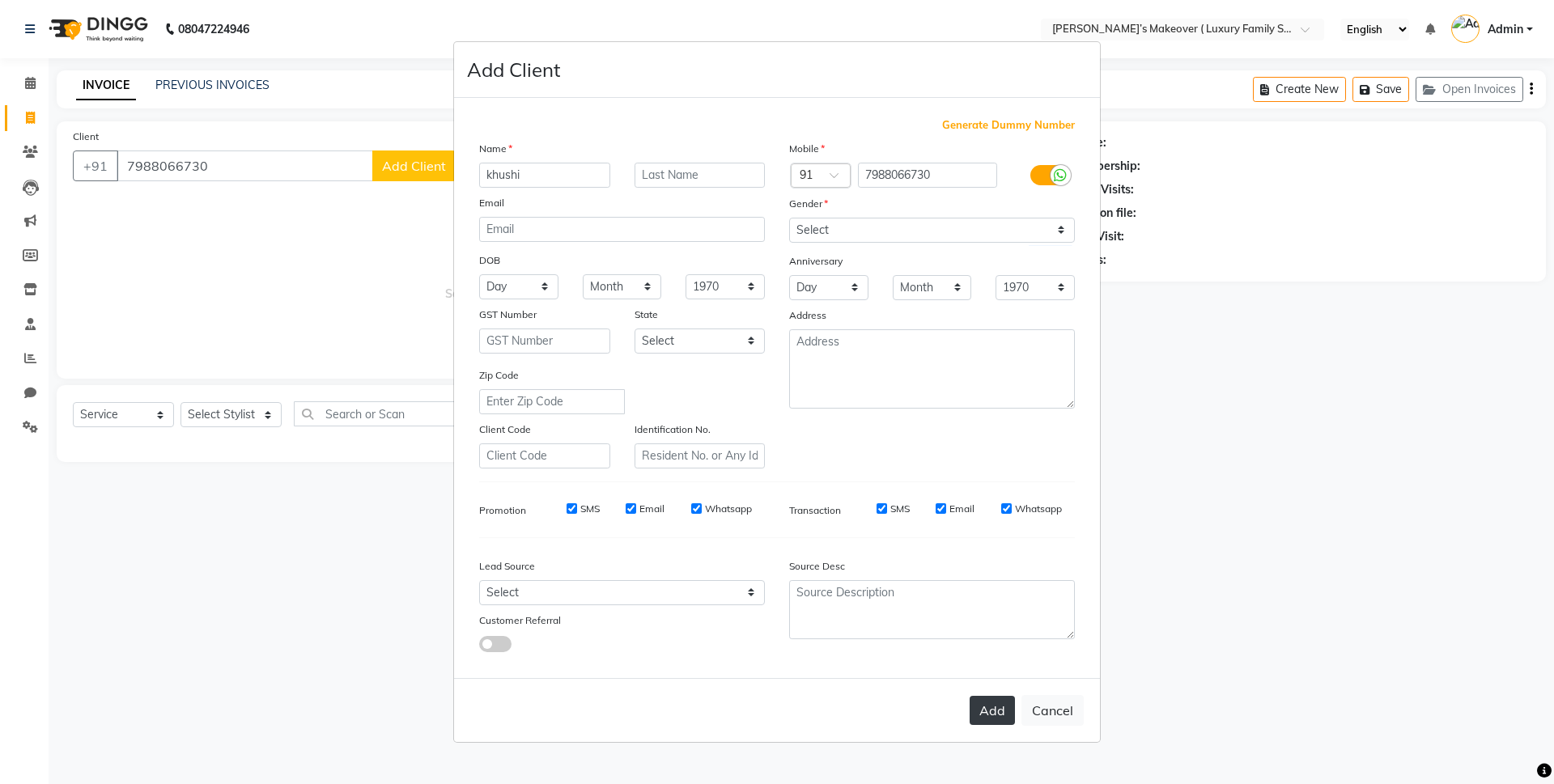
drag, startPoint x: 1004, startPoint y: 714, endPoint x: 953, endPoint y: 724, distance: 52.0
click at [1002, 714] on button "Add" at bounding box center [993, 710] width 46 height 30
select select
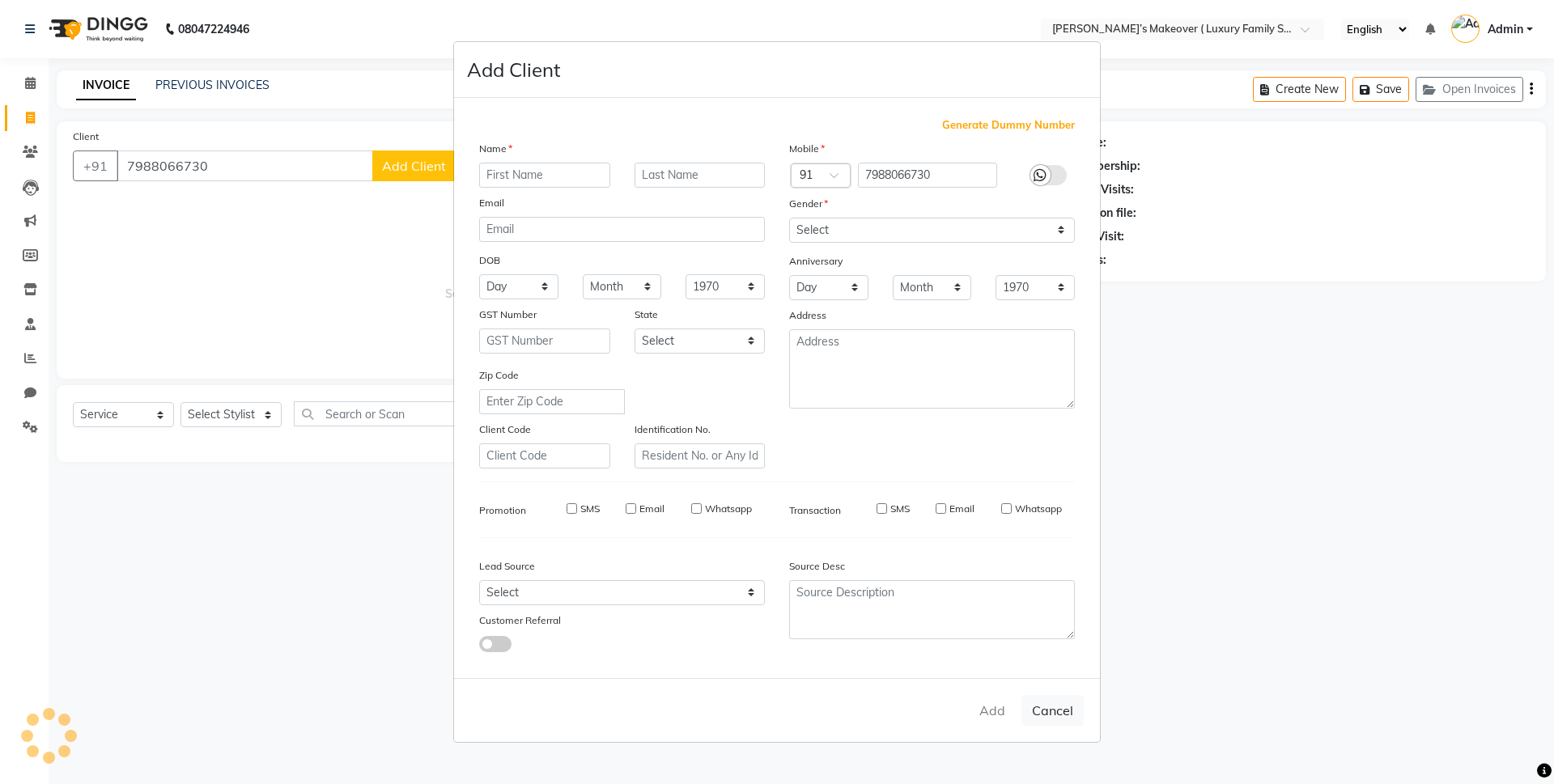
select select
checkbox input "false"
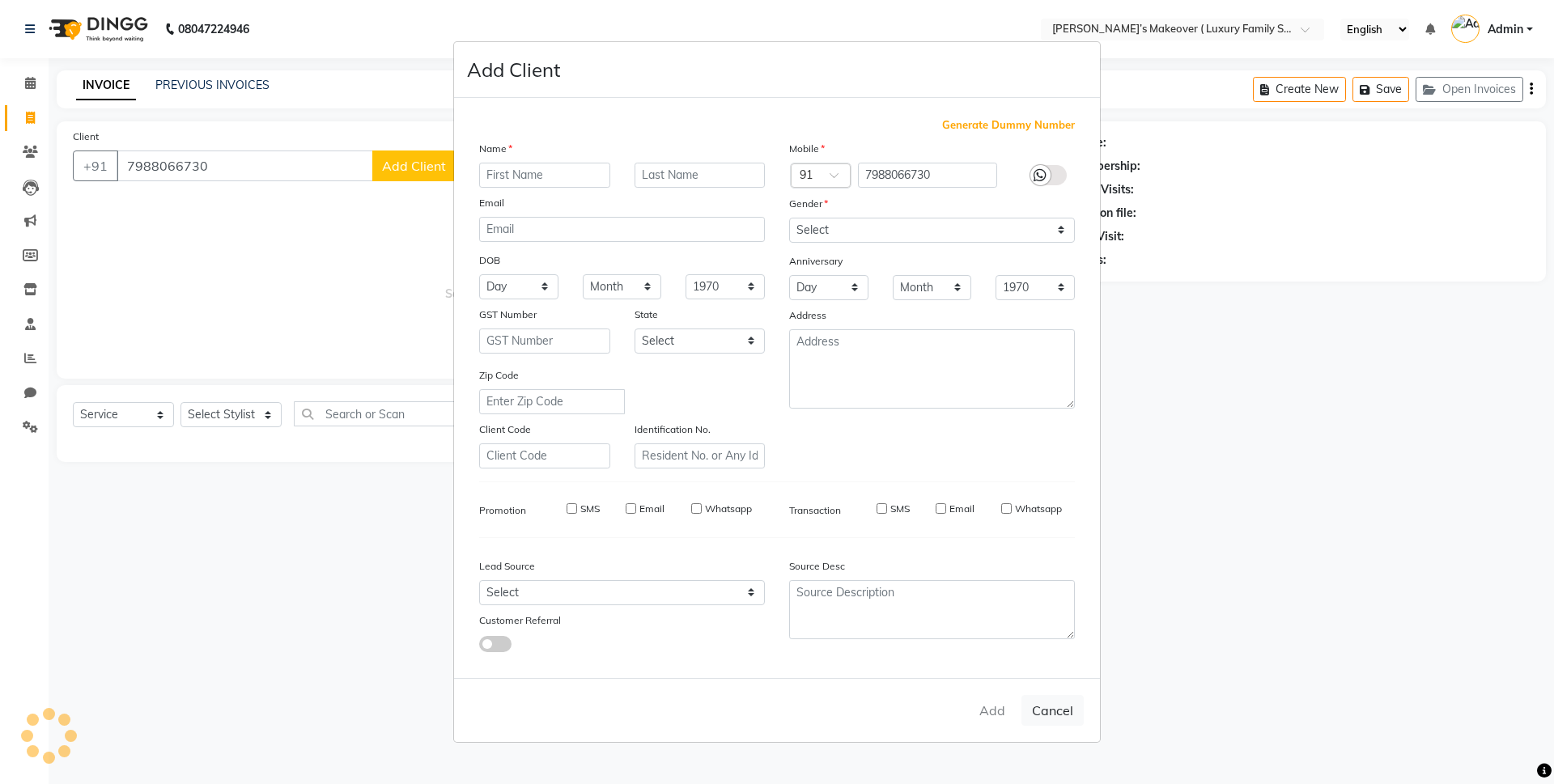
checkbox input "false"
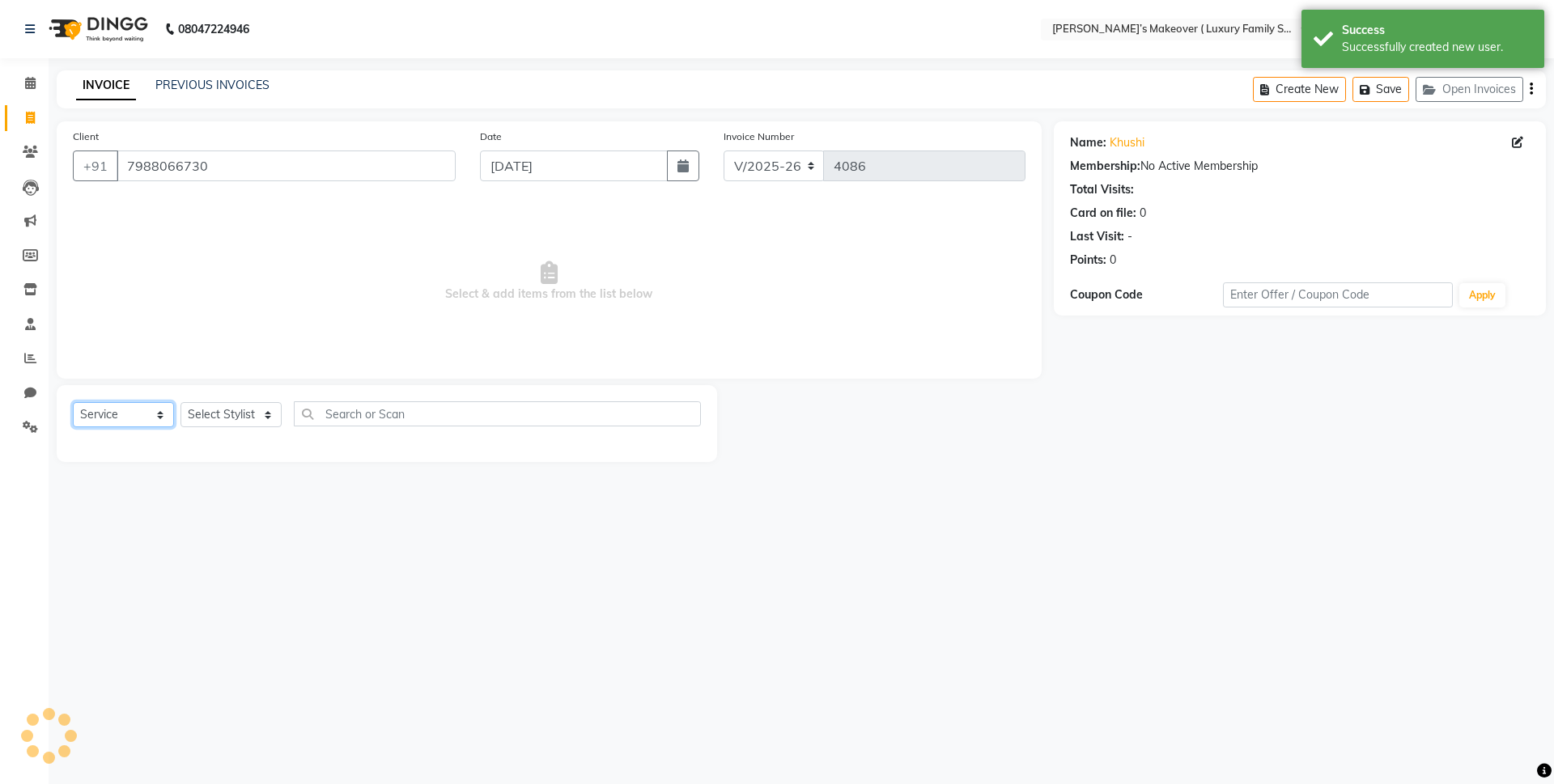
drag, startPoint x: 75, startPoint y: 416, endPoint x: 78, endPoint y: 426, distance: 10.4
click at [75, 416] on select "Select Service Product Membership Package Voucher Prepaid Gift Card" at bounding box center [123, 414] width 101 height 25
click at [72, 402] on select "Select Service Product Membership Package Voucher Prepaid Gift Card" at bounding box center [123, 414] width 101 height 25
click at [193, 414] on select "Select Stylist [PERSON_NAME] [PERSON_NAME] [PERSON_NAME] [PERSON_NAME] [PERSON_…" at bounding box center [231, 414] width 101 height 25
select select "69523"
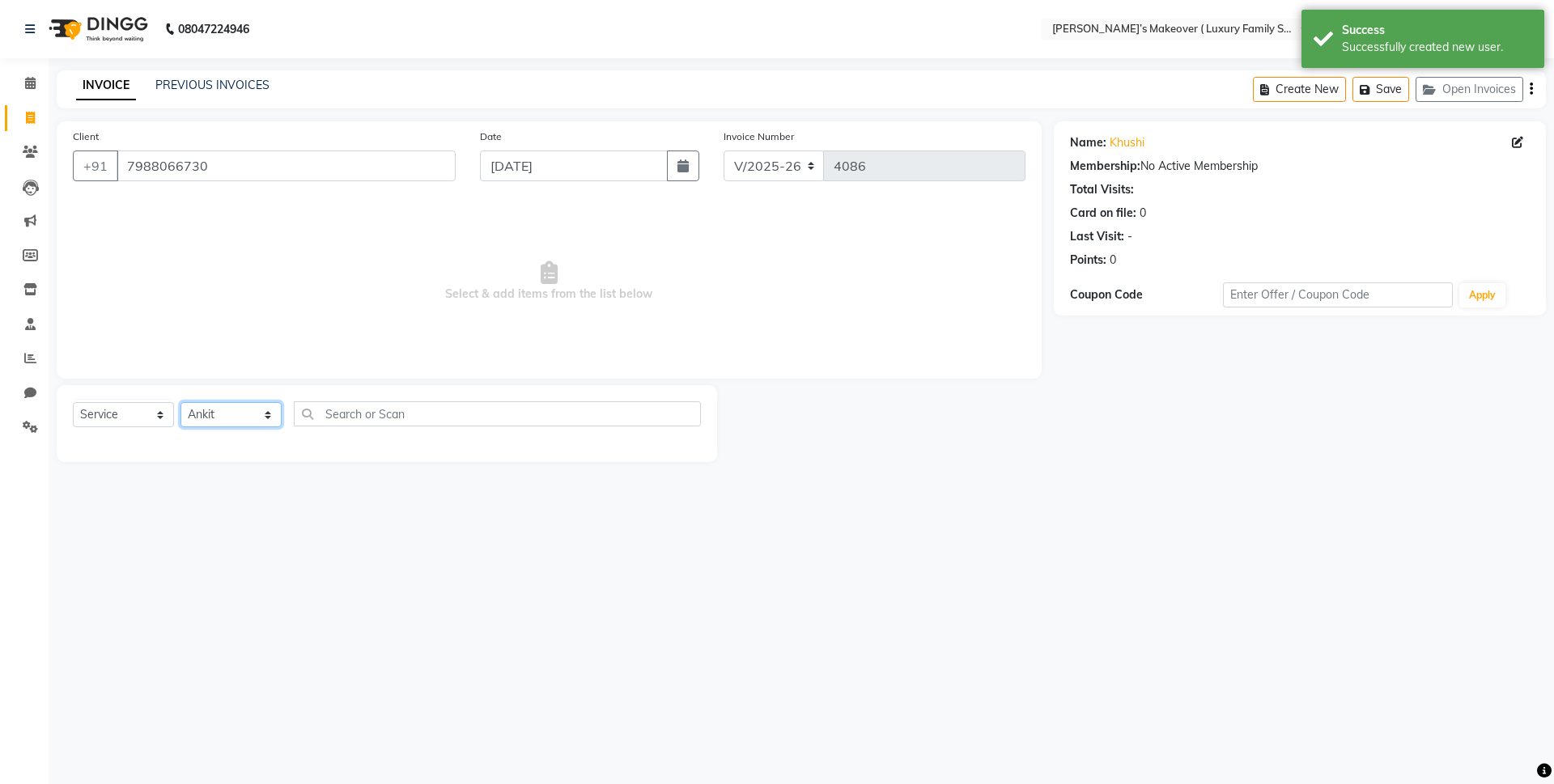
click at [180, 402] on select "Select Stylist [PERSON_NAME] [PERSON_NAME] [PERSON_NAME] [PERSON_NAME] [PERSON_…" at bounding box center [231, 414] width 101 height 25
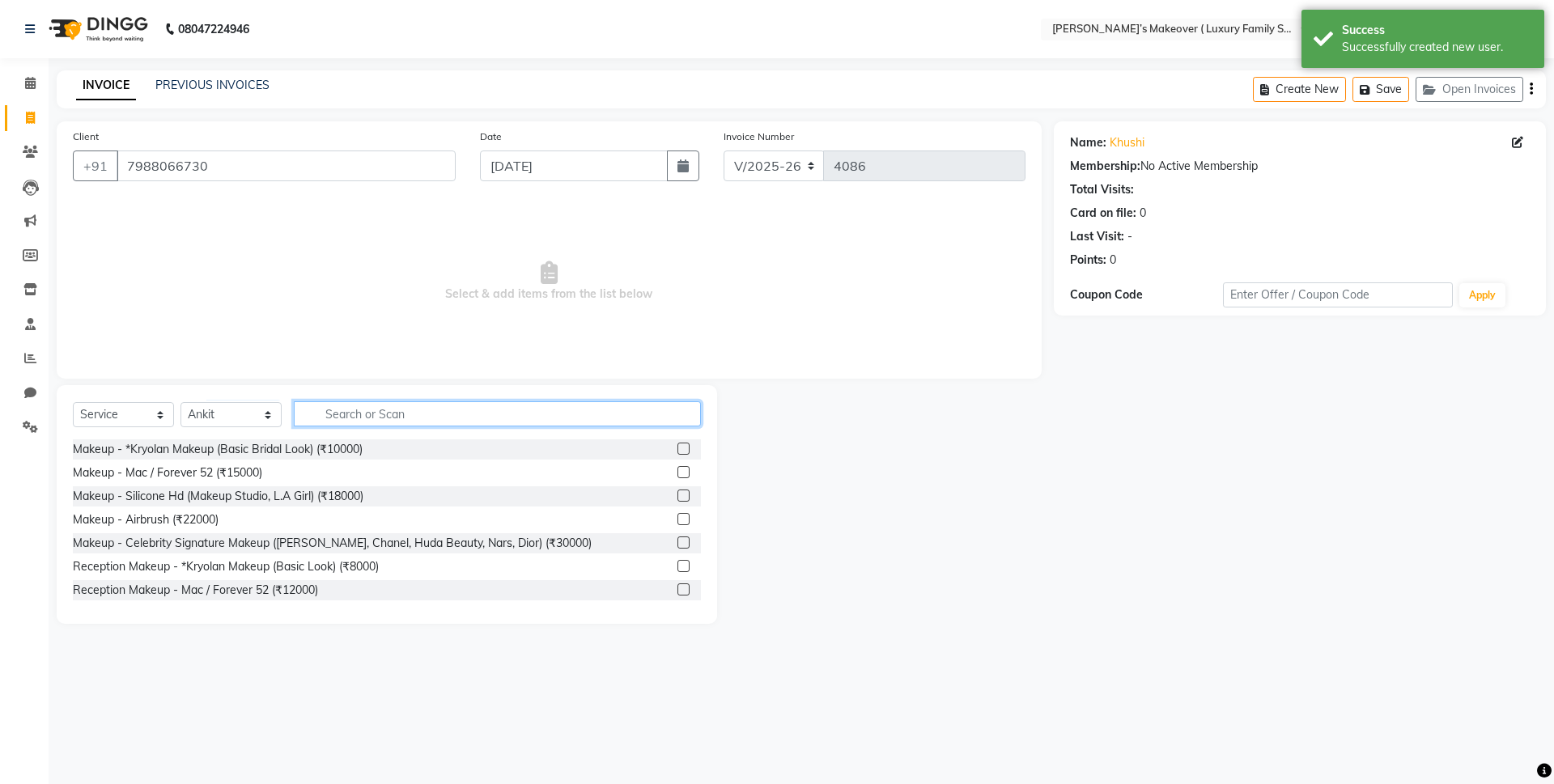
click at [363, 403] on input "text" at bounding box center [496, 413] width 407 height 25
type input "m"
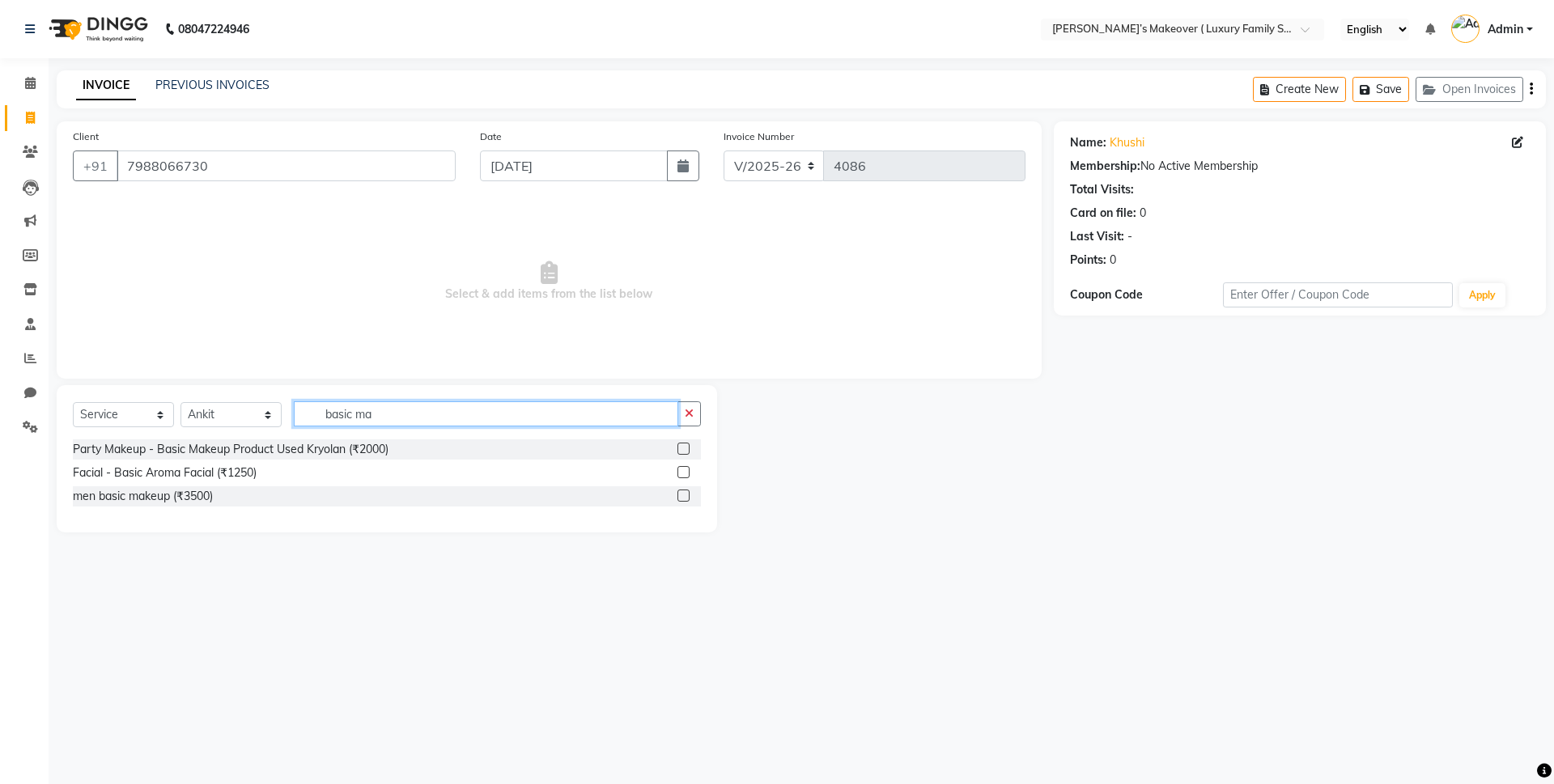
type input "basic ma"
click at [684, 447] on label at bounding box center [683, 449] width 12 height 12
click at [684, 447] on input "checkbox" at bounding box center [682, 449] width 10 height 10
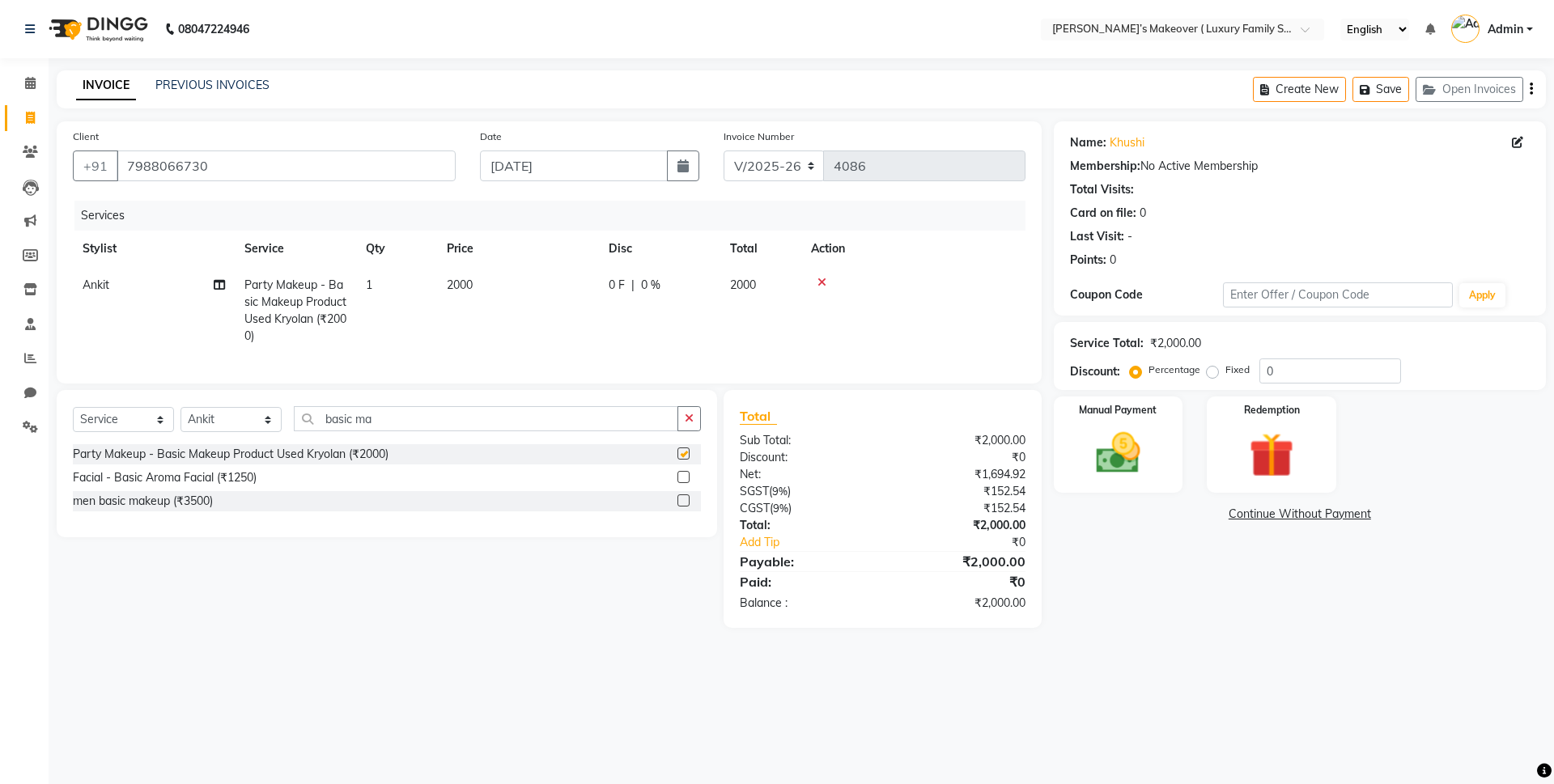
click at [559, 298] on td "2000" at bounding box center [518, 311] width 162 height 88
checkbox input "false"
select select "69523"
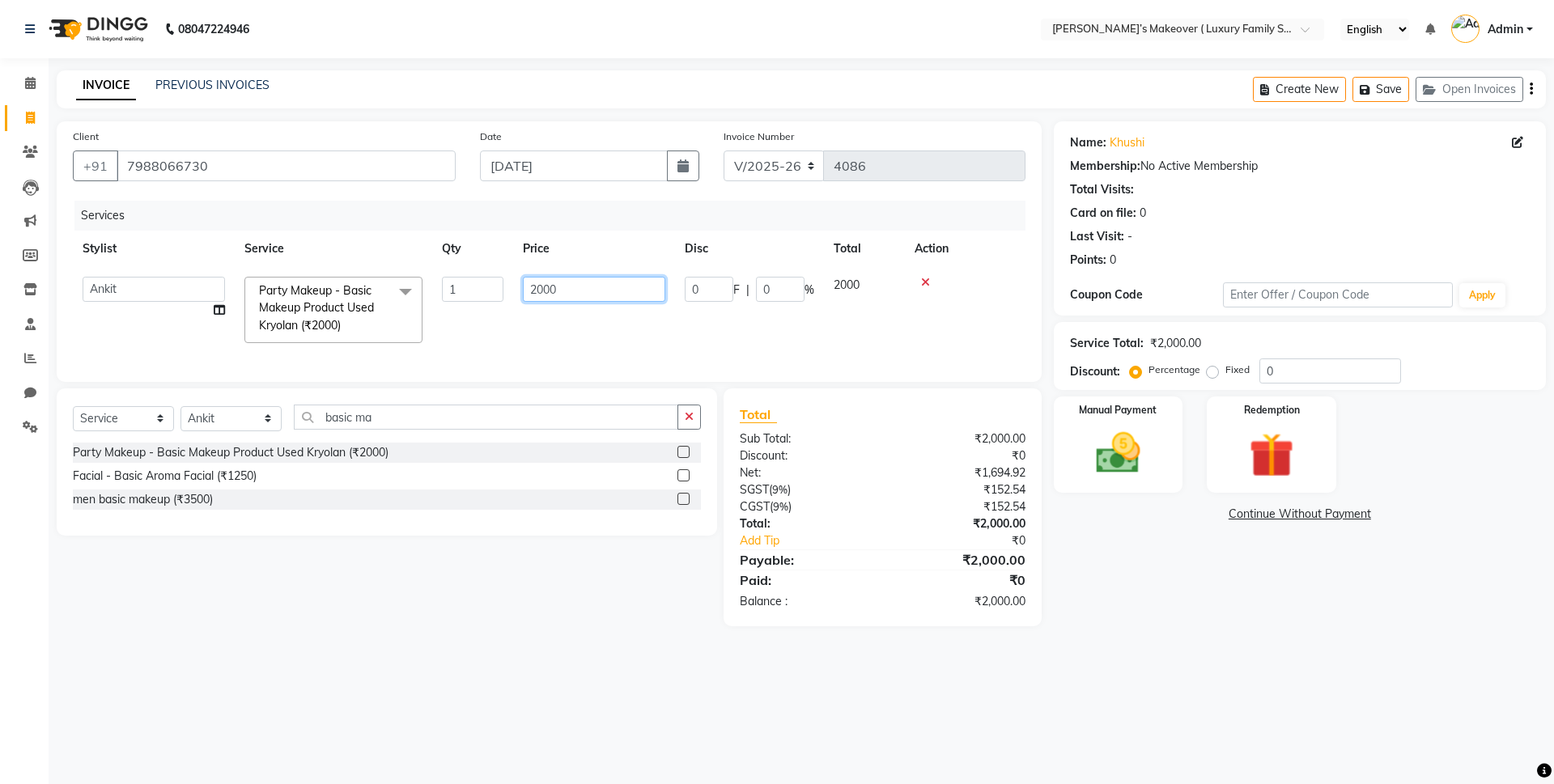
click at [581, 291] on input "2000" at bounding box center [594, 289] width 142 height 25
type input "2"
type input "350"
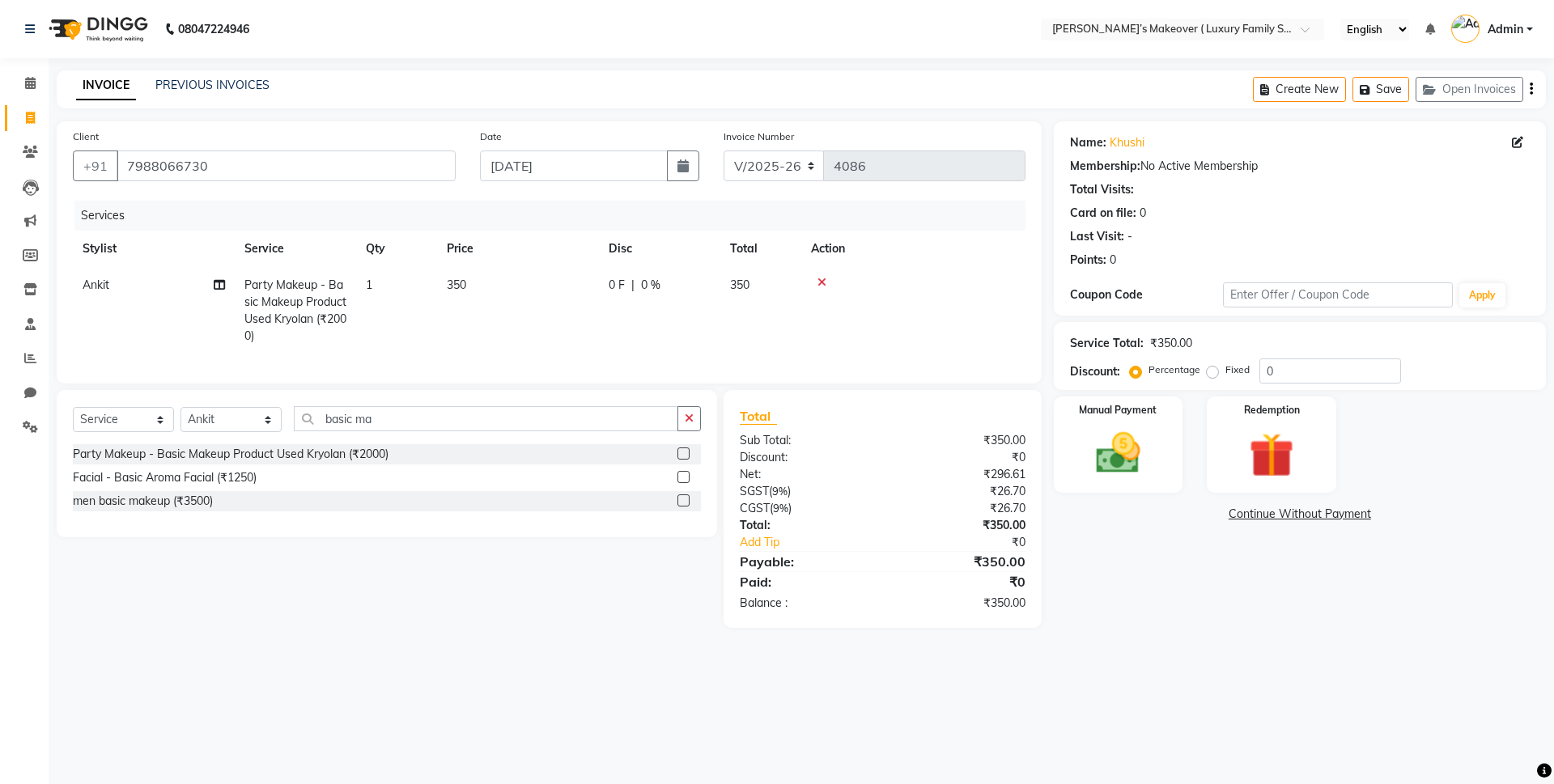
click at [1530, 90] on icon "button" at bounding box center [1530, 89] width 3 height 1
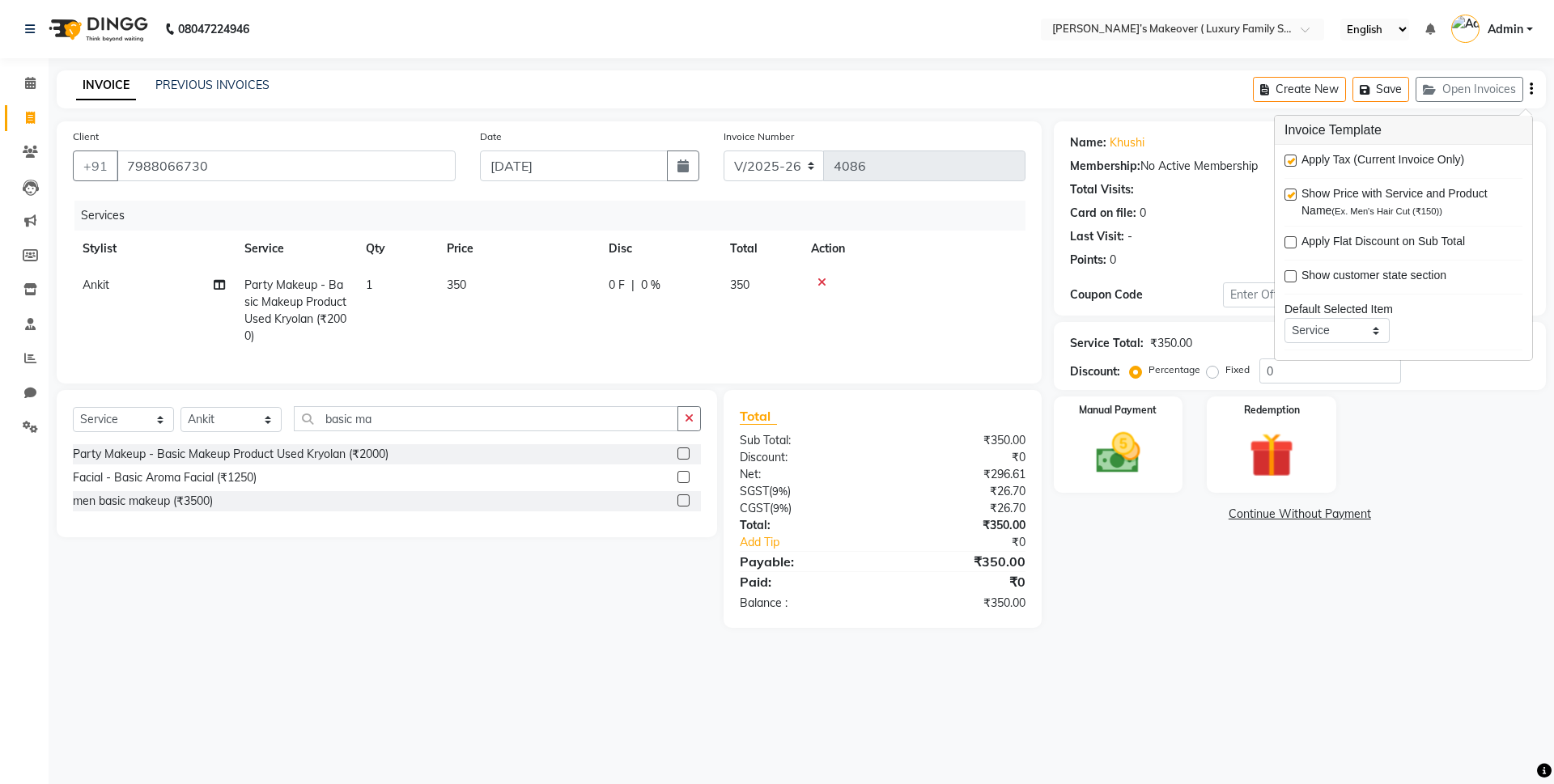
click at [1286, 158] on label at bounding box center [1290, 160] width 12 height 12
click at [1286, 158] on input "checkbox" at bounding box center [1289, 161] width 10 height 10
checkbox input "false"
click at [1140, 467] on img at bounding box center [1118, 453] width 75 height 53
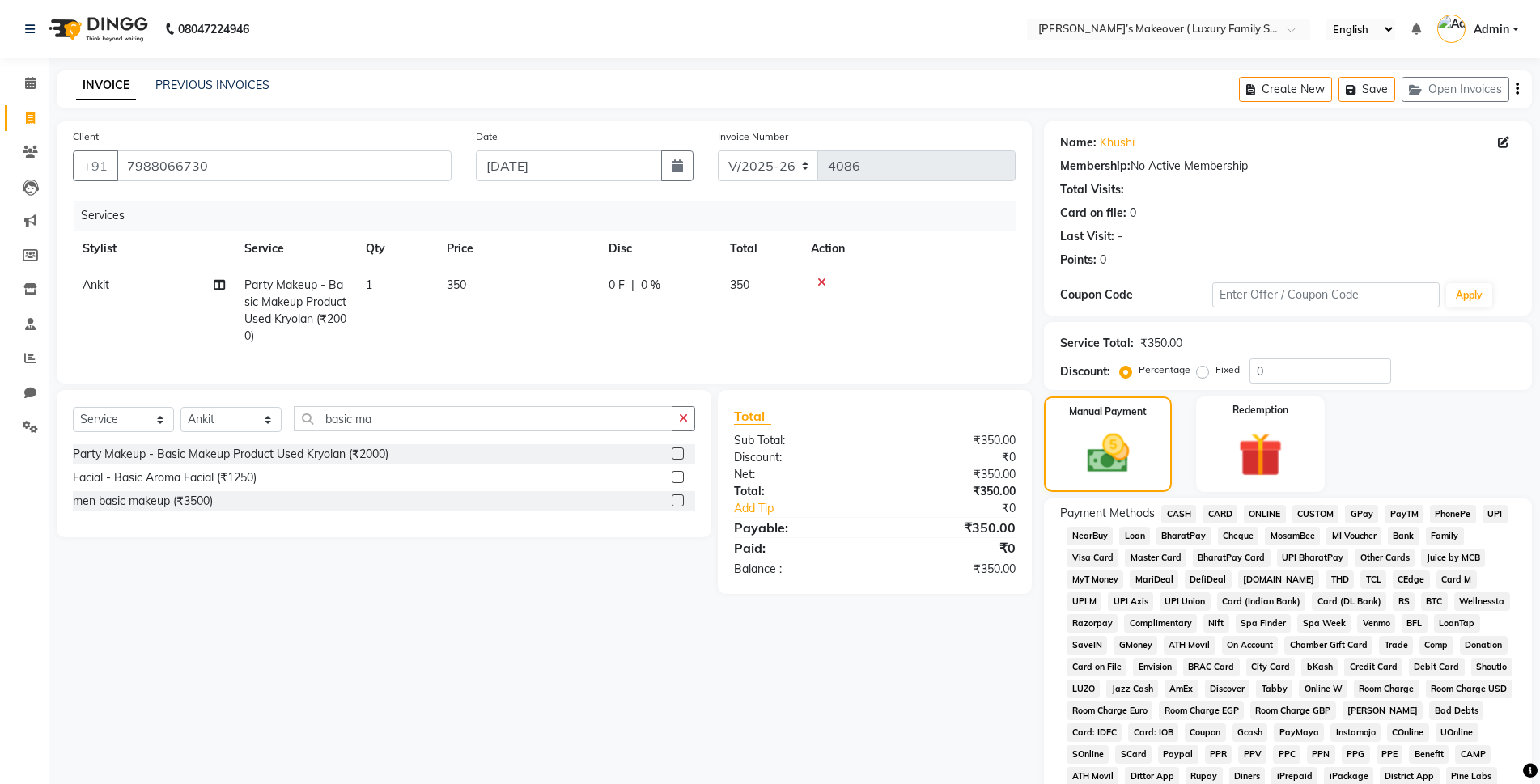
click at [1260, 511] on span "ONLINE" at bounding box center [1265, 514] width 42 height 19
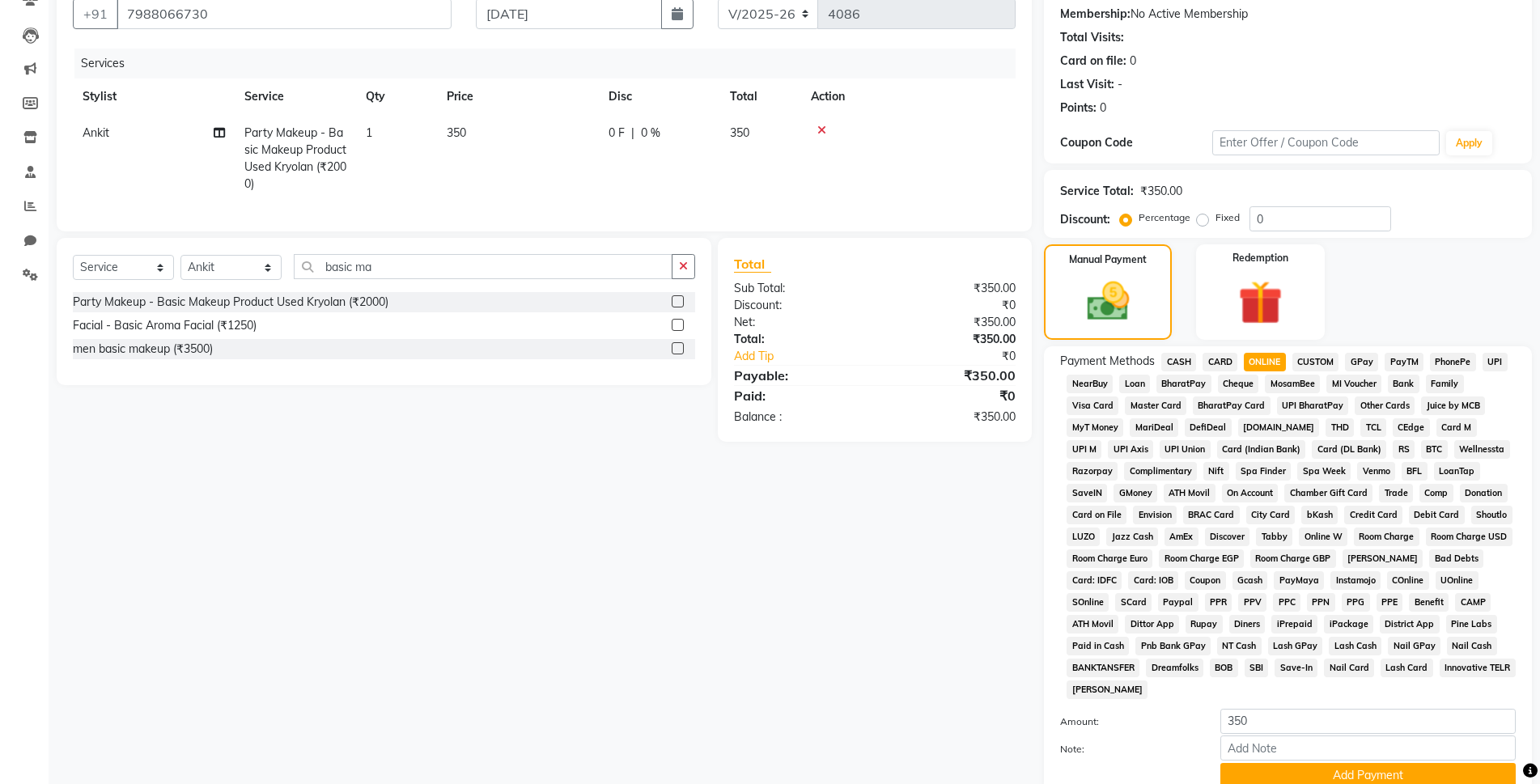
scroll to position [243, 0]
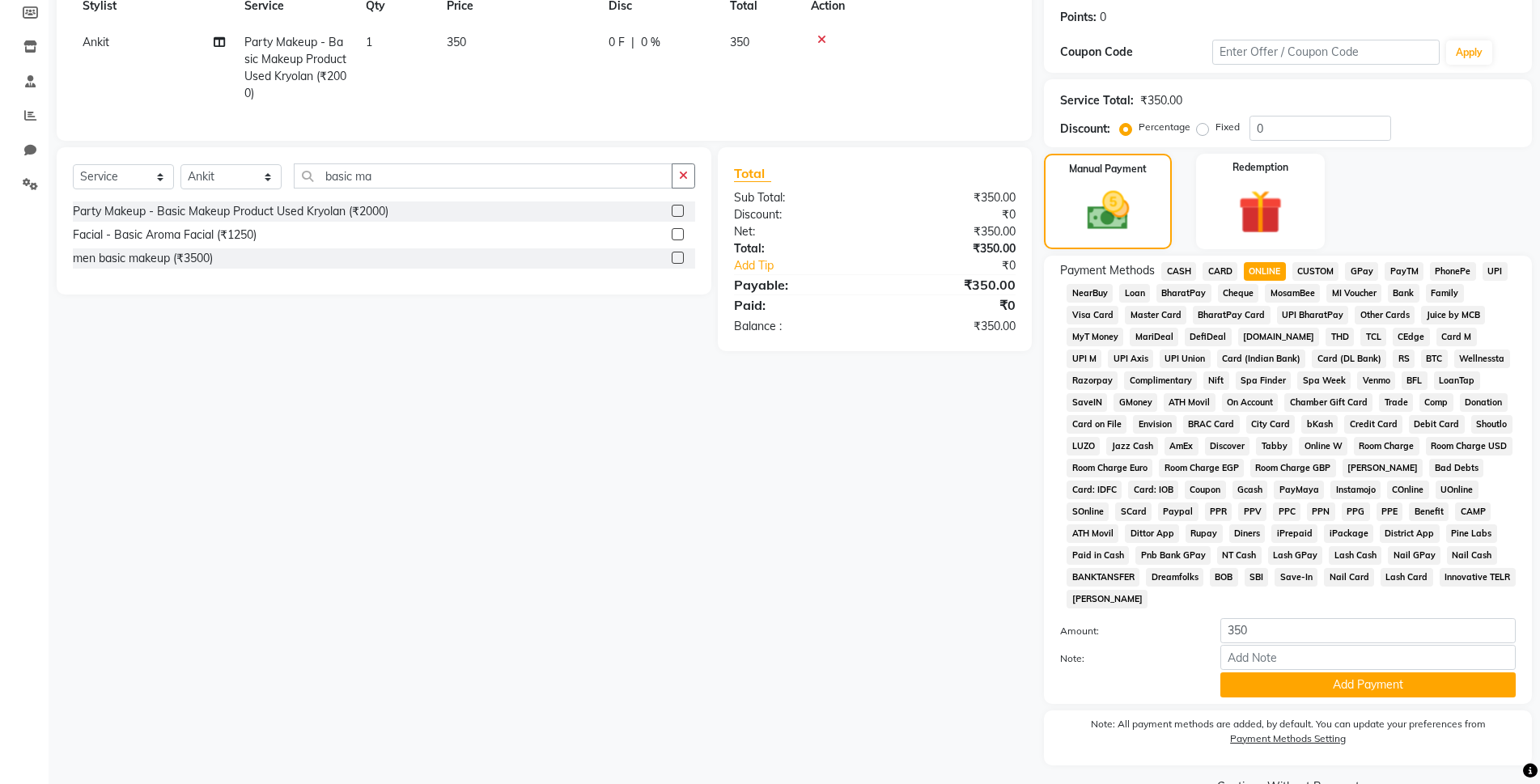
click at [1411, 685] on button "Add Payment" at bounding box center [1368, 685] width 295 height 25
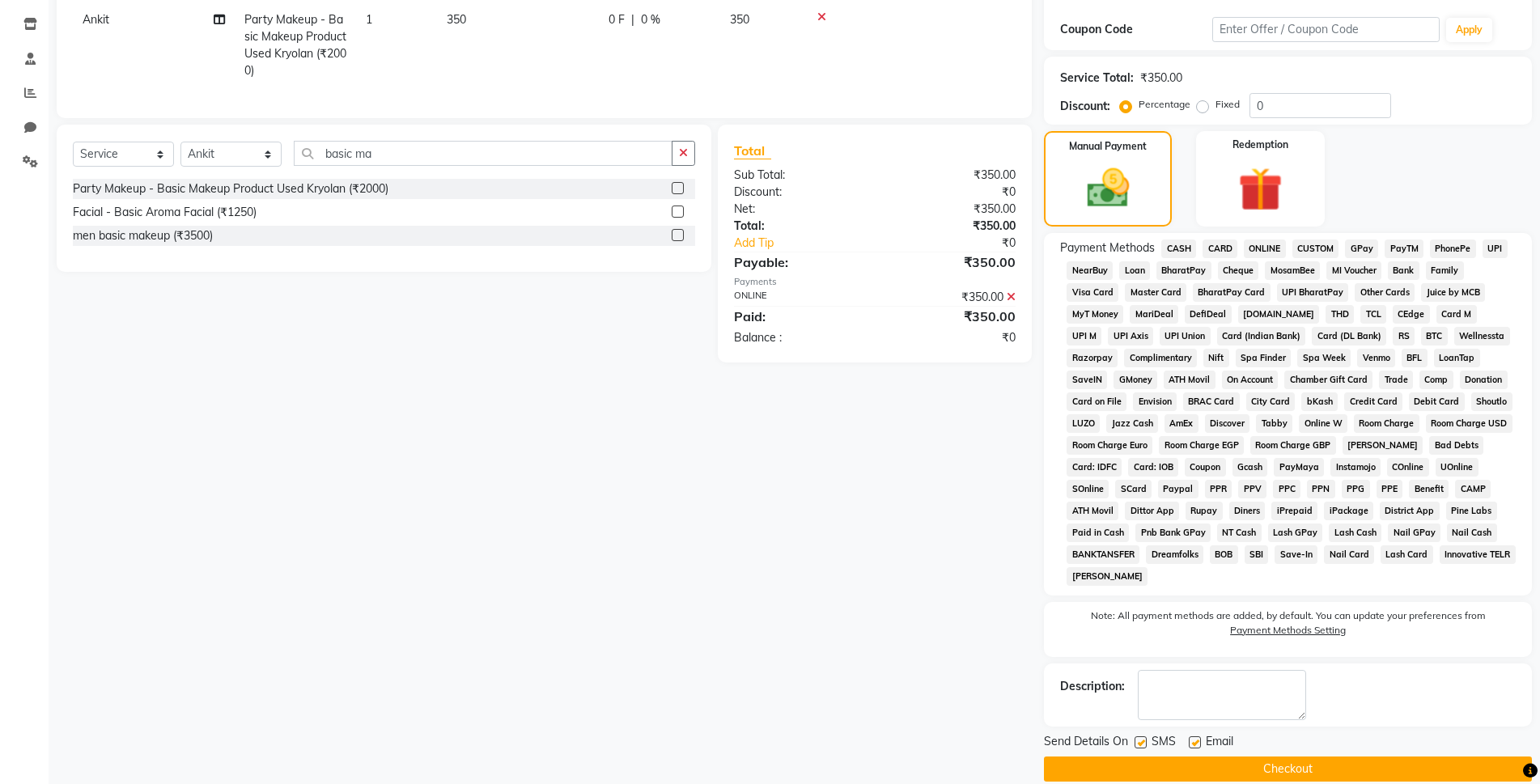
scroll to position [288, 0]
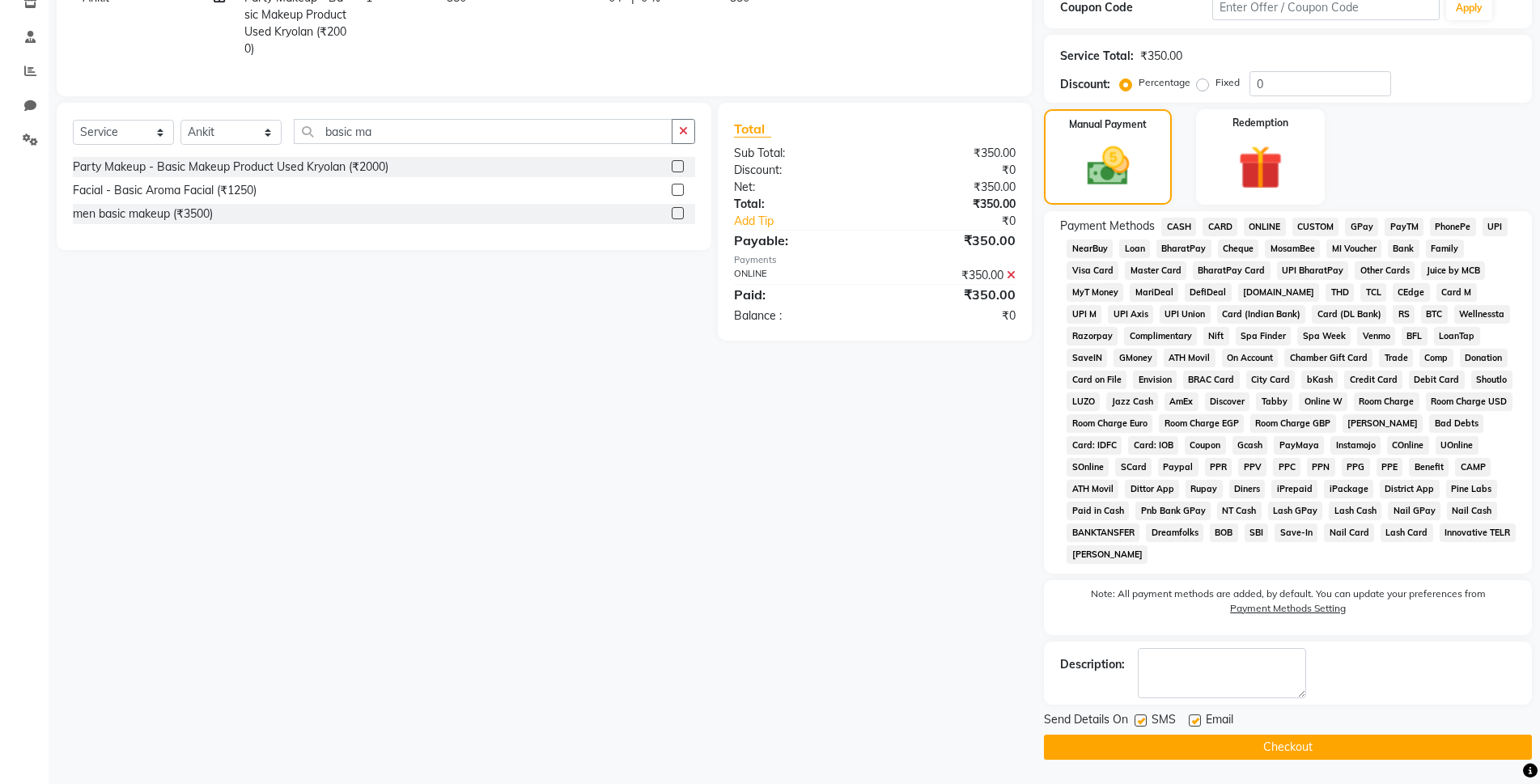
click at [1406, 765] on main "INVOICE PREVIOUS INVOICES Create New Save Open Invoices Client +91 7988066730 D…" at bounding box center [794, 283] width 1491 height 1001
click at [1404, 734] on button "Checkout" at bounding box center [1288, 747] width 488 height 25
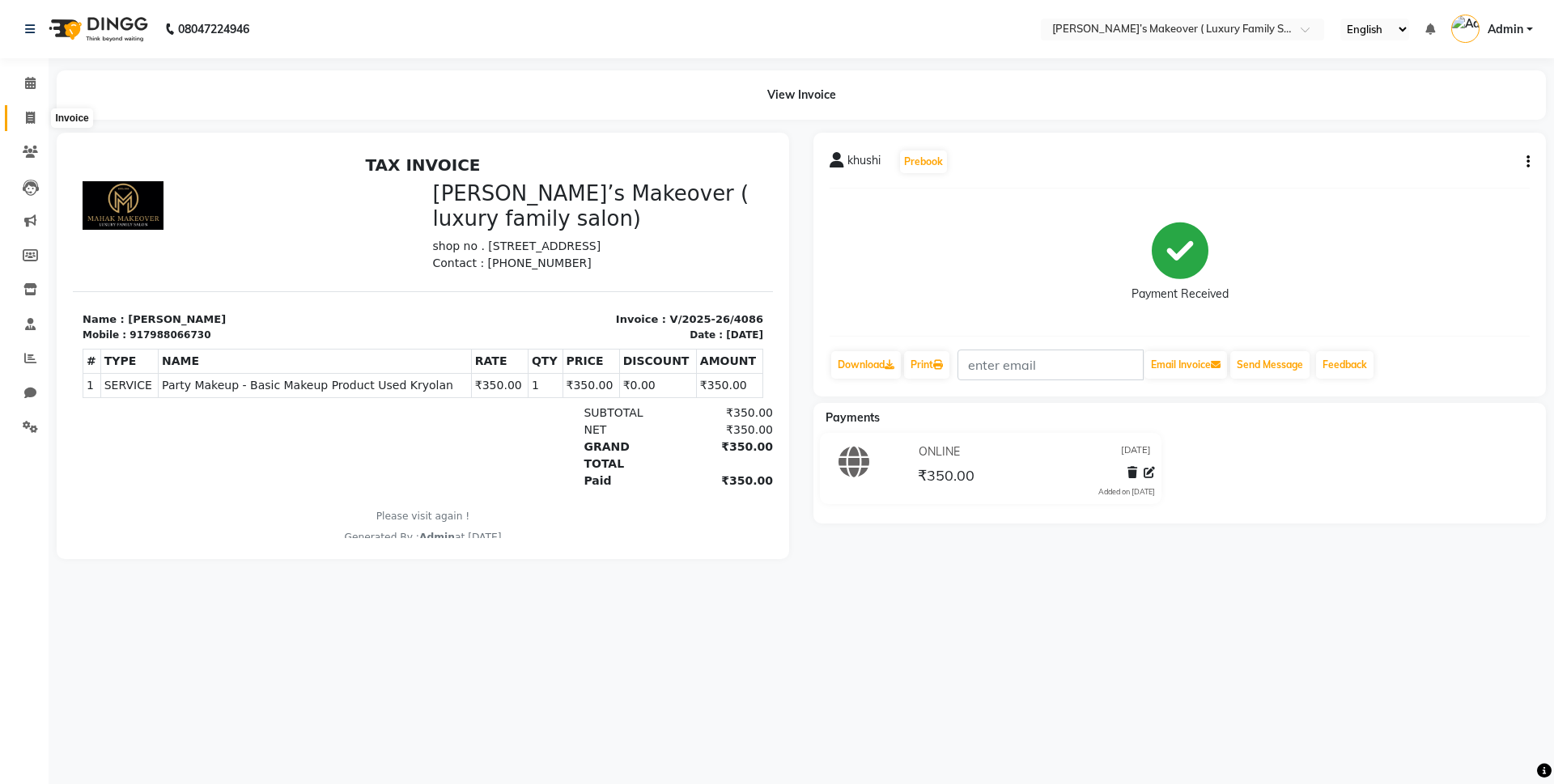
click at [44, 115] on span at bounding box center [30, 119] width 29 height 19
select select "service"
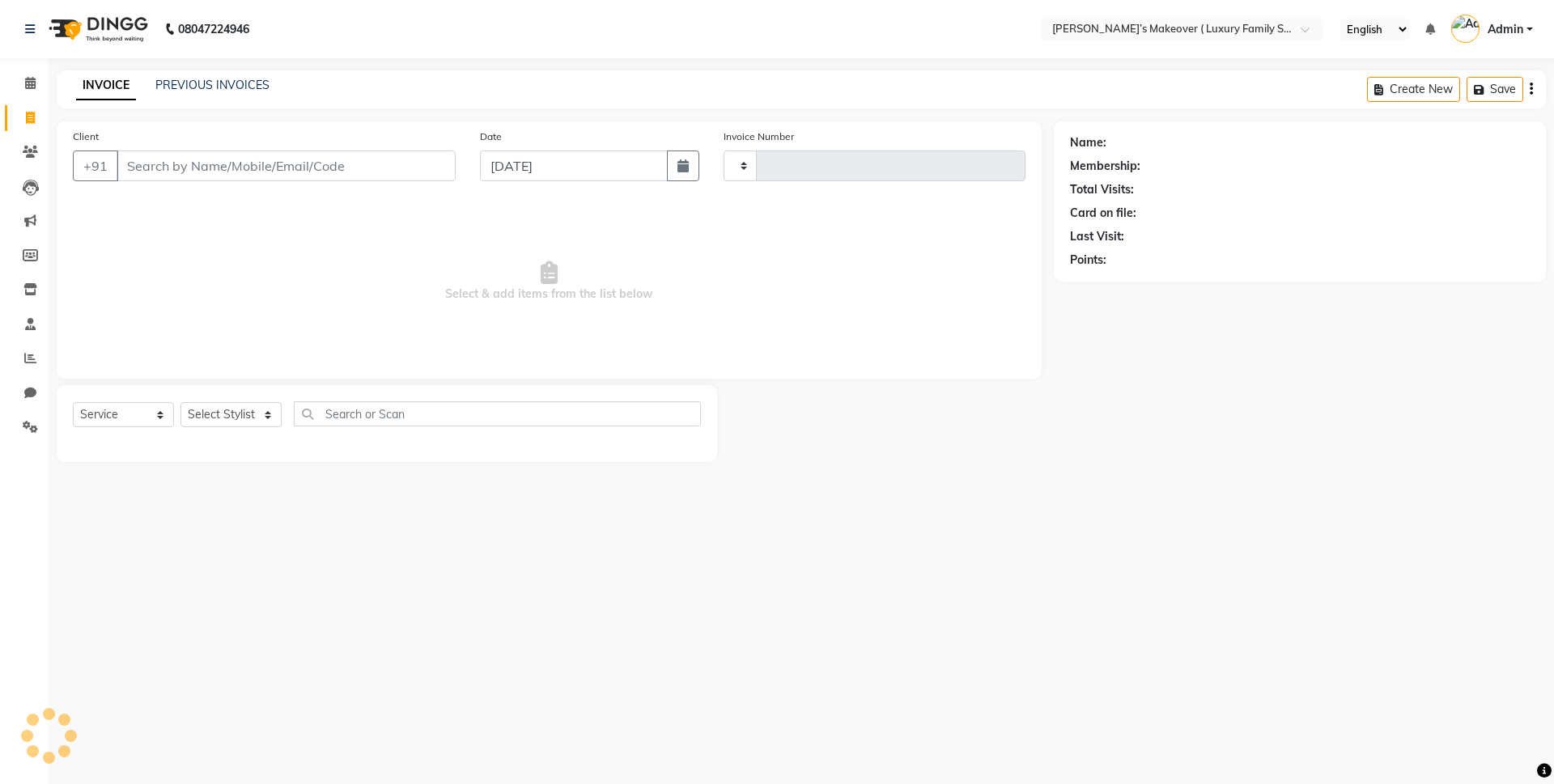
click at [332, 157] on input "Client" at bounding box center [286, 166] width 339 height 30
select select "7777"
type input "4087"
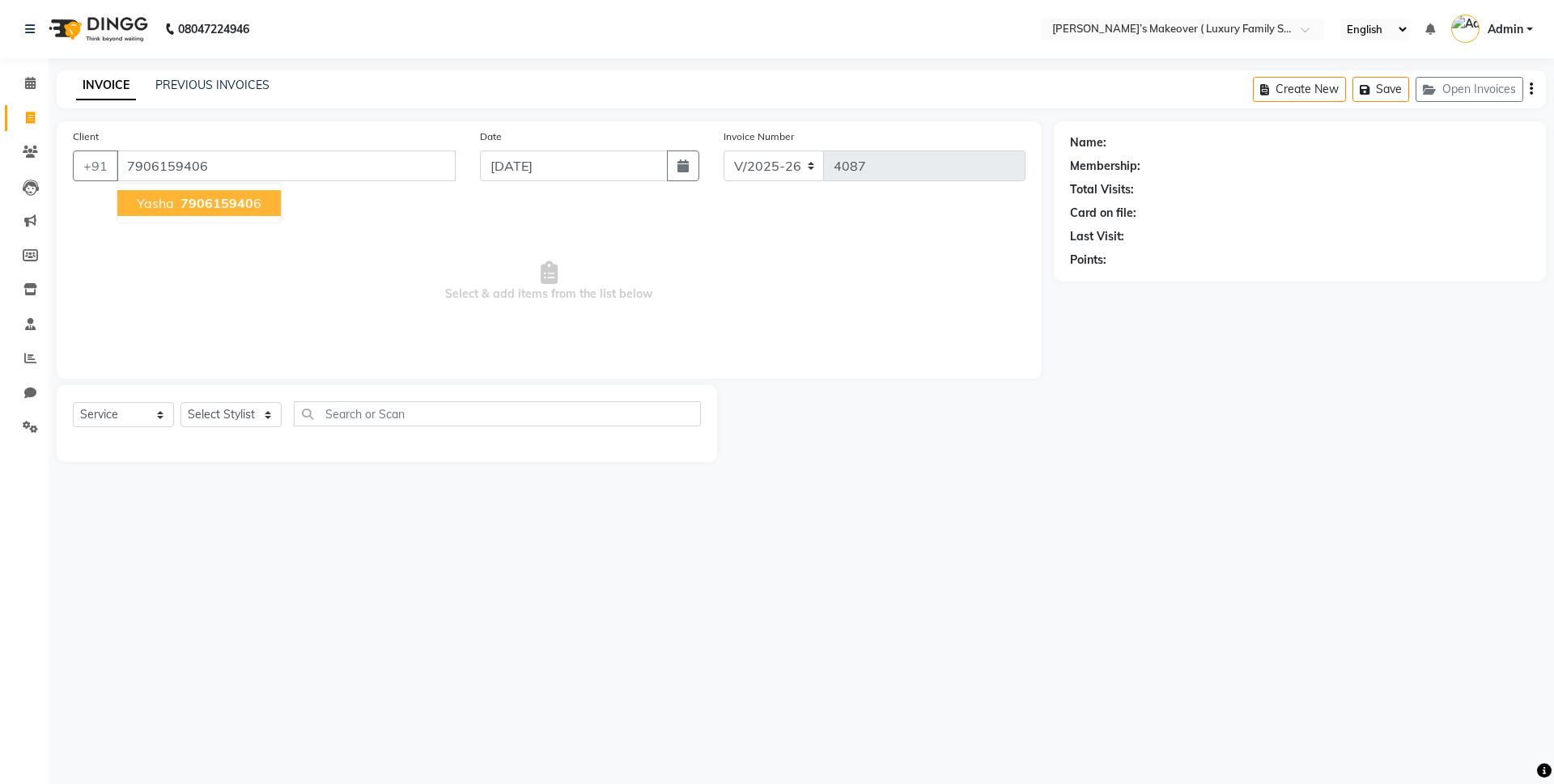
type input "7906159406"
click at [174, 196] on button "yasha 790615940 6" at bounding box center [199, 203] width 164 height 26
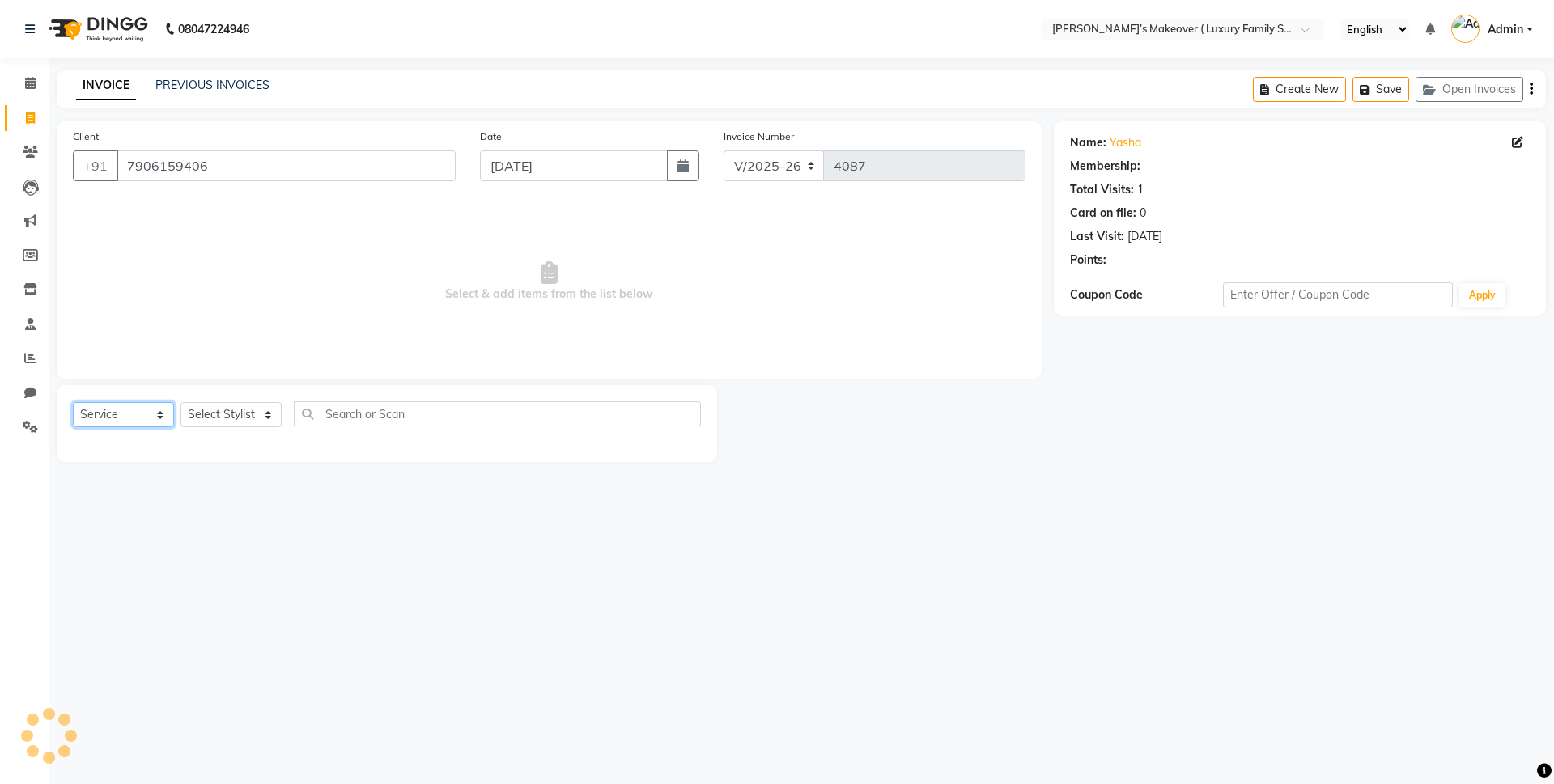
click at [103, 416] on select "Select Service Product Membership Package Voucher Prepaid Gift Card" at bounding box center [123, 414] width 101 height 25
click at [72, 402] on select "Select Service Product Membership Package Voucher Prepaid Gift Card" at bounding box center [123, 414] width 101 height 25
click at [222, 421] on select "Select Stylist [PERSON_NAME] [PERSON_NAME] [PERSON_NAME] [PERSON_NAME] [PERSON_…" at bounding box center [231, 414] width 101 height 25
select select "69523"
click at [180, 402] on select "Select Stylist [PERSON_NAME] [PERSON_NAME] [PERSON_NAME] [PERSON_NAME] [PERSON_…" at bounding box center [231, 414] width 101 height 25
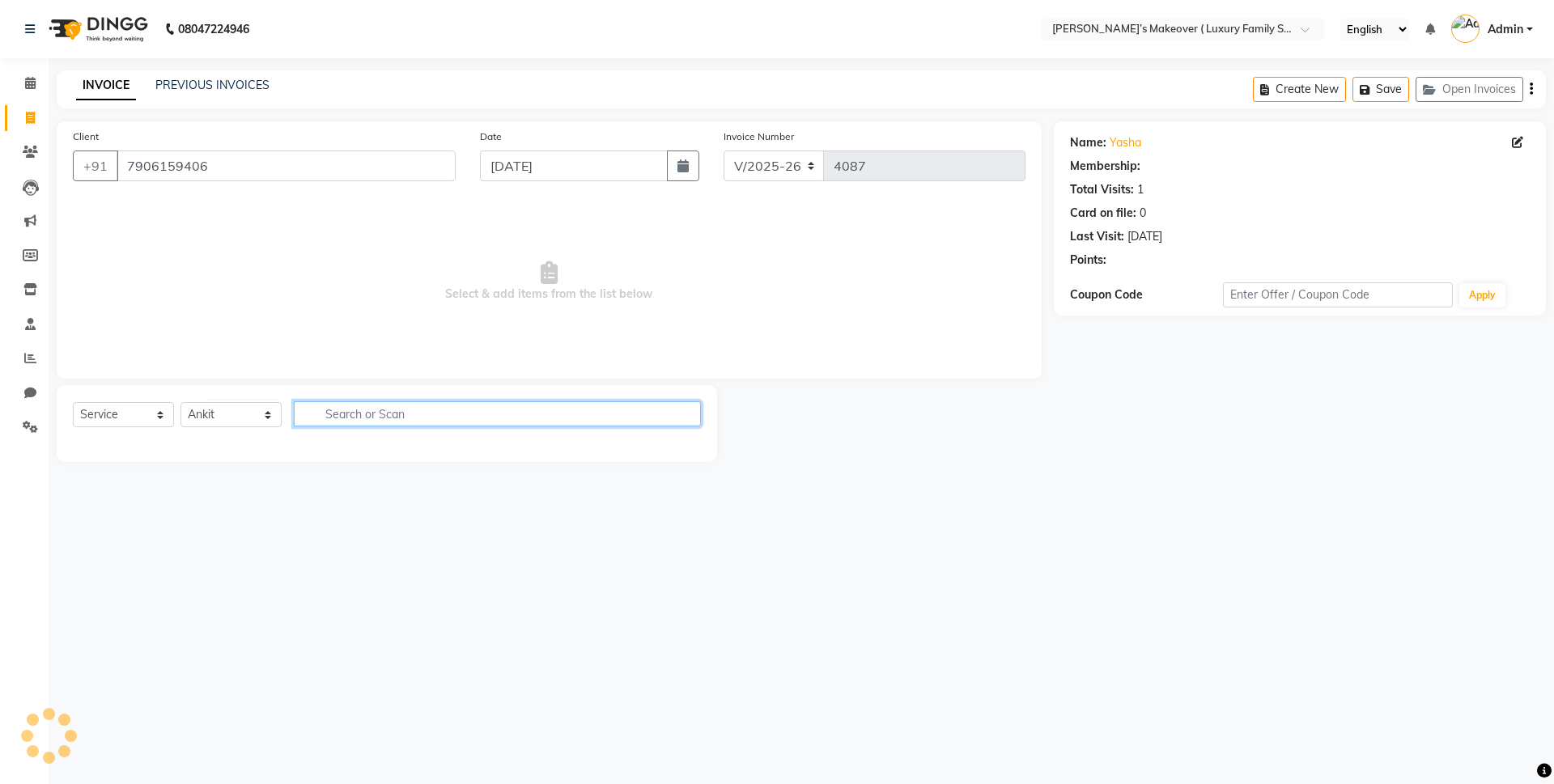
click at [398, 421] on input "text" at bounding box center [496, 413] width 407 height 25
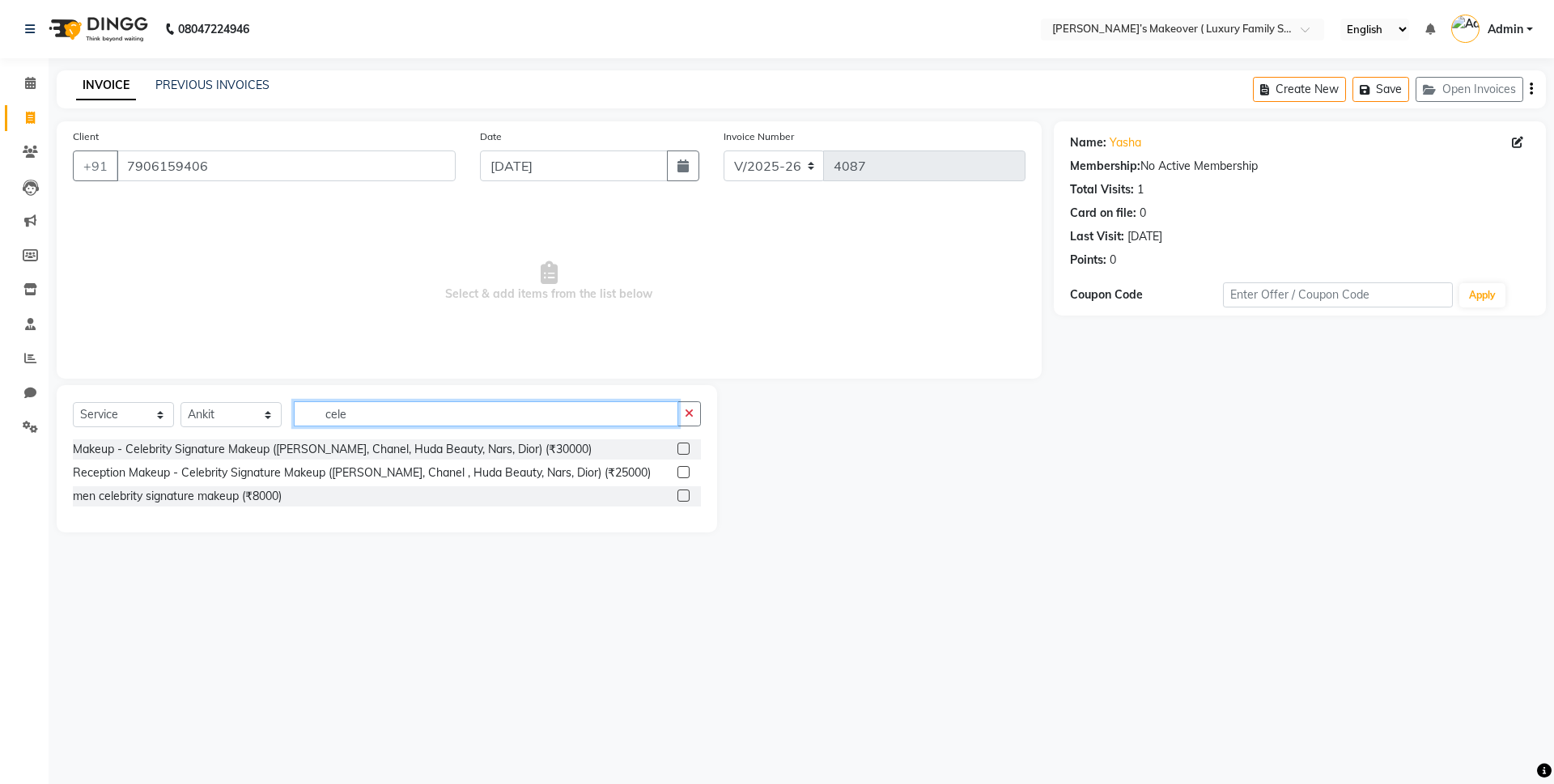
type input "cele"
click at [685, 471] on label at bounding box center [683, 472] width 12 height 12
click at [685, 471] on input "checkbox" at bounding box center [682, 472] width 10 height 10
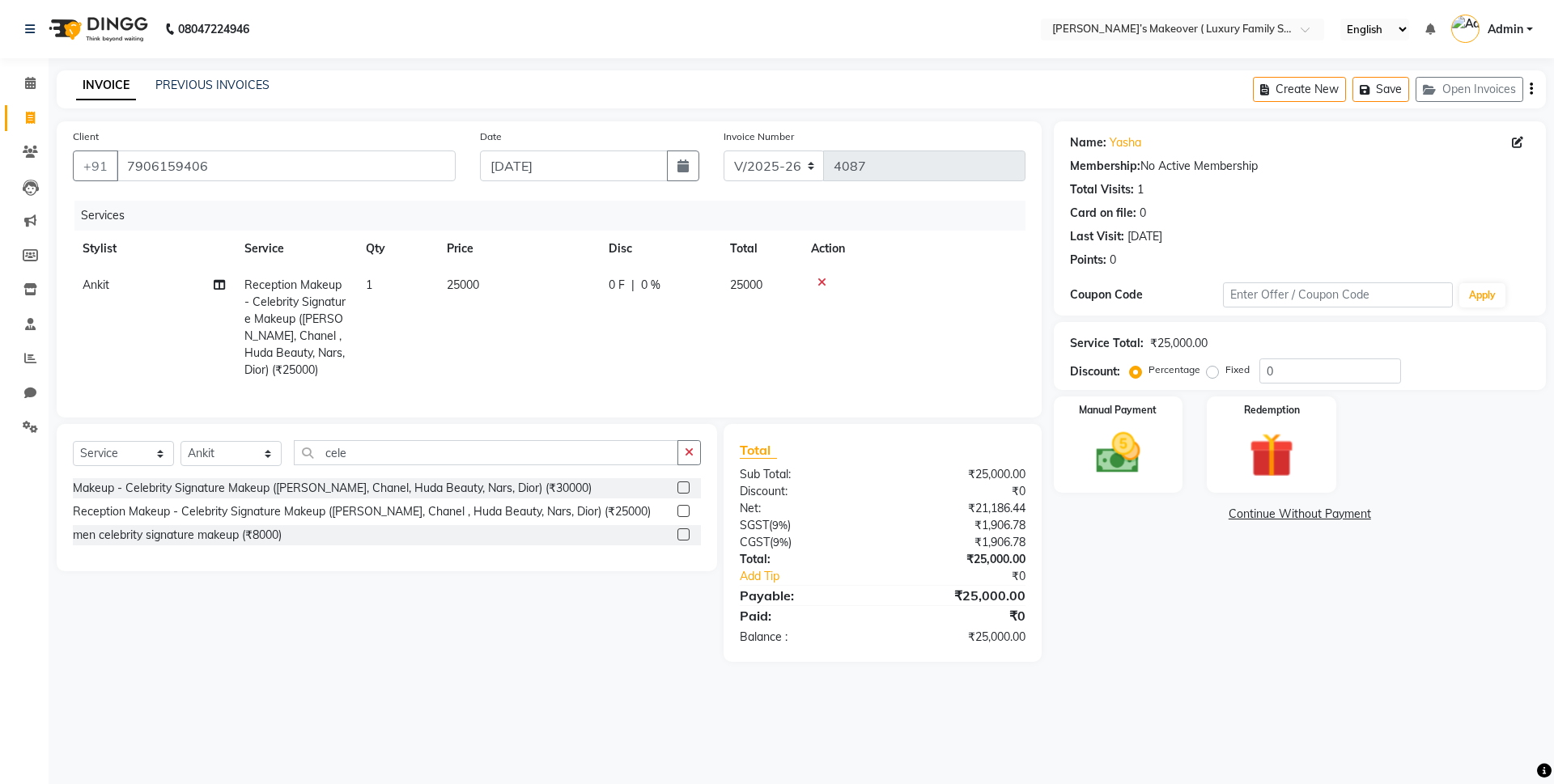
click at [819, 282] on icon at bounding box center [821, 282] width 9 height 11
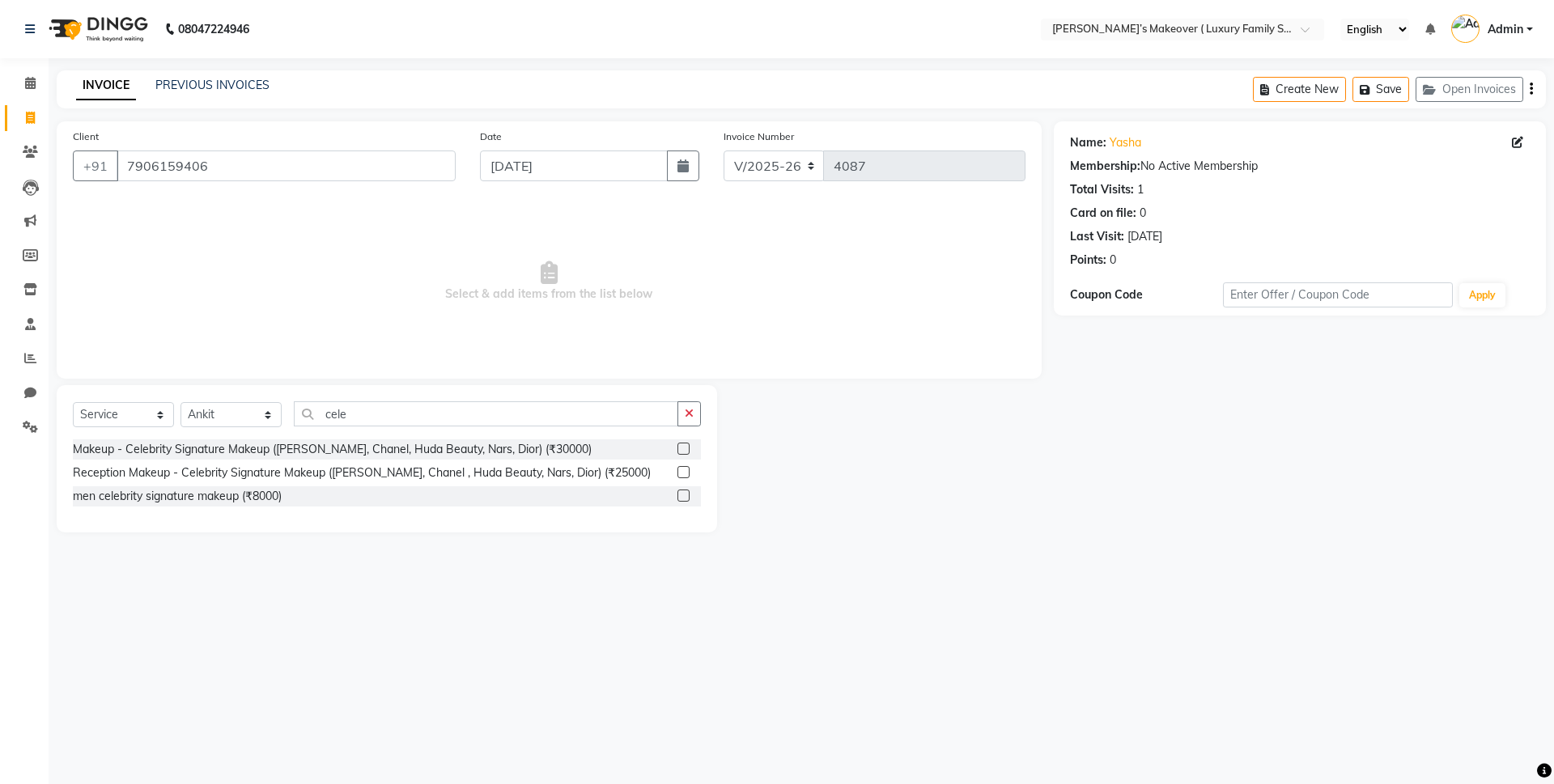
click at [681, 471] on label at bounding box center [683, 472] width 12 height 12
click at [681, 471] on input "checkbox" at bounding box center [682, 472] width 10 height 10
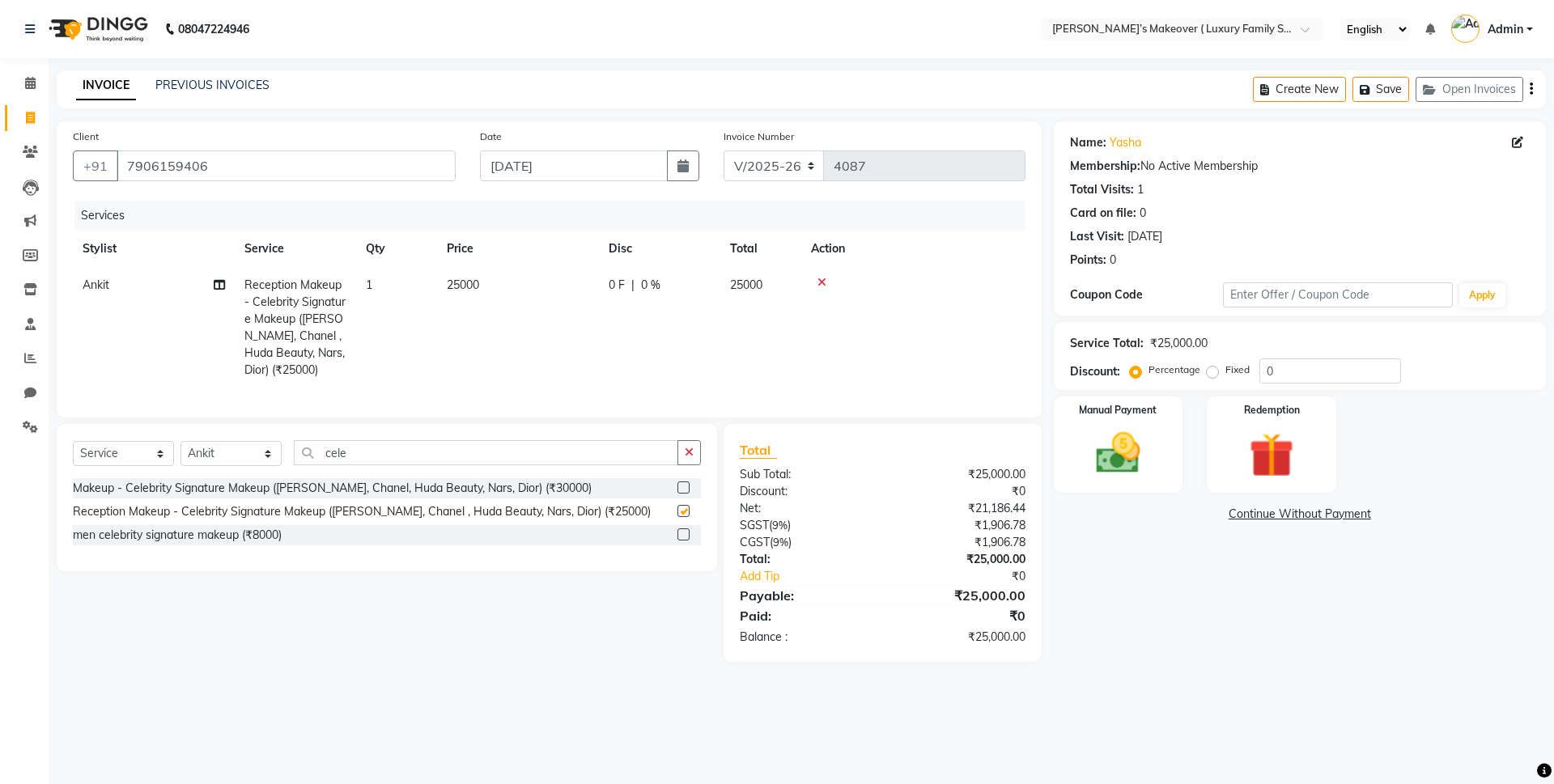
checkbox input "false"
click at [465, 280] on span "25000" at bounding box center [463, 284] width 32 height 14
select select "69523"
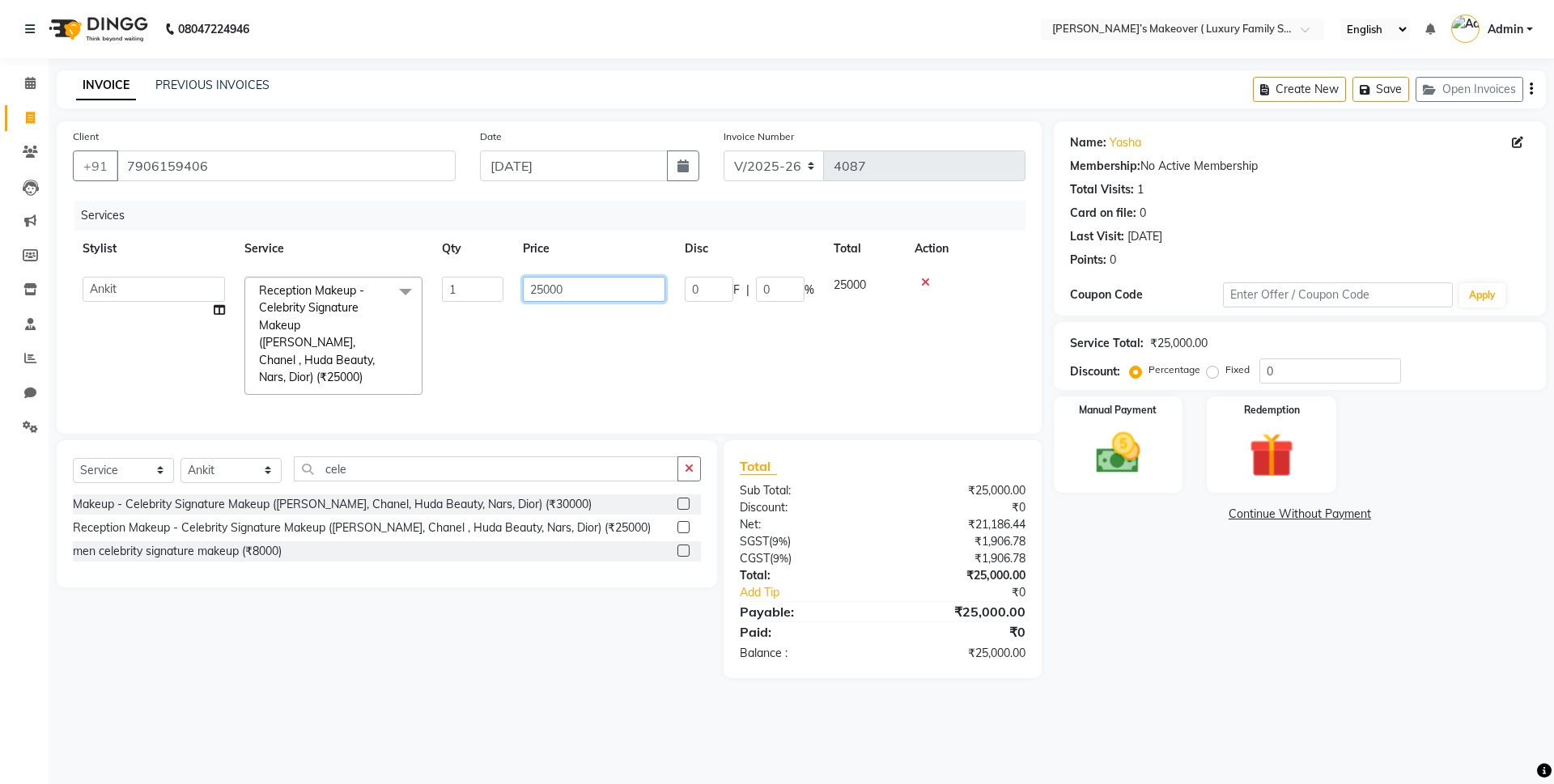
click at [543, 287] on input "25000" at bounding box center [594, 289] width 142 height 25
type input "27000"
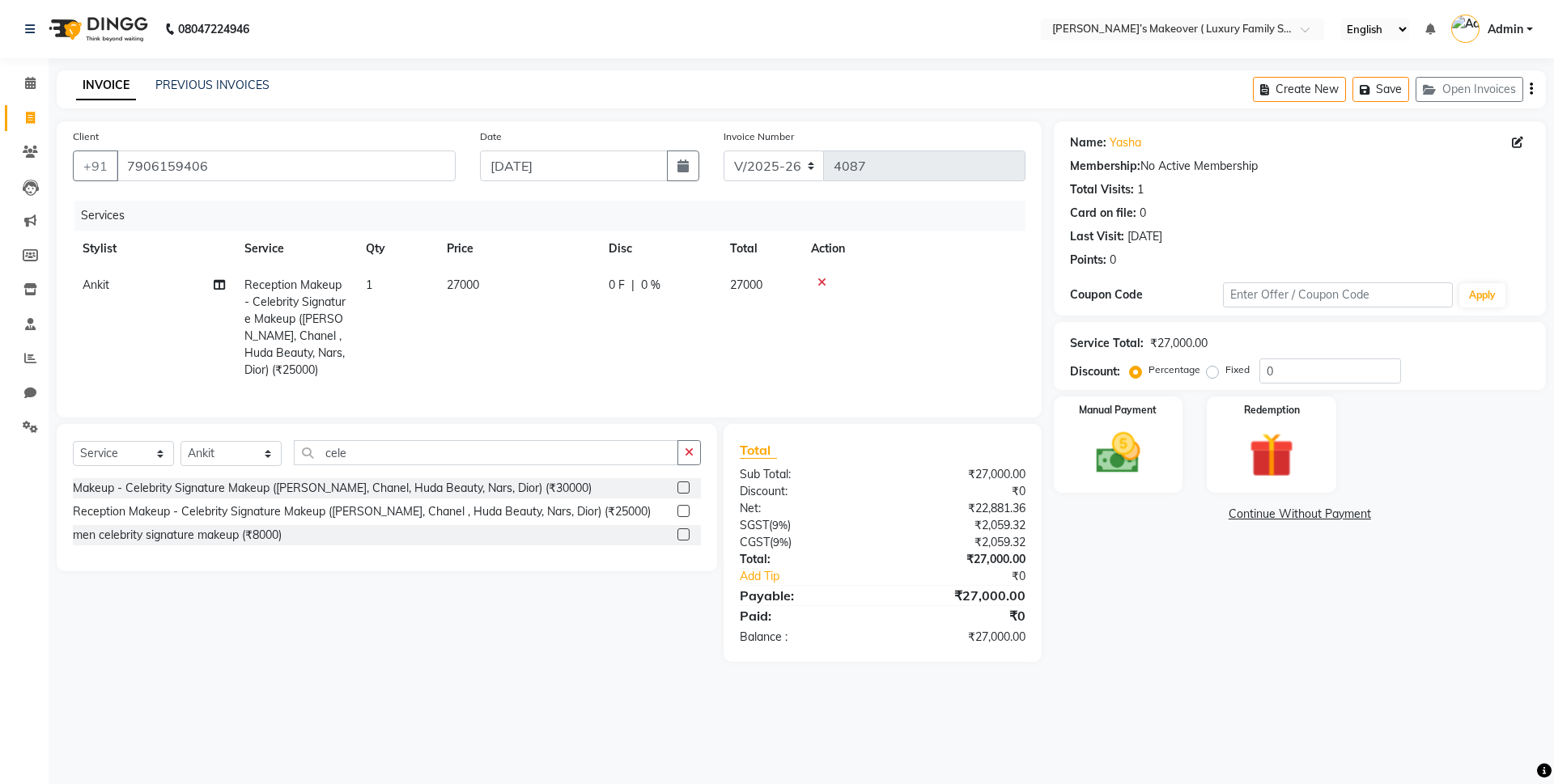
click at [1531, 89] on icon "button" at bounding box center [1530, 89] width 3 height 1
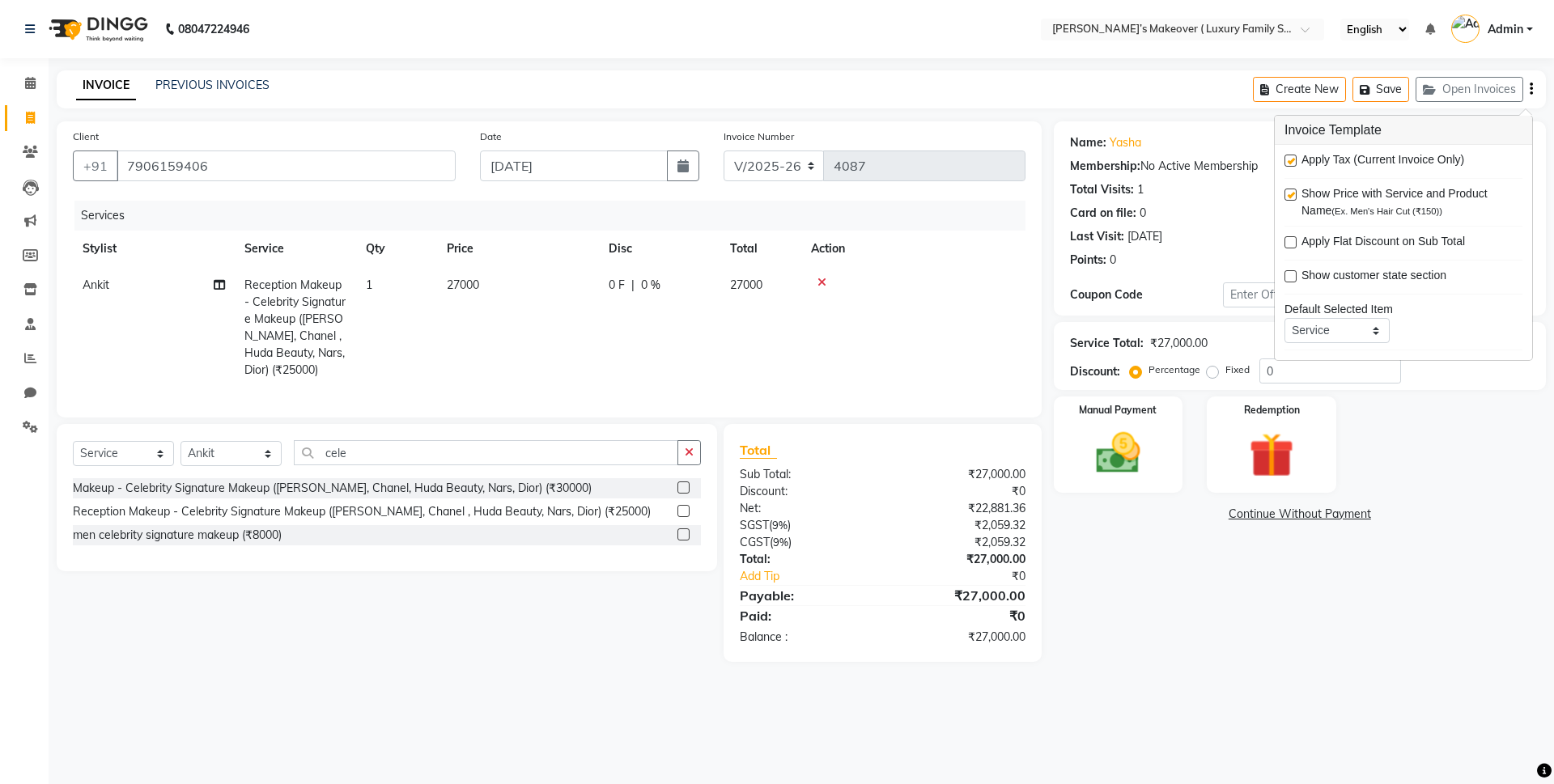
click at [1294, 159] on label at bounding box center [1290, 160] width 12 height 12
click at [1294, 159] on input "checkbox" at bounding box center [1289, 161] width 10 height 10
checkbox input "false"
drag, startPoint x: 1148, startPoint y: 454, endPoint x: 1175, endPoint y: 491, distance: 45.8
click at [1148, 454] on img at bounding box center [1119, 452] width 72 height 51
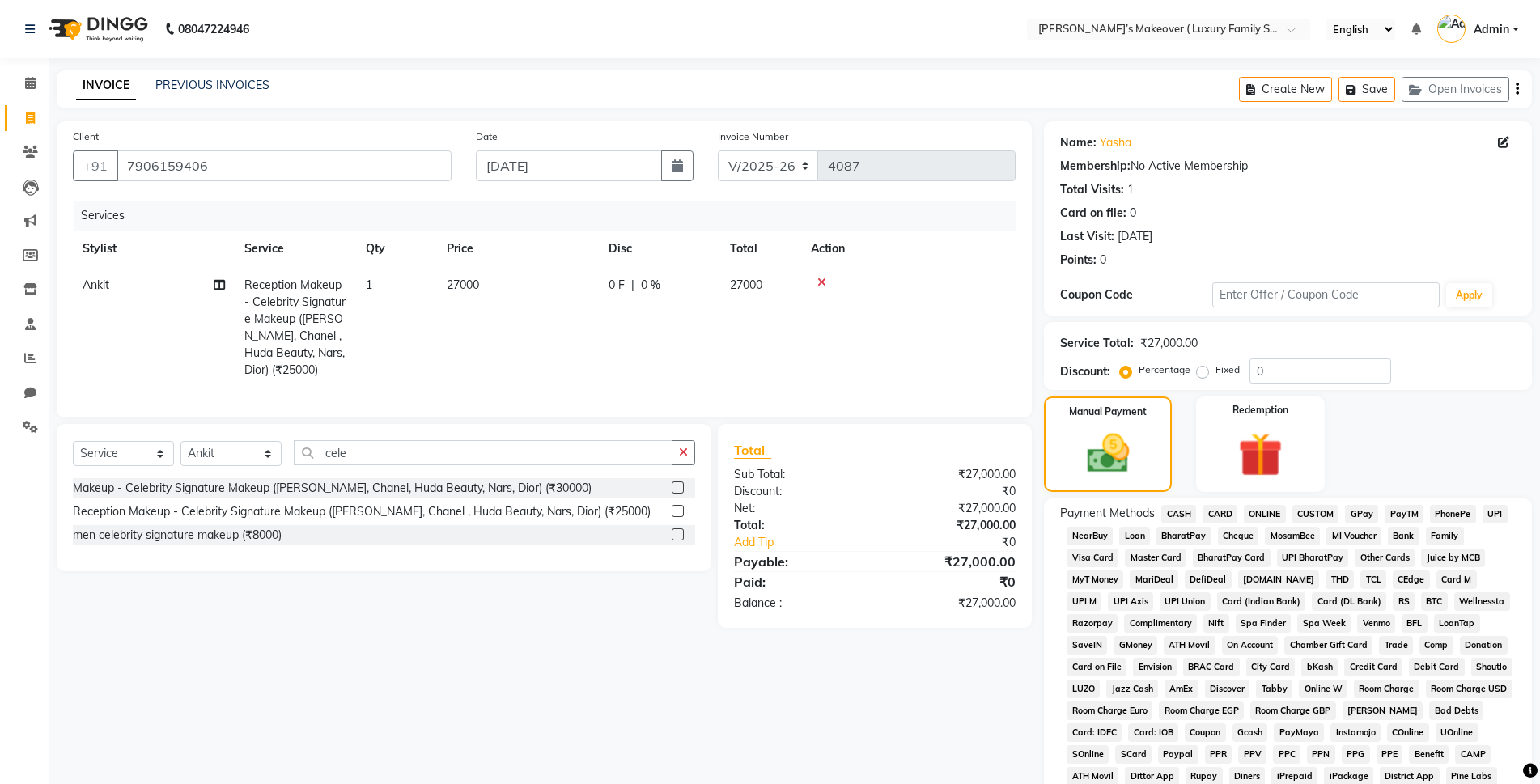
click at [1263, 515] on span "ONLINE" at bounding box center [1265, 514] width 42 height 19
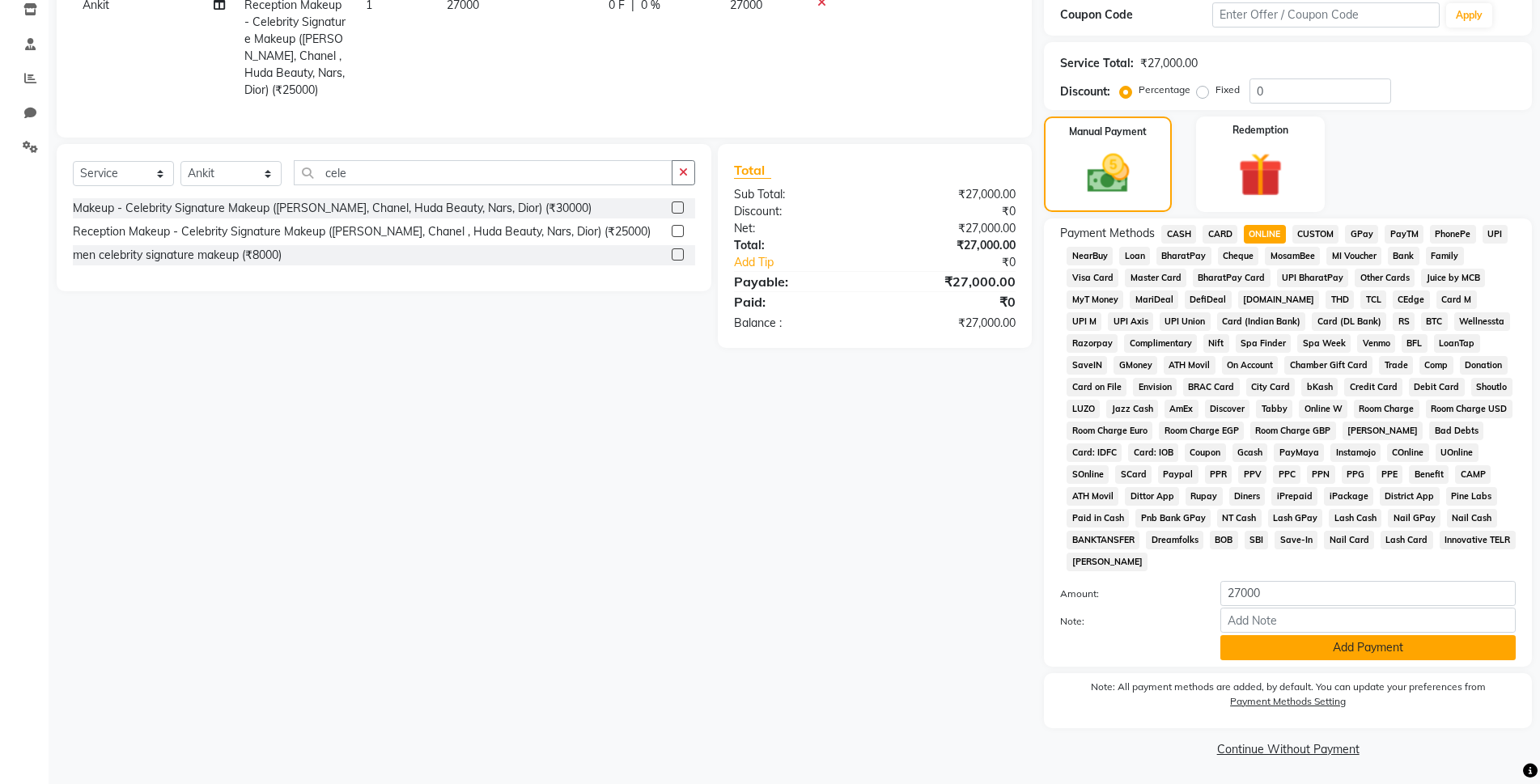
scroll to position [282, 0]
click at [1351, 633] on button "Add Payment" at bounding box center [1368, 646] width 295 height 25
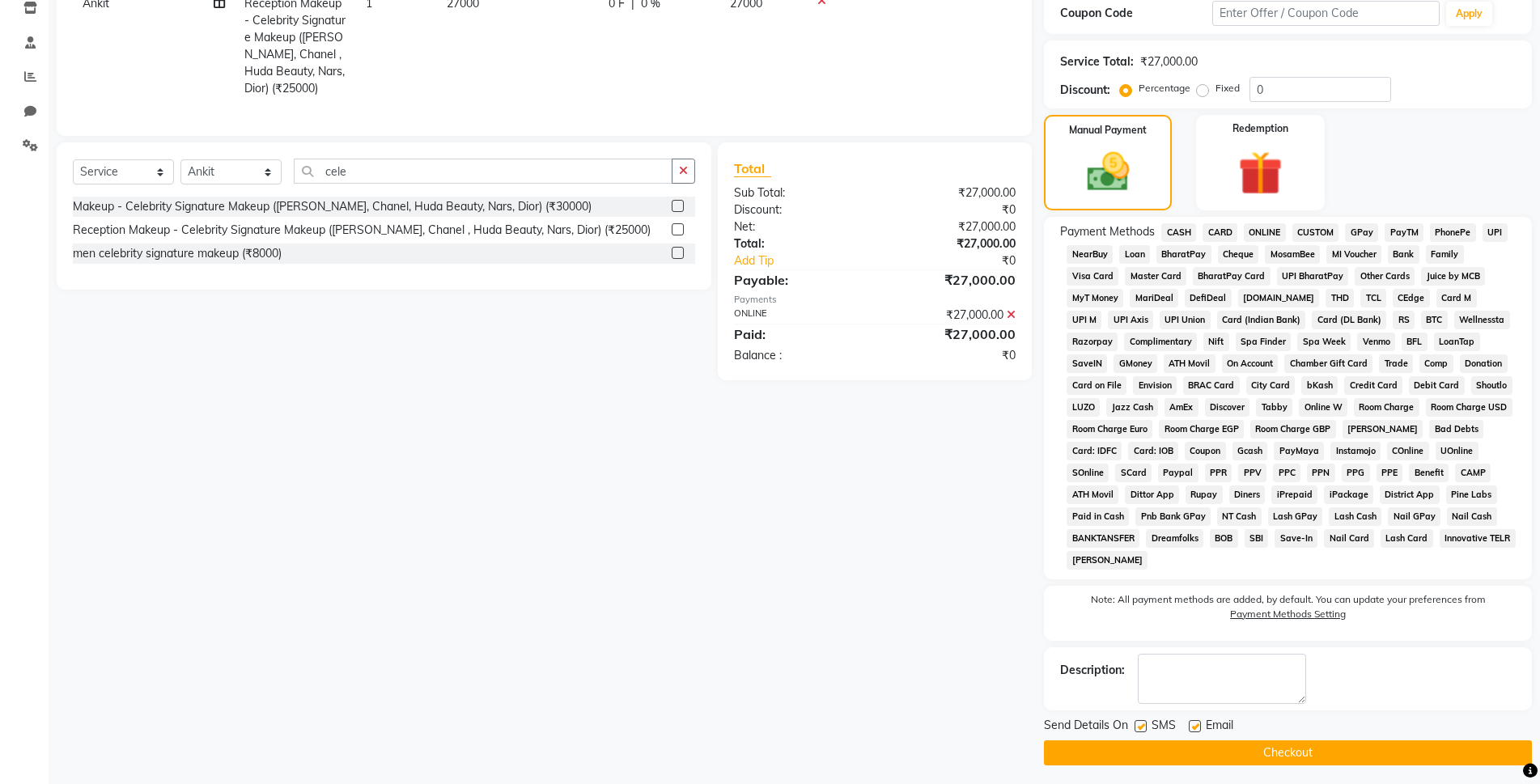
click at [1341, 758] on button "Checkout" at bounding box center [1288, 753] width 488 height 25
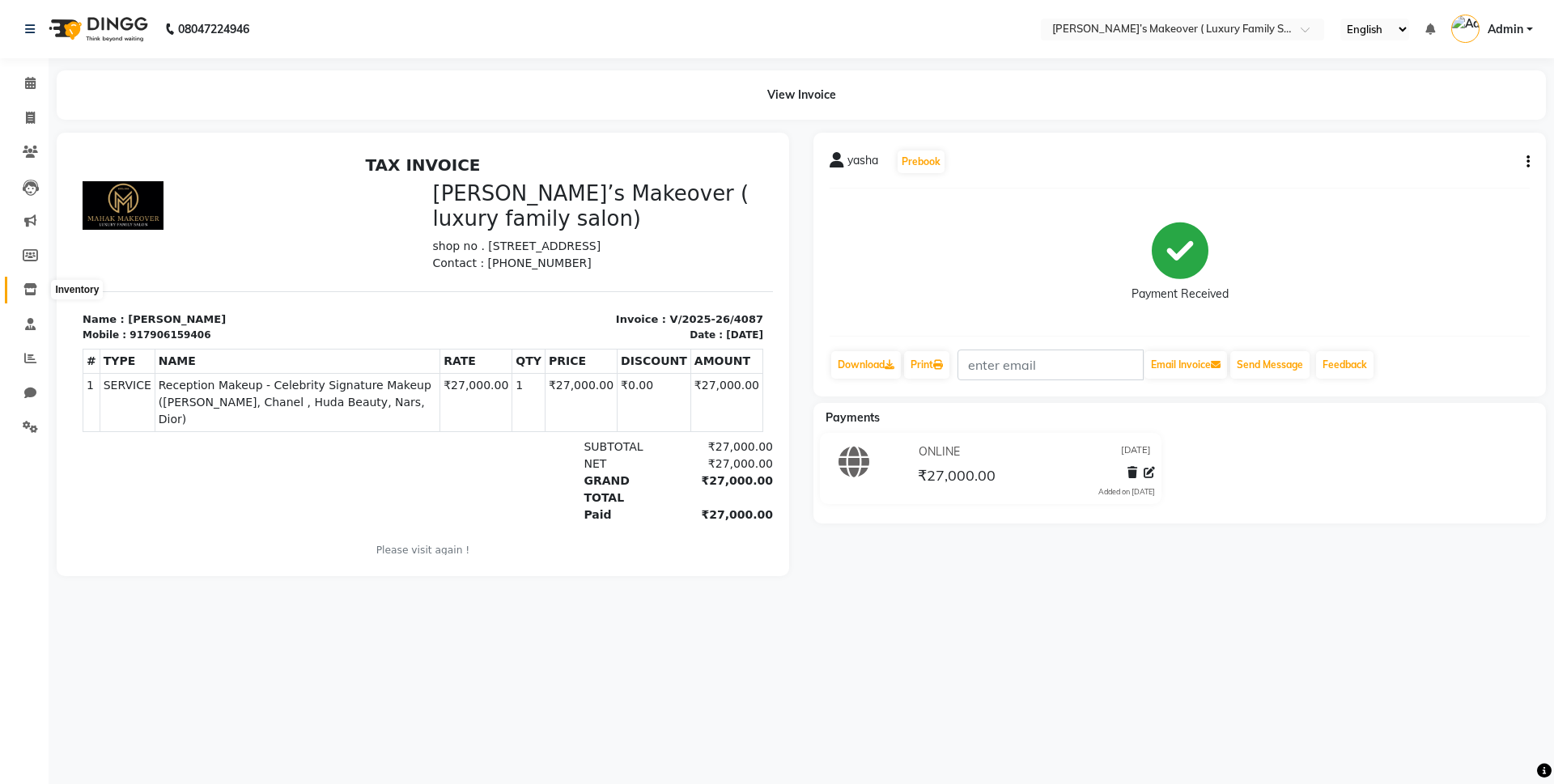
click at [33, 291] on icon at bounding box center [30, 289] width 13 height 12
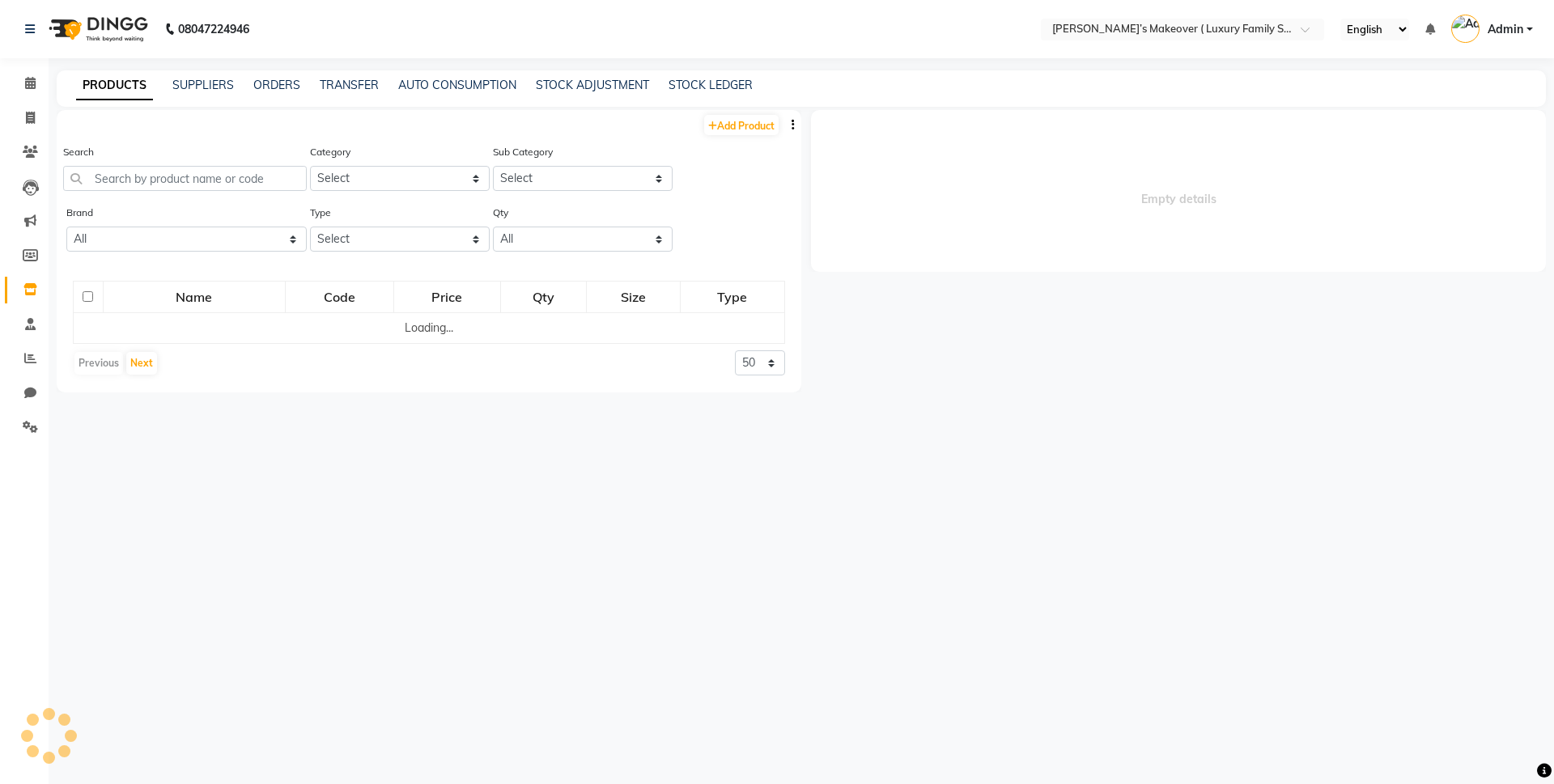
select select
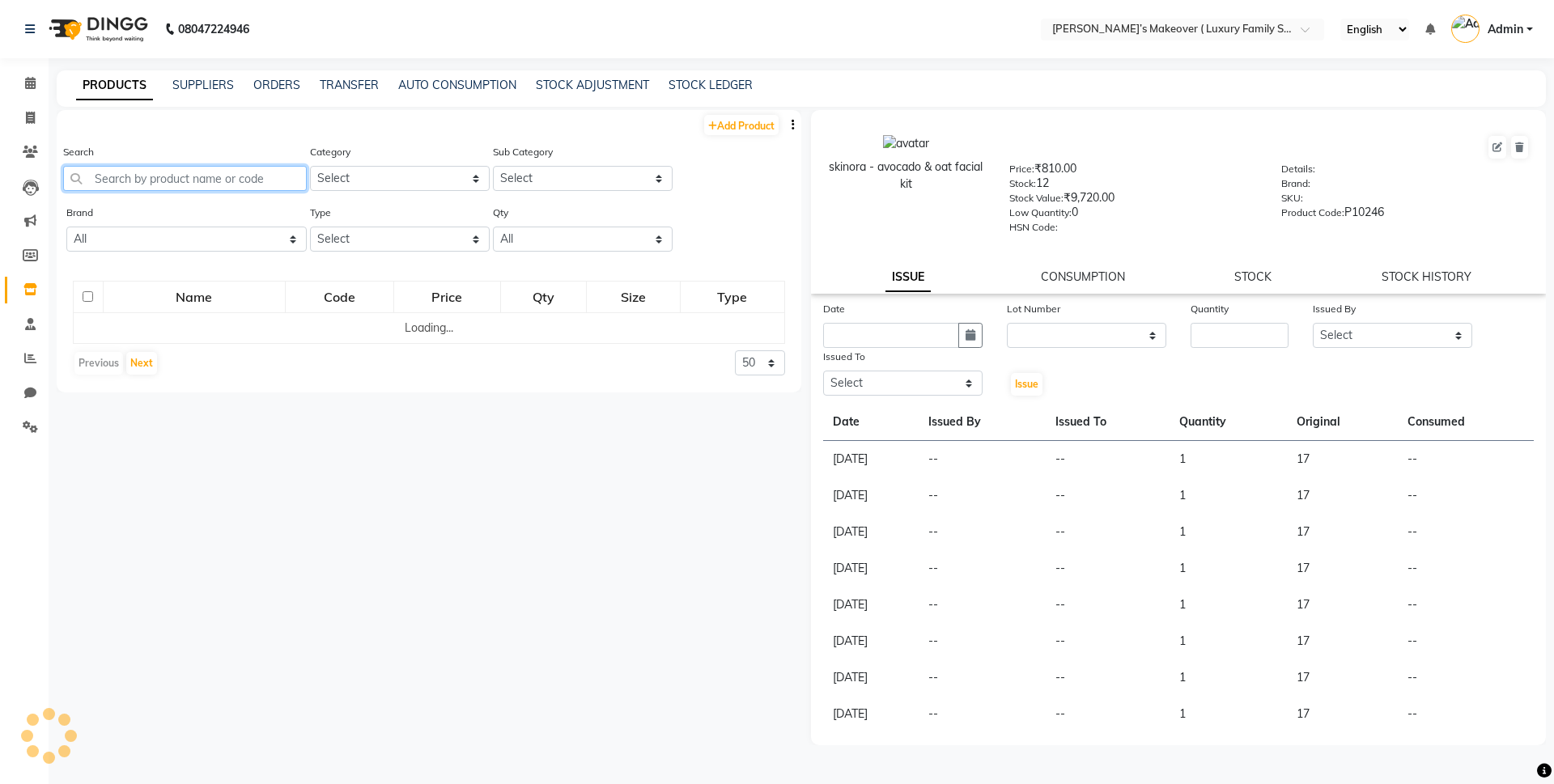
click at [196, 179] on input "text" at bounding box center [185, 178] width 244 height 25
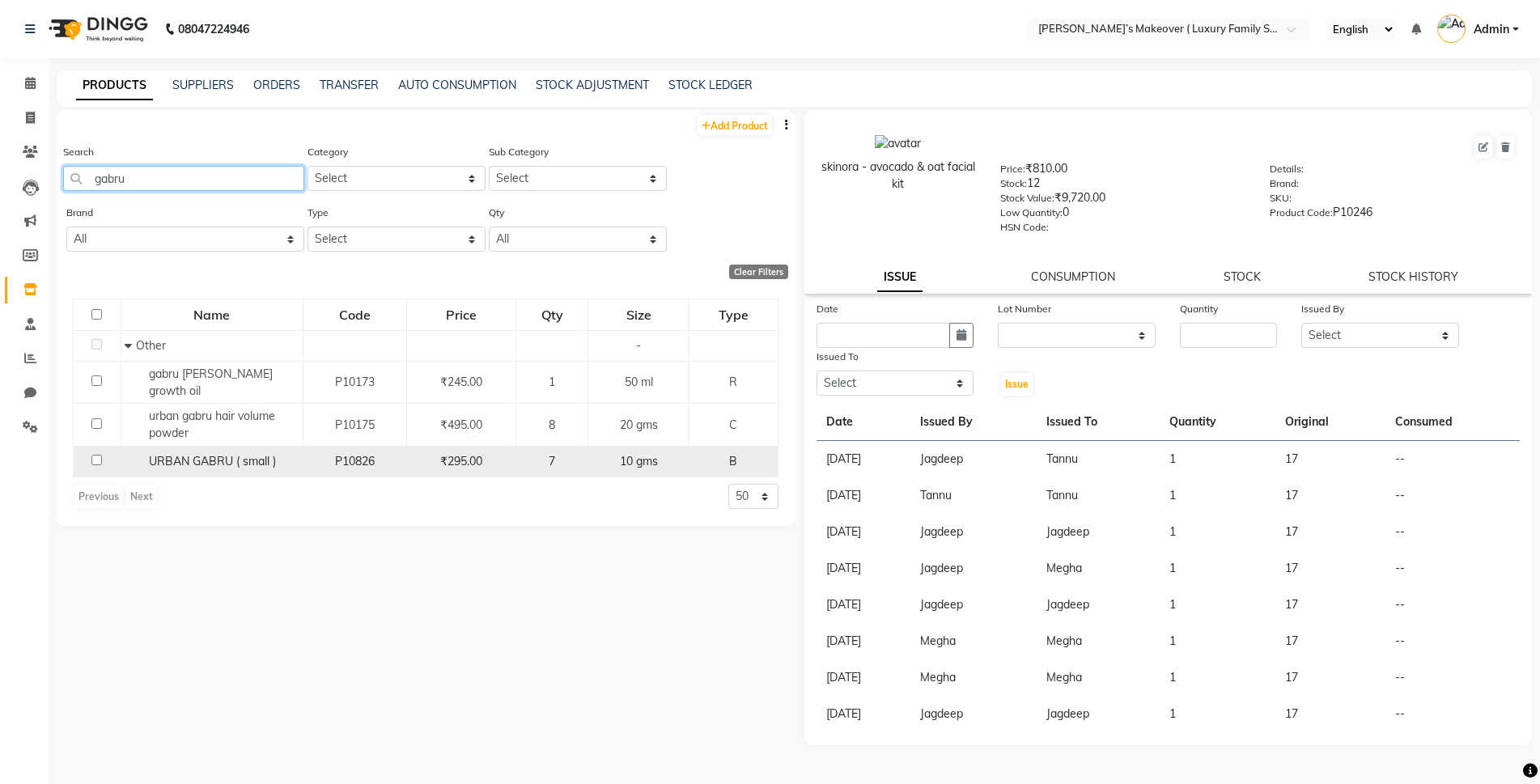
type input "gabru"
click at [93, 454] on input "checkbox" at bounding box center [96, 459] width 10 height 10
checkbox input "true"
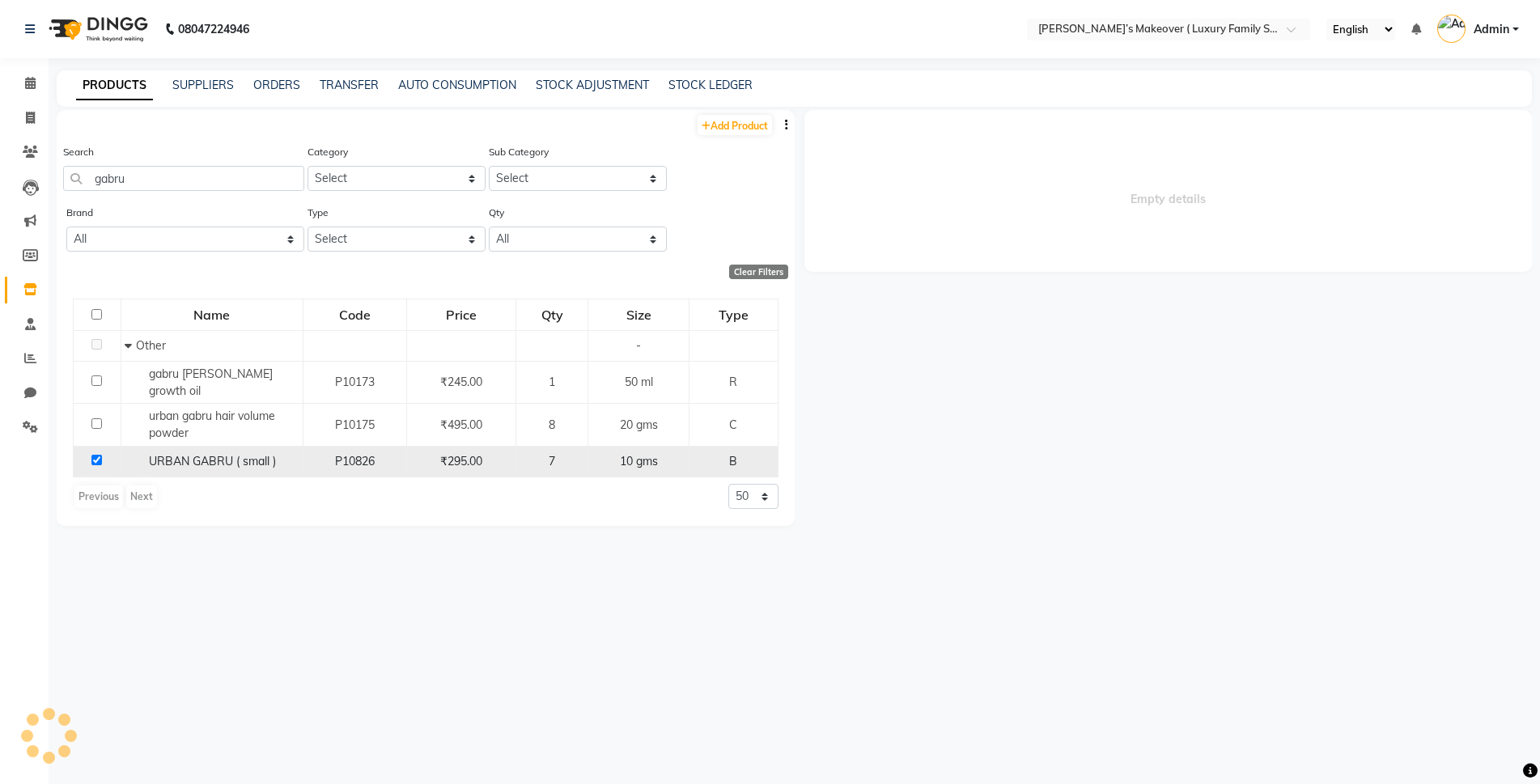
select select
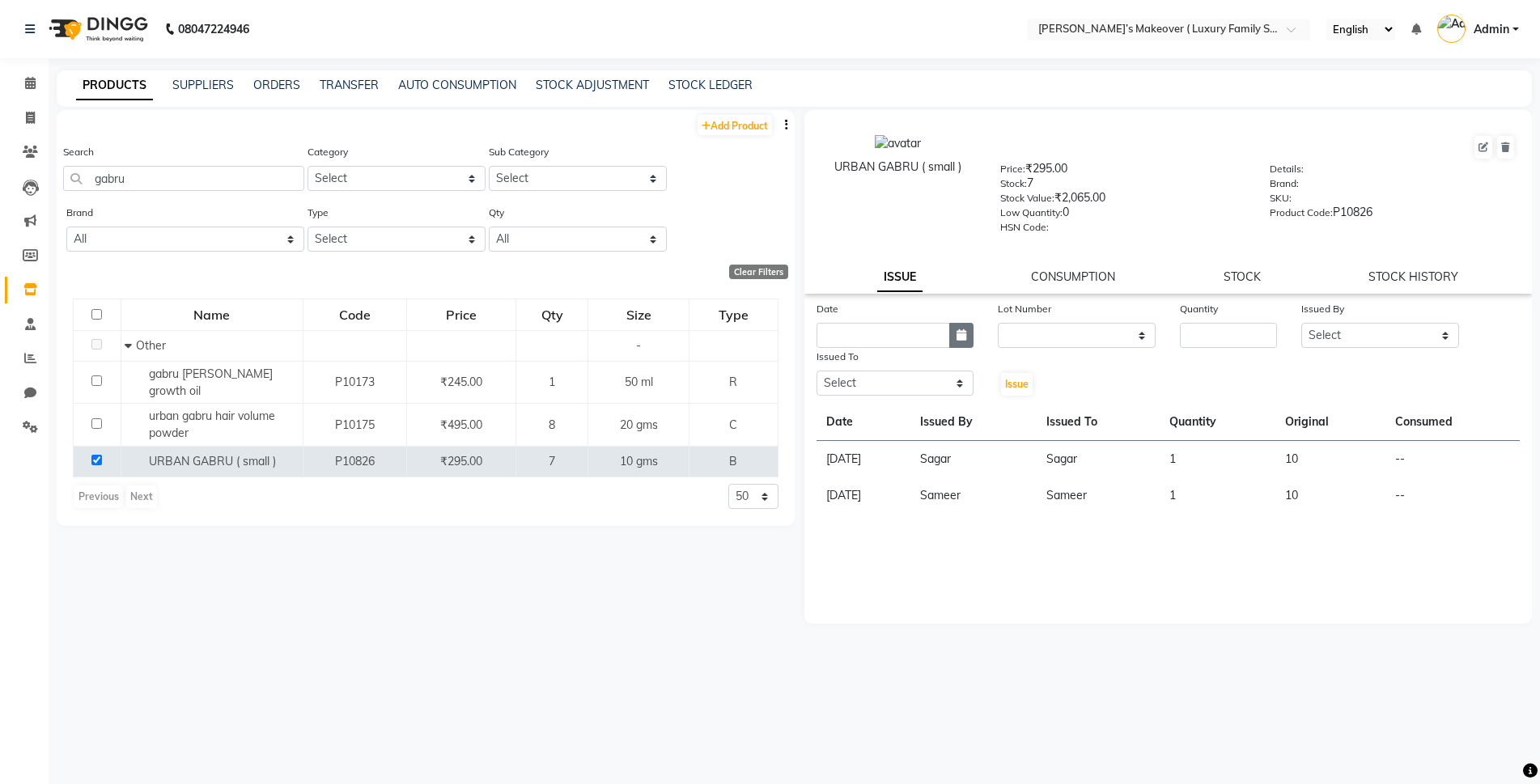
click at [962, 330] on icon "button" at bounding box center [962, 335] width 10 height 11
select select "9"
select select "2025"
click at [825, 416] on div "1" at bounding box center [833, 418] width 26 height 26
type input "[DATE]"
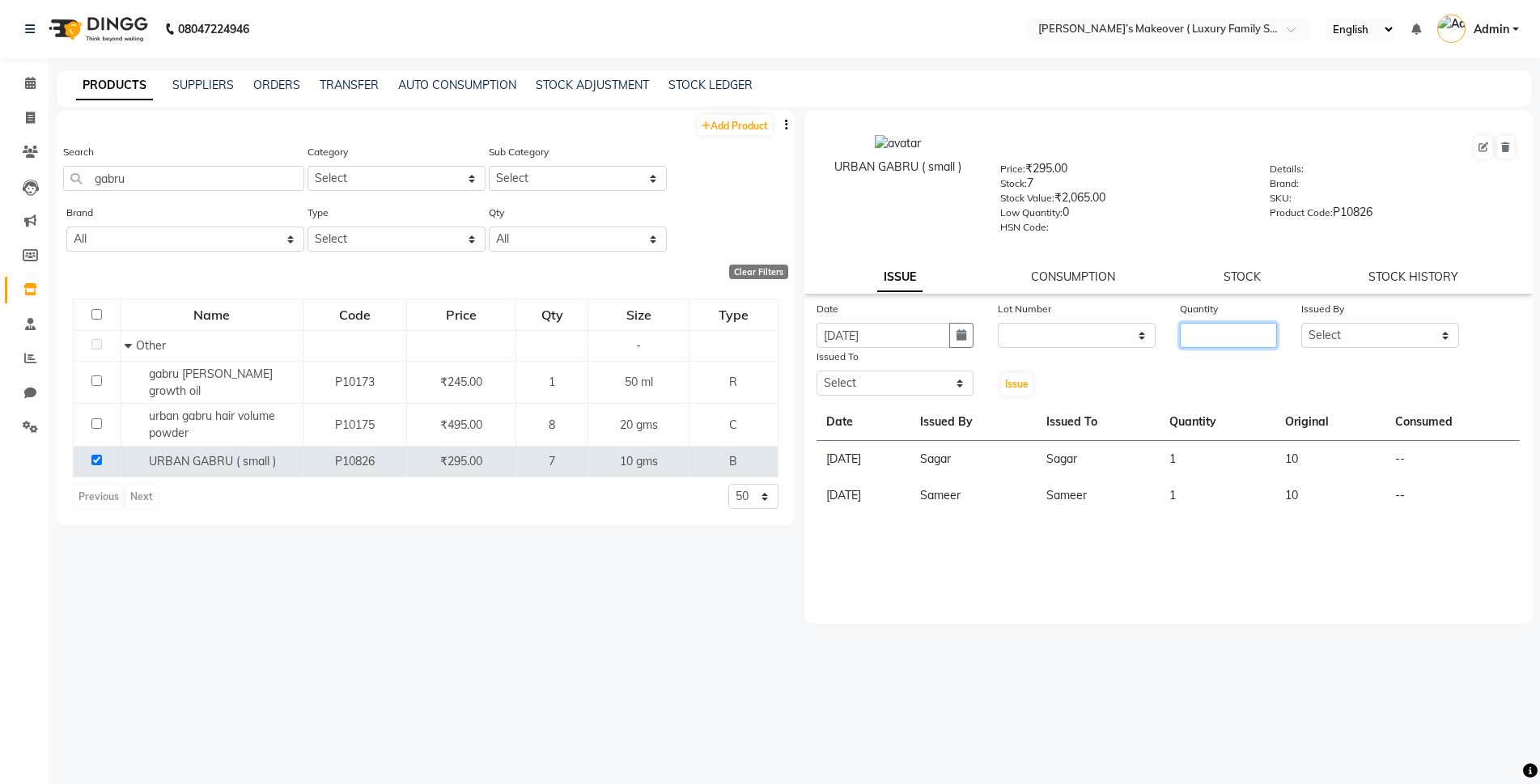
click at [1252, 333] on input "number" at bounding box center [1228, 335] width 97 height 25
type input "1"
click at [1365, 332] on select "Select [PERSON_NAME] [PERSON_NAME] [PERSON_NAME] [PERSON_NAME] [PERSON_NAME] [P…" at bounding box center [1381, 335] width 158 height 25
select select "69513"
click at [1302, 323] on select "Select [PERSON_NAME] [PERSON_NAME] [PERSON_NAME] [PERSON_NAME] [PERSON_NAME] [P…" at bounding box center [1381, 335] width 158 height 25
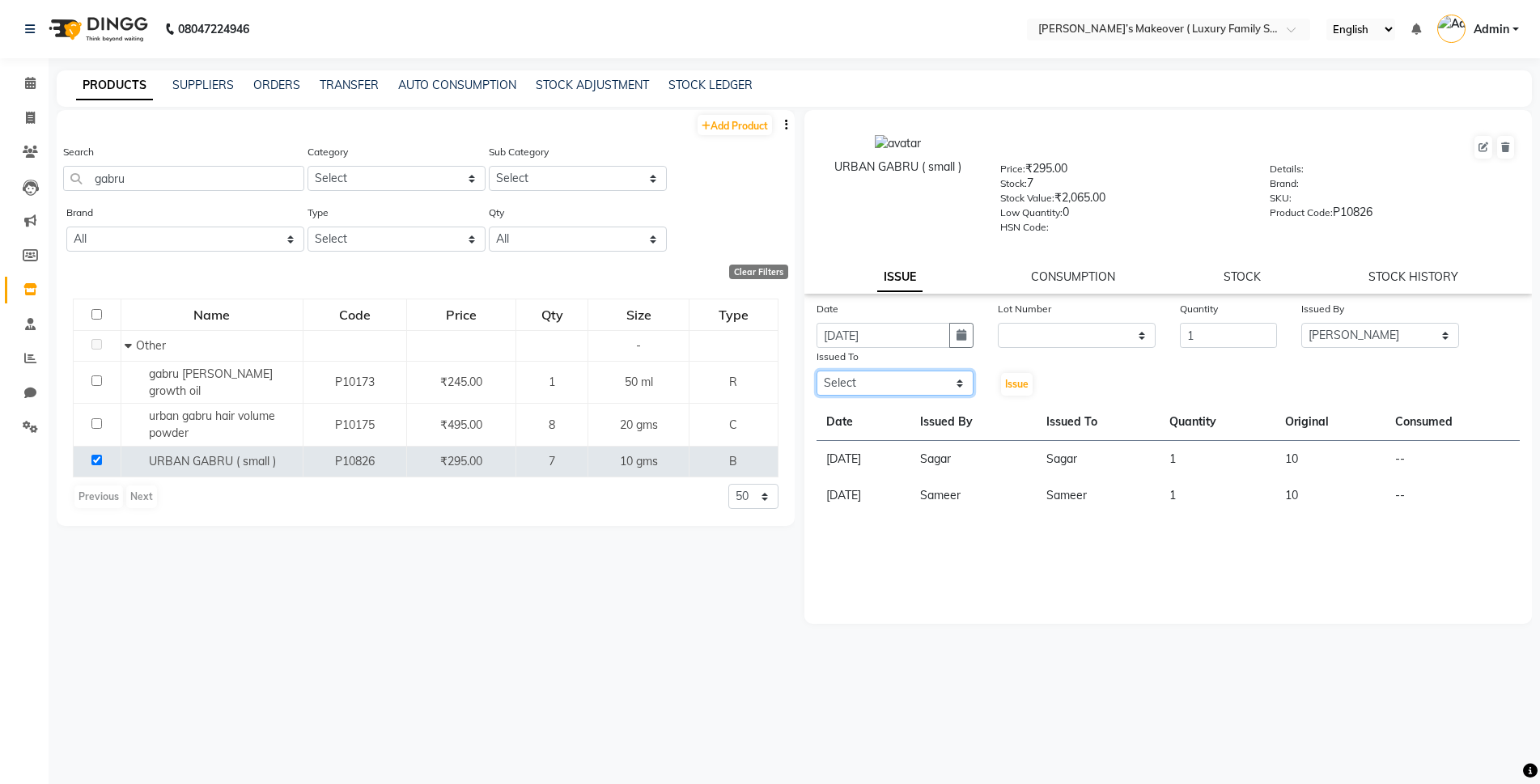
click at [906, 389] on select "Select [PERSON_NAME] [PERSON_NAME] [PERSON_NAME] [PERSON_NAME] [PERSON_NAME] [P…" at bounding box center [896, 383] width 158 height 25
select select "69513"
click at [817, 371] on select "Select [PERSON_NAME] [PERSON_NAME] [PERSON_NAME] [PERSON_NAME] [PERSON_NAME] [P…" at bounding box center [896, 383] width 158 height 25
click at [1009, 384] on span "Issue" at bounding box center [1017, 384] width 24 height 12
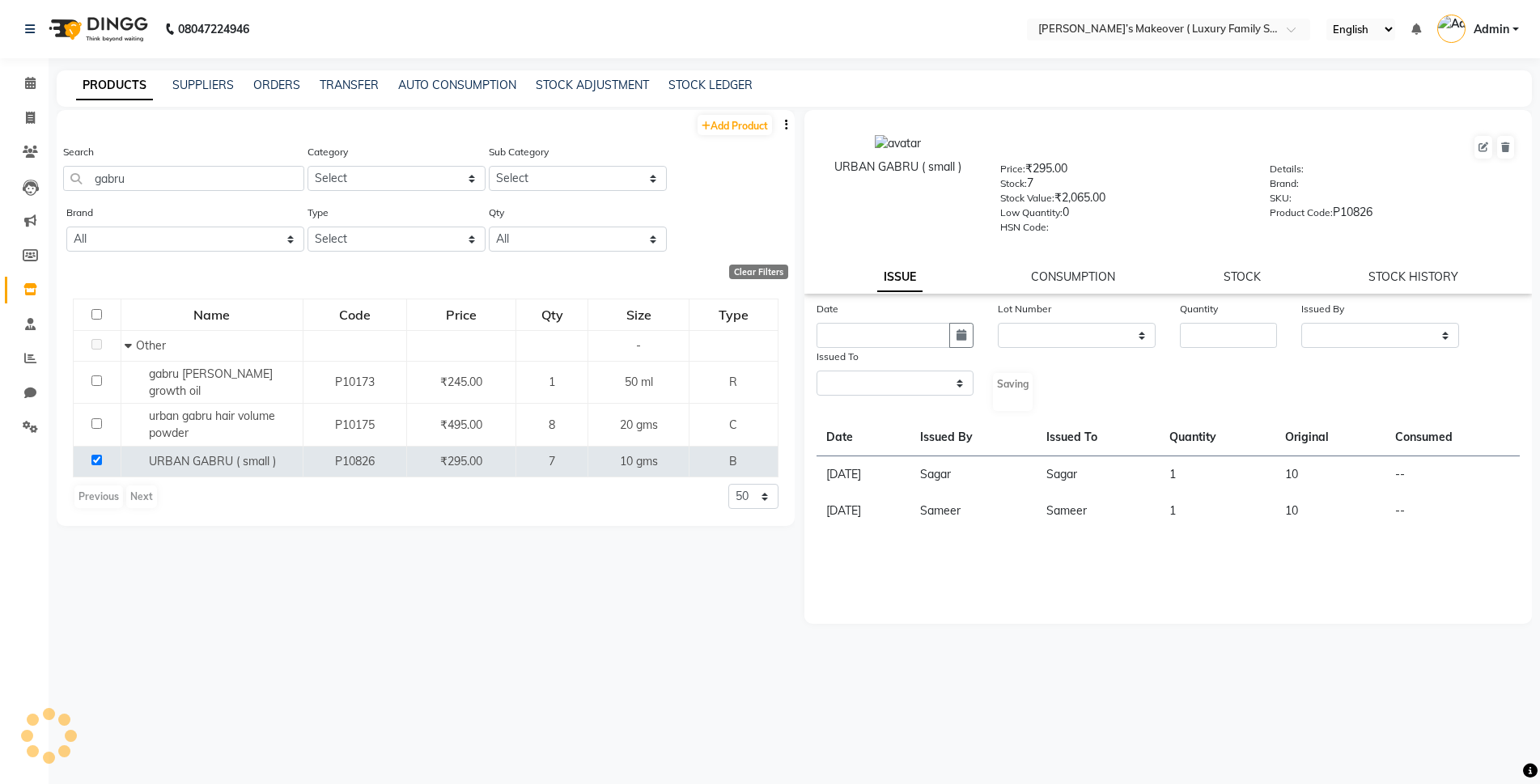
select select
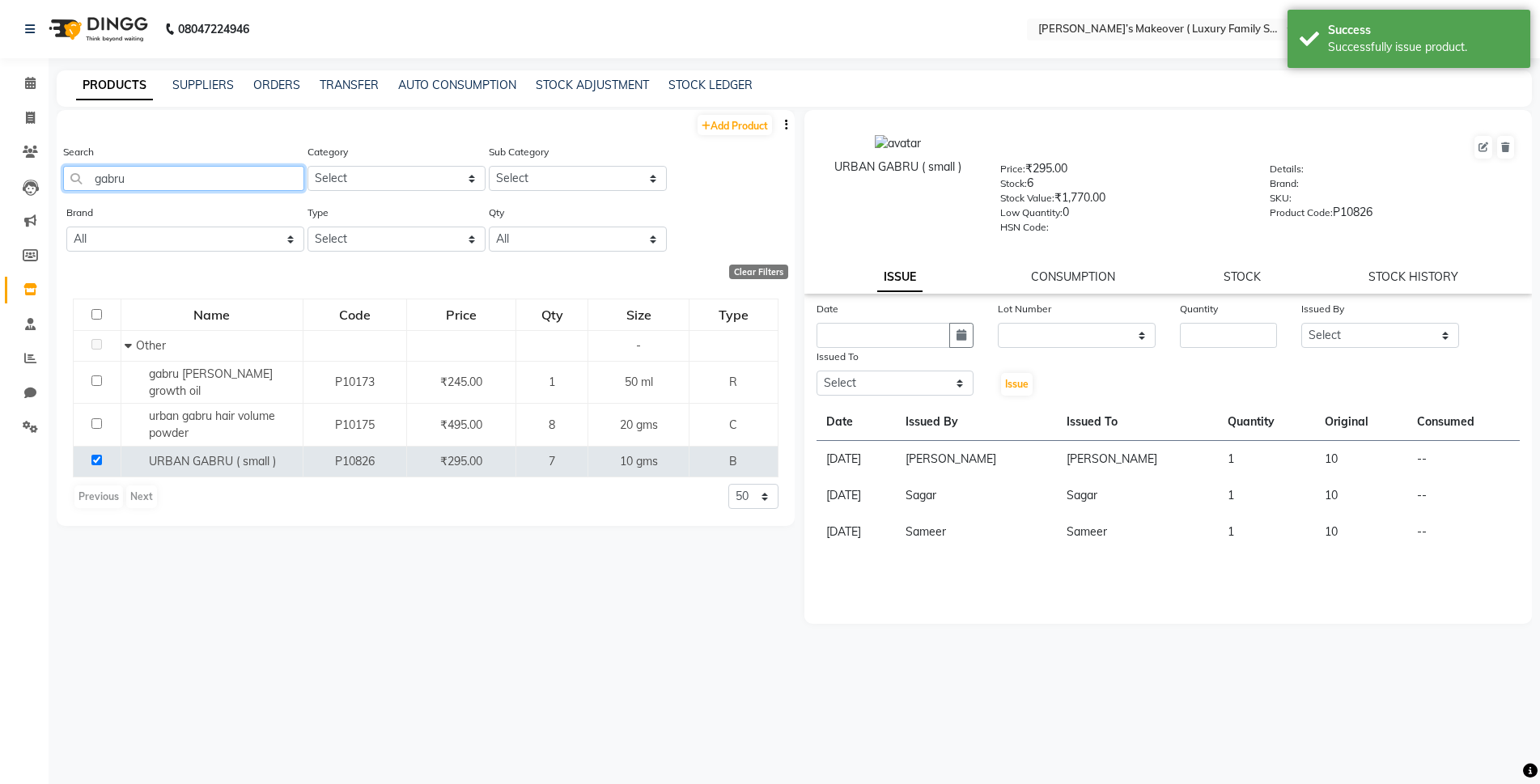
click at [140, 170] on input "gabru" at bounding box center [183, 178] width 241 height 25
click at [35, 256] on icon at bounding box center [30, 255] width 15 height 12
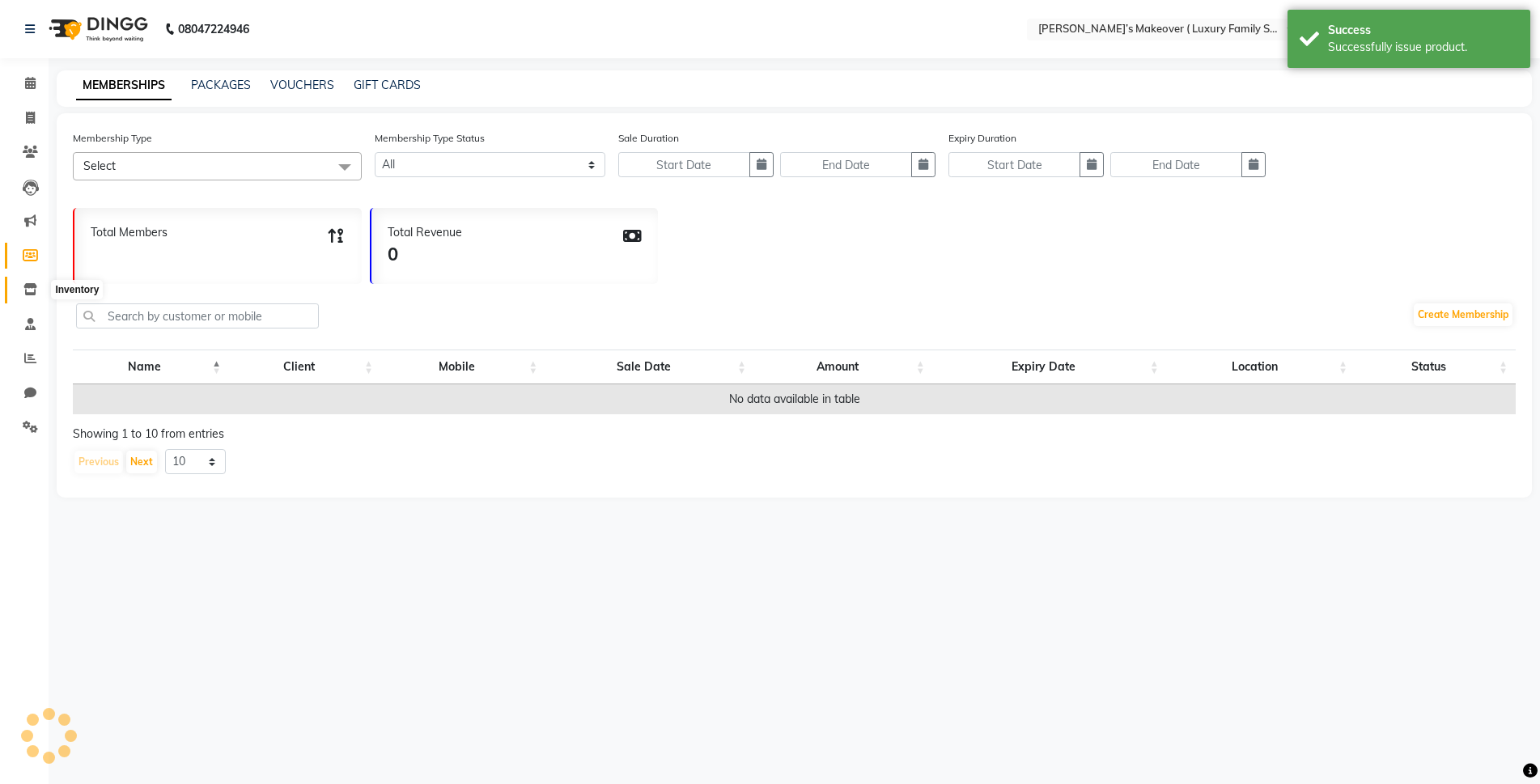
click at [31, 291] on icon at bounding box center [30, 289] width 13 height 12
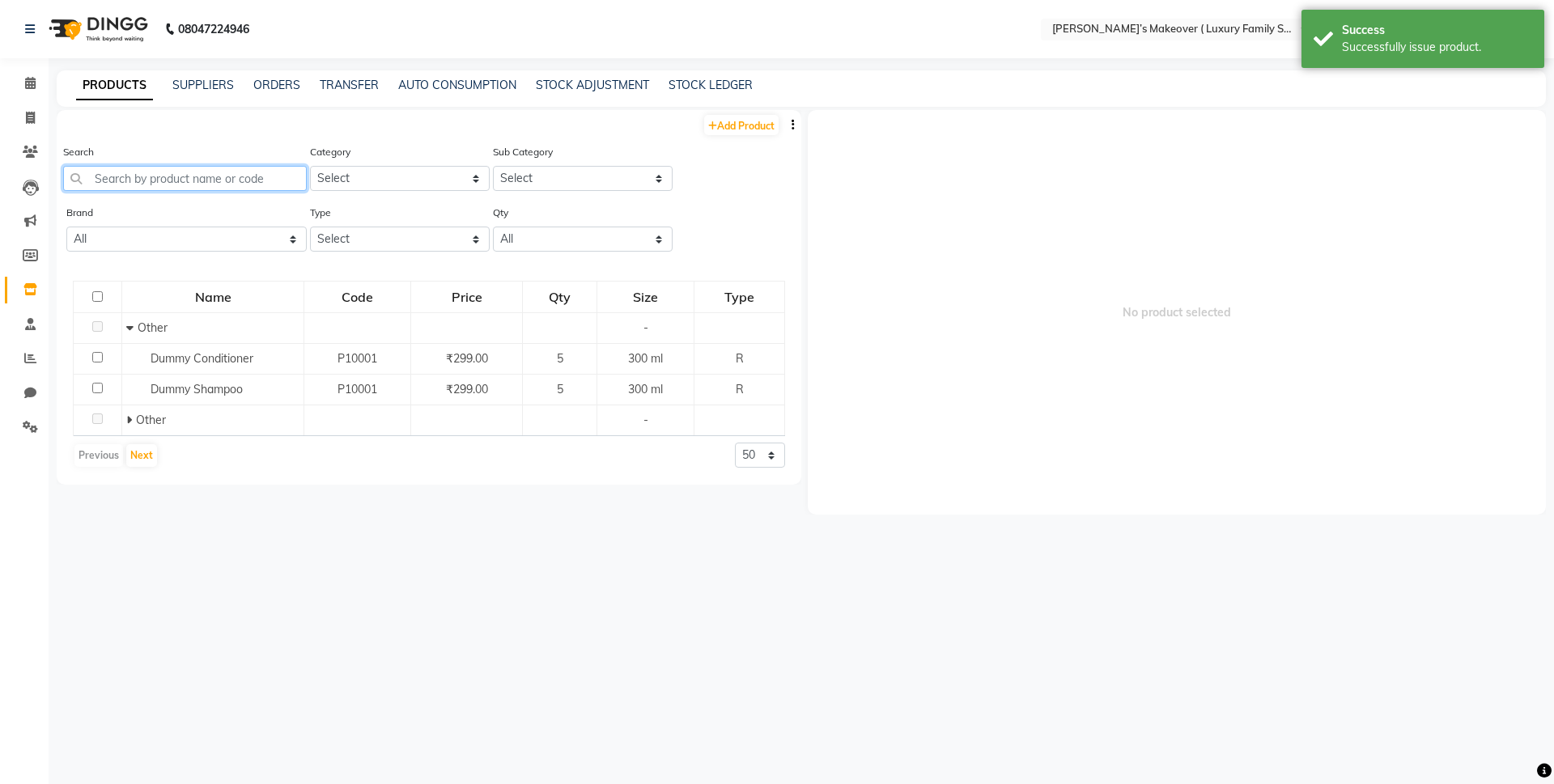
click at [158, 175] on input "text" at bounding box center [185, 178] width 244 height 25
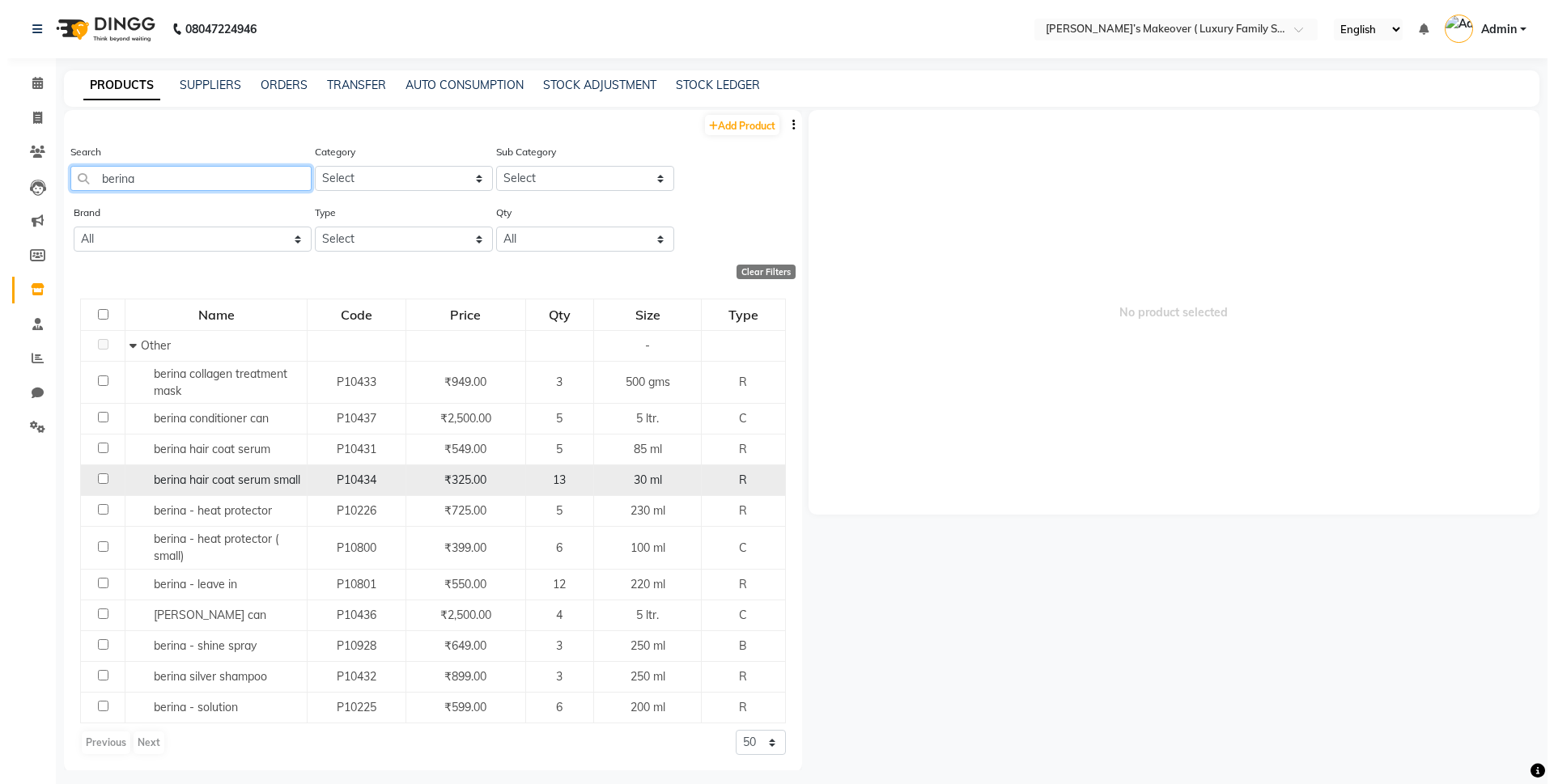
scroll to position [2, 0]
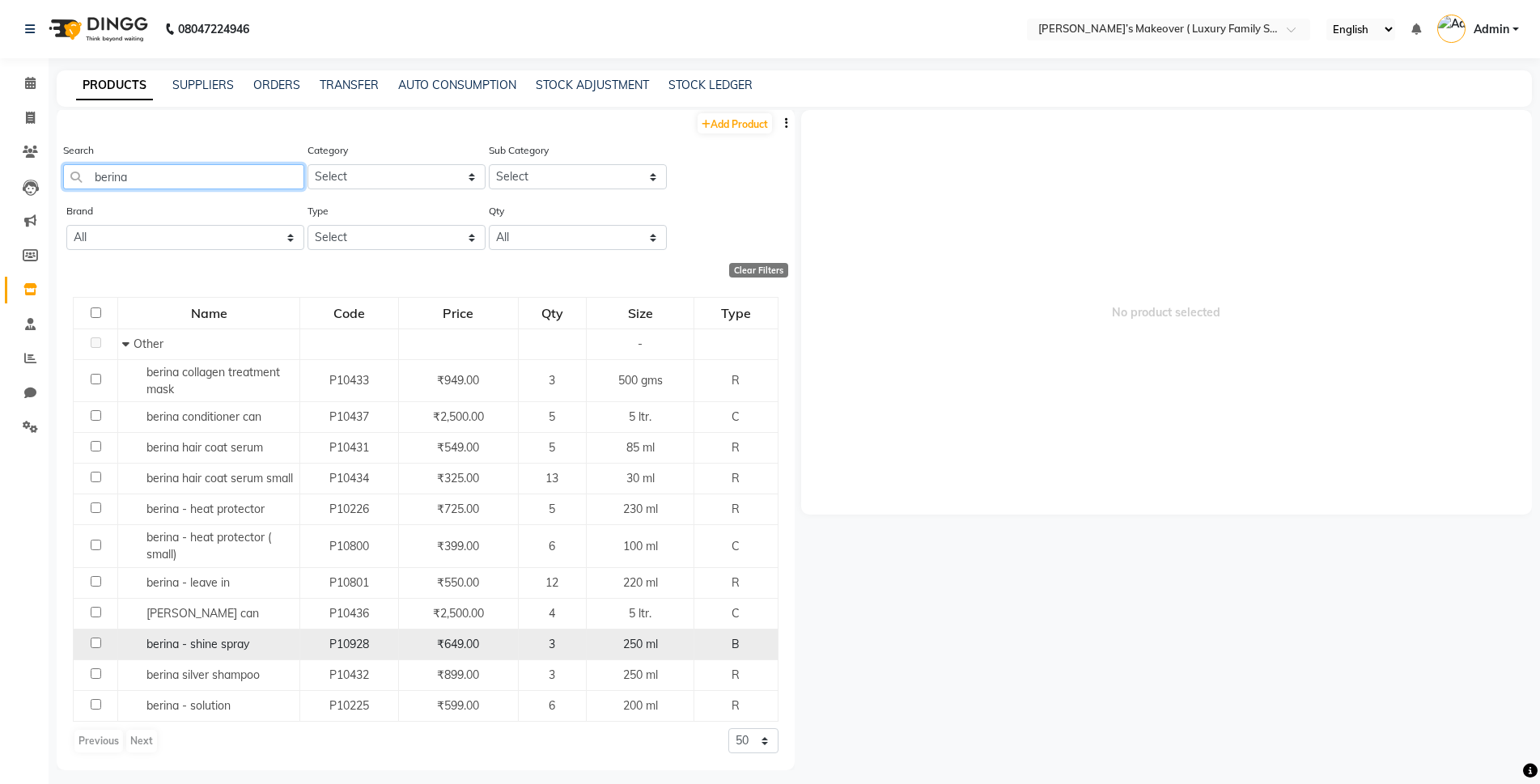
type input "berina"
click at [91, 643] on input "checkbox" at bounding box center [95, 642] width 10 height 10
checkbox input "true"
select select
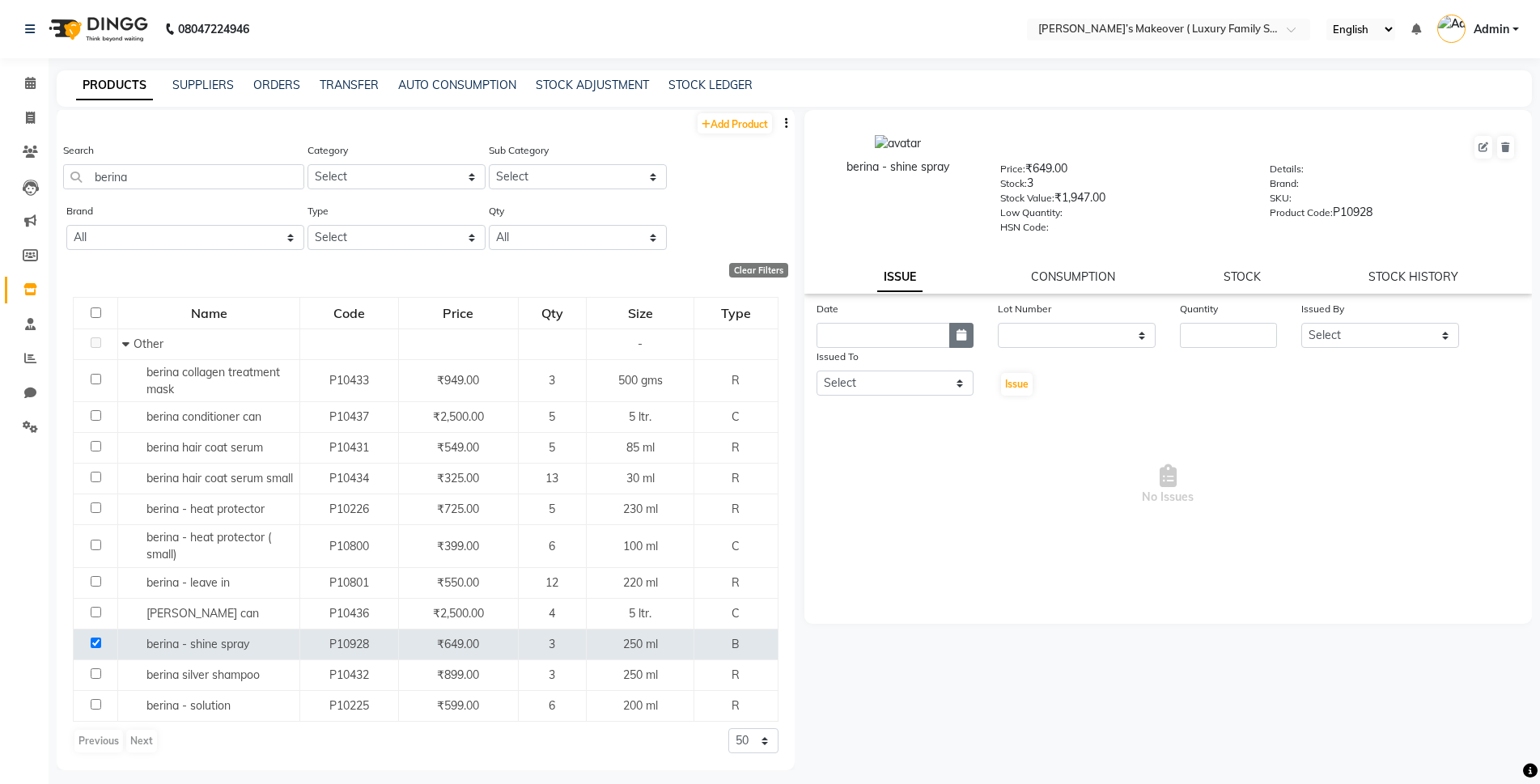
click at [954, 332] on button "button" at bounding box center [961, 335] width 24 height 25
select select "9"
select select "2025"
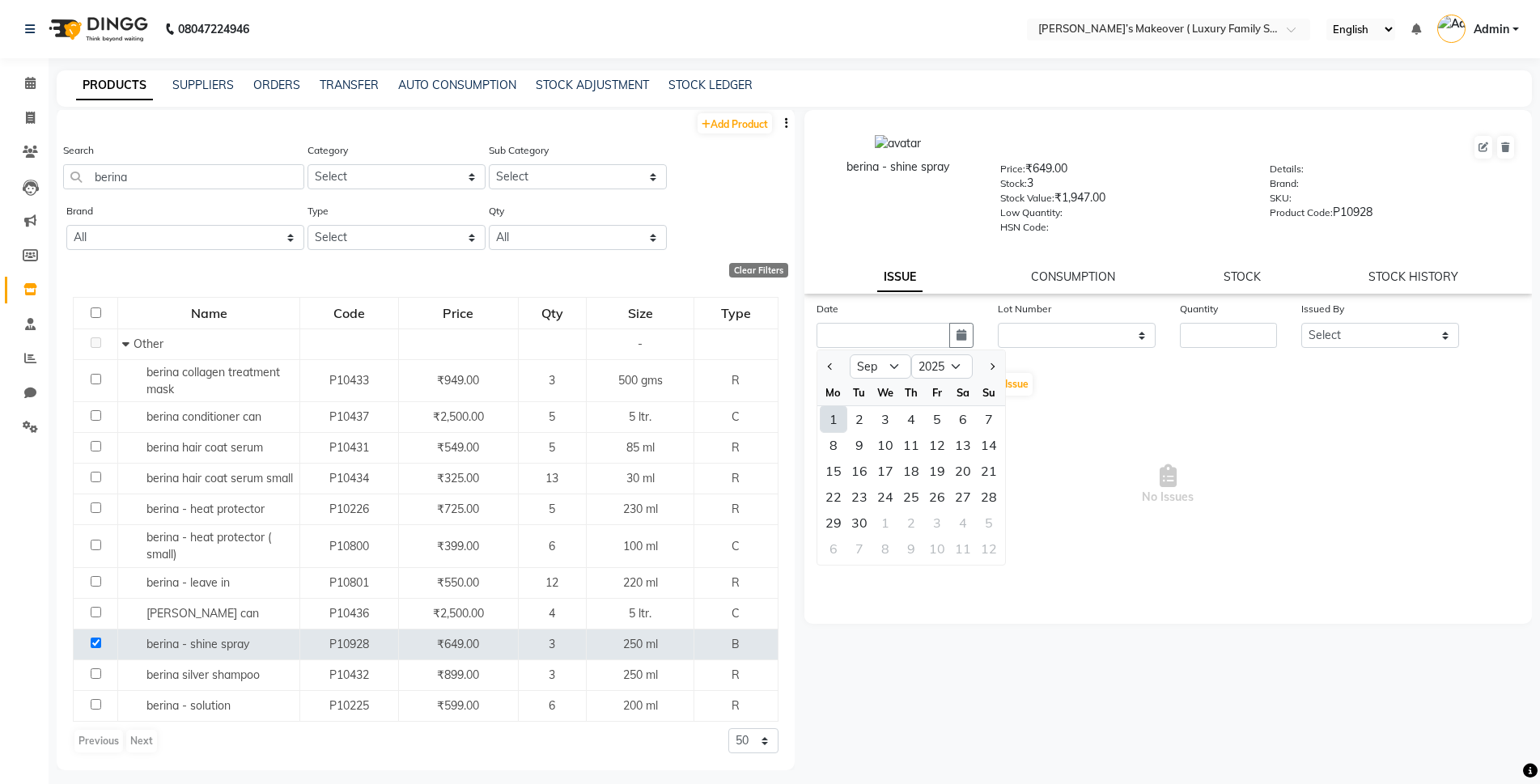
click at [826, 424] on div "1" at bounding box center [833, 418] width 26 height 26
type input "[DATE]"
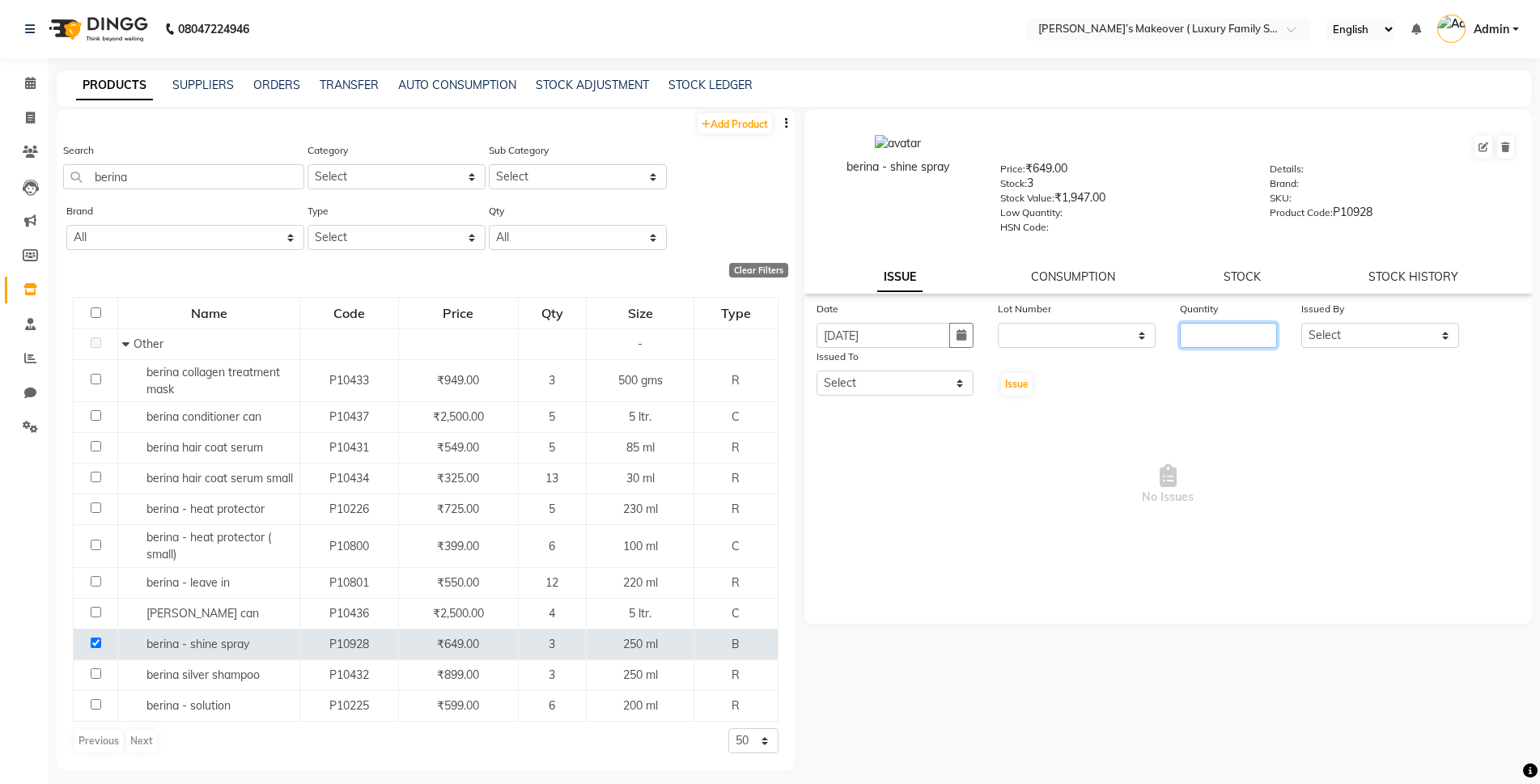
click at [1213, 336] on input "number" at bounding box center [1228, 335] width 97 height 25
type input "2"
click at [1437, 341] on select "Select [PERSON_NAME] [PERSON_NAME] [PERSON_NAME] [PERSON_NAME] [PERSON_NAME] [P…" at bounding box center [1381, 335] width 158 height 25
select select "69507"
click at [1302, 323] on select "Select [PERSON_NAME] [PERSON_NAME] [PERSON_NAME] [PERSON_NAME] [PERSON_NAME] [P…" at bounding box center [1381, 335] width 158 height 25
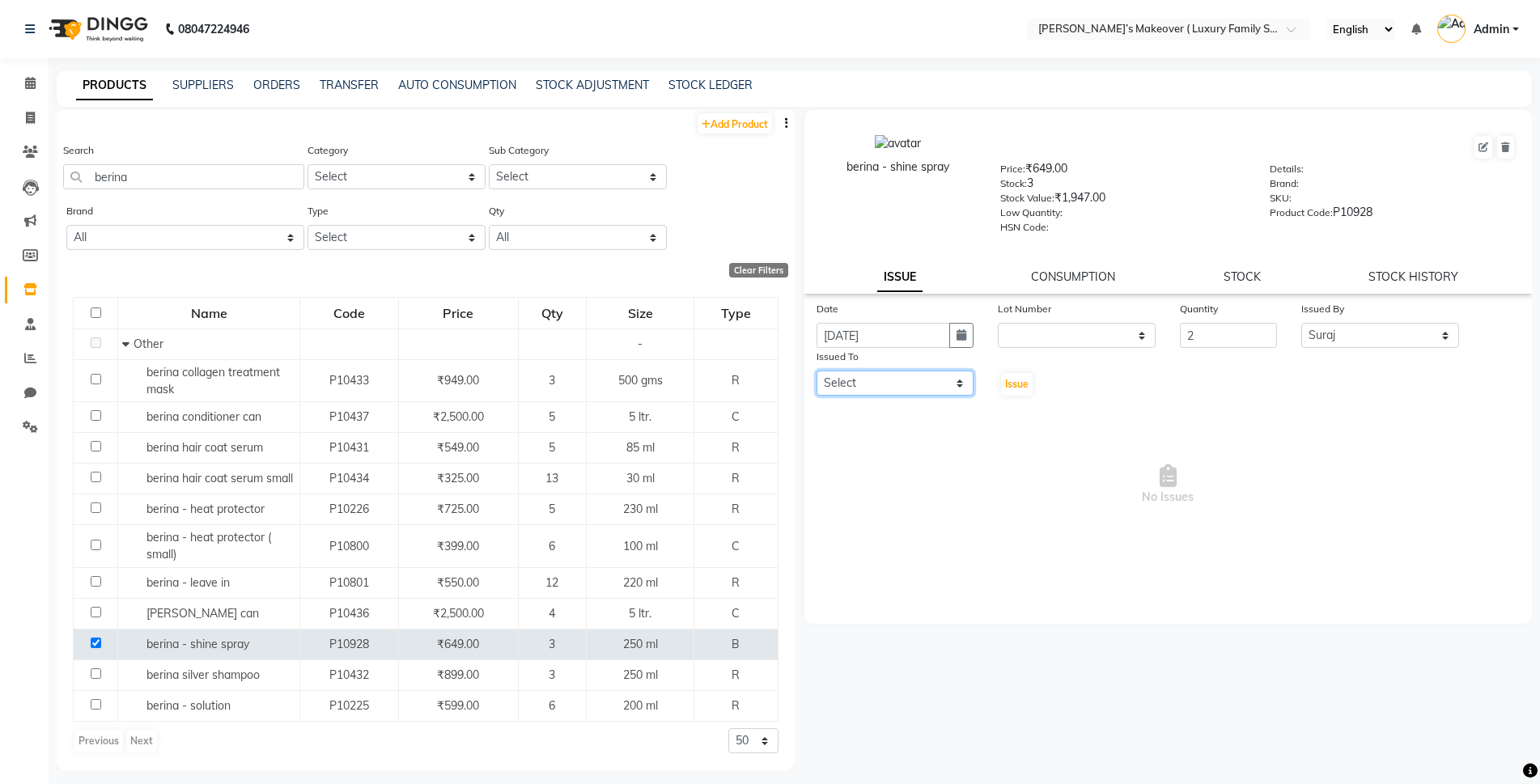
click at [917, 390] on select "Select [PERSON_NAME] [PERSON_NAME] [PERSON_NAME] [PERSON_NAME] [PERSON_NAME] [P…" at bounding box center [896, 383] width 158 height 25
select select "69507"
click at [817, 371] on select "Select [PERSON_NAME] [PERSON_NAME] [PERSON_NAME] [PERSON_NAME] [PERSON_NAME] [P…" at bounding box center [896, 383] width 158 height 25
click at [1016, 393] on button "Issue" at bounding box center [1017, 385] width 31 height 23
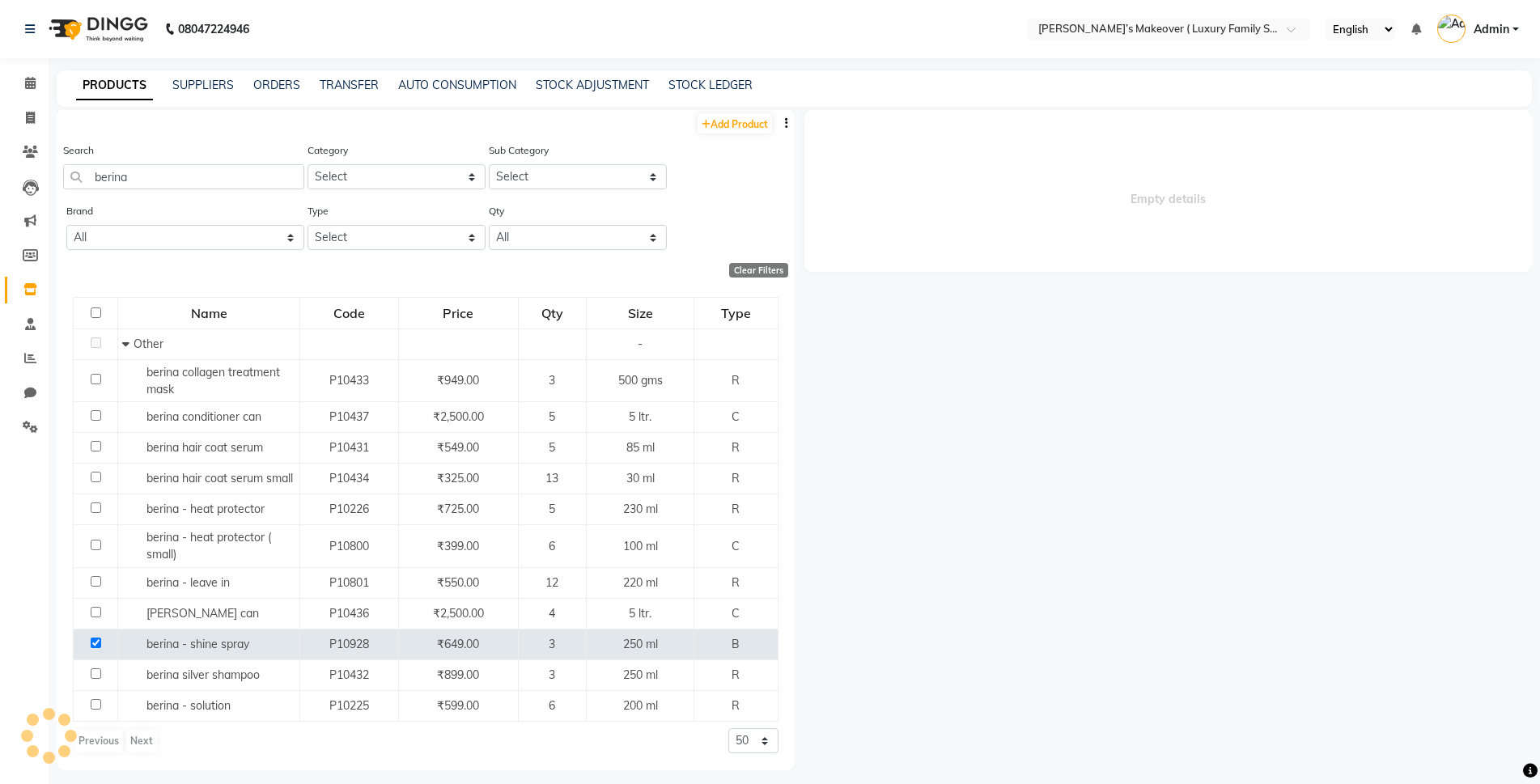
select select
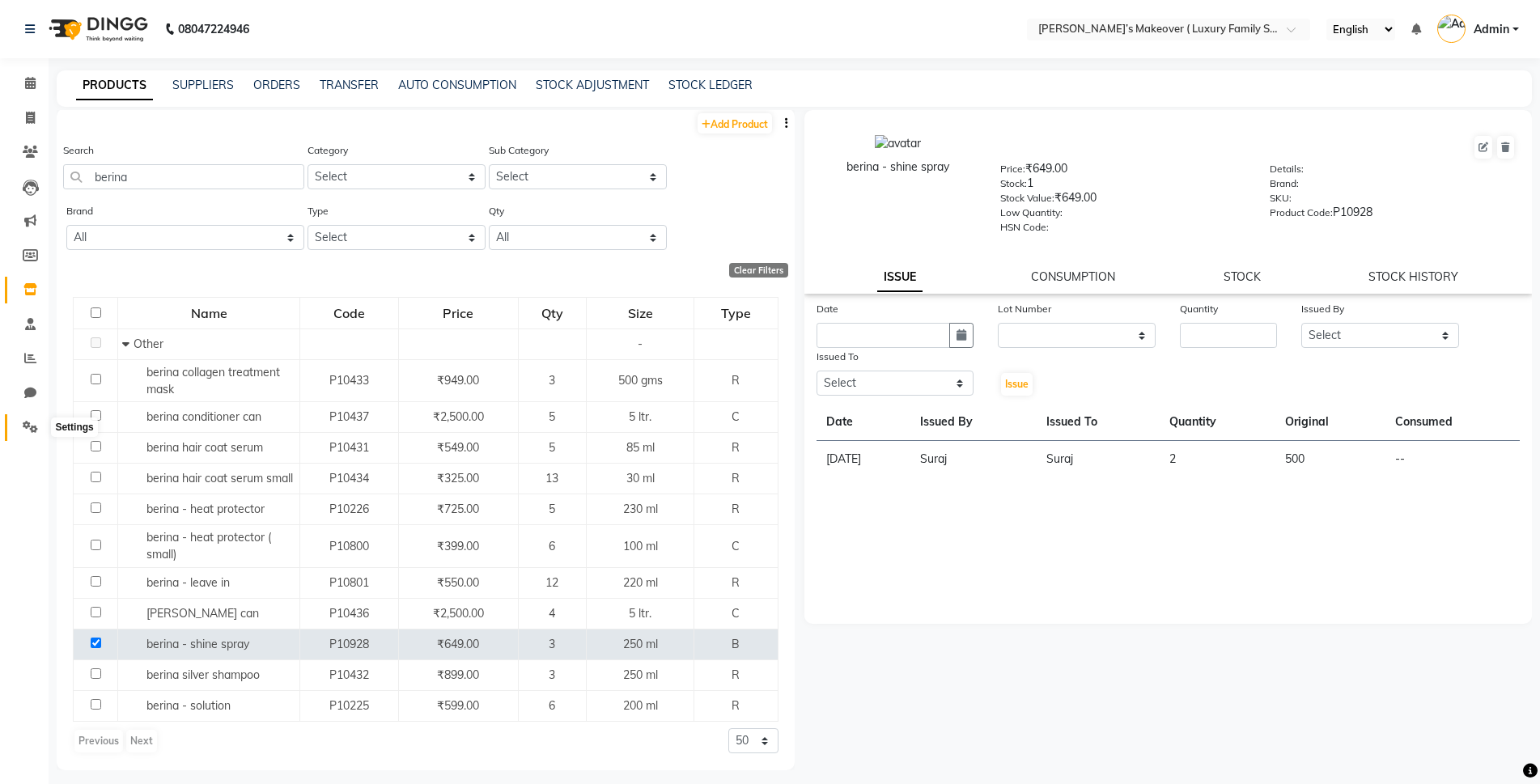
click at [40, 423] on span at bounding box center [30, 428] width 29 height 19
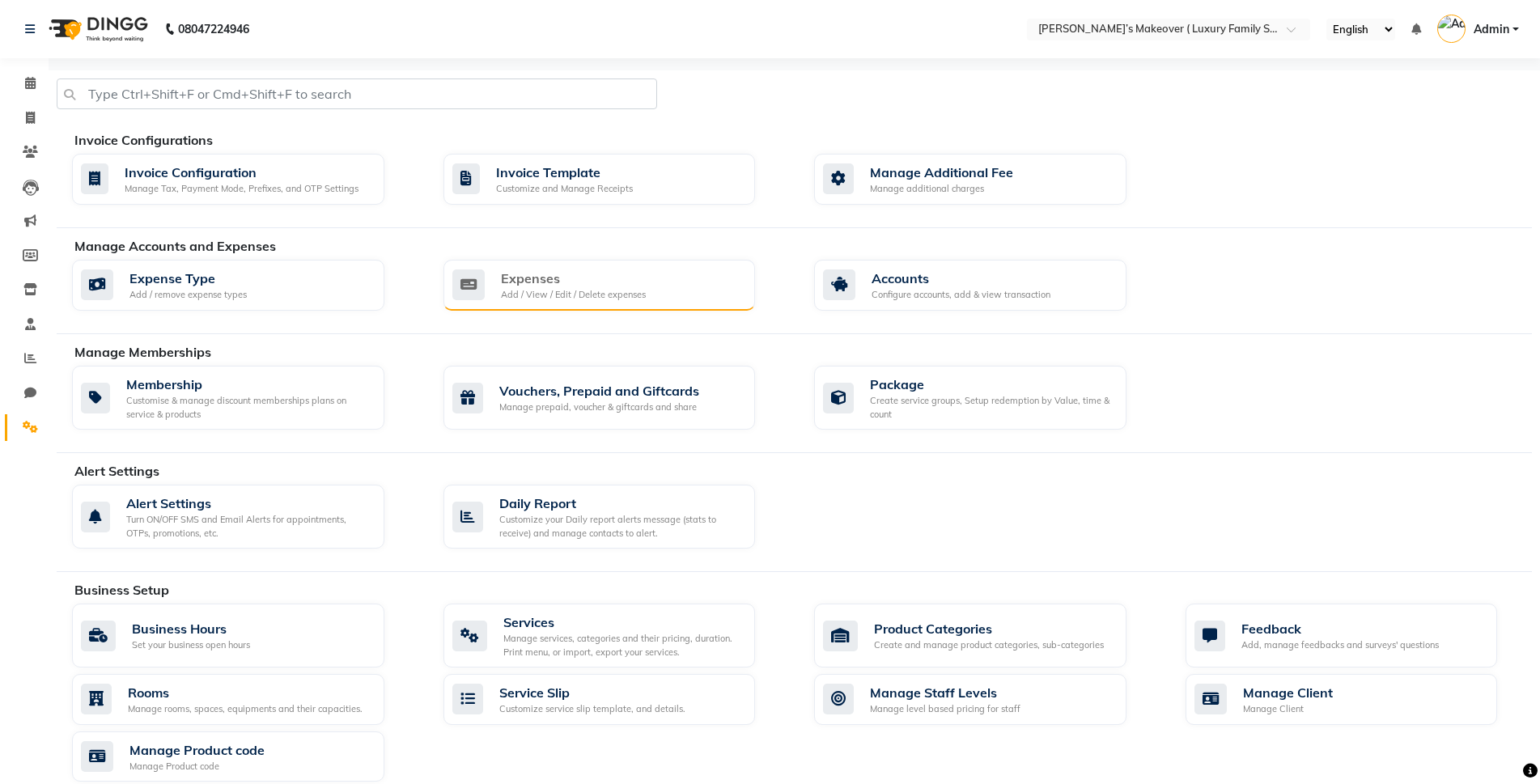
click at [664, 282] on div "Expenses Add / View / Edit / Delete expenses" at bounding box center [598, 285] width 291 height 33
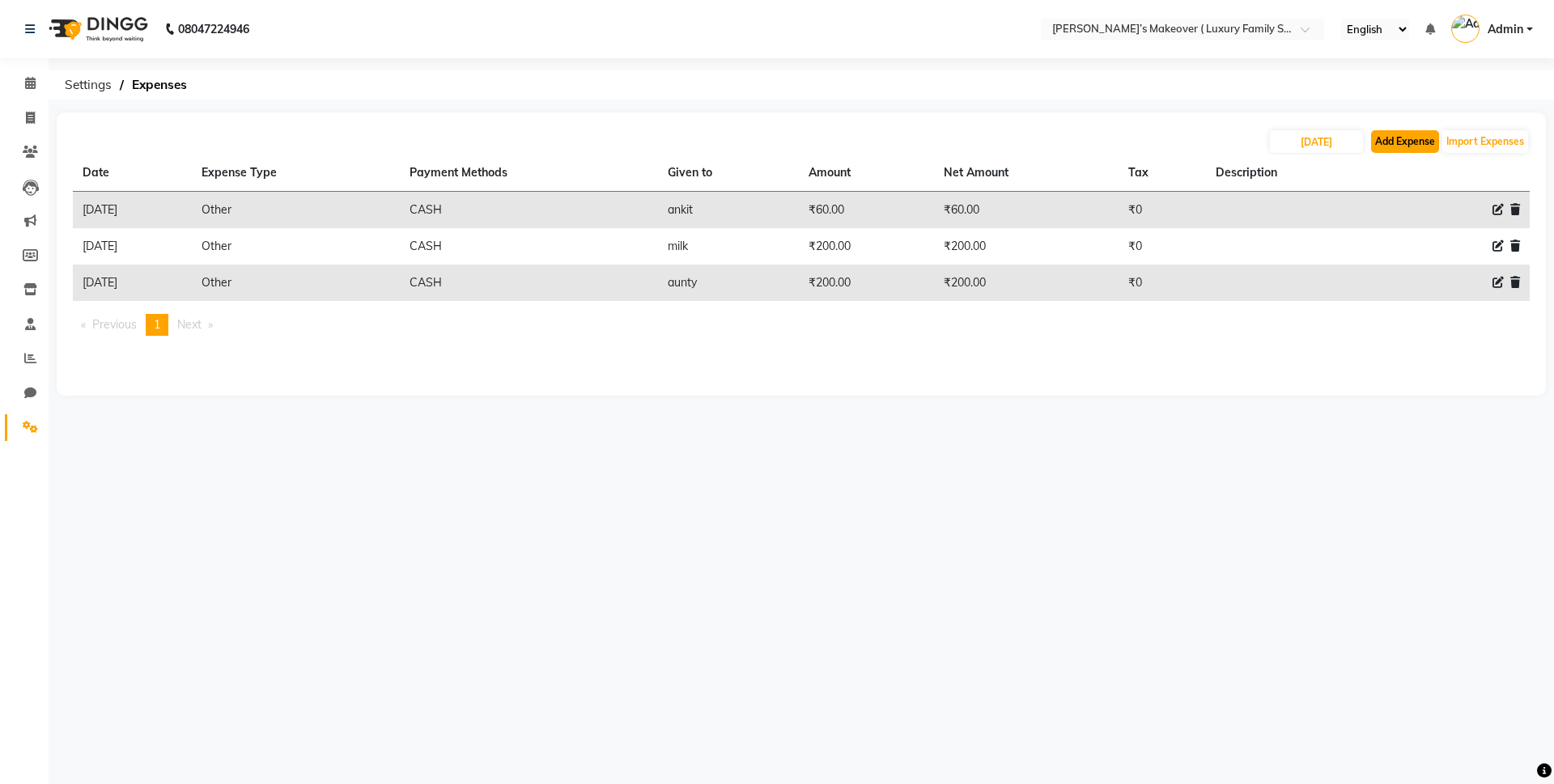
click at [1385, 132] on button "Add Expense" at bounding box center [1404, 142] width 68 height 23
select select "1"
select select "6920"
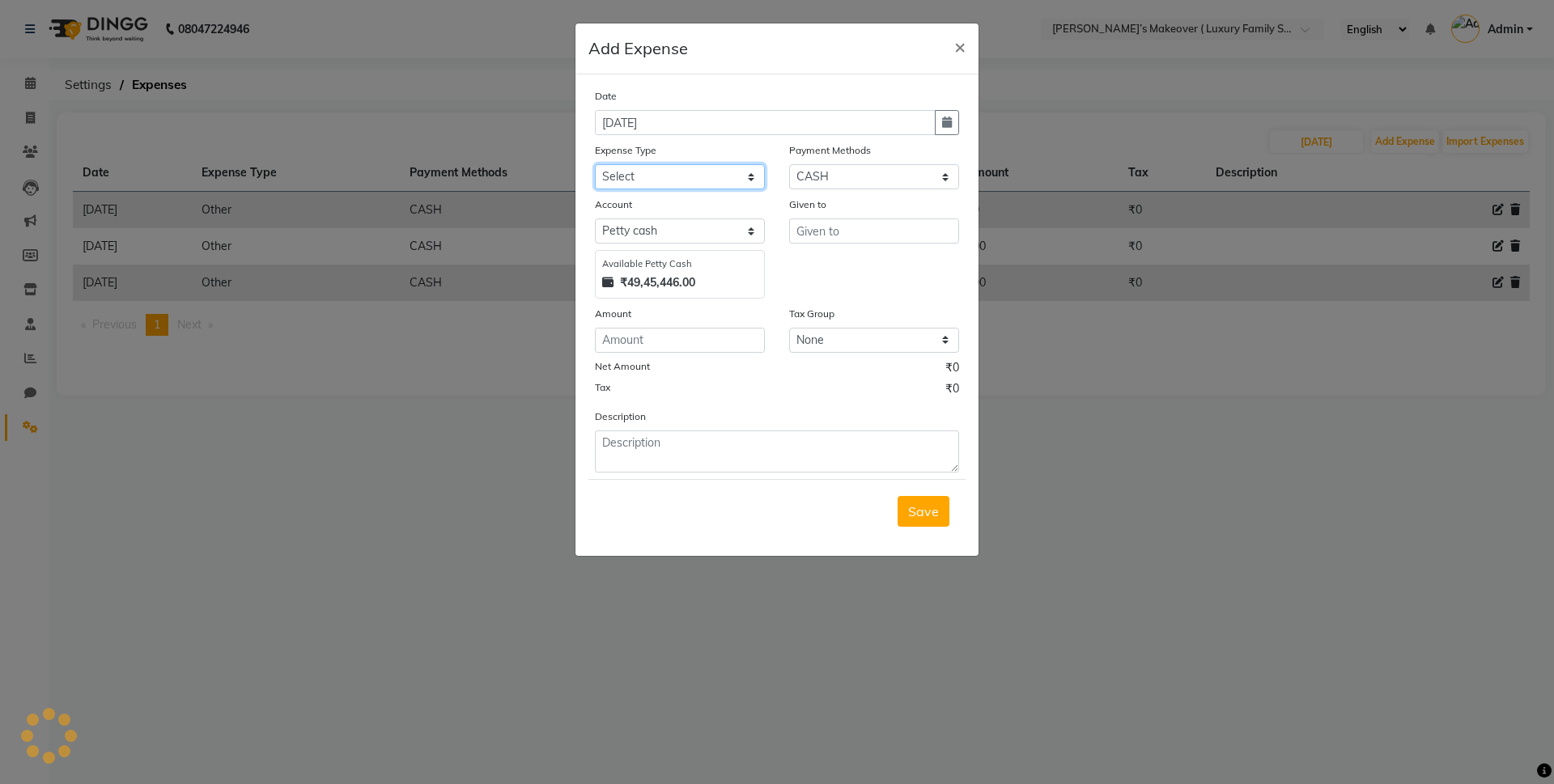
click at [724, 169] on select "Select Advance Salary Bank charges Car maintenance Cash transfer to bank Cash t…" at bounding box center [679, 176] width 170 height 25
select select "10"
click at [595, 164] on select "Select Advance Salary Bank charges Car maintenance Cash transfer to bank Cash t…" at bounding box center [679, 176] width 170 height 25
drag, startPoint x: 877, startPoint y: 227, endPoint x: 886, endPoint y: 227, distance: 9.0
click at [879, 227] on input "text" at bounding box center [874, 231] width 170 height 25
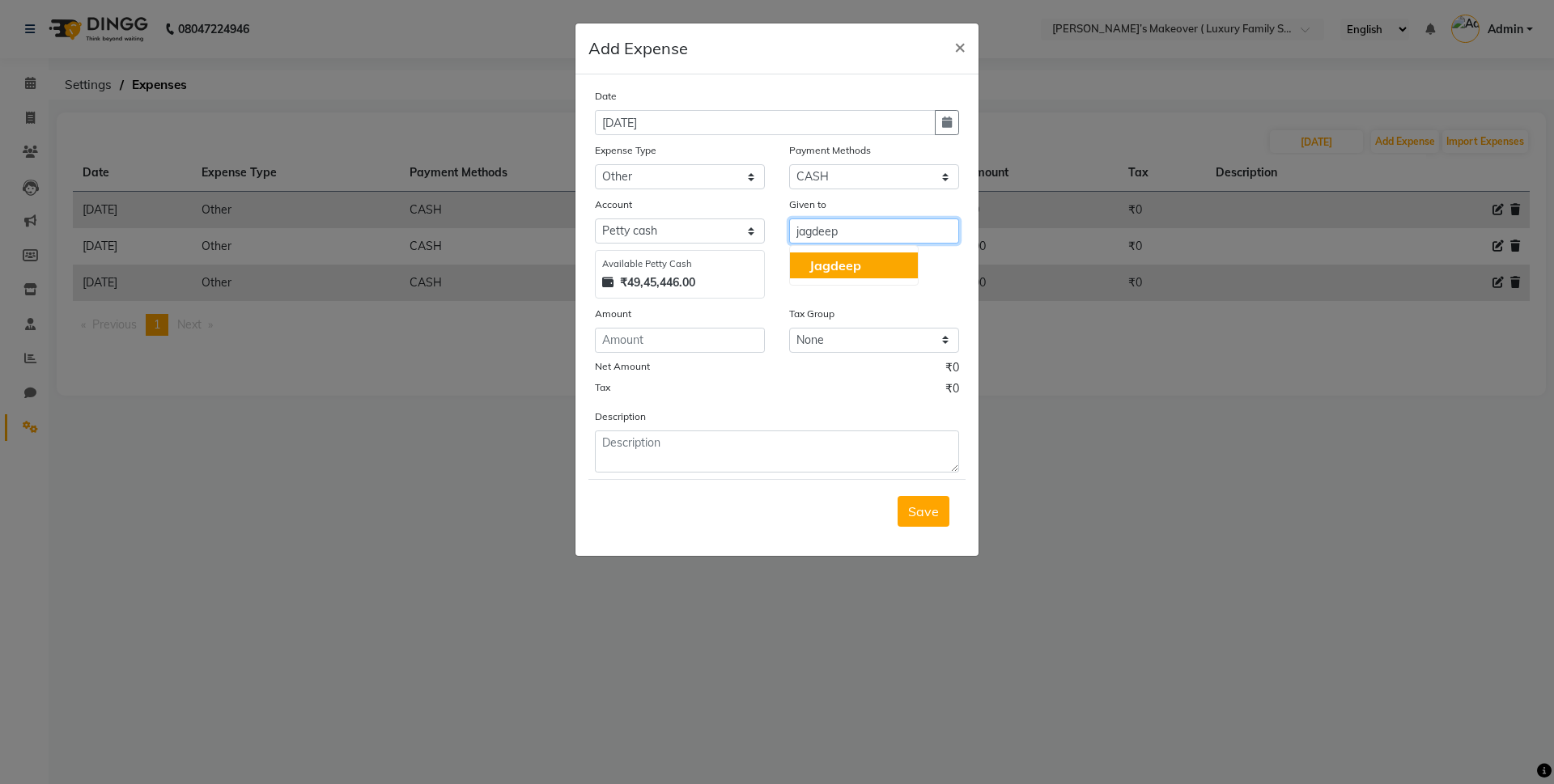
type input "jagdeep"
click at [727, 343] on input "number" at bounding box center [679, 340] width 170 height 25
type input "10500"
click at [919, 505] on span "Save" at bounding box center [923, 511] width 30 height 16
